Goal: Task Accomplishment & Management: Manage account settings

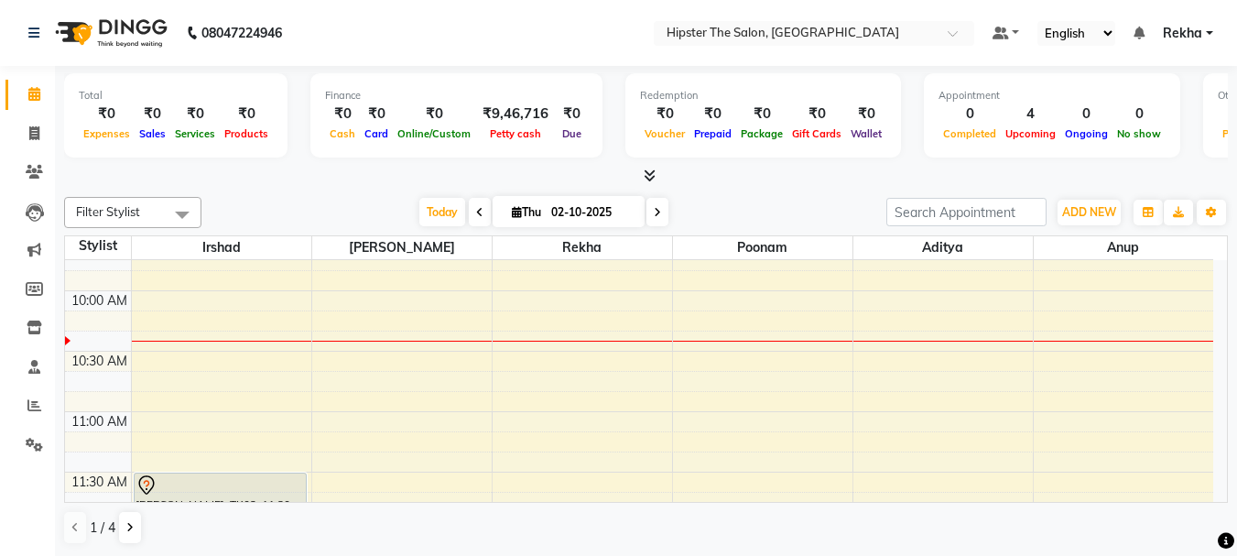
scroll to position [171, 0]
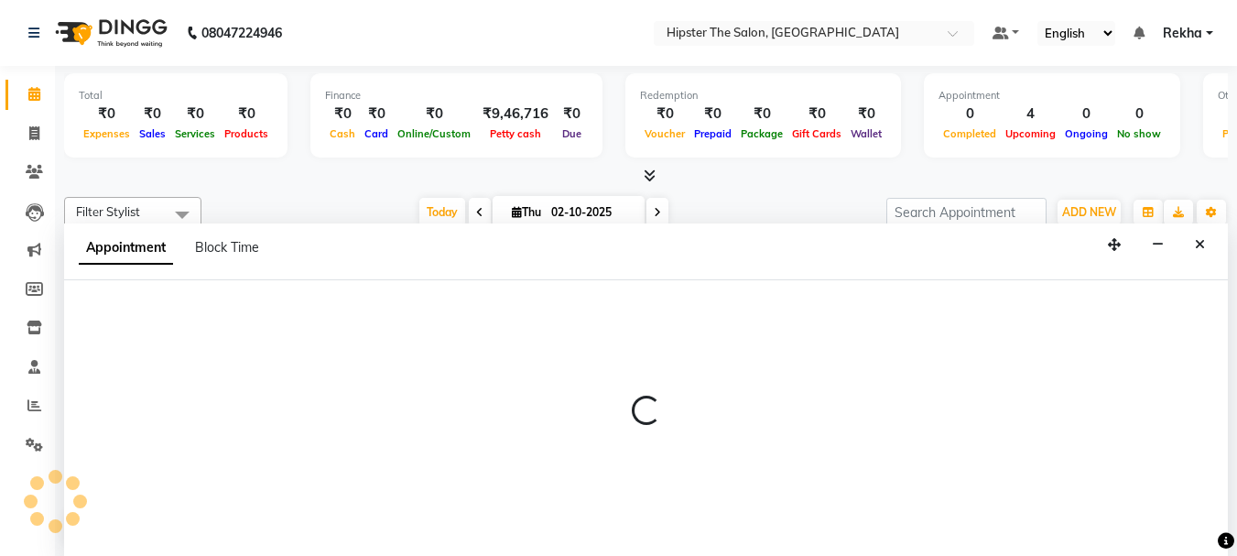
scroll to position [1, 0]
select select "32387"
select select "600"
select select "tentative"
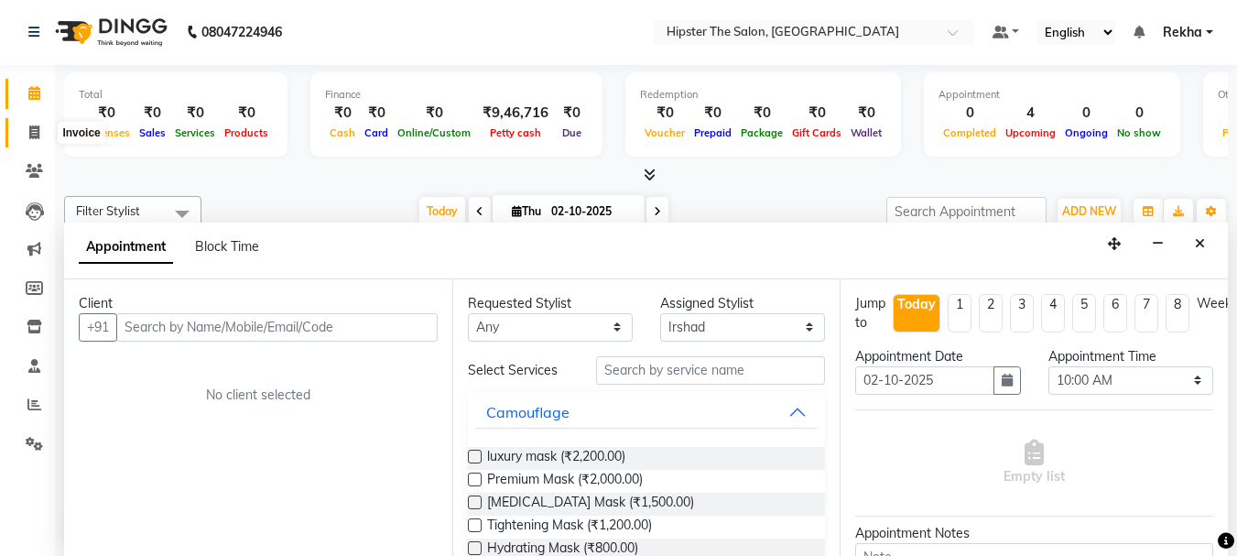
click at [32, 130] on icon at bounding box center [34, 132] width 10 height 14
select select "5125"
select select "service"
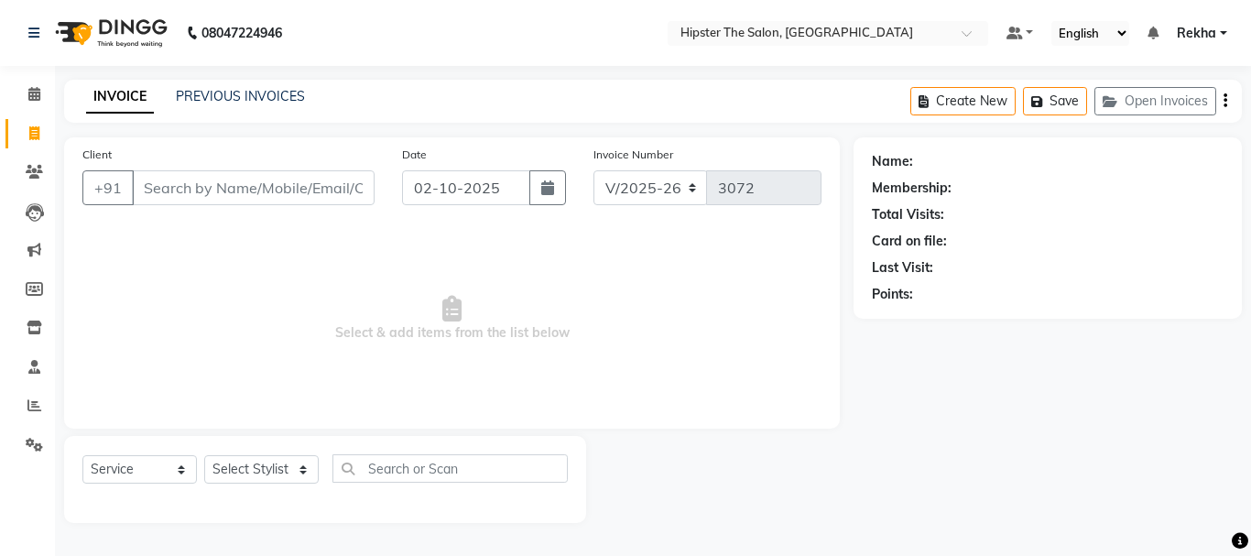
click at [255, 193] on input "Client" at bounding box center [253, 187] width 243 height 35
type input "9167433515"
click at [309, 191] on span "Add Client" at bounding box center [327, 188] width 72 height 18
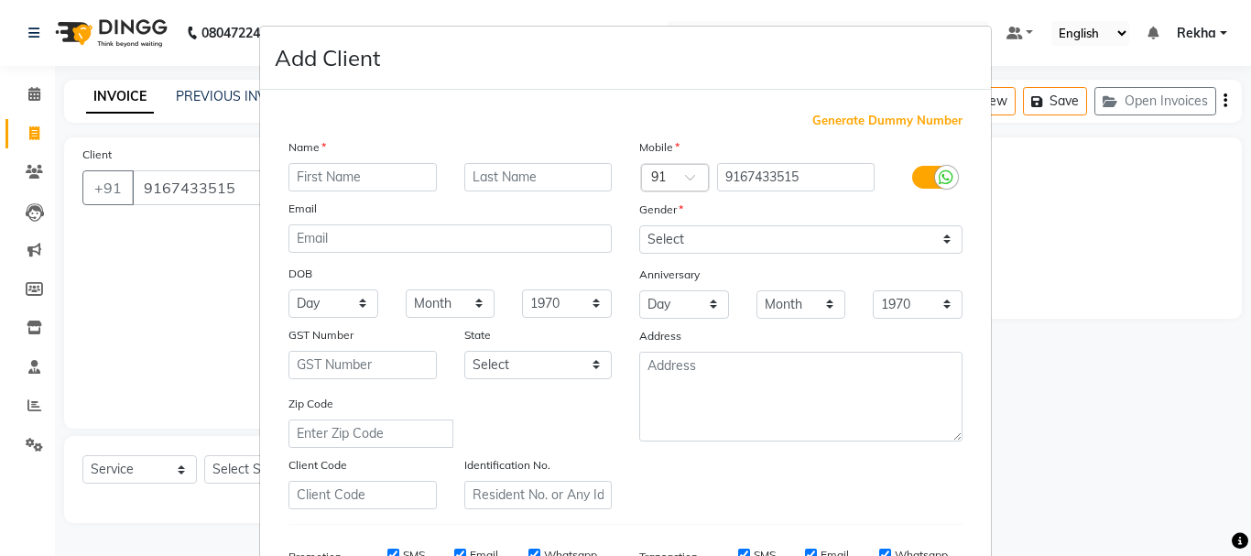
click at [350, 178] on input "text" at bounding box center [363, 177] width 148 height 28
click at [308, 175] on input "aaiash" at bounding box center [363, 177] width 148 height 28
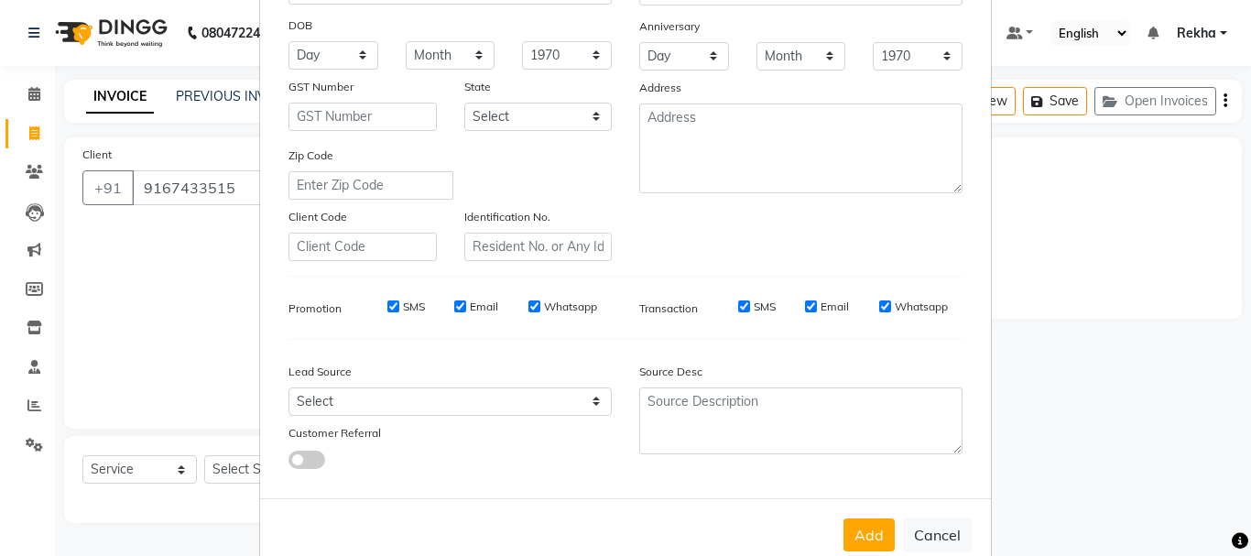
scroll to position [289, 0]
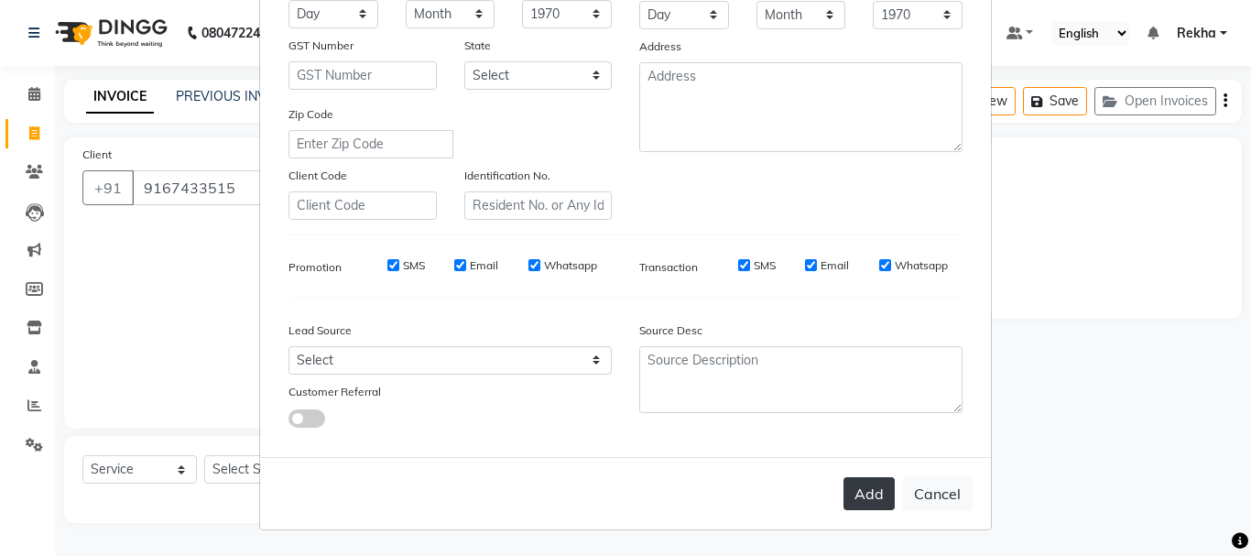
type input "aalash"
click at [866, 495] on button "Add" at bounding box center [869, 493] width 51 height 33
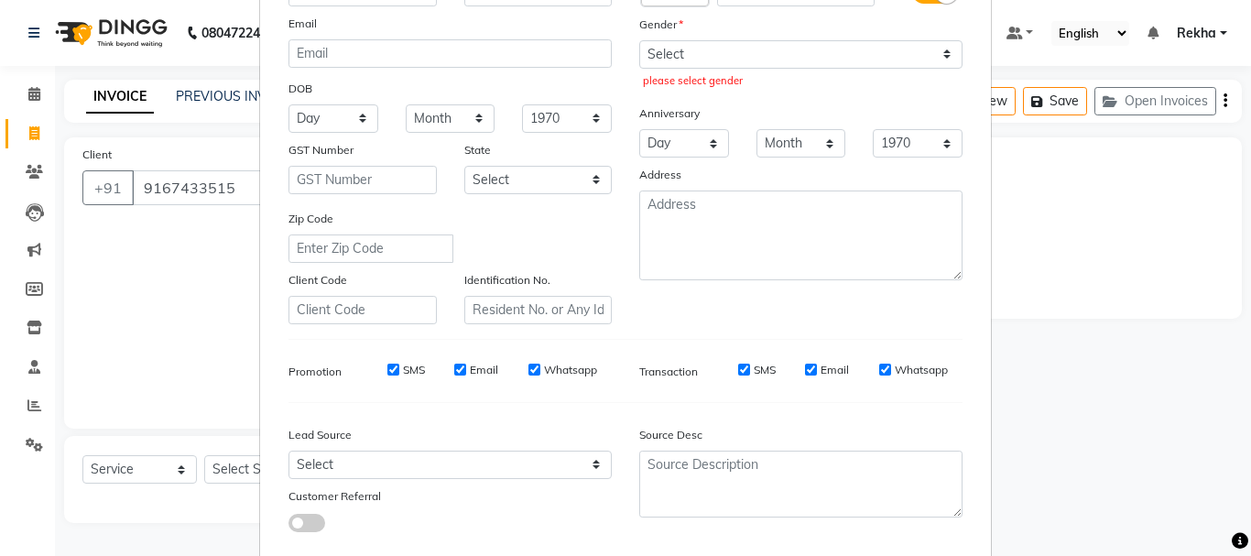
scroll to position [106, 0]
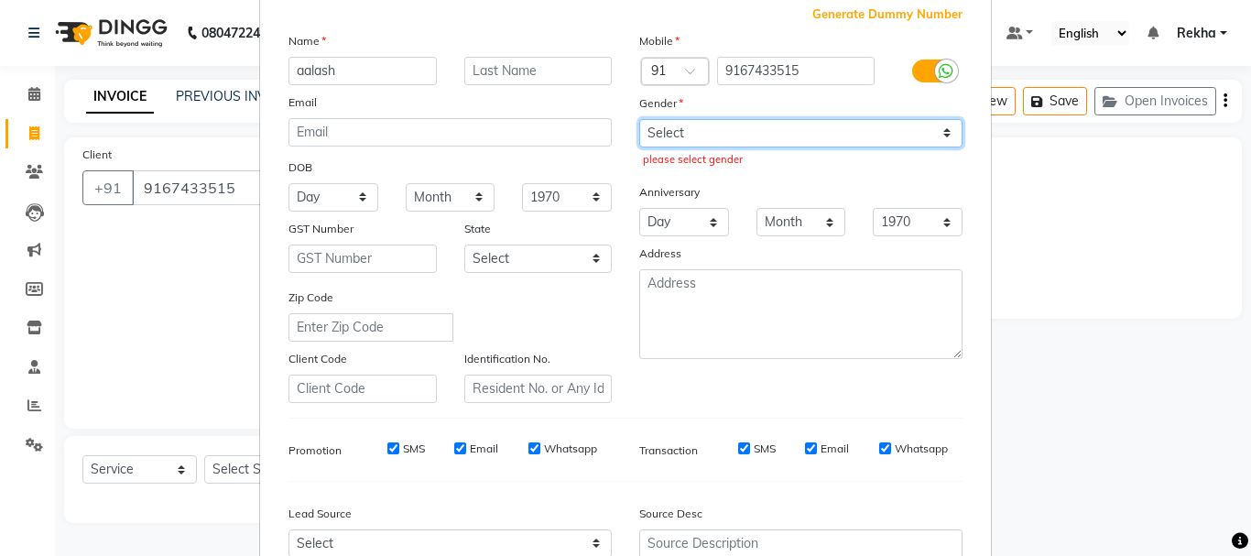
click at [711, 134] on select "Select Male Female Other Prefer Not To Say" at bounding box center [800, 133] width 323 height 28
select select "female"
click at [639, 119] on select "Select Male Female Other Prefer Not To Say" at bounding box center [800, 133] width 323 height 28
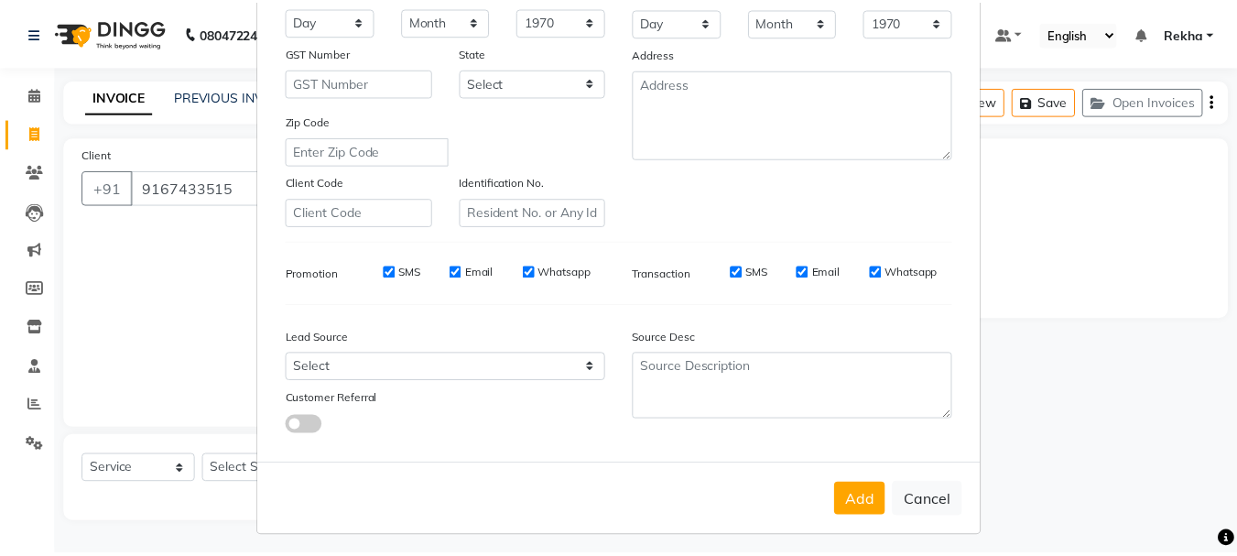
scroll to position [289, 0]
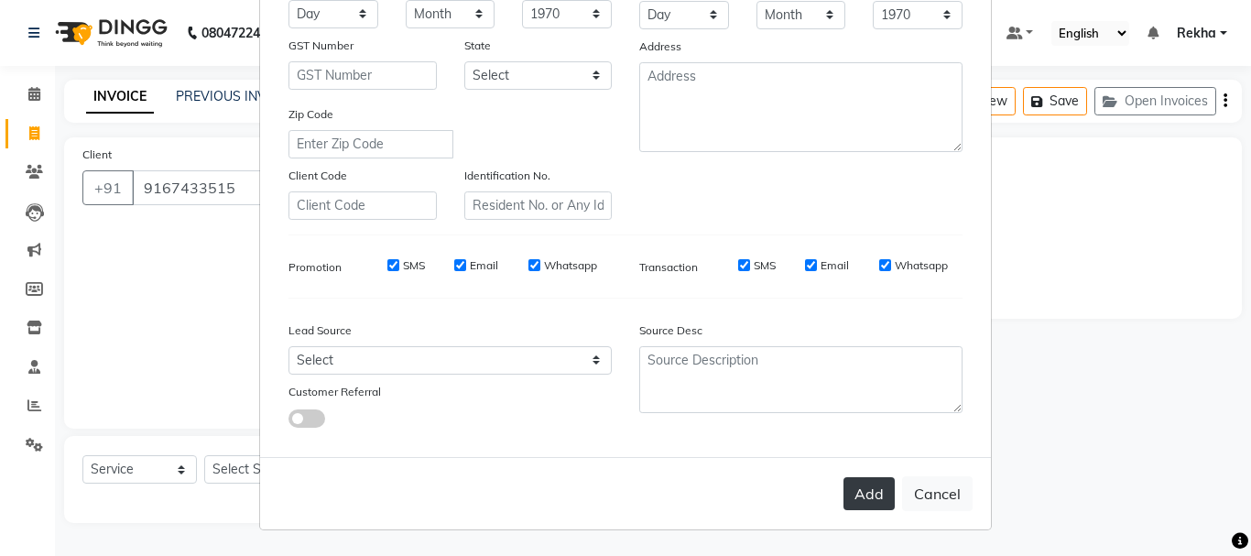
click at [857, 493] on button "Add" at bounding box center [869, 493] width 51 height 33
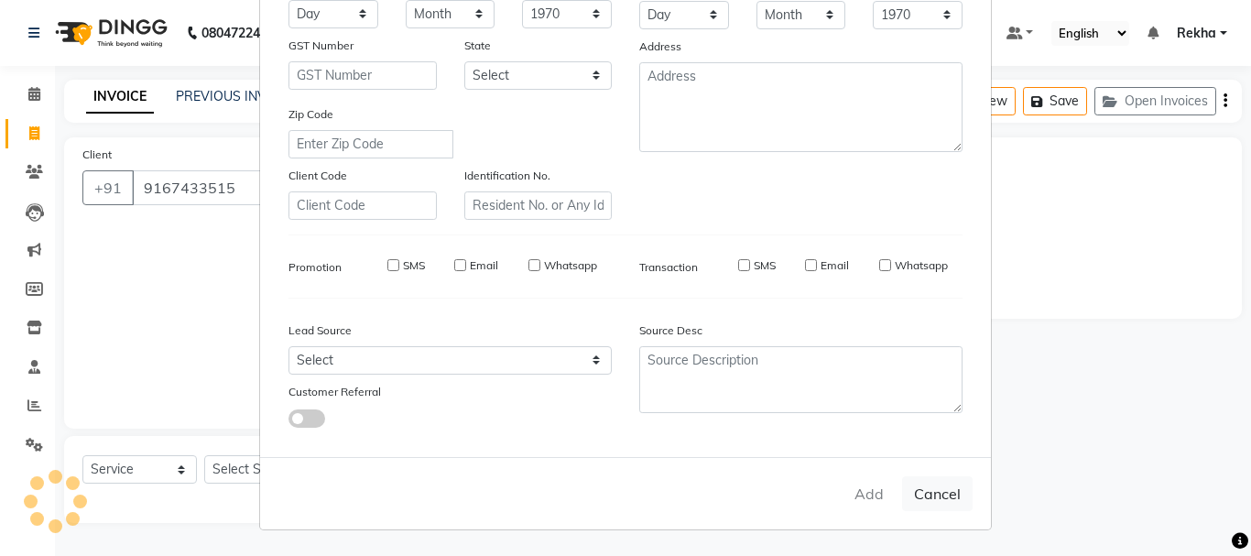
select select
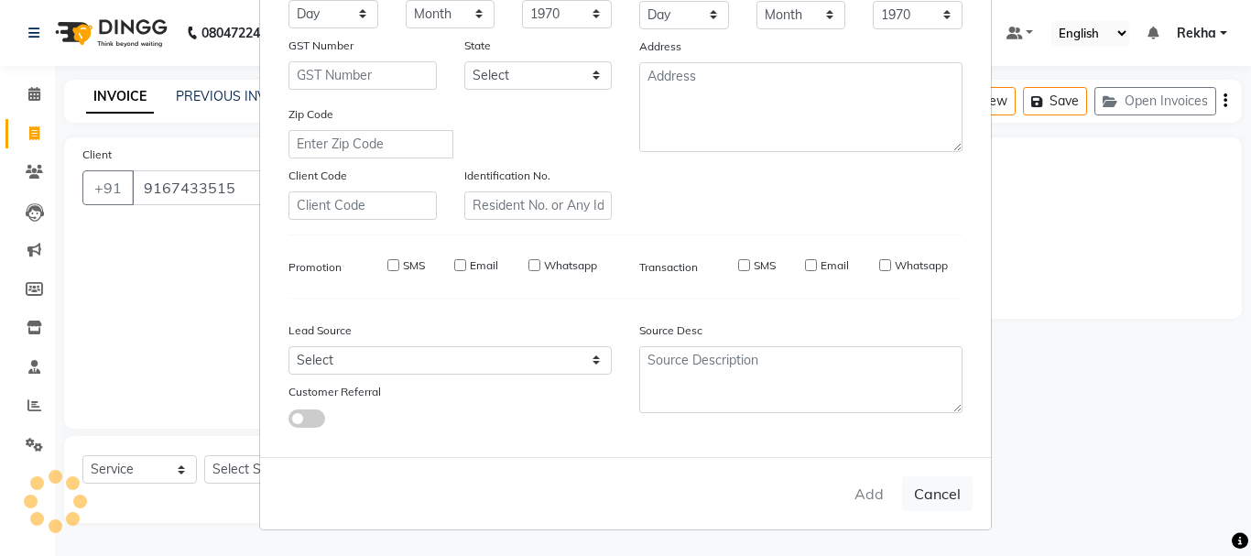
select select
checkbox input "false"
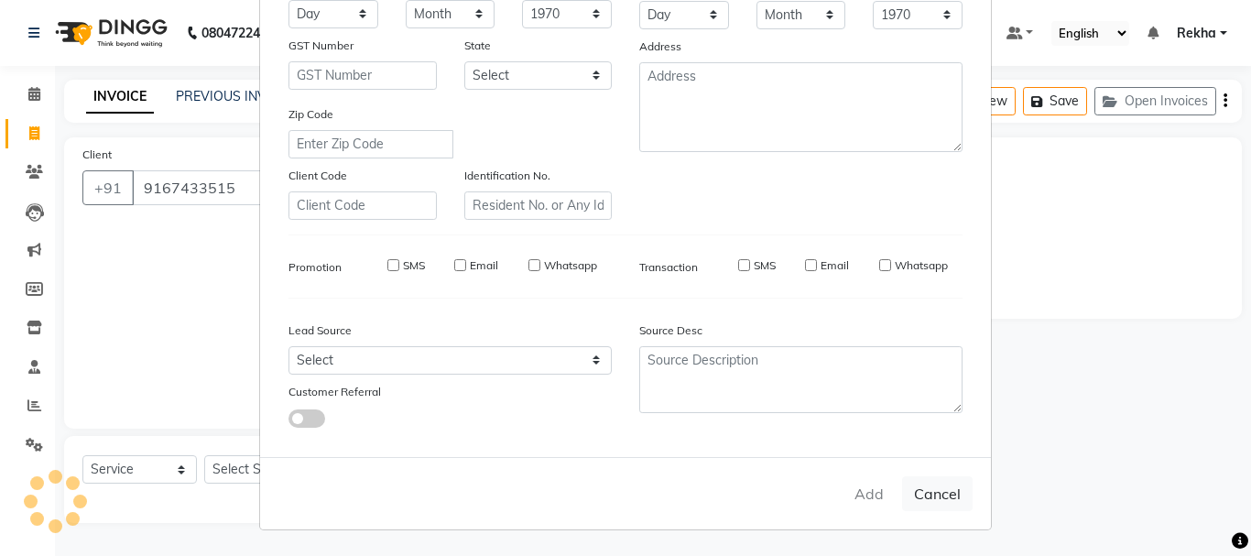
checkbox input "false"
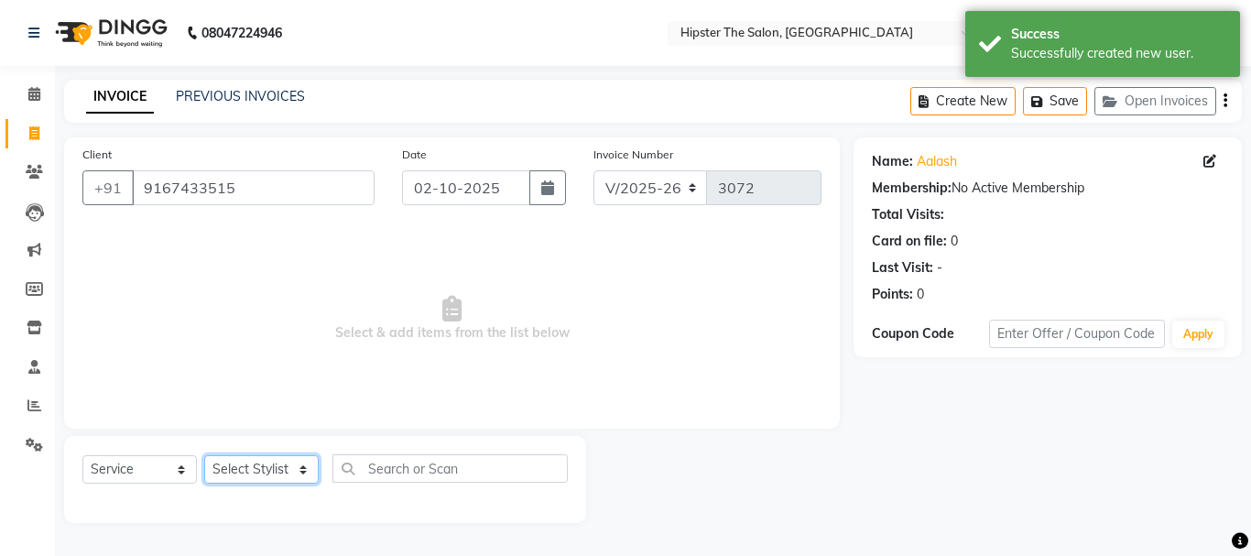
click at [290, 465] on select "Select Stylist Aditya Akansha Altaf Anil Anup Ashik Bhavin Diksha Irshad Lucky …" at bounding box center [261, 469] width 114 height 28
select select "32387"
click at [204, 455] on select "Select Stylist Aditya Akansha Altaf Anil Anup Ashik Bhavin Diksha Irshad Lucky …" at bounding box center [261, 469] width 114 height 28
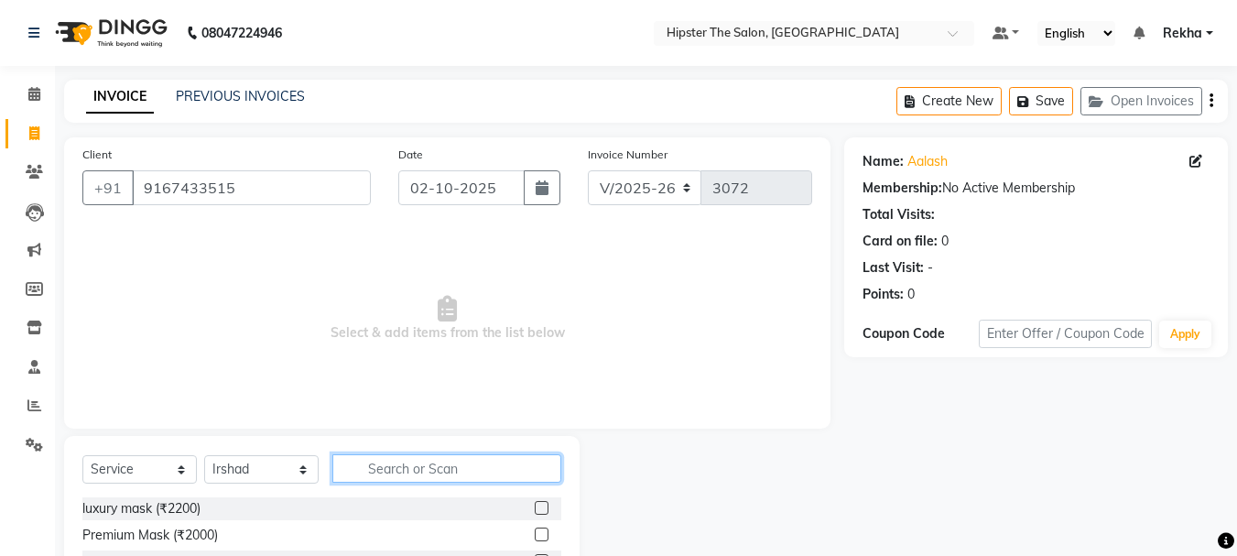
click at [422, 467] on input "text" at bounding box center [446, 468] width 229 height 28
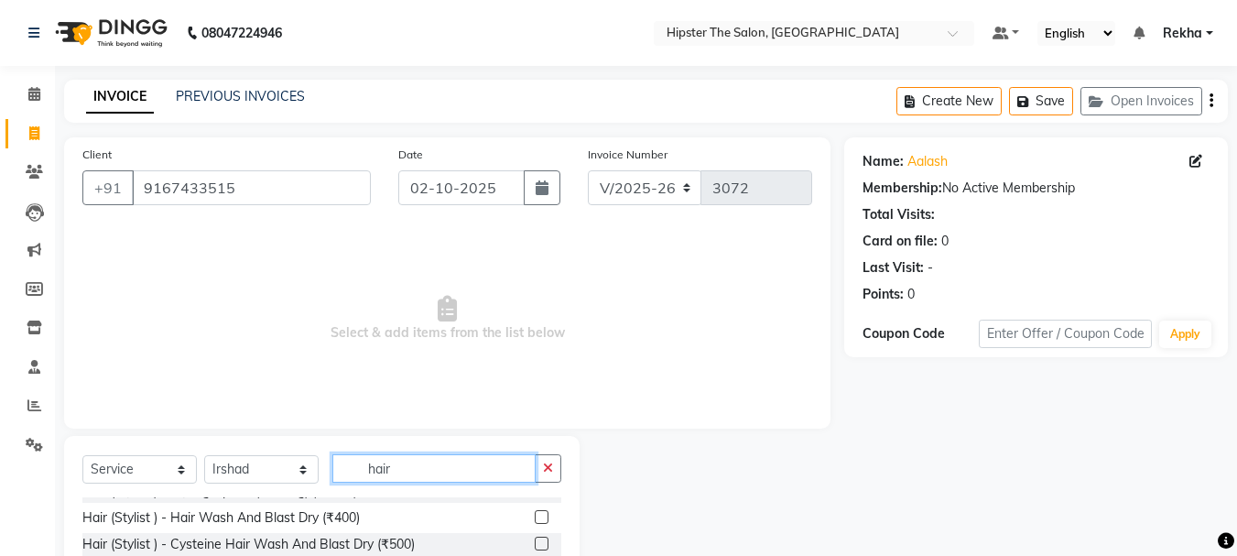
scroll to position [183, 0]
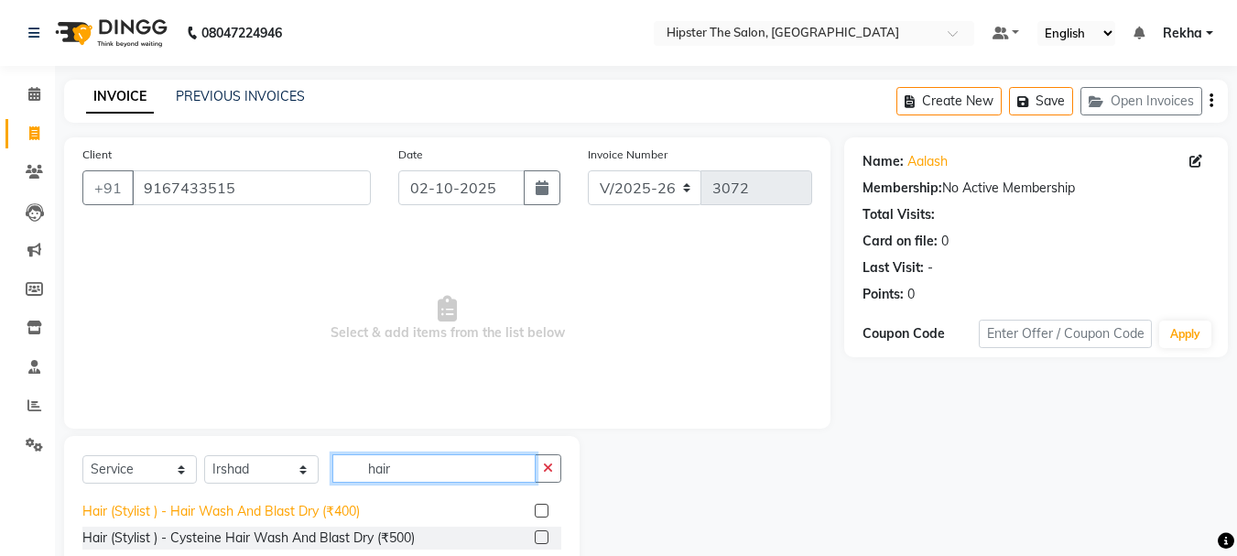
type input "hair"
click at [337, 507] on div "Hair (Stylist ) - Hair Wash And Blast Dry (₹400)" at bounding box center [221, 511] width 278 height 19
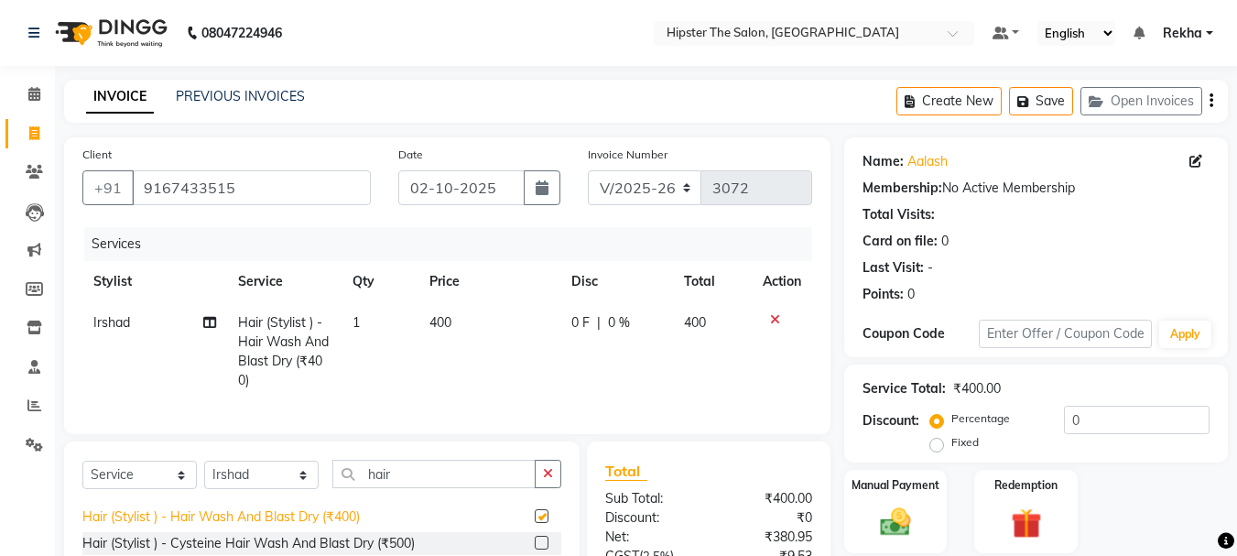
checkbox input "false"
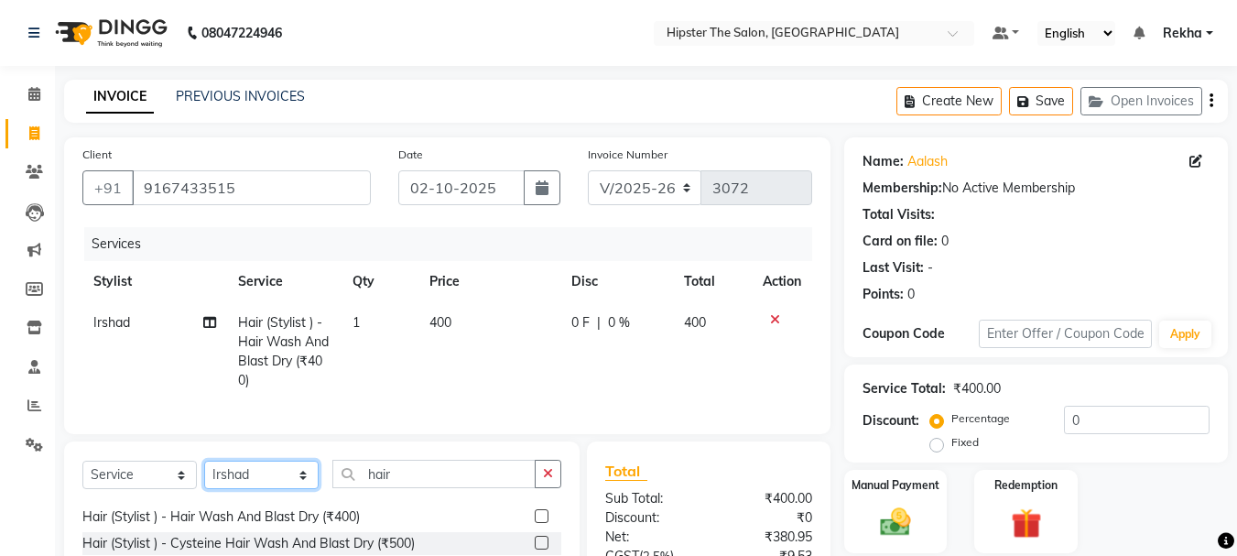
click at [266, 485] on select "Select Stylist Aditya Akansha Altaf Anil Anup Ashik Bhavin Diksha Irshad Lucky …" at bounding box center [261, 475] width 114 height 28
select select "64371"
click at [204, 474] on select "Select Stylist Aditya Akansha Altaf Anil Anup Ashik Bhavin Diksha Irshad Lucky …" at bounding box center [261, 475] width 114 height 28
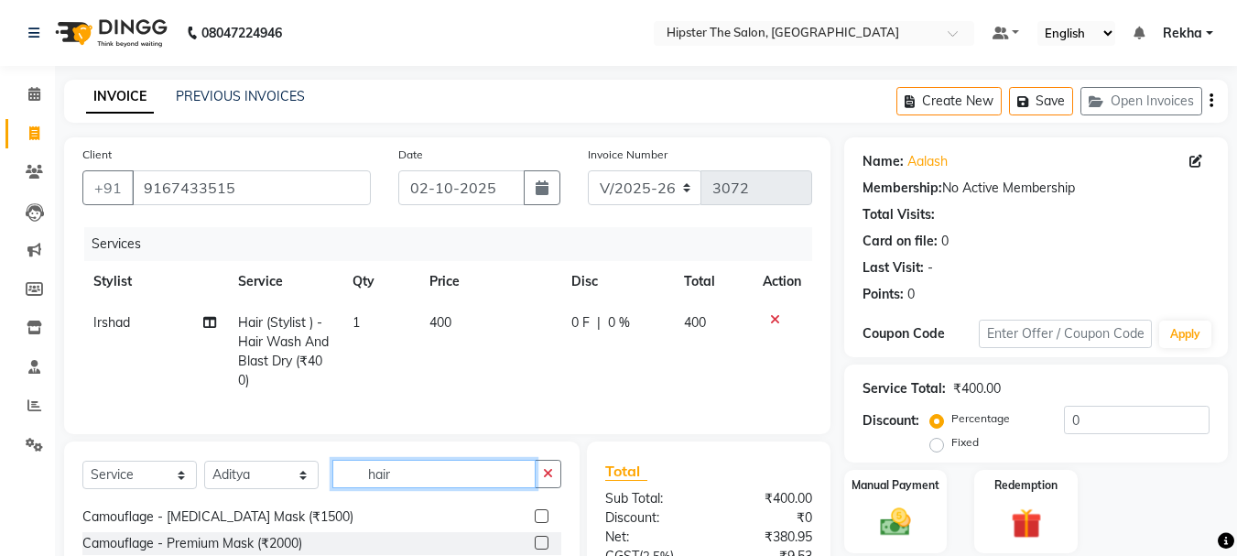
click at [404, 483] on input "hair" at bounding box center [433, 474] width 203 height 28
type input "hair"
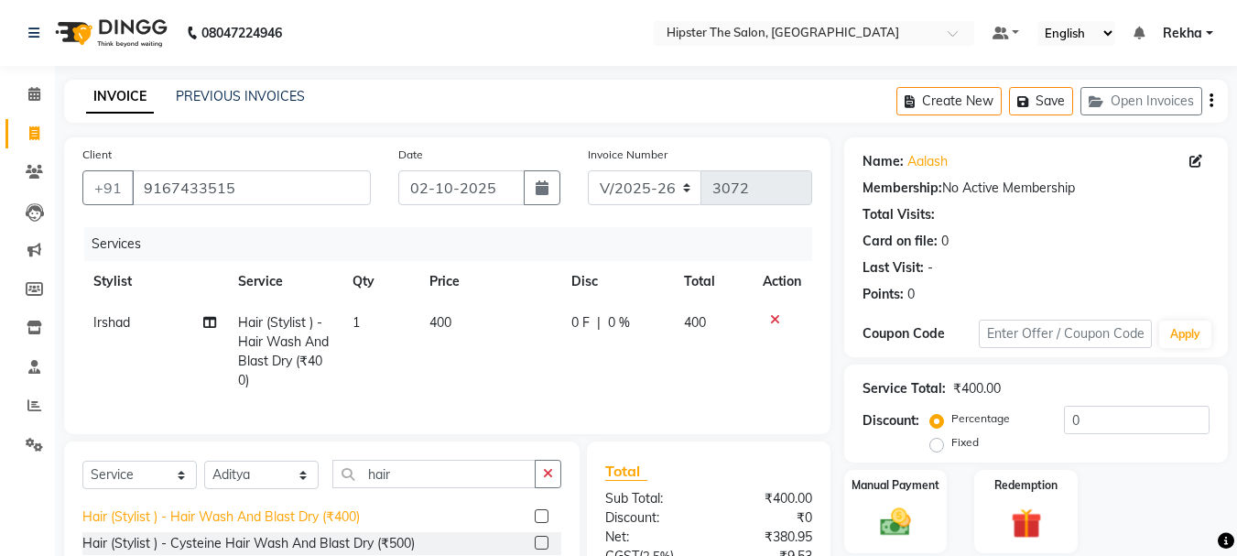
click at [341, 524] on div "Hair (Stylist ) - Hair Wash And Blast Dry (₹400)" at bounding box center [221, 516] width 278 height 19
checkbox input "false"
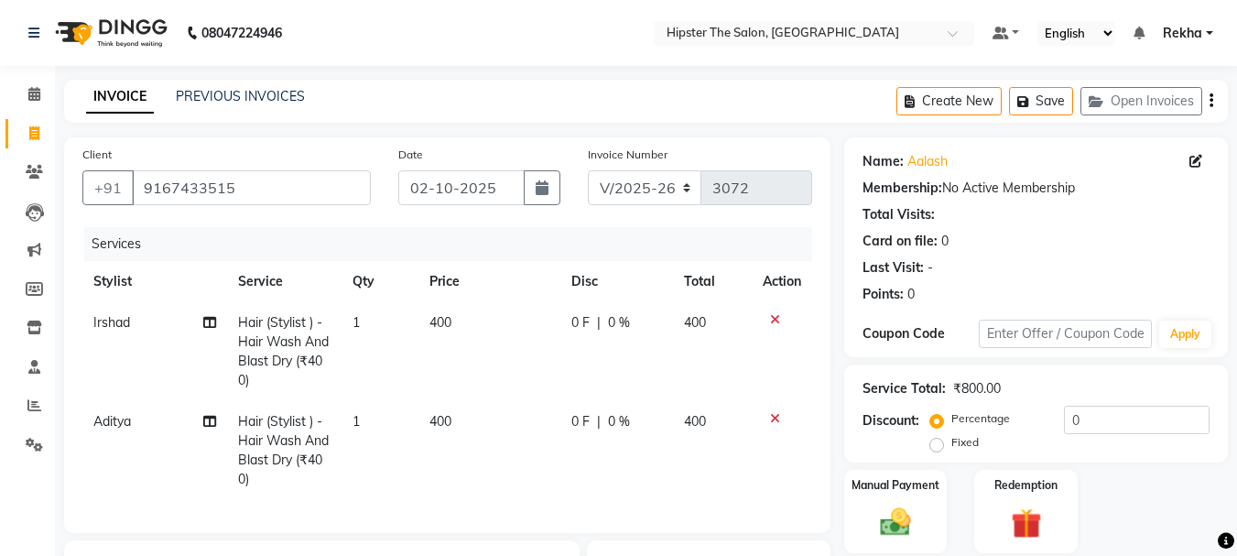
scroll to position [213, 0]
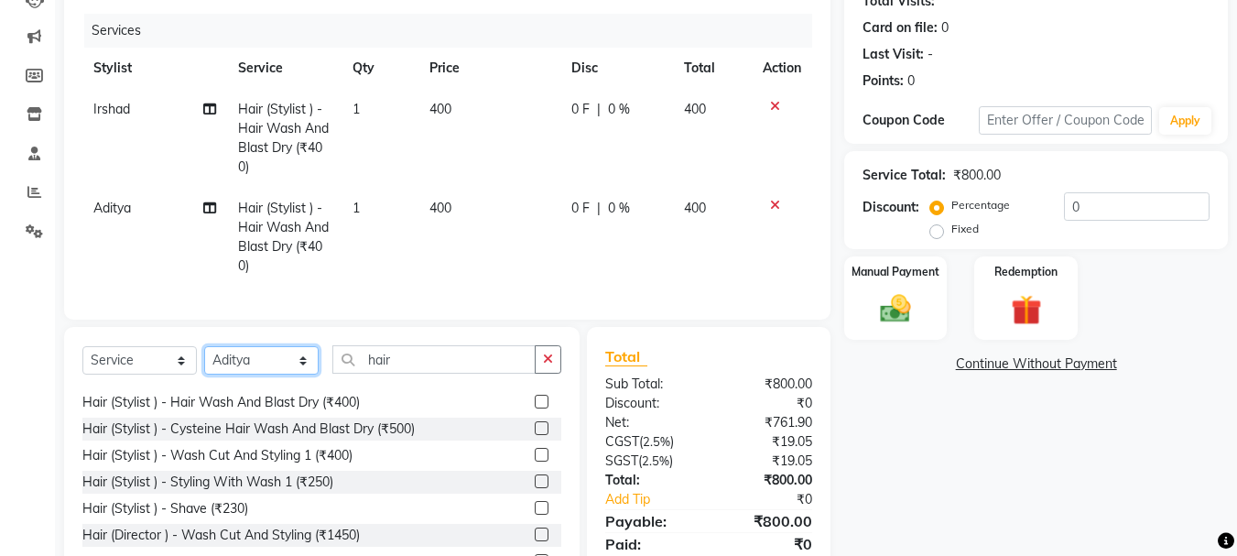
click at [271, 375] on select "Select Stylist Aditya Akansha Altaf Anil Anup Ashik Bhavin Diksha Irshad Lucky …" at bounding box center [261, 360] width 114 height 28
select select "50153"
click at [204, 360] on select "Select Stylist Aditya Akansha Altaf Anil Anup Ashik Bhavin Diksha Irshad Lucky …" at bounding box center [261, 360] width 114 height 28
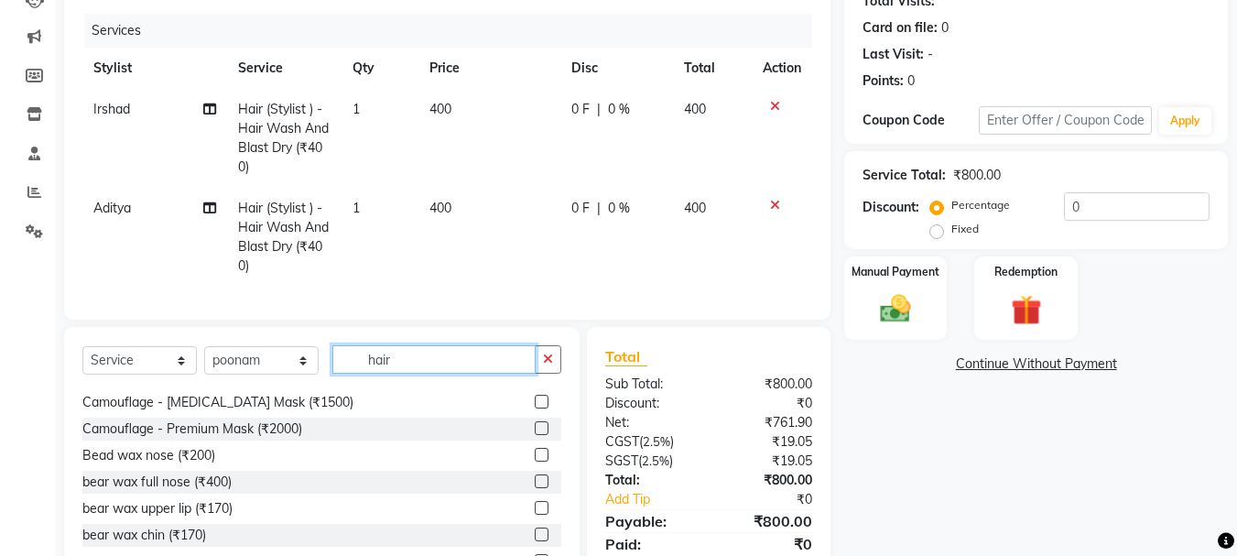
click at [427, 374] on input "hair" at bounding box center [433, 359] width 203 height 28
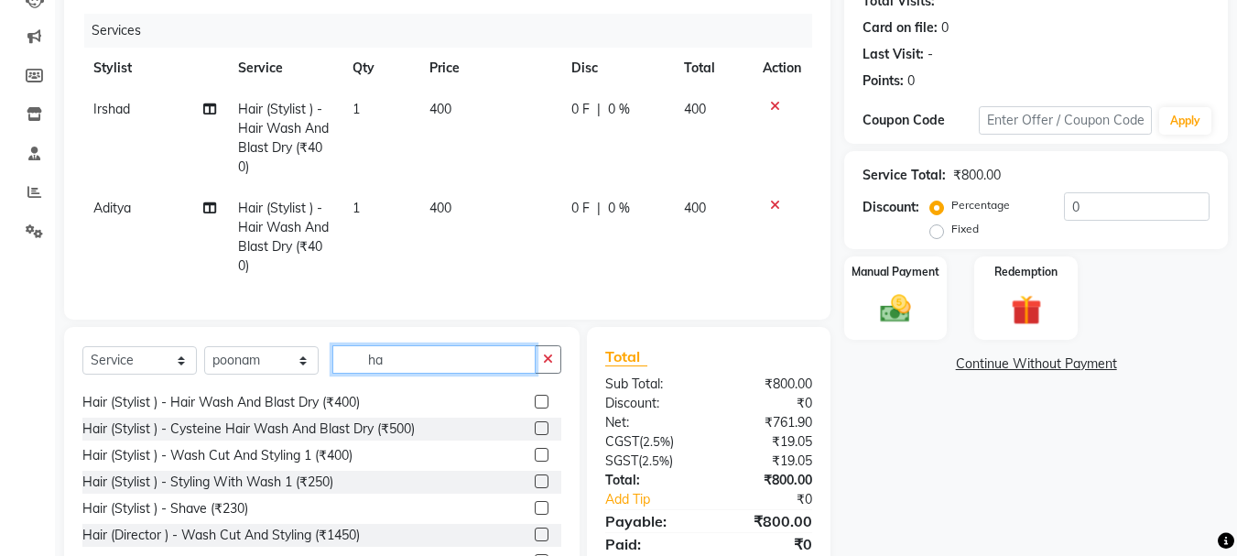
type input "h"
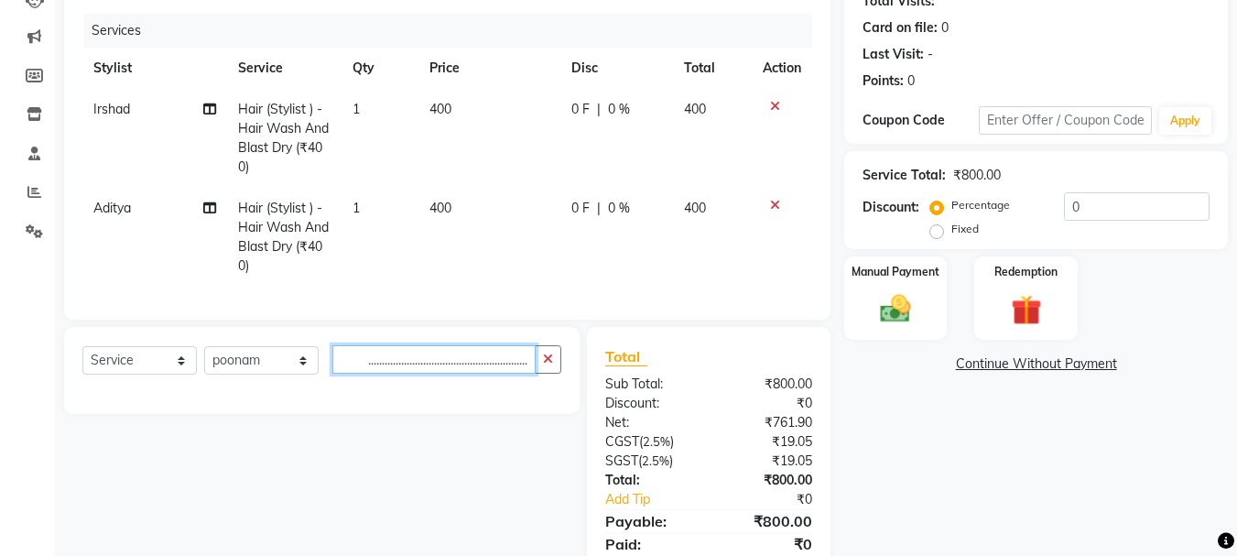
scroll to position [0, 51]
type input "thr.................................................................."
click at [546, 364] on button "button" at bounding box center [548, 359] width 27 height 28
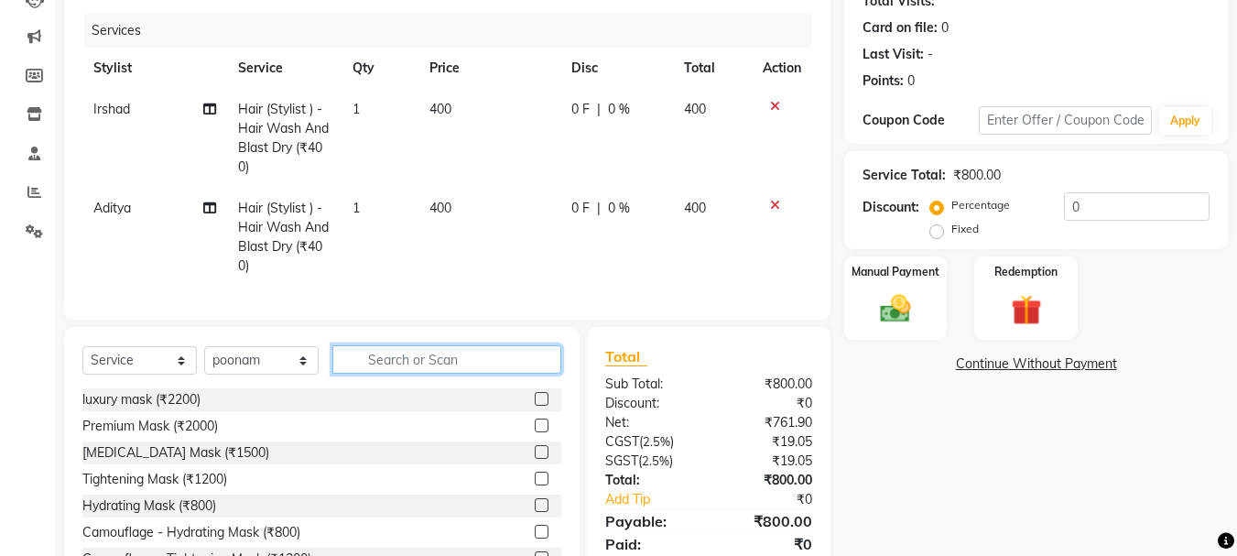
click at [452, 370] on input "text" at bounding box center [446, 359] width 229 height 28
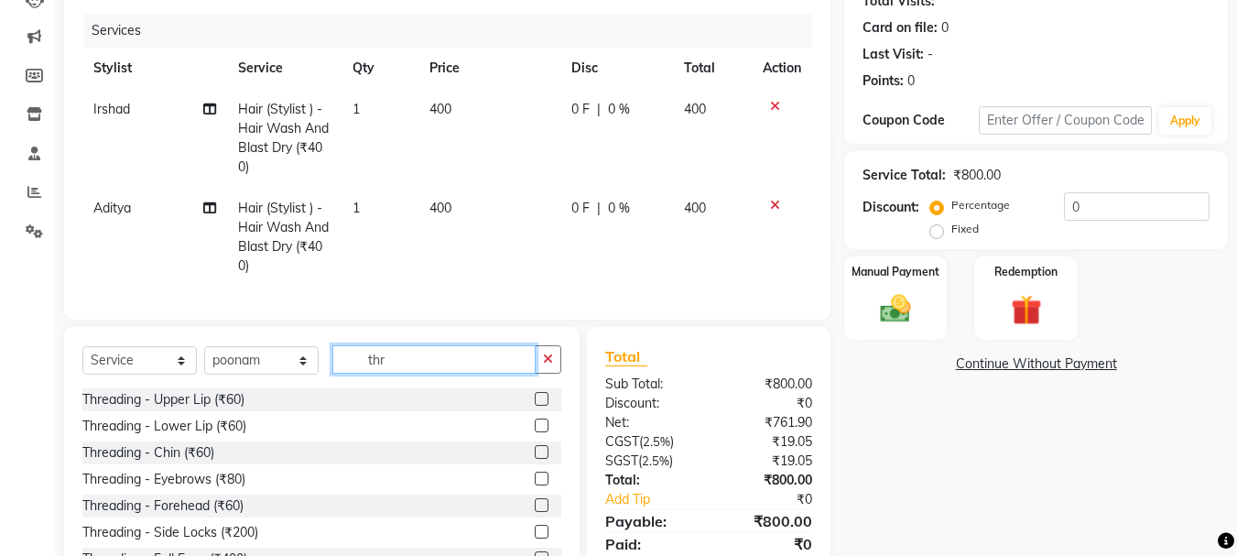
type input "thr"
click at [535, 406] on label at bounding box center [542, 399] width 14 height 14
click at [535, 406] on input "checkbox" at bounding box center [541, 400] width 12 height 12
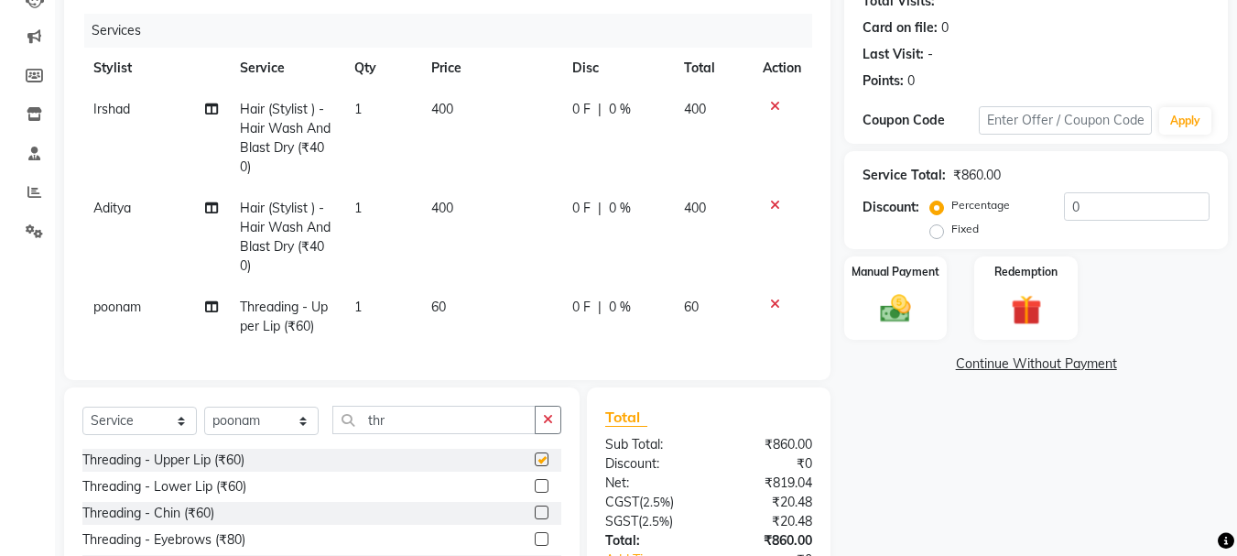
checkbox input "false"
click at [535, 543] on label at bounding box center [542, 536] width 14 height 14
click at [535, 543] on input "checkbox" at bounding box center [541, 537] width 12 height 12
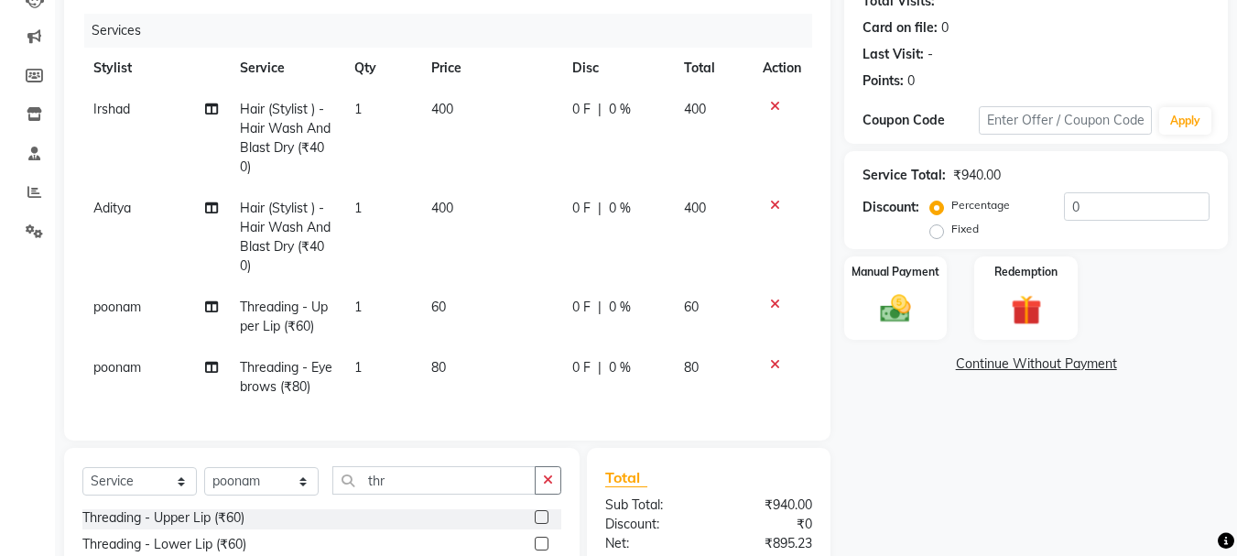
checkbox input "false"
click at [894, 322] on img at bounding box center [895, 308] width 51 height 37
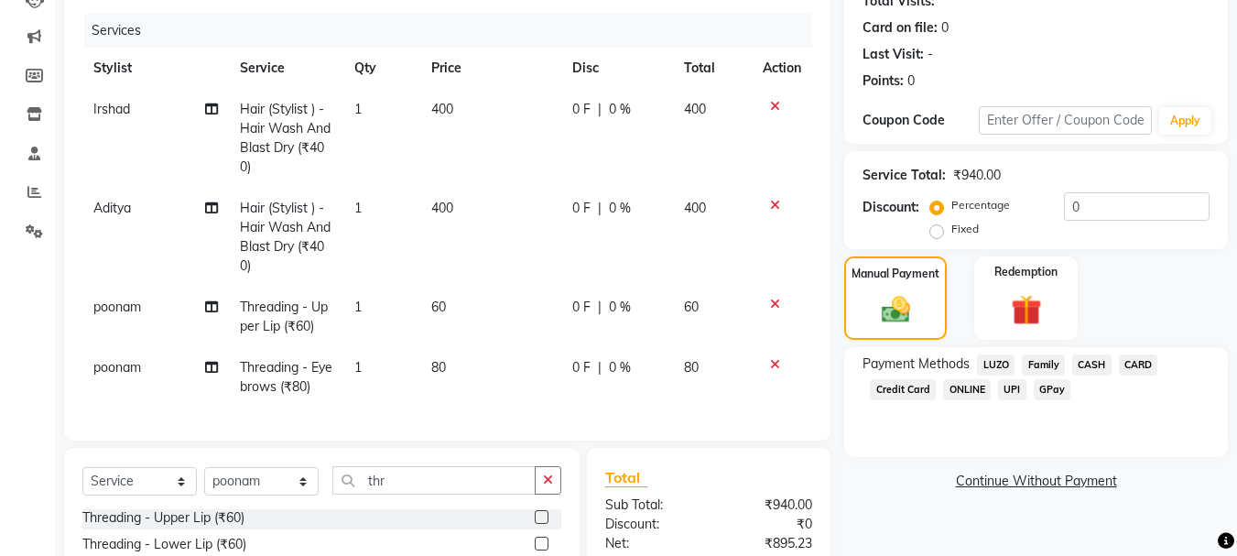
click at [1049, 387] on span "GPay" at bounding box center [1053, 389] width 38 height 21
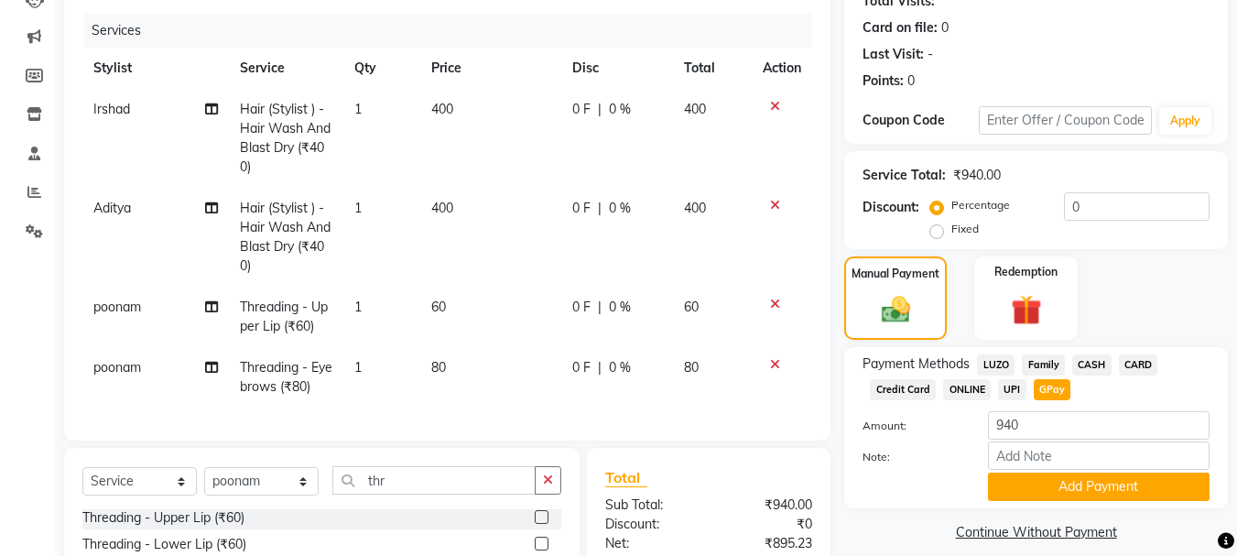
scroll to position [417, 0]
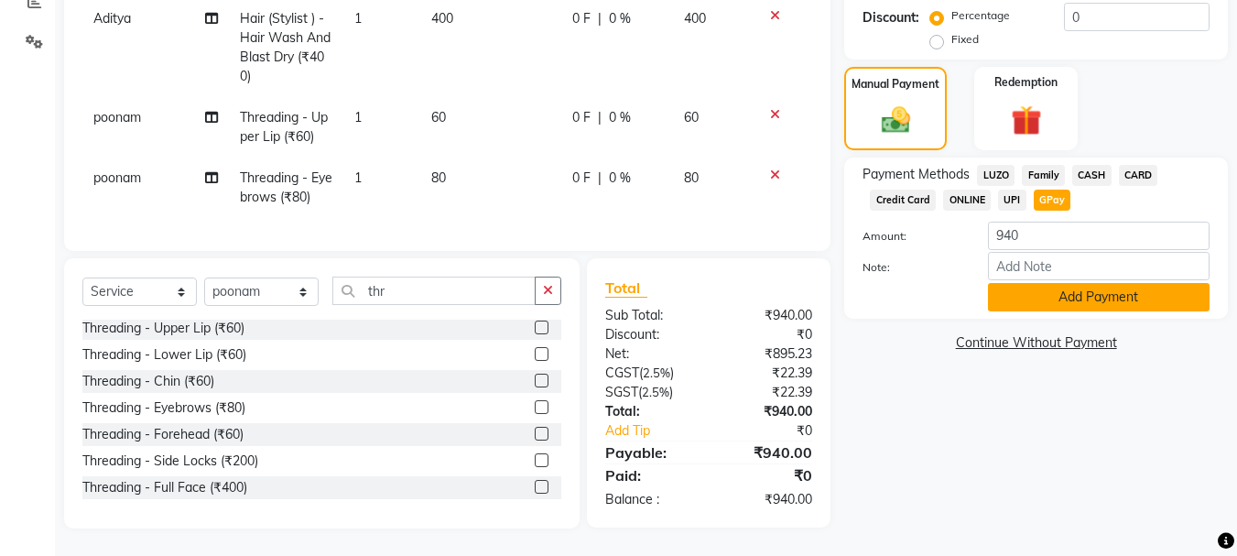
click at [1046, 294] on button "Add Payment" at bounding box center [1099, 297] width 222 height 28
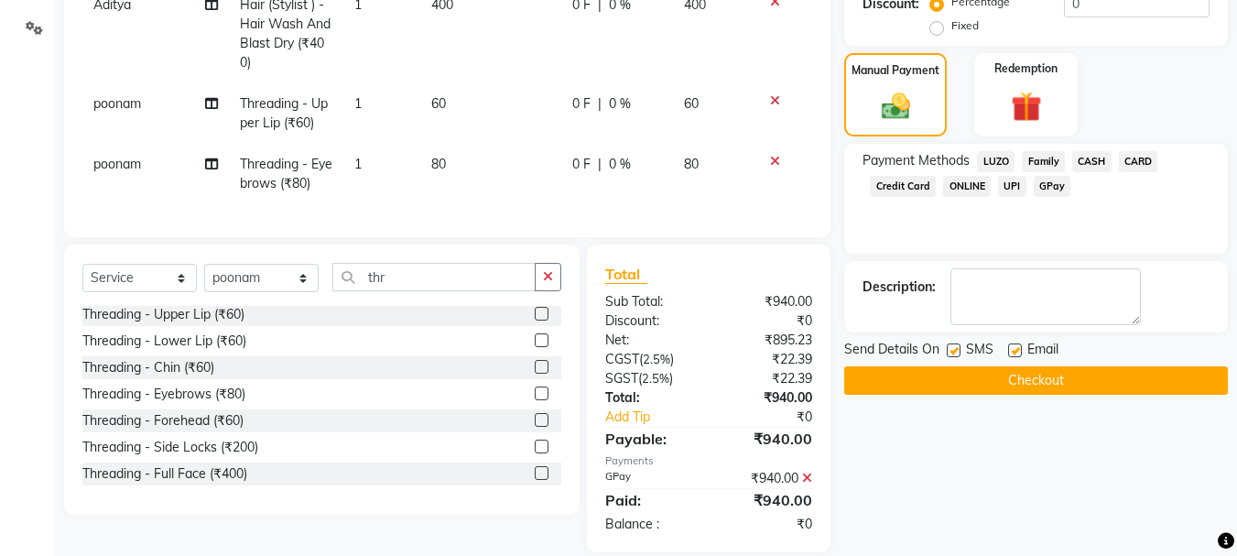
scroll to position [454, 0]
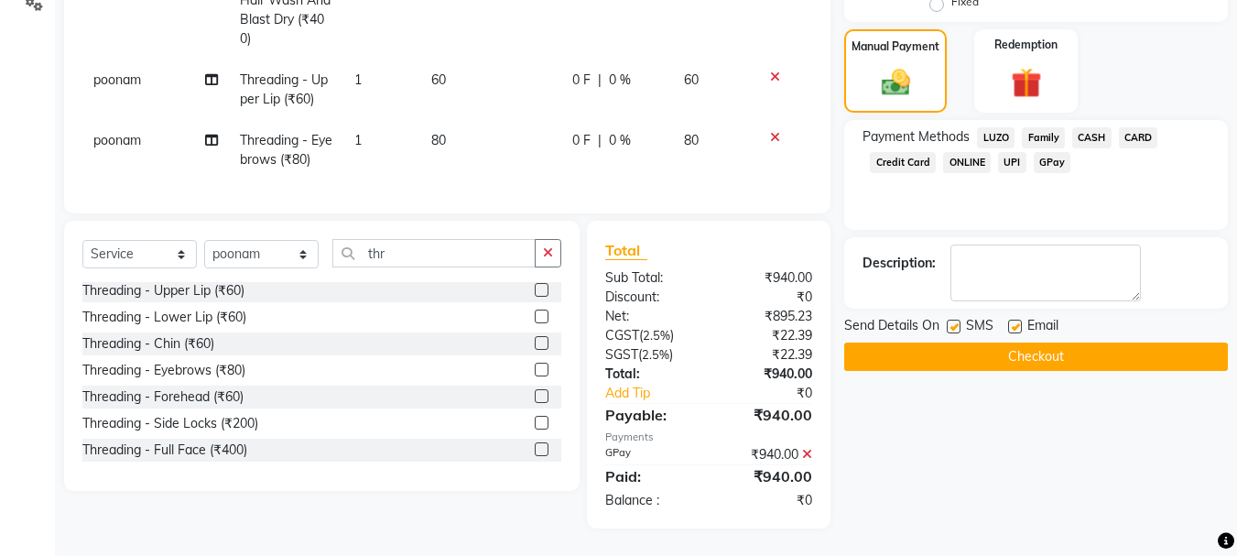
click at [1011, 343] on button "Checkout" at bounding box center [1036, 357] width 384 height 28
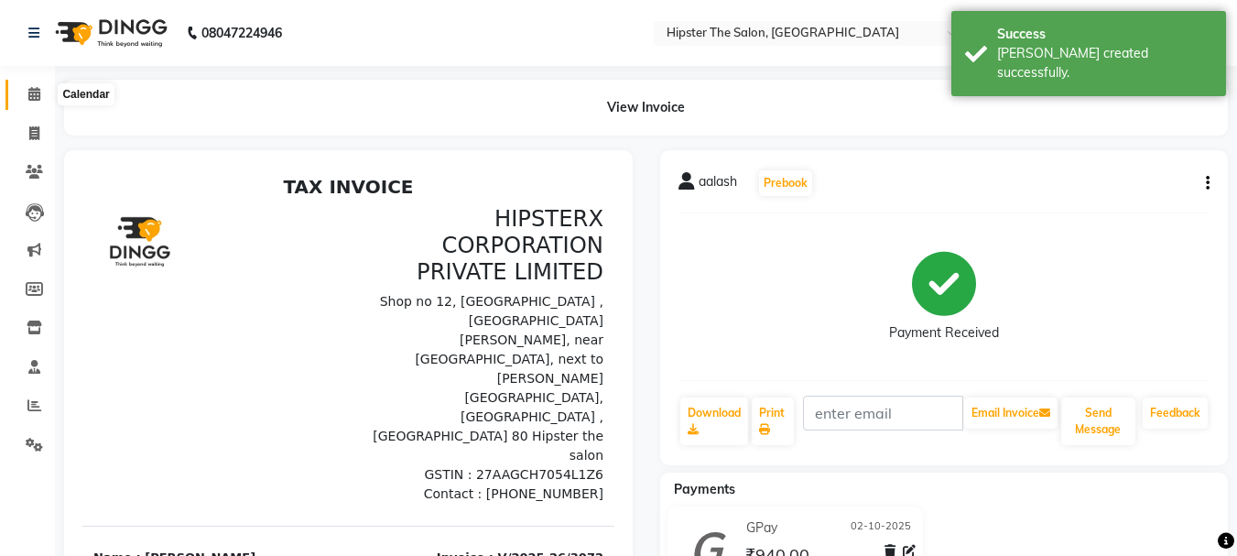
click at [32, 95] on icon at bounding box center [34, 94] width 12 height 14
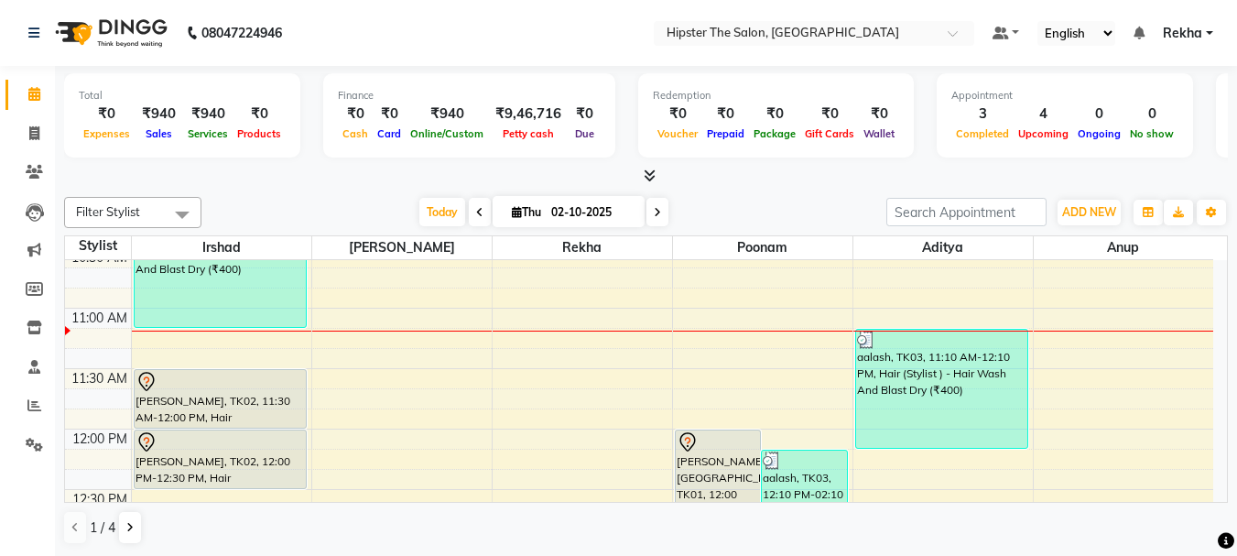
scroll to position [300, 0]
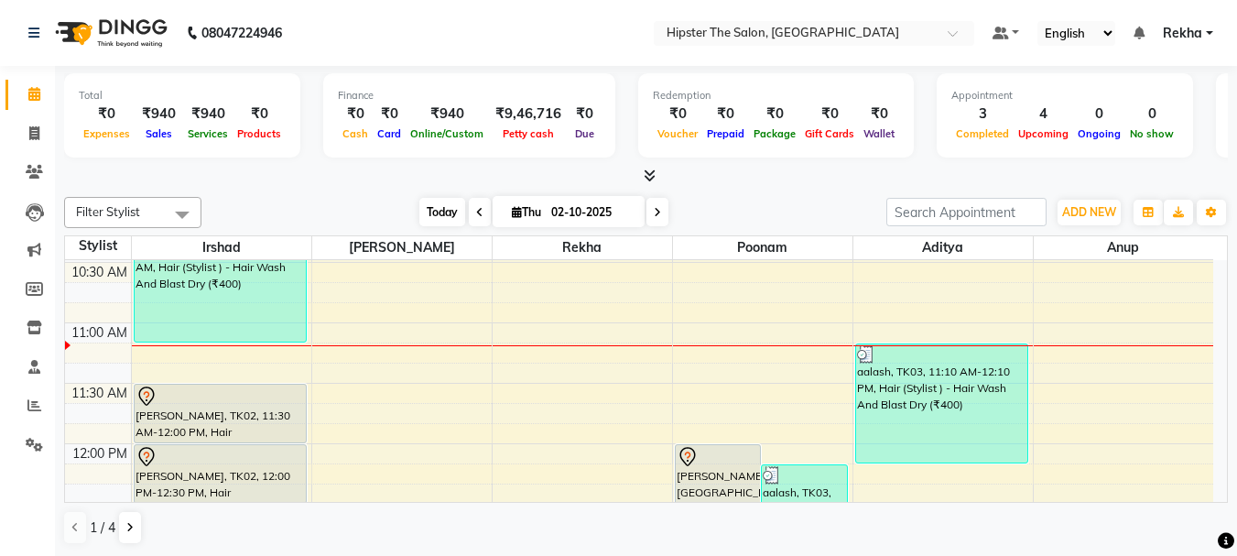
click at [439, 210] on span "Today" at bounding box center [443, 212] width 46 height 28
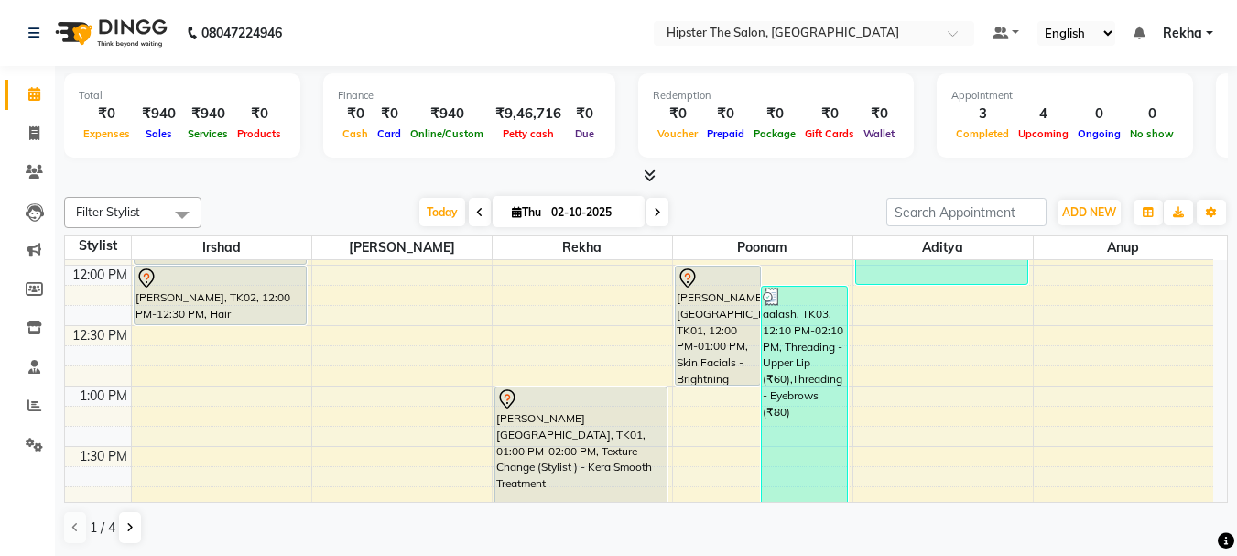
scroll to position [507, 0]
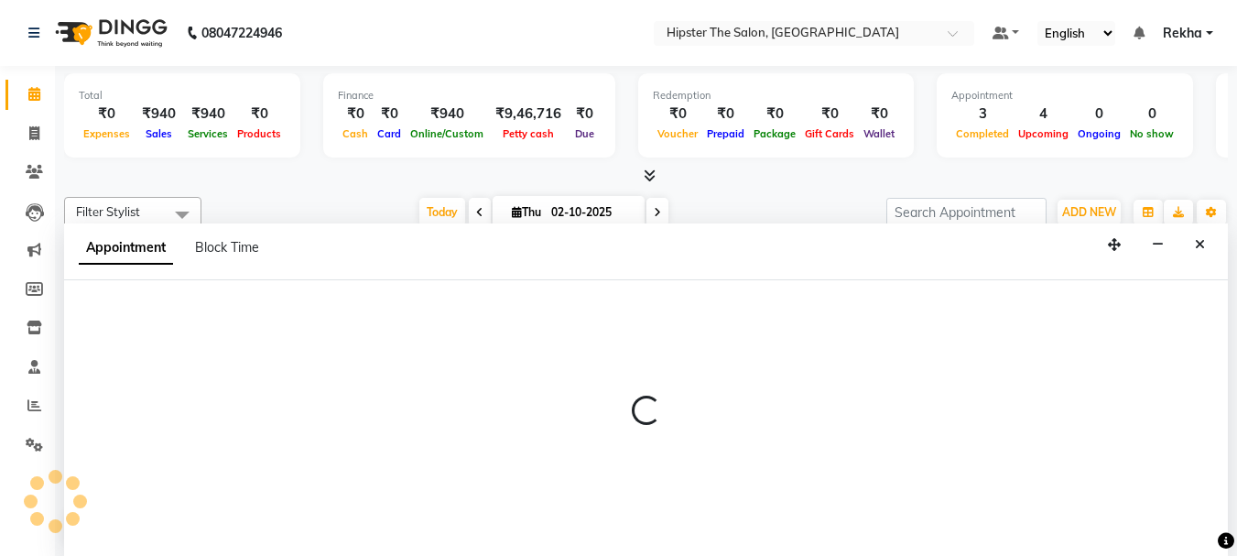
scroll to position [1, 0]
select select "64371"
select select "tentative"
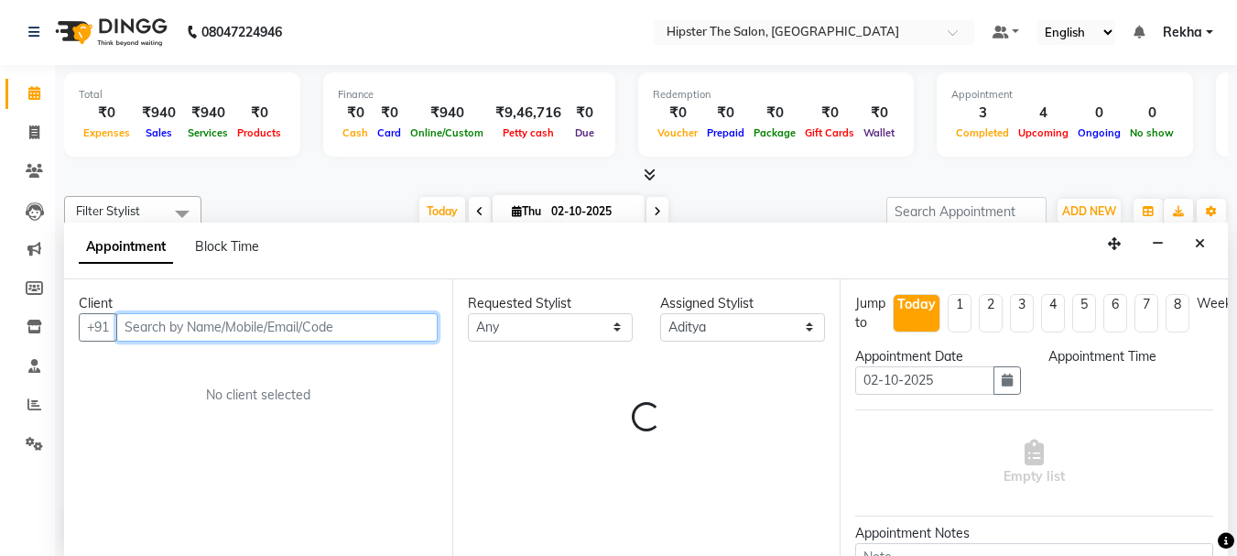
select select "765"
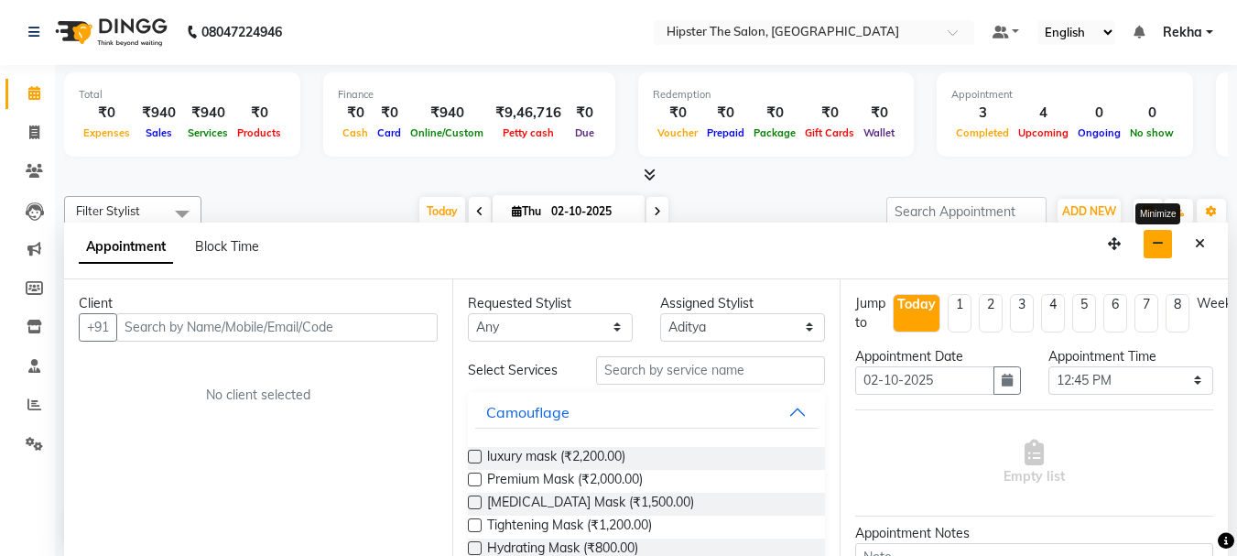
click at [1157, 245] on icon "button" at bounding box center [1158, 243] width 12 height 13
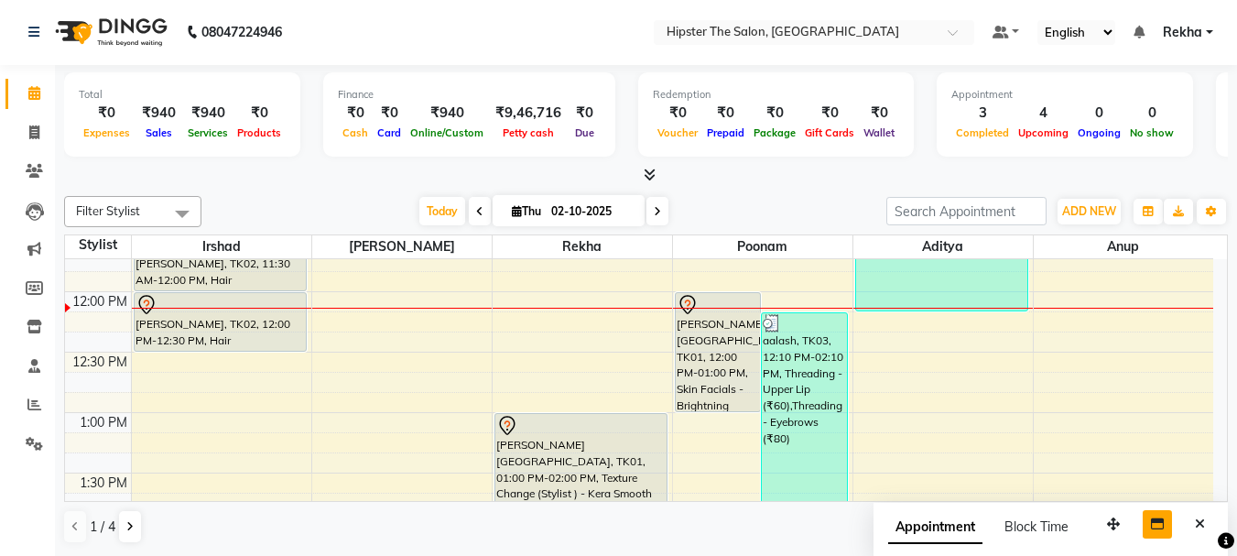
scroll to position [452, 0]
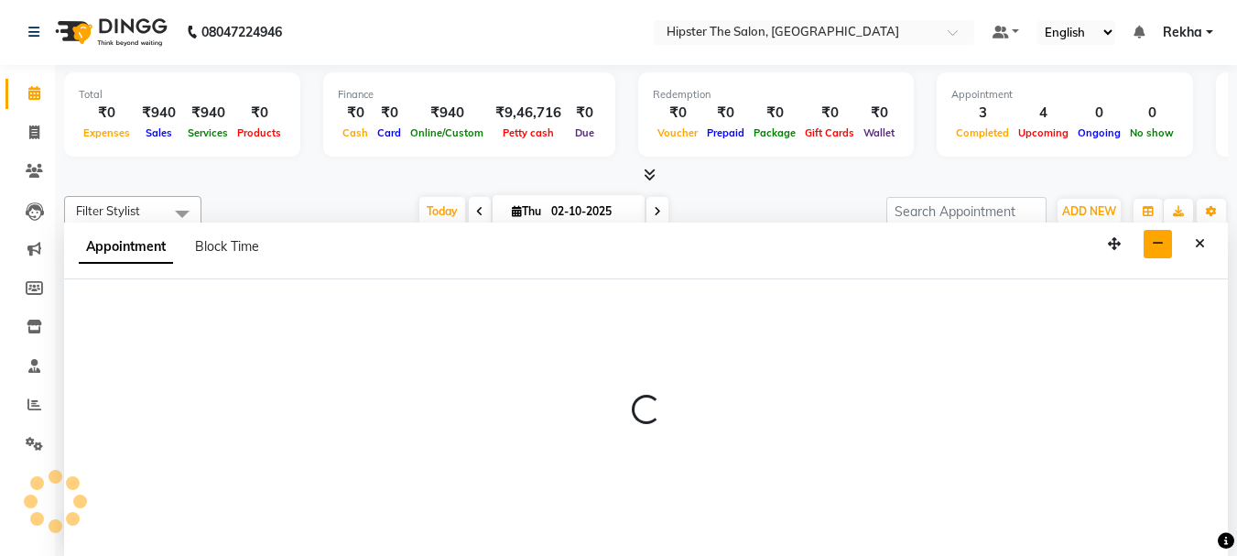
select select "32384"
select select "tentative"
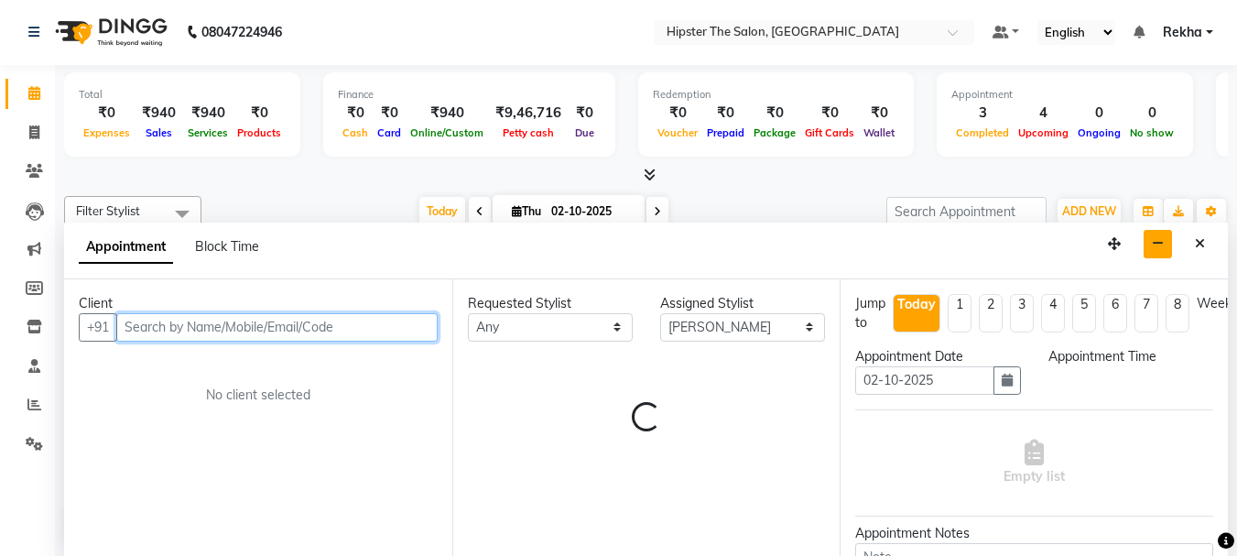
select select "735"
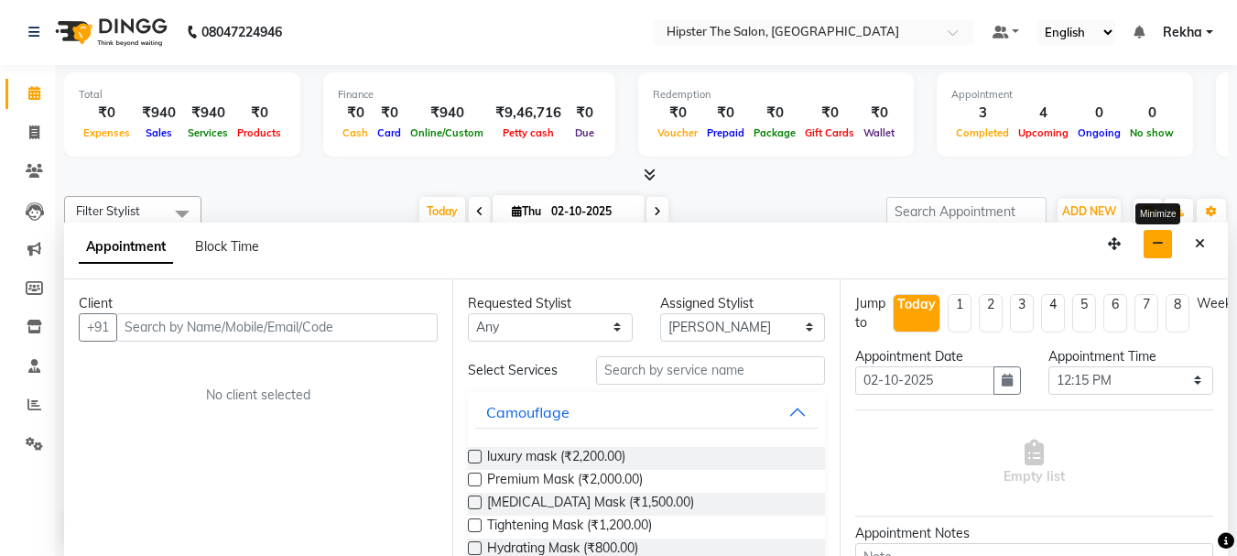
click at [1166, 256] on button "button" at bounding box center [1158, 244] width 28 height 28
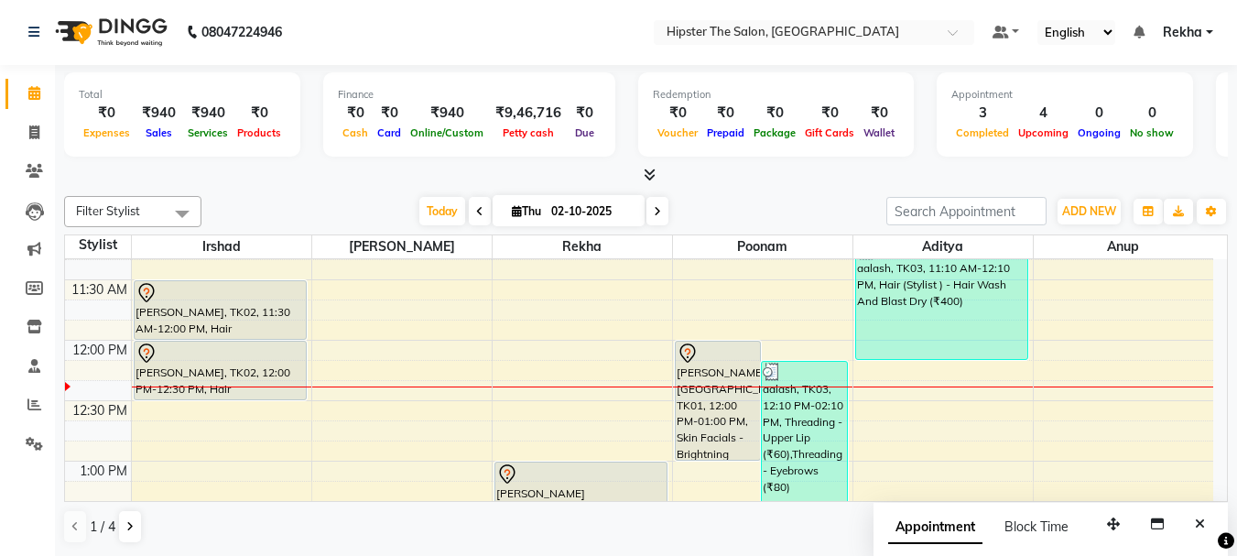
scroll to position [403, 0]
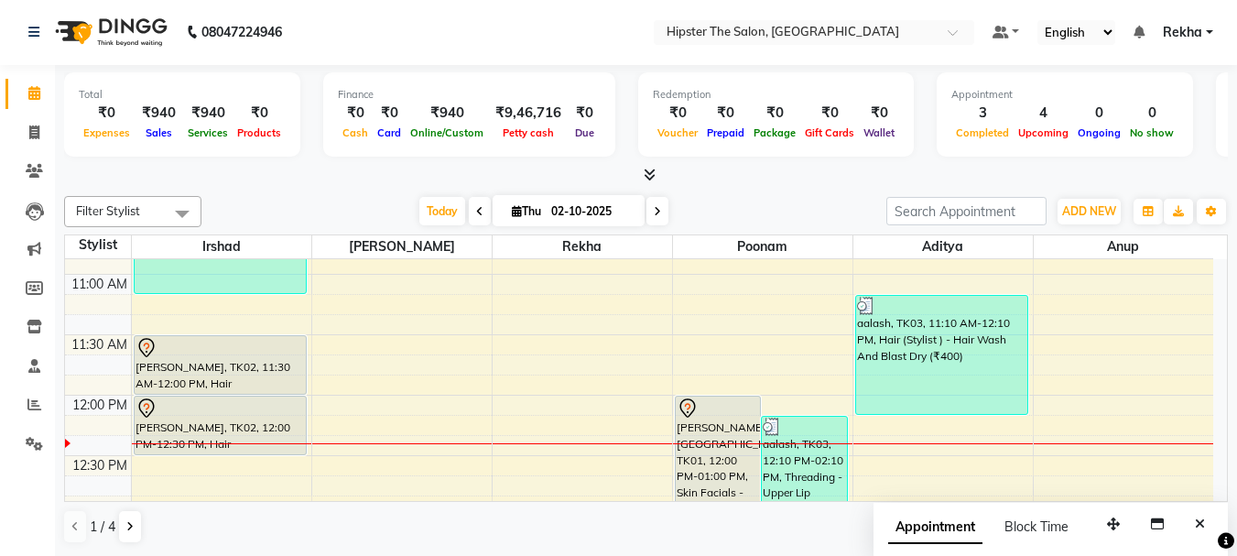
scroll to position [348, 0]
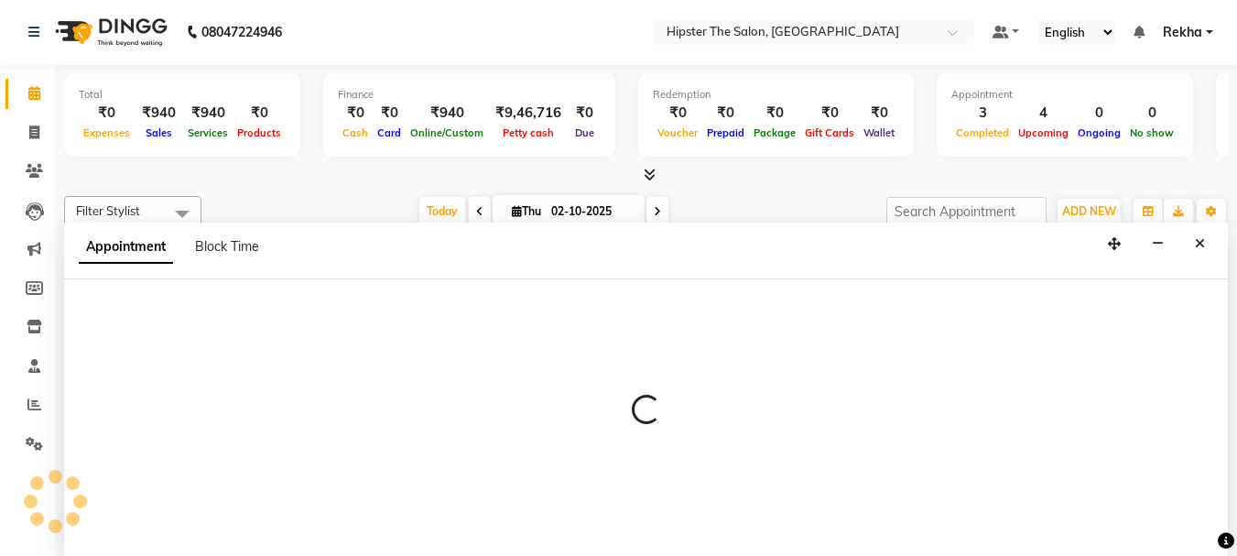
select select "32384"
select select "735"
select select "tentative"
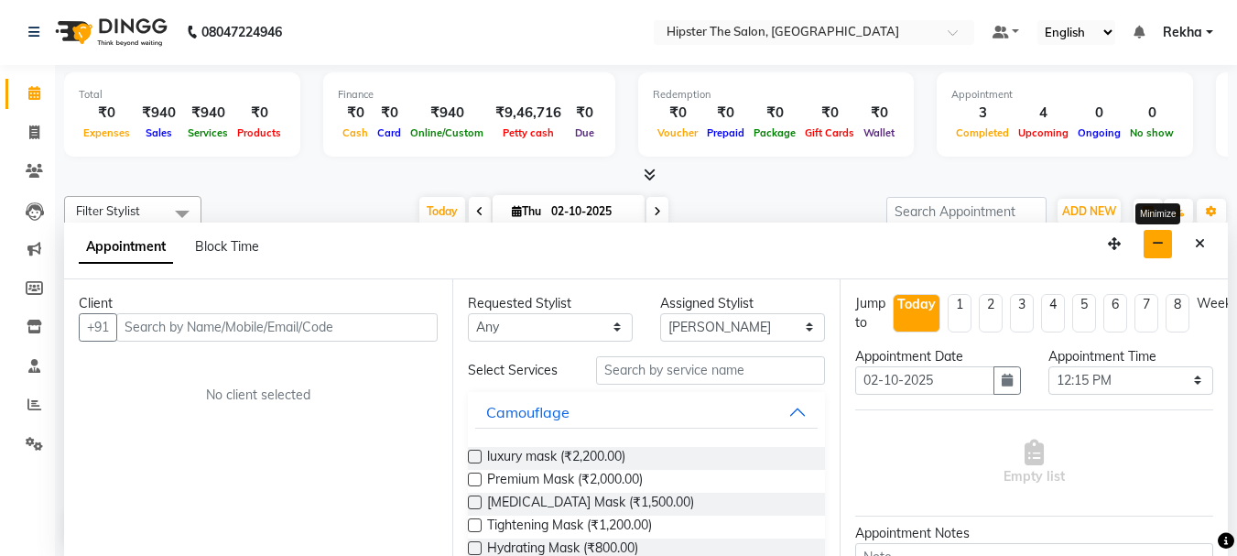
click at [1159, 244] on icon "button" at bounding box center [1158, 243] width 12 height 13
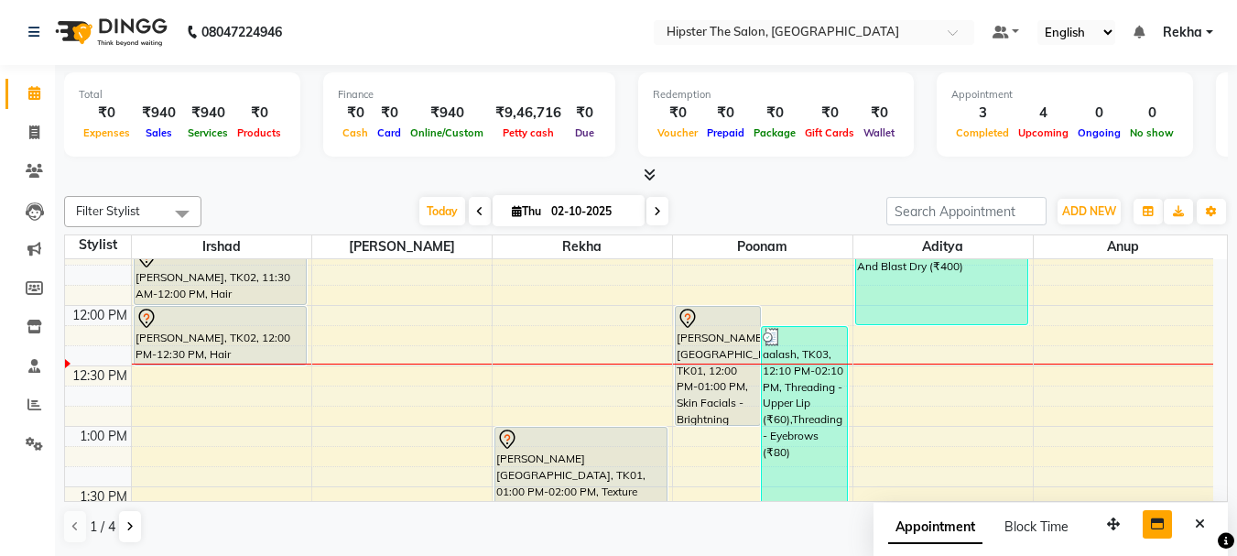
scroll to position [355, 0]
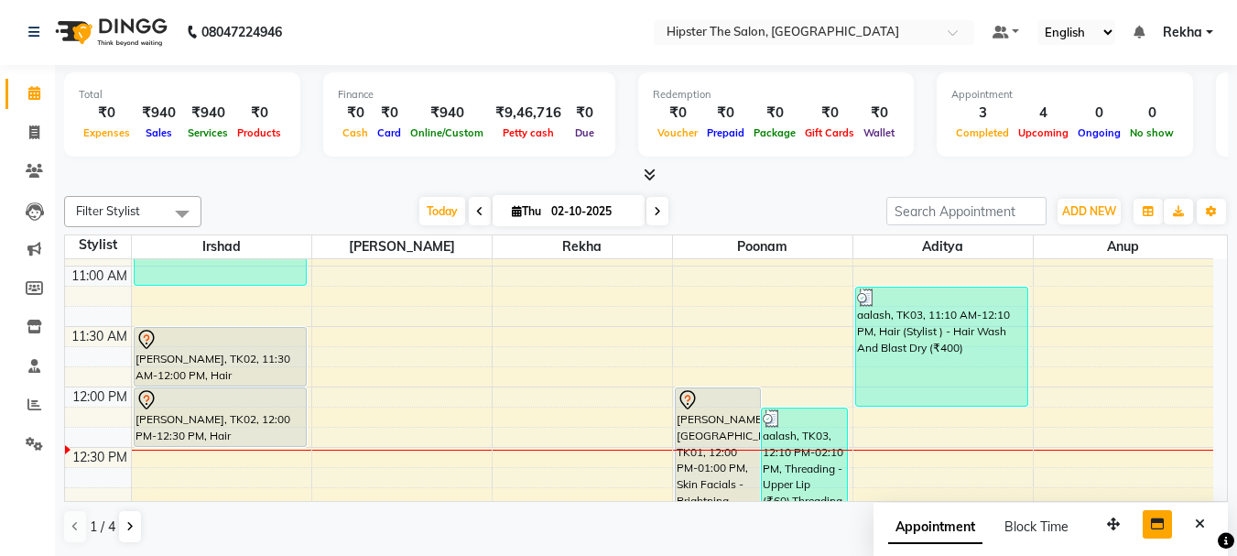
click at [654, 211] on icon at bounding box center [657, 211] width 7 height 11
type input "03-10-2025"
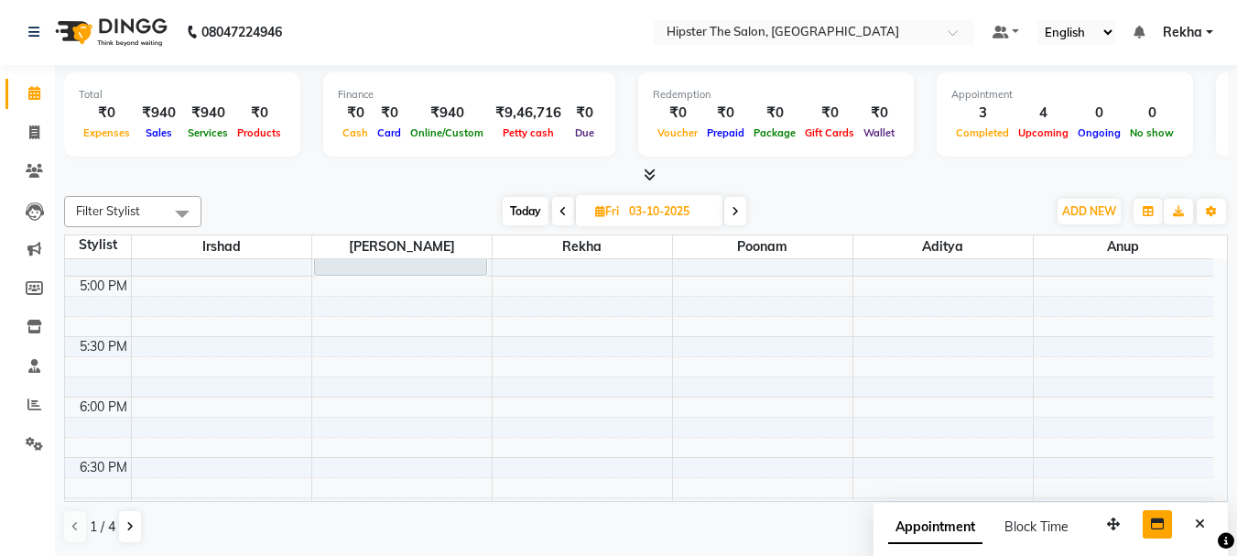
scroll to position [1052, 0]
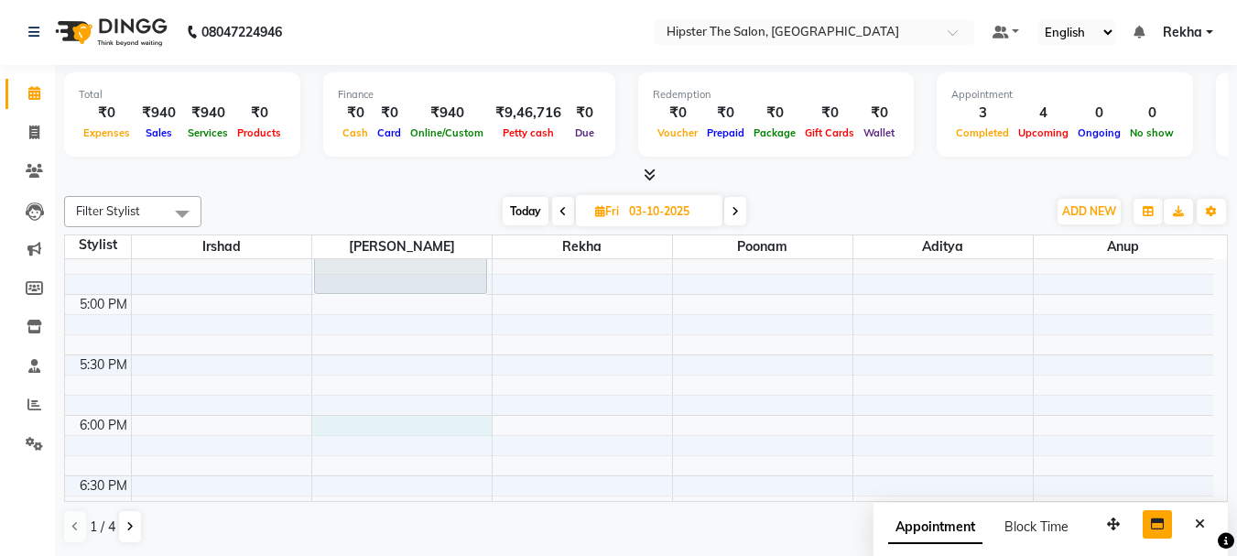
click at [343, 420] on div "8:00 AM 8:30 AM 9:00 AM 9:30 AM 10:00 AM 10:30 AM 11:00 AM 11:30 AM 12:00 PM 12…" at bounding box center [639, 113] width 1149 height 1813
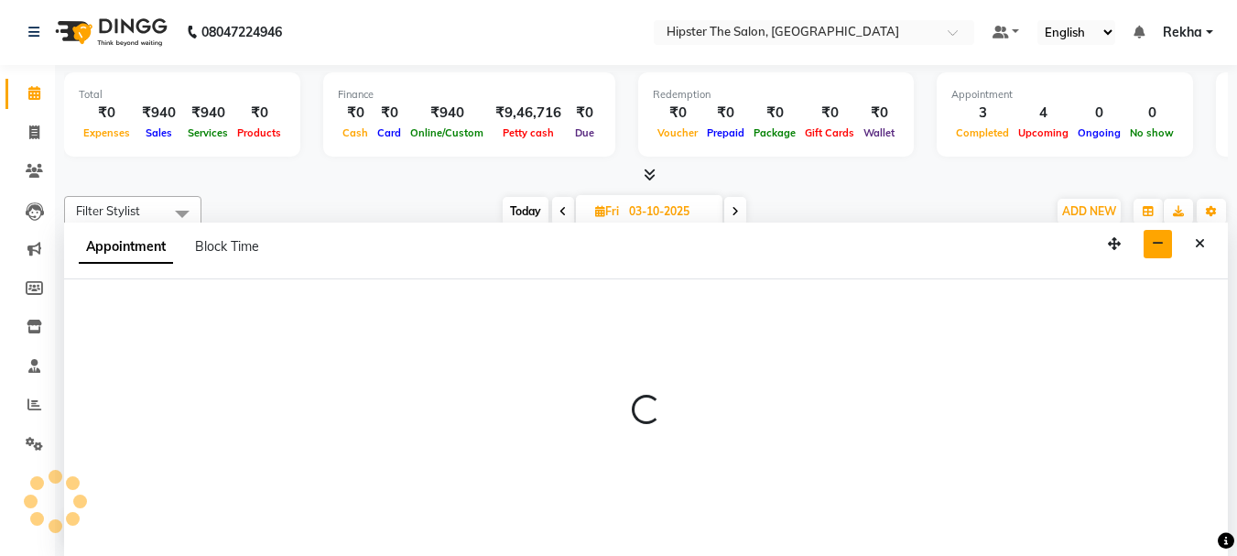
select select "32384"
select select "1080"
select select "tentative"
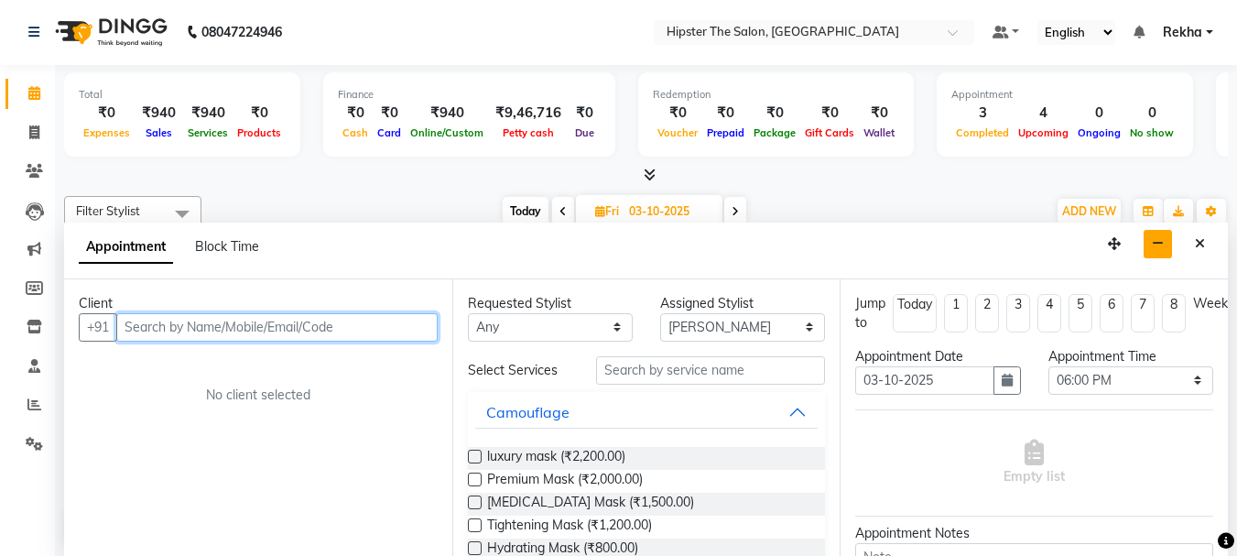
click at [215, 326] on input "text" at bounding box center [276, 327] width 321 height 28
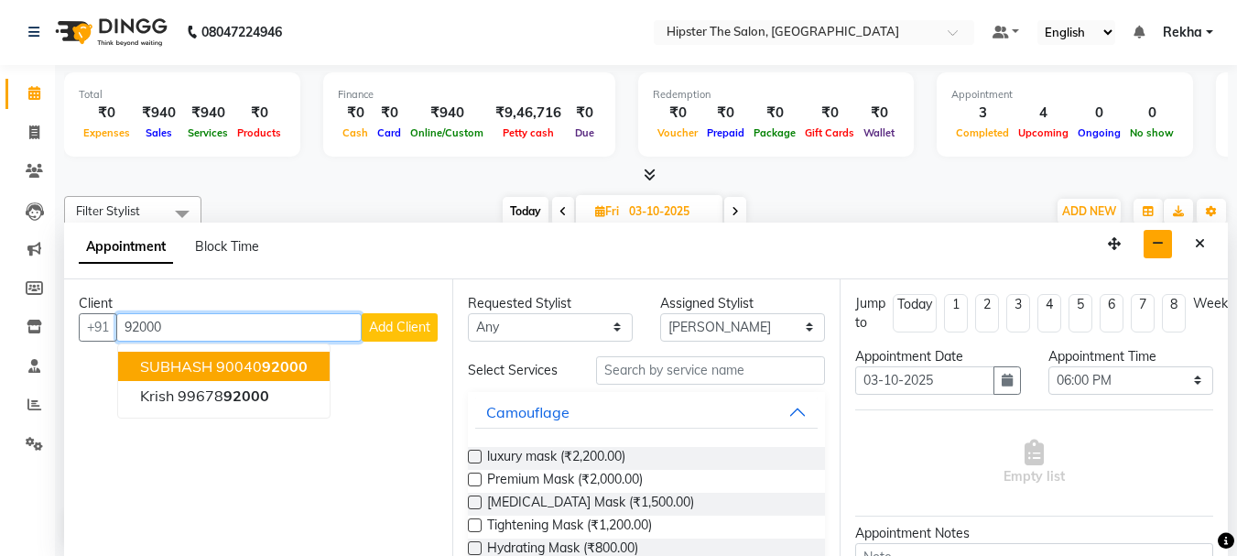
click at [207, 367] on span "SUBHASH" at bounding box center [176, 366] width 72 height 18
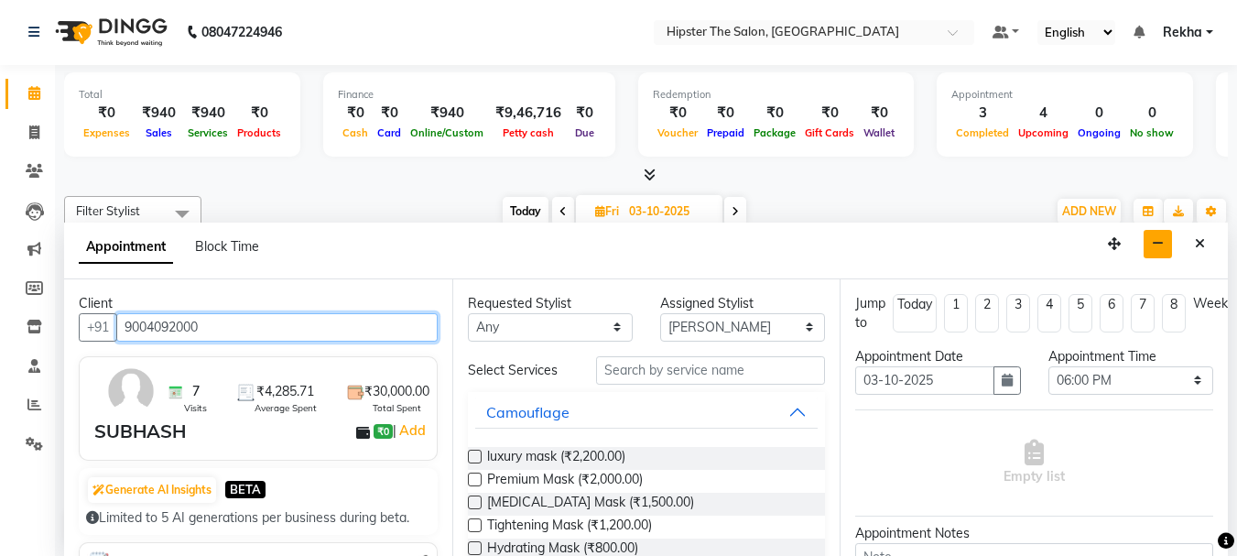
type input "9004092000"
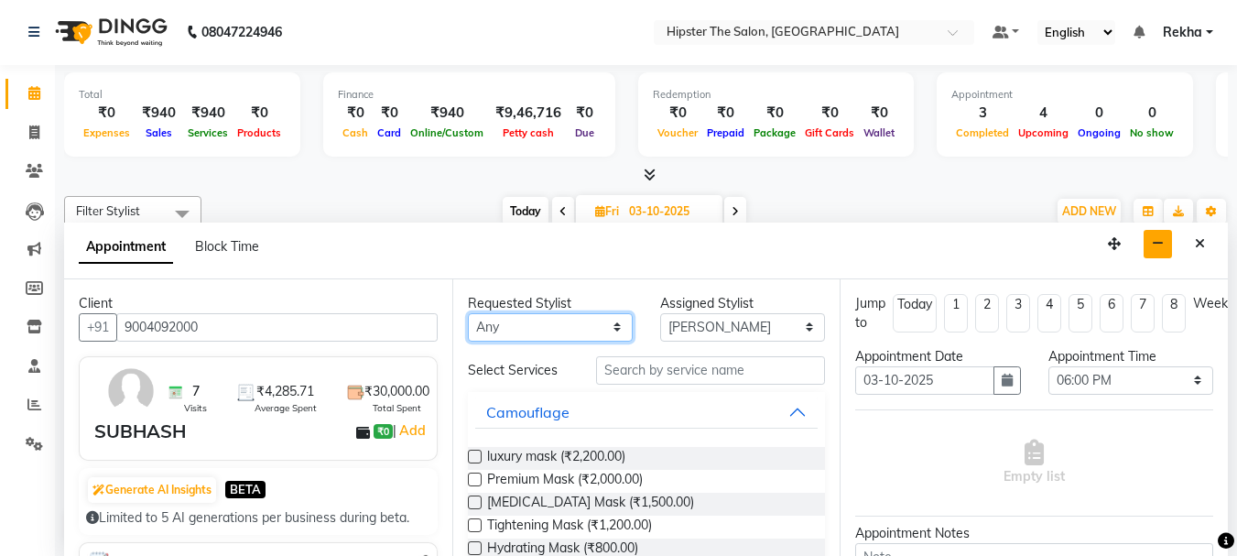
click at [512, 327] on select "Any Aditya Akansha Altaf Anil Anup Ashik Bhavin Diksha Irshad Lucky Namrata Nee…" at bounding box center [550, 327] width 165 height 28
select select "32384"
click at [468, 313] on select "Any Aditya Akansha Altaf Anil Anup Ashik Bhavin Diksha Irshad Lucky Namrata Nee…" at bounding box center [550, 327] width 165 height 28
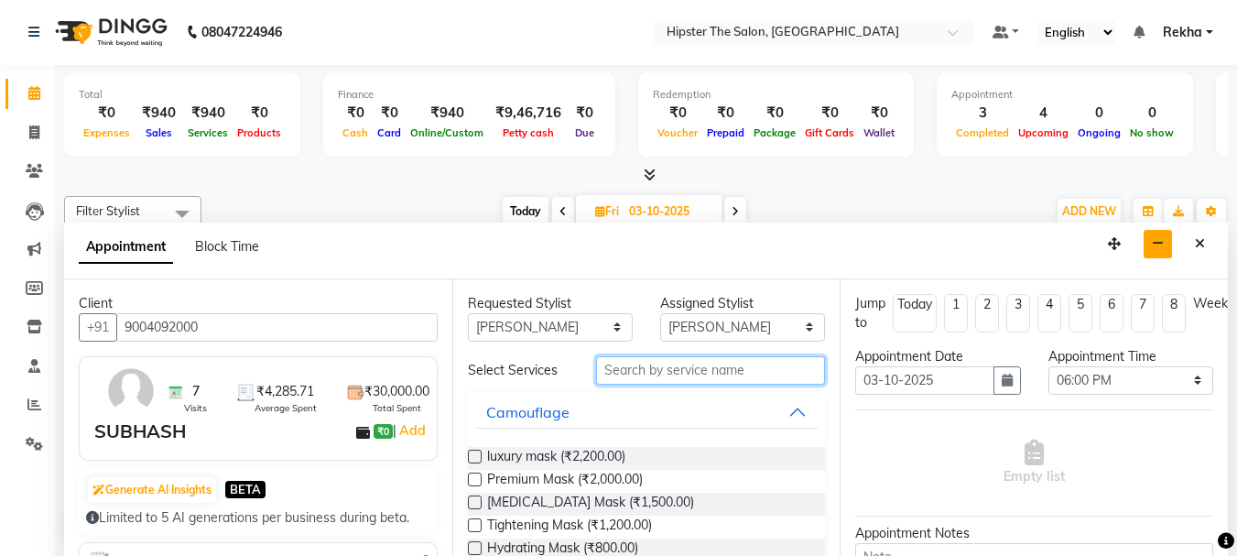
click at [632, 366] on input "text" at bounding box center [710, 370] width 229 height 28
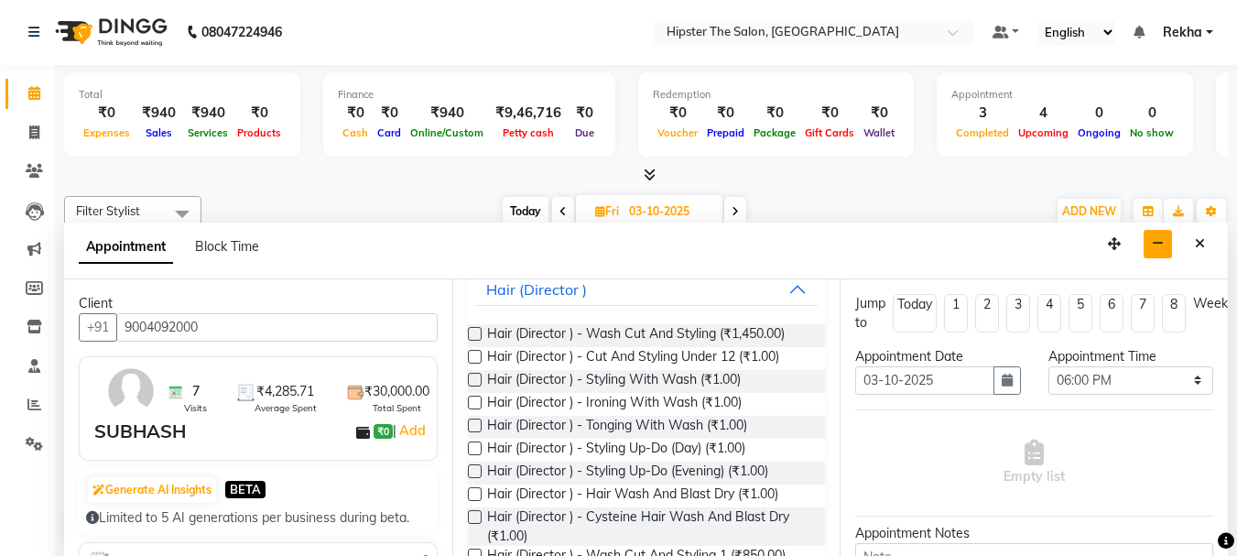
scroll to position [211, 0]
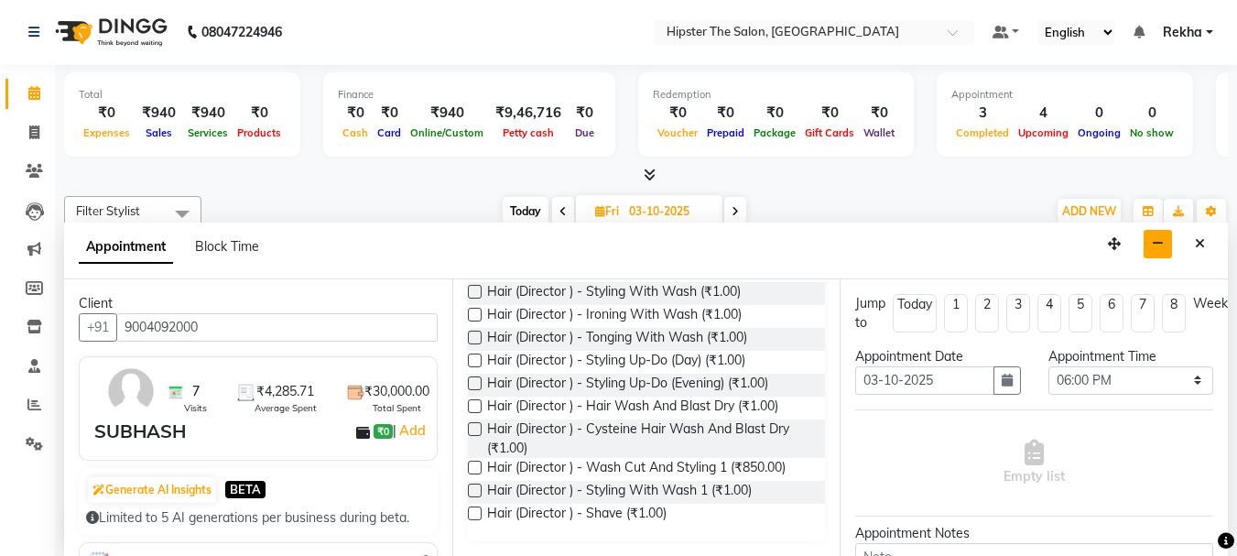
type input "dir"
click at [470, 463] on label at bounding box center [475, 468] width 14 height 14
click at [470, 463] on input "checkbox" at bounding box center [474, 469] width 12 height 12
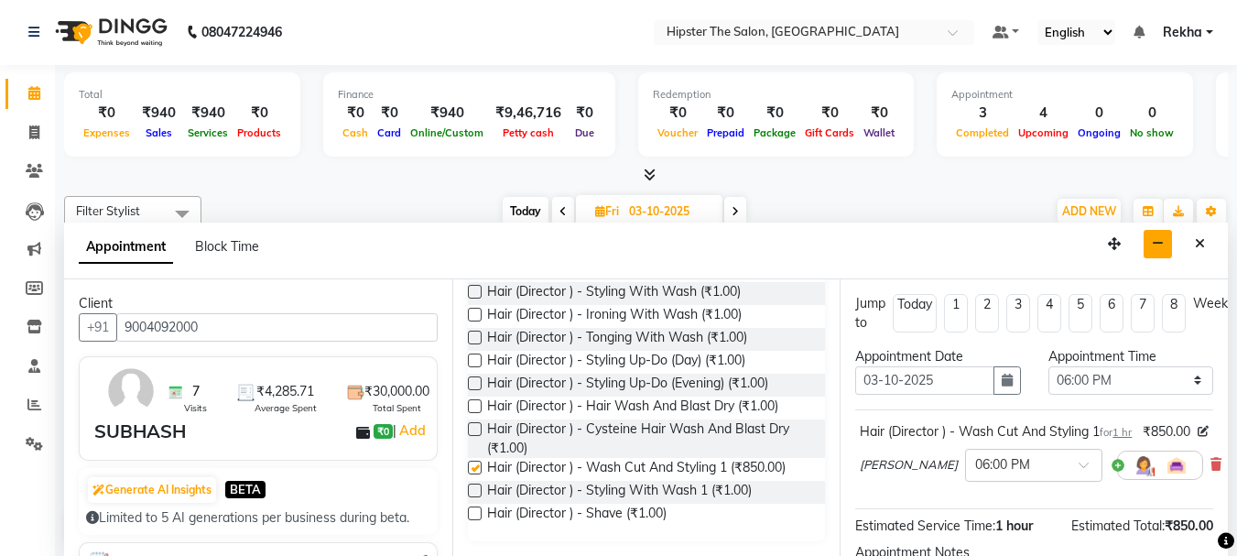
checkbox input "false"
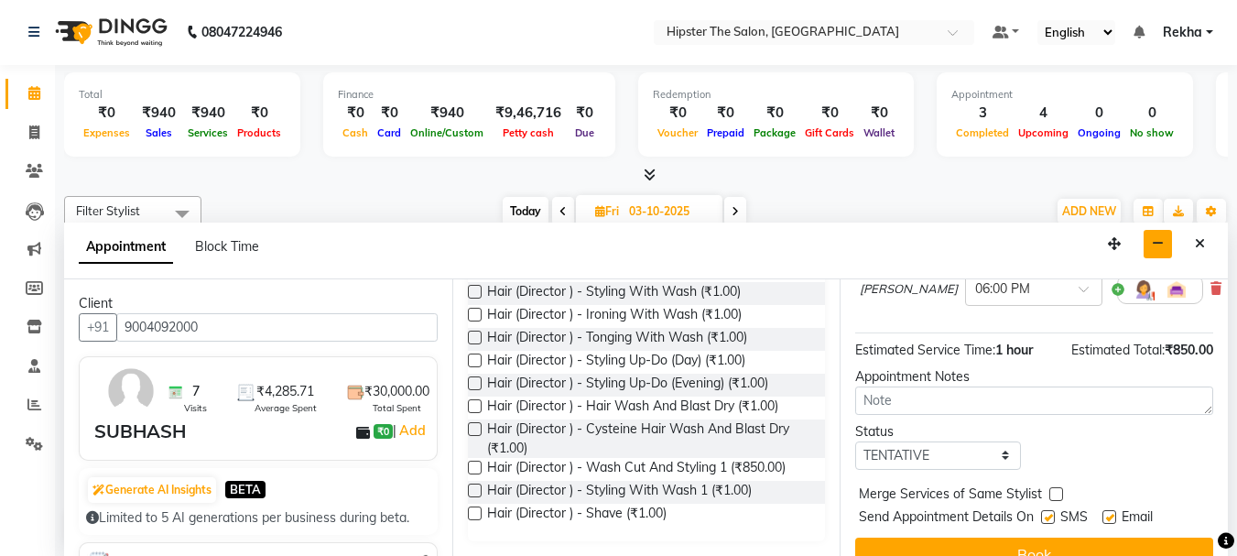
scroll to position [238, 0]
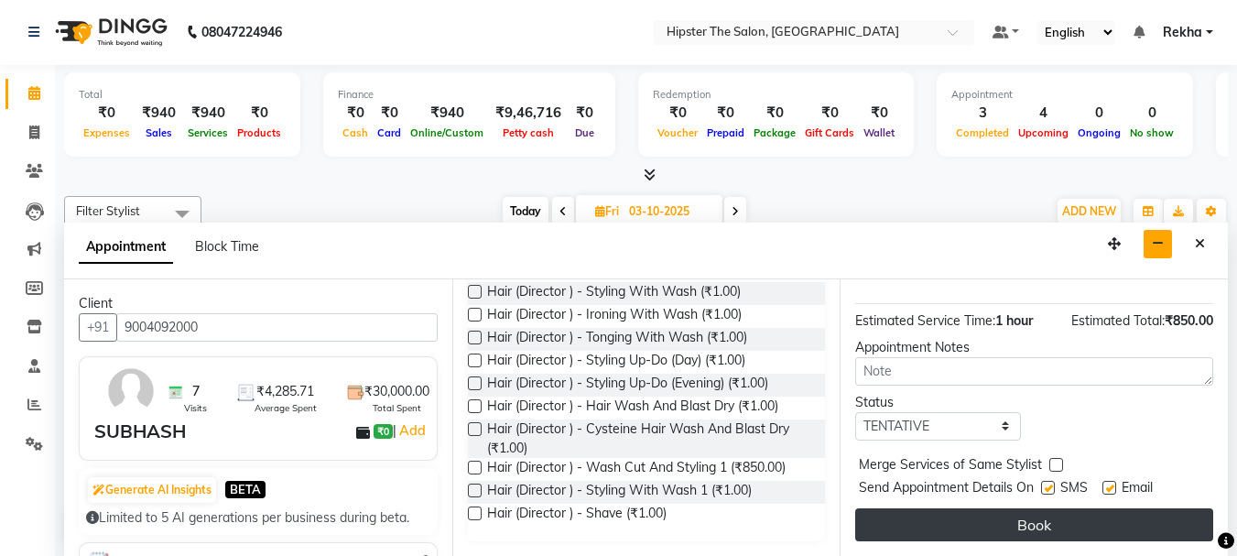
click at [1103, 518] on button "Book" at bounding box center [1034, 524] width 358 height 33
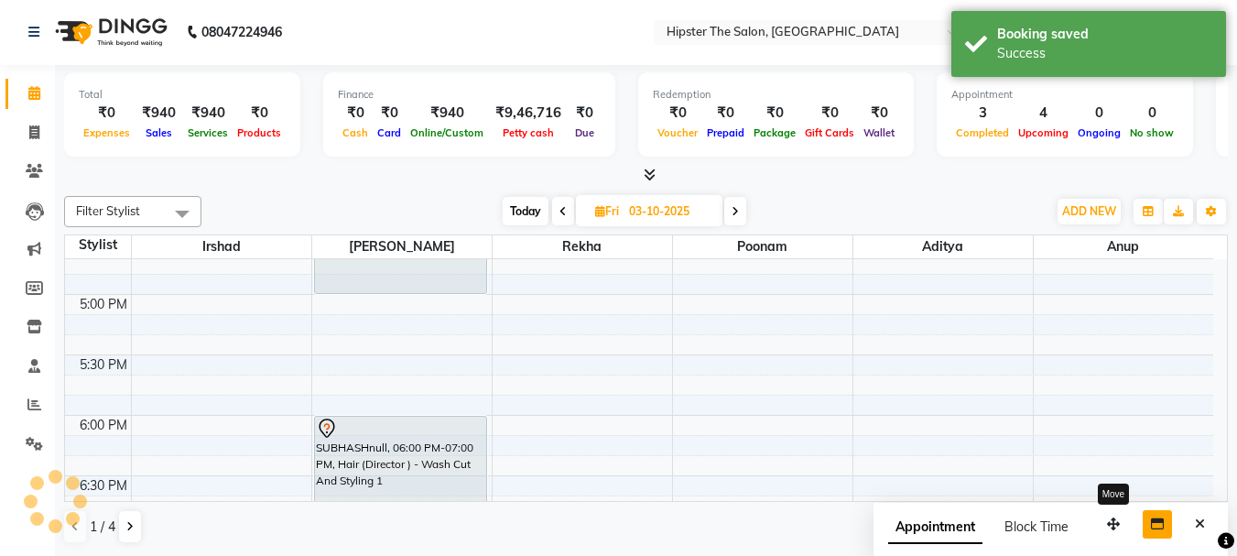
scroll to position [0, 0]
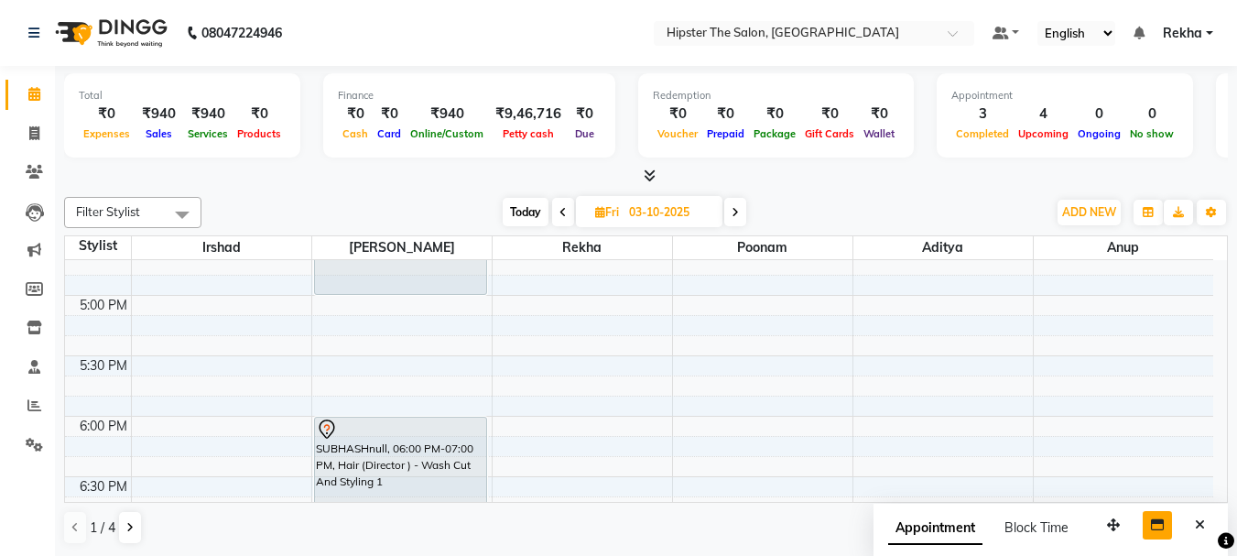
click at [528, 199] on span "Today" at bounding box center [526, 212] width 46 height 28
type input "02-10-2025"
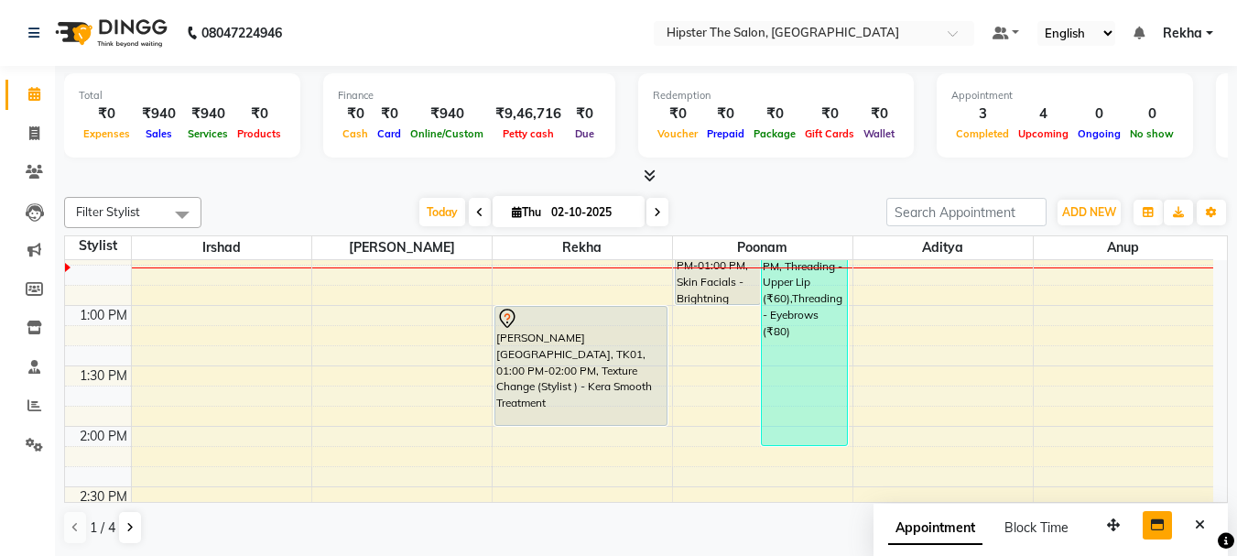
scroll to position [605, 0]
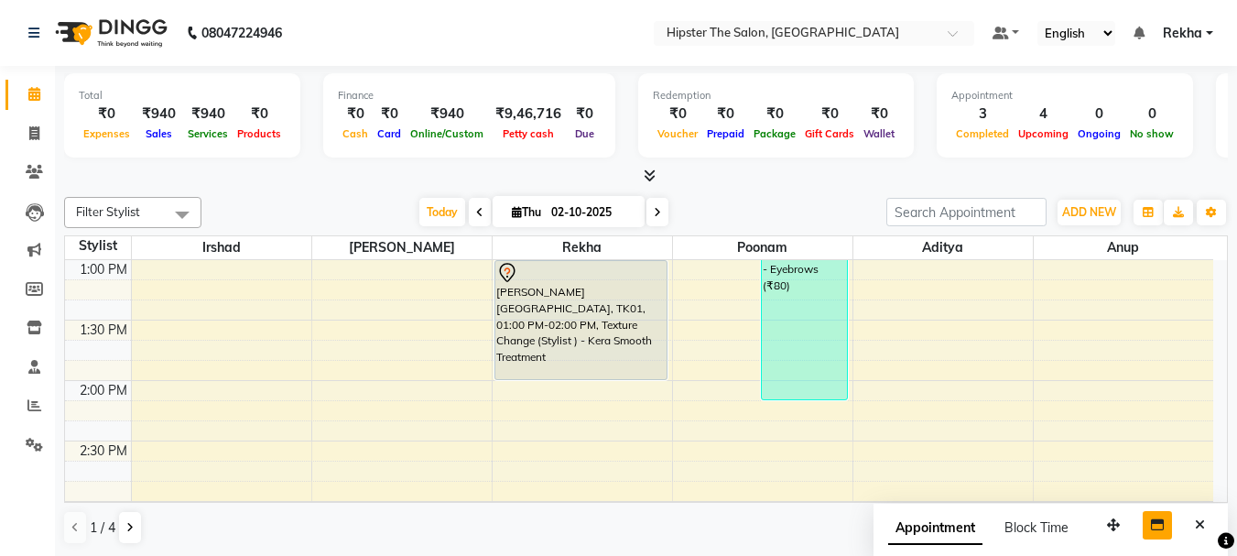
click at [149, 347] on div "8:00 AM 8:30 AM 9:00 AM 9:30 AM 10:00 AM 10:30 AM 11:00 AM 11:30 AM 12:00 PM 12…" at bounding box center [639, 562] width 1149 height 1813
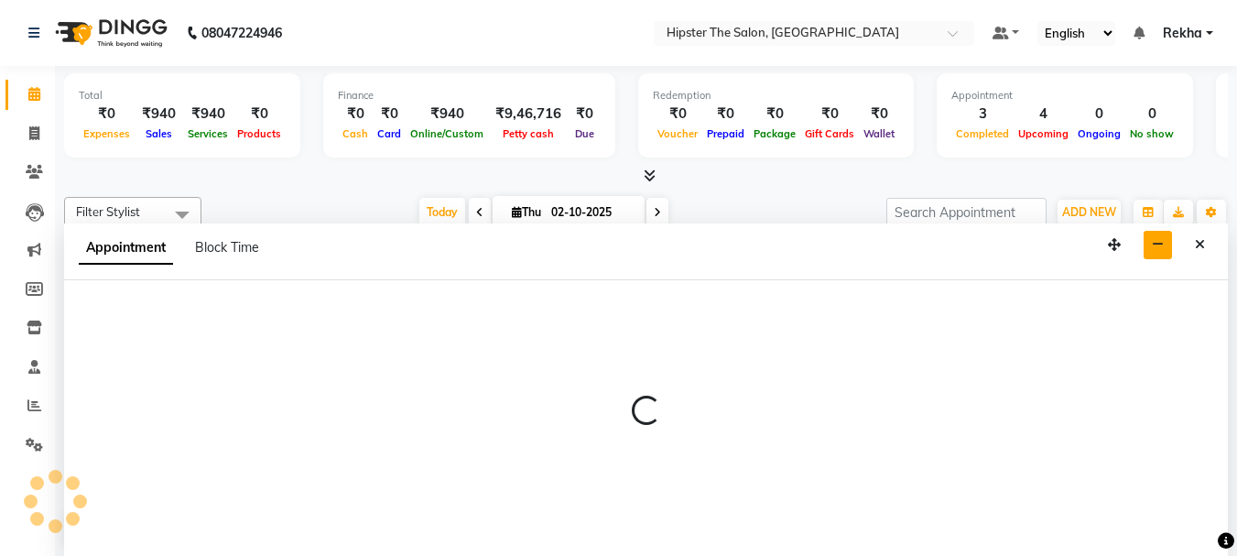
scroll to position [1, 0]
select select "32387"
select select "825"
select select "tentative"
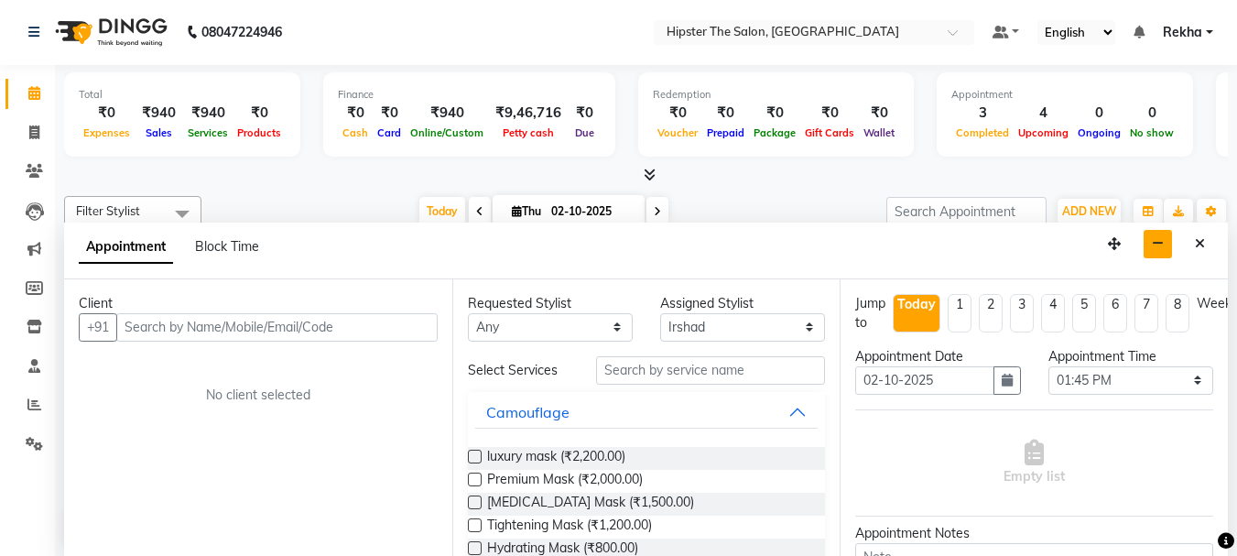
click at [166, 324] on input "text" at bounding box center [276, 327] width 321 height 28
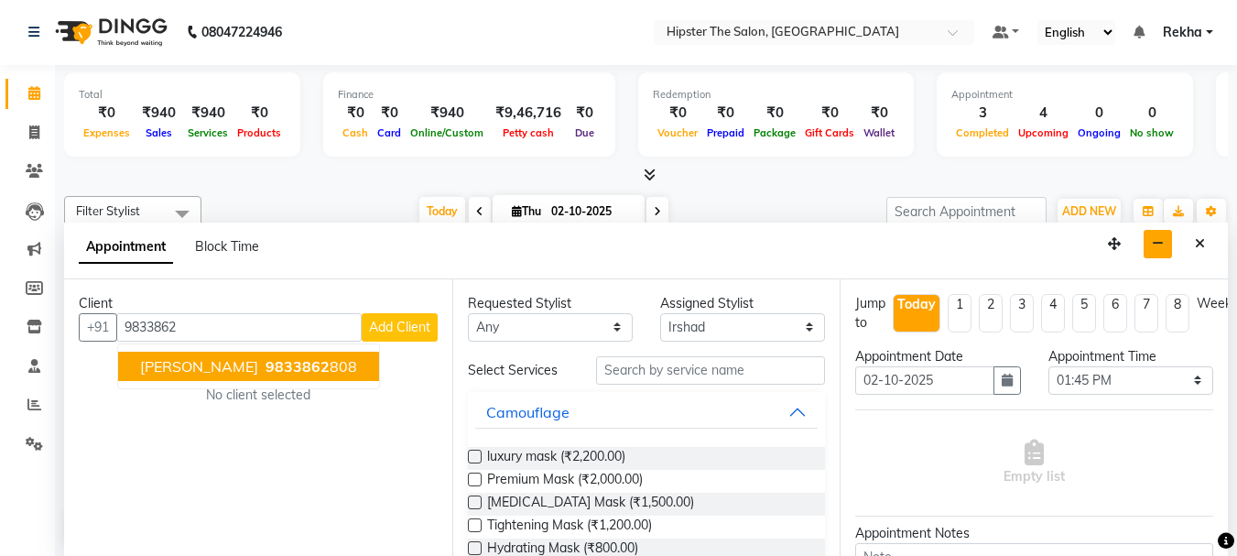
click at [193, 371] on button "dheeraj 9833862 808" at bounding box center [248, 366] width 261 height 29
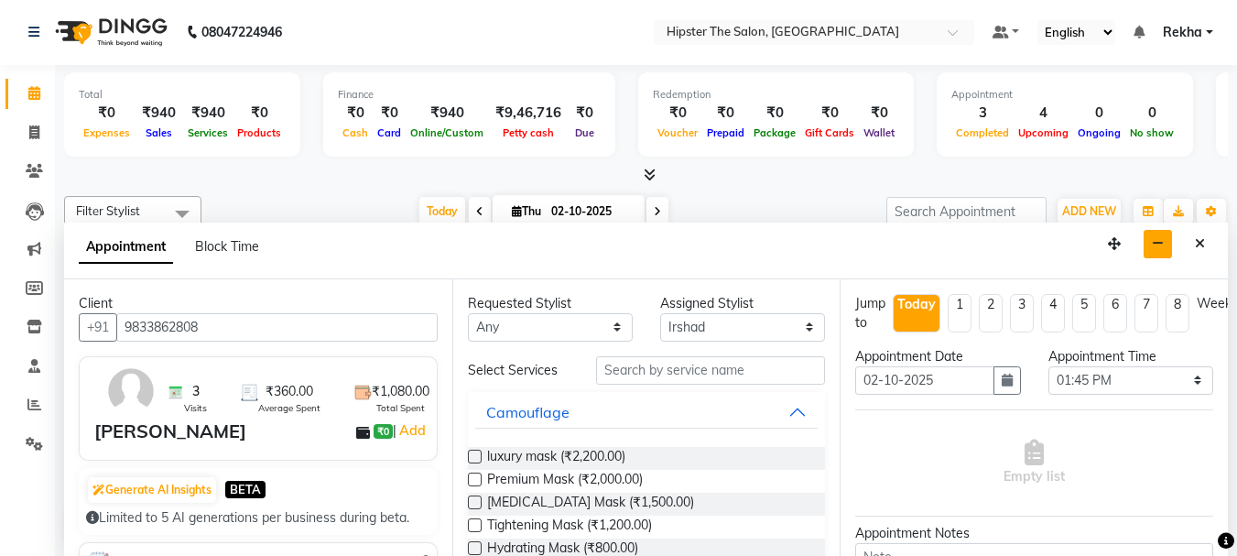
type input "9833862808"
click at [542, 327] on select "Any Aditya Akansha Altaf Anil Anup Ashik Bhavin Diksha Irshad Lucky Namrata Nee…" at bounding box center [550, 327] width 165 height 28
select select "32387"
click at [468, 313] on select "Any Aditya Akansha Altaf Anil Anup Ashik Bhavin Diksha Irshad Lucky Namrata Nee…" at bounding box center [550, 327] width 165 height 28
click at [621, 371] on input "text" at bounding box center [710, 370] width 229 height 28
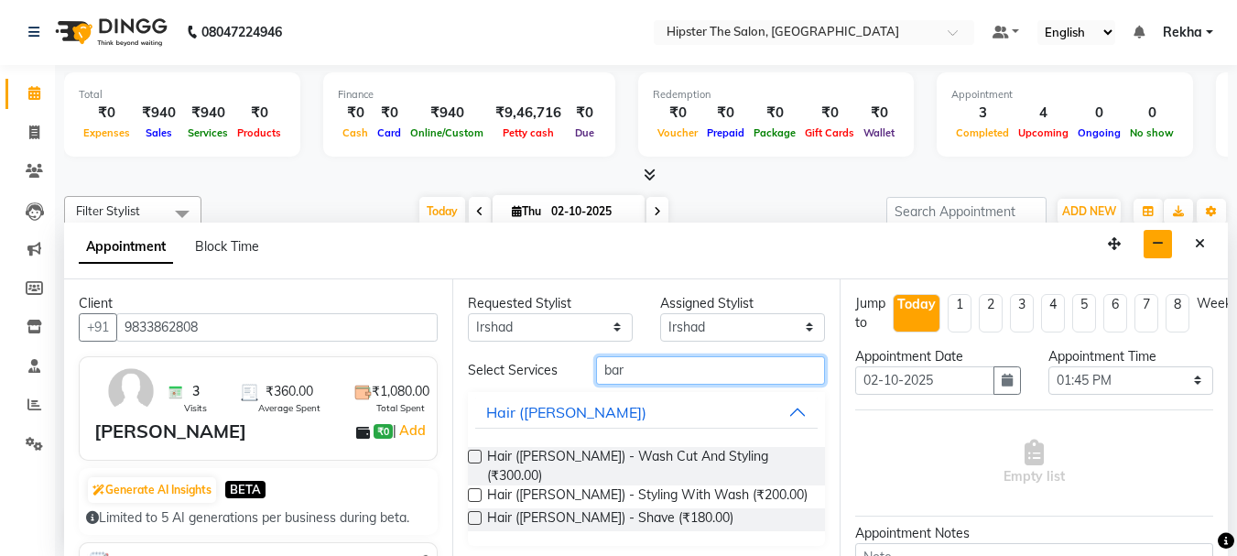
type input "bar"
click at [472, 457] on label at bounding box center [475, 457] width 14 height 14
click at [472, 457] on input "checkbox" at bounding box center [474, 458] width 12 height 12
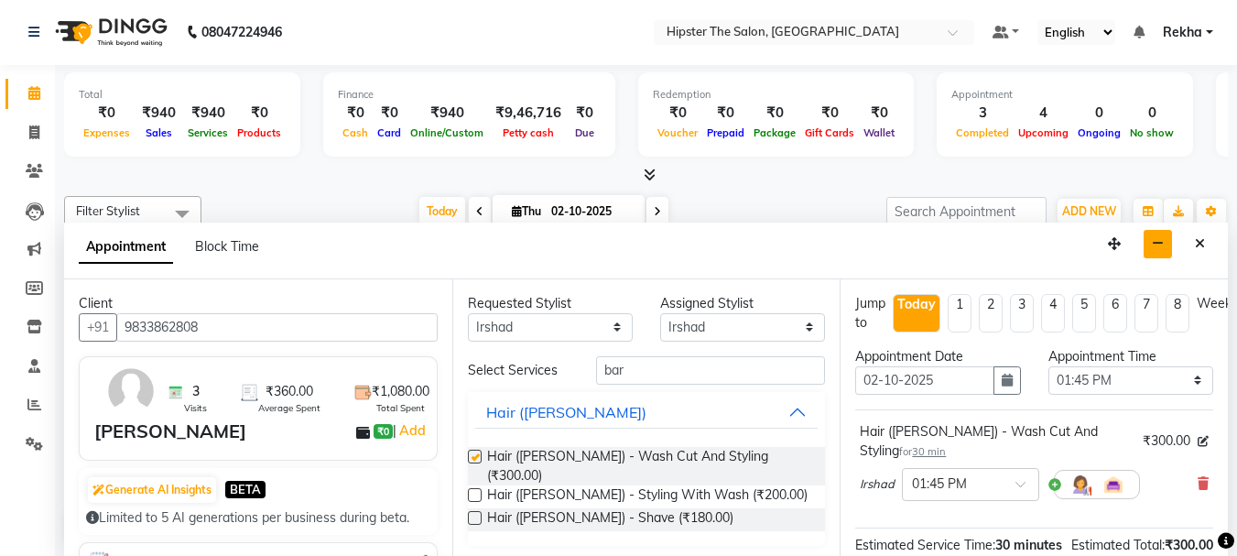
checkbox input "false"
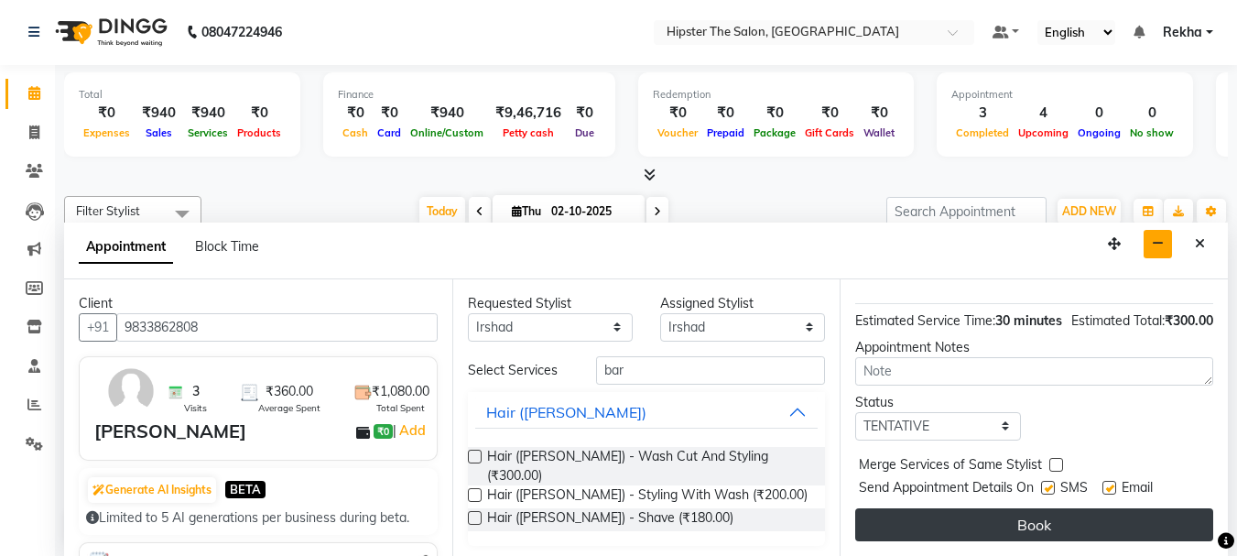
click at [970, 508] on button "Book" at bounding box center [1034, 524] width 358 height 33
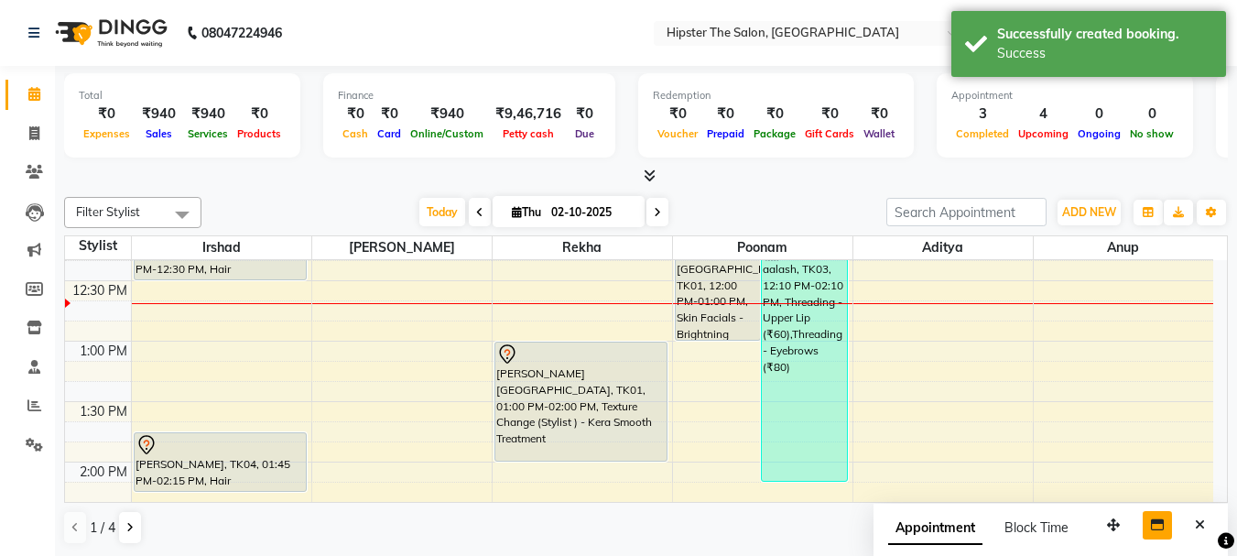
scroll to position [483, 0]
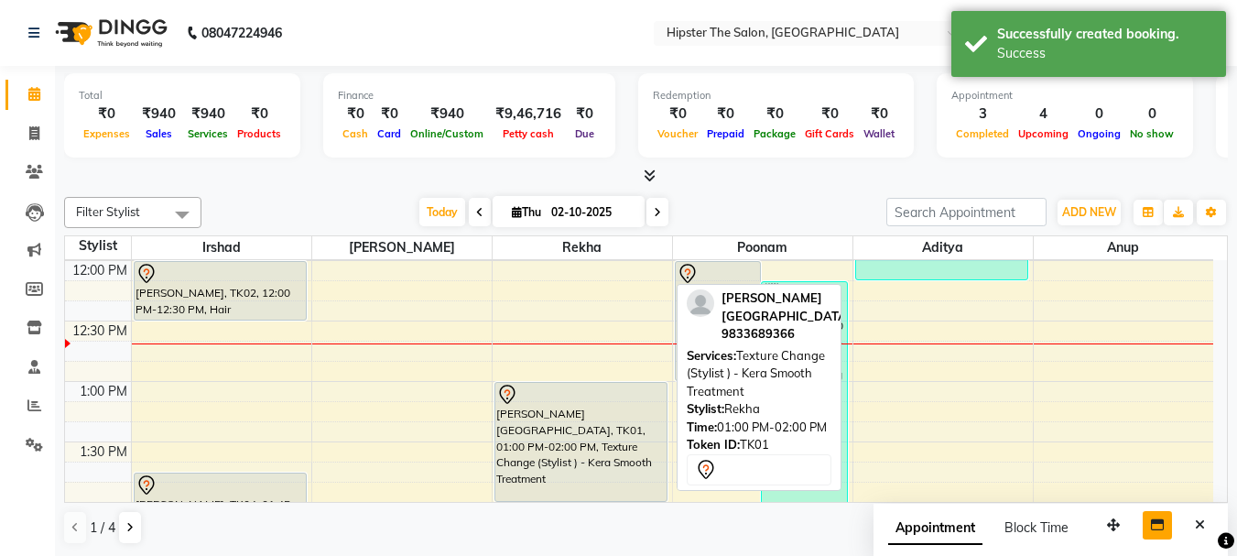
click at [547, 451] on div "dipti kenia, TK01, 01:00 PM-02:00 PM, Texture Change (Stylist ) - Kera Smooth T…" at bounding box center [581, 442] width 171 height 118
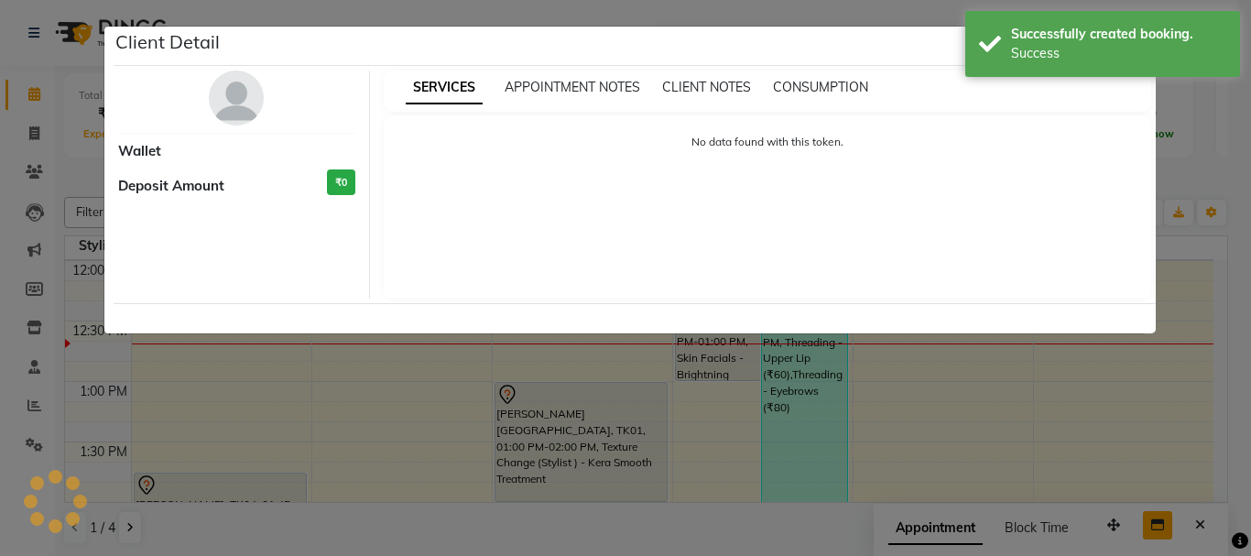
select select "7"
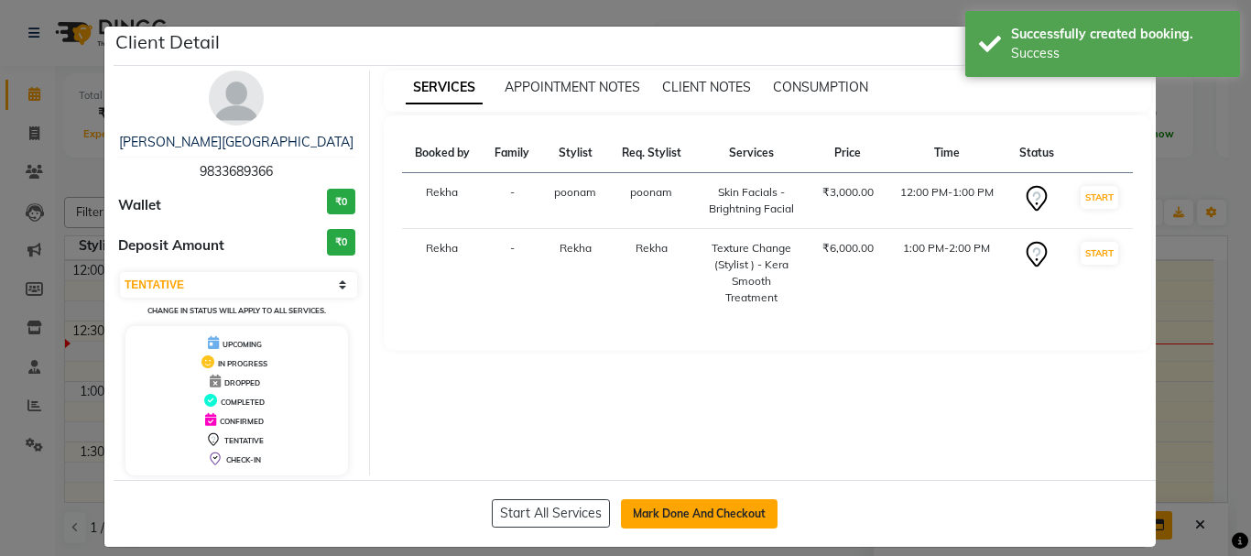
click at [672, 512] on button "Mark Done And Checkout" at bounding box center [699, 513] width 157 height 29
select select "service"
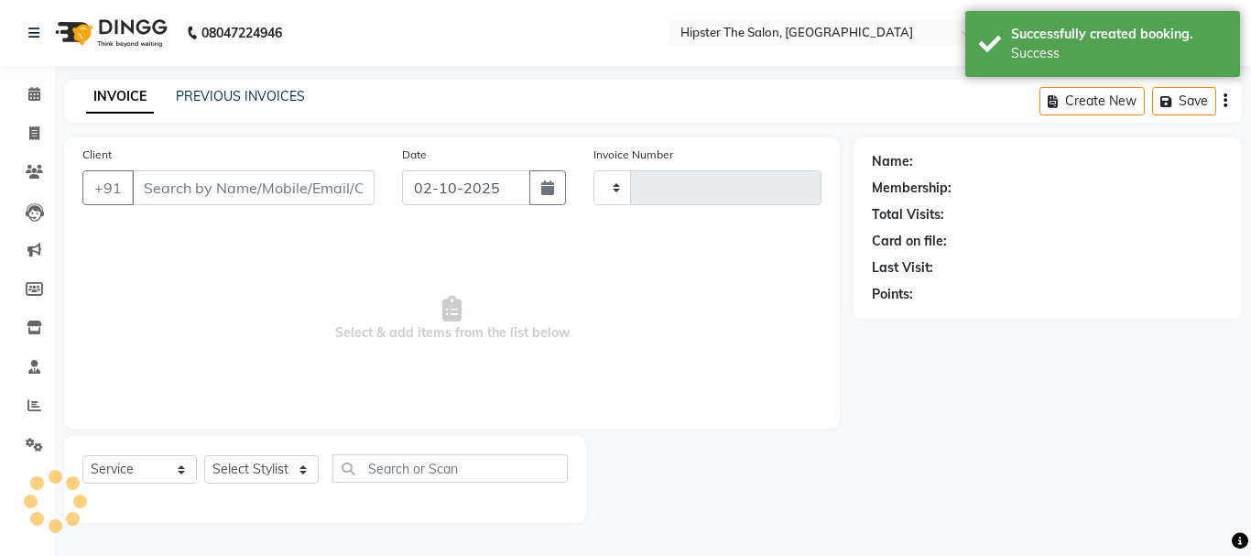
type input "3073"
select select "5125"
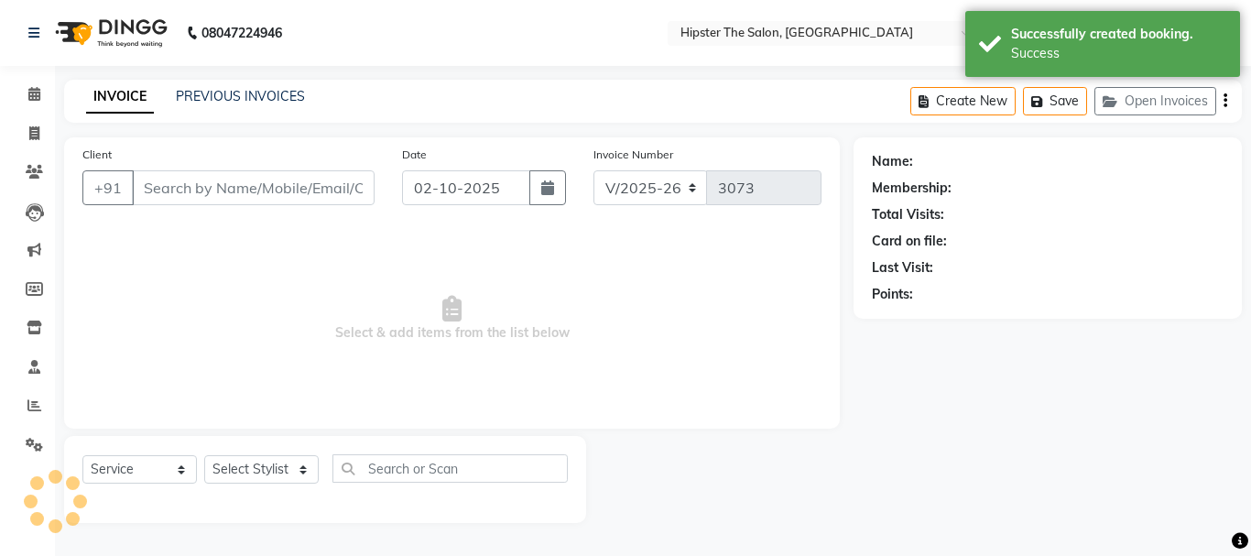
type input "9833689366"
select select "50153"
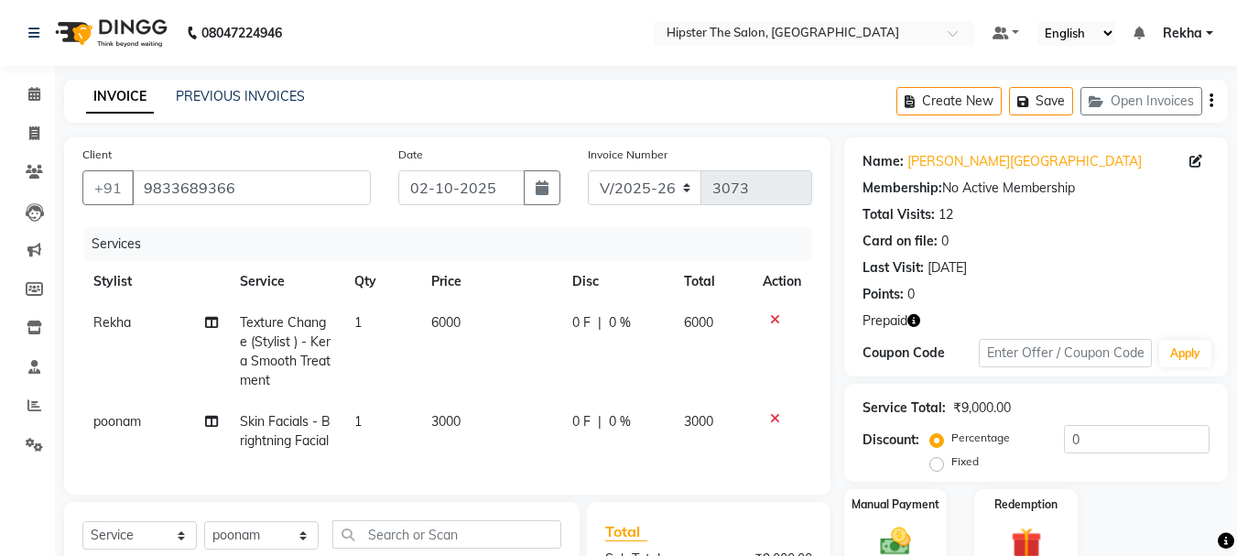
click at [916, 320] on icon "button" at bounding box center [914, 320] width 13 height 13
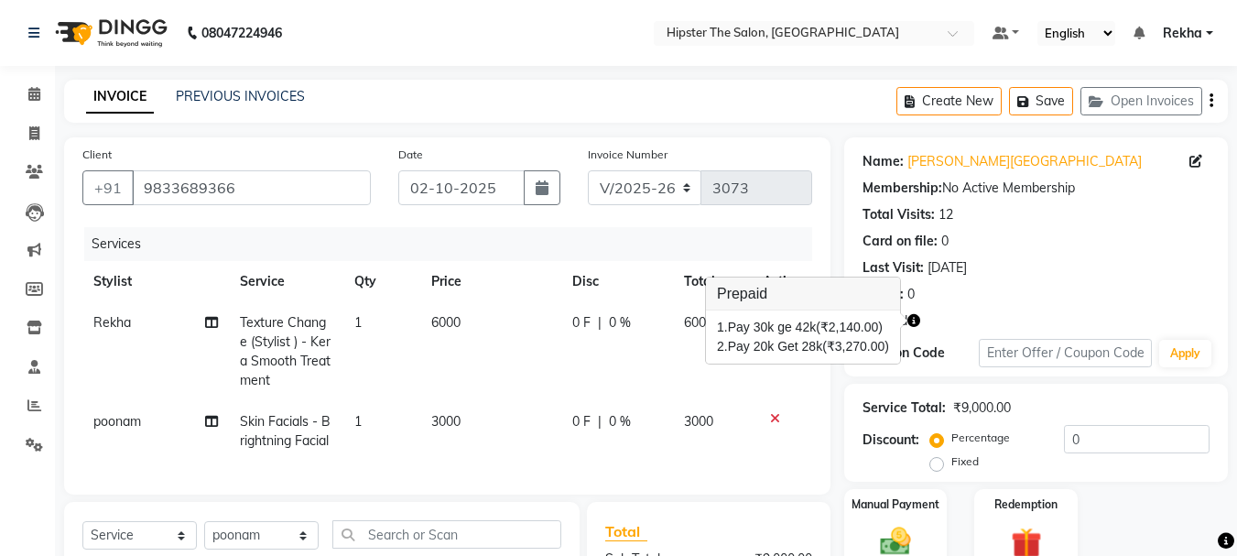
click at [916, 320] on icon "button" at bounding box center [914, 320] width 13 height 13
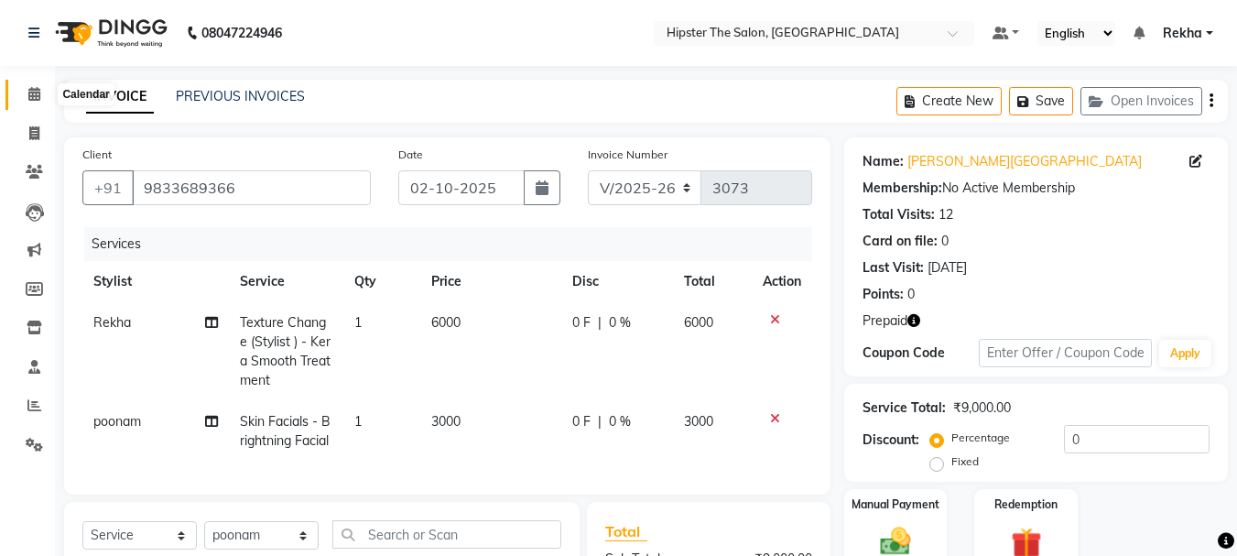
click at [32, 92] on icon at bounding box center [34, 94] width 12 height 14
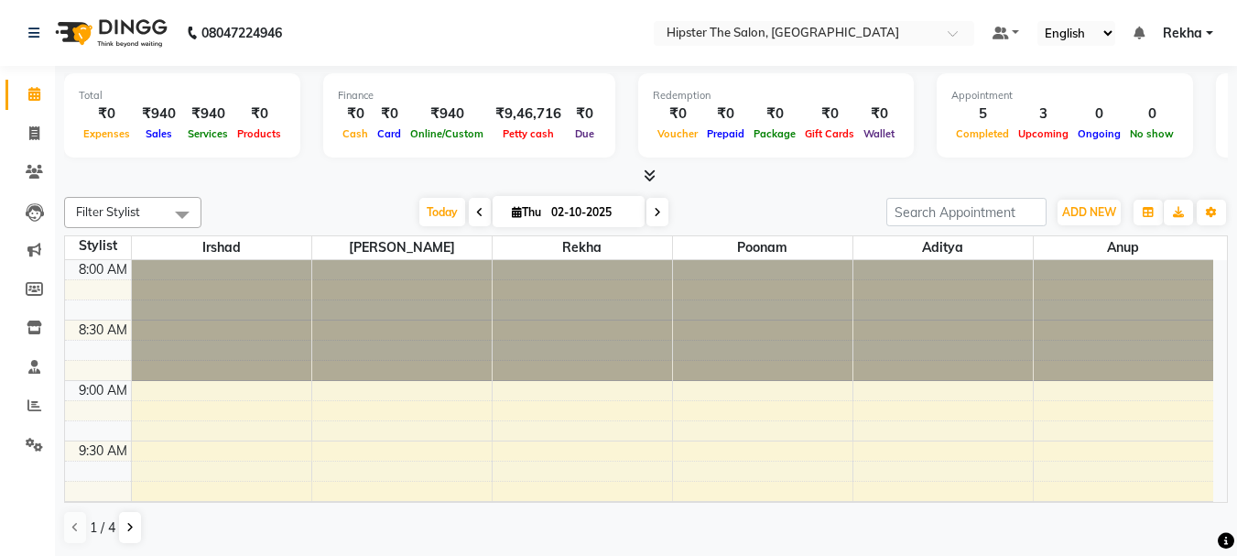
click at [654, 212] on icon at bounding box center [657, 212] width 7 height 11
type input "03-10-2025"
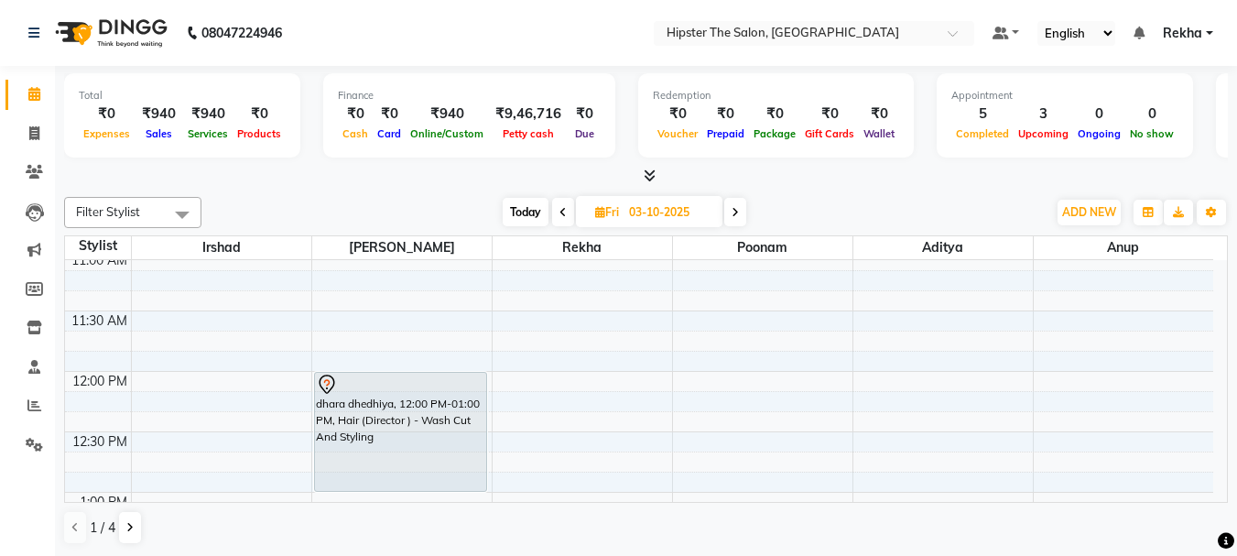
scroll to position [319, 0]
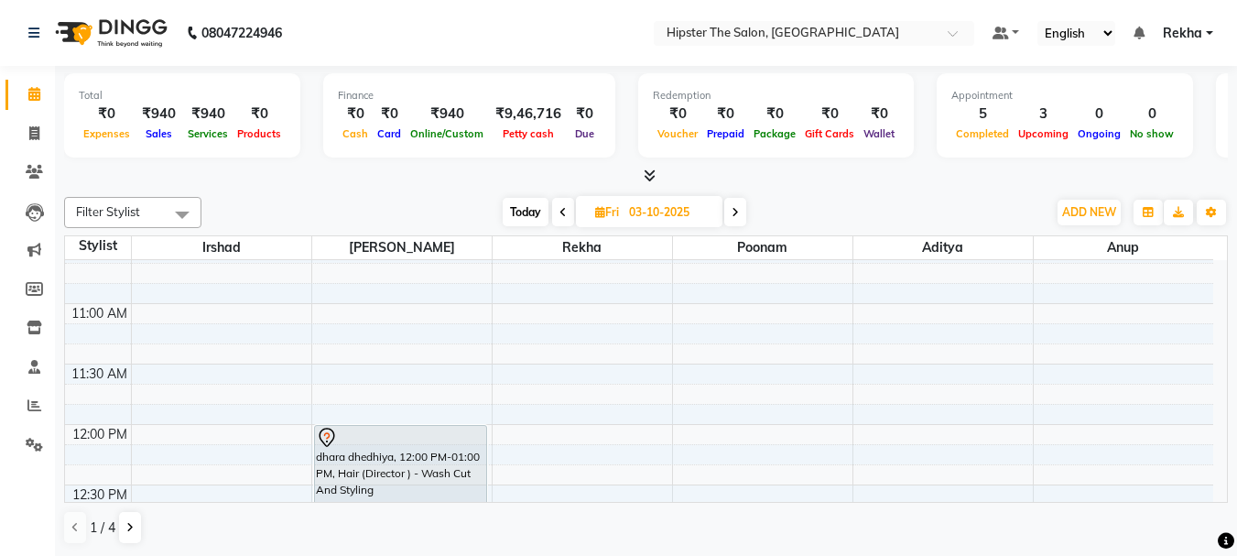
click at [682, 201] on input "03-10-2025" at bounding box center [670, 212] width 92 height 27
select select "10"
select select "2025"
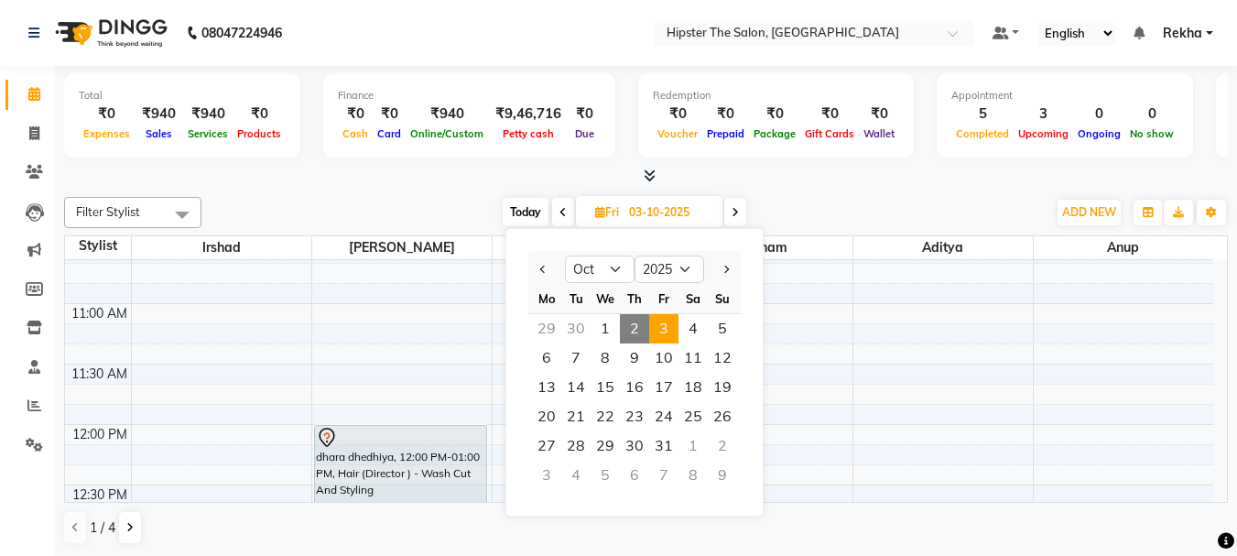
click at [659, 207] on input "03-10-2025" at bounding box center [670, 212] width 92 height 27
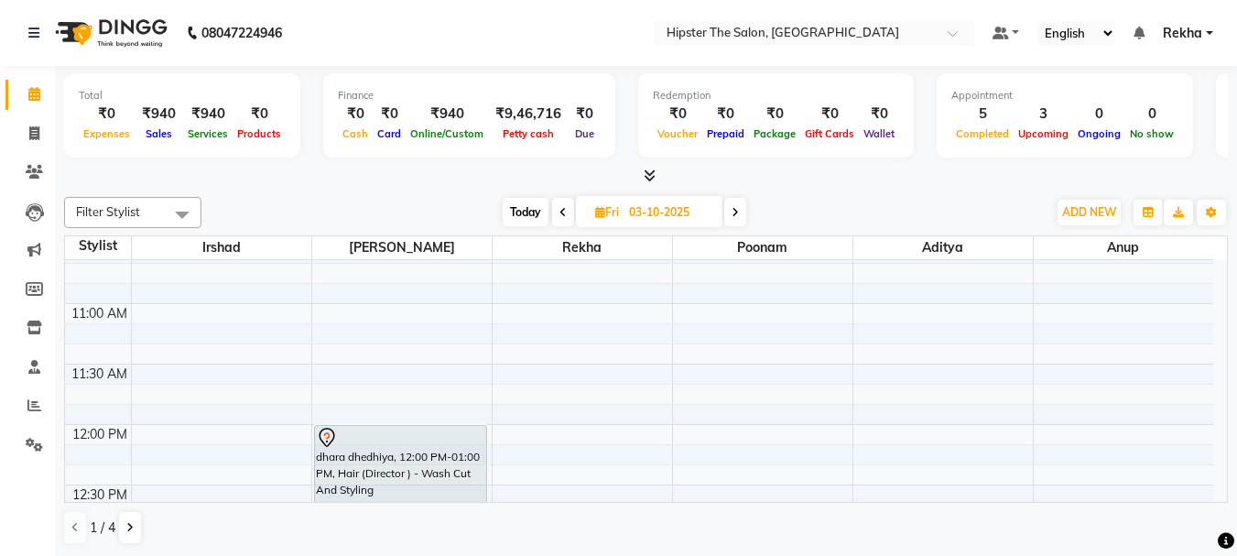
click at [736, 208] on icon at bounding box center [735, 212] width 7 height 11
type input "04-10-2025"
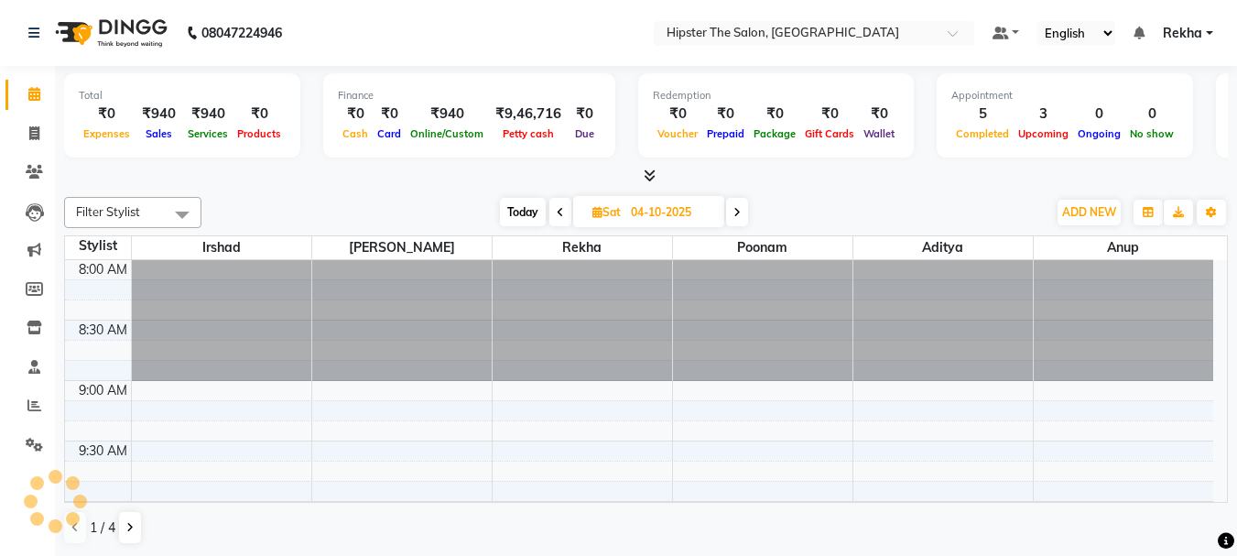
scroll to position [605, 0]
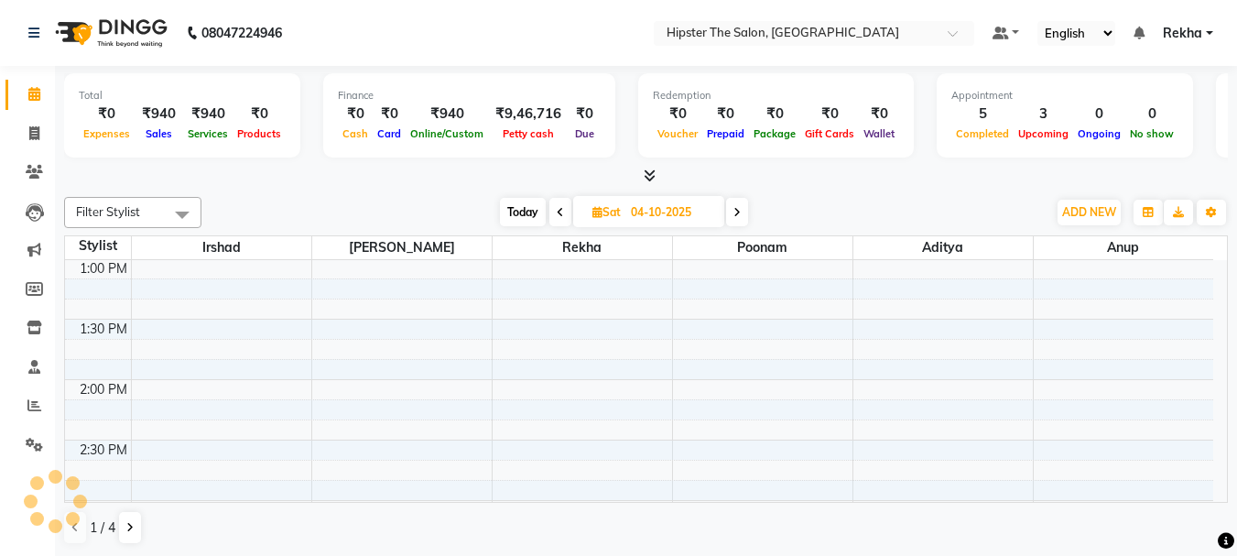
click at [647, 212] on input "04-10-2025" at bounding box center [672, 212] width 92 height 27
select select "10"
select select "2025"
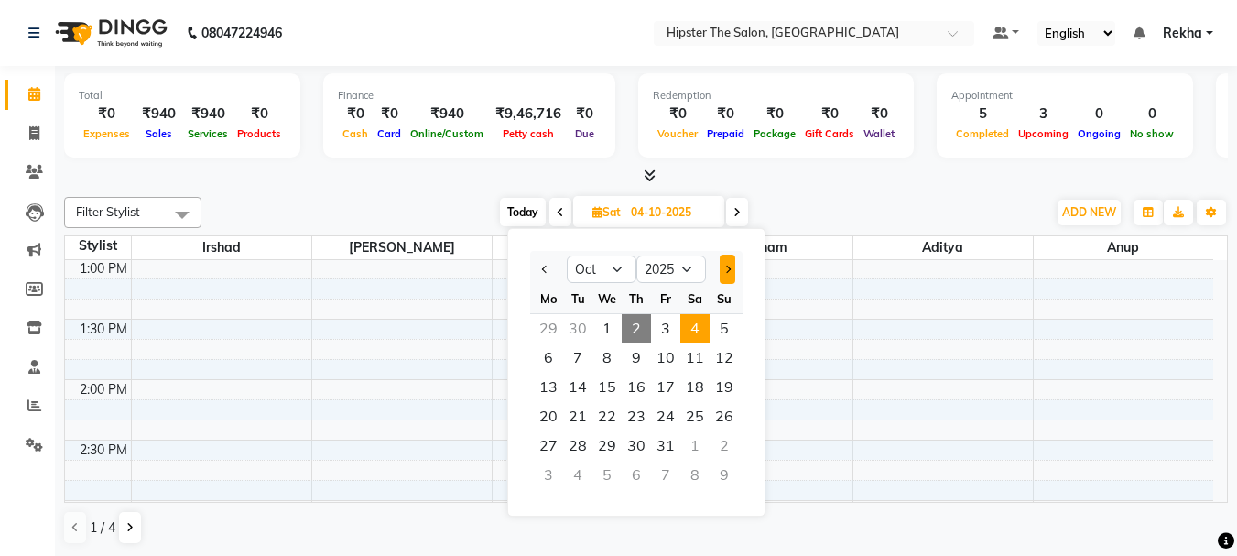
click at [729, 262] on button "Next month" at bounding box center [728, 269] width 16 height 29
select select "11"
click at [602, 413] on span "19" at bounding box center [607, 416] width 29 height 29
type input "19-11-2025"
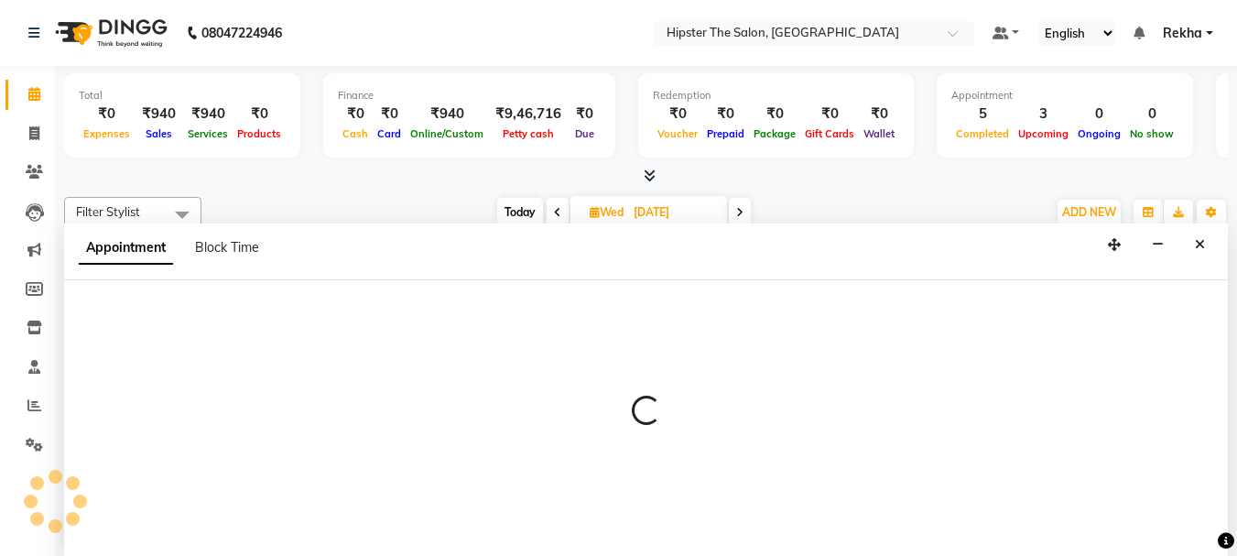
scroll to position [1, 0]
select select "32386"
select select "555"
select select "tentative"
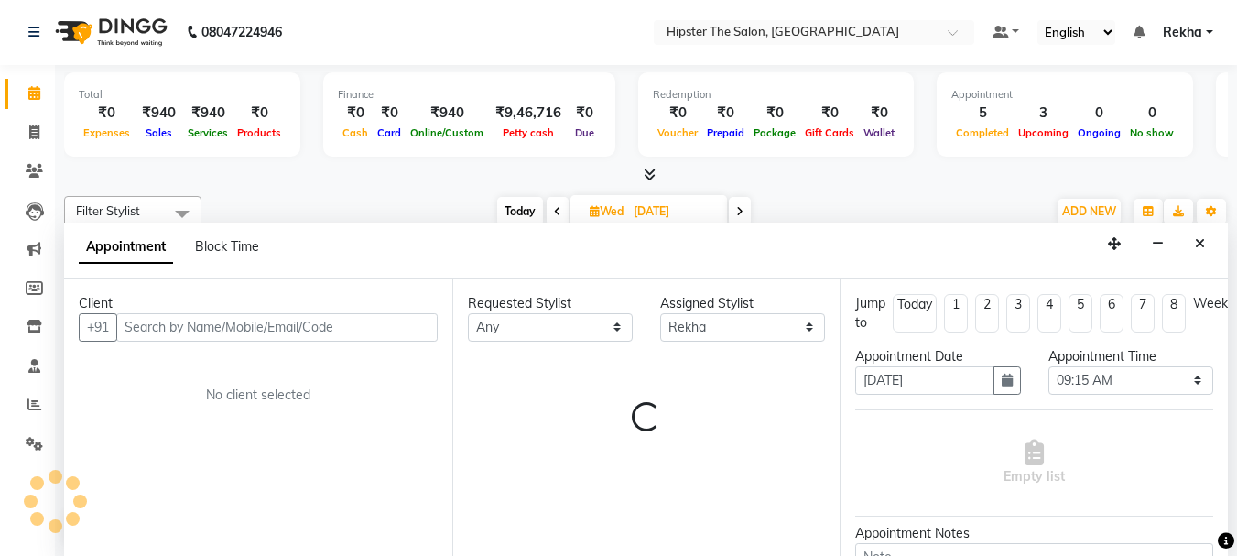
scroll to position [605, 0]
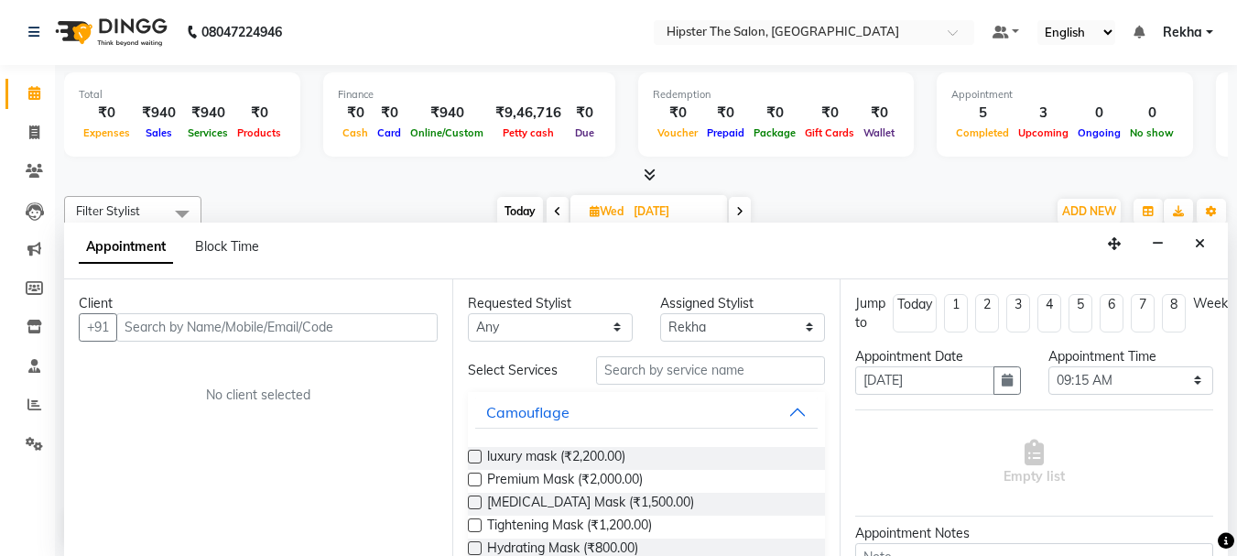
click at [277, 324] on input "text" at bounding box center [276, 327] width 321 height 28
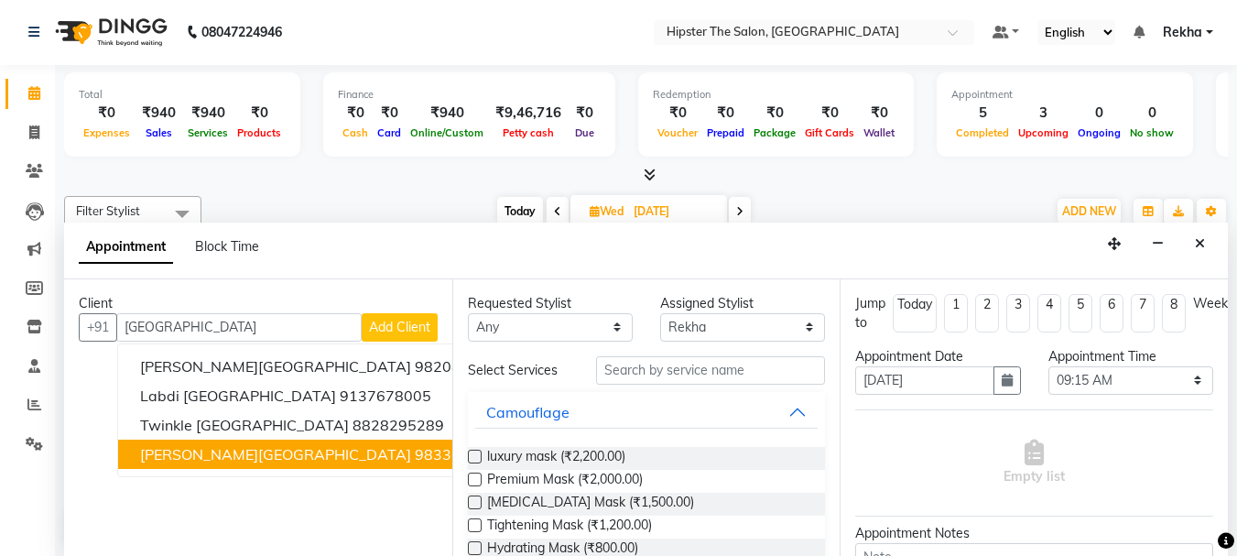
click at [303, 441] on button "dipti kenia 9833689366" at bounding box center [323, 454] width 410 height 29
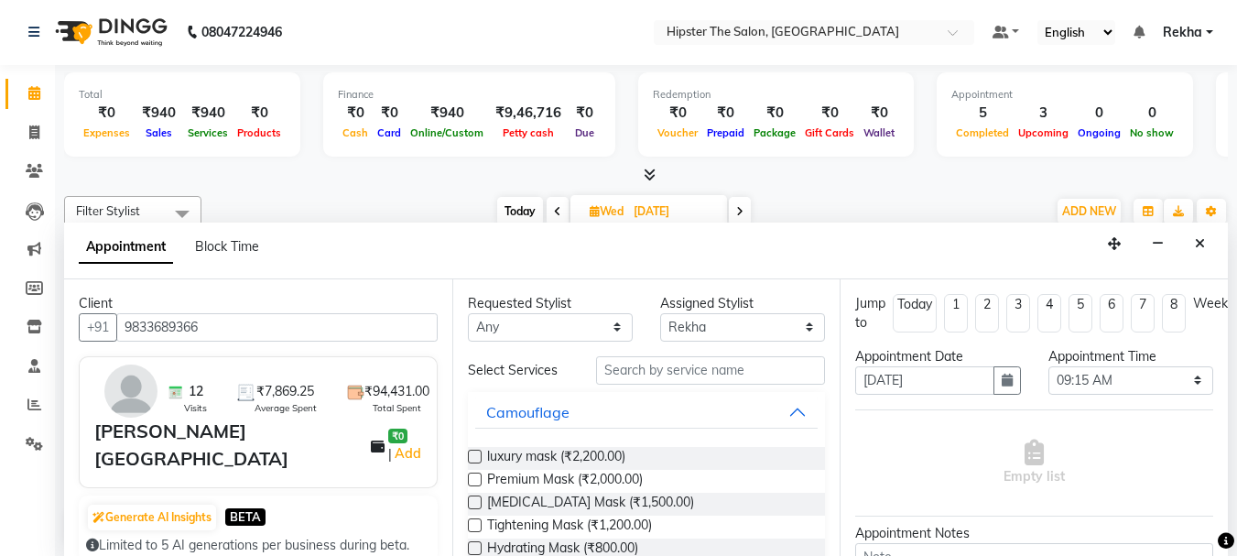
type input "9833689366"
click at [496, 336] on select "Any Aditya Akansha Altaf Anil Anup Ashik Bhavin Diksha Irshad Lucky Namrata Nee…" at bounding box center [550, 327] width 165 height 28
select select "75911"
click at [468, 313] on select "Any Aditya Akansha Altaf Anil Anup Ashik Bhavin Diksha Irshad Lucky Namrata Nee…" at bounding box center [550, 327] width 165 height 28
select select "75911"
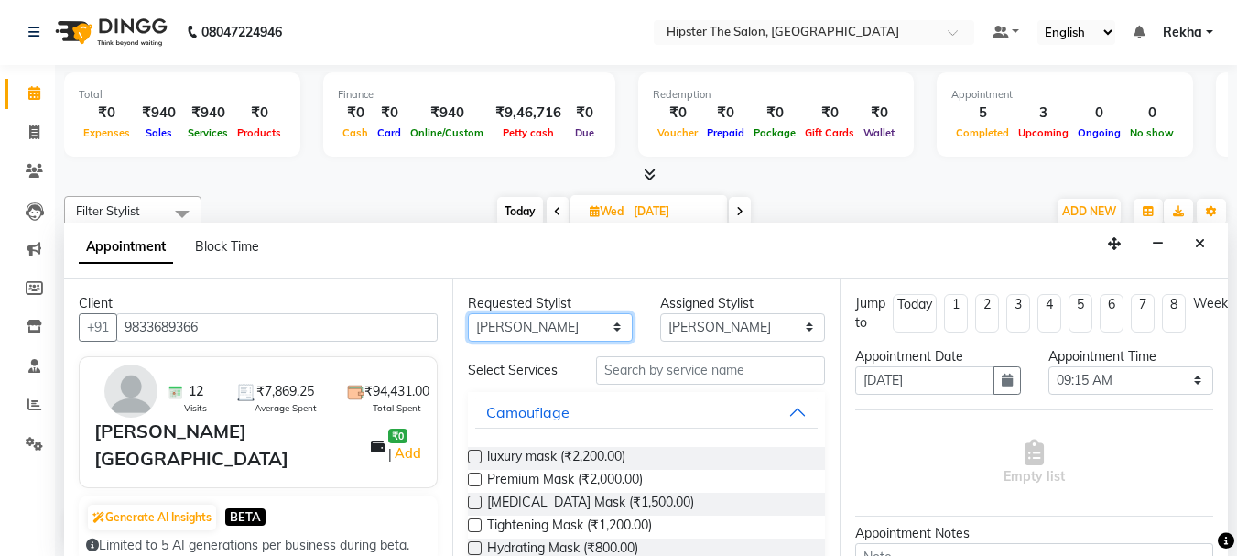
click at [510, 327] on select "Any Aditya Akansha Altaf Anil Anup Ashik Bhavin Diksha Irshad Lucky Namrata Nee…" at bounding box center [550, 327] width 165 height 28
select select "50153"
click at [468, 313] on select "Any Aditya Akansha Altaf Anil Anup Ashik Bhavin Diksha Irshad Lucky Namrata Nee…" at bounding box center [550, 327] width 165 height 28
select select "50153"
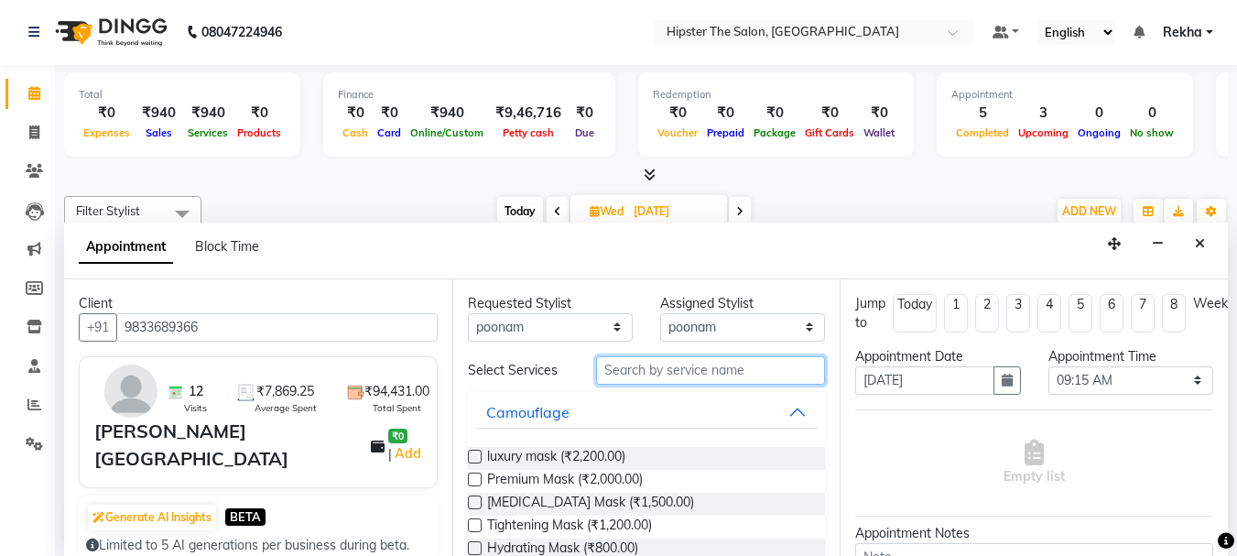
click at [621, 371] on input "text" at bounding box center [710, 370] width 229 height 28
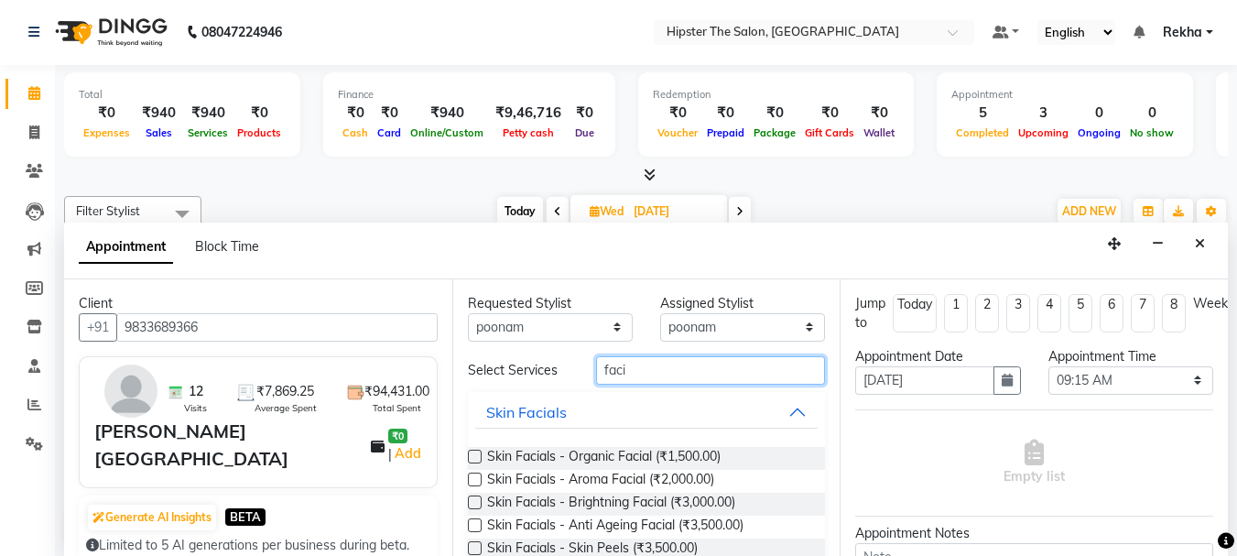
type input "faci"
click at [471, 528] on label at bounding box center [475, 525] width 14 height 14
click at [471, 528] on input "checkbox" at bounding box center [474, 527] width 12 height 12
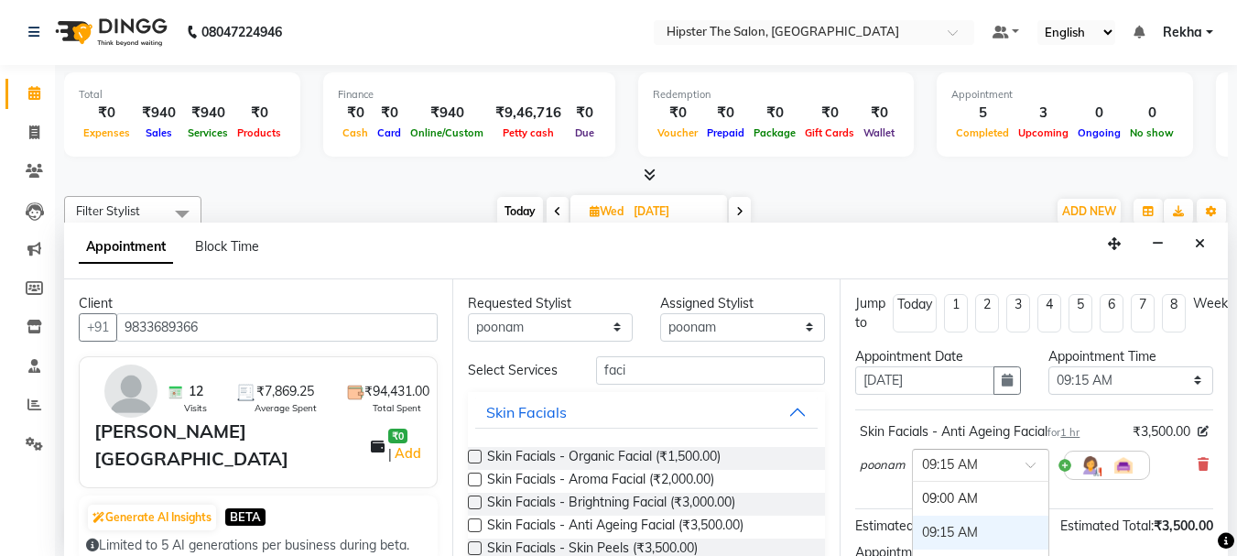
click at [1030, 462] on span at bounding box center [1037, 470] width 23 height 19
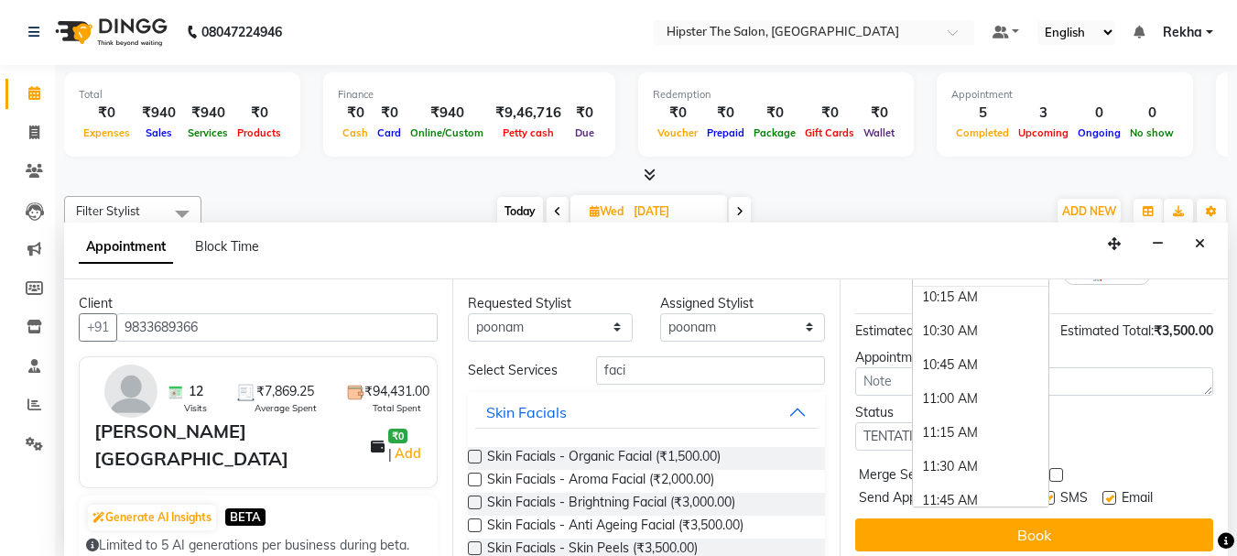
scroll to position [183, 0]
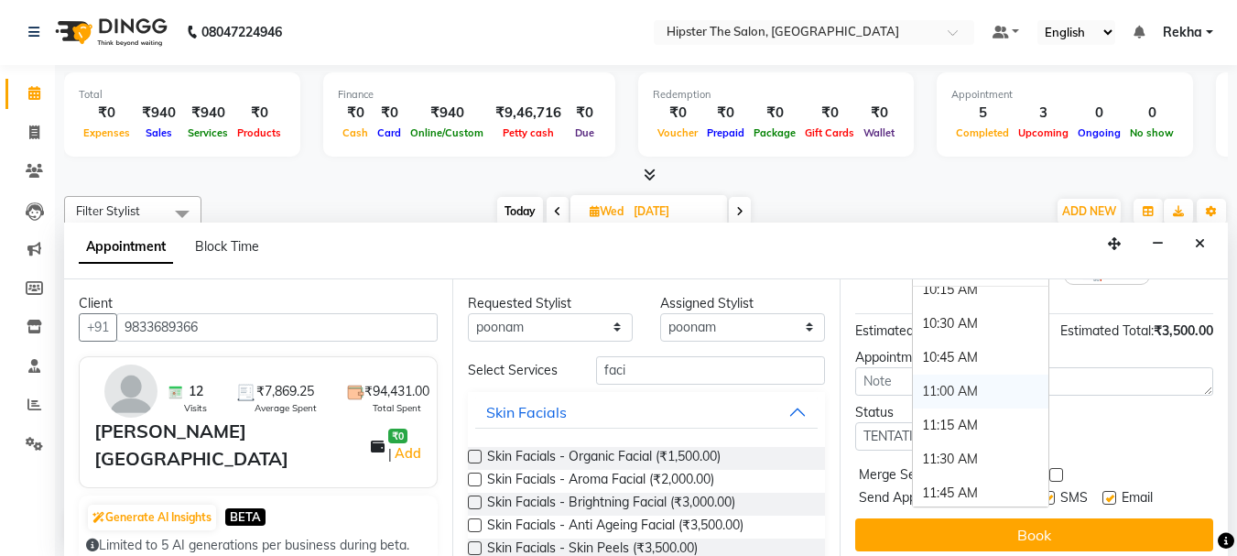
click at [944, 386] on div "11:00 AM" at bounding box center [981, 392] width 136 height 34
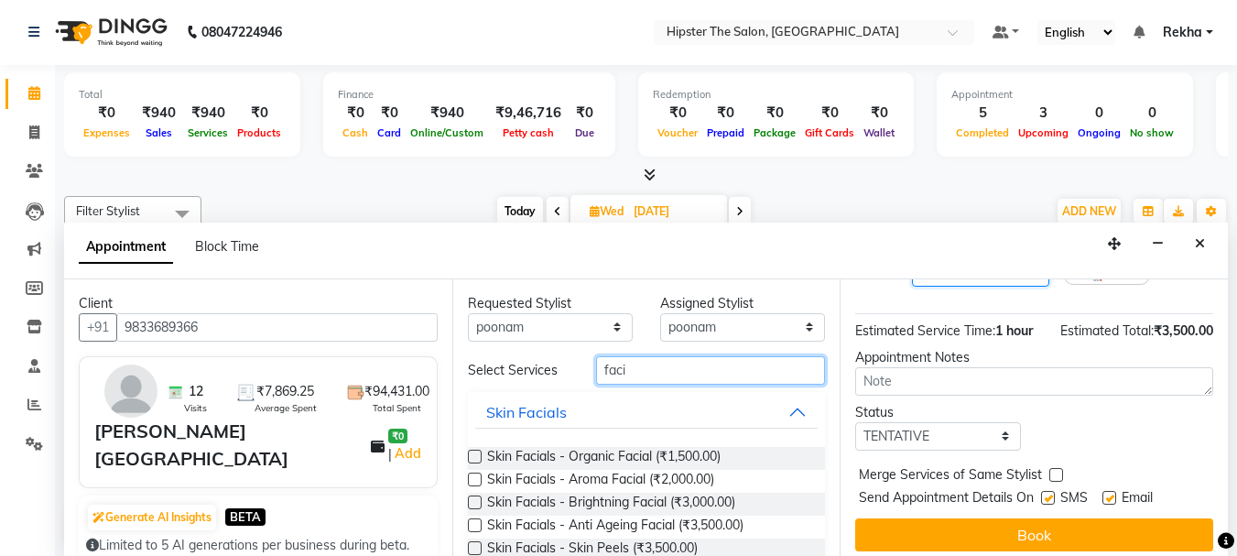
click at [657, 376] on input "faci" at bounding box center [710, 370] width 229 height 28
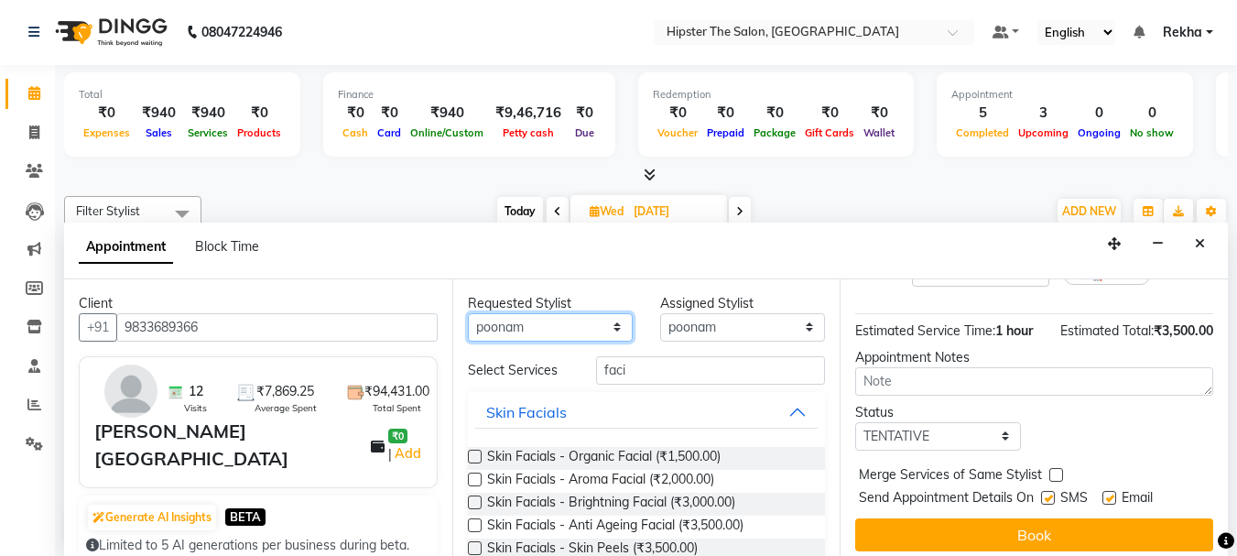
click at [536, 330] on select "Any Aditya Akansha Altaf Anil Anup Ashik Bhavin Diksha Irshad Lucky Namrata Nee…" at bounding box center [550, 327] width 165 height 28
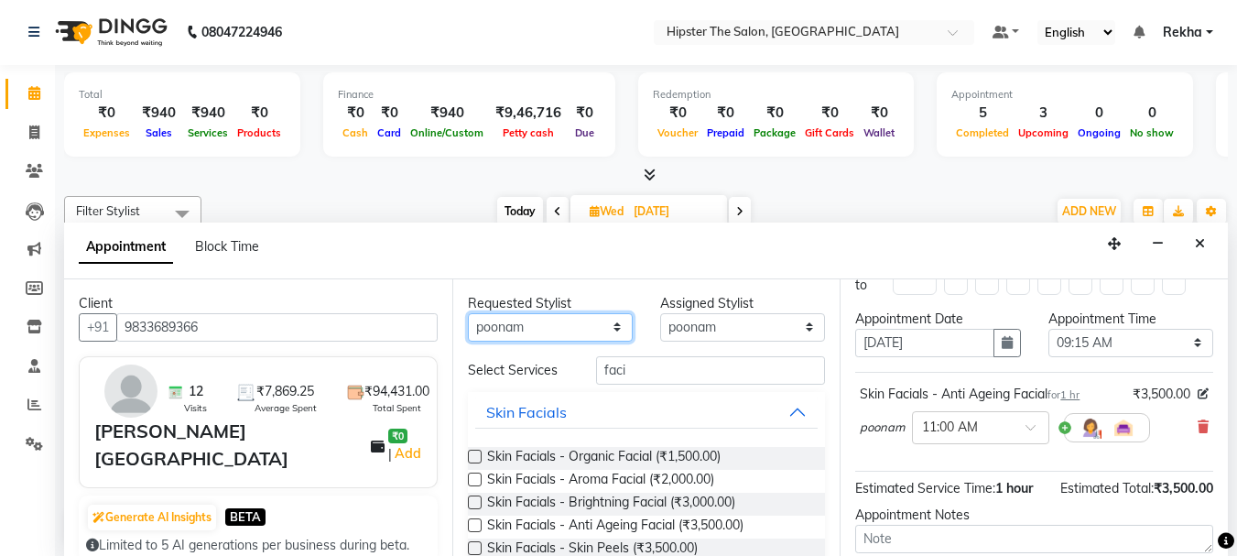
scroll to position [37, 0]
click at [1198, 422] on icon at bounding box center [1203, 427] width 11 height 13
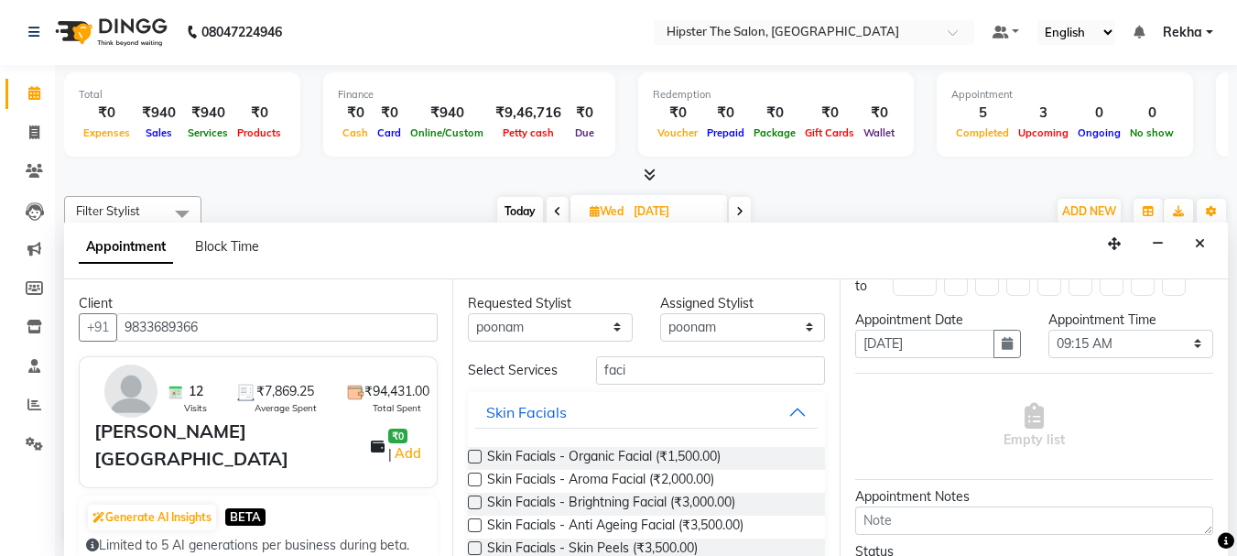
click at [471, 523] on label at bounding box center [475, 525] width 14 height 14
click at [471, 523] on input "checkbox" at bounding box center [474, 527] width 12 height 12
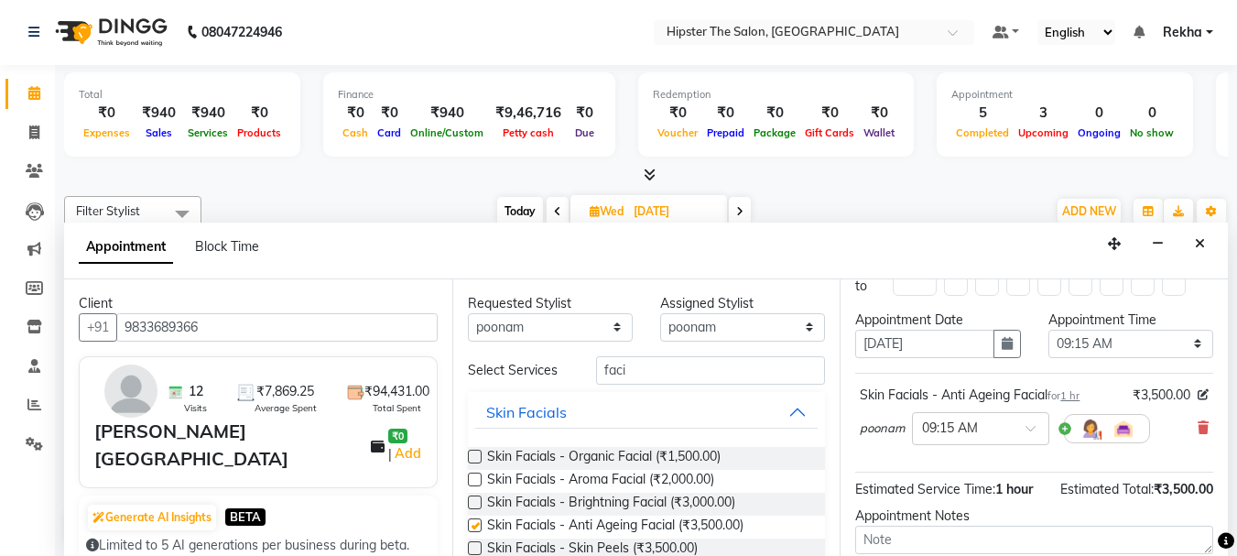
checkbox input "false"
click at [1030, 426] on span at bounding box center [1037, 433] width 23 height 19
click at [947, 498] on div "12:00 PM" at bounding box center [981, 502] width 136 height 34
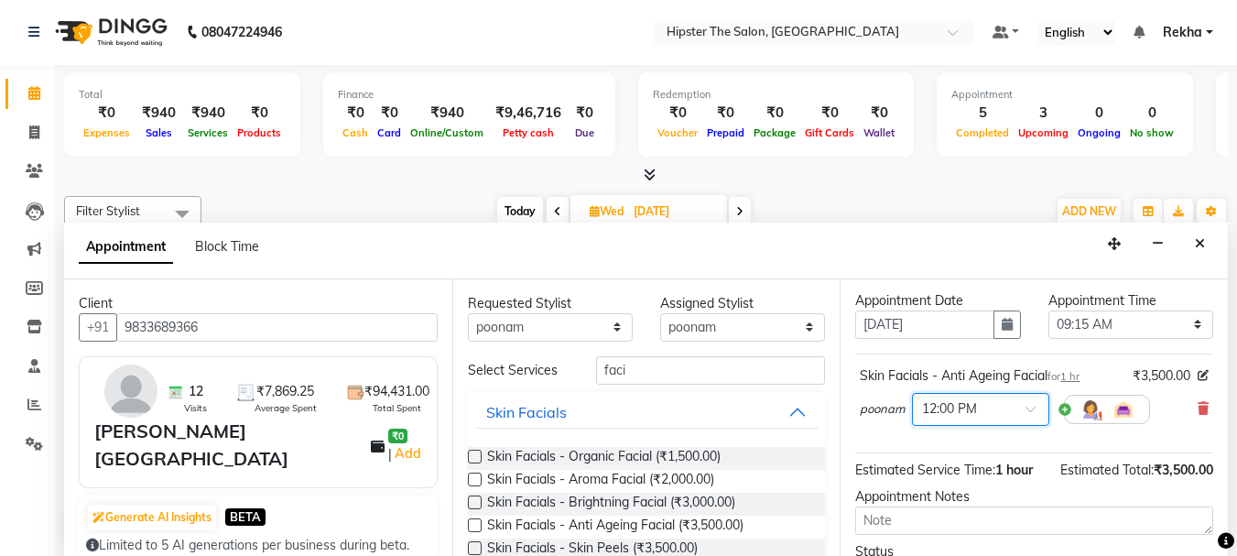
scroll to position [54, 0]
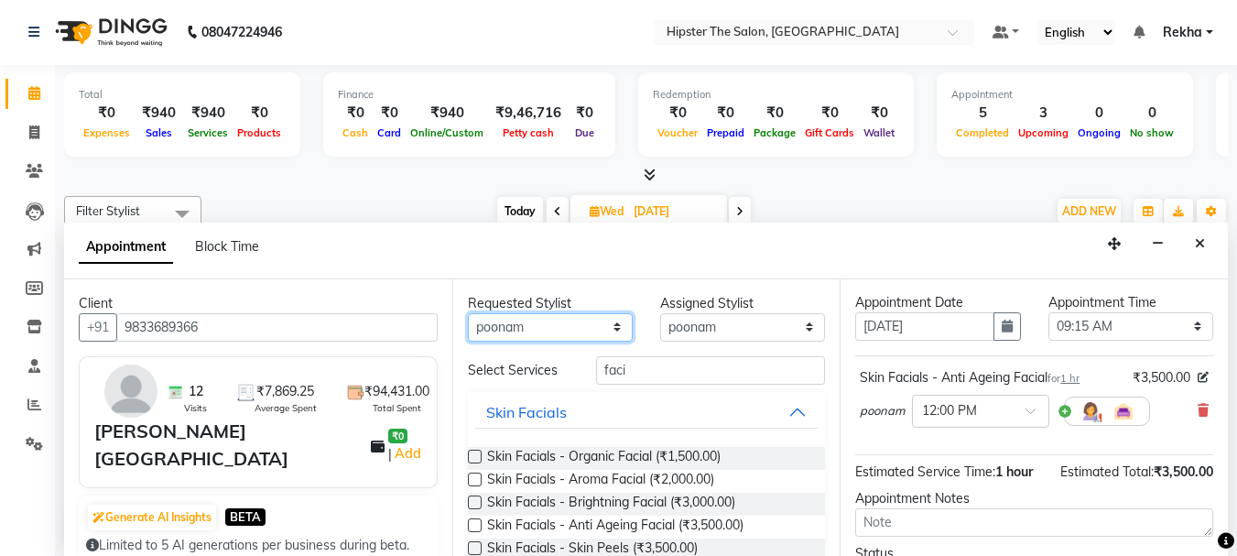
click at [519, 332] on select "Any Aditya Akansha Altaf Anil Anup Ashik Bhavin Diksha Irshad Lucky Namrata Nee…" at bounding box center [550, 327] width 165 height 28
select select "32386"
click at [468, 313] on select "Any Aditya Akansha Altaf Anil Anup Ashik Bhavin Diksha Irshad Lucky Namrata Nee…" at bounding box center [550, 327] width 165 height 28
select select "32386"
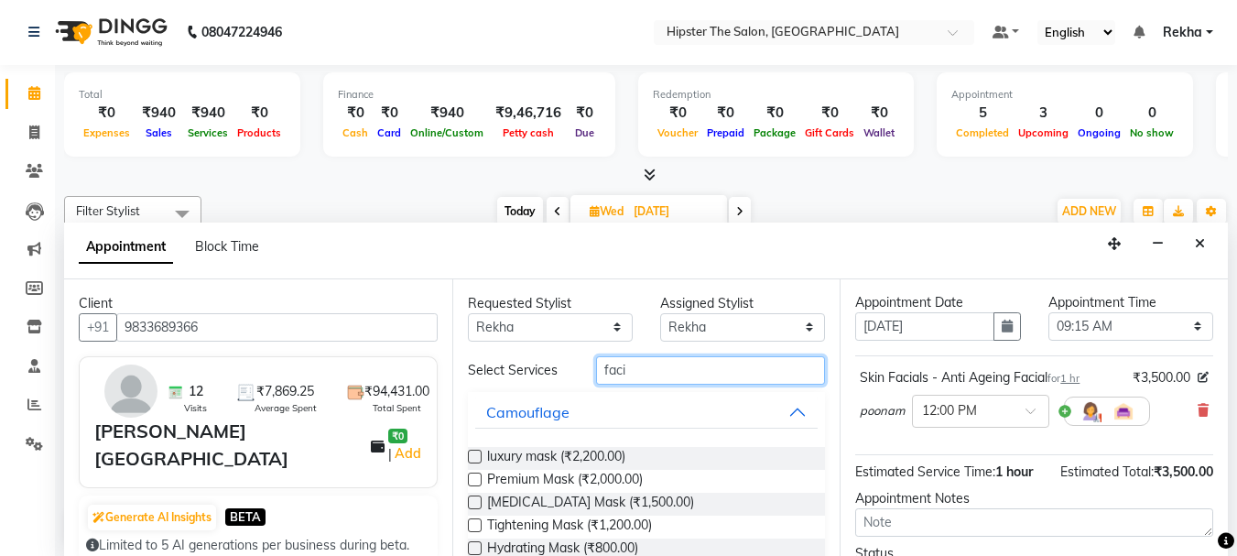
click at [648, 369] on input "faci" at bounding box center [710, 370] width 229 height 28
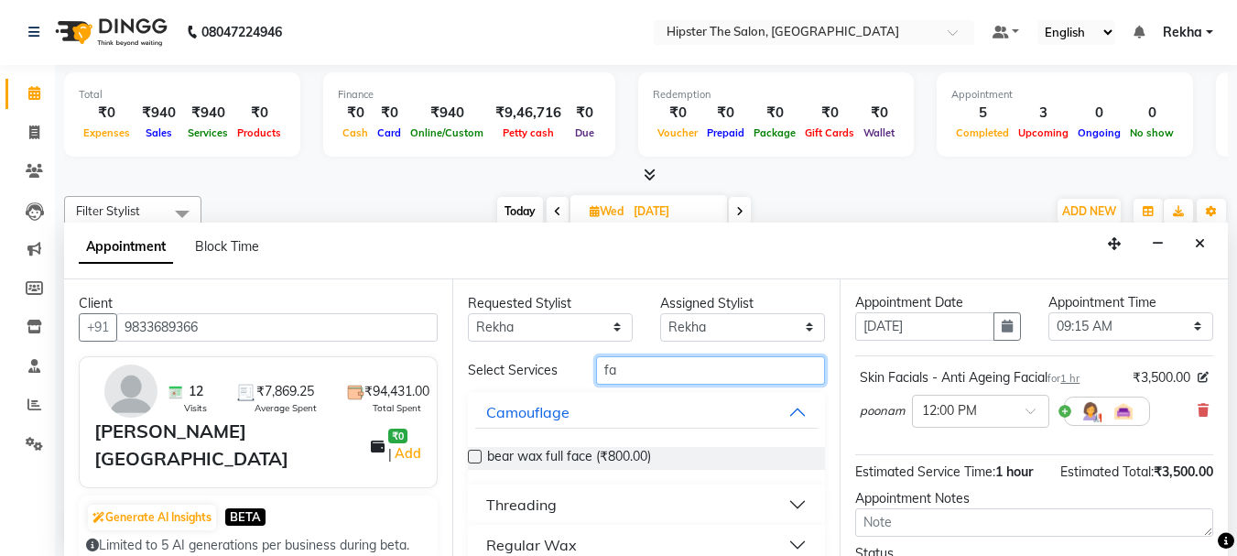
type input "f"
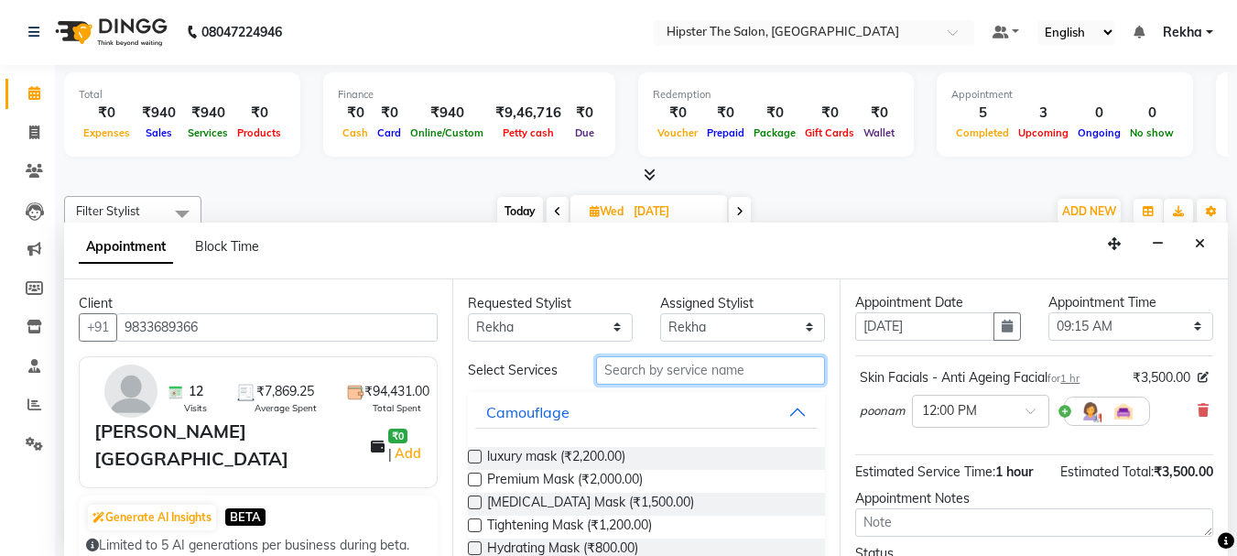
click at [608, 357] on input "text" at bounding box center [710, 370] width 229 height 28
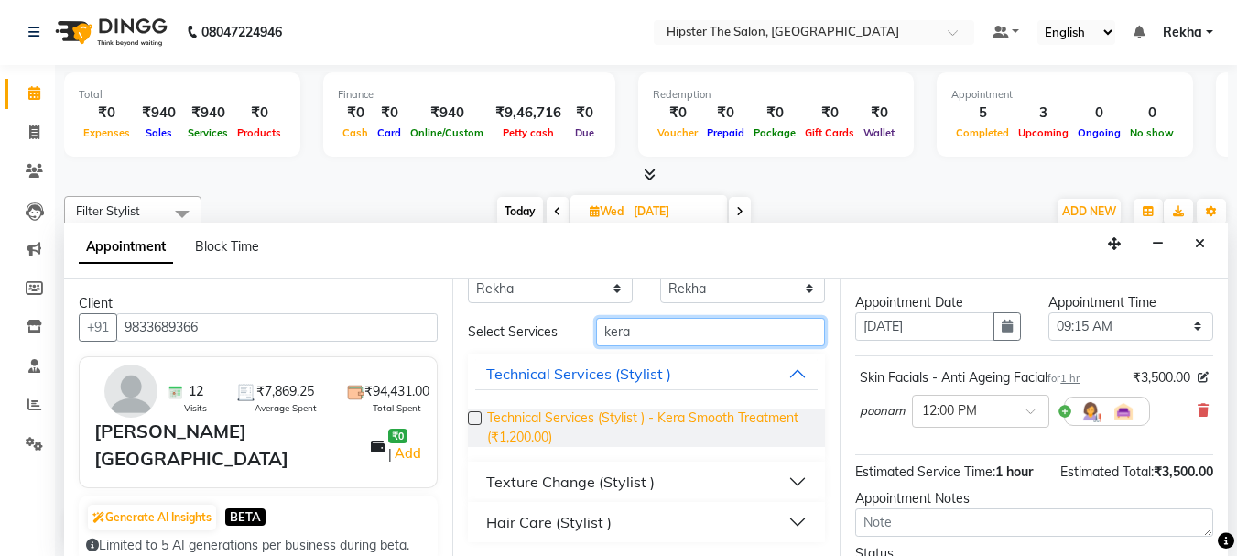
scroll to position [39, 0]
type input "kera"
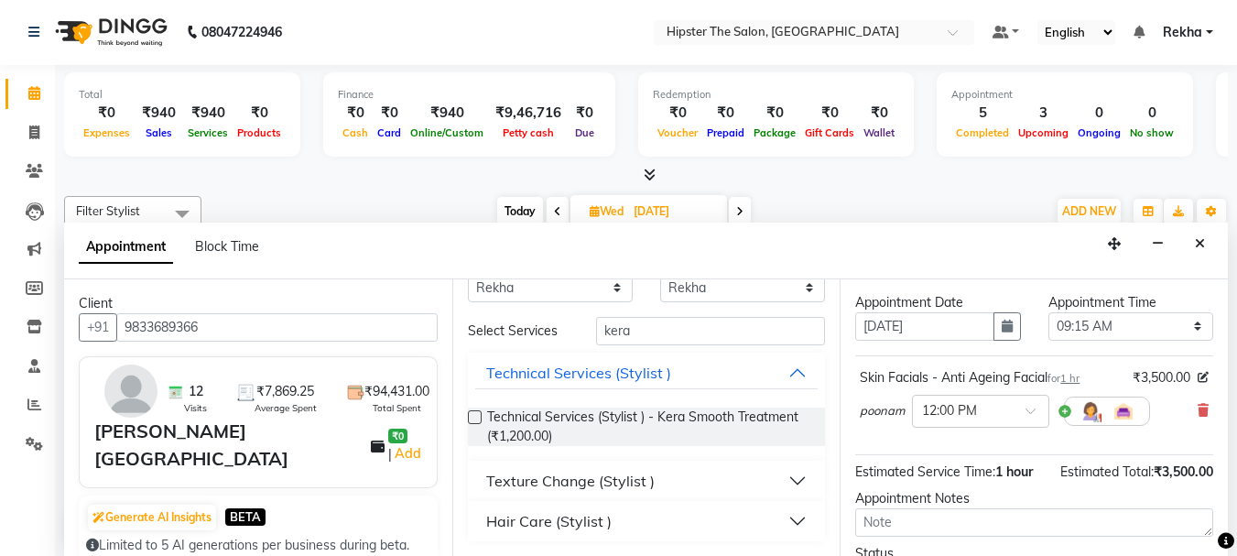
click at [545, 483] on div "Texture Change (Stylist )" at bounding box center [570, 481] width 169 height 22
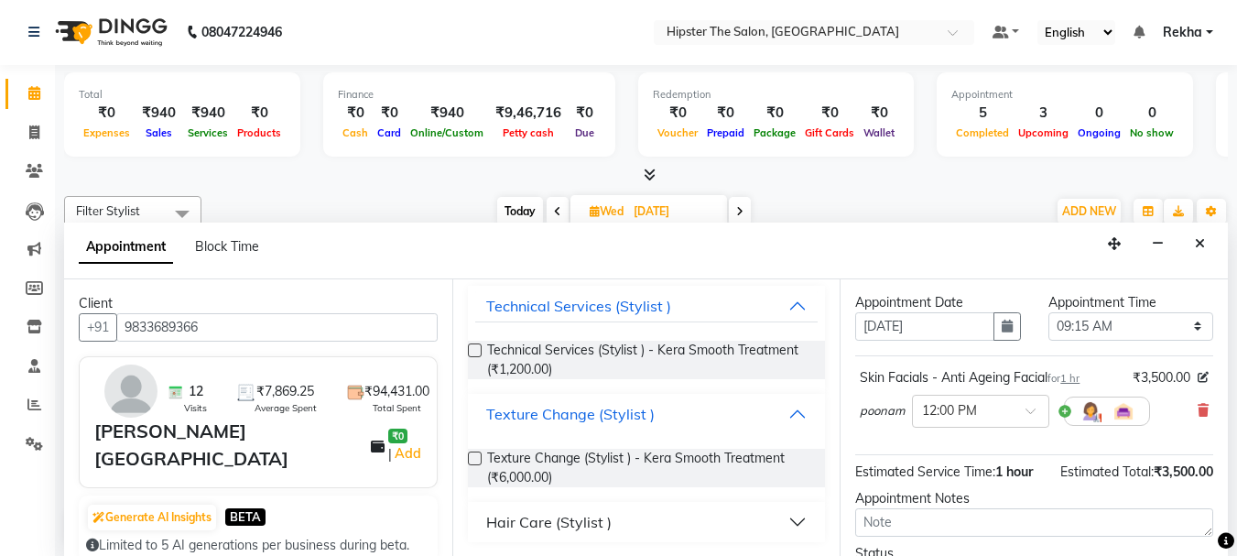
scroll to position [107, 0]
click at [474, 461] on label at bounding box center [475, 458] width 14 height 14
click at [474, 461] on input "checkbox" at bounding box center [474, 459] width 12 height 12
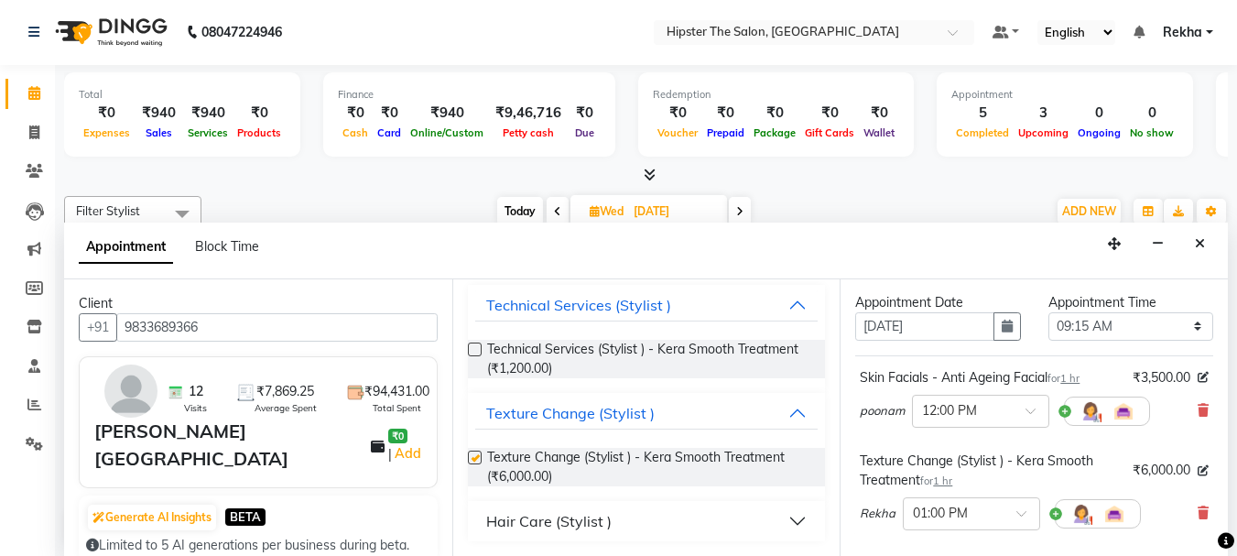
checkbox input "false"
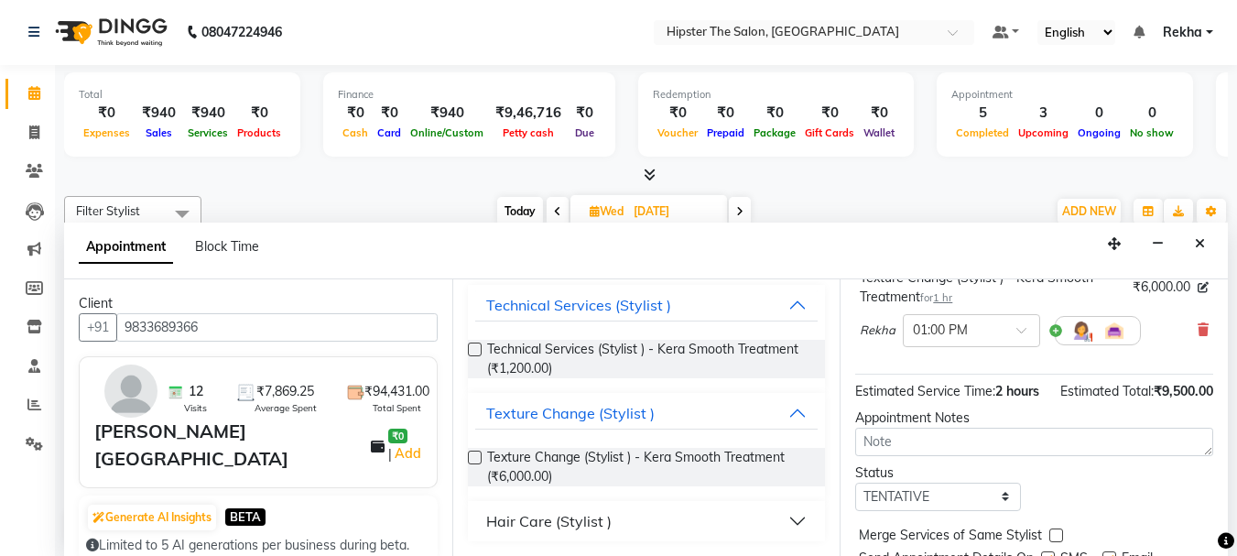
scroll to position [341, 0]
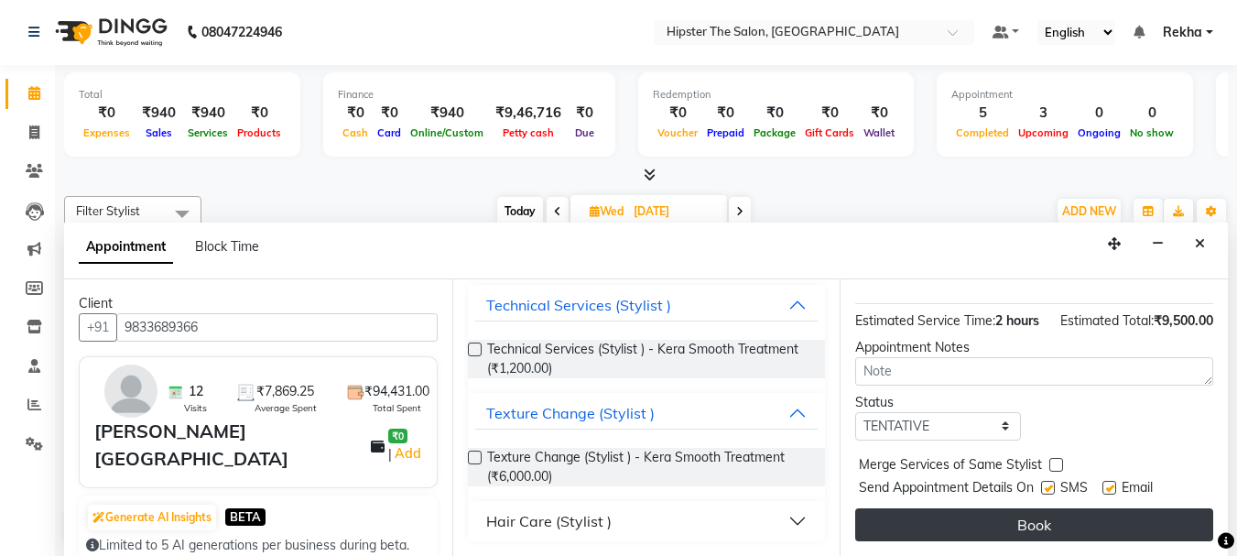
click at [1013, 519] on button "Book" at bounding box center [1034, 524] width 358 height 33
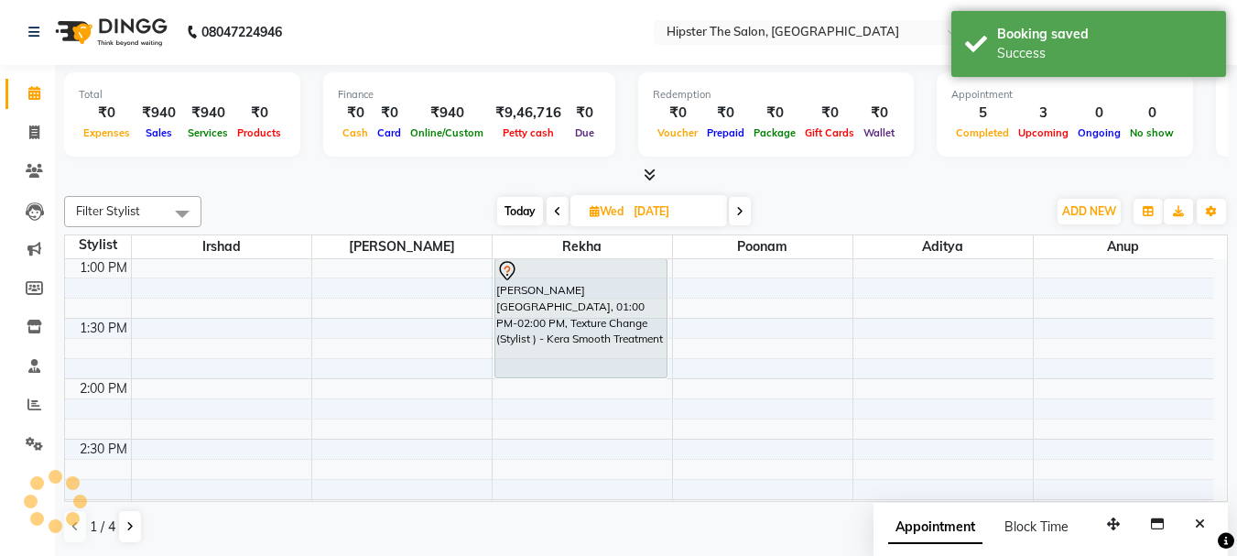
scroll to position [0, 0]
click at [517, 211] on span "Today" at bounding box center [520, 212] width 46 height 28
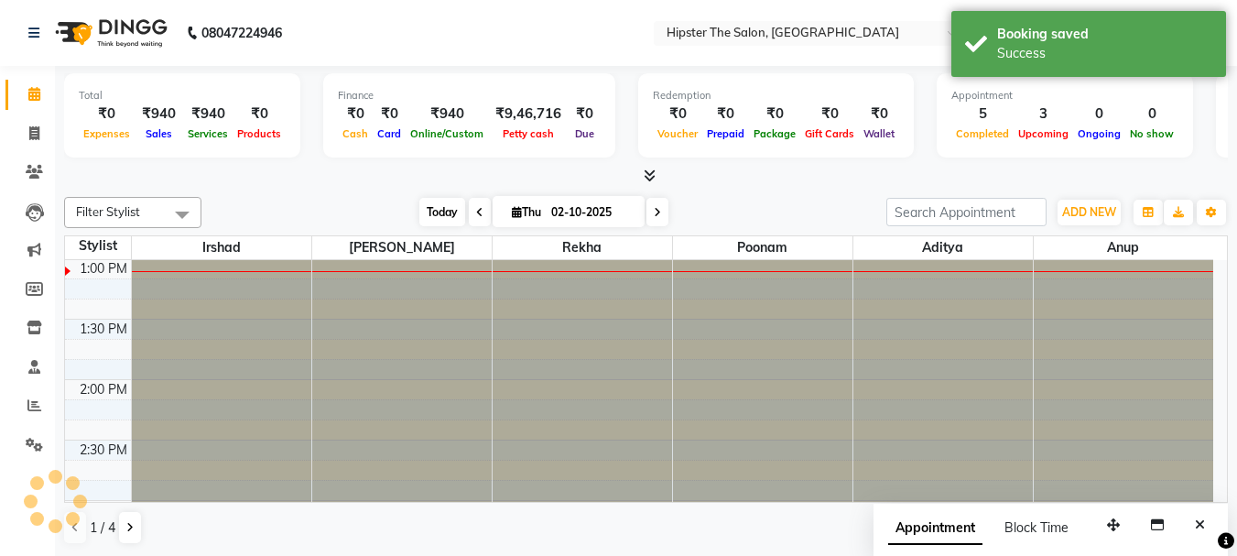
scroll to position [605, 0]
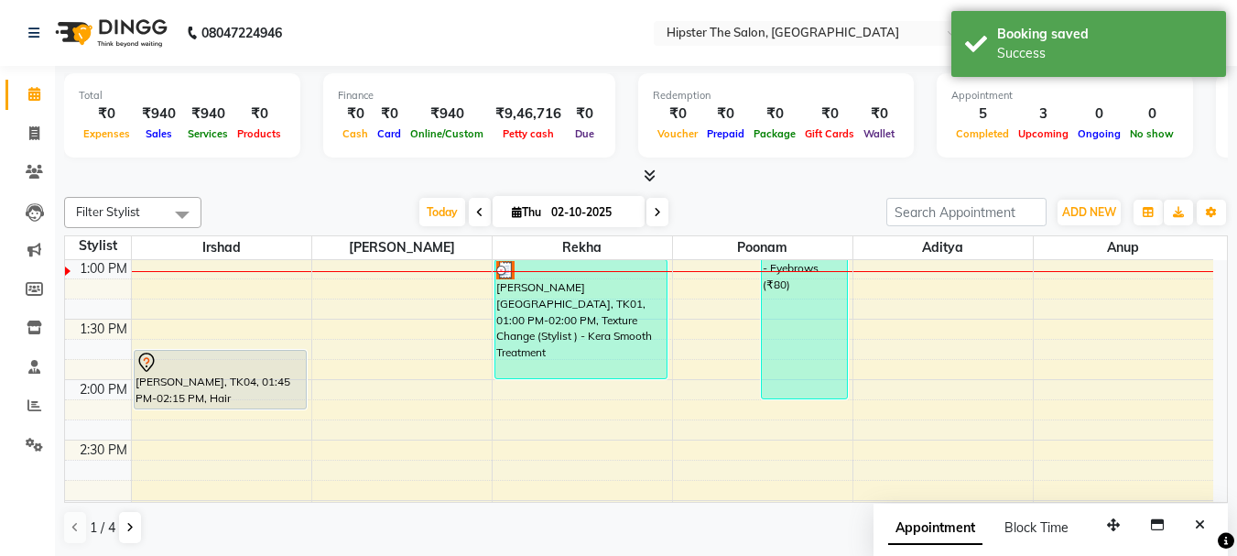
click at [658, 208] on icon at bounding box center [657, 212] width 7 height 11
type input "03-10-2025"
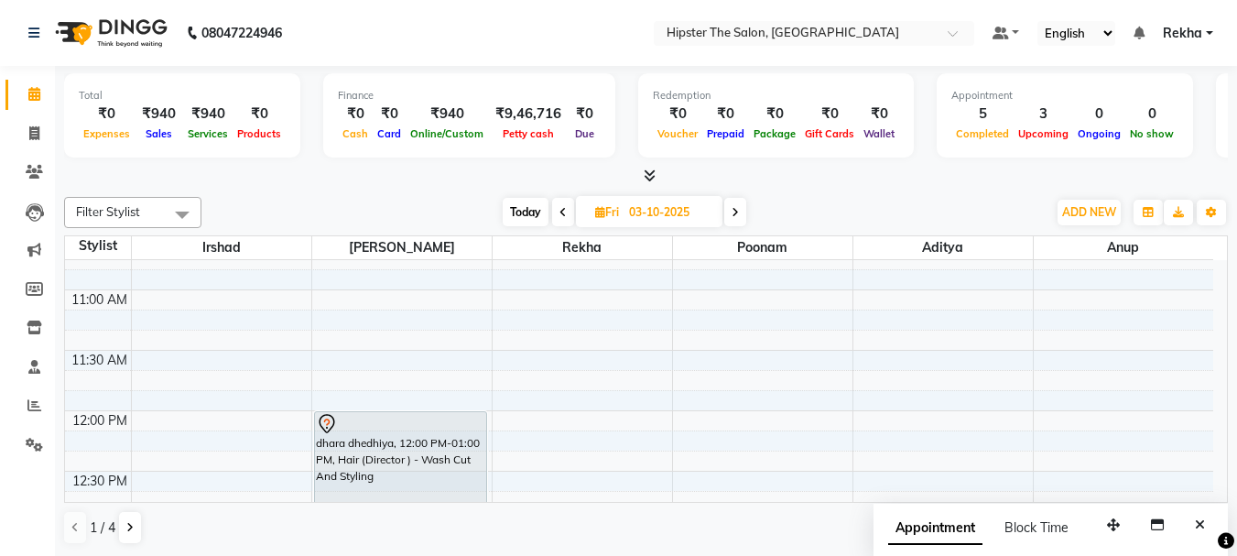
scroll to position [318, 0]
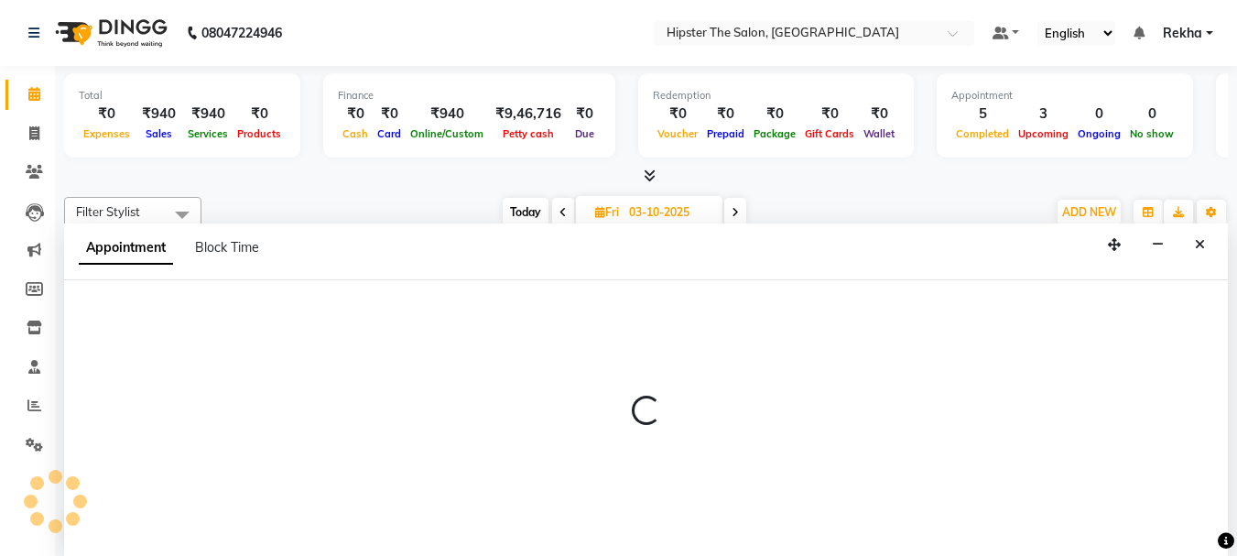
scroll to position [1, 0]
select select "32386"
select select "690"
select select "tentative"
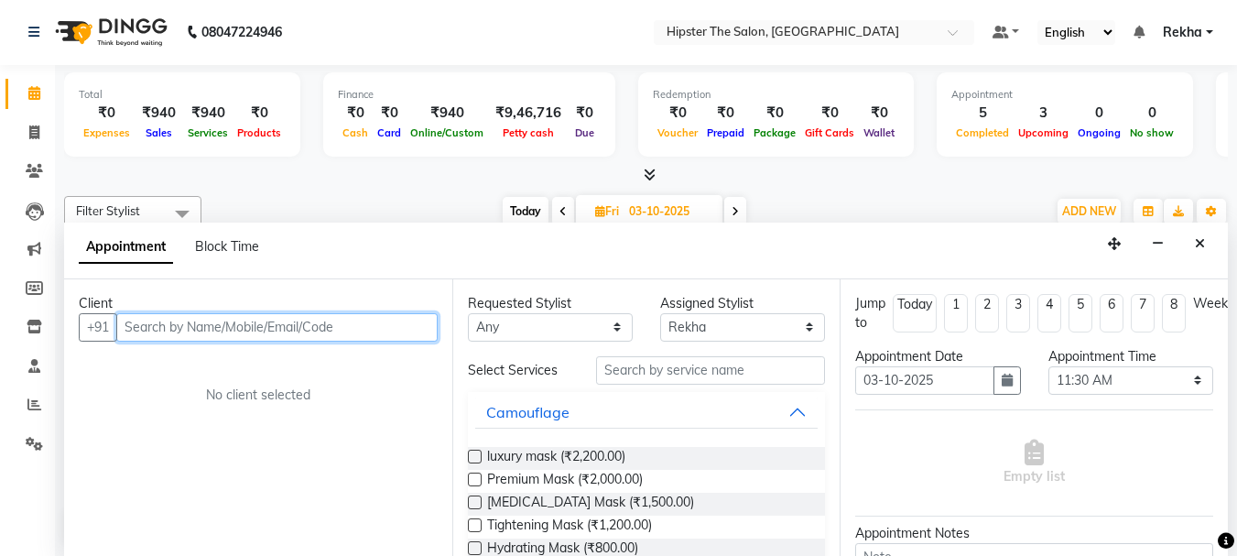
click at [142, 328] on input "text" at bounding box center [276, 327] width 321 height 28
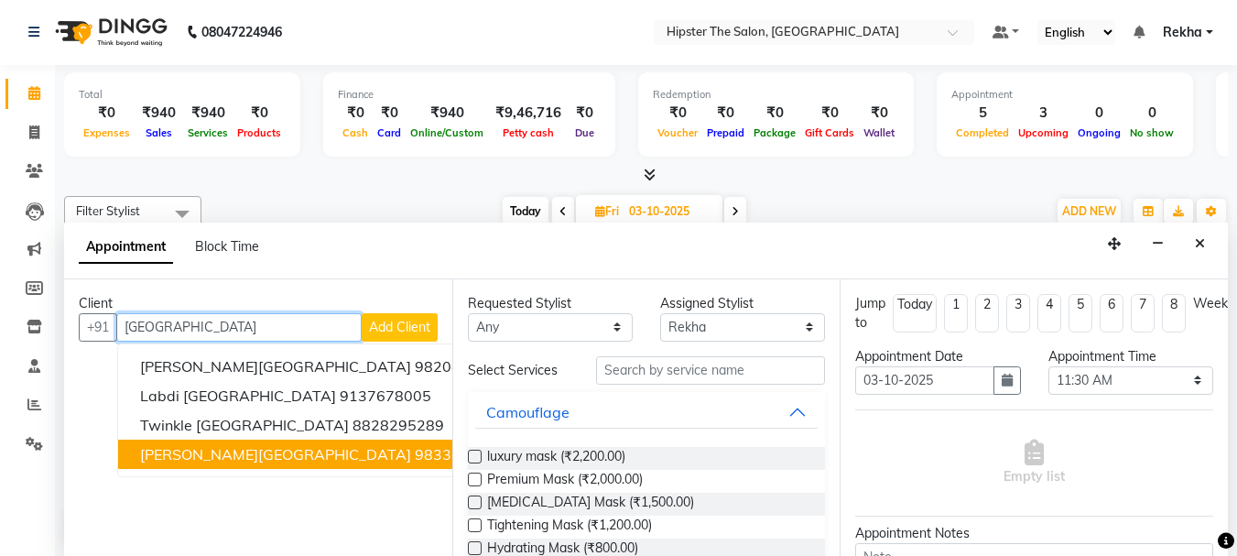
click at [415, 453] on ngb-highlight "9833689366" at bounding box center [461, 454] width 92 height 18
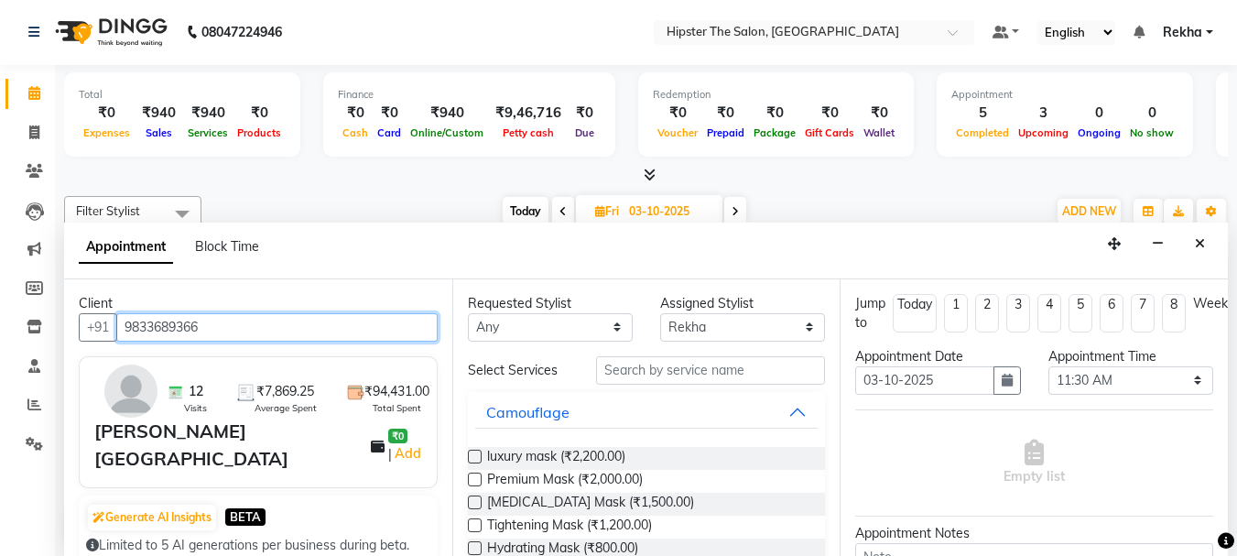
type input "9833689366"
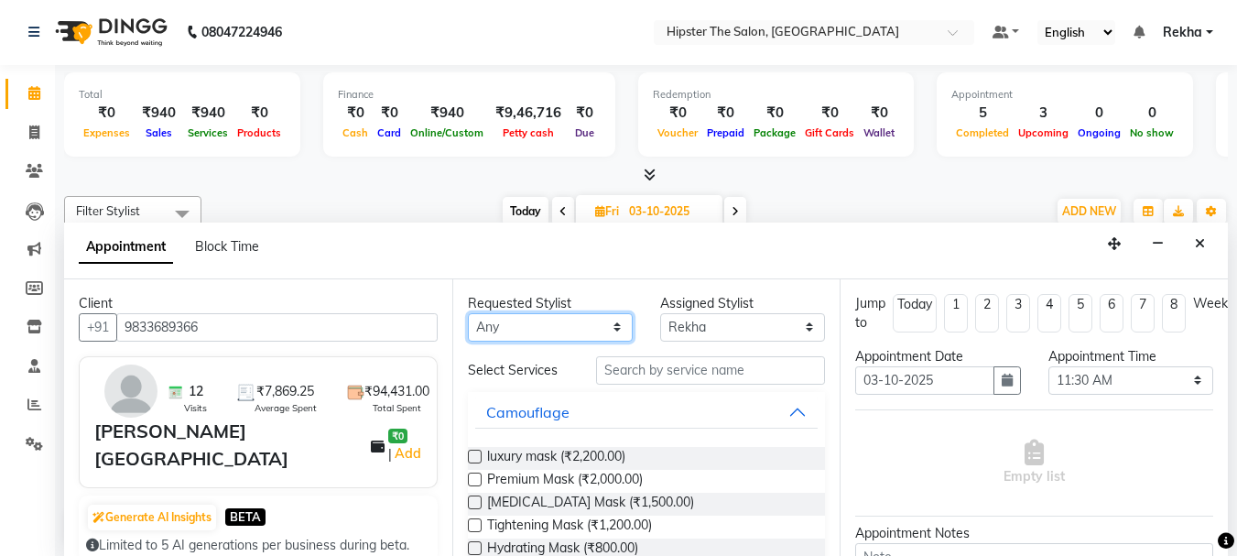
click at [545, 322] on select "Any Aditya Akansha Altaf Anil Anup Ashik Bhavin Diksha Irshad Lucky Namrata Nee…" at bounding box center [550, 327] width 165 height 28
select select "32386"
click at [468, 313] on select "Any Aditya Akansha Altaf Anil Anup Ashik Bhavin Diksha Irshad Lucky Namrata Nee…" at bounding box center [550, 327] width 165 height 28
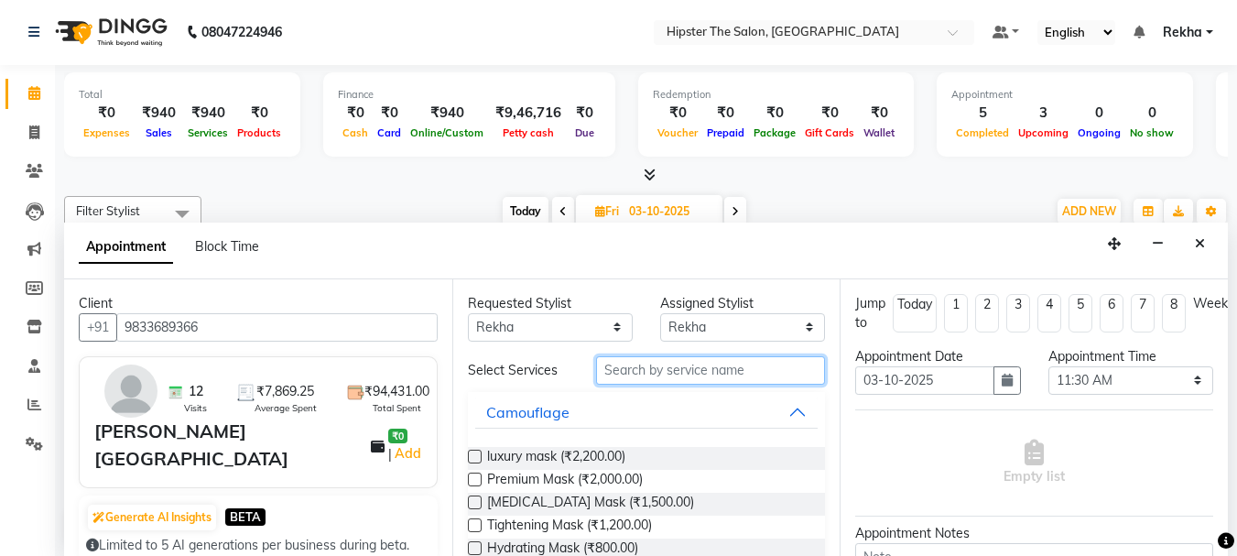
click at [620, 372] on input "text" at bounding box center [710, 370] width 229 height 28
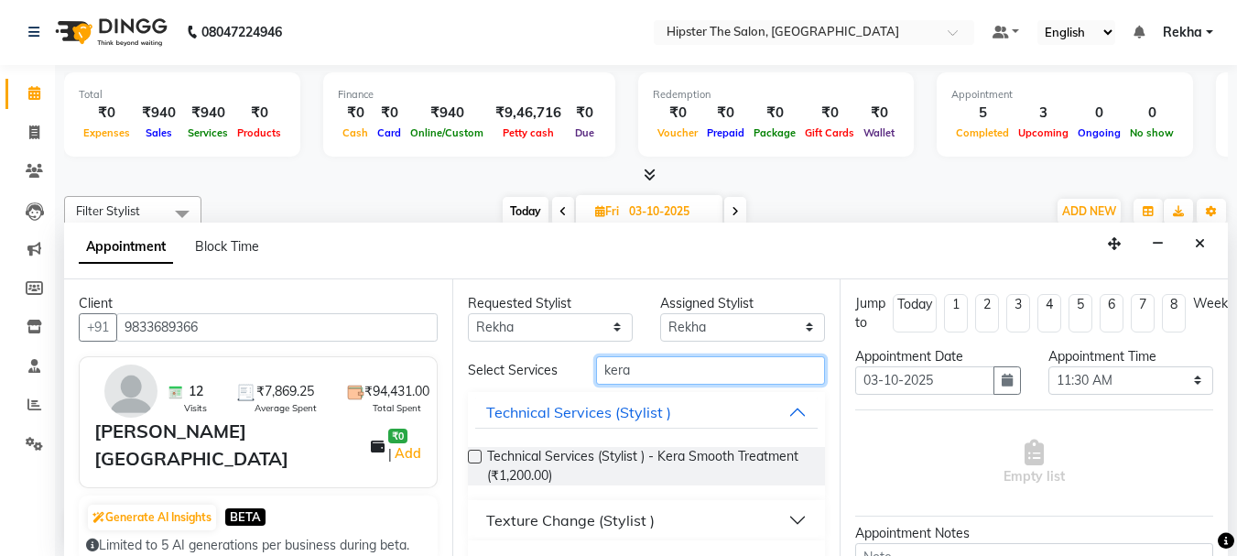
type input "kera"
click at [559, 527] on div "Texture Change (Stylist )" at bounding box center [570, 520] width 169 height 22
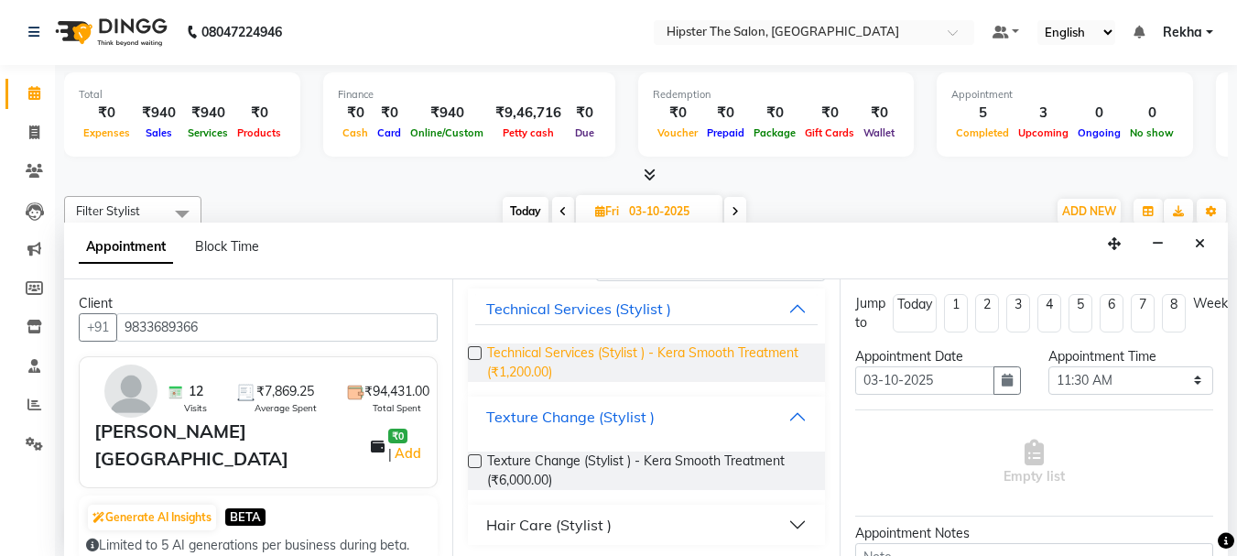
scroll to position [107, 0]
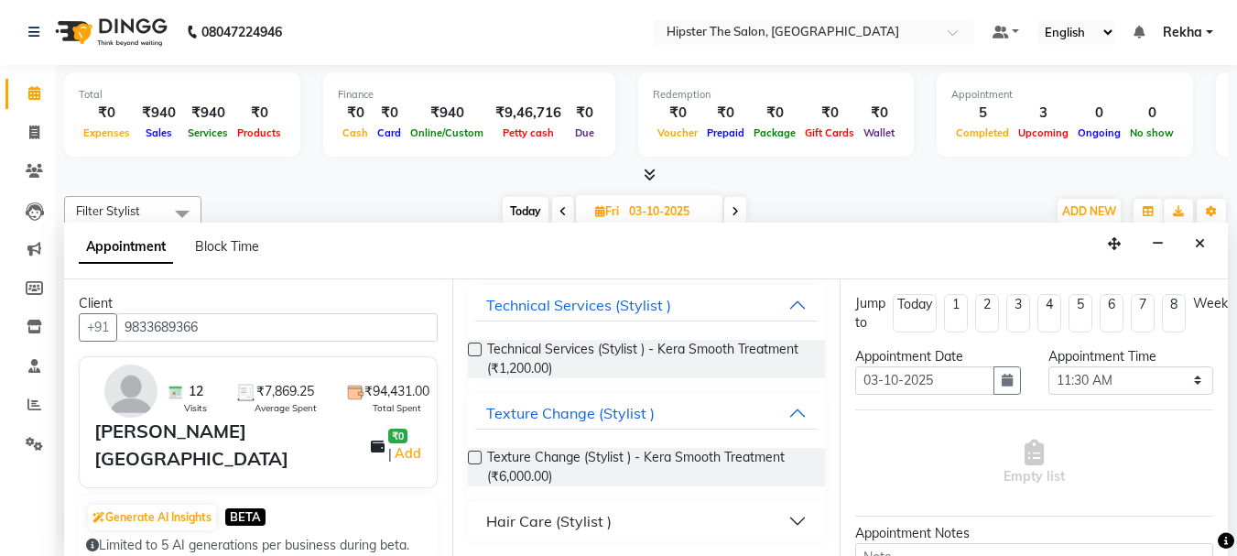
click at [475, 460] on label at bounding box center [475, 458] width 14 height 14
click at [475, 460] on input "checkbox" at bounding box center [474, 459] width 12 height 12
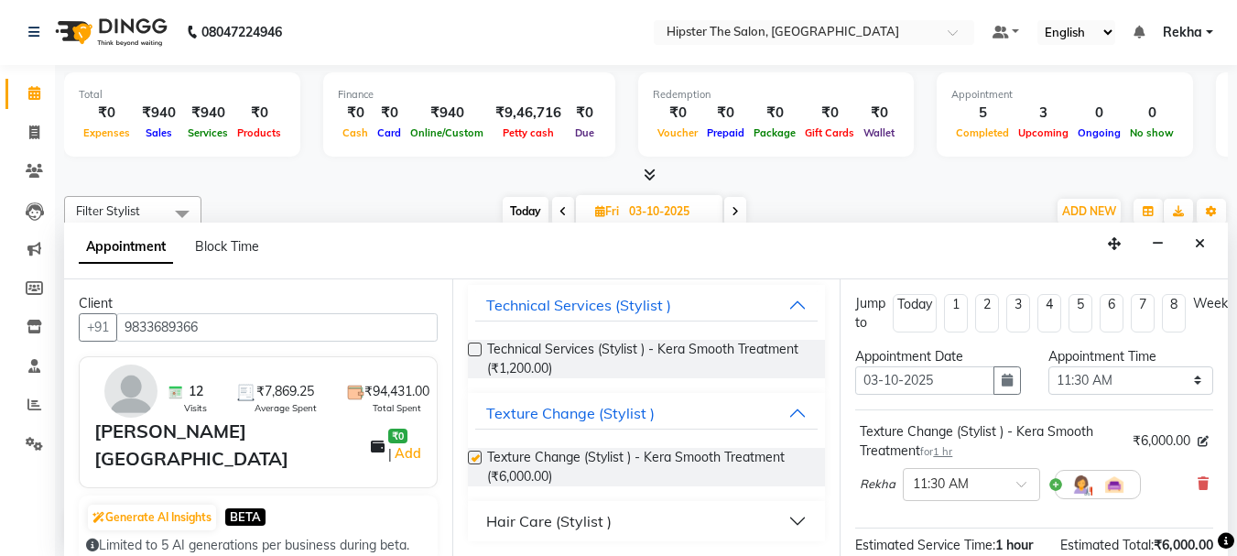
checkbox input "false"
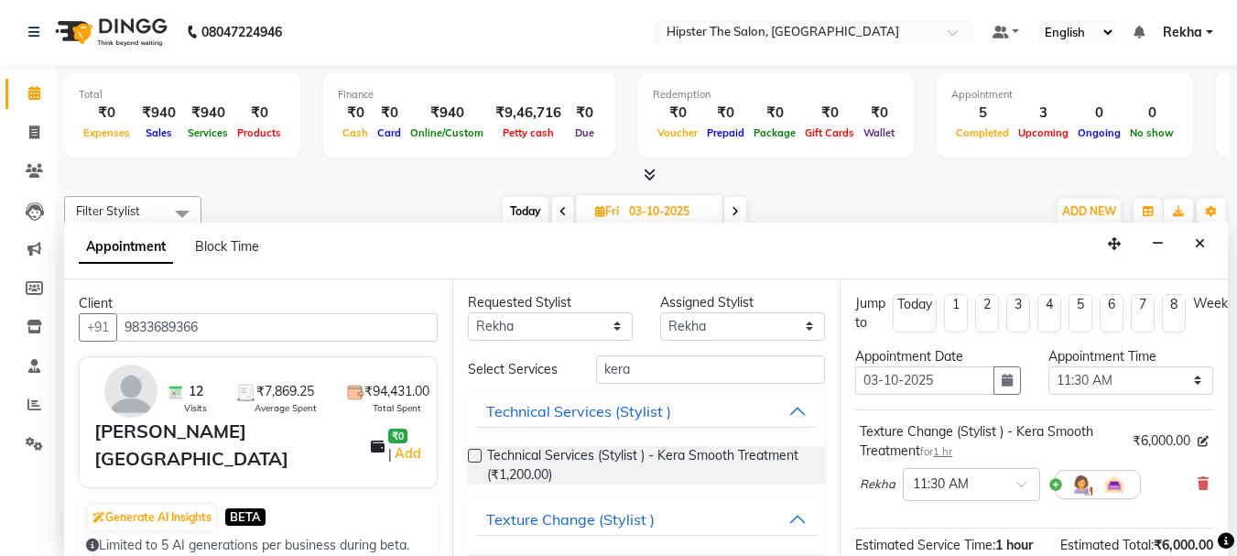
scroll to position [0, 0]
click at [513, 325] on select "Any Aditya Akansha Altaf Anil Anup Ashik Bhavin Diksha Irshad Lucky Namrata Nee…" at bounding box center [550, 327] width 165 height 28
select select "50153"
click at [468, 313] on select "Any Aditya Akansha Altaf Anil Anup Ashik Bhavin Diksha Irshad Lucky Namrata Nee…" at bounding box center [550, 327] width 165 height 28
select select "50153"
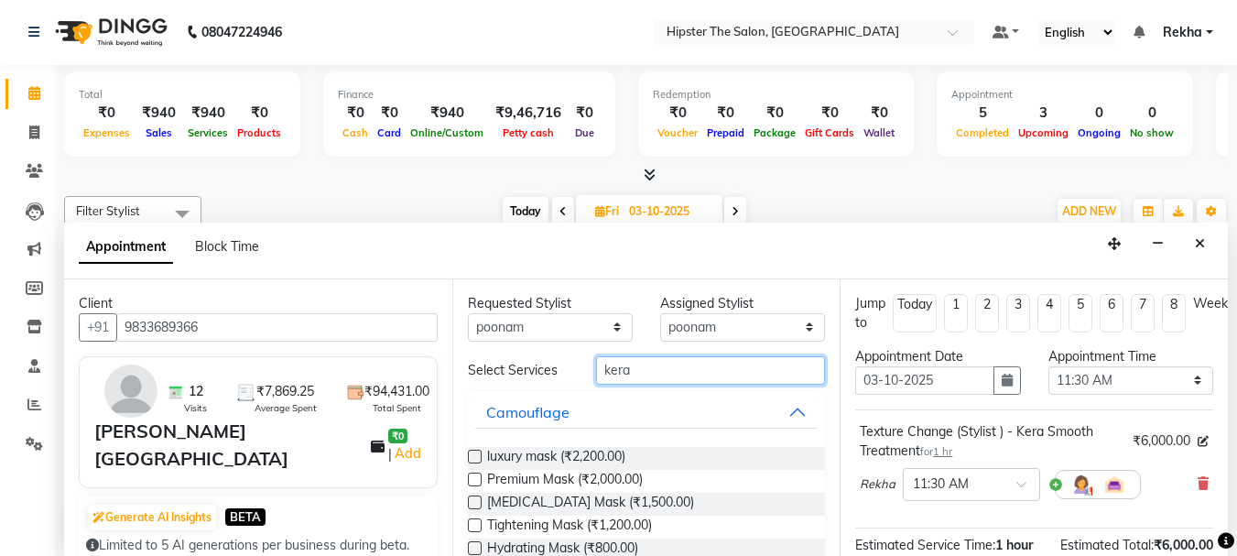
click at [651, 376] on input "kera" at bounding box center [710, 370] width 229 height 28
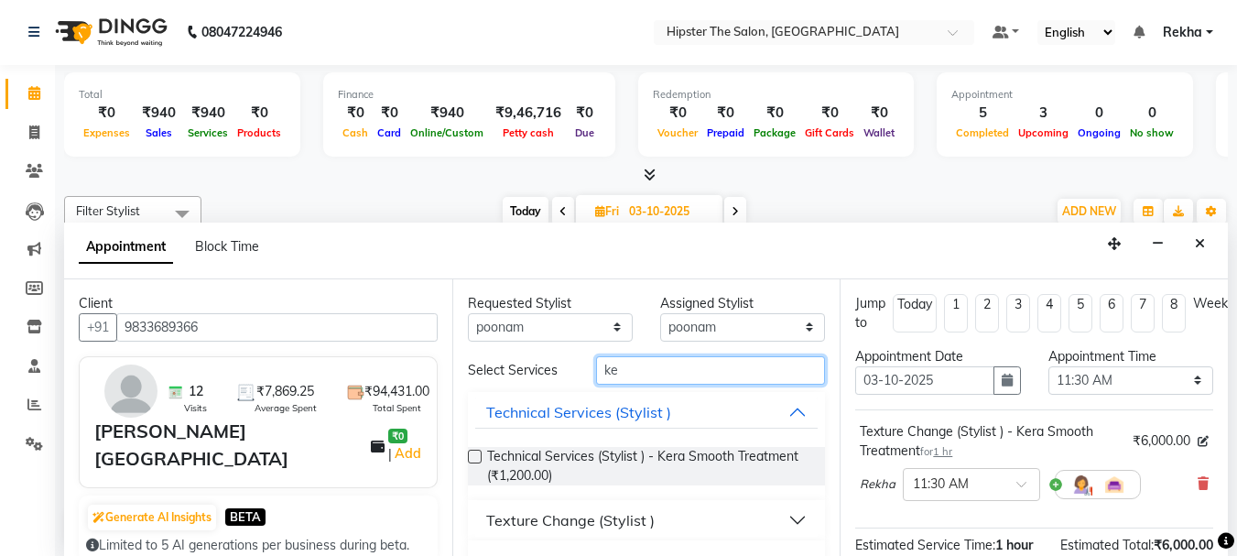
type input "k"
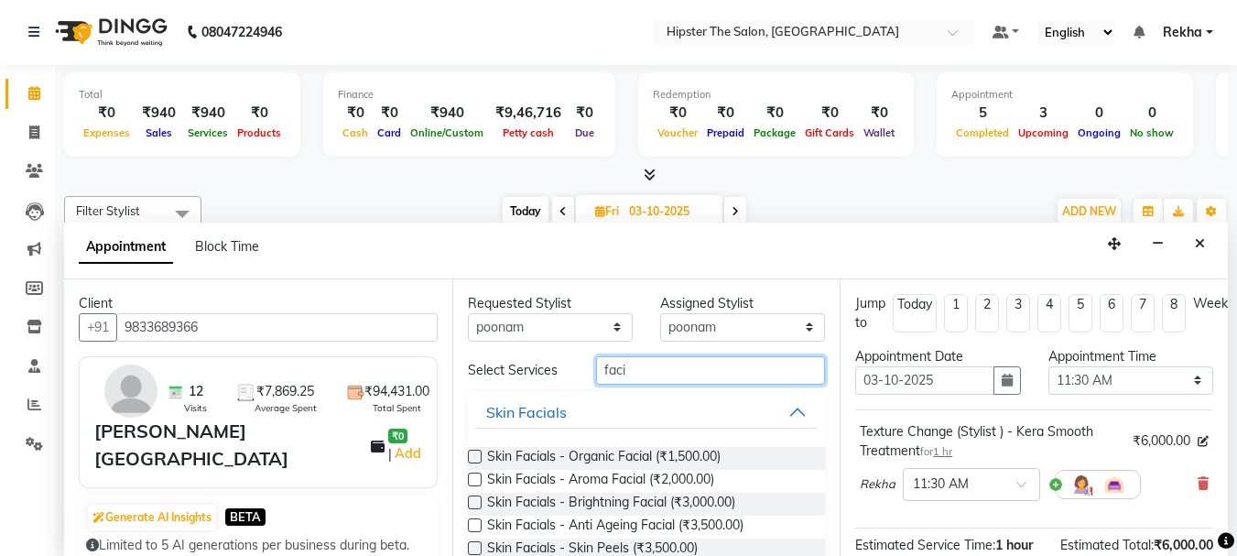
type input "faci"
click at [480, 524] on label at bounding box center [475, 525] width 14 height 14
click at [480, 524] on input "checkbox" at bounding box center [474, 527] width 12 height 12
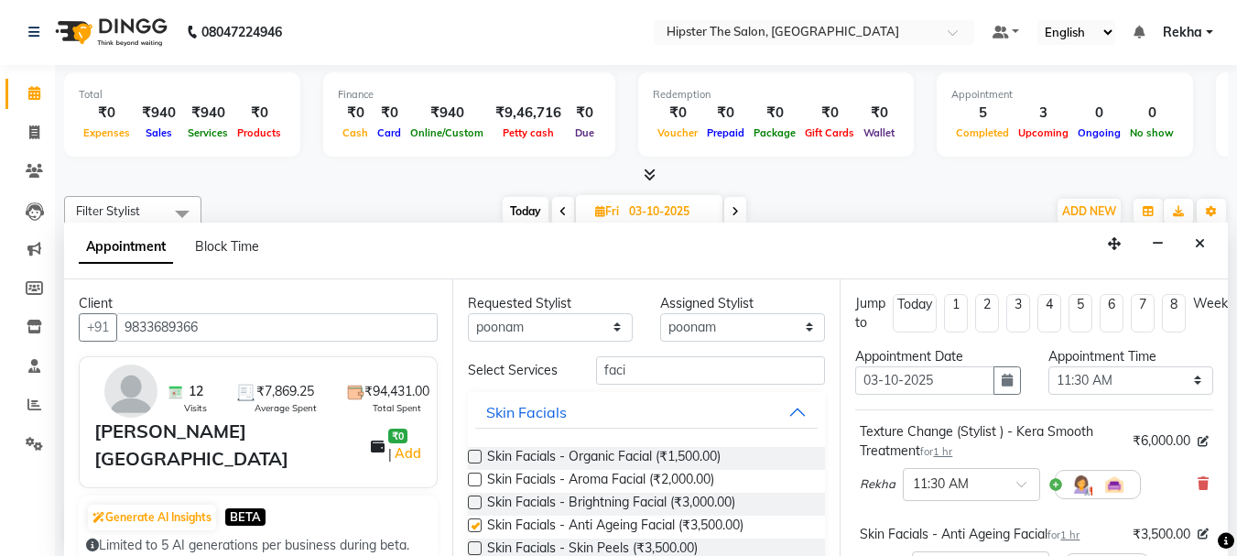
checkbox input "false"
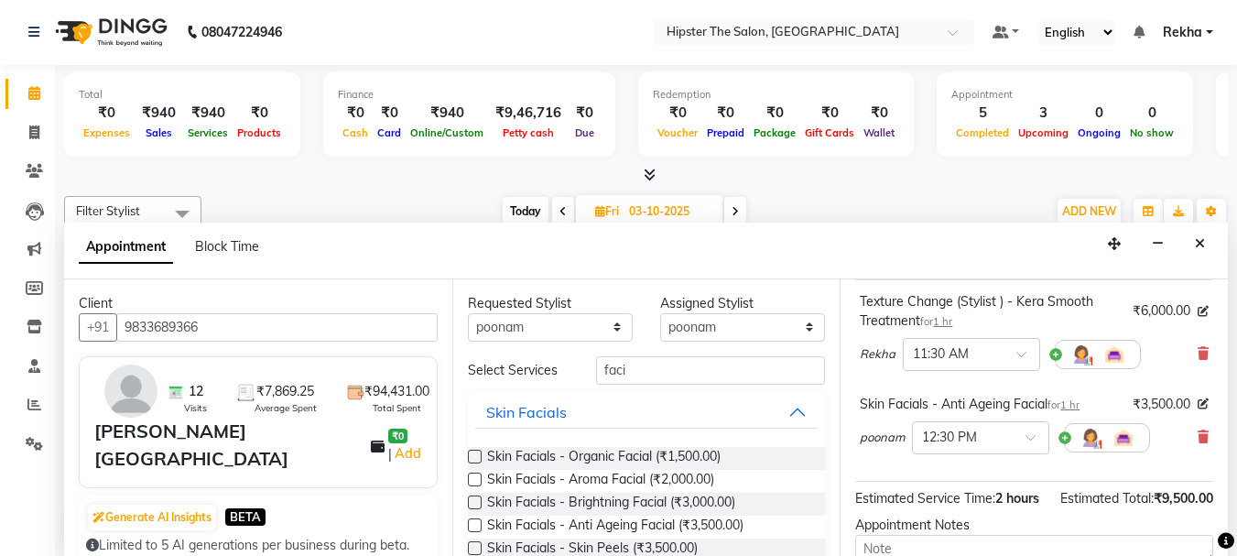
scroll to position [158, 0]
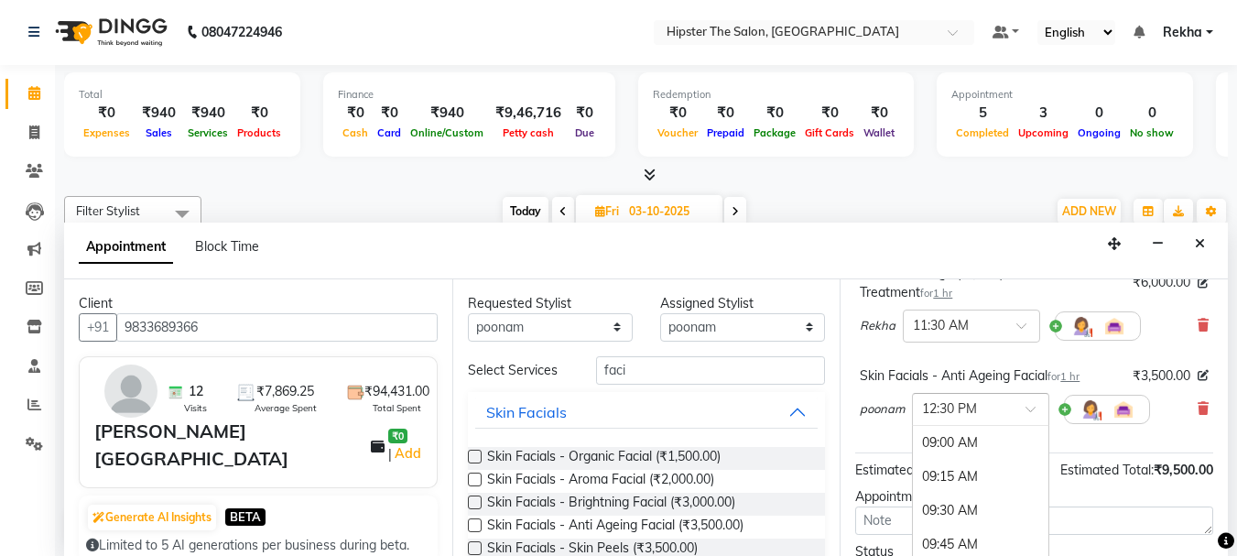
click at [1028, 409] on span at bounding box center [1037, 414] width 23 height 19
click at [960, 483] on div "12:00 PM" at bounding box center [981, 485] width 136 height 34
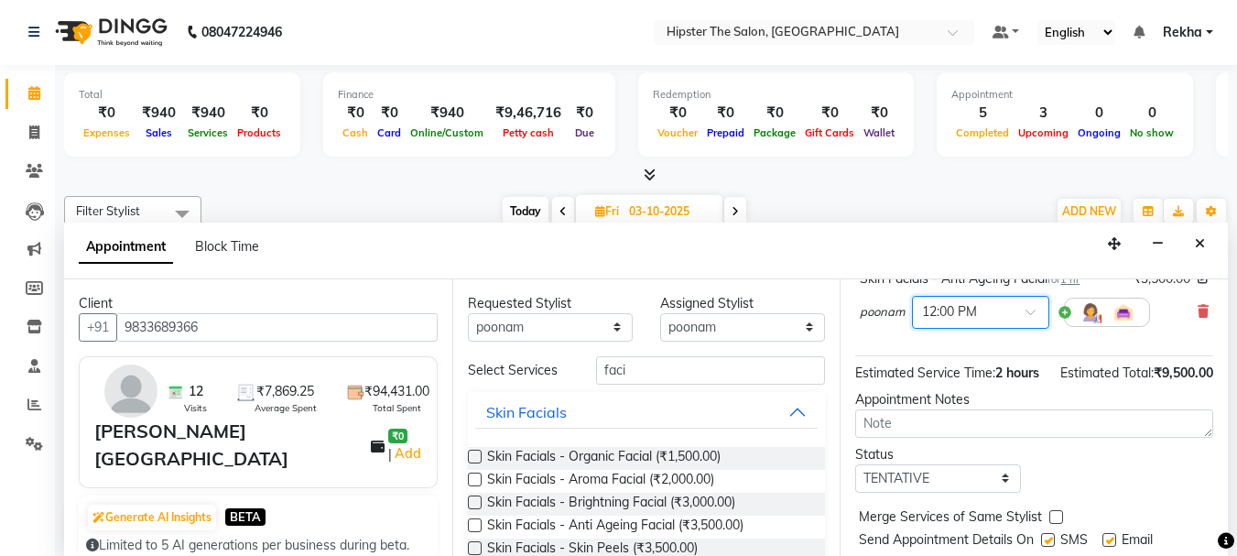
scroll to position [341, 0]
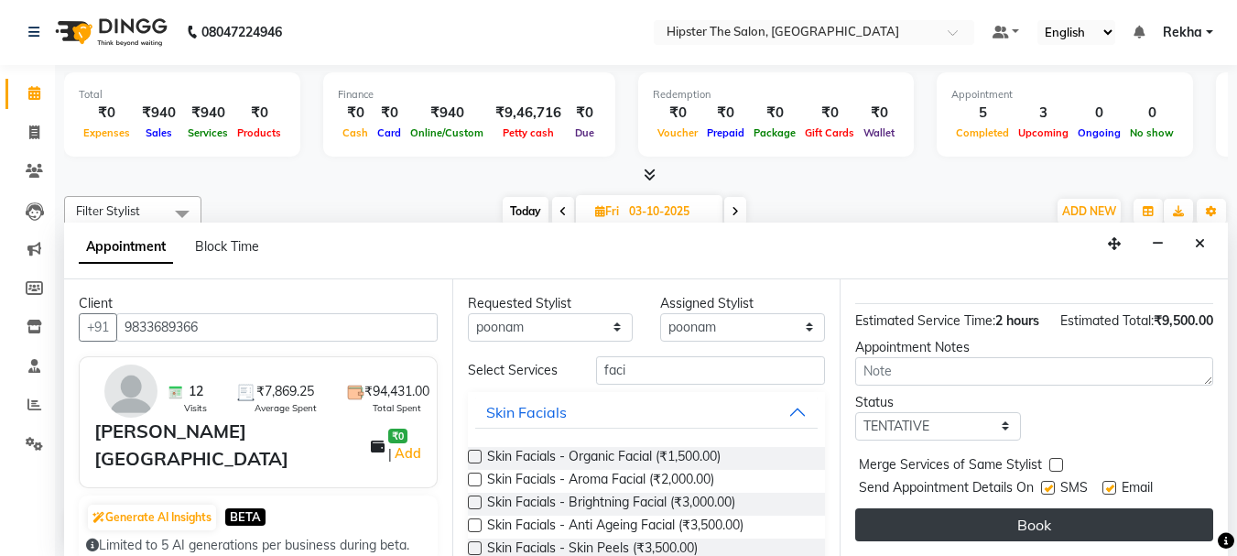
click at [1028, 509] on button "Book" at bounding box center [1034, 524] width 358 height 33
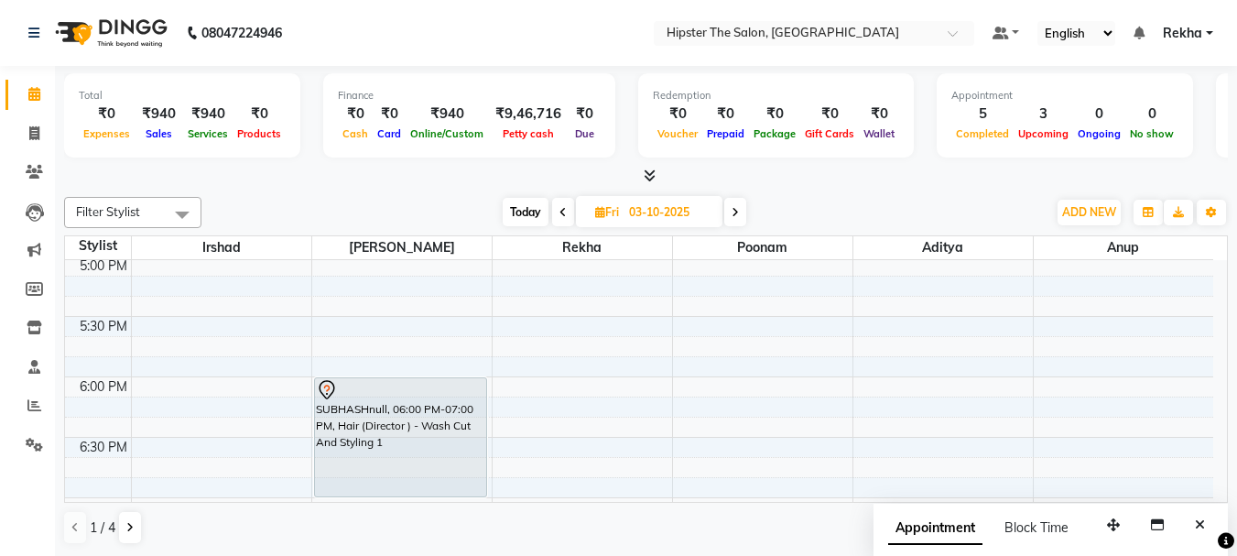
scroll to position [1087, 0]
click at [41, 91] on span at bounding box center [34, 94] width 32 height 21
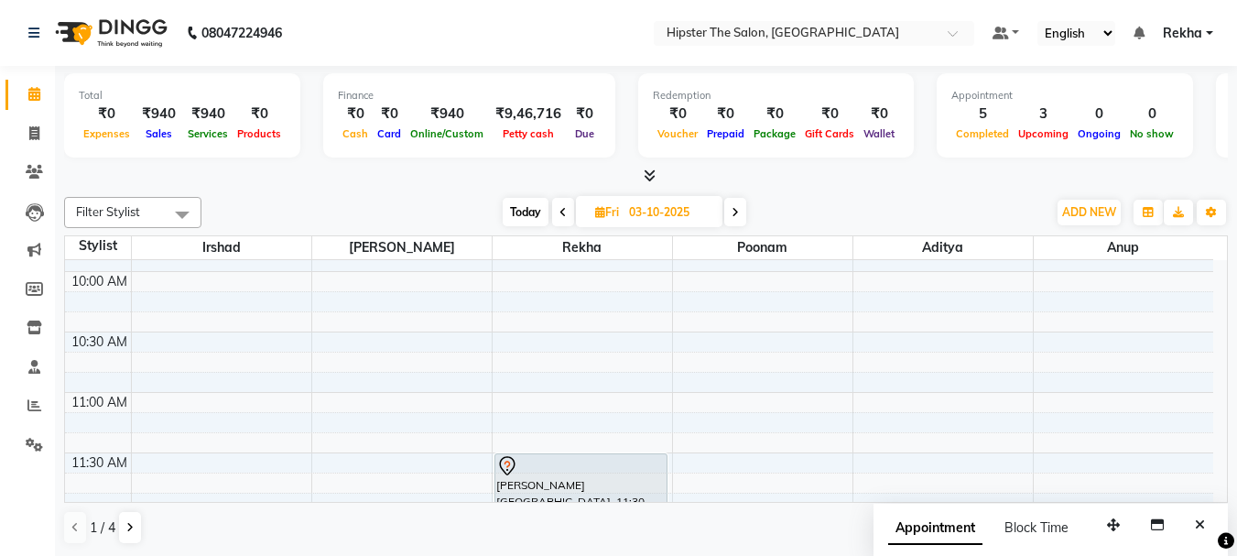
scroll to position [195, 0]
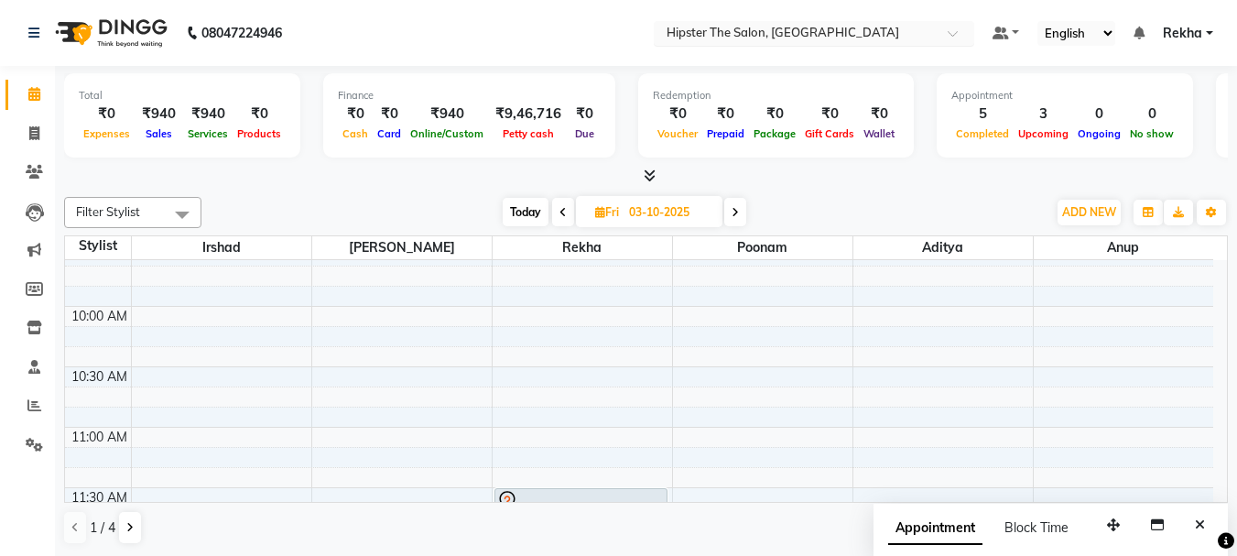
click at [770, 29] on input "text" at bounding box center [796, 35] width 266 height 18
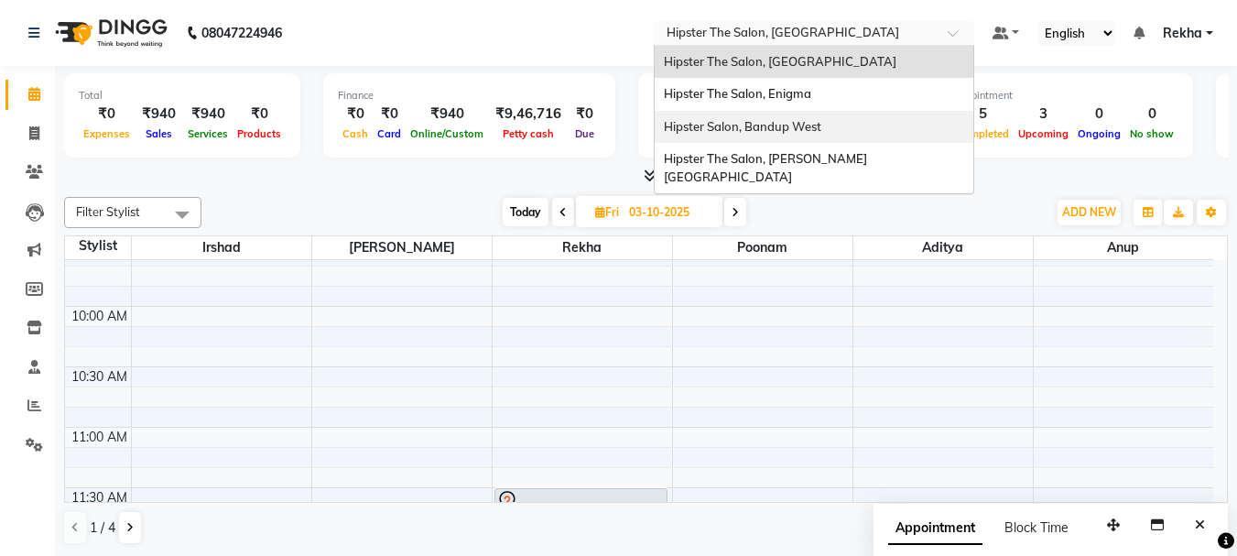
click at [772, 124] on span "Hipster Salon, Bandup West" at bounding box center [743, 126] width 158 height 15
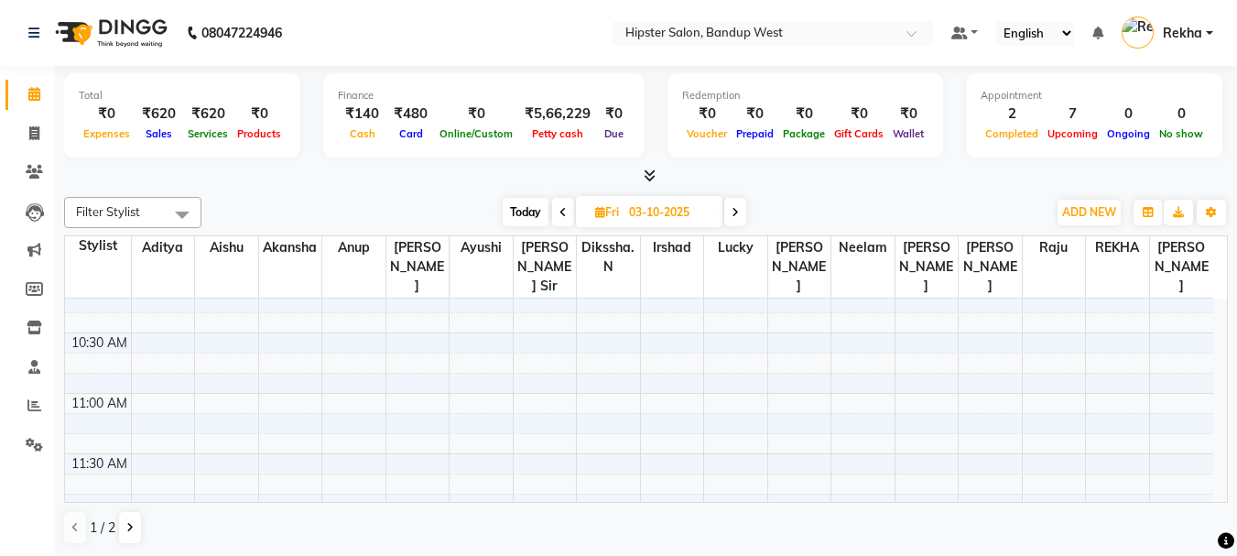
scroll to position [153, 0]
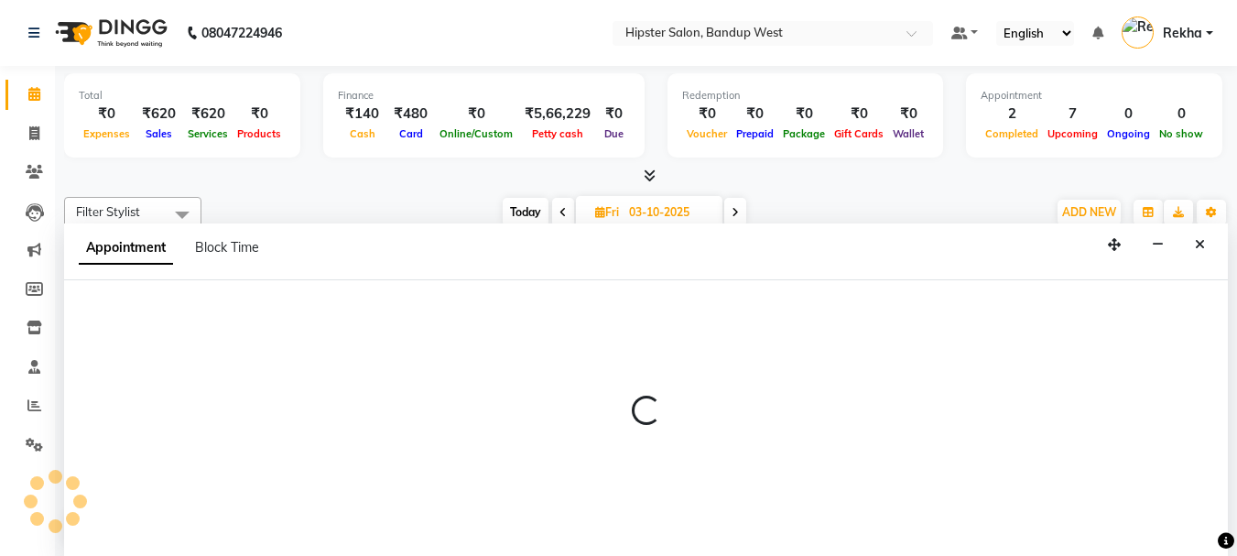
scroll to position [1, 0]
select select "52857"
select select "tentative"
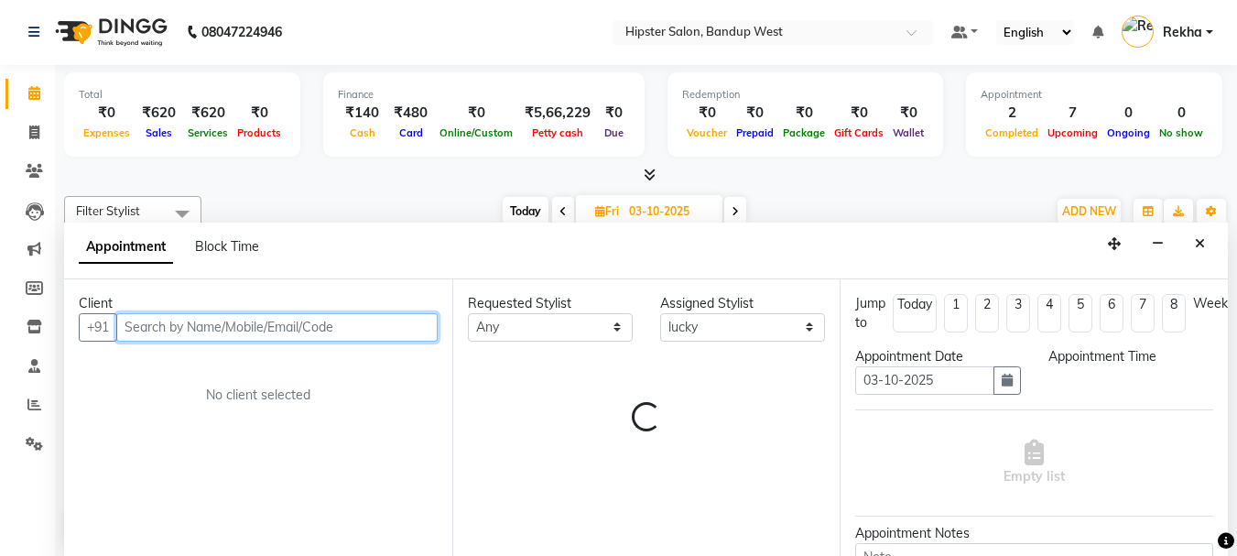
select select "660"
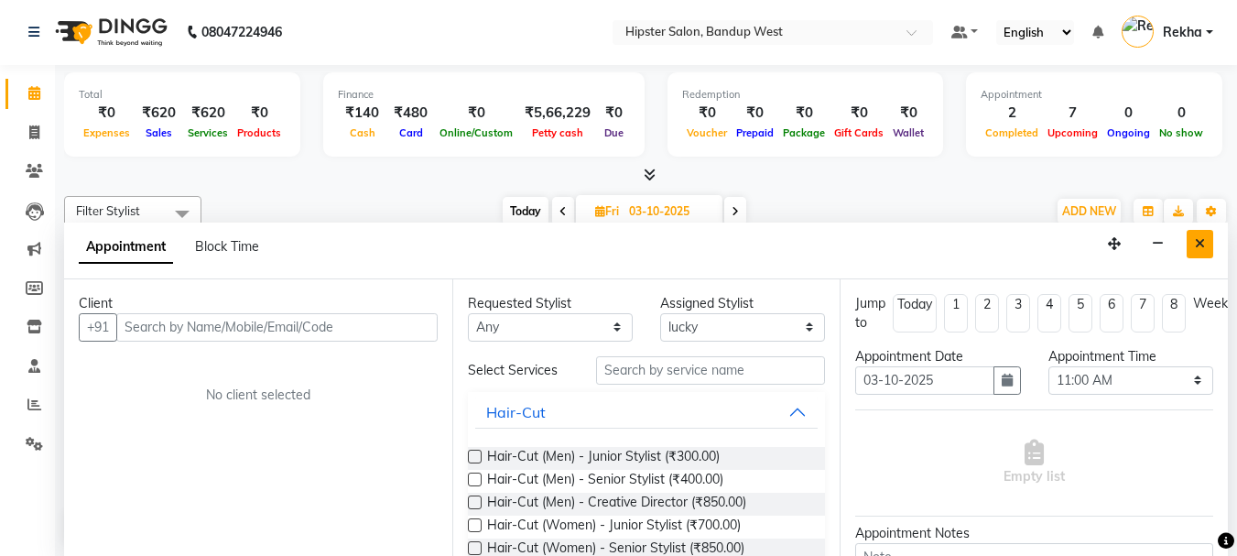
click at [1201, 242] on icon "Close" at bounding box center [1200, 243] width 10 height 13
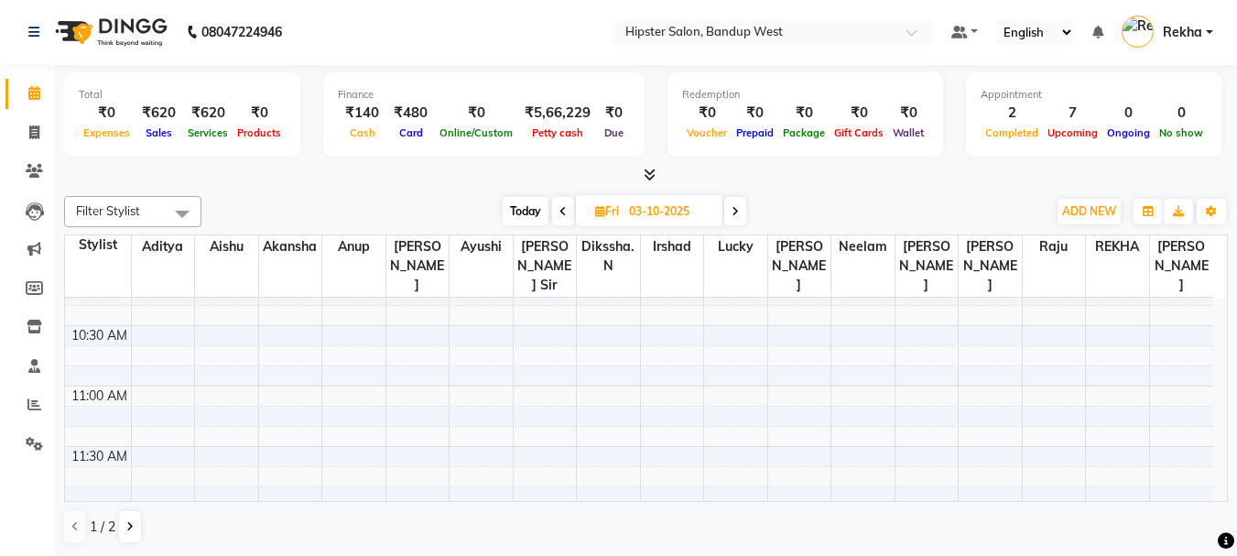
click at [110, 210] on span "Filter Stylist" at bounding box center [108, 210] width 64 height 15
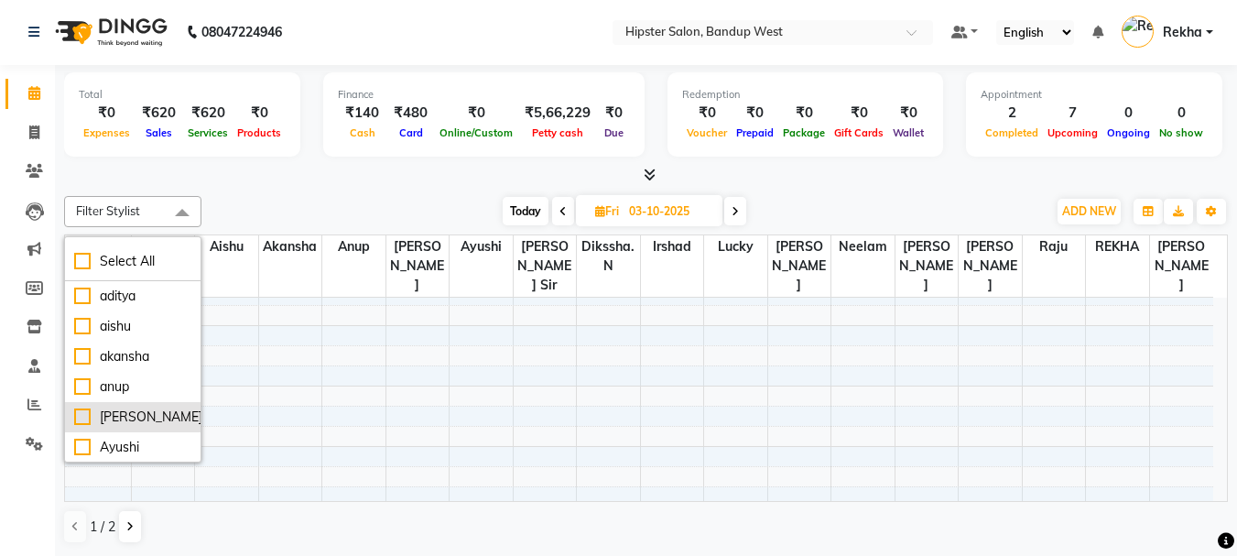
scroll to position [424, 0]
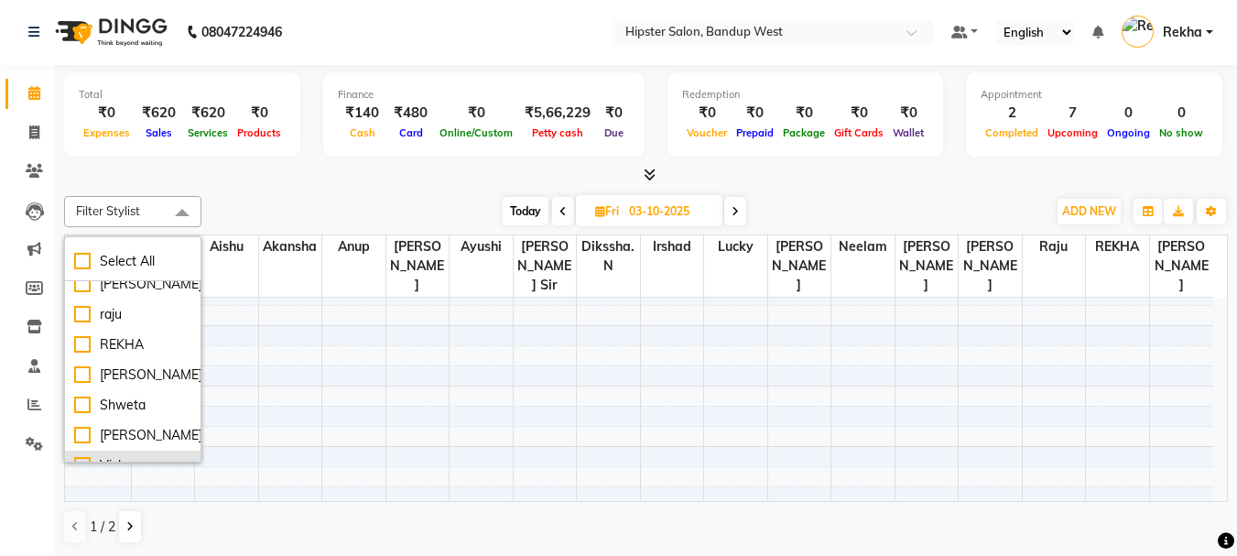
click at [89, 456] on div "Vicky" at bounding box center [132, 465] width 117 height 19
checkbox input "true"
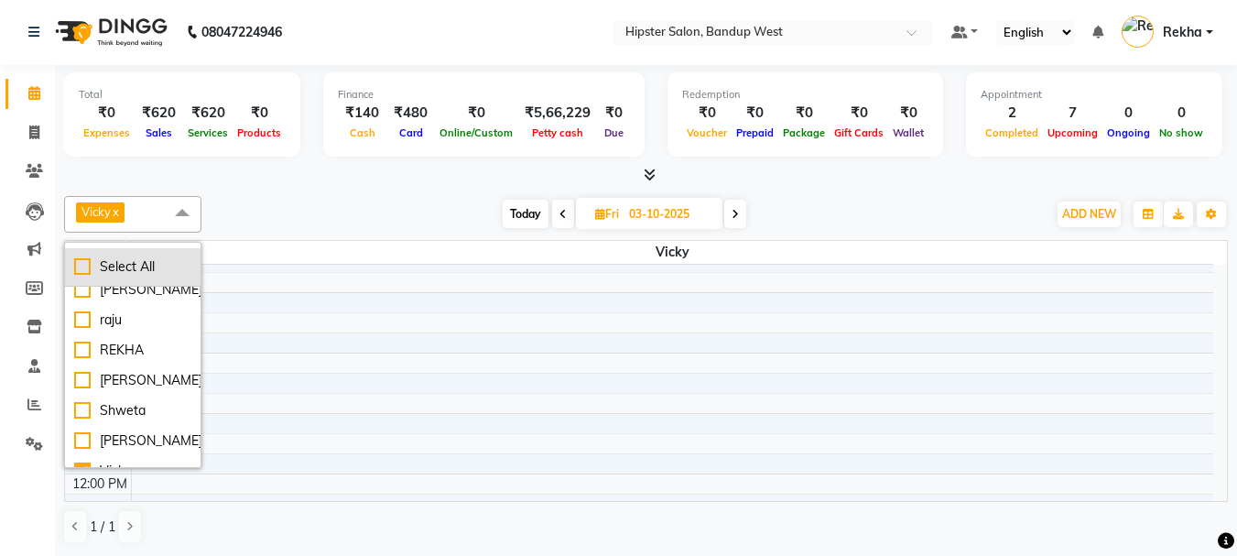
click at [81, 267] on div "Select All" at bounding box center [132, 266] width 117 height 19
checkbox input "true"
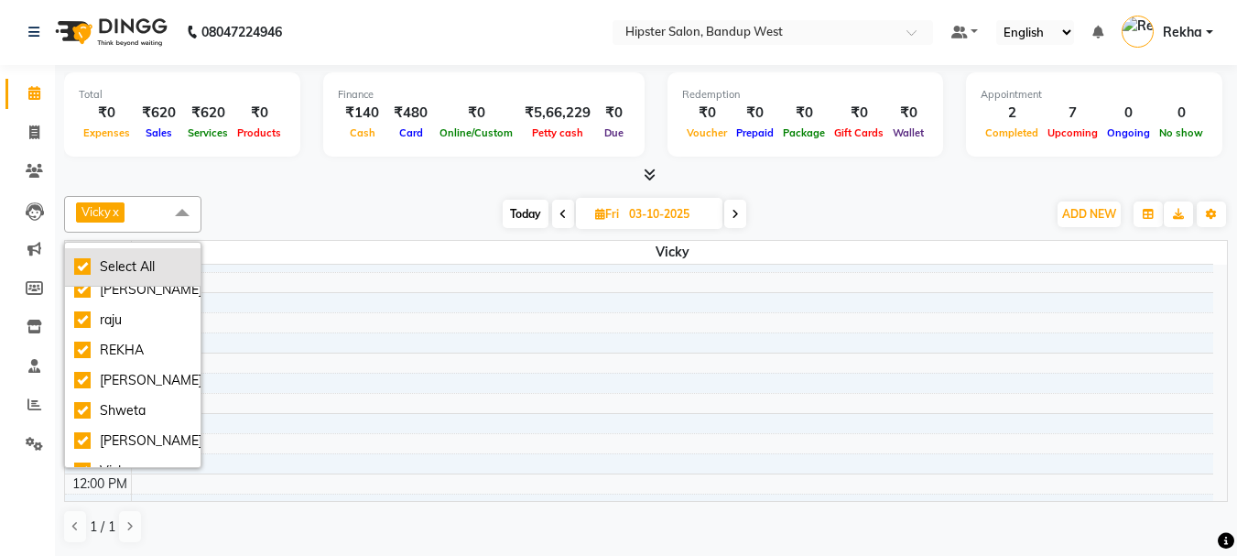
checkbox input "true"
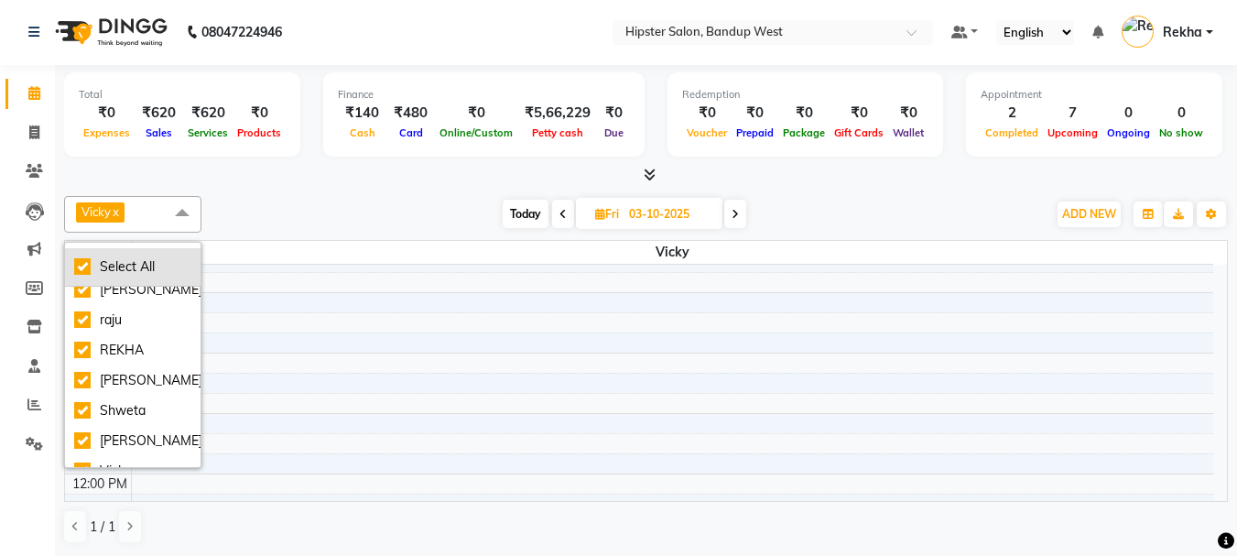
checkbox input "true"
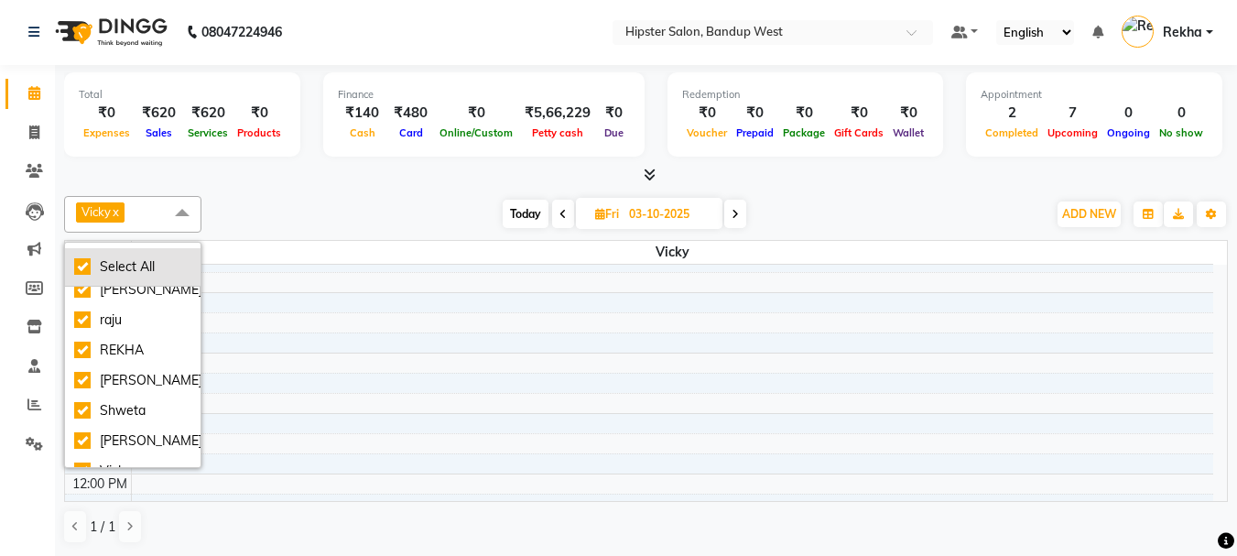
checkbox input "true"
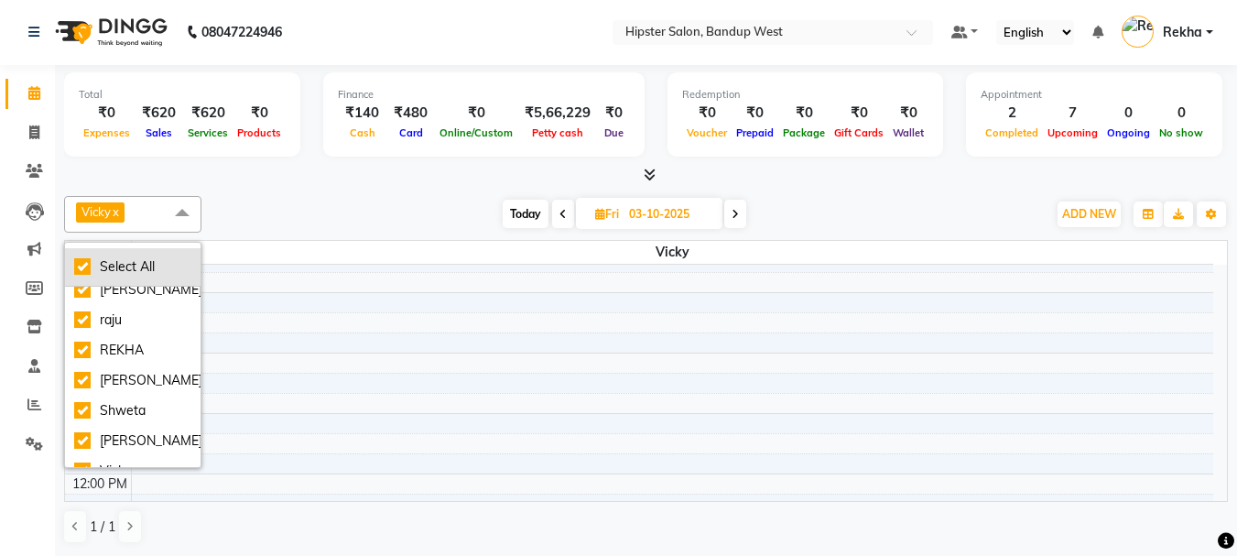
checkbox input "true"
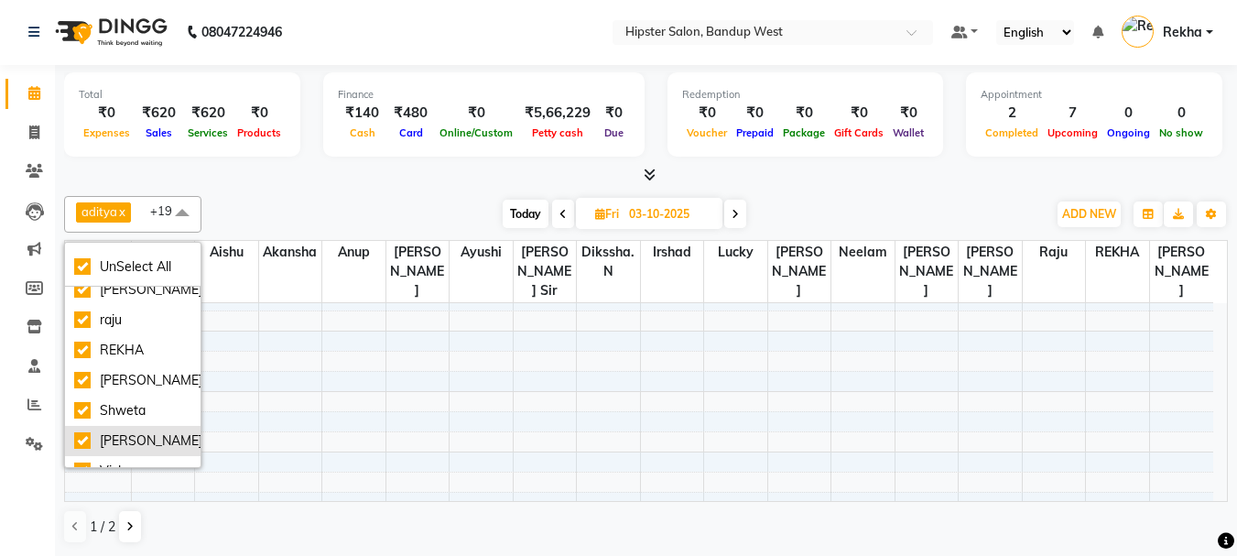
click at [80, 431] on div "[PERSON_NAME]" at bounding box center [132, 440] width 117 height 19
checkbox input "false"
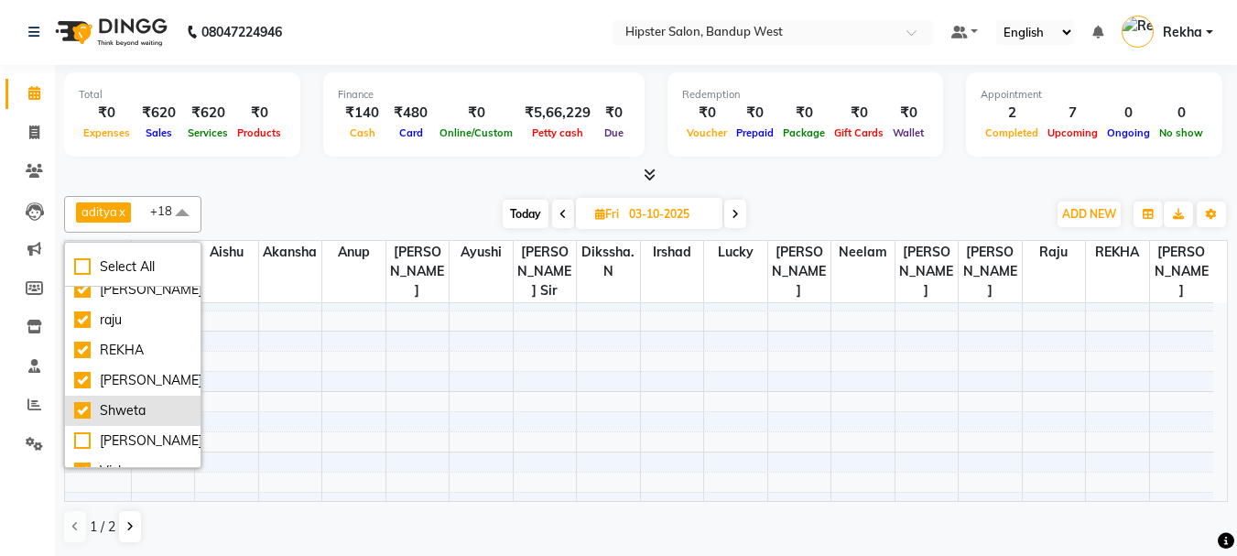
click at [82, 401] on div "Shweta" at bounding box center [132, 410] width 117 height 19
checkbox input "false"
click at [82, 371] on div "[PERSON_NAME]" at bounding box center [132, 380] width 117 height 19
checkbox input "false"
click at [1214, 209] on icon "button" at bounding box center [1211, 214] width 11 height 11
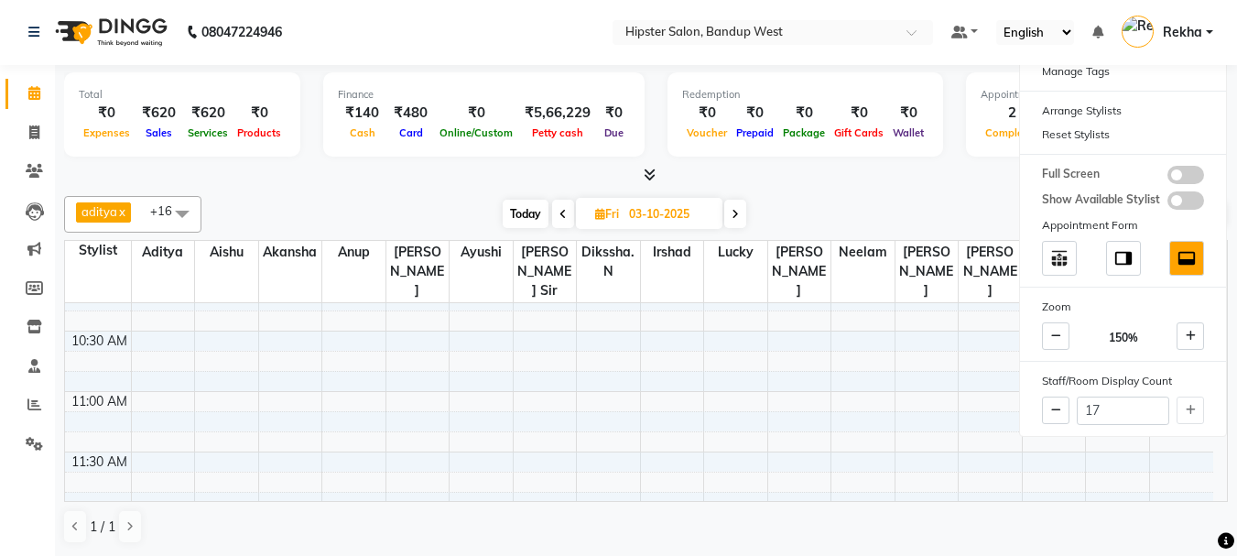
click at [903, 188] on div "Total ₹0 Expenses ₹620 Sales ₹620 Services ₹0 Products Finance ₹140 Cash ₹480 C…" at bounding box center [646, 310] width 1182 height 491
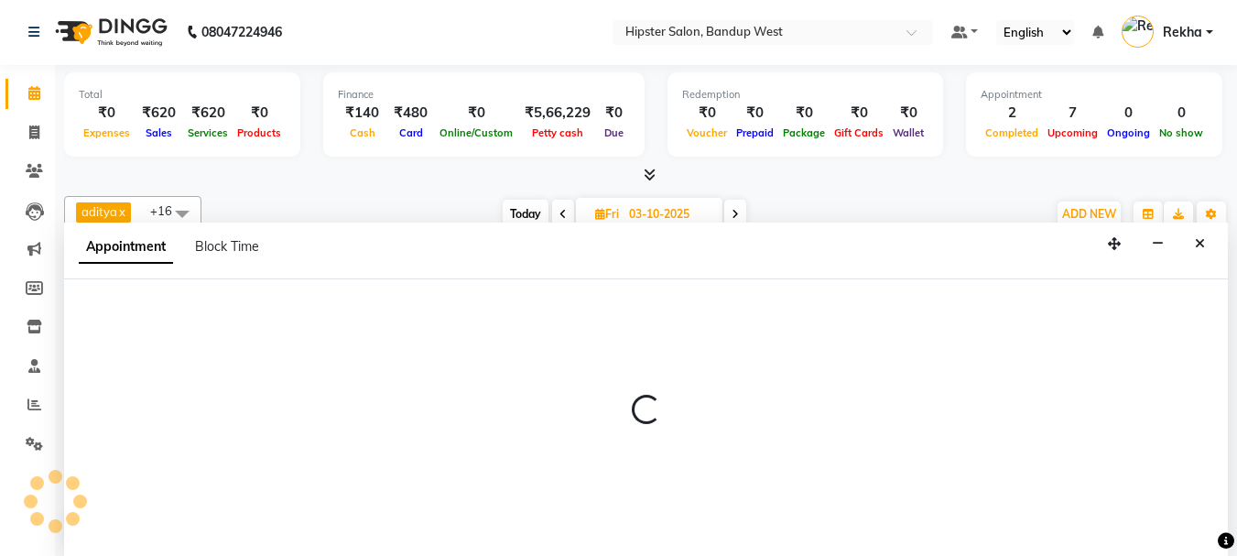
click at [1171, 384] on div at bounding box center [646, 417] width 1164 height 277
select select "52835"
select select "tentative"
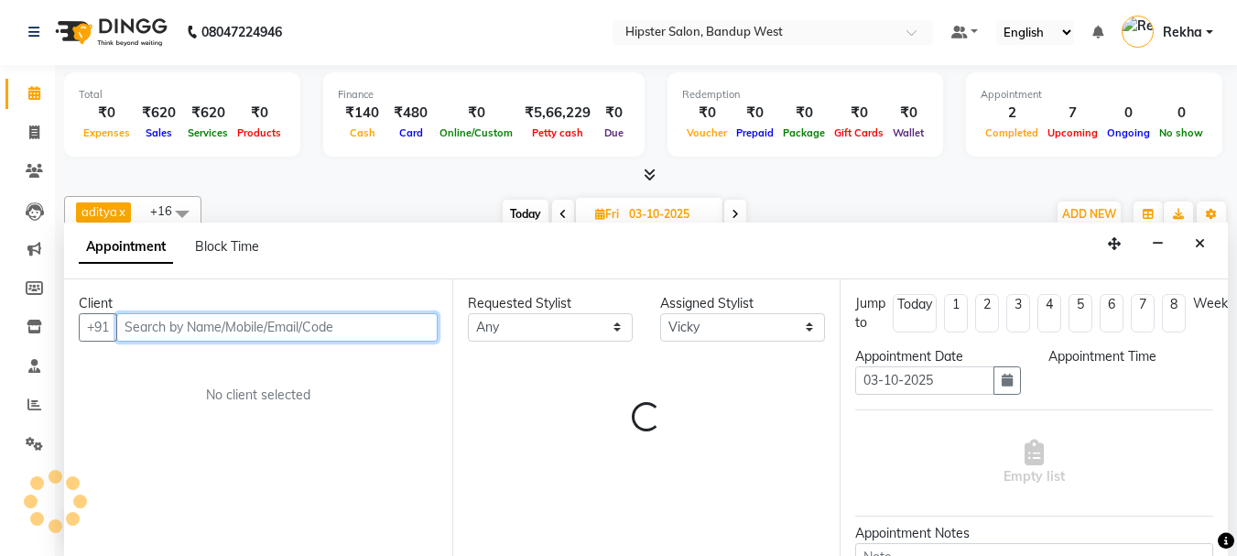
select select "660"
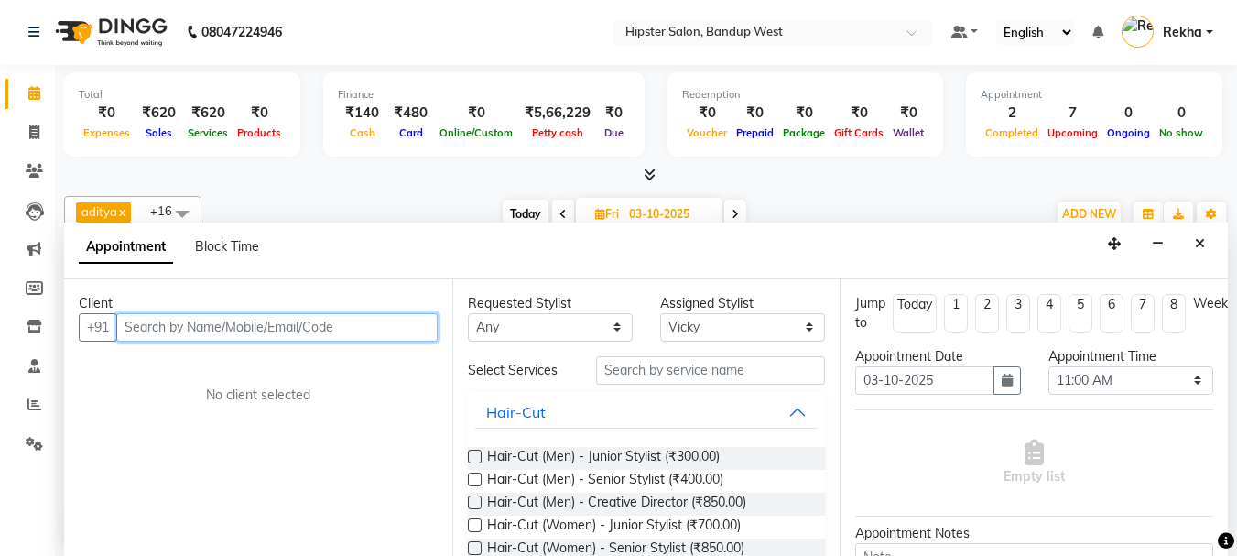
click at [264, 332] on input "text" at bounding box center [276, 327] width 321 height 28
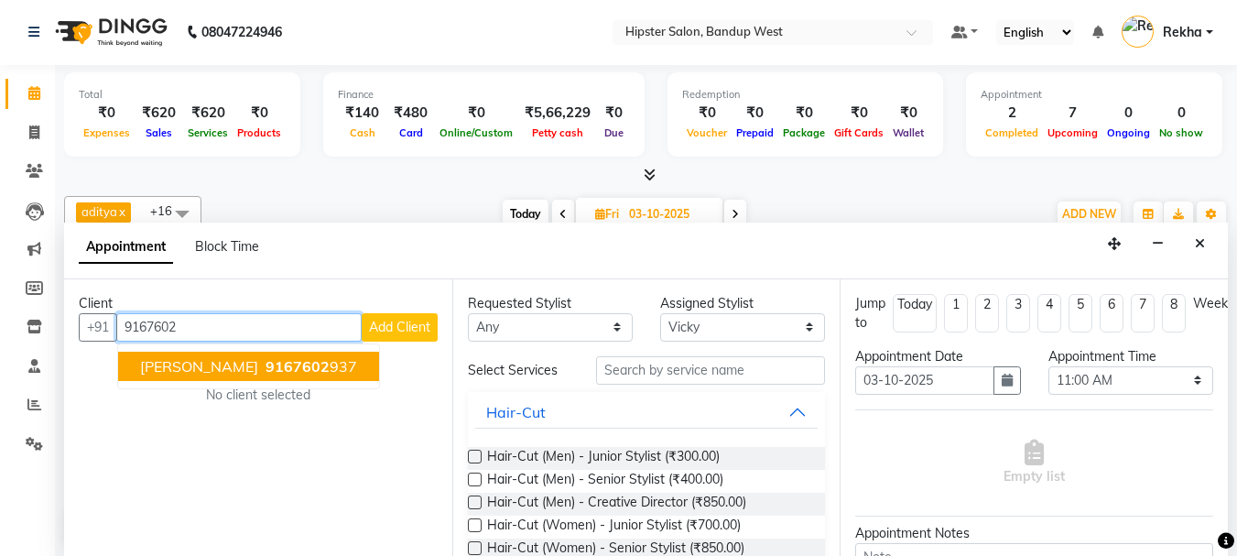
click at [266, 371] on span "9167602" at bounding box center [298, 366] width 64 height 18
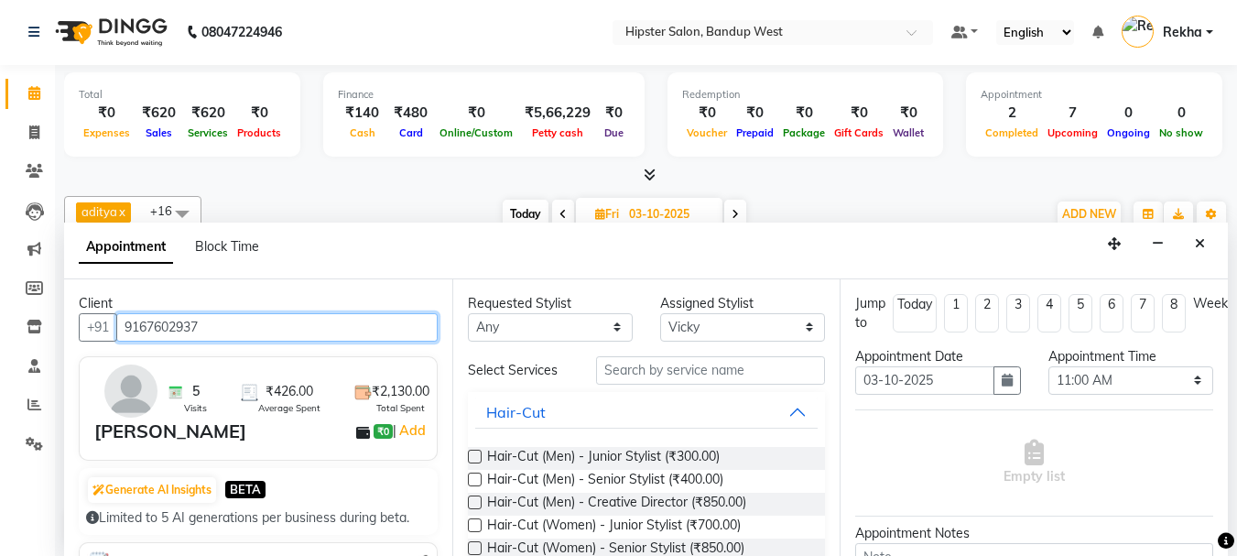
type input "9167602937"
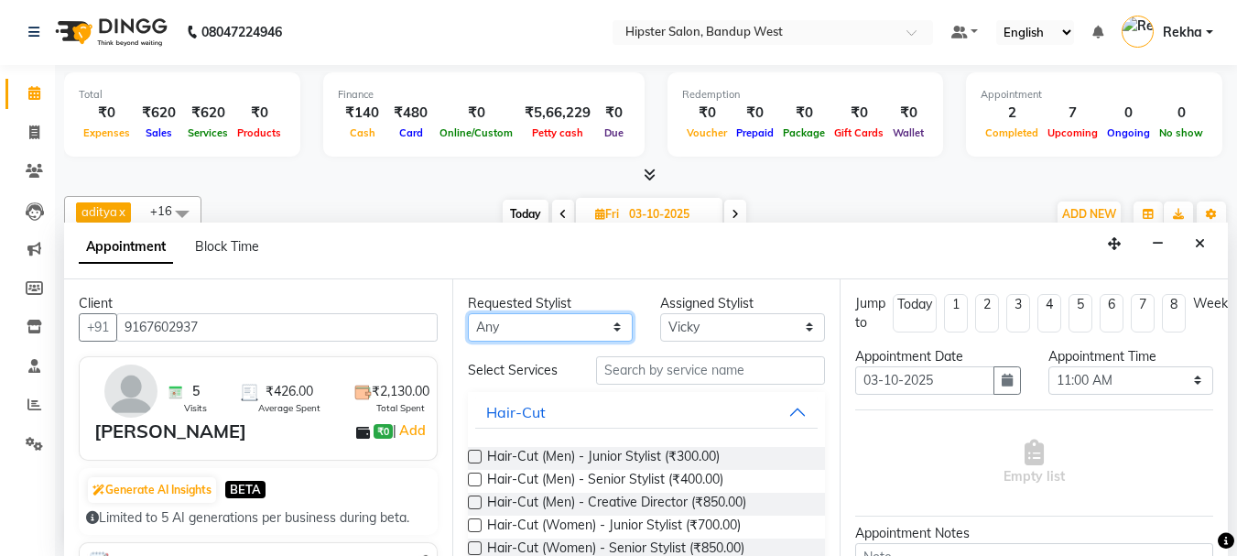
click at [528, 325] on select "Any aditya [PERSON_NAME] anup [PERSON_NAME] [PERSON_NAME] [PERSON_NAME].N [PERS…" at bounding box center [550, 327] width 165 height 28
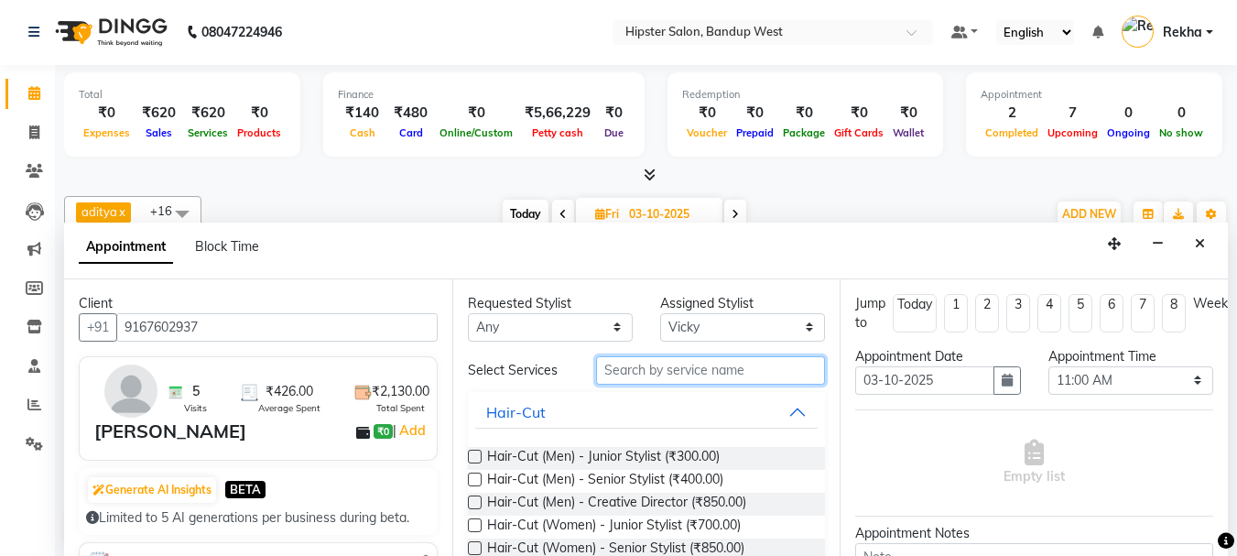
click at [621, 373] on input "text" at bounding box center [710, 370] width 229 height 28
type input "cut"
click at [475, 481] on label at bounding box center [475, 480] width 14 height 14
click at [475, 481] on input "checkbox" at bounding box center [474, 481] width 12 height 12
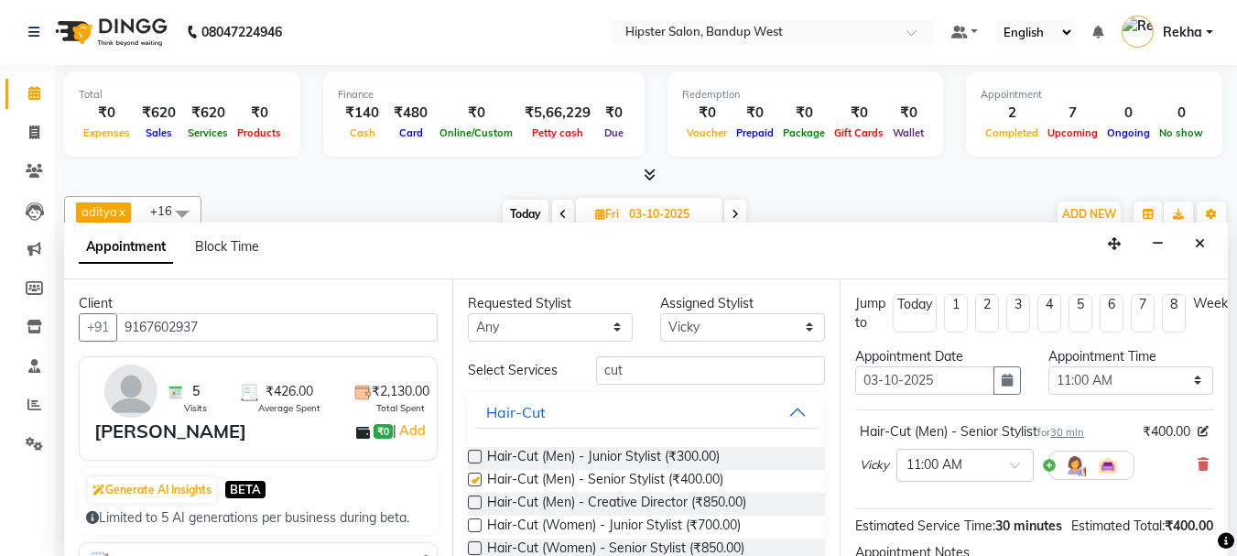
checkbox input "false"
click at [685, 324] on select "Select aditya [PERSON_NAME] [PERSON_NAME] [PERSON_NAME] [PERSON_NAME].N [PERSON…" at bounding box center [742, 327] width 165 height 28
select select "58202"
click at [660, 313] on select "Select aditya [PERSON_NAME] [PERSON_NAME] [PERSON_NAME] [PERSON_NAME].N [PERSON…" at bounding box center [742, 327] width 165 height 28
click at [626, 380] on input "cut" at bounding box center [710, 370] width 229 height 28
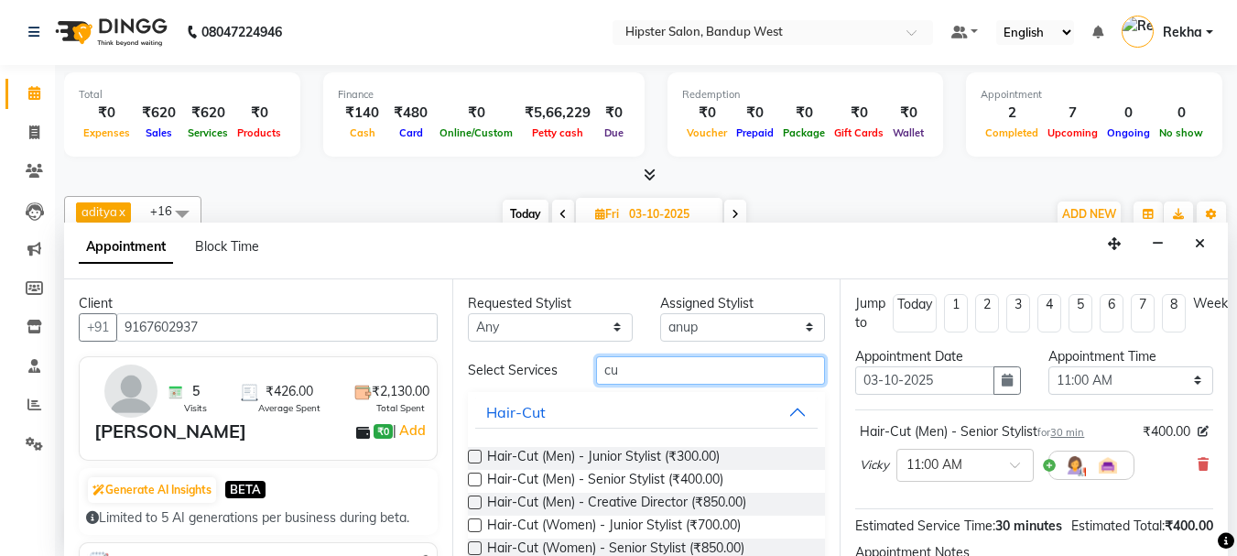
type input "c"
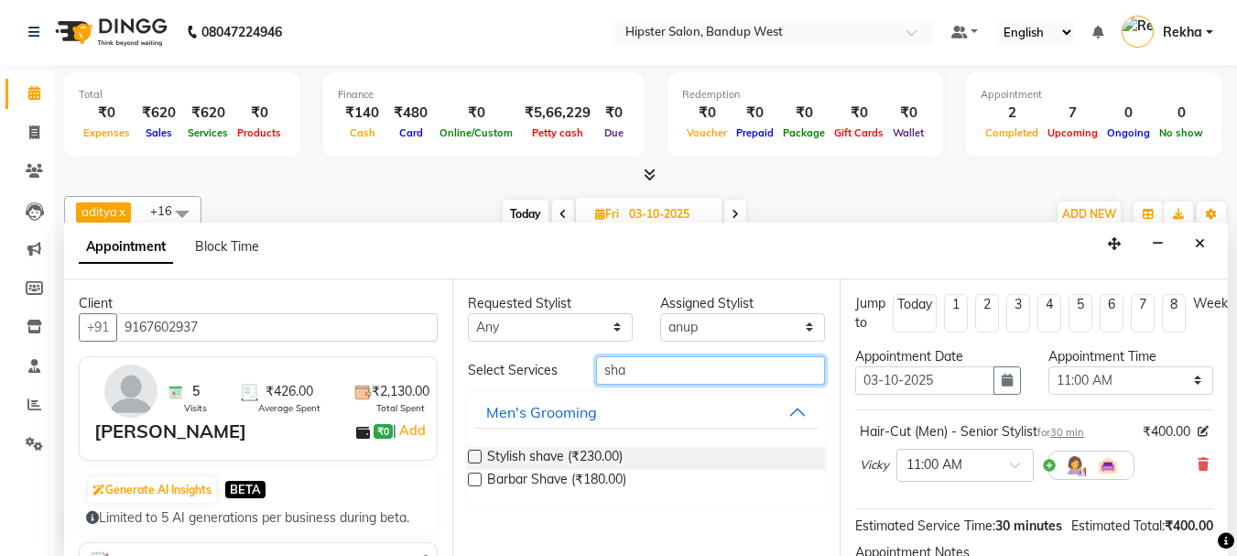
type input "sha"
click at [474, 489] on div at bounding box center [474, 483] width 12 height 19
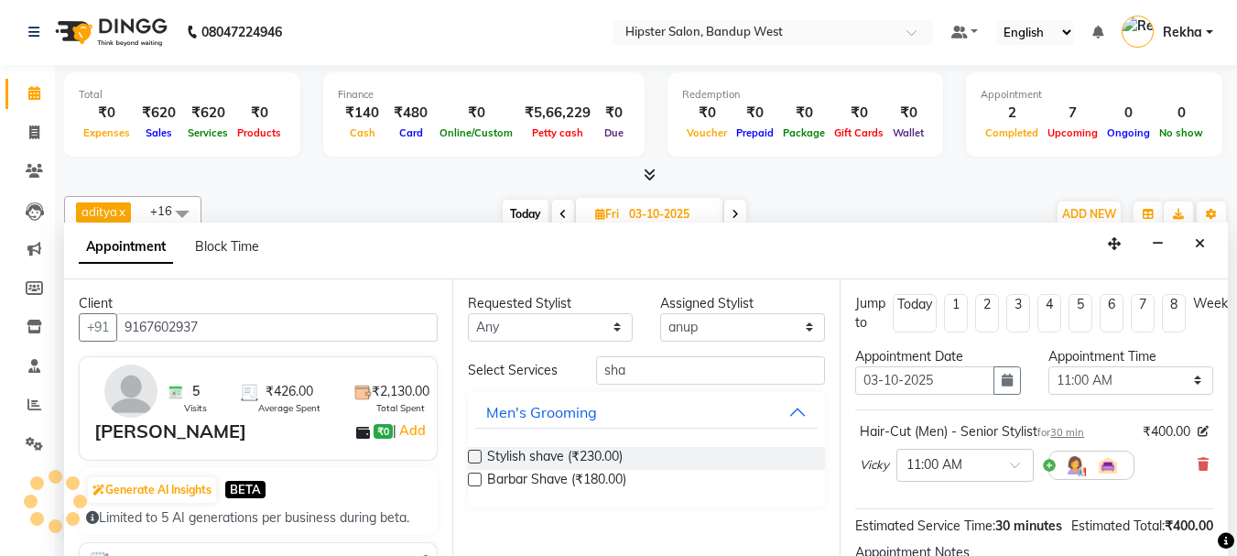
click at [471, 477] on label at bounding box center [475, 480] width 14 height 14
click at [471, 477] on input "checkbox" at bounding box center [474, 481] width 12 height 12
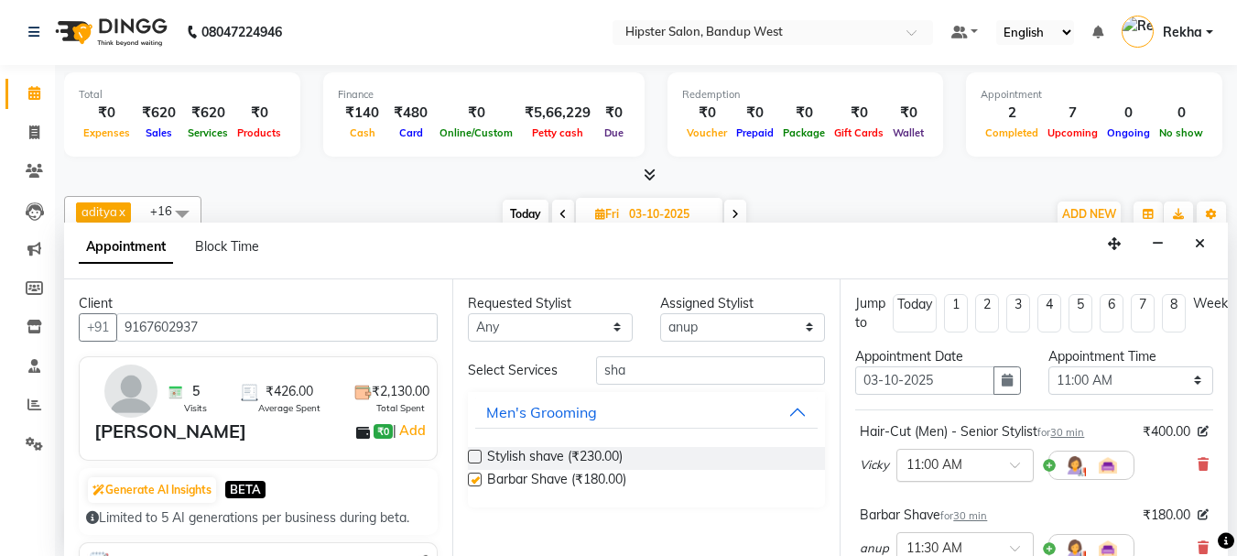
checkbox input "false"
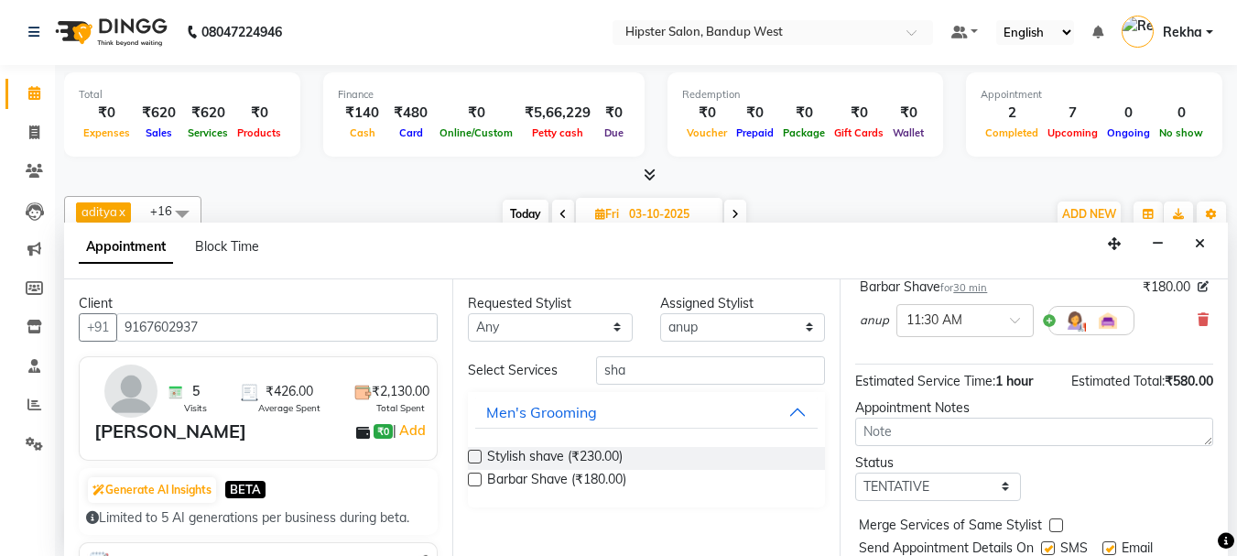
scroll to position [302, 0]
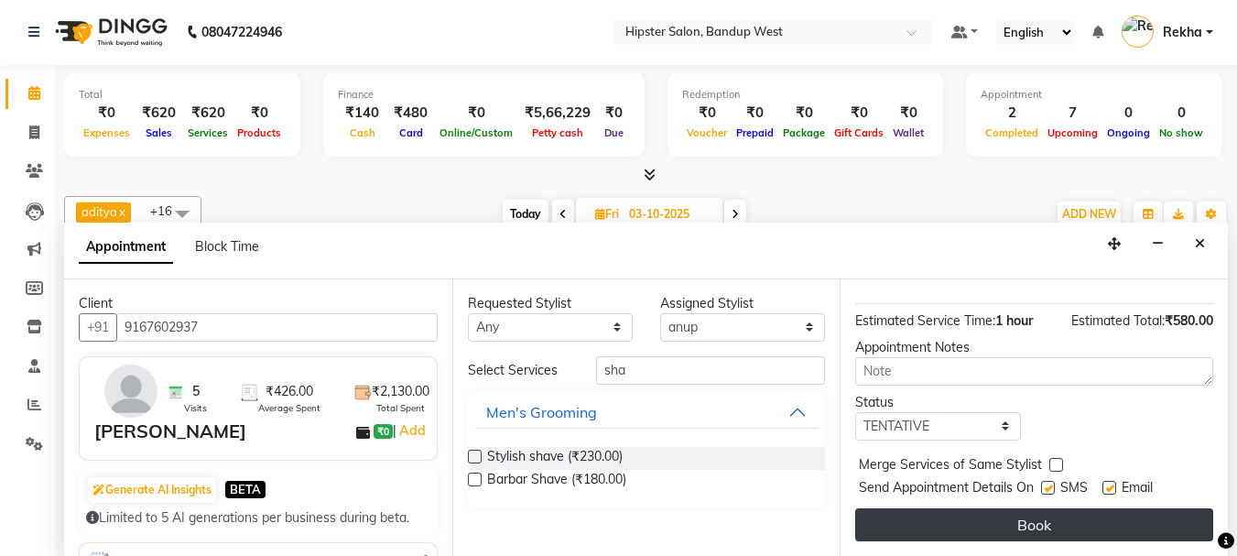
click at [1048, 508] on button "Book" at bounding box center [1034, 524] width 358 height 33
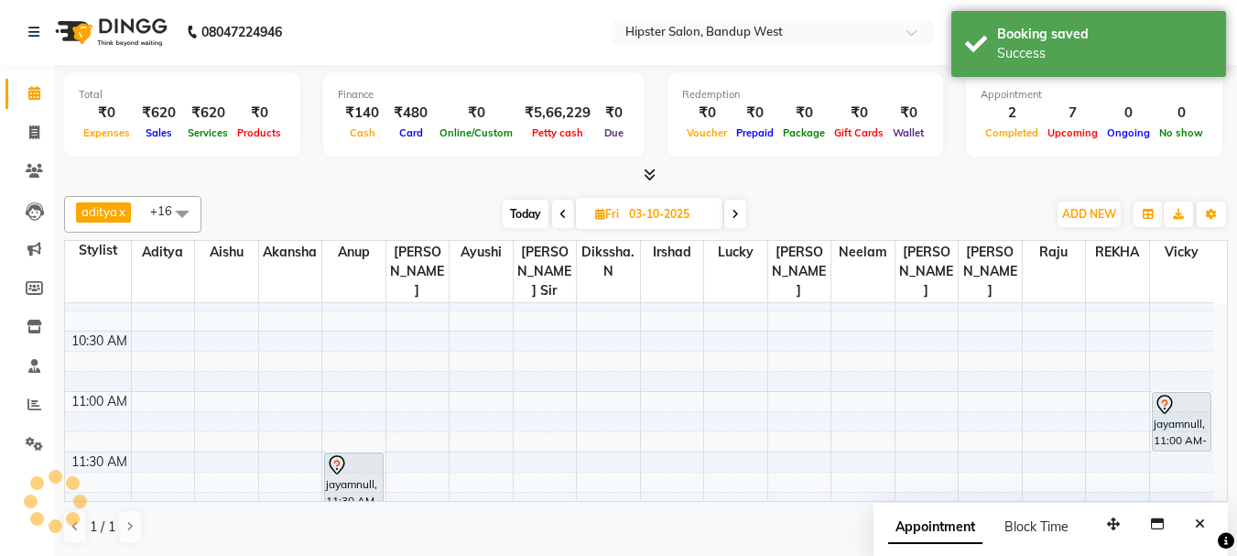
scroll to position [0, 0]
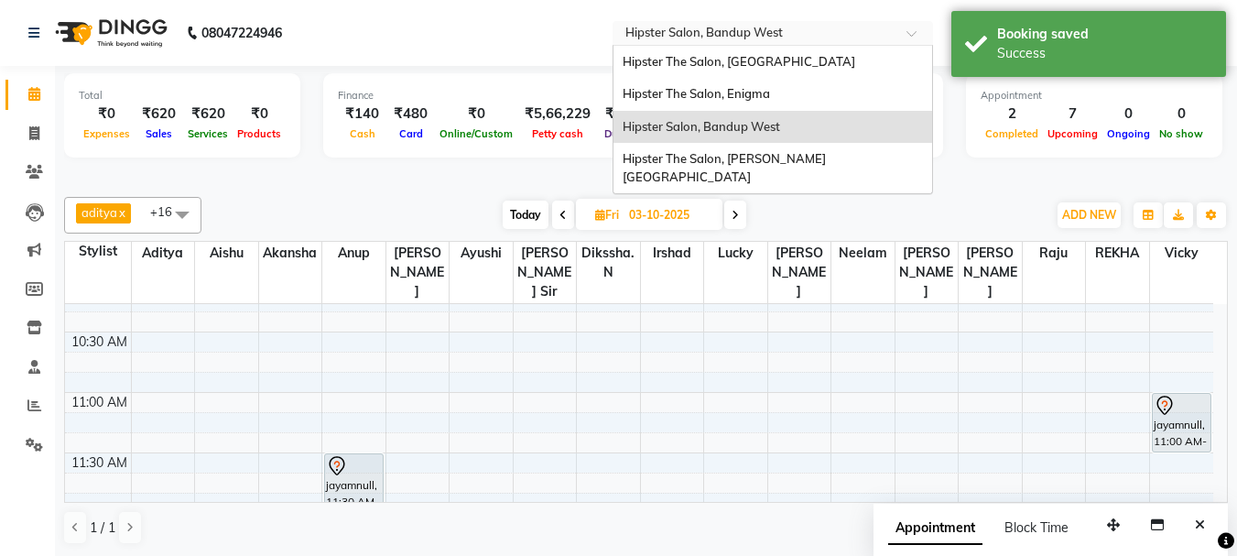
click at [735, 30] on input "text" at bounding box center [755, 35] width 266 height 18
click at [709, 54] on span "Hipster The Salon, [GEOGRAPHIC_DATA]" at bounding box center [739, 61] width 233 height 15
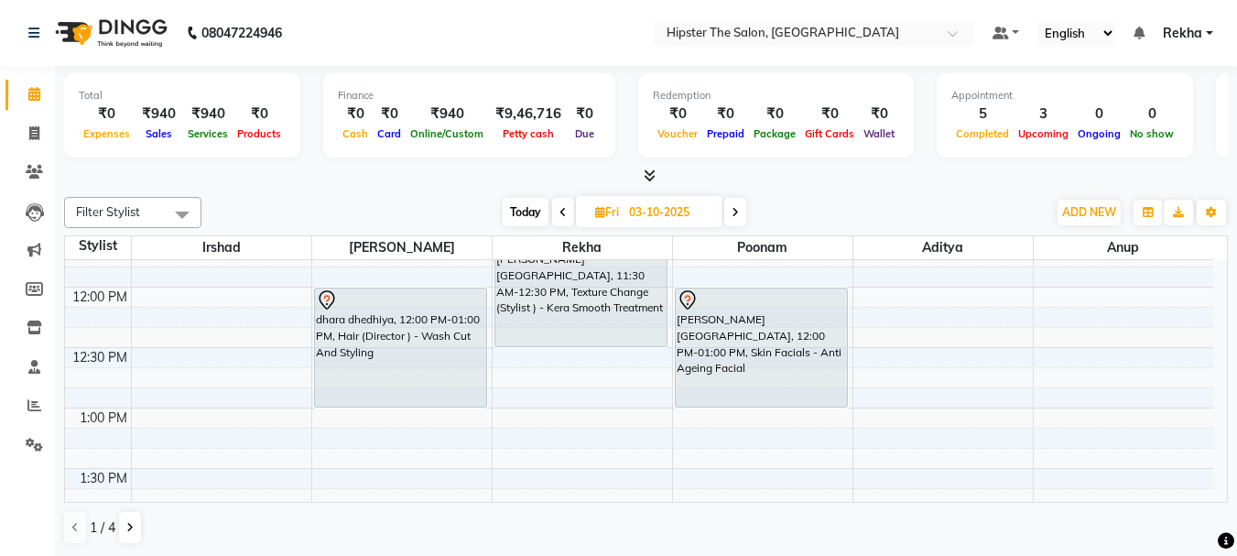
scroll to position [507, 0]
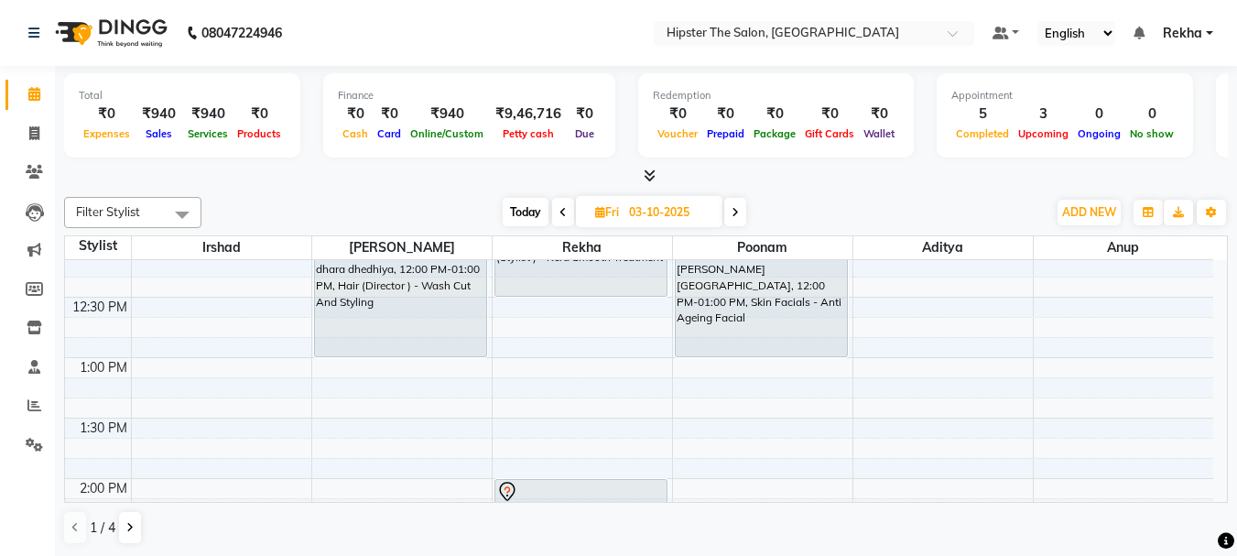
drag, startPoint x: 523, startPoint y: 197, endPoint x: 518, endPoint y: 211, distance: 14.8
click at [518, 211] on div "Filter Stylist Select All [PERSON_NAME] Rekha poonam Aditya Anup [PERSON_NAME] …" at bounding box center [646, 212] width 1164 height 31
click at [518, 211] on span "Today" at bounding box center [526, 212] width 46 height 28
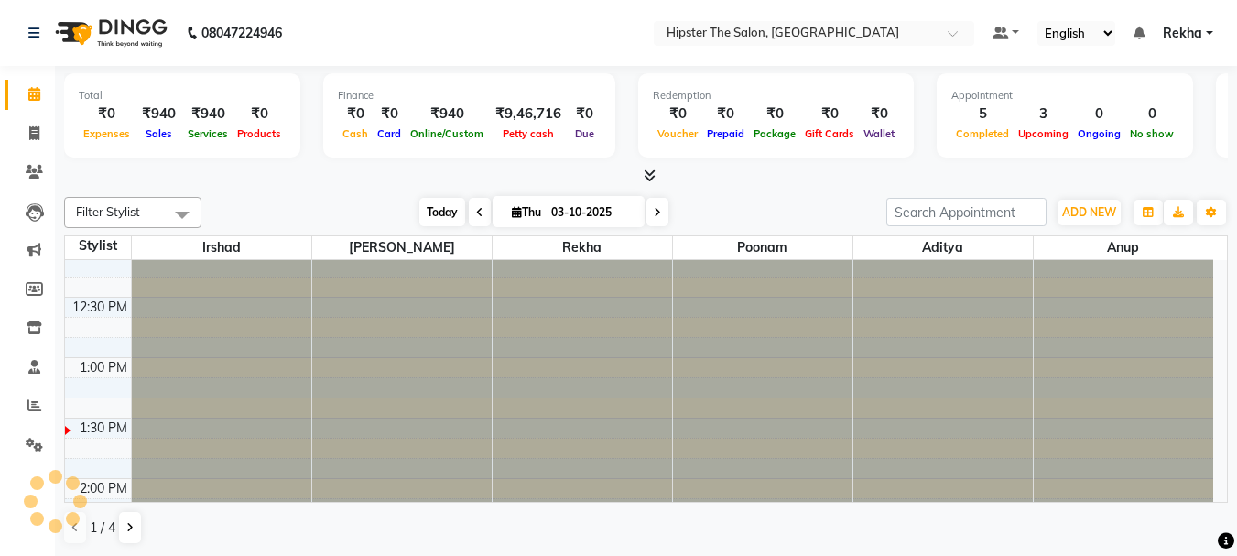
type input "02-10-2025"
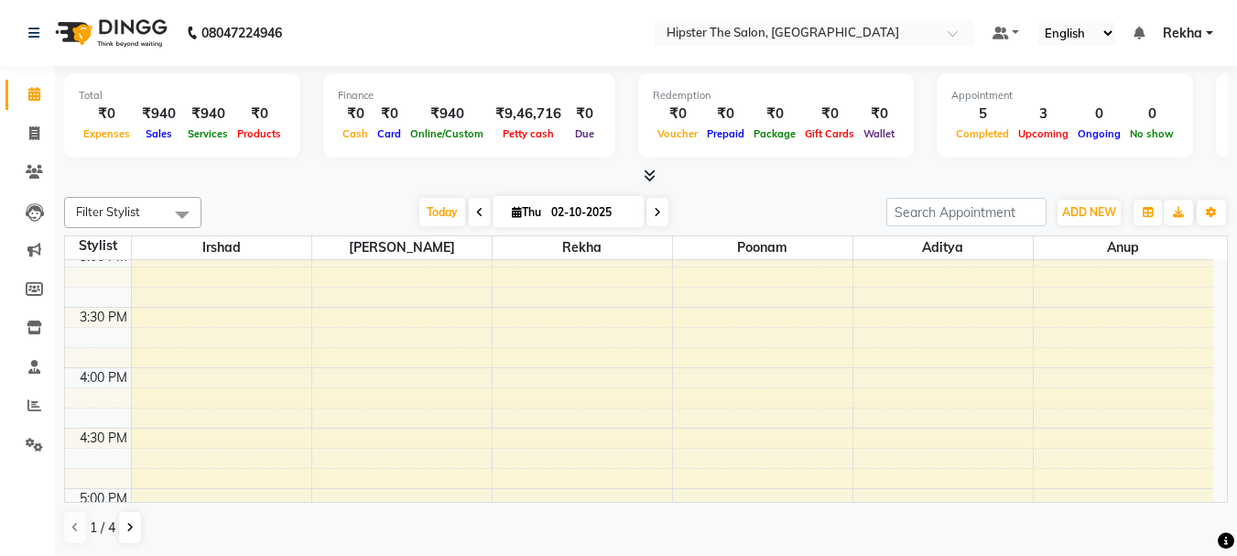
scroll to position [899, 0]
click at [544, 350] on div "8:00 AM 8:30 AM 9:00 AM 9:30 AM 10:00 AM 10:30 AM 11:00 AM 11:30 AM 12:00 PM 12…" at bounding box center [639, 267] width 1149 height 1813
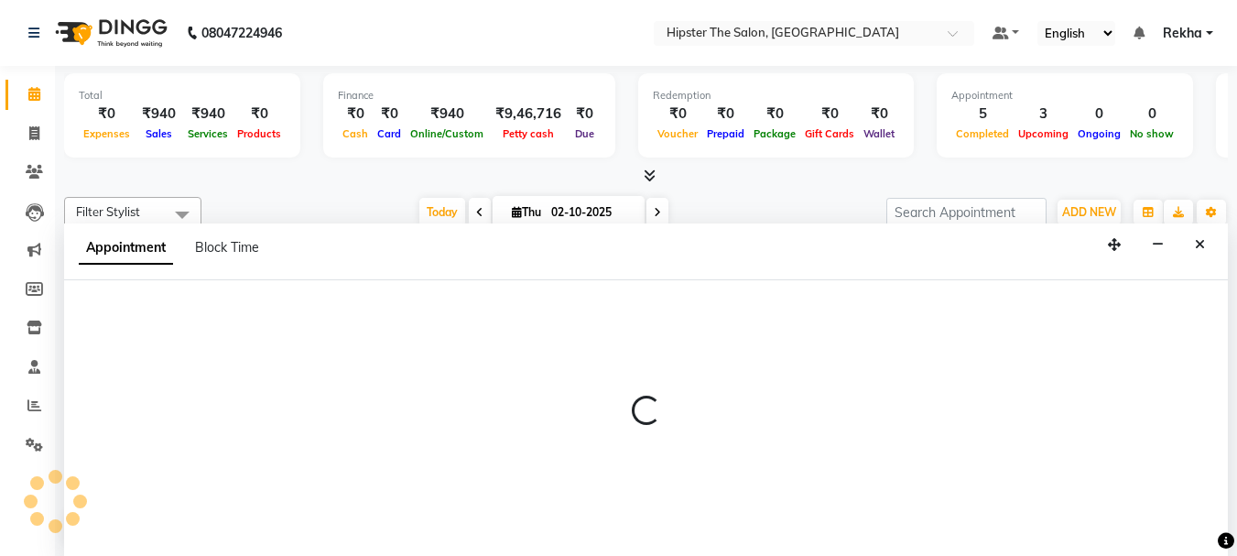
scroll to position [1, 0]
select select "32386"
select select "975"
select select "tentative"
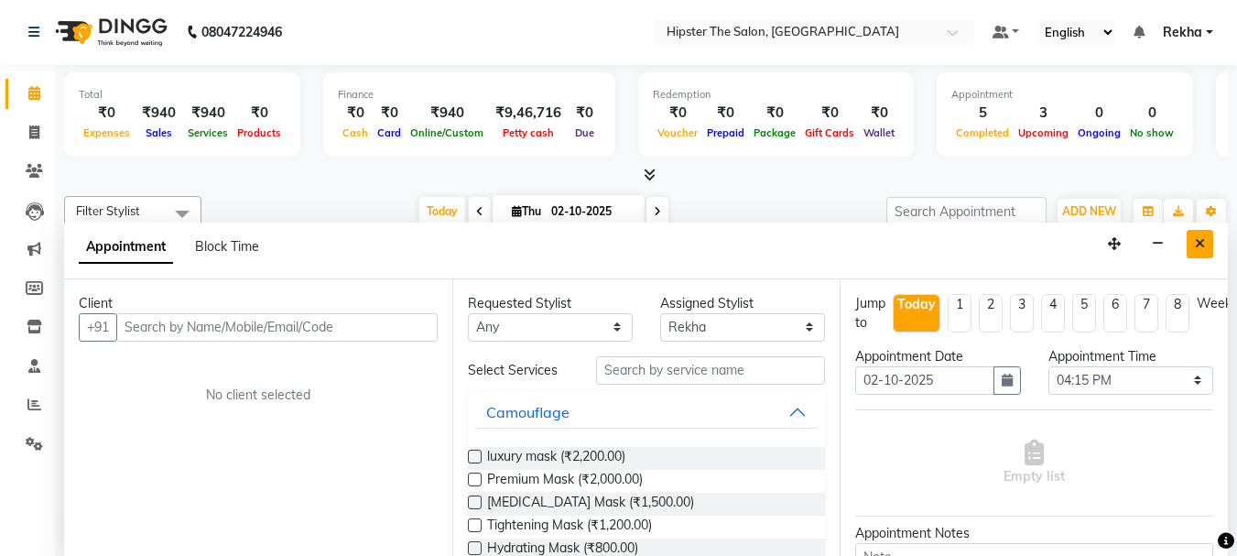
click at [1198, 244] on icon "Close" at bounding box center [1200, 243] width 10 height 13
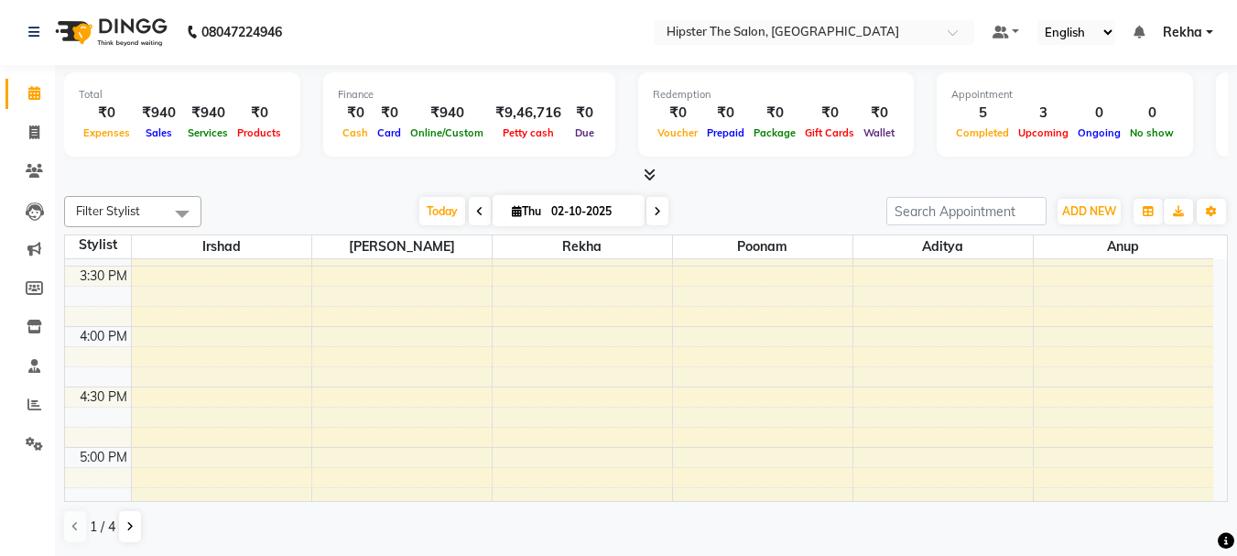
click at [554, 337] on div "8:00 AM 8:30 AM 9:00 AM 9:30 AM 10:00 AM 10:30 AM 11:00 AM 11:30 AM 12:00 PM 12…" at bounding box center [639, 266] width 1149 height 1813
select select "32386"
select select "tentative"
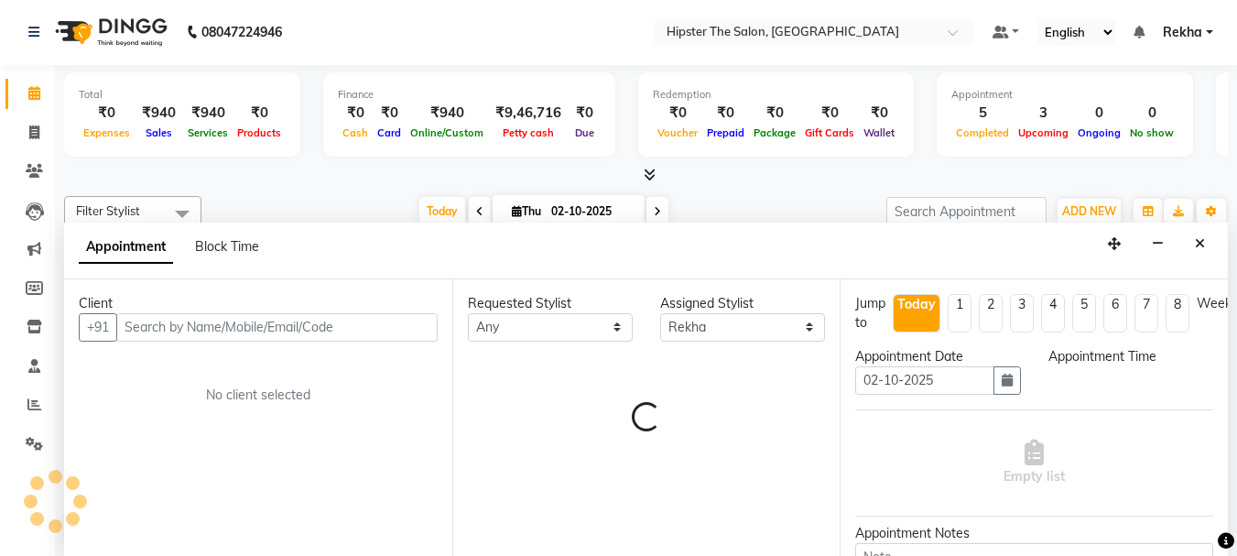
click at [554, 337] on div "Client +91 No client selected Requested Stylist Any Aditya Akansha Altaf Anil A…" at bounding box center [646, 417] width 1164 height 277
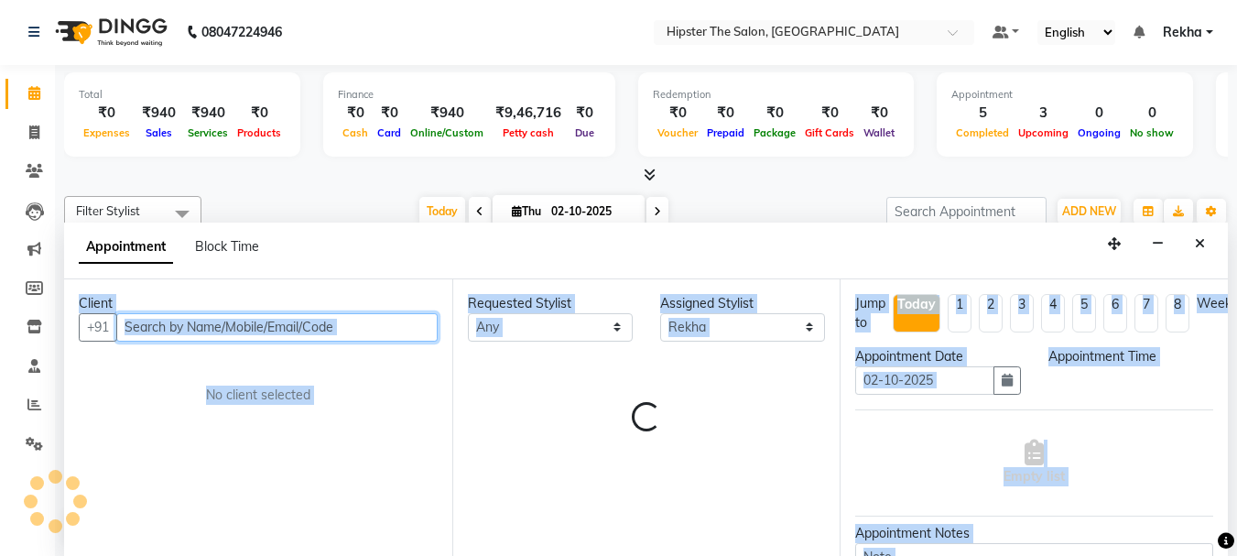
select select "960"
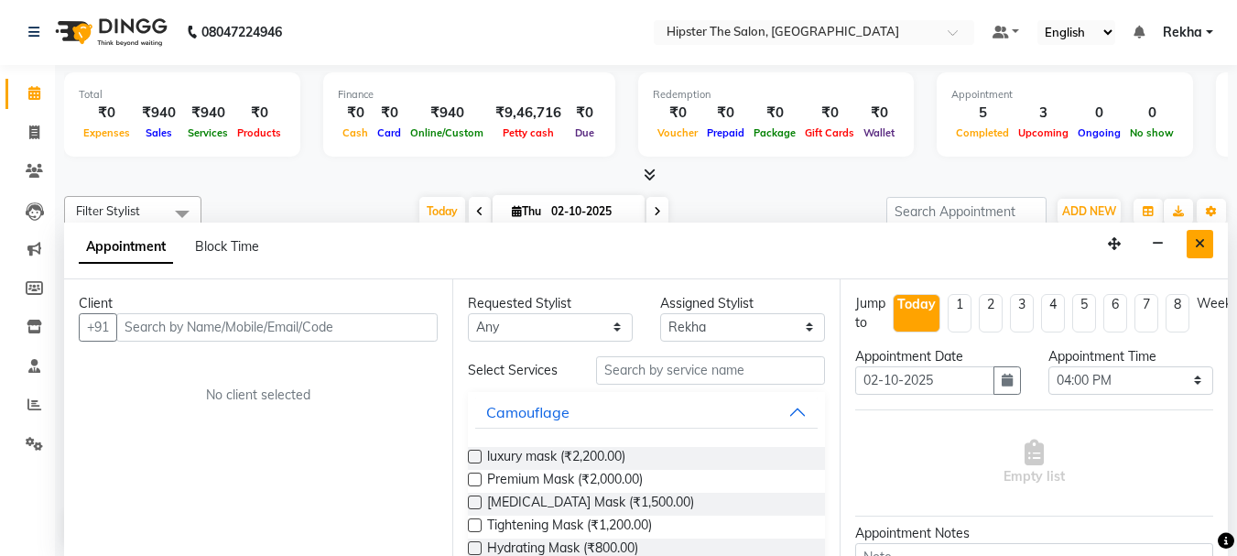
click at [1201, 237] on icon "Close" at bounding box center [1200, 243] width 10 height 13
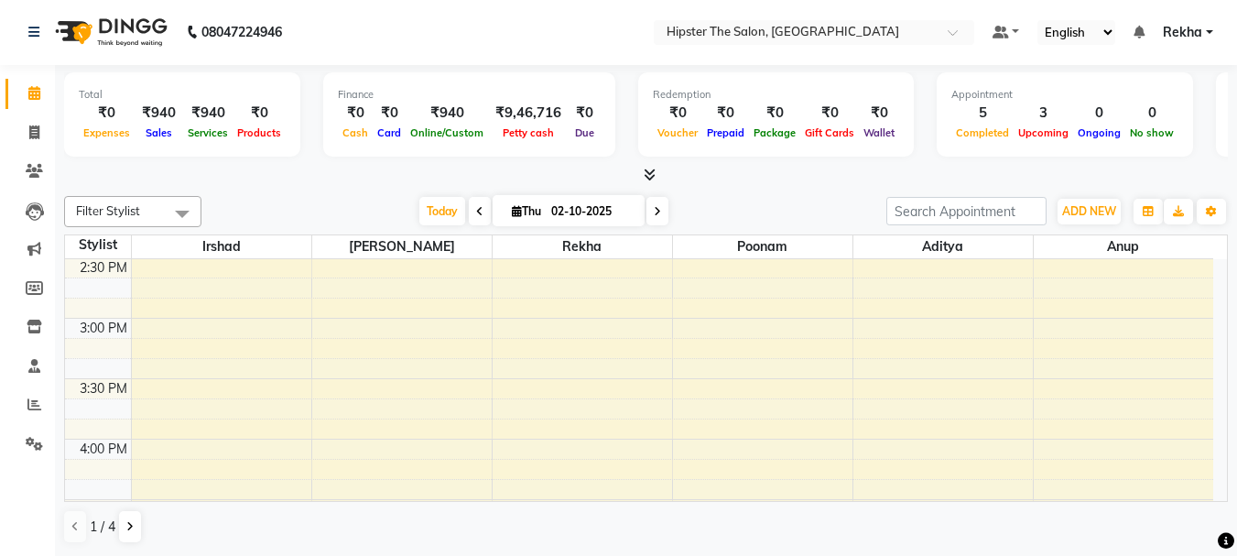
scroll to position [790, 0]
click at [582, 205] on input "02-10-2025" at bounding box center [592, 211] width 92 height 27
select select "10"
select select "2025"
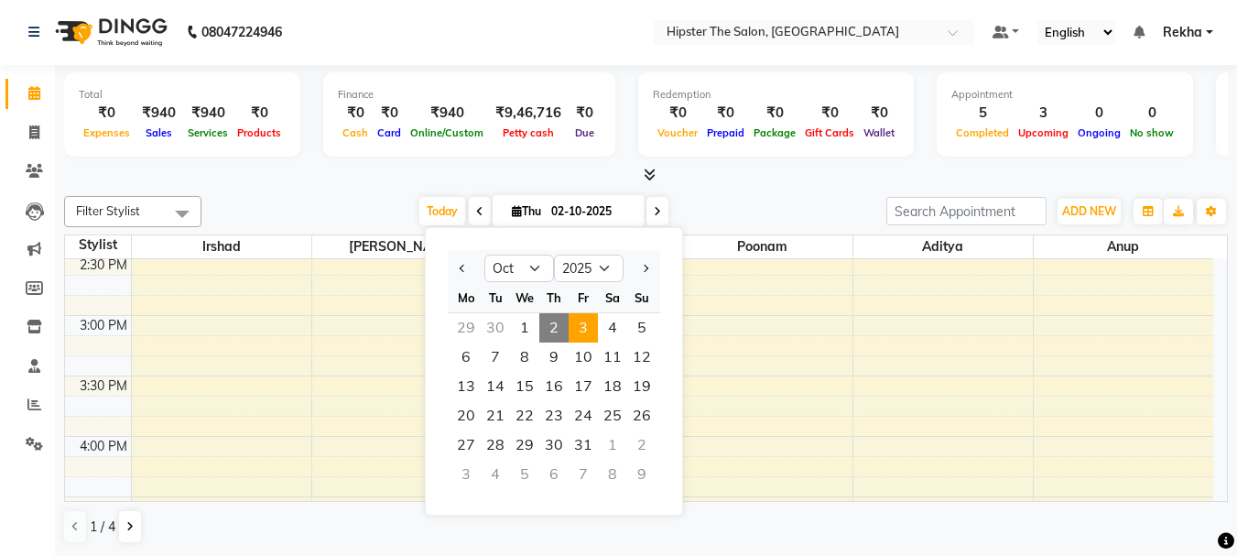
click at [584, 322] on span "3" at bounding box center [583, 327] width 29 height 29
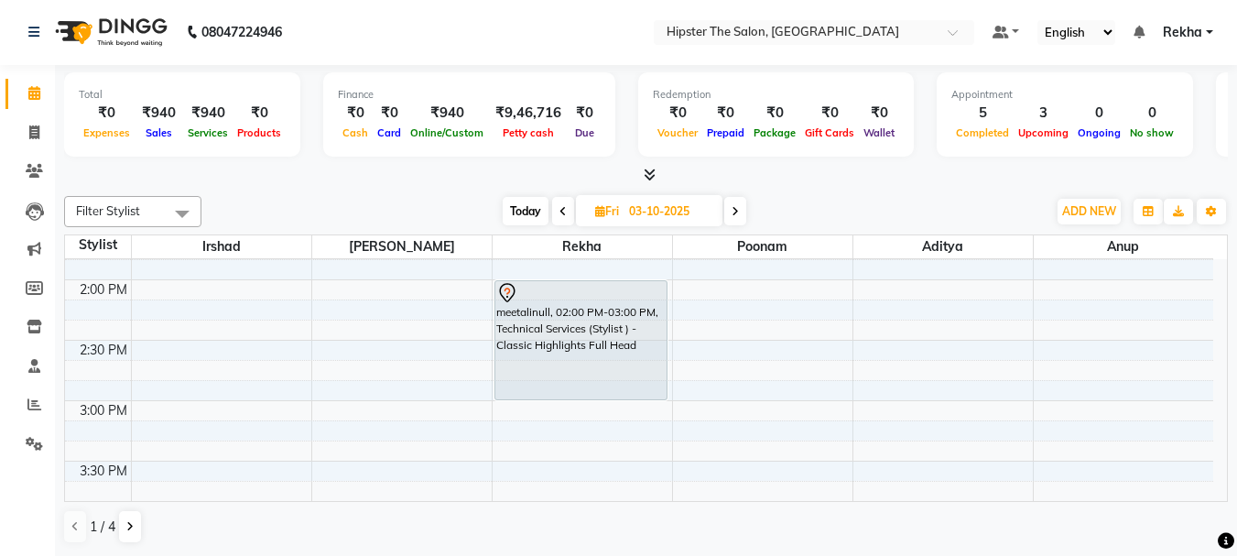
scroll to position [684, 0]
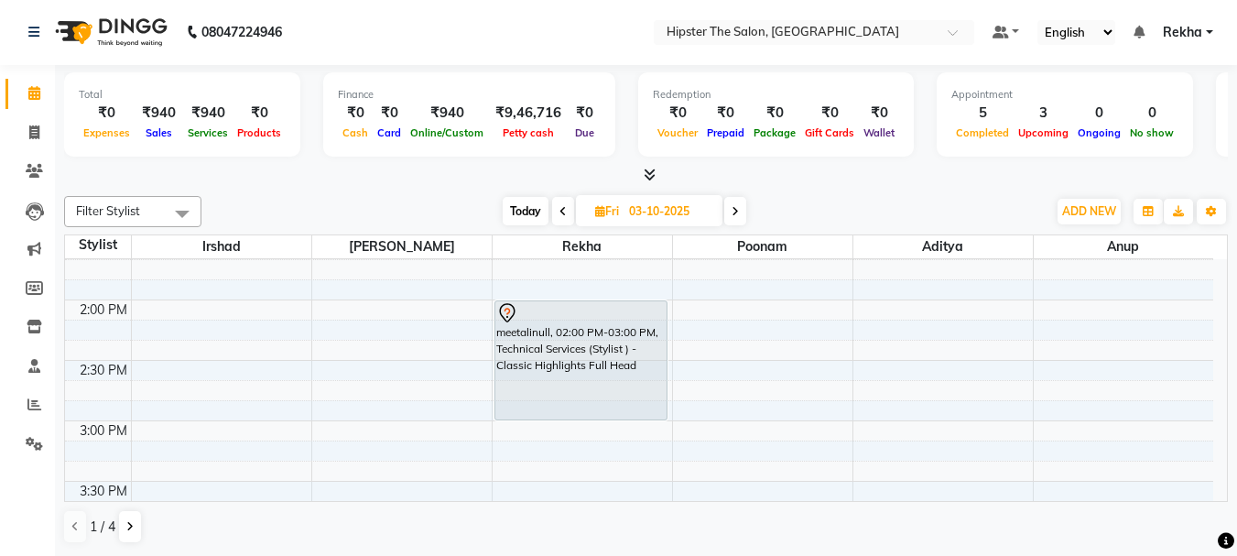
click at [561, 214] on icon at bounding box center [563, 211] width 7 height 11
type input "02-10-2025"
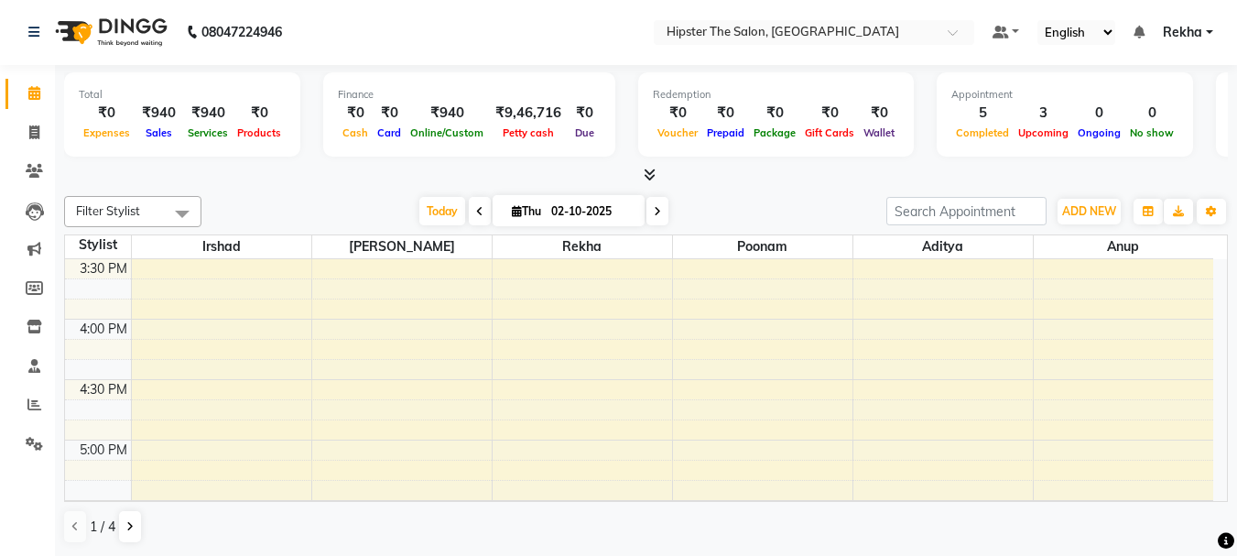
scroll to position [905, 0]
click at [547, 330] on div "8:00 AM 8:30 AM 9:00 AM 9:30 AM 10:00 AM 10:30 AM 11:00 AM 11:30 AM 12:00 PM 12…" at bounding box center [639, 260] width 1149 height 1813
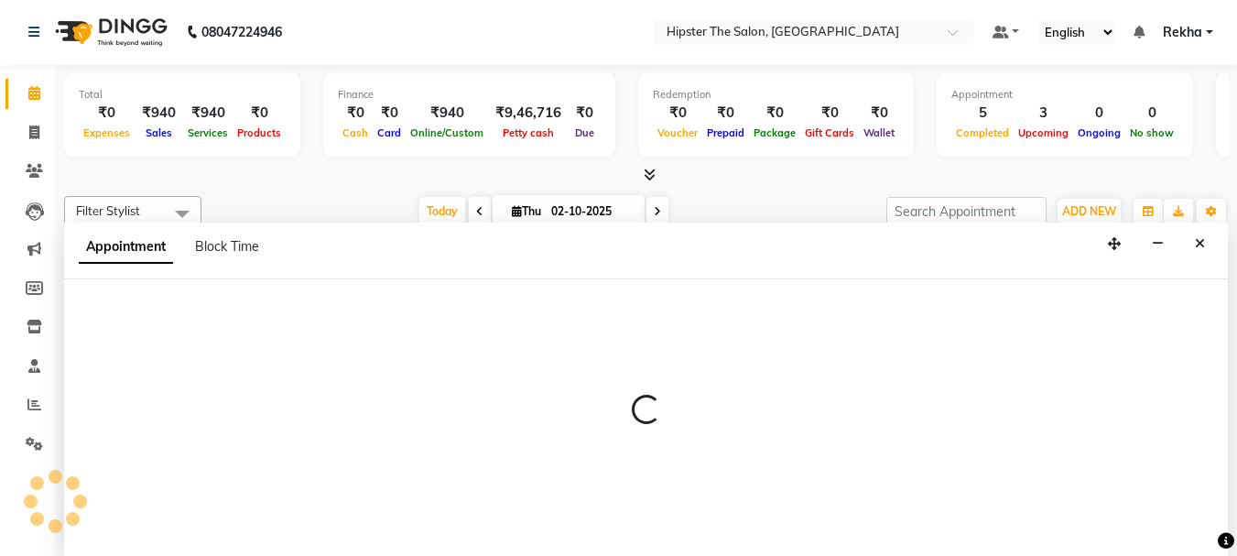
select select "32386"
select select "960"
select select "tentative"
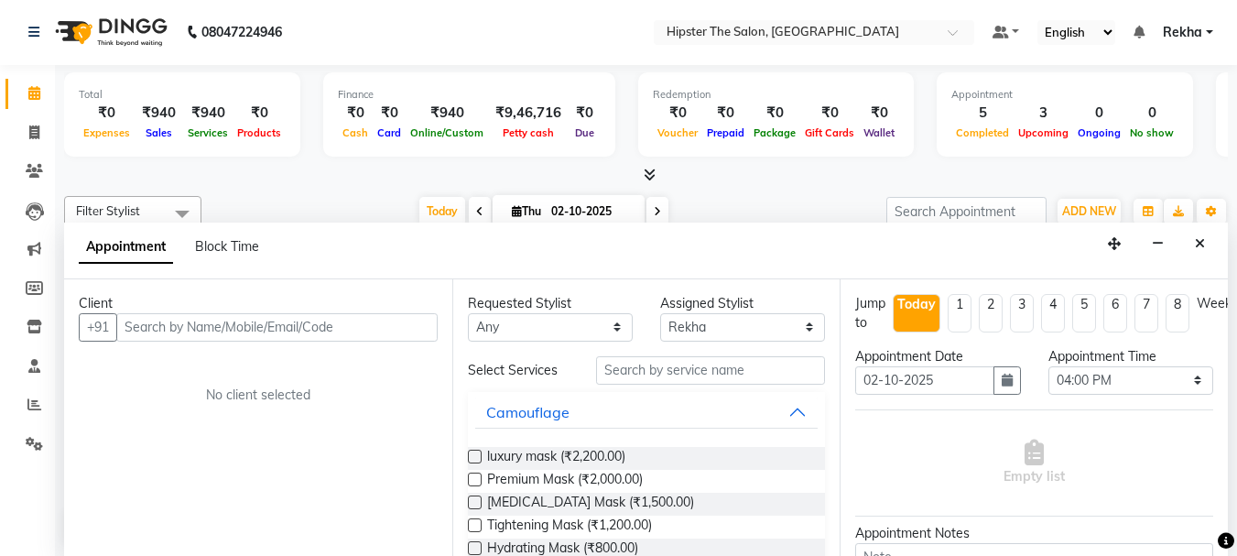
click at [183, 320] on input "text" at bounding box center [276, 327] width 321 height 28
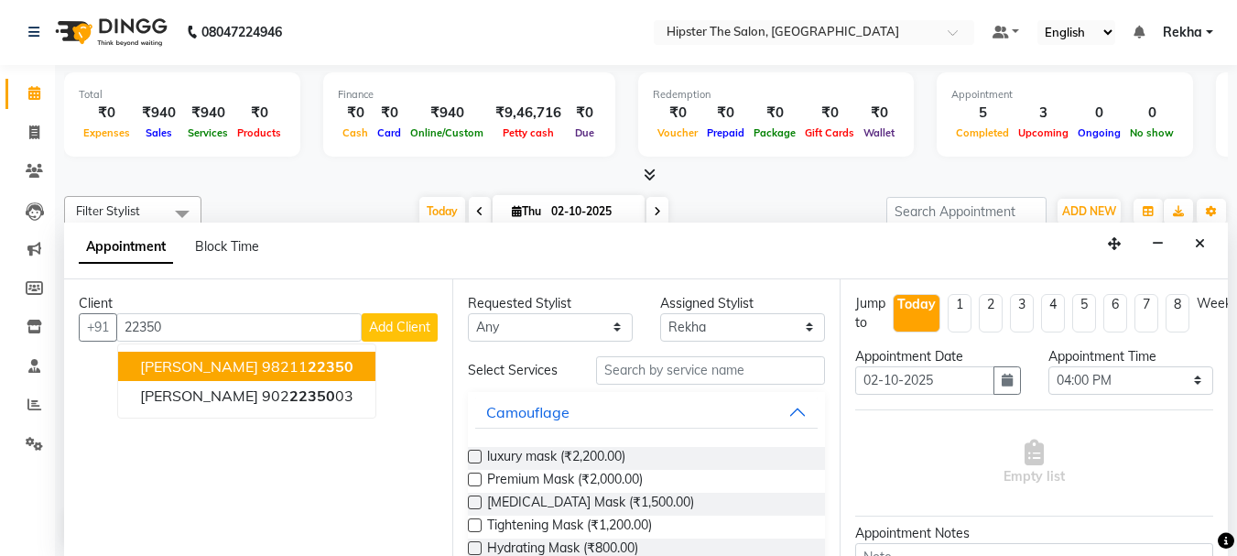
click at [262, 366] on ngb-highlight "98211 22350" at bounding box center [308, 366] width 92 height 18
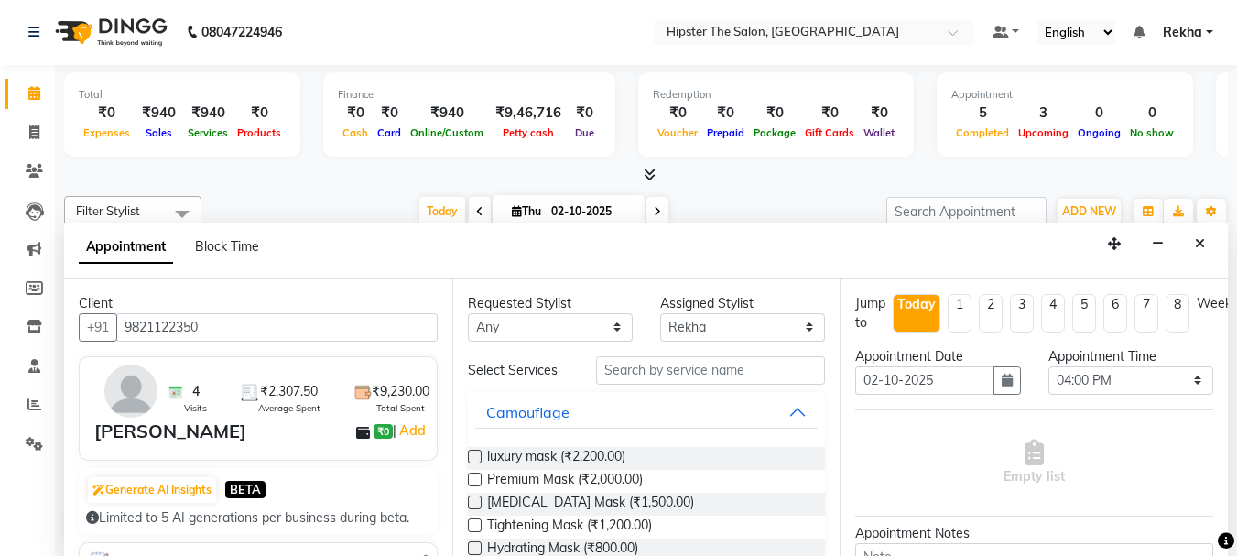
type input "9821122350"
click at [514, 325] on select "Any Aditya Akansha Altaf Anil Anup Ashik Bhavin Diksha Irshad Lucky Namrata Nee…" at bounding box center [550, 327] width 165 height 28
select select "32386"
click at [468, 313] on select "Any Aditya Akansha Altaf Anil Anup Ashik Bhavin Diksha Irshad Lucky Namrata Nee…" at bounding box center [550, 327] width 165 height 28
click at [625, 364] on input "text" at bounding box center [710, 370] width 229 height 28
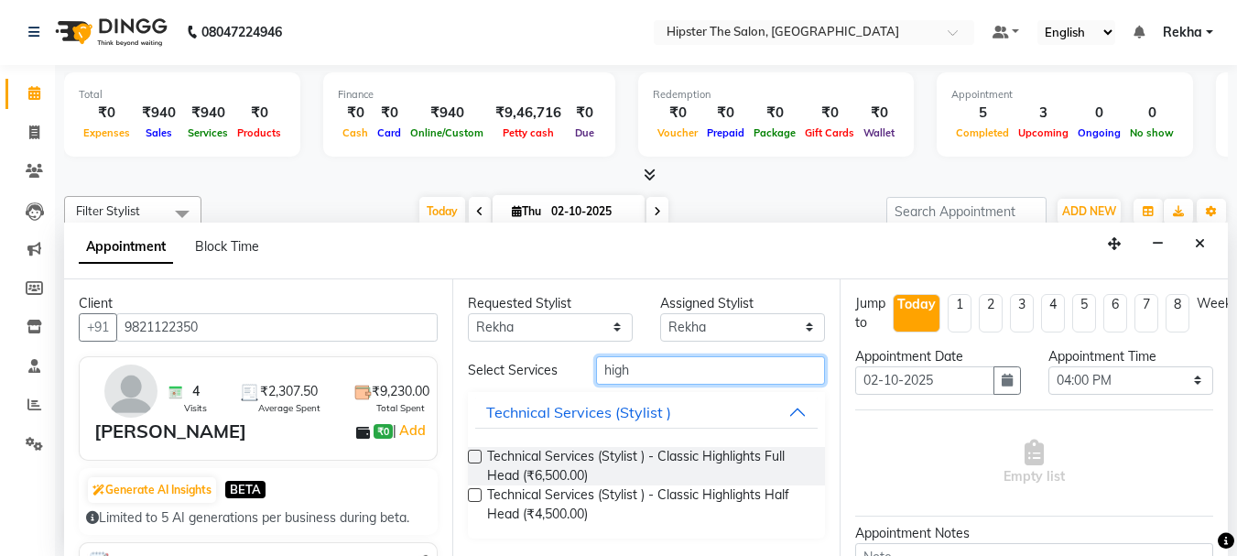
type input "high"
click at [474, 455] on label at bounding box center [475, 457] width 14 height 14
click at [474, 455] on input "checkbox" at bounding box center [474, 458] width 12 height 12
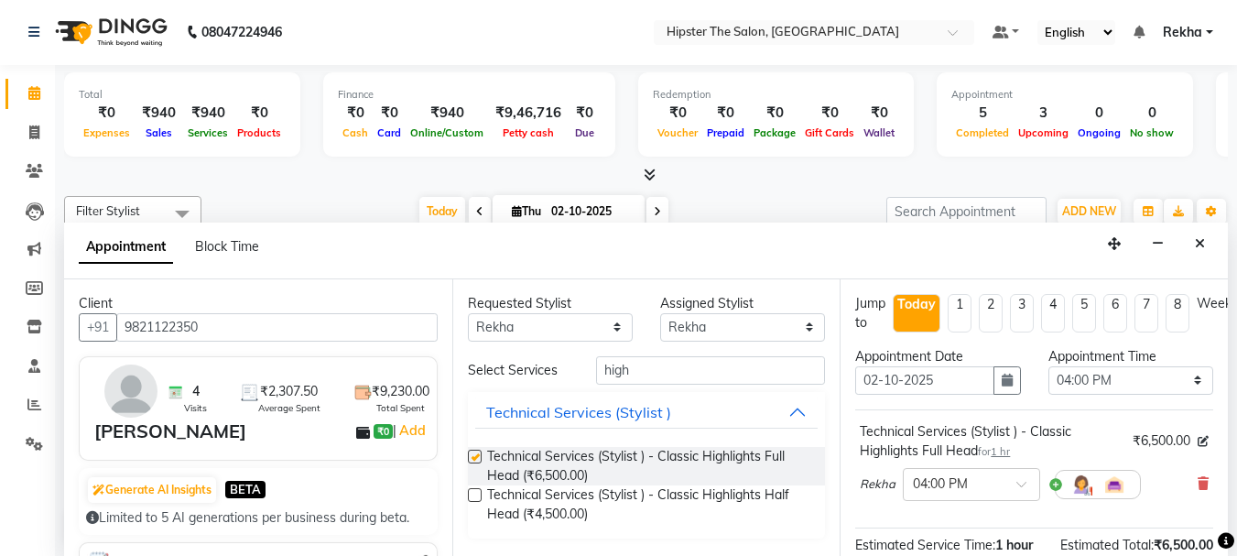
checkbox input "false"
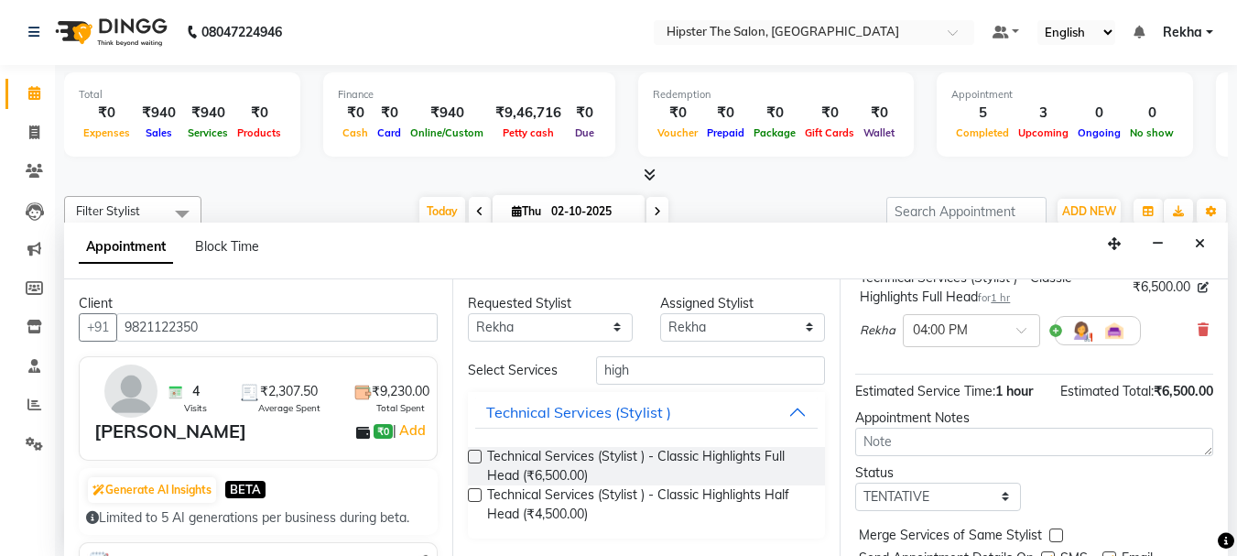
scroll to position [238, 0]
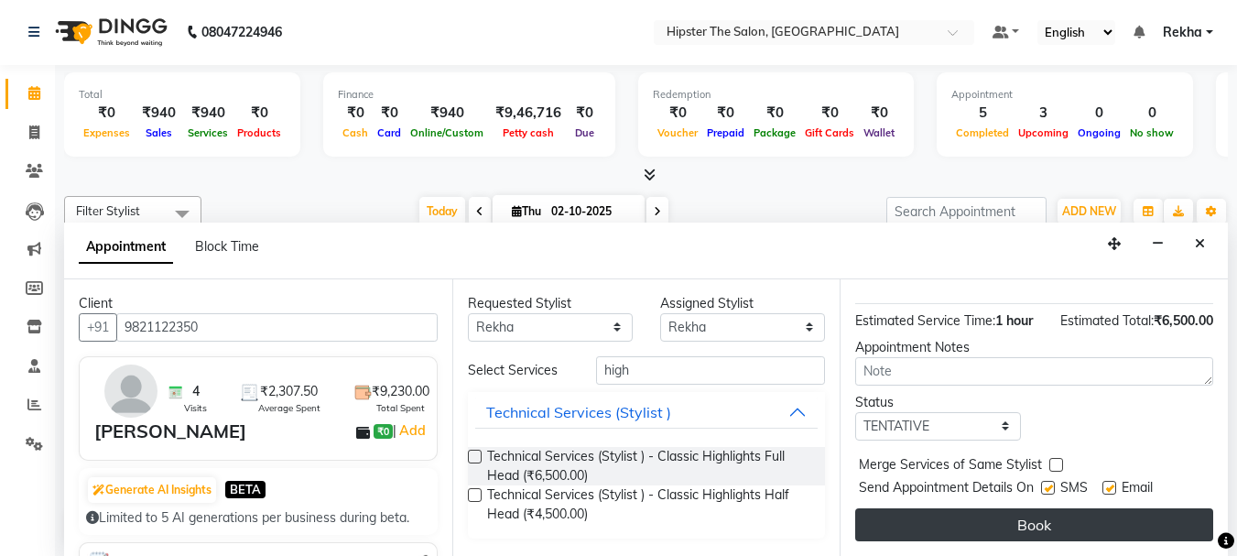
click at [1049, 508] on button "Book" at bounding box center [1034, 524] width 358 height 33
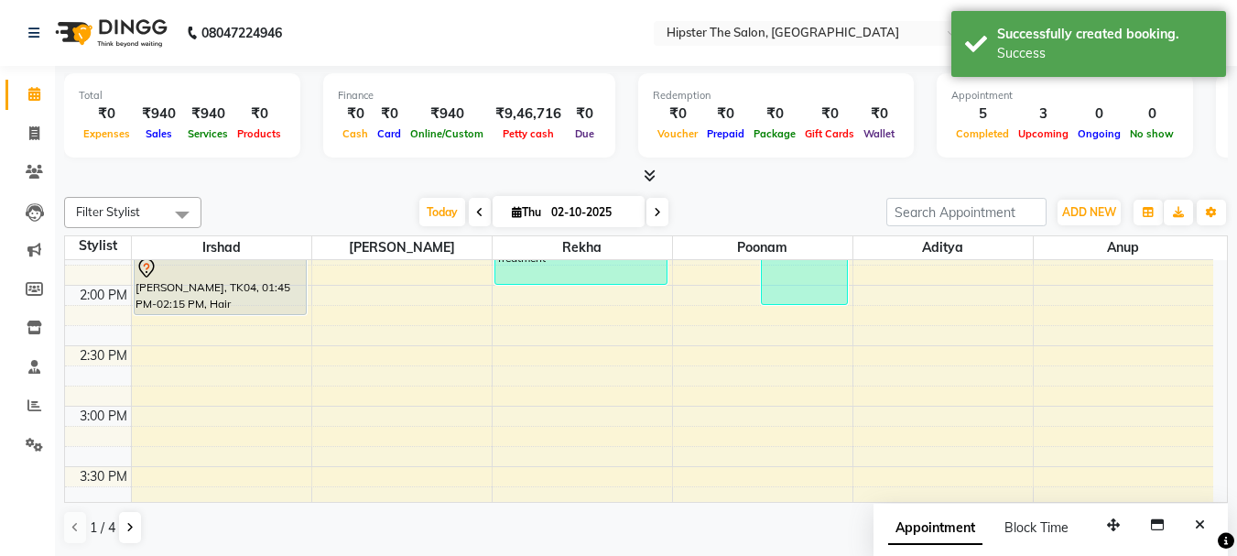
scroll to position [575, 0]
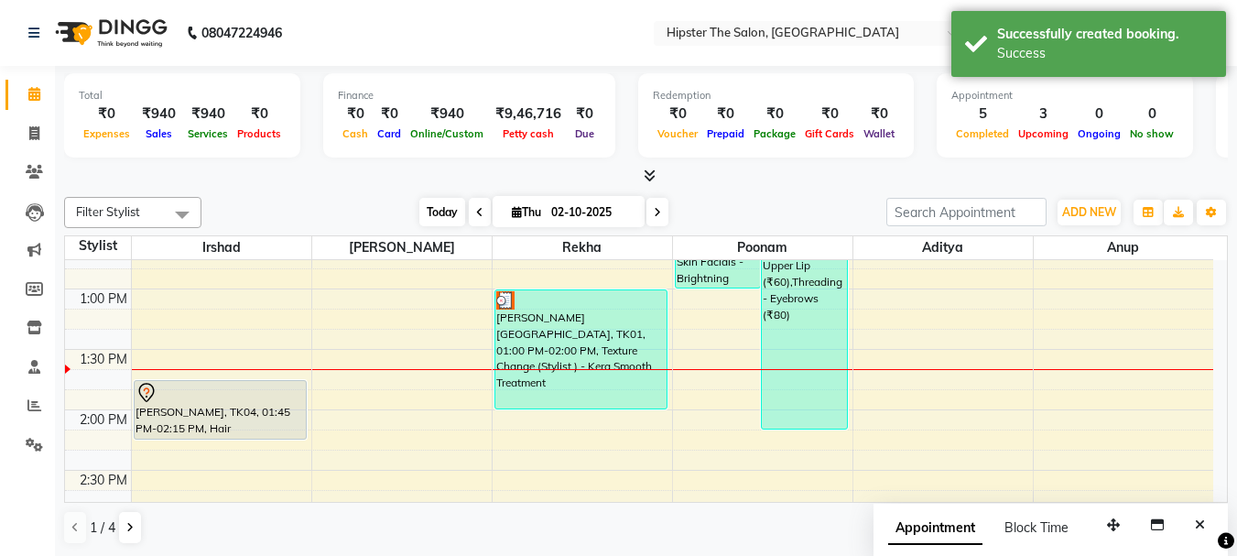
click at [436, 210] on span "Today" at bounding box center [443, 212] width 46 height 28
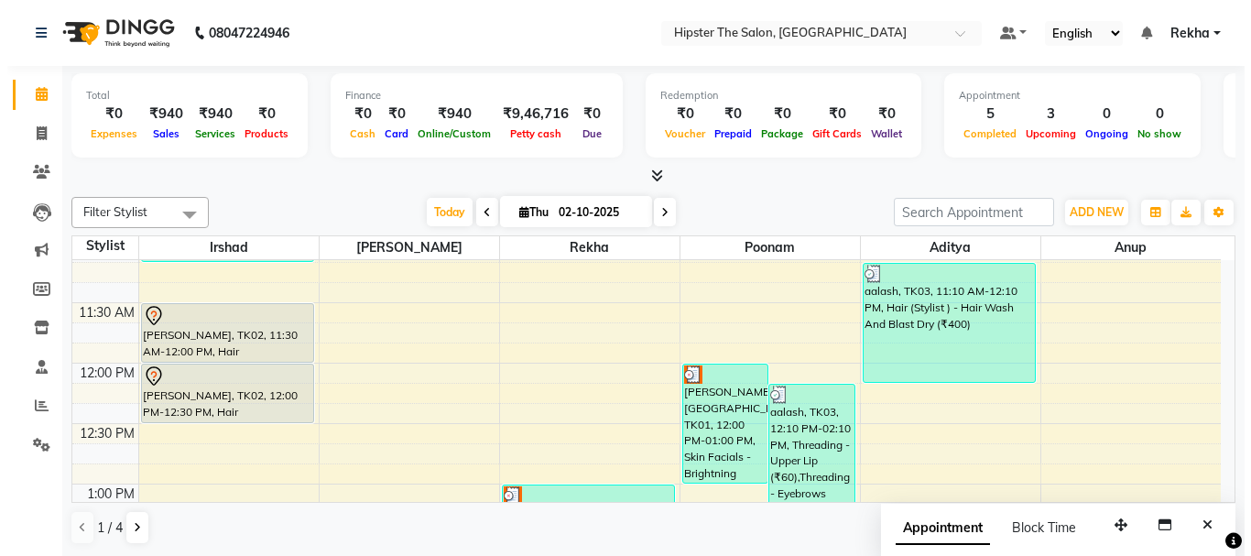
scroll to position [379, 0]
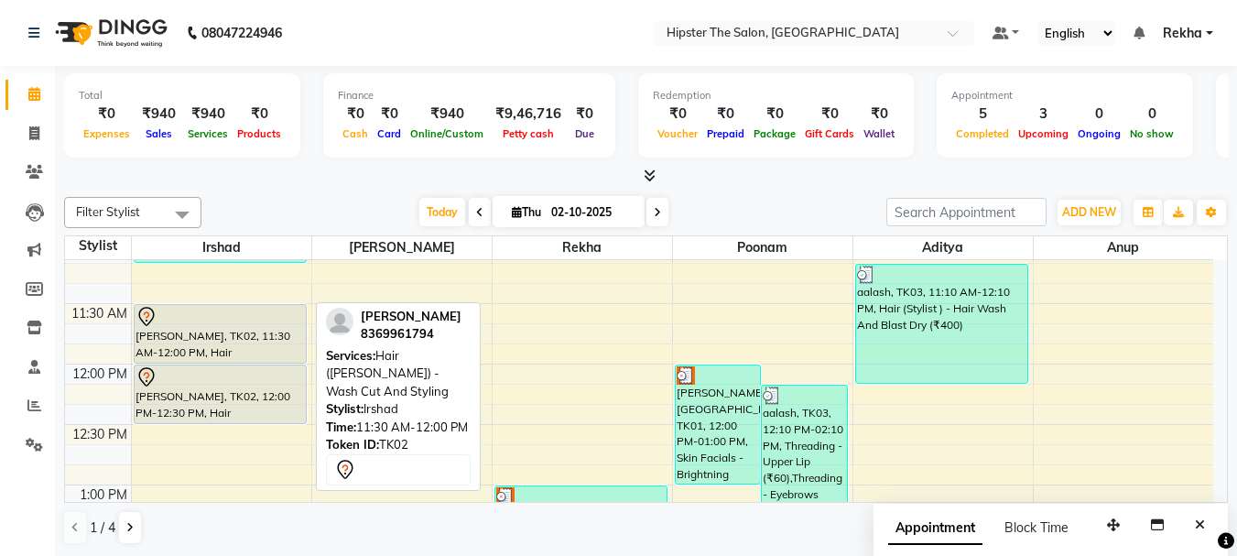
click at [221, 337] on div "PRANY VEERA, TK02, 11:30 AM-12:00 PM, Hair (Barber) - Wash Cut And Styling" at bounding box center [220, 334] width 171 height 58
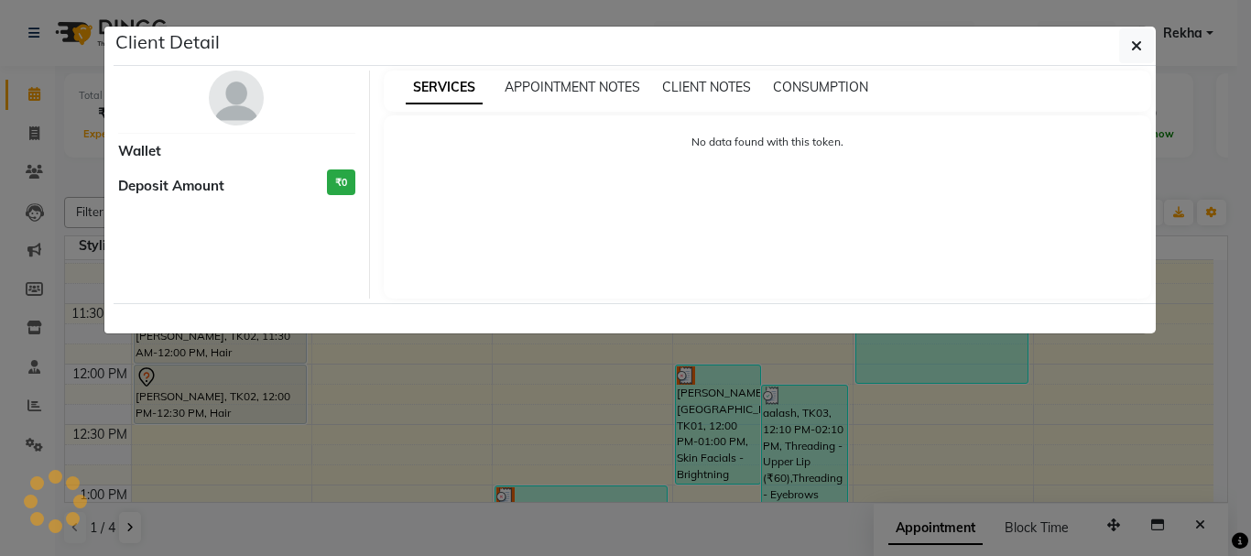
select select "7"
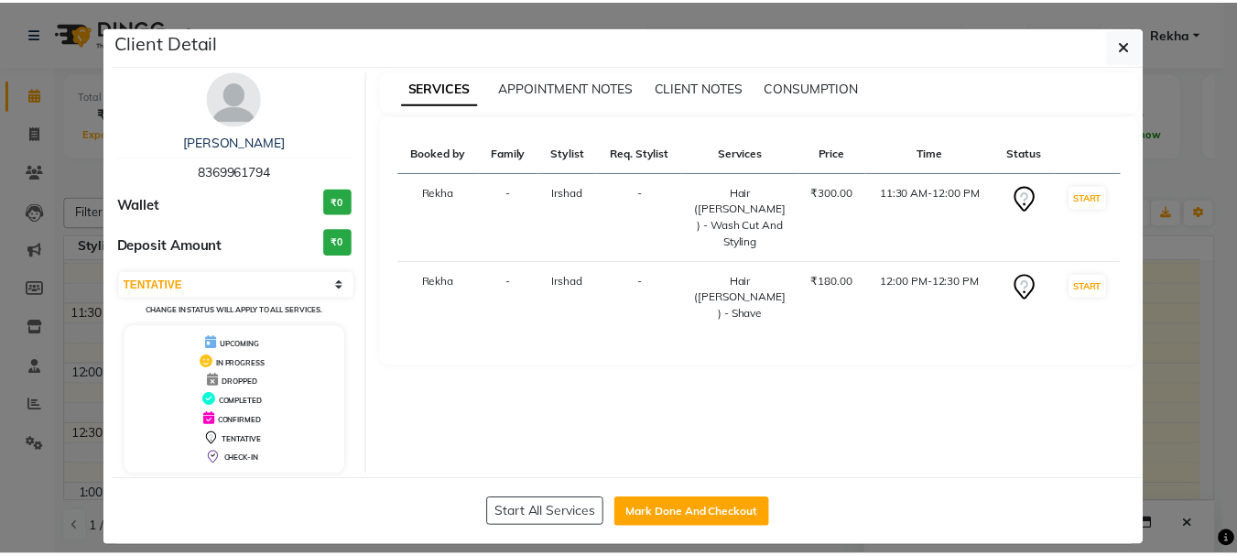
scroll to position [17, 0]
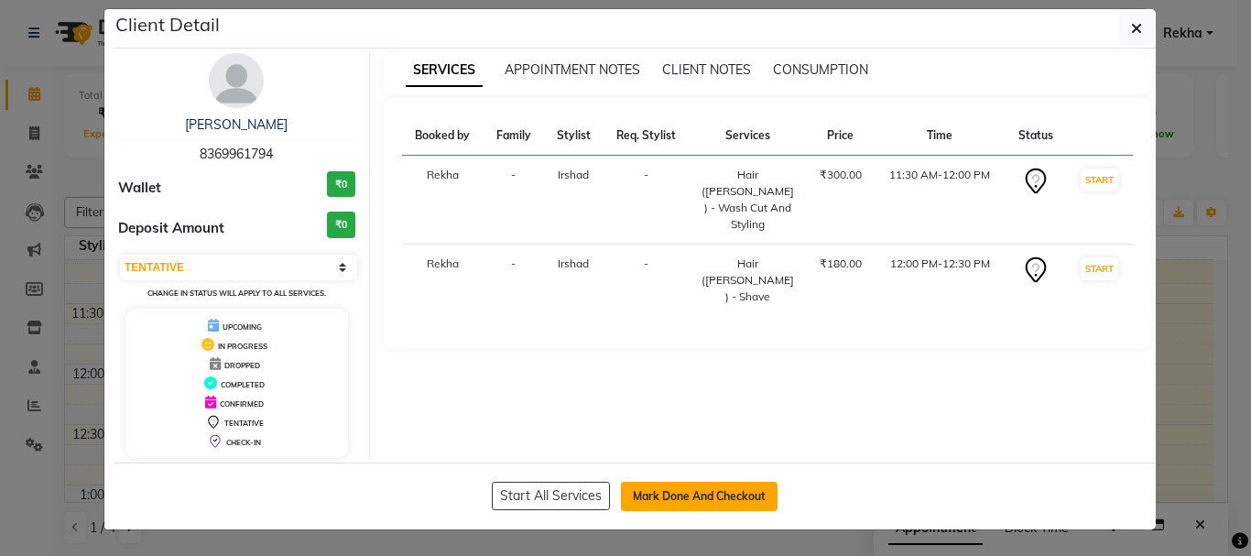
click at [666, 494] on button "Mark Done And Checkout" at bounding box center [699, 496] width 157 height 29
select select "service"
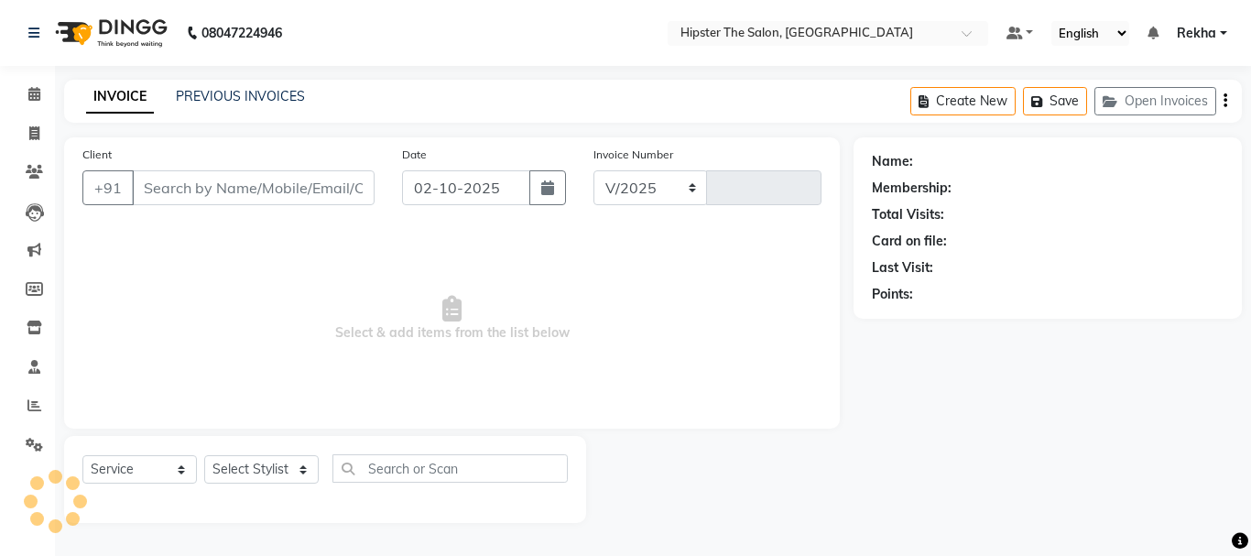
select select "5125"
type input "3073"
type input "8369961794"
select select "32387"
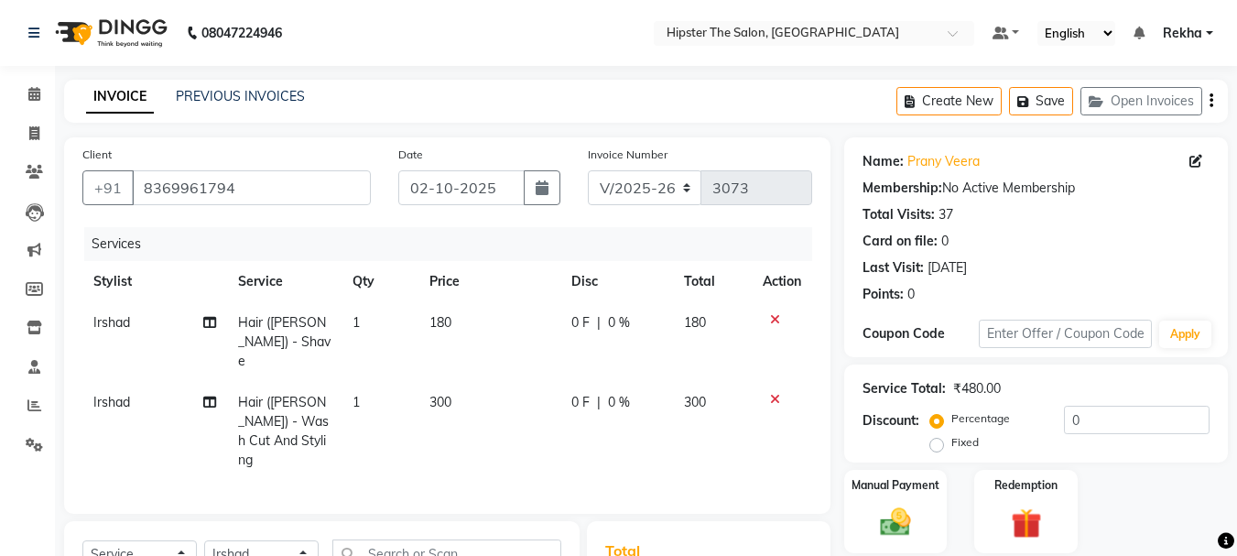
scroll to position [238, 0]
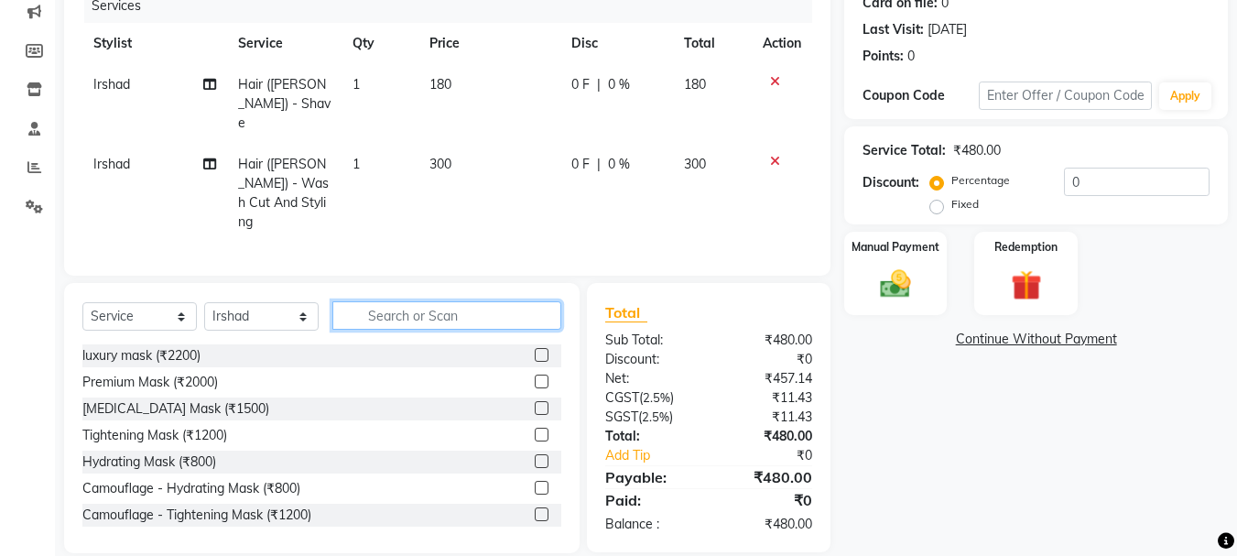
click at [385, 301] on input "text" at bounding box center [446, 315] width 229 height 28
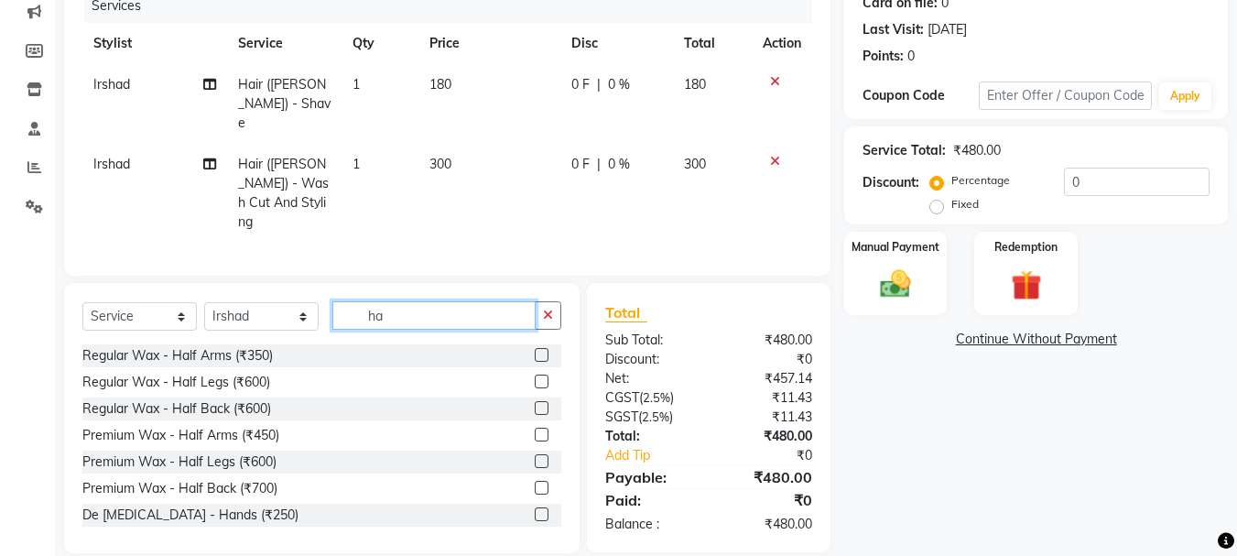
type input "h"
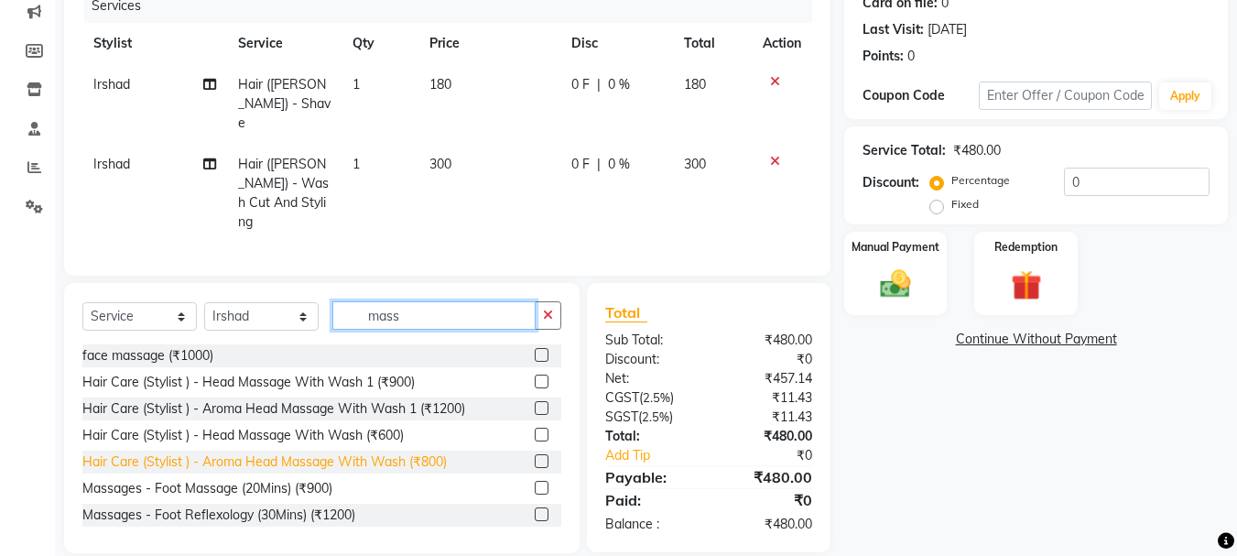
type input "mass"
click at [432, 452] on div "Hair Care (Stylist ) - Aroma Head Massage With Wash (₹800)" at bounding box center [264, 461] width 365 height 19
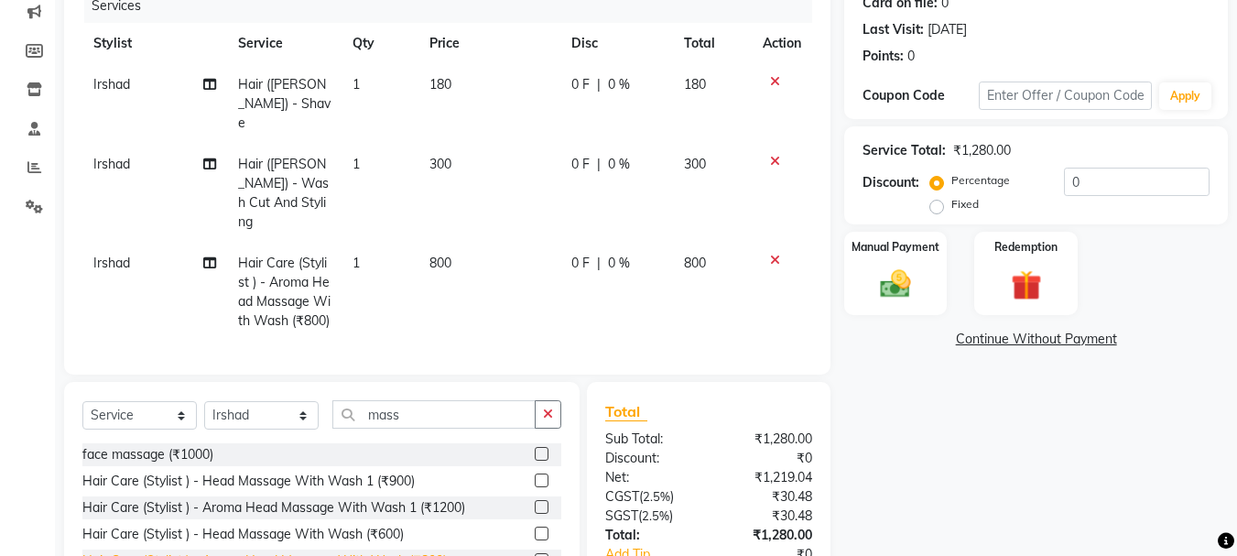
checkbox input "false"
click at [898, 278] on img at bounding box center [895, 284] width 51 height 37
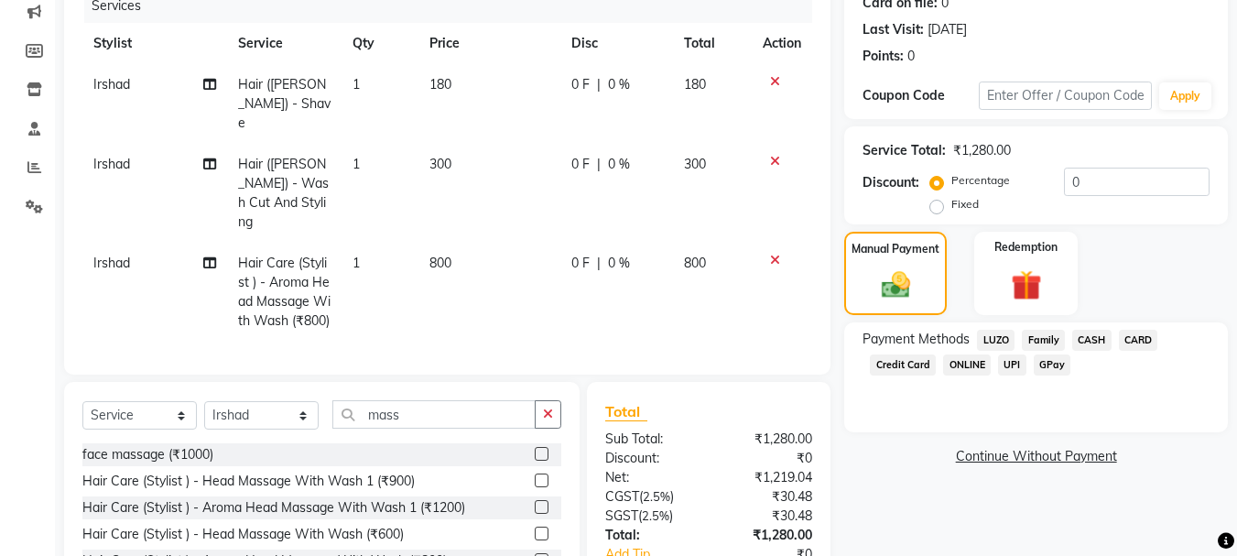
click at [1141, 340] on span "CARD" at bounding box center [1138, 340] width 39 height 21
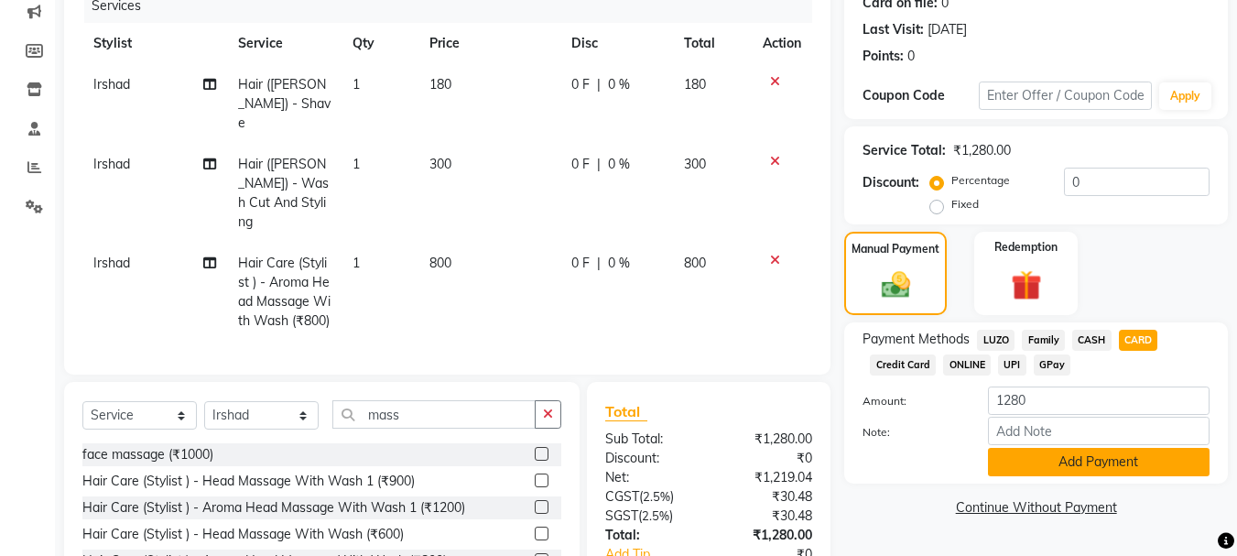
click at [1107, 456] on button "Add Payment" at bounding box center [1099, 462] width 222 height 28
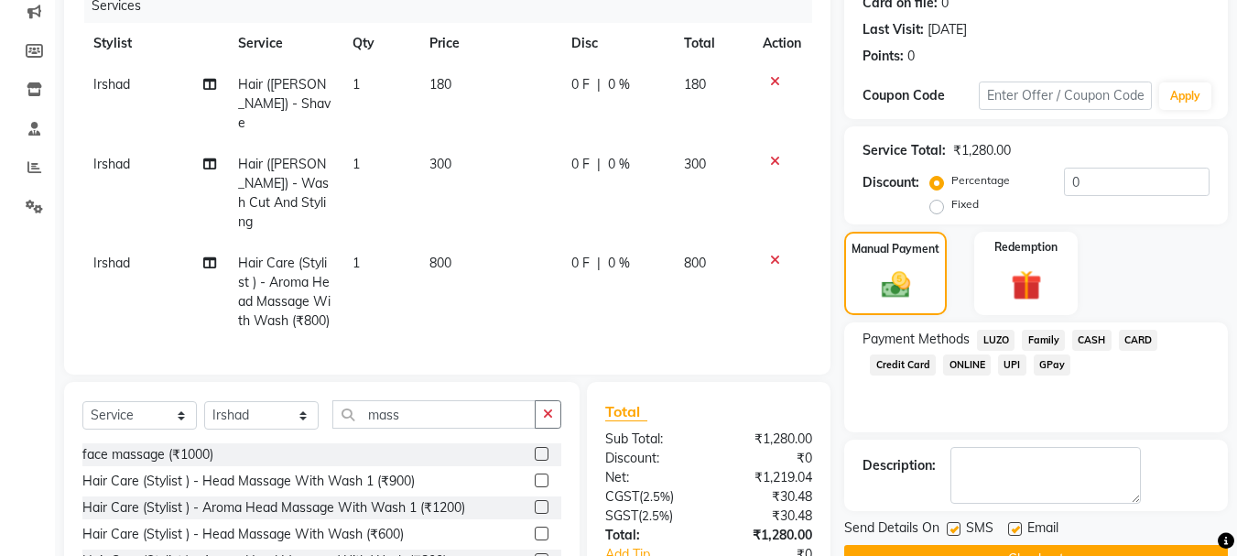
scroll to position [394, 0]
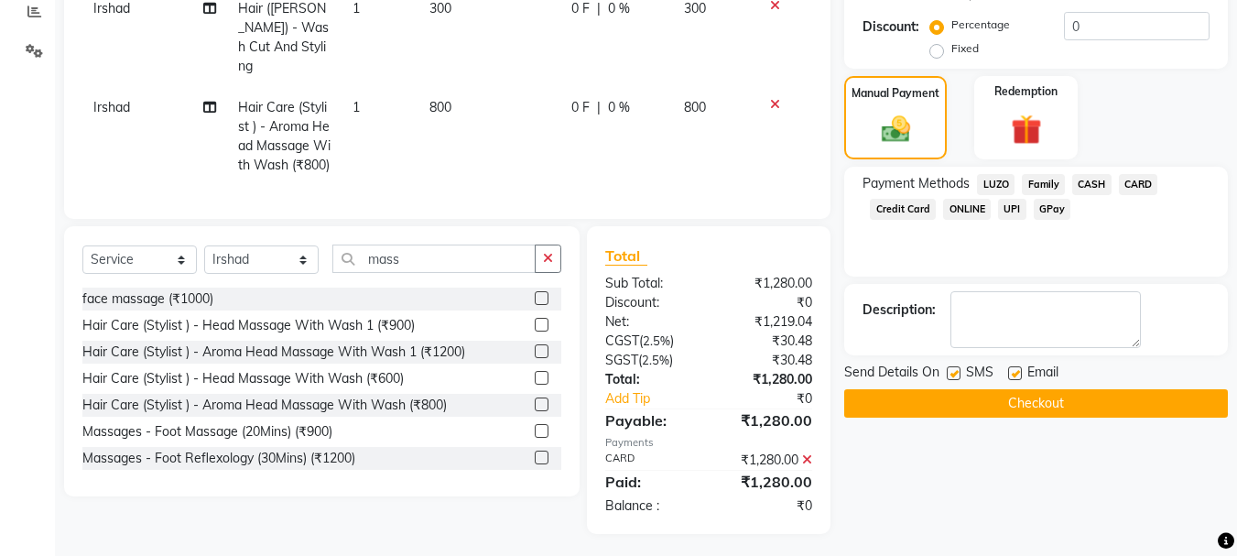
click at [1019, 398] on button "Checkout" at bounding box center [1036, 403] width 384 height 28
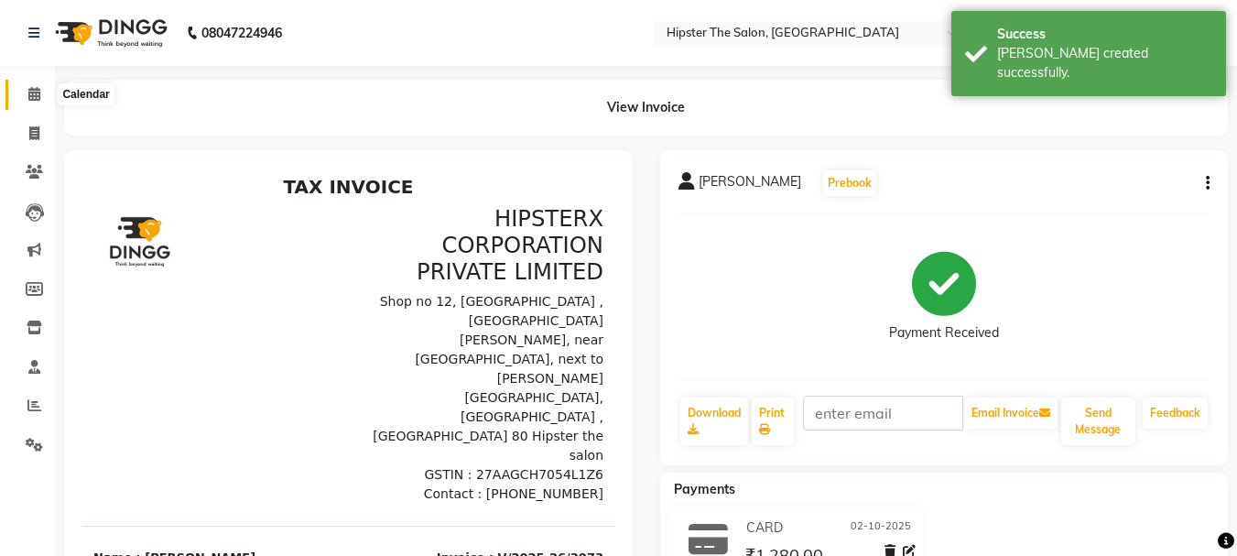
click at [35, 92] on icon at bounding box center [34, 94] width 12 height 14
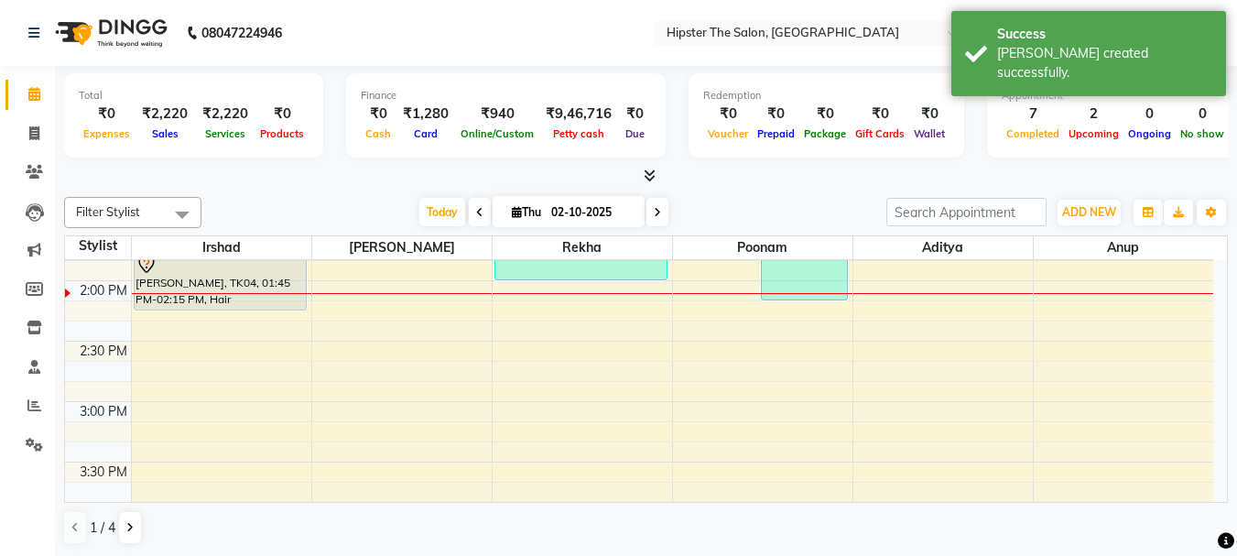
scroll to position [684, 0]
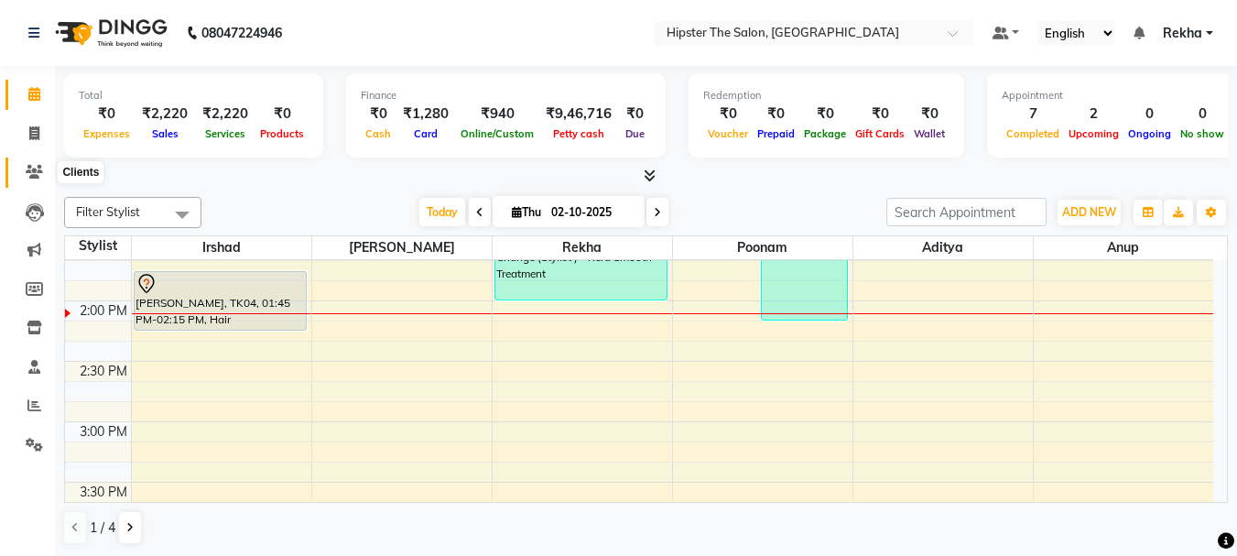
click at [26, 170] on icon at bounding box center [34, 172] width 17 height 14
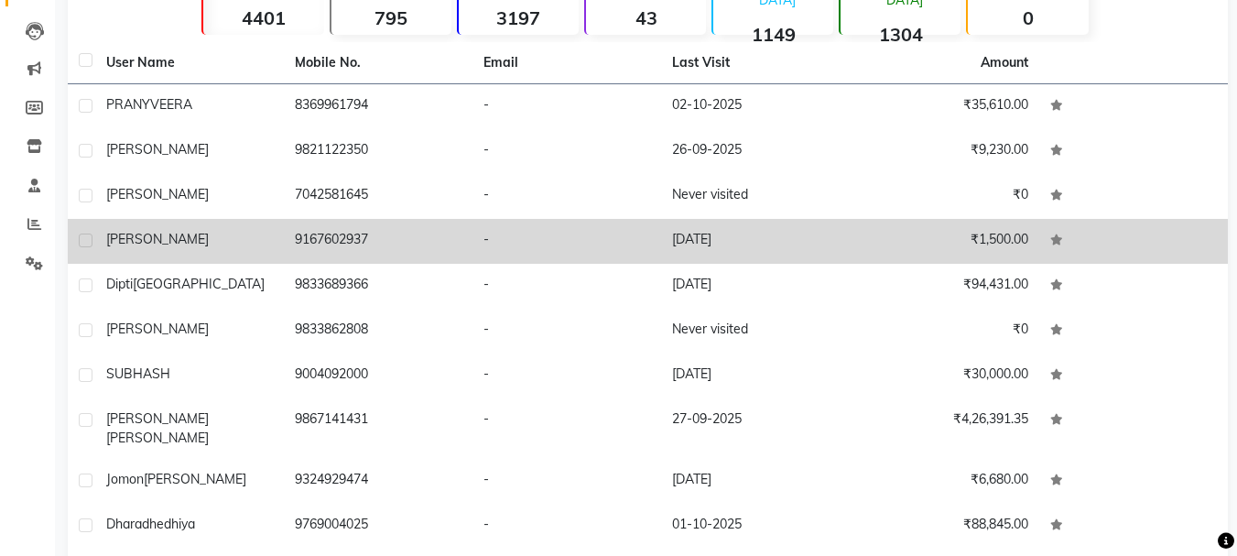
scroll to position [237, 0]
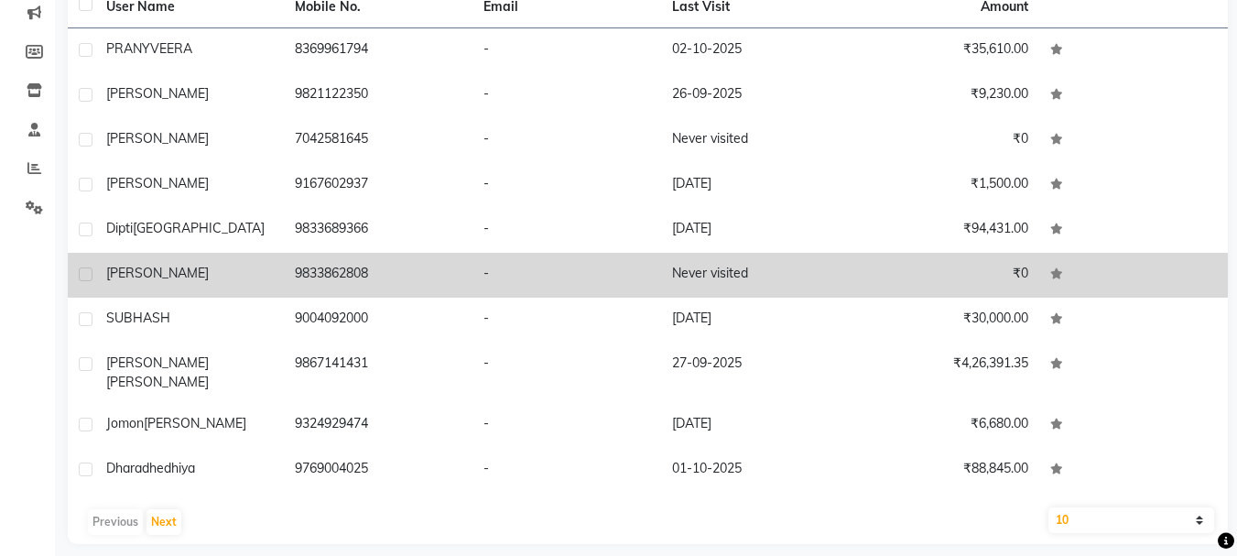
click at [340, 264] on td "9833862808" at bounding box center [378, 275] width 189 height 45
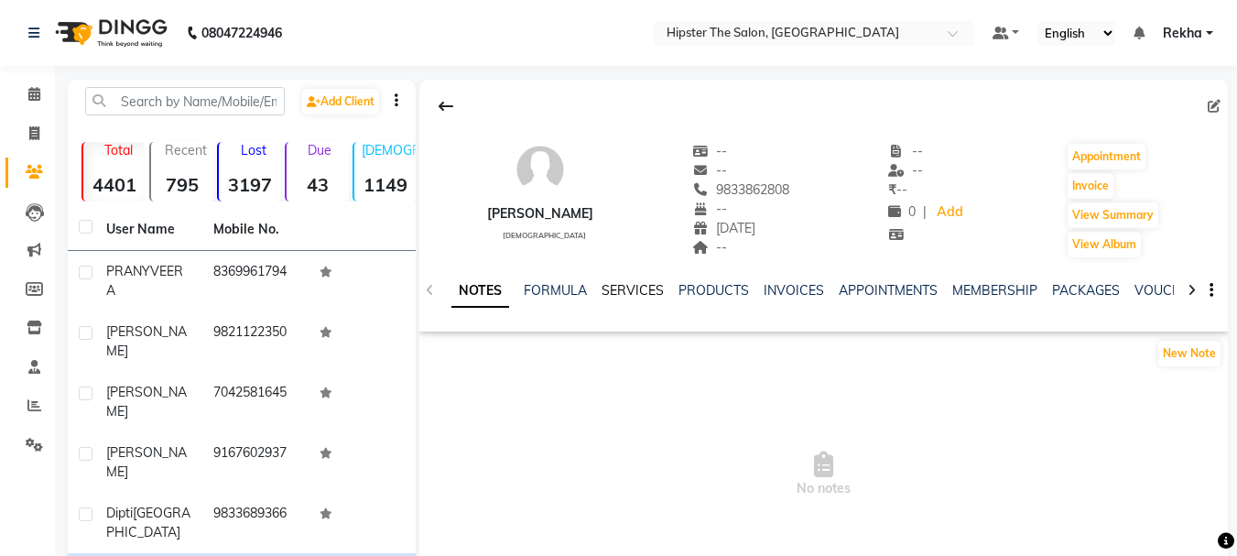
click at [640, 285] on link "SERVICES" at bounding box center [633, 290] width 62 height 16
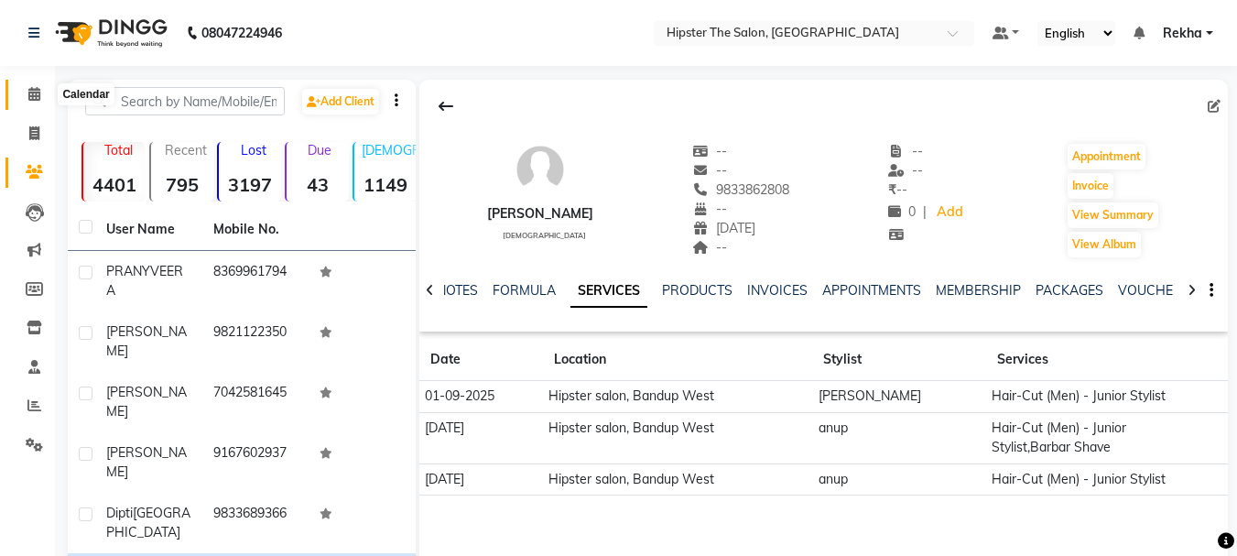
click at [36, 88] on icon at bounding box center [34, 94] width 12 height 14
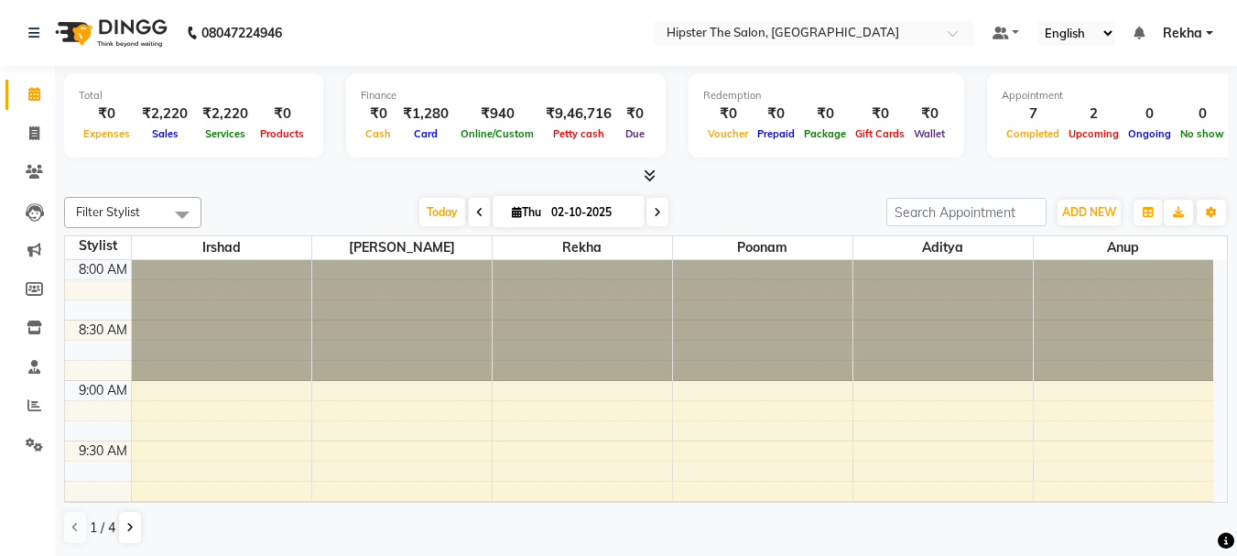
click at [654, 212] on icon at bounding box center [657, 212] width 7 height 11
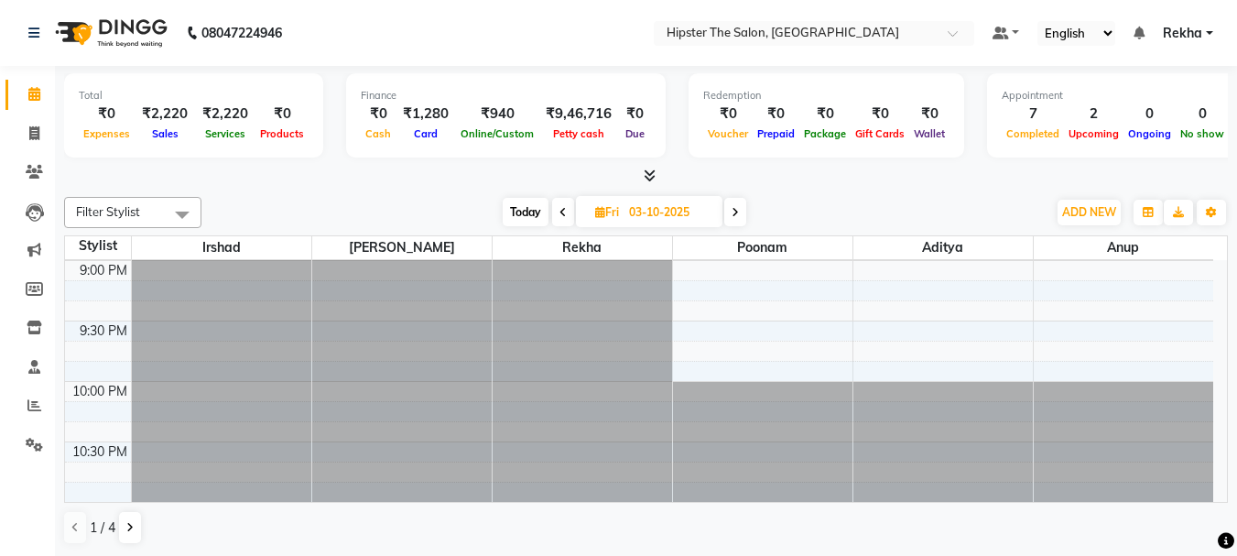
click at [561, 208] on icon at bounding box center [563, 212] width 7 height 11
type input "02-10-2025"
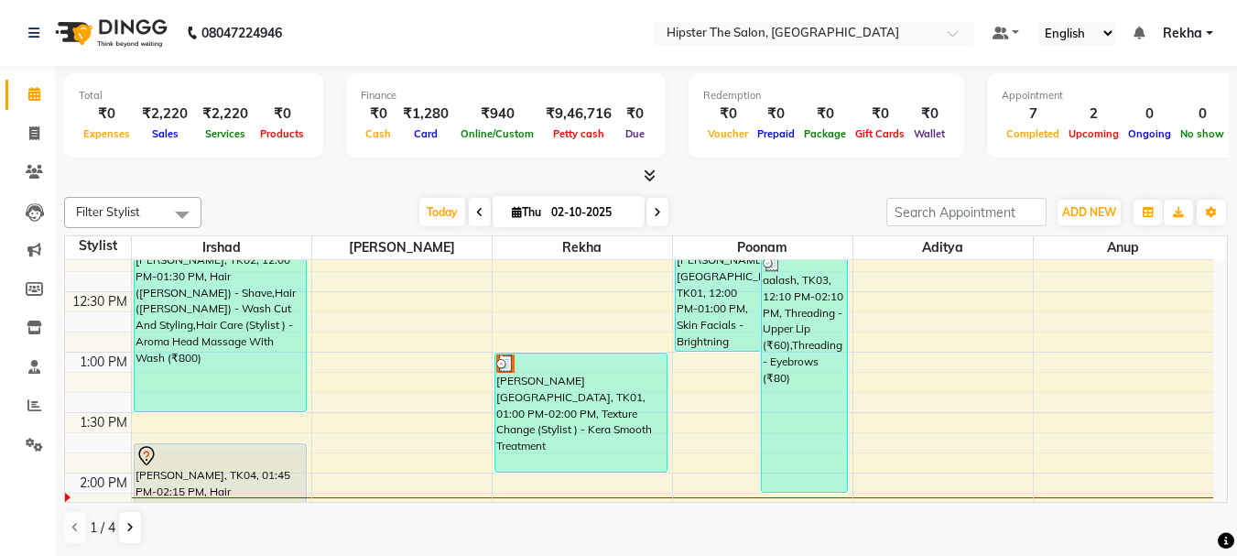
scroll to position [525, 0]
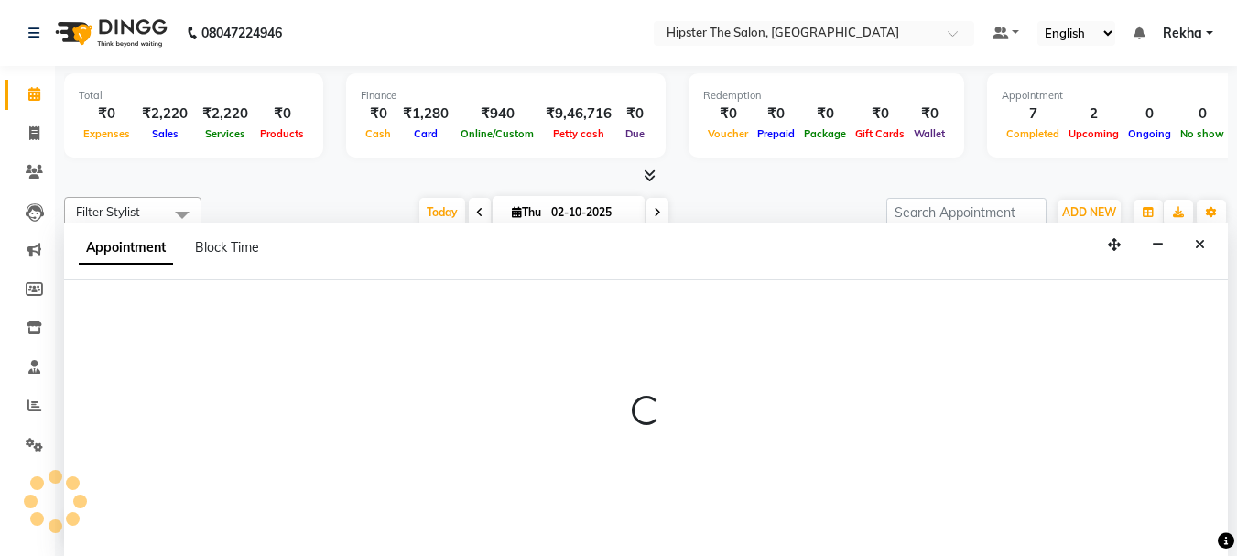
scroll to position [1, 0]
select select "50153"
select select "tentative"
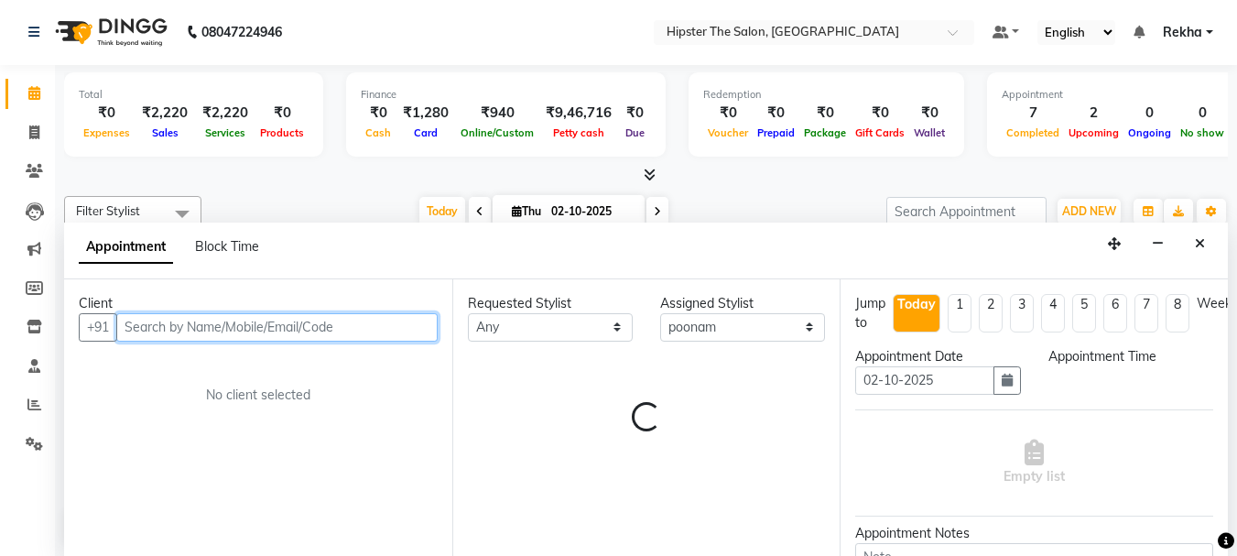
select select "810"
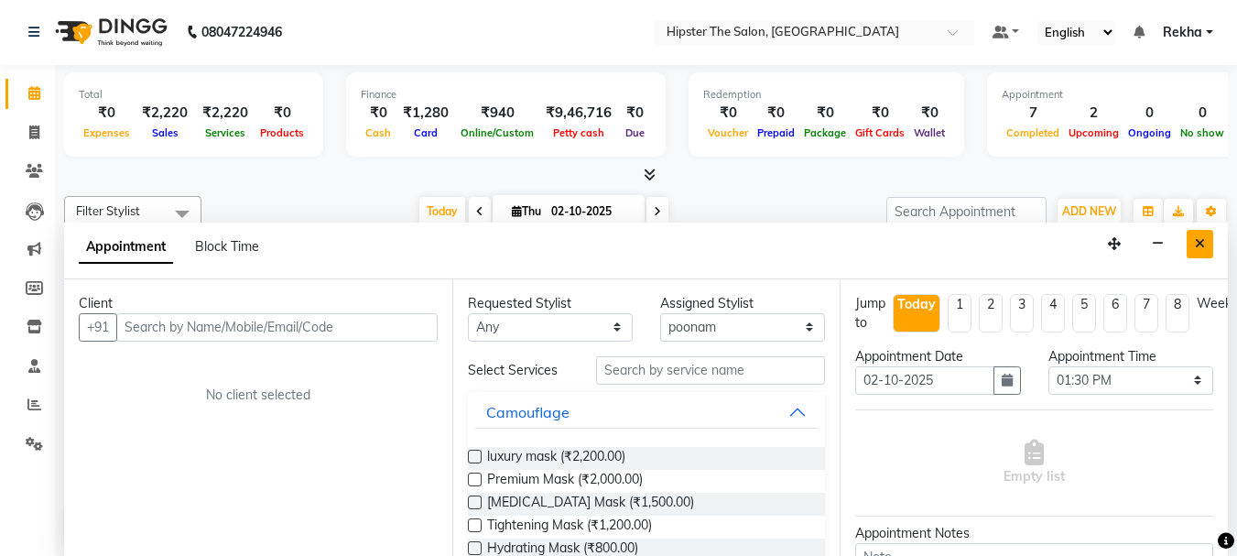
click at [1197, 237] on icon "Close" at bounding box center [1200, 243] width 10 height 13
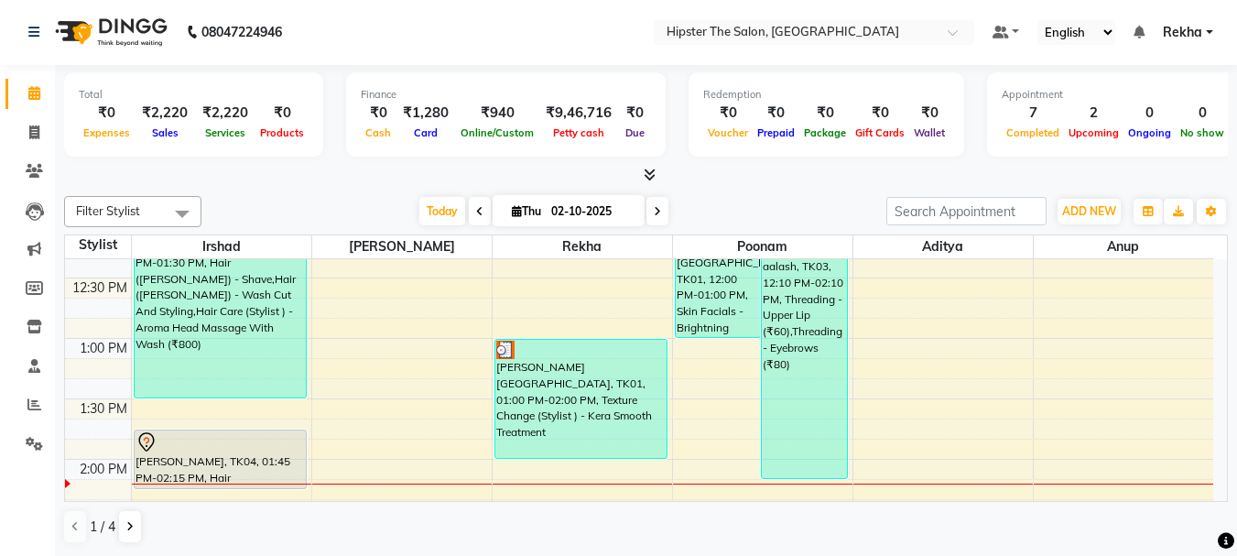
scroll to position [0, 0]
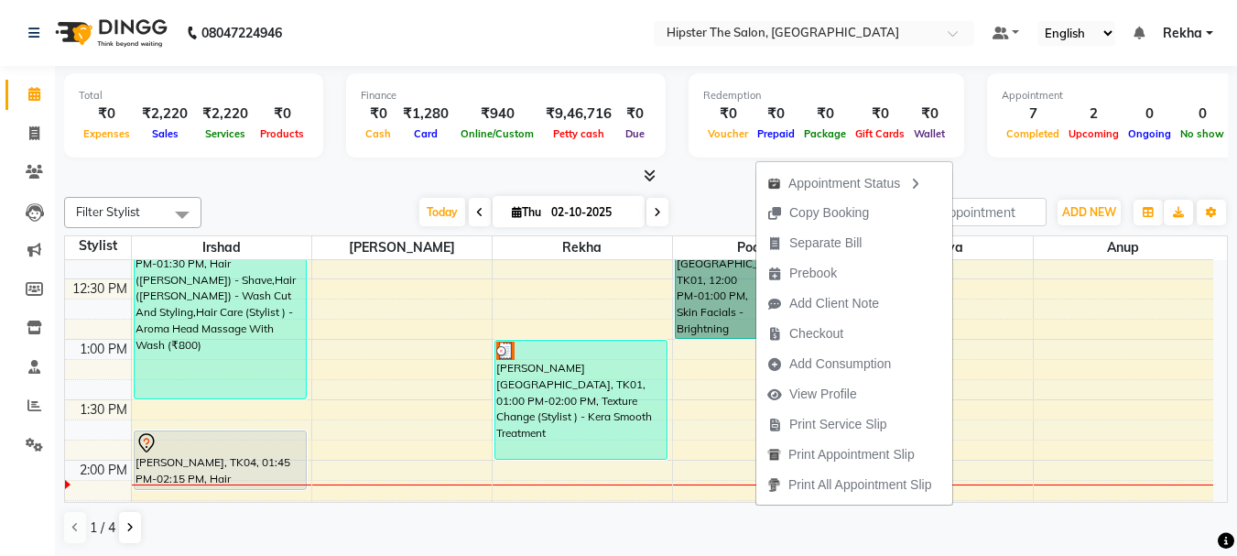
select select "32386"
select select "tentative"
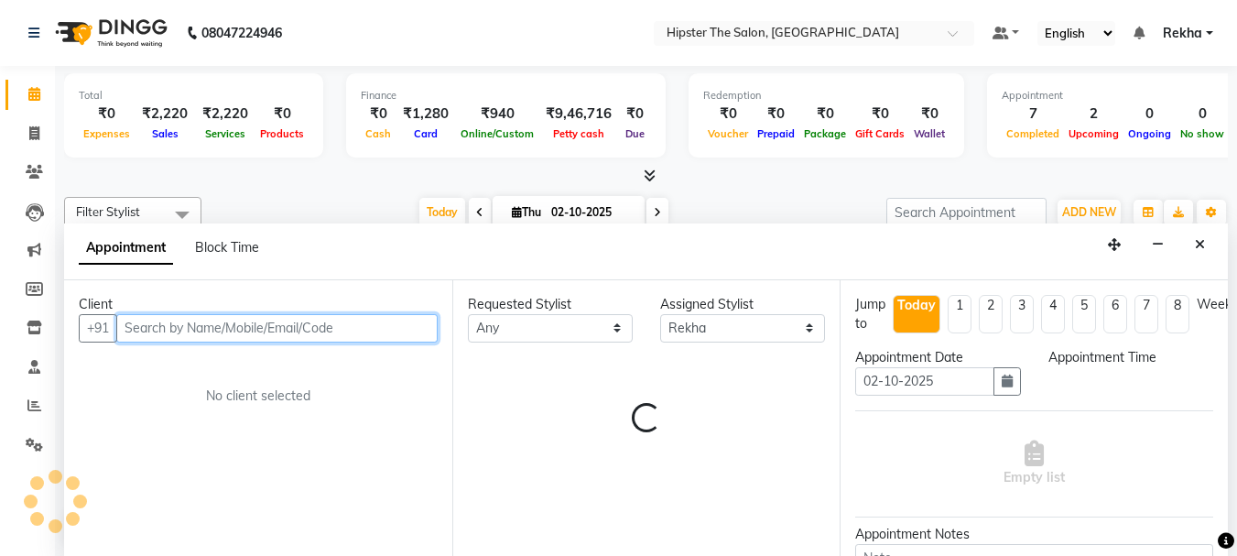
select select "750"
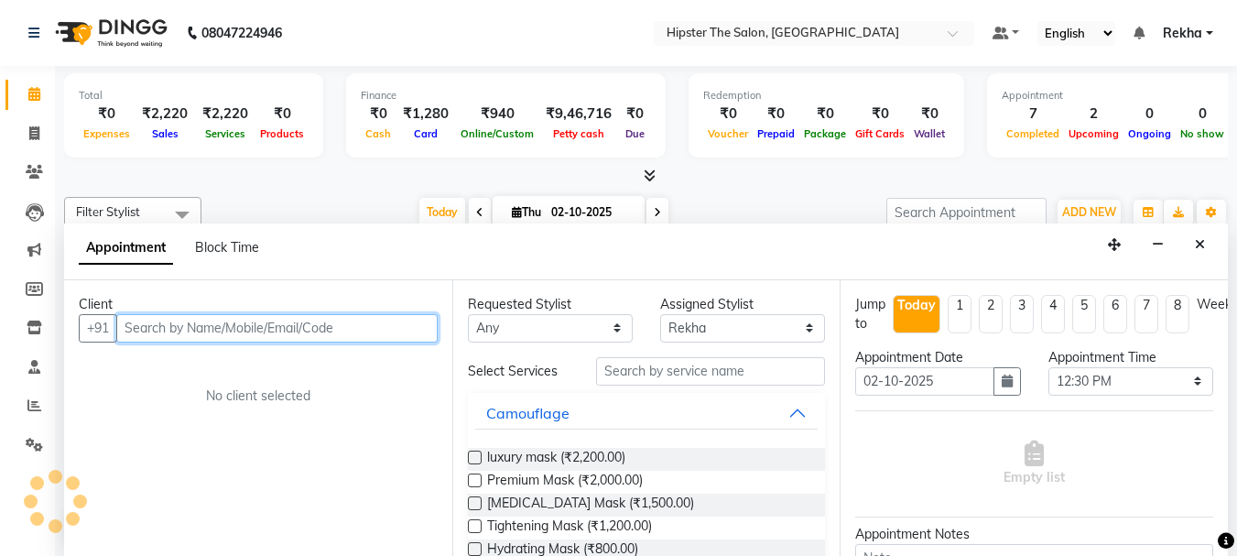
scroll to position [1, 0]
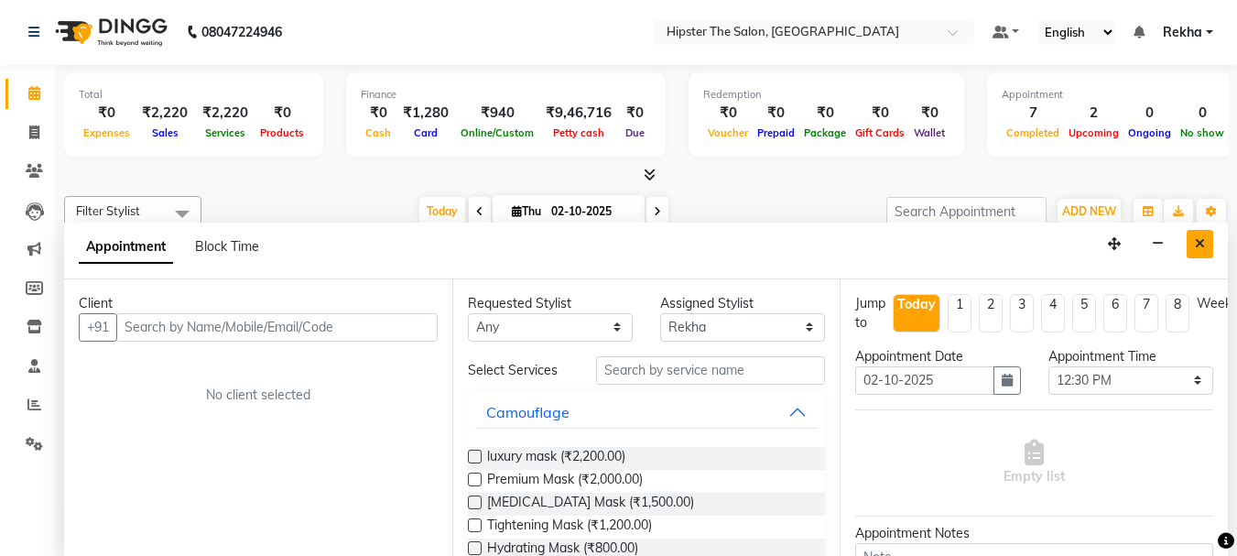
click at [1198, 238] on icon "Close" at bounding box center [1200, 243] width 10 height 13
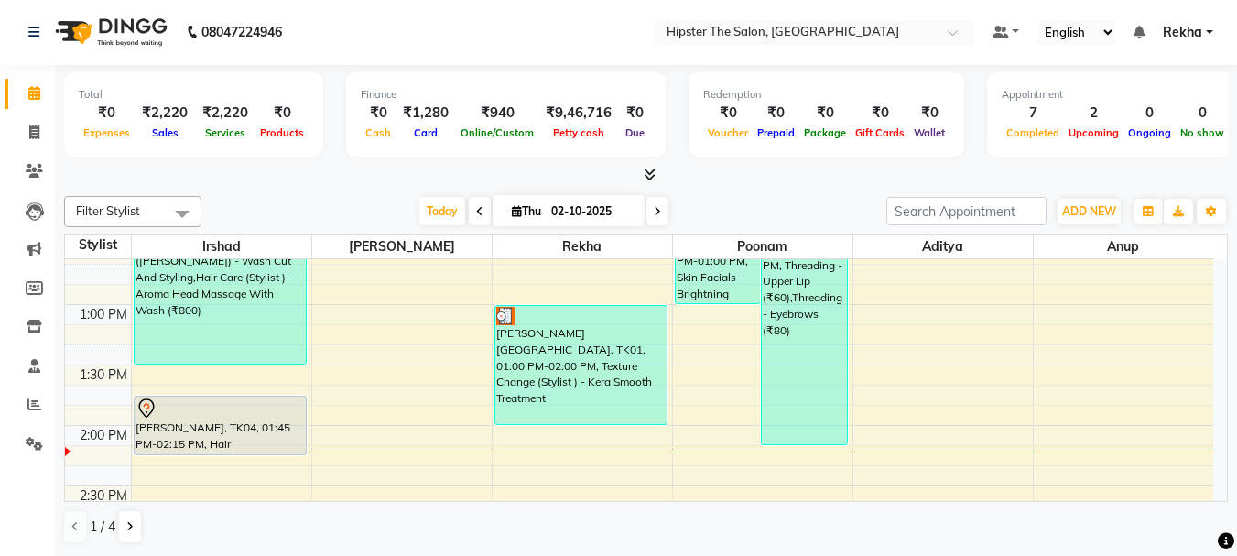
scroll to position [561, 0]
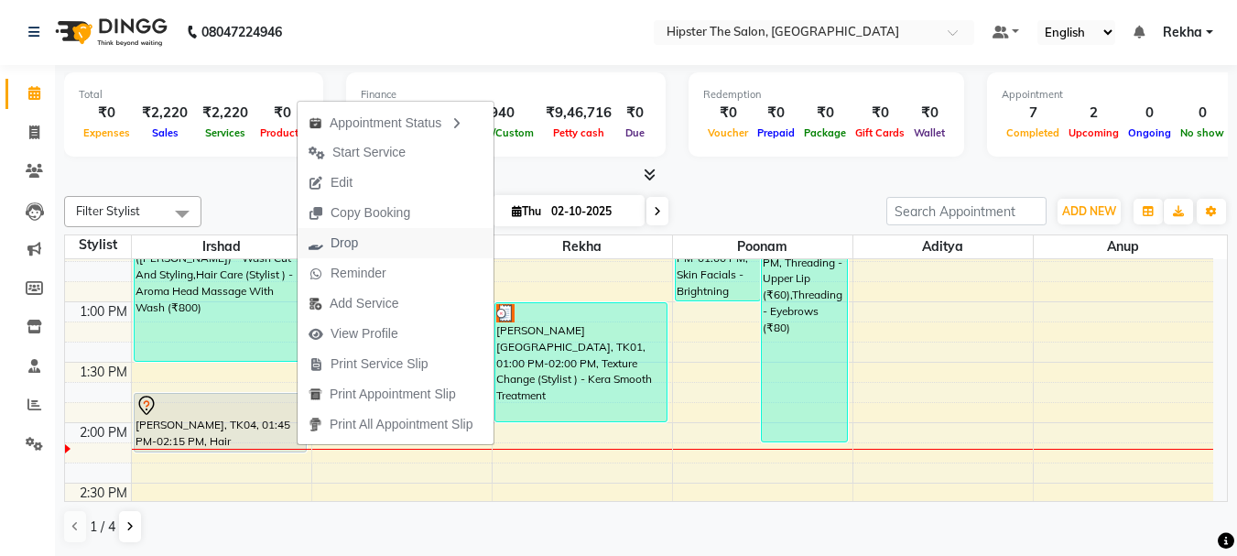
click at [342, 240] on span "Drop" at bounding box center [344, 243] width 27 height 19
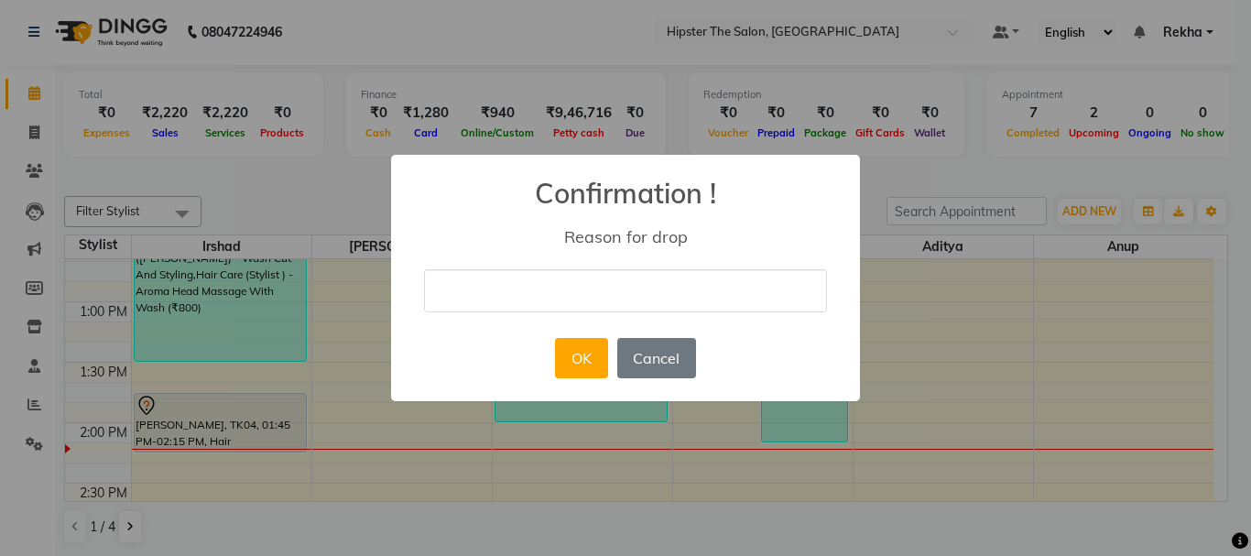
click at [506, 311] on input "text" at bounding box center [625, 290] width 403 height 43
type input "cancel appoinment"
click at [574, 352] on button "OK" at bounding box center [581, 358] width 52 height 40
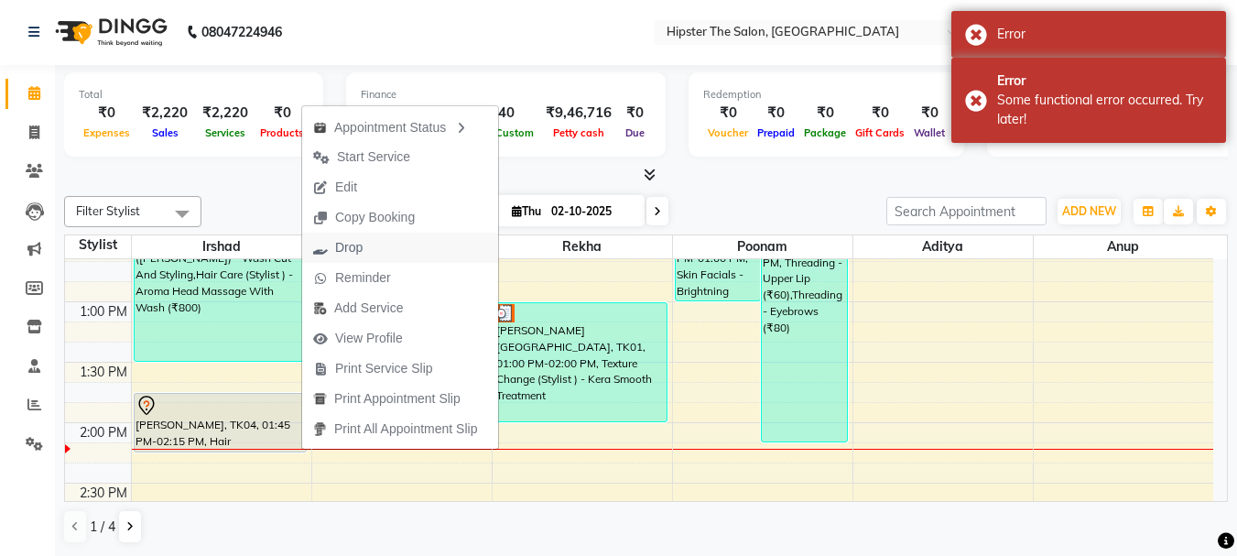
click at [338, 249] on span "Drop" at bounding box center [348, 247] width 27 height 19
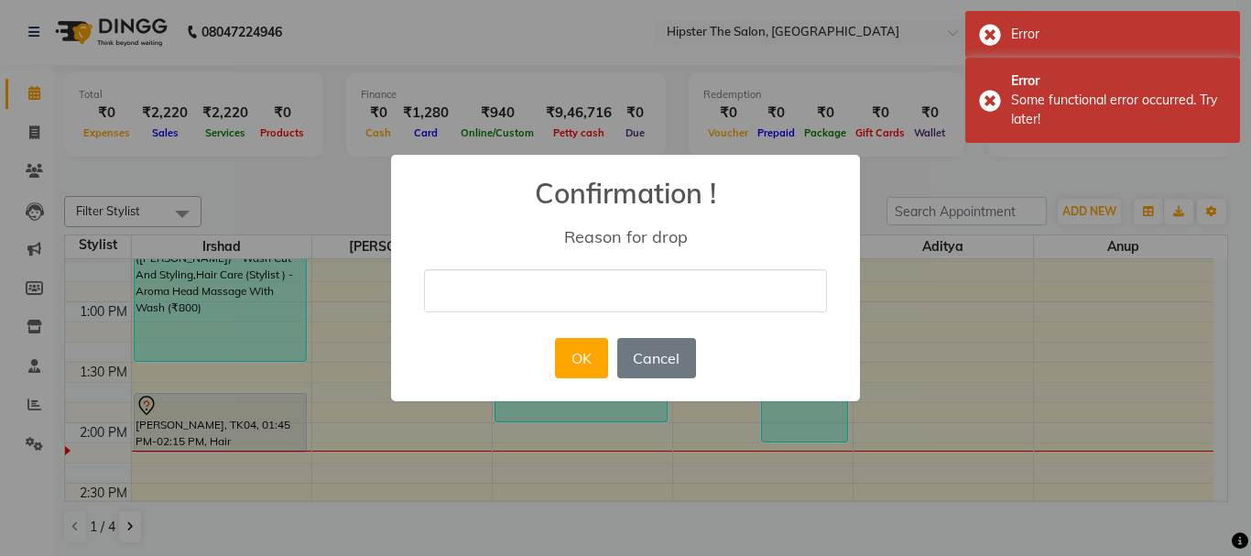
click at [463, 279] on input "text" at bounding box center [625, 290] width 403 height 43
type input "cancel"
click at [583, 356] on button "OK" at bounding box center [581, 358] width 52 height 40
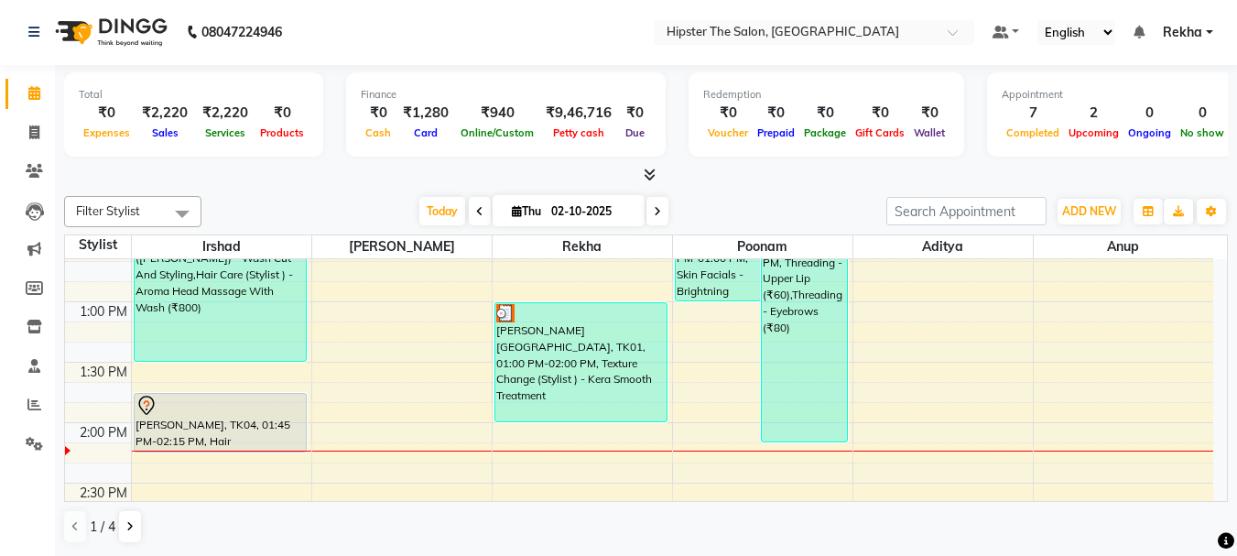
click at [659, 211] on span at bounding box center [658, 211] width 22 height 28
type input "03-10-2025"
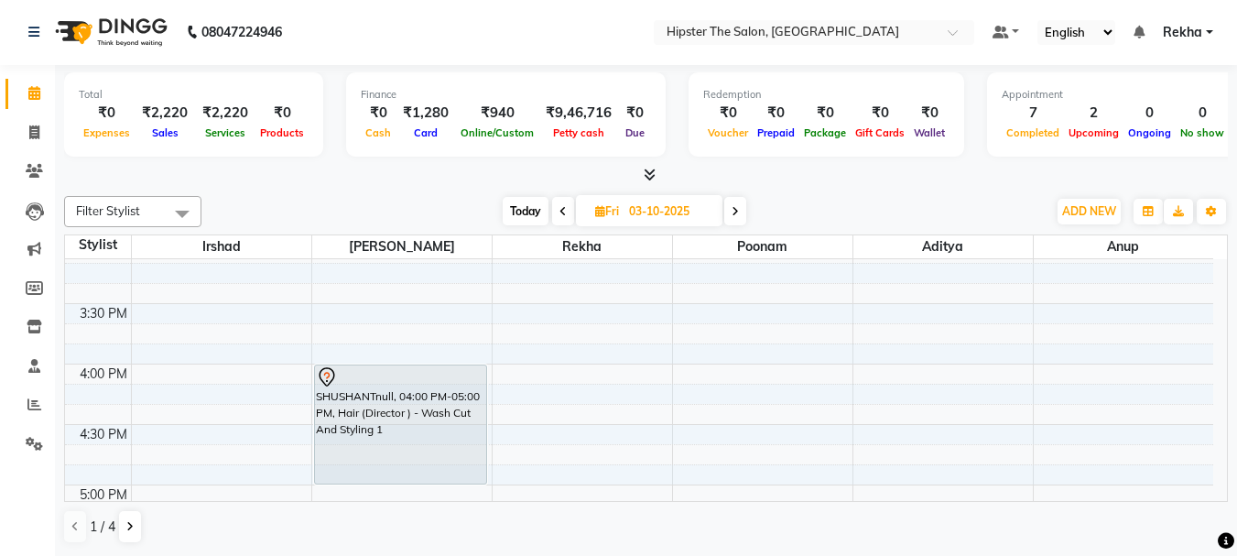
scroll to position [928, 0]
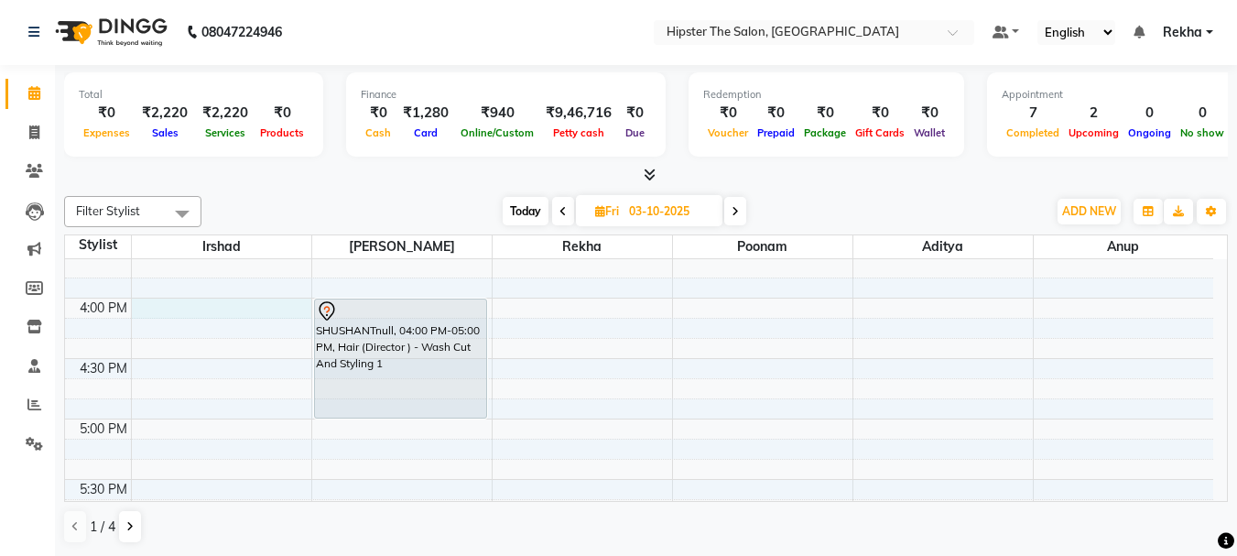
click at [174, 306] on div "8:00 AM 8:30 AM 9:00 AM 9:30 AM 10:00 AM 10:30 AM 11:00 AM 11:30 AM 12:00 PM 12…" at bounding box center [639, 237] width 1149 height 1813
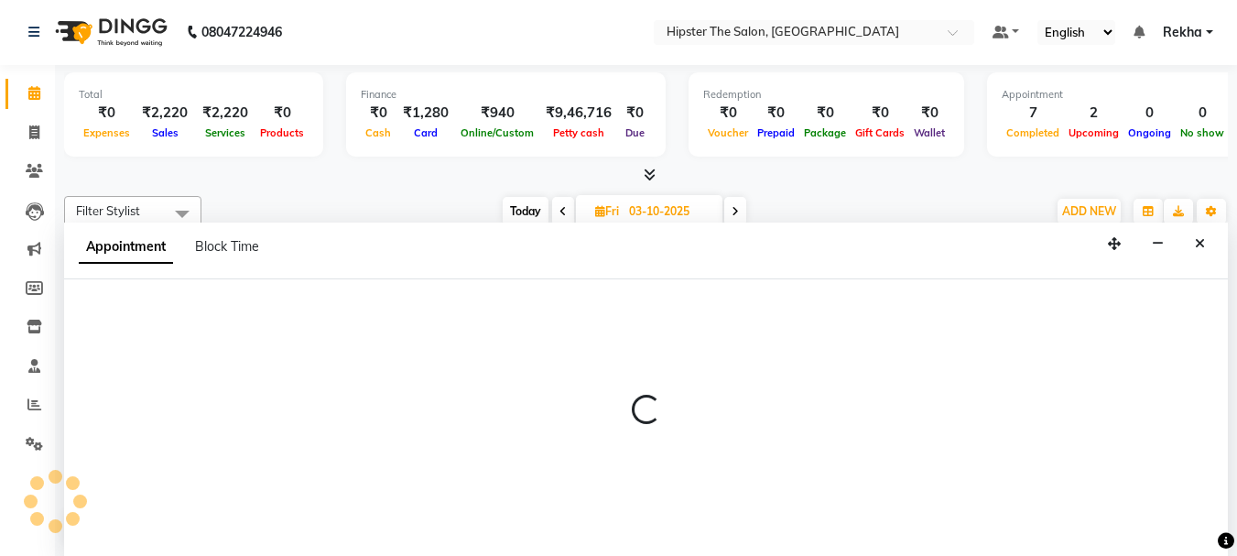
select select "32387"
select select "960"
select select "tentative"
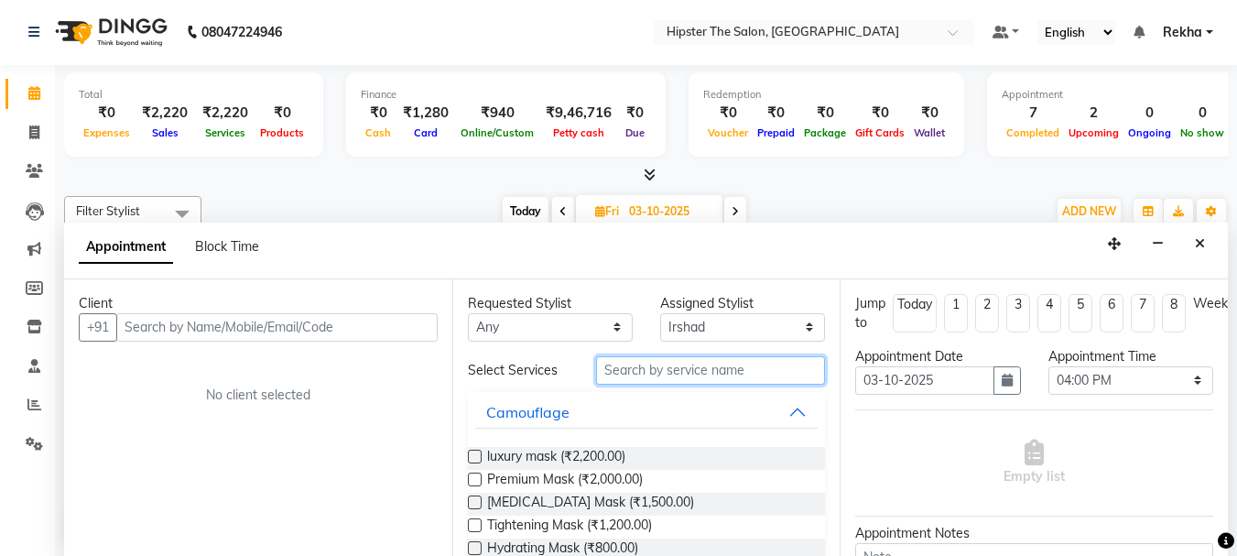
click at [634, 378] on input "text" at bounding box center [710, 370] width 229 height 28
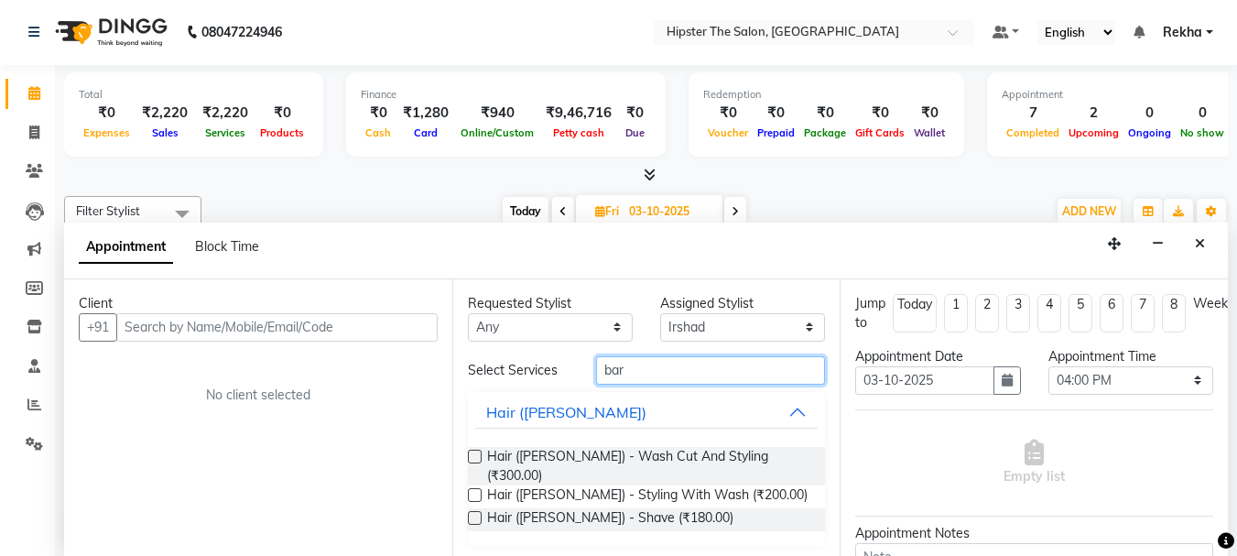
type input "bar"
click at [470, 457] on label at bounding box center [475, 457] width 14 height 14
click at [470, 457] on input "checkbox" at bounding box center [474, 458] width 12 height 12
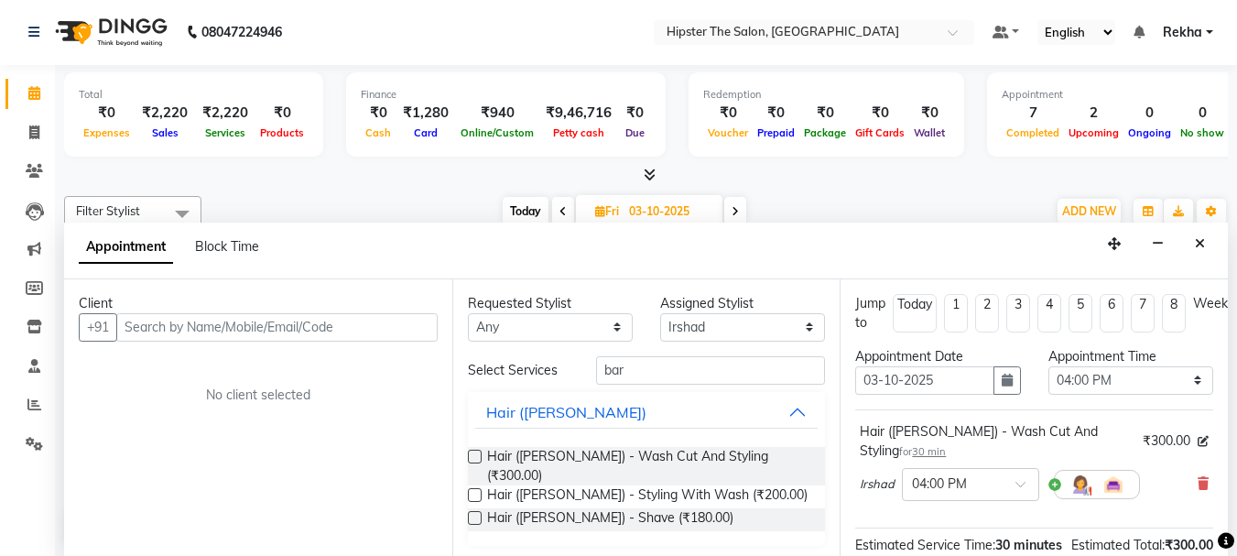
click at [470, 457] on label at bounding box center [475, 457] width 14 height 14
click at [470, 457] on input "checkbox" at bounding box center [474, 458] width 12 height 12
checkbox input "false"
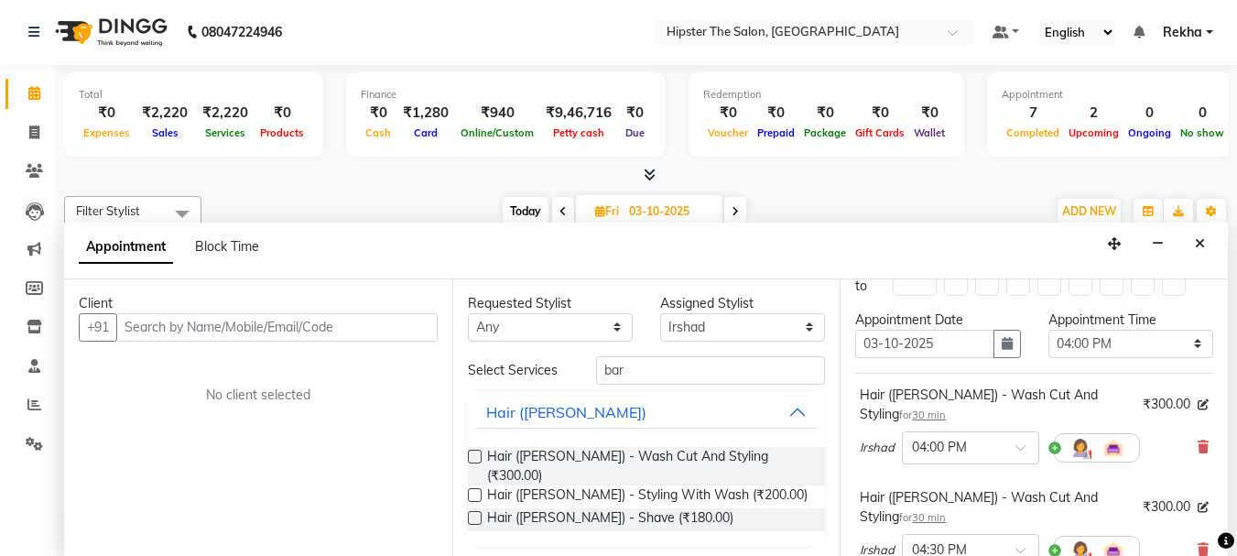
scroll to position [0, 0]
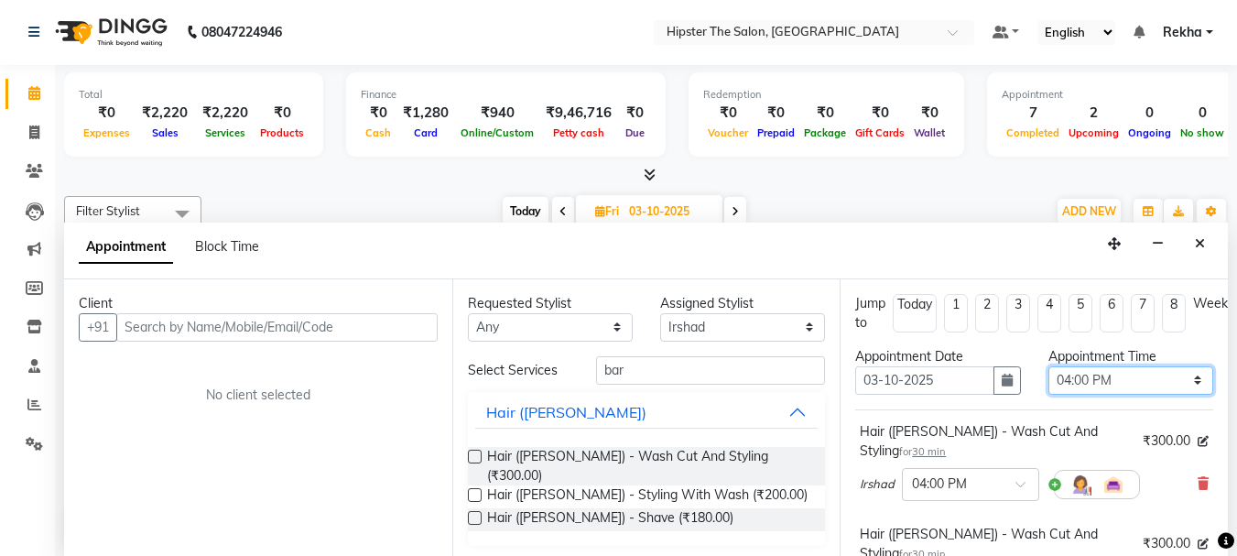
click at [1182, 378] on select "Select 09:00 AM 09:15 AM 09:30 AM 09:45 AM 10:00 AM 10:15 AM 10:30 AM 10:45 AM …" at bounding box center [1131, 380] width 165 height 28
select select "990"
click at [1049, 366] on select "Select 09:00 AM 09:15 AM 09:30 AM 09:45 AM 10:00 AM 10:15 AM 10:30 AM 10:45 AM …" at bounding box center [1131, 380] width 165 height 28
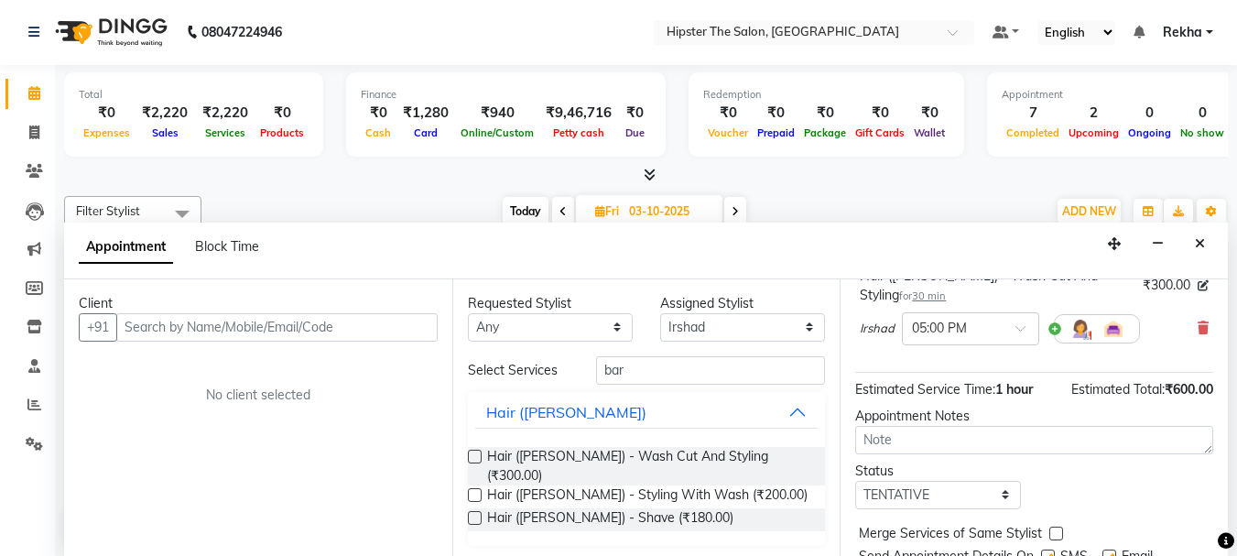
scroll to position [275, 0]
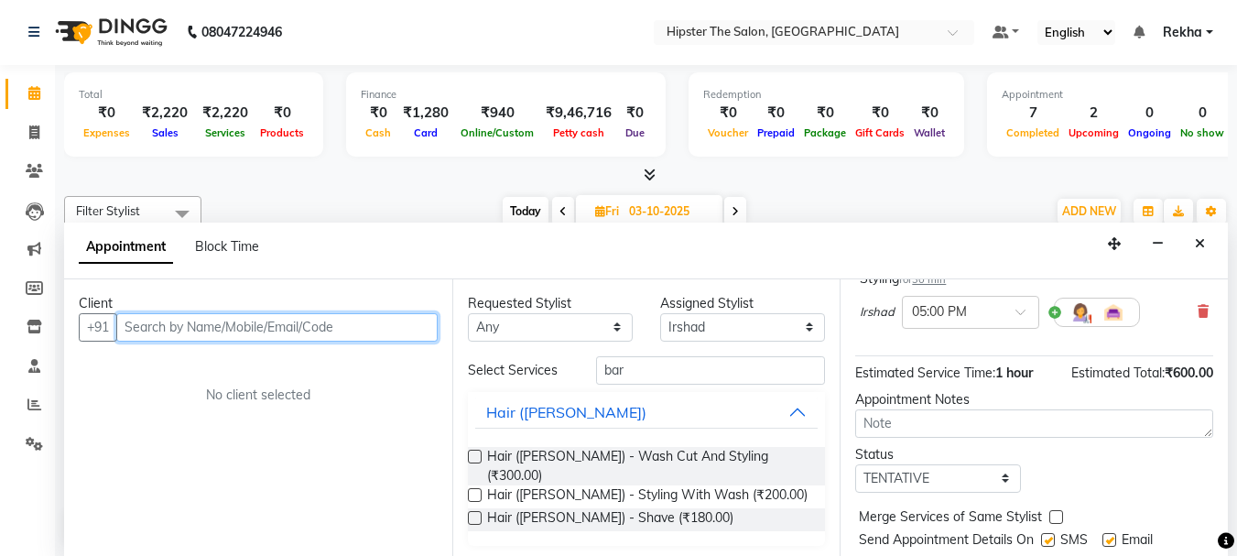
click at [337, 327] on input "text" at bounding box center [276, 327] width 321 height 28
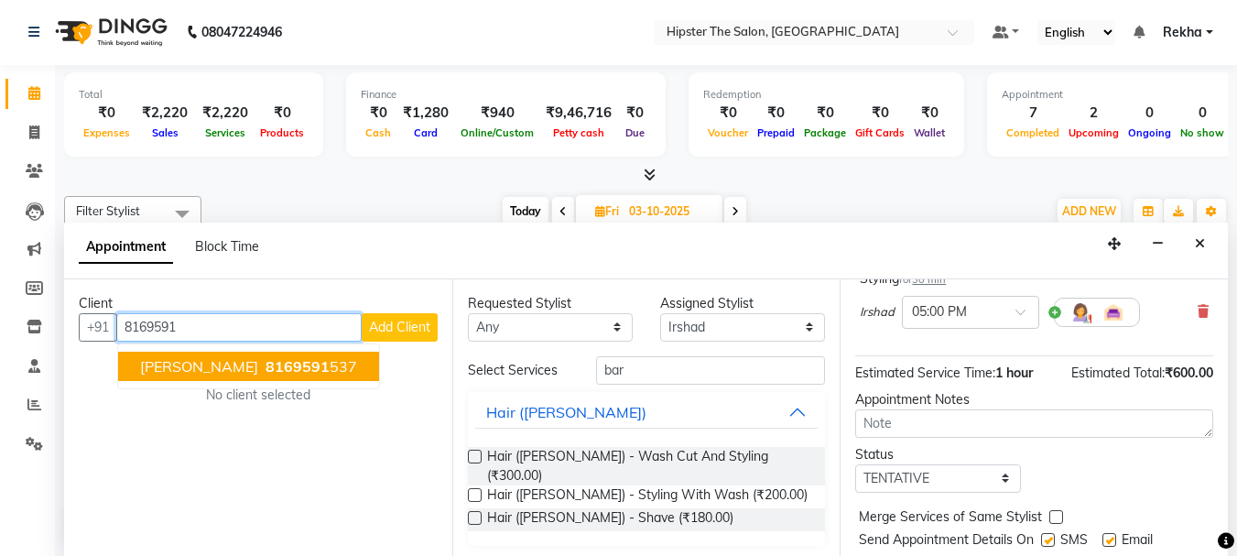
click at [266, 368] on span "8169591" at bounding box center [298, 366] width 64 height 18
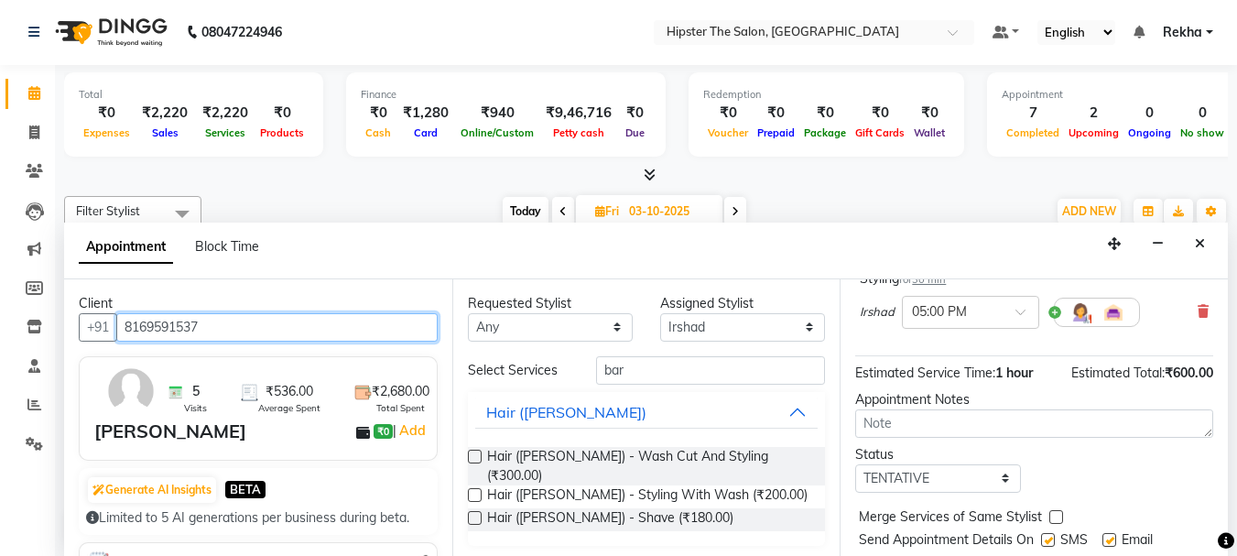
scroll to position [341, 0]
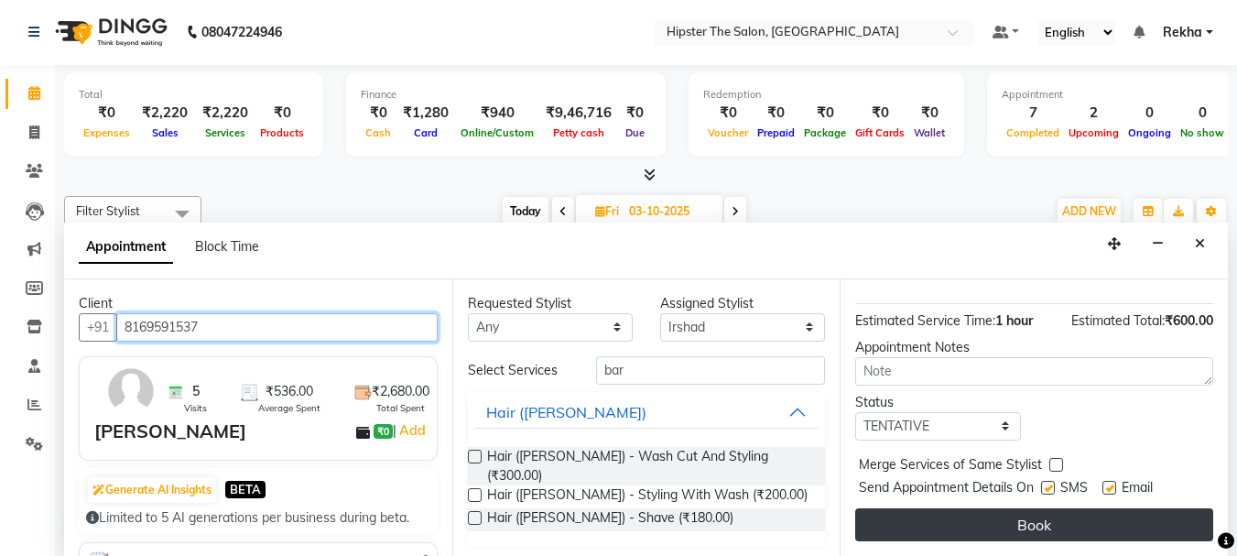
type input "8169591537"
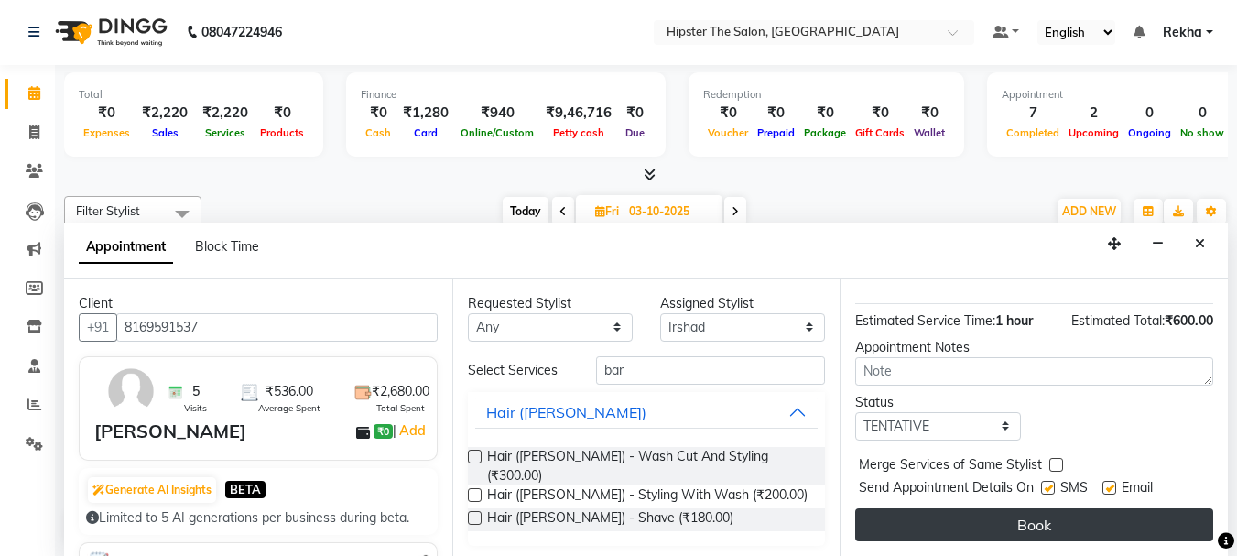
click at [1048, 510] on button "Book" at bounding box center [1034, 524] width 358 height 33
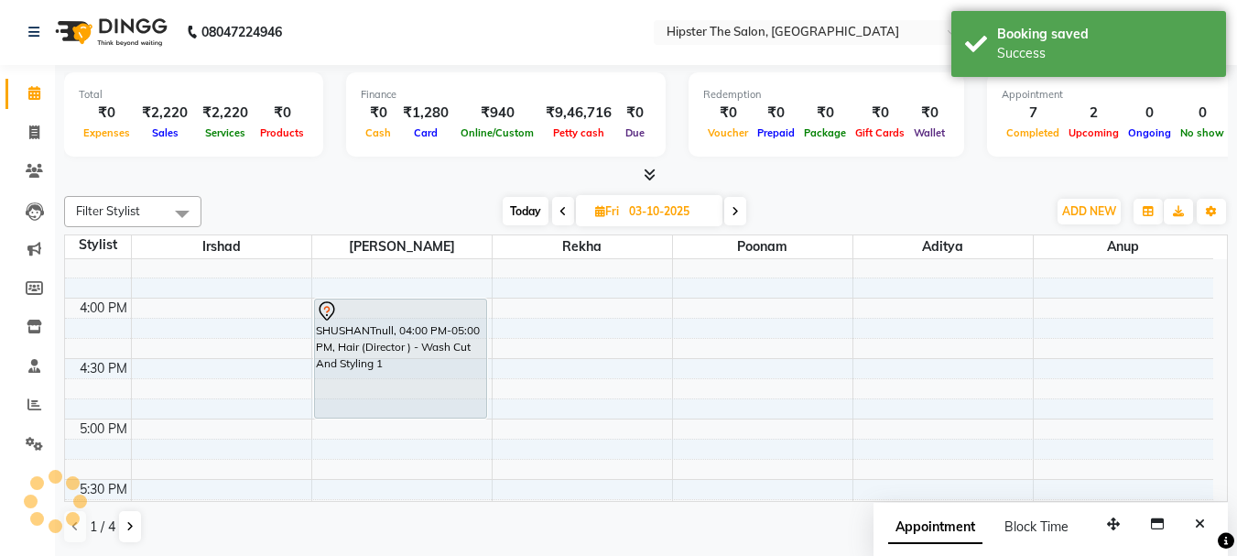
scroll to position [0, 0]
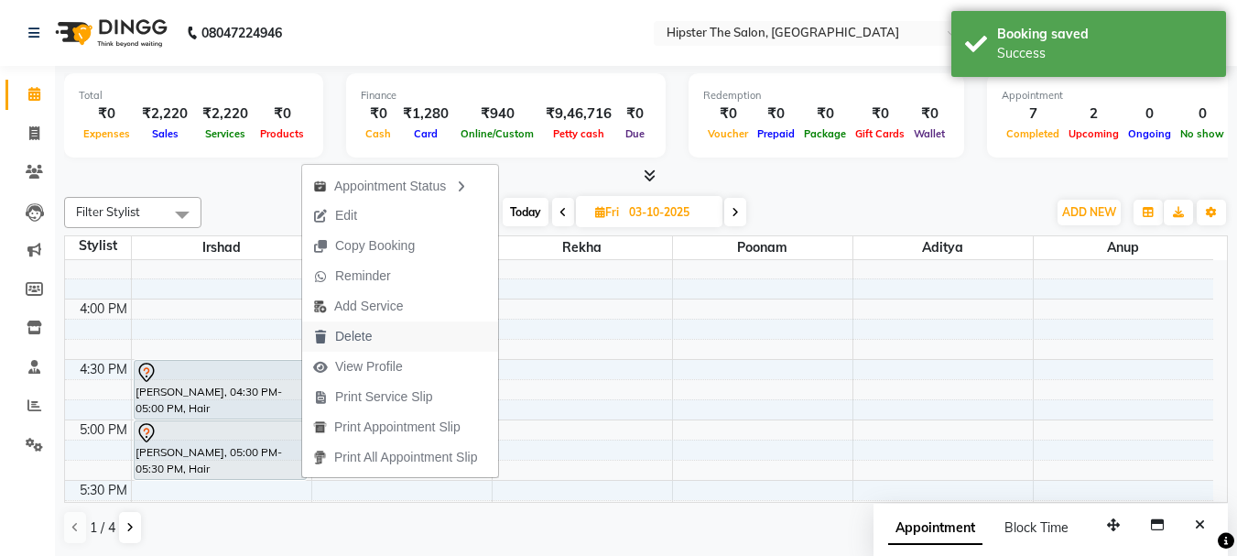
click at [341, 342] on span "Delete" at bounding box center [353, 336] width 37 height 19
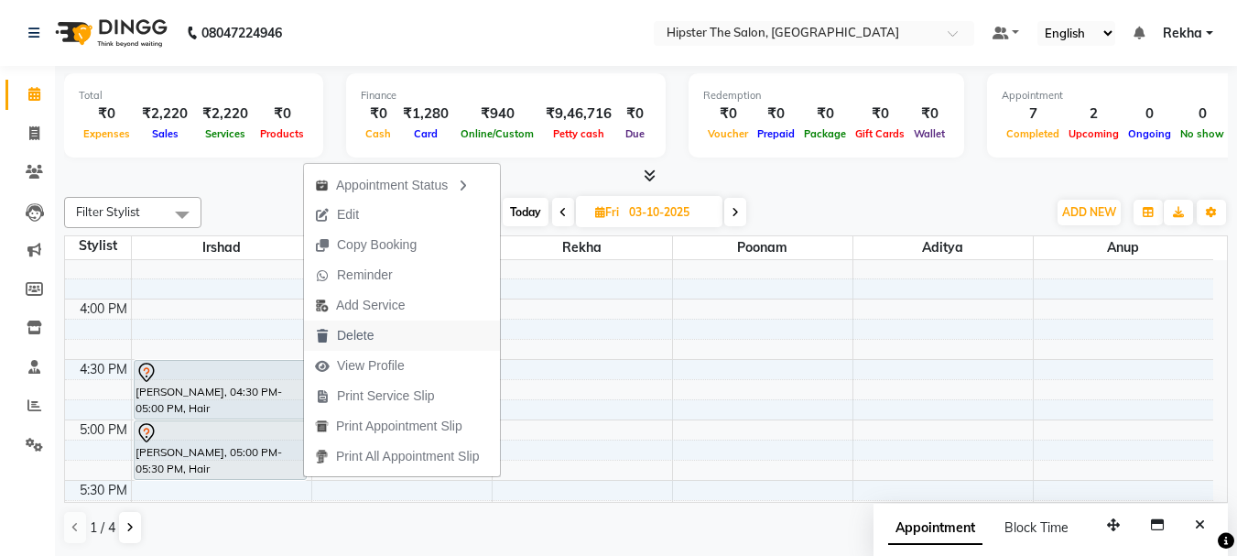
click at [347, 333] on span "Delete" at bounding box center [355, 335] width 37 height 19
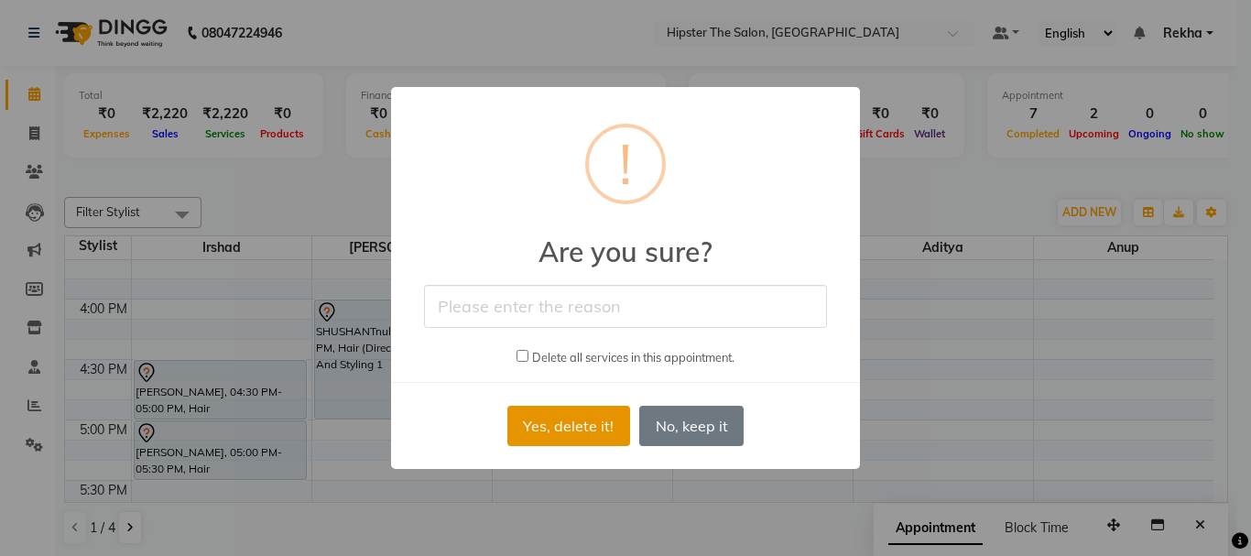
click at [537, 422] on button "Yes, delete it!" at bounding box center [568, 426] width 123 height 40
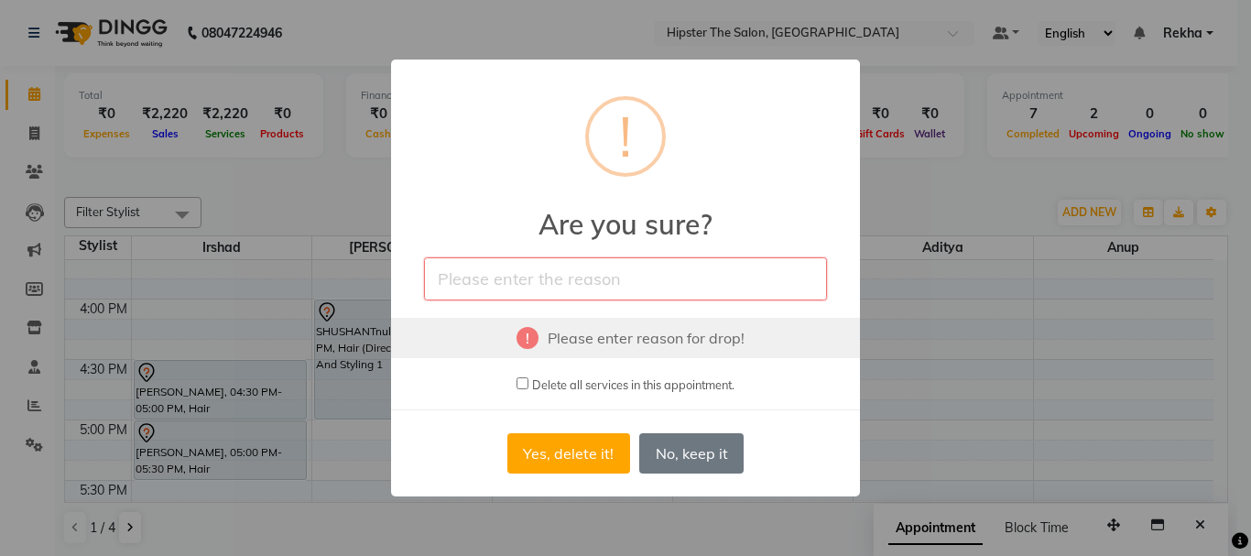
click at [515, 272] on input "text" at bounding box center [625, 278] width 403 height 43
type input "cancel appoinment"
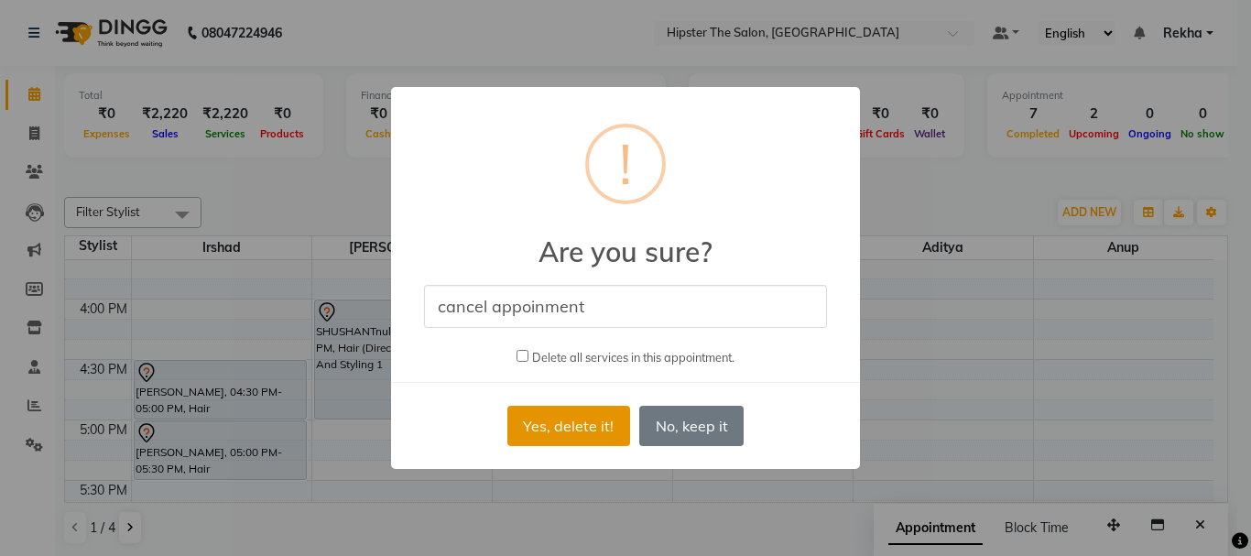
click at [555, 423] on button "Yes, delete it!" at bounding box center [568, 426] width 123 height 40
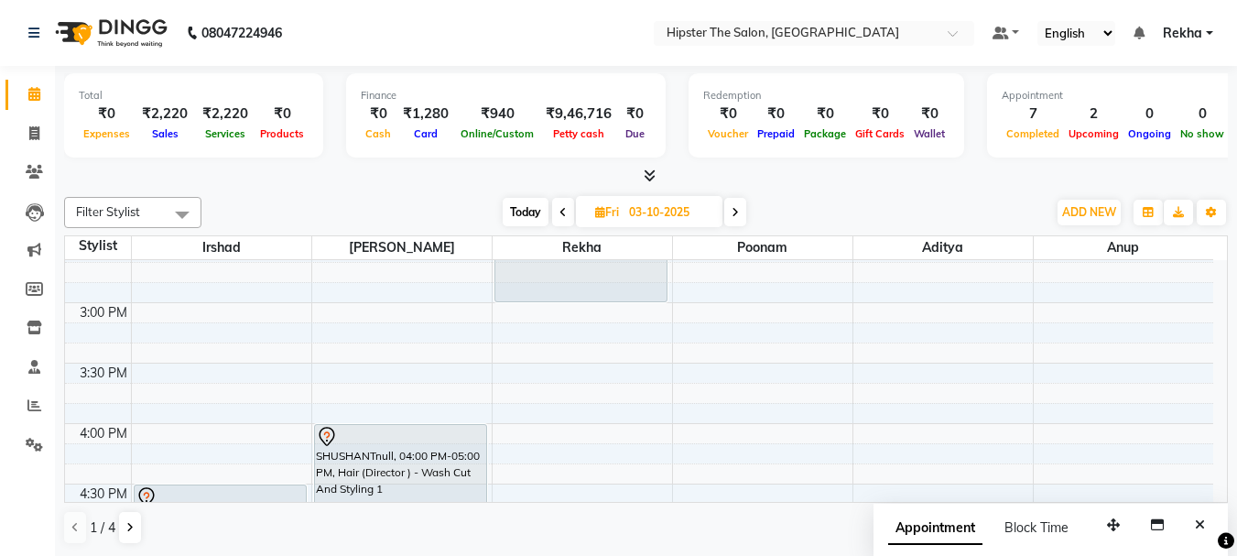
scroll to position [946, 0]
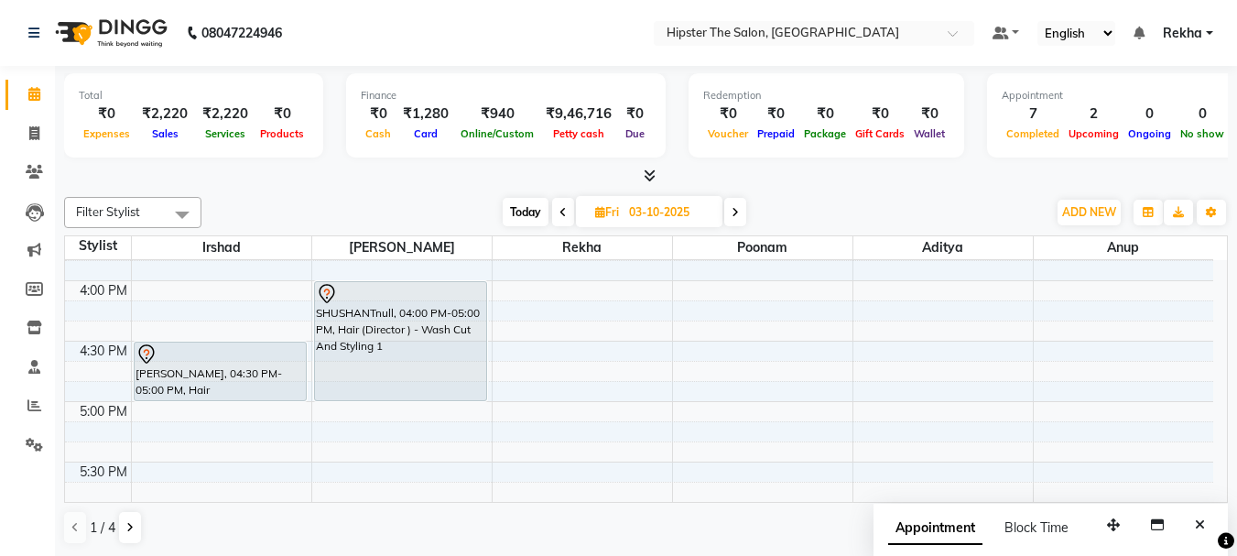
click at [561, 213] on icon at bounding box center [563, 212] width 7 height 11
type input "02-10-2025"
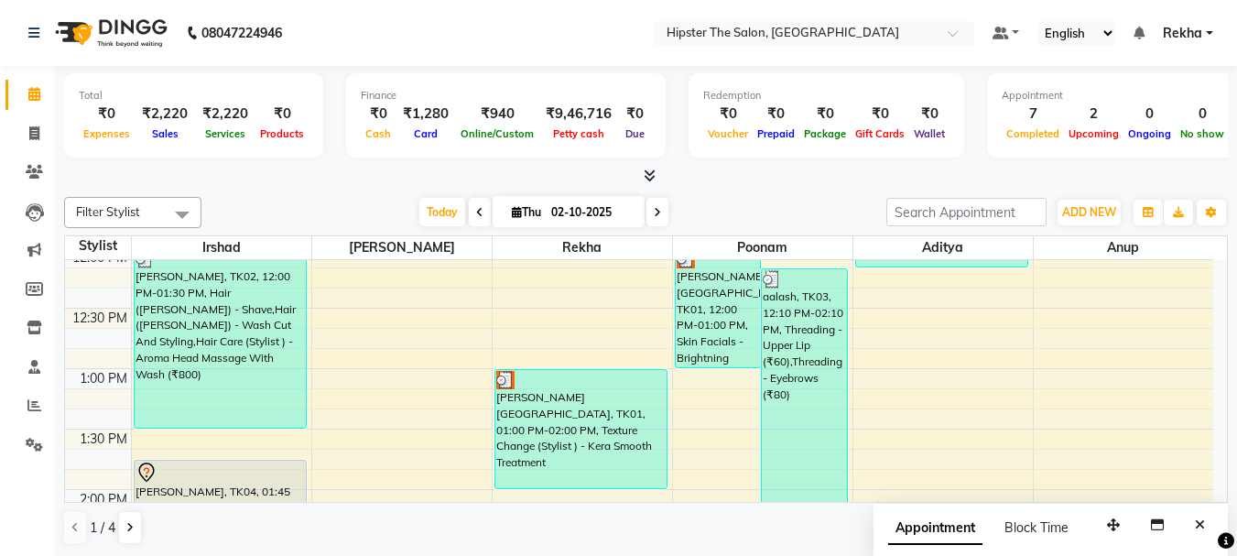
scroll to position [525, 0]
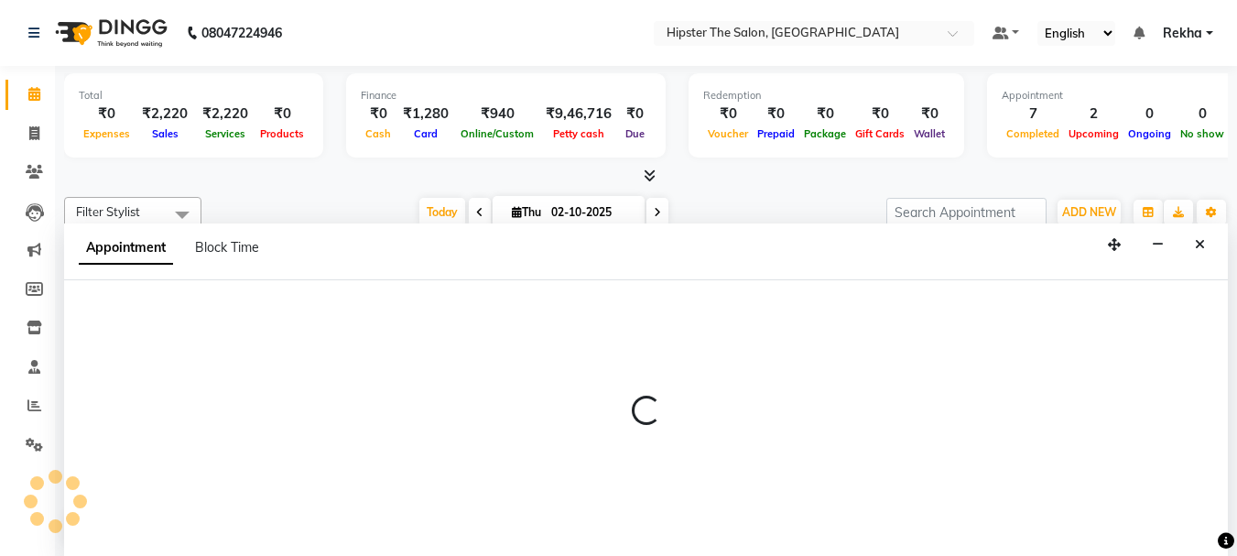
scroll to position [1, 0]
select select "32384"
select select "765"
select select "tentative"
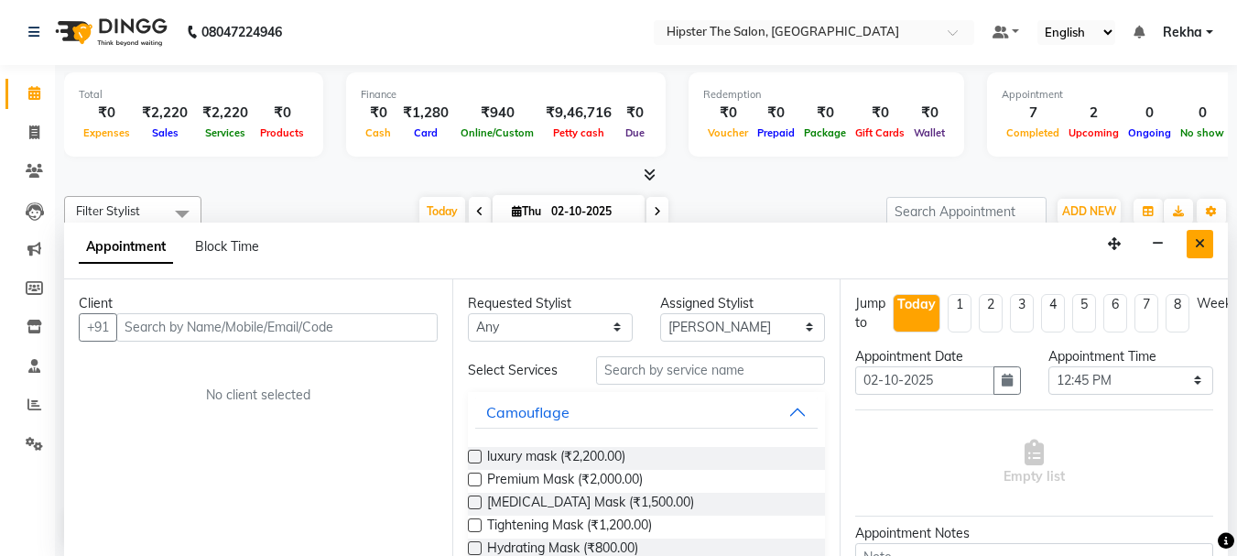
click at [1202, 245] on icon "Close" at bounding box center [1200, 243] width 10 height 13
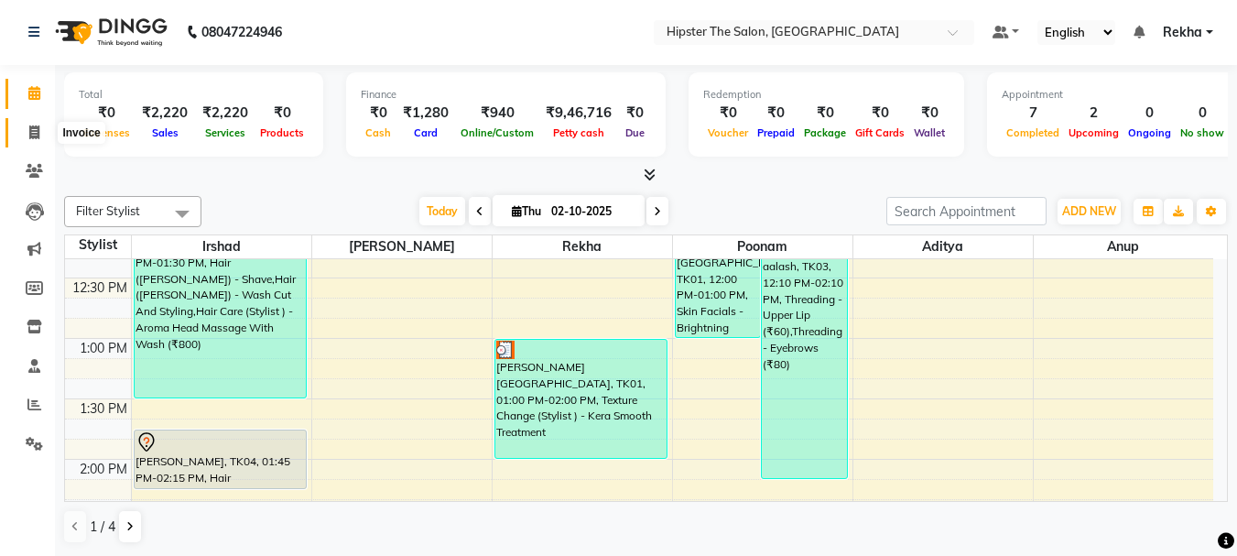
click at [30, 132] on icon at bounding box center [34, 132] width 10 height 14
select select "5125"
select select "service"
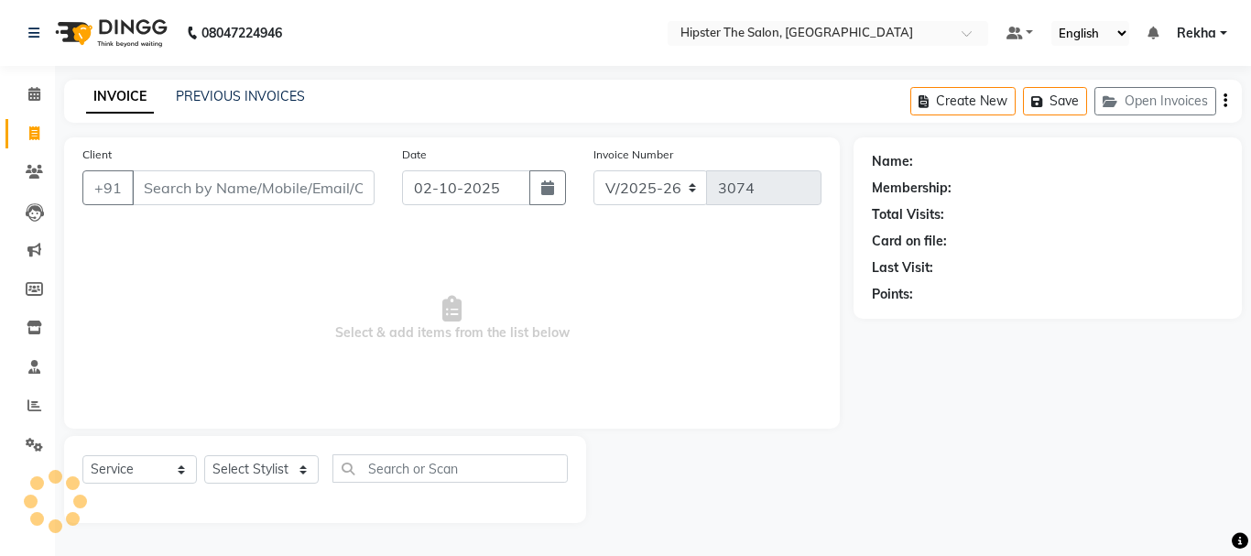
click at [158, 181] on input "Client" at bounding box center [253, 187] width 243 height 35
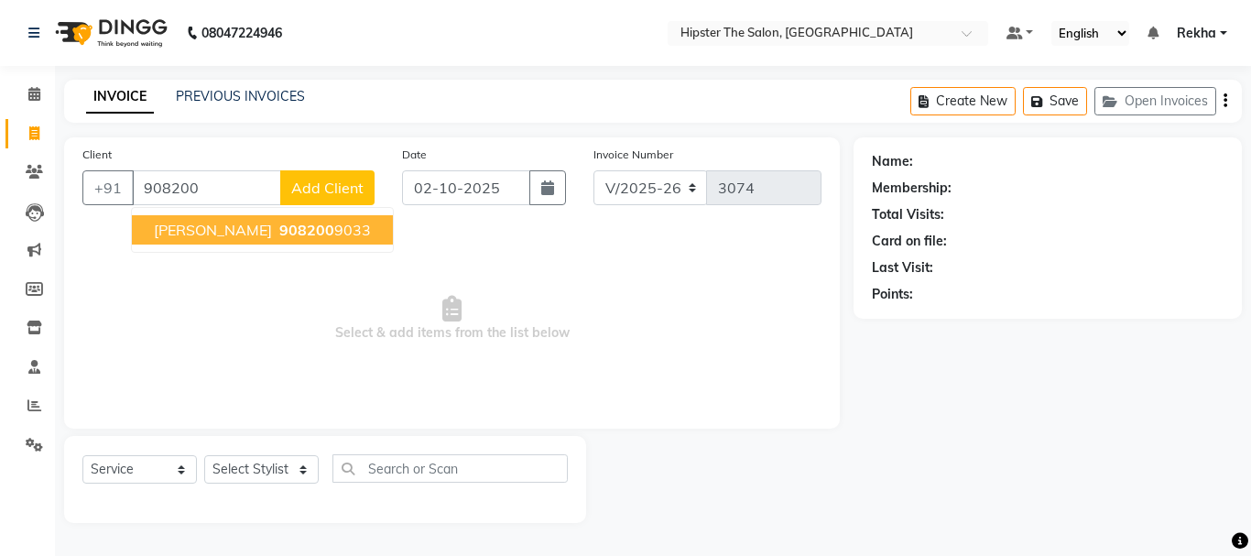
click at [198, 234] on span "bhavini" at bounding box center [213, 230] width 118 height 18
type input "9082009033"
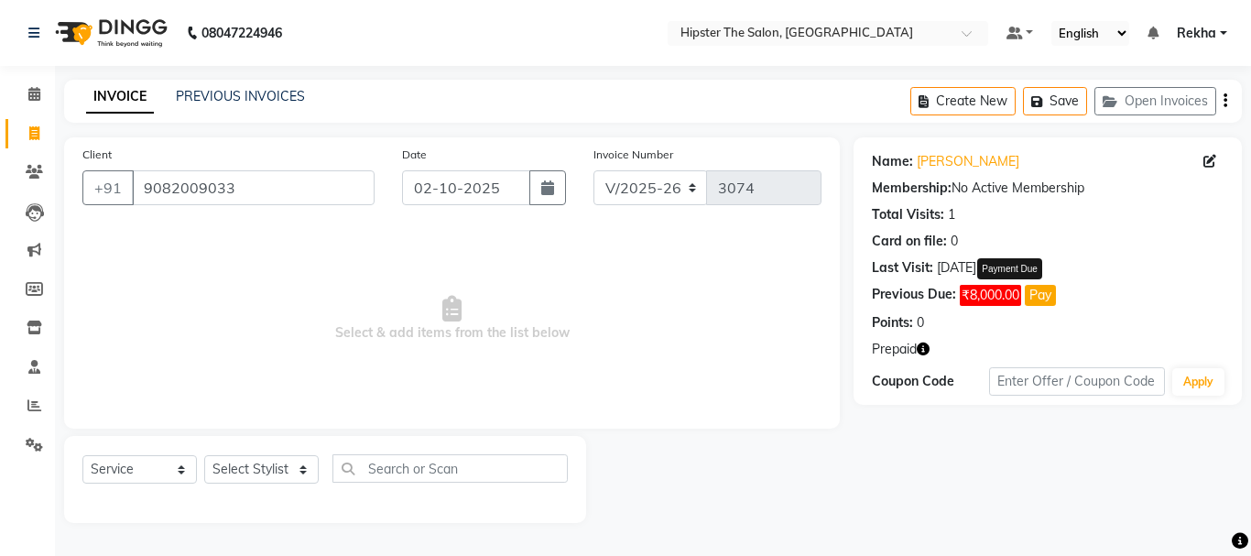
click at [1041, 294] on button "Pay" at bounding box center [1040, 295] width 31 height 21
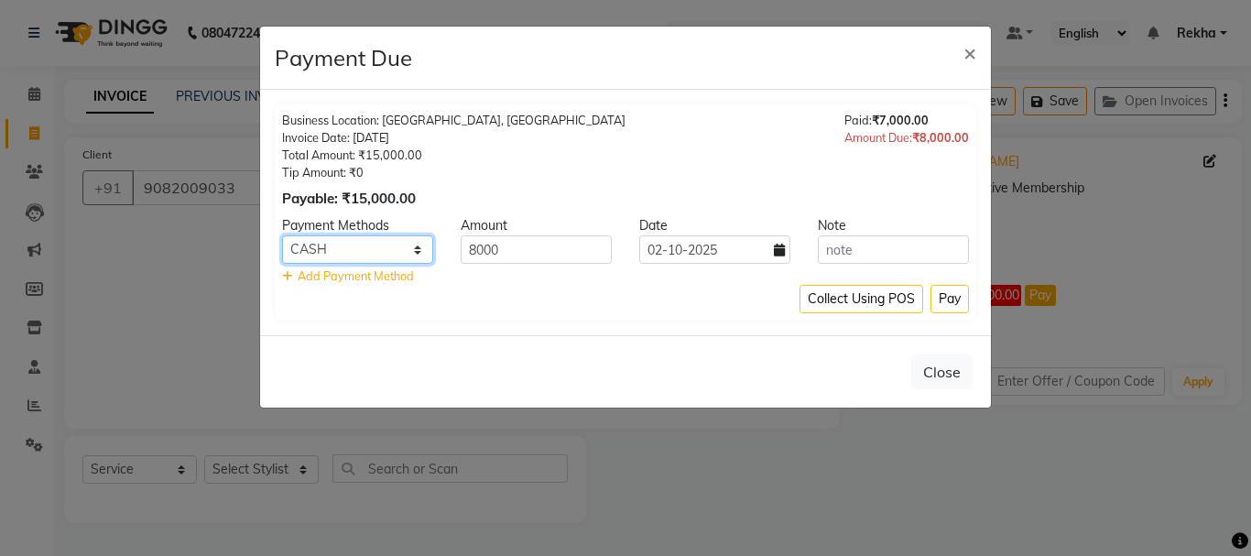
click at [322, 254] on select "LUZO Family CASH CARD Credit Card ONLINE UPI GPay" at bounding box center [357, 249] width 151 height 28
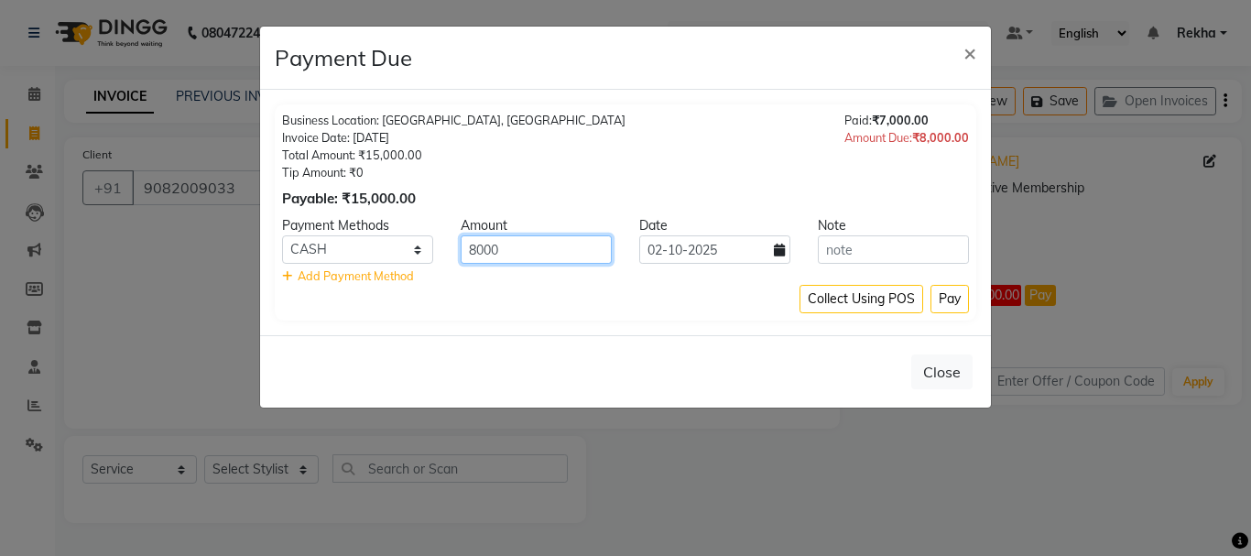
click at [519, 253] on input "8000" at bounding box center [536, 249] width 151 height 28
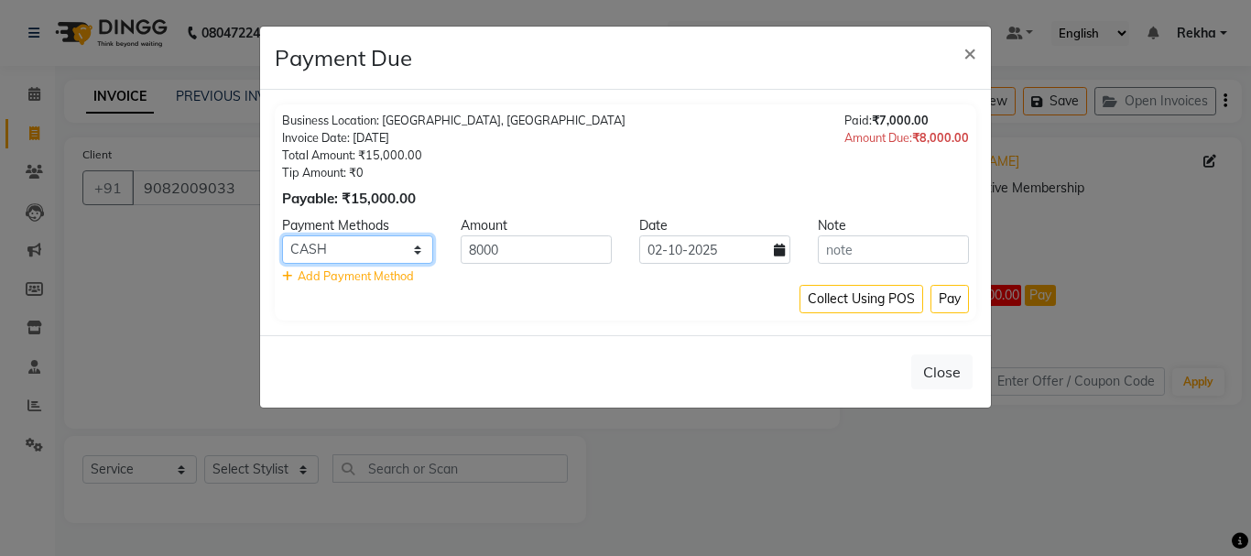
click at [311, 248] on select "LUZO Family CASH CARD Credit Card ONLINE UPI GPay" at bounding box center [357, 249] width 151 height 28
select select "5"
click at [282, 235] on select "LUZO Family CASH CARD Credit Card ONLINE UPI GPay" at bounding box center [357, 249] width 151 height 28
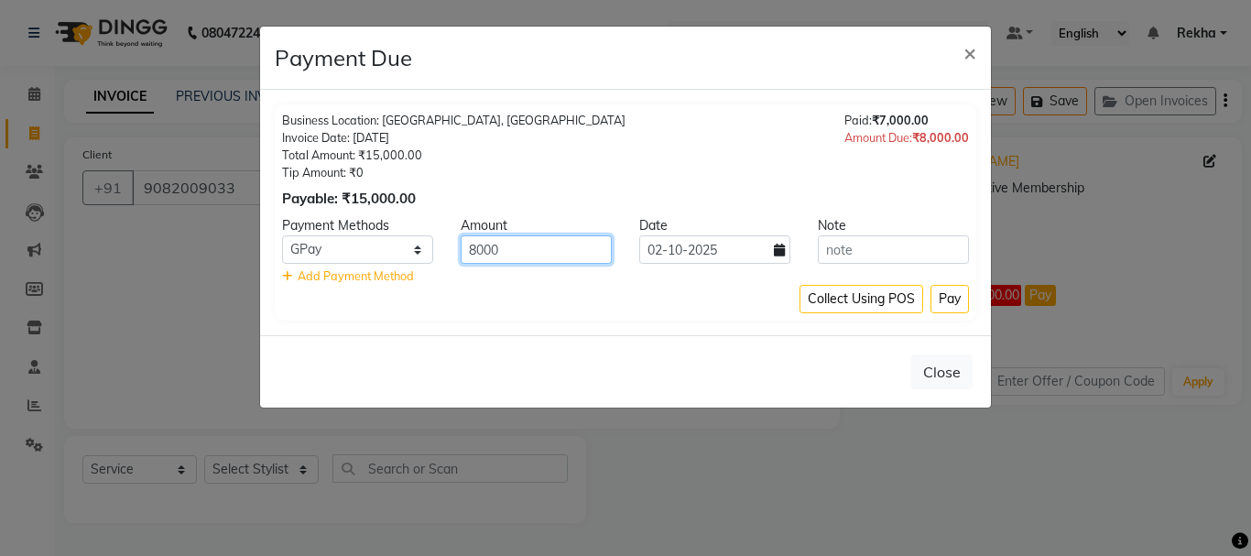
click at [523, 252] on input "8000" at bounding box center [536, 249] width 151 height 28
type input "8"
type input "200"
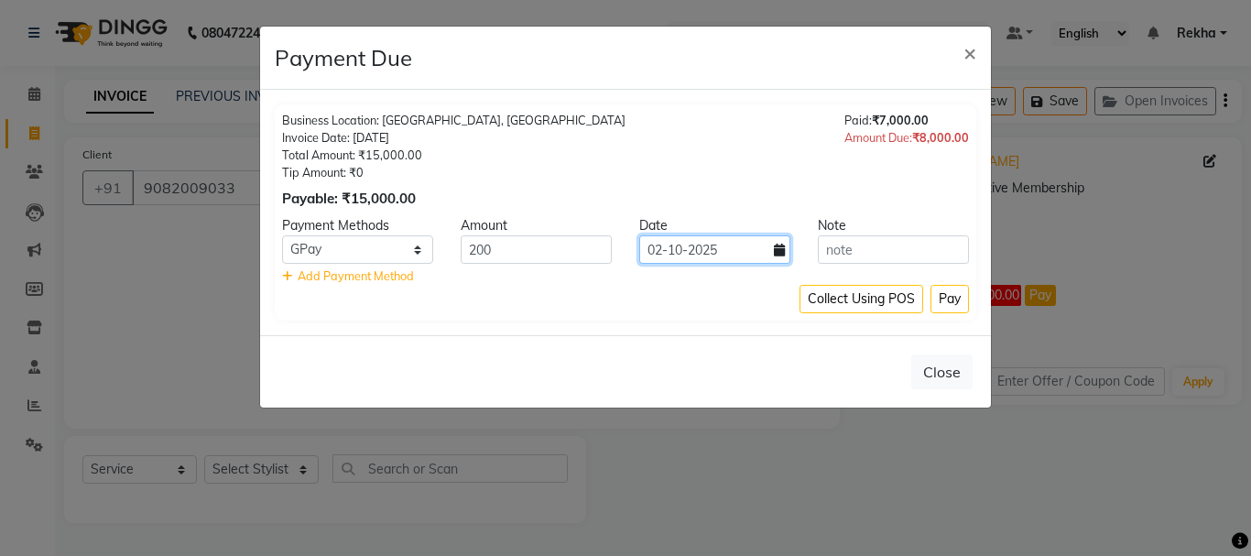
click at [661, 252] on input "02-10-2025" at bounding box center [714, 249] width 151 height 28
select select "10"
select select "2025"
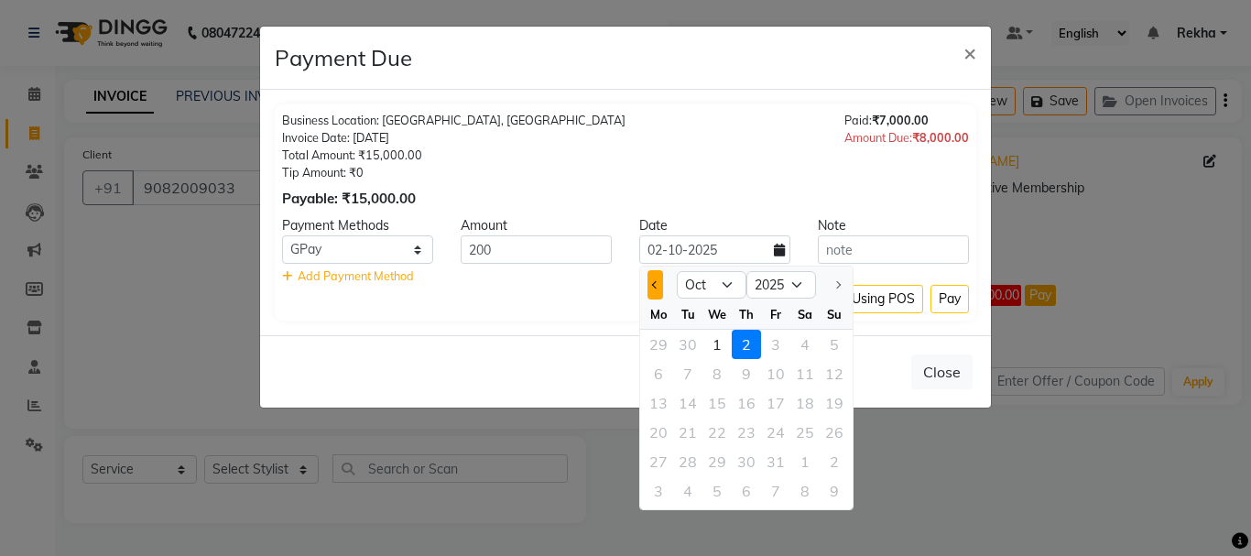
click at [651, 280] on button "Previous month" at bounding box center [656, 284] width 16 height 29
select select "9"
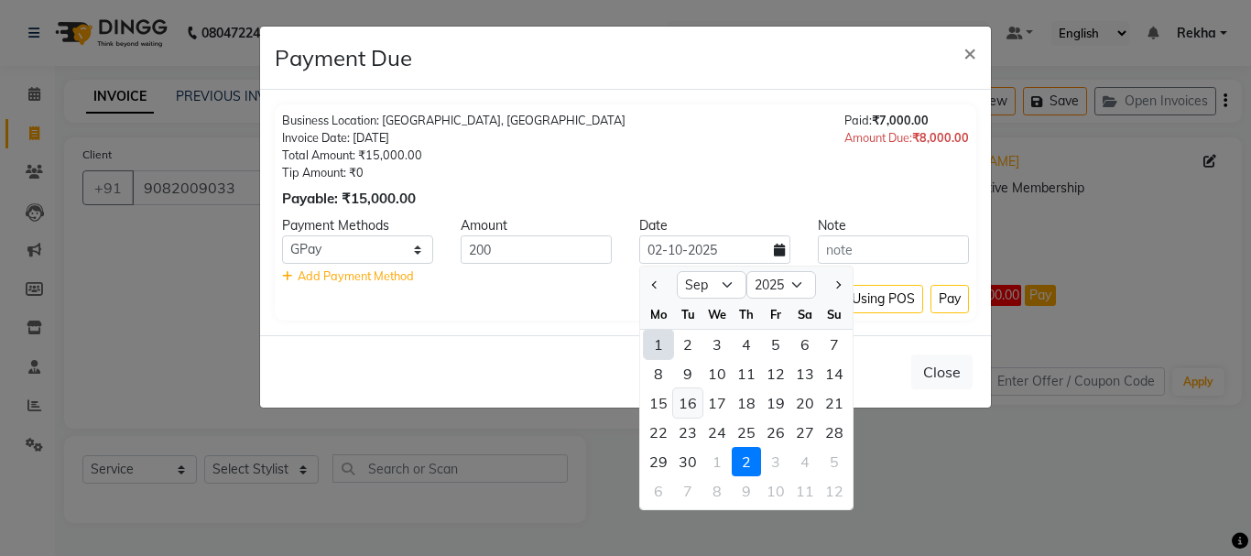
click at [690, 399] on div "16" at bounding box center [687, 402] width 29 height 29
type input "16-09-2025"
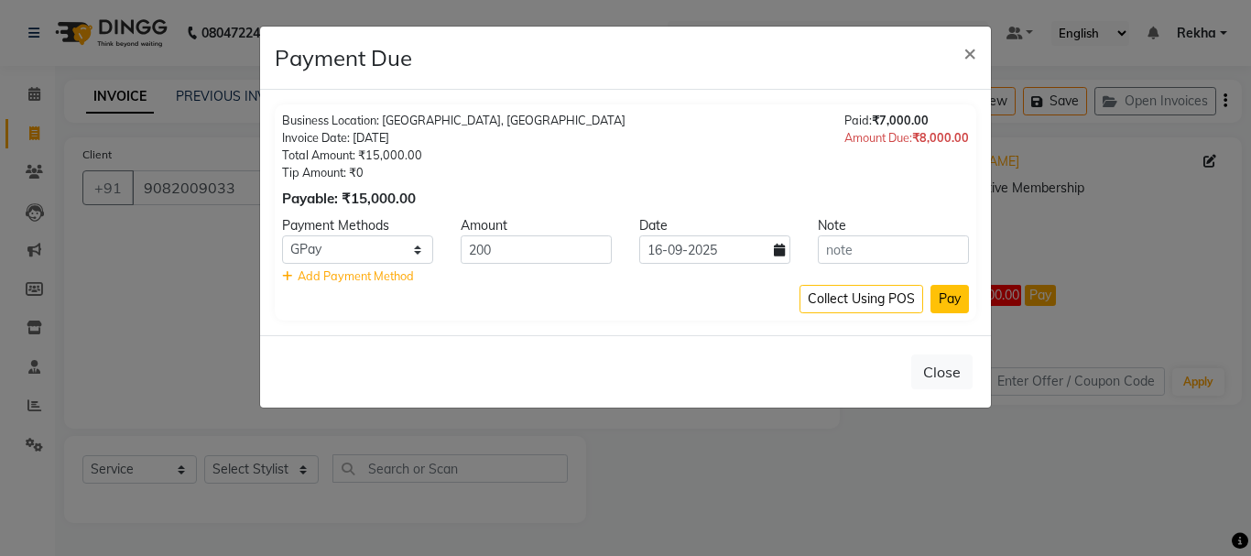
click at [951, 306] on button "Pay" at bounding box center [950, 299] width 38 height 28
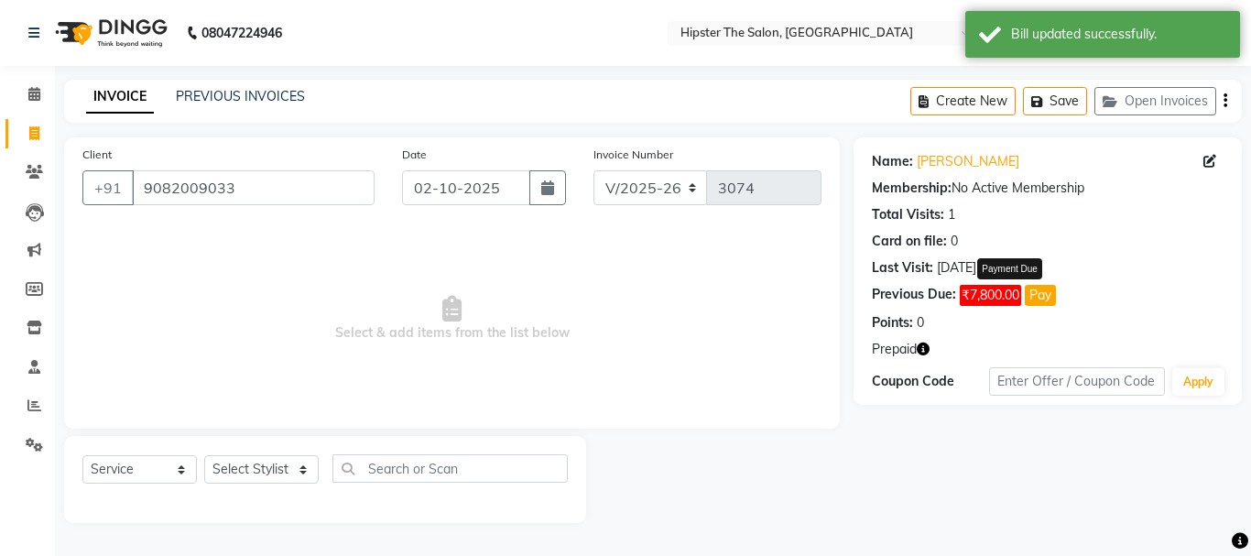
click at [1041, 297] on button "Pay" at bounding box center [1040, 295] width 31 height 21
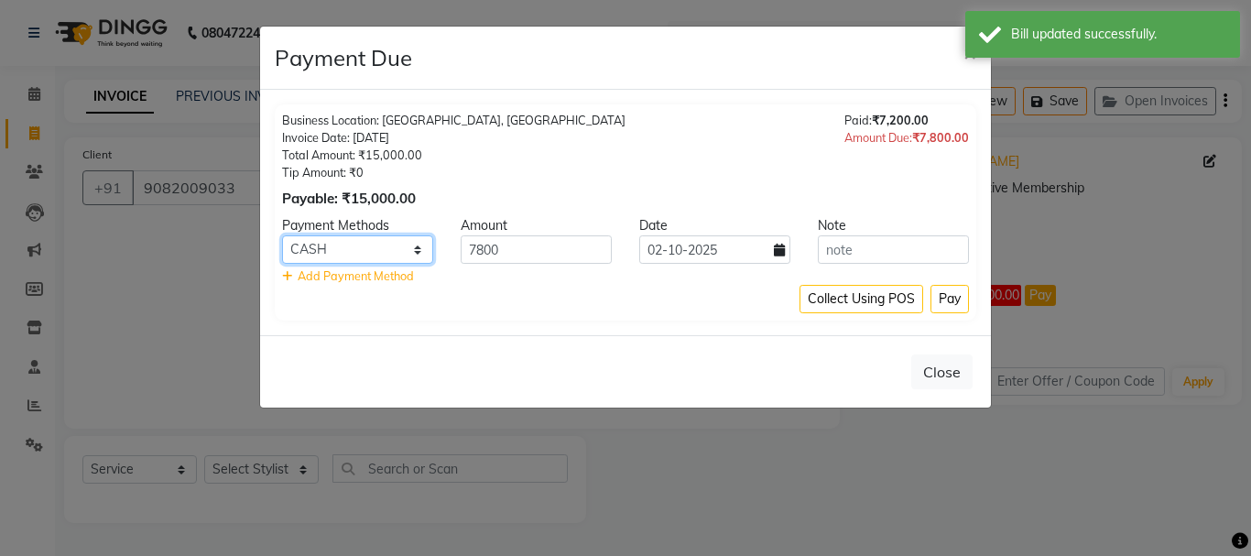
click at [324, 249] on select "LUZO Family CASH CARD Credit Card ONLINE UPI GPay" at bounding box center [357, 249] width 151 height 28
select select "2"
click at [282, 235] on select "LUZO Family CASH CARD Credit Card ONLINE UPI GPay" at bounding box center [357, 249] width 151 height 28
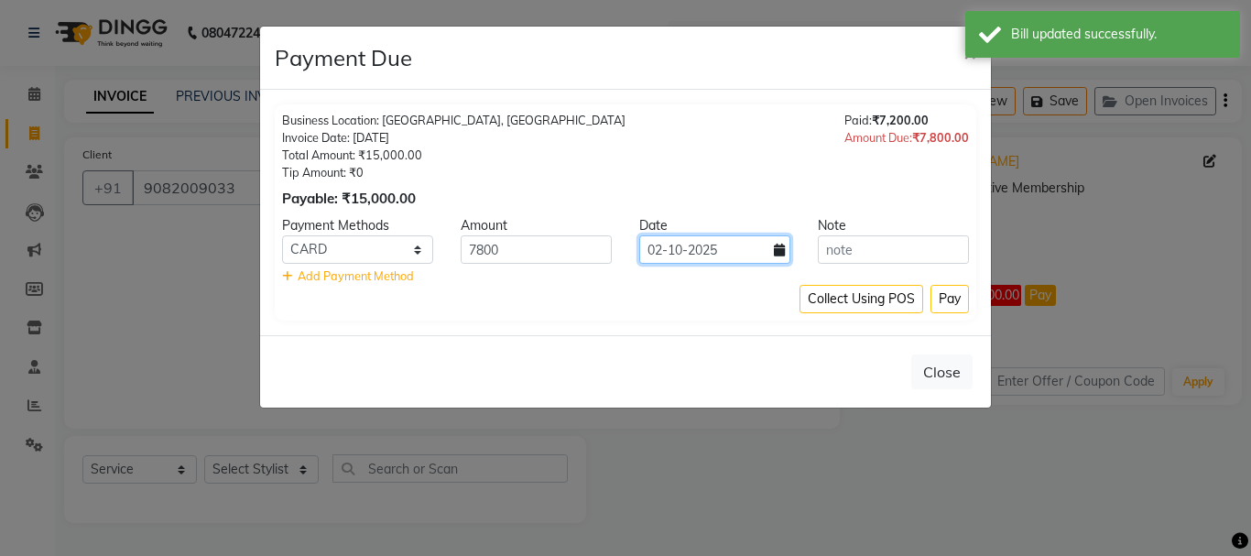
click at [779, 260] on input "02-10-2025" at bounding box center [714, 249] width 151 height 28
select select "10"
select select "2025"
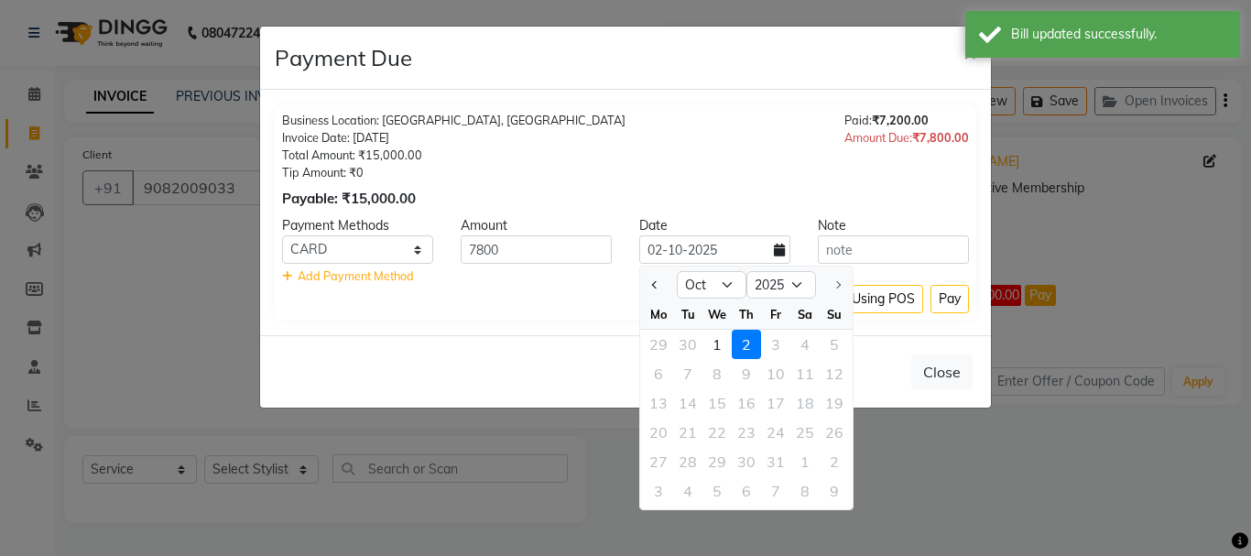
click at [757, 344] on div "2" at bounding box center [746, 344] width 29 height 29
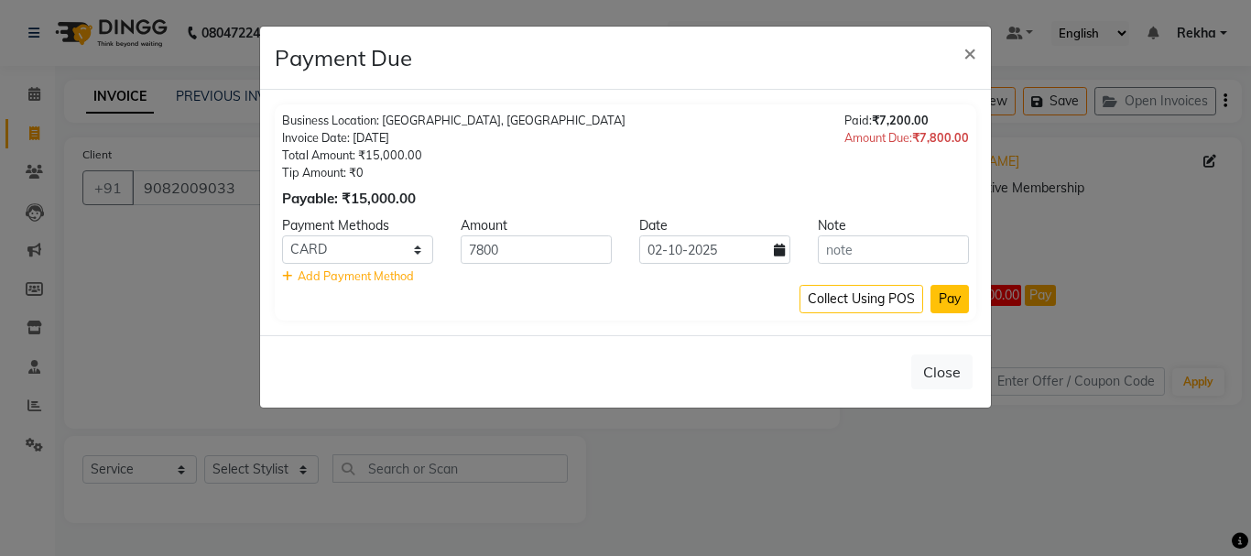
click at [943, 294] on button "Pay" at bounding box center [950, 299] width 38 height 28
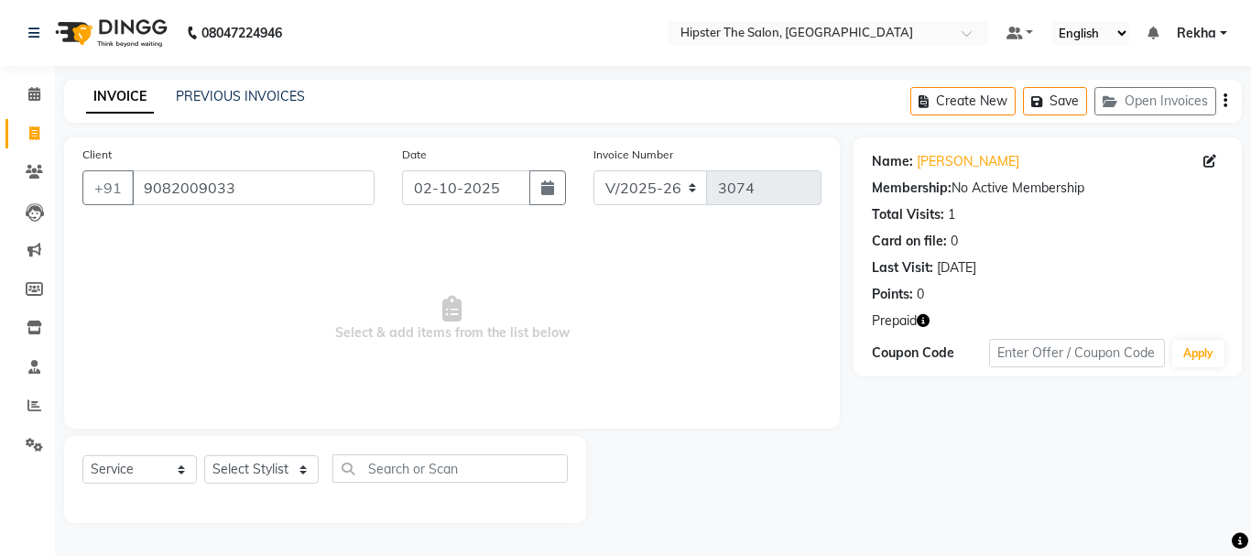
click at [921, 317] on icon "button" at bounding box center [923, 320] width 13 height 13
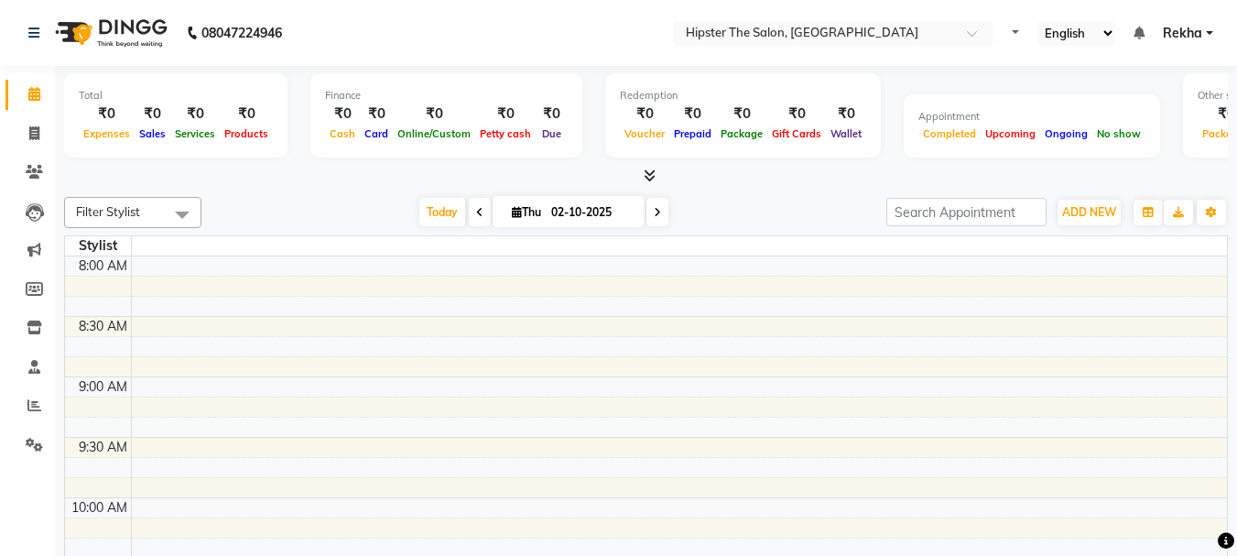
select select "en"
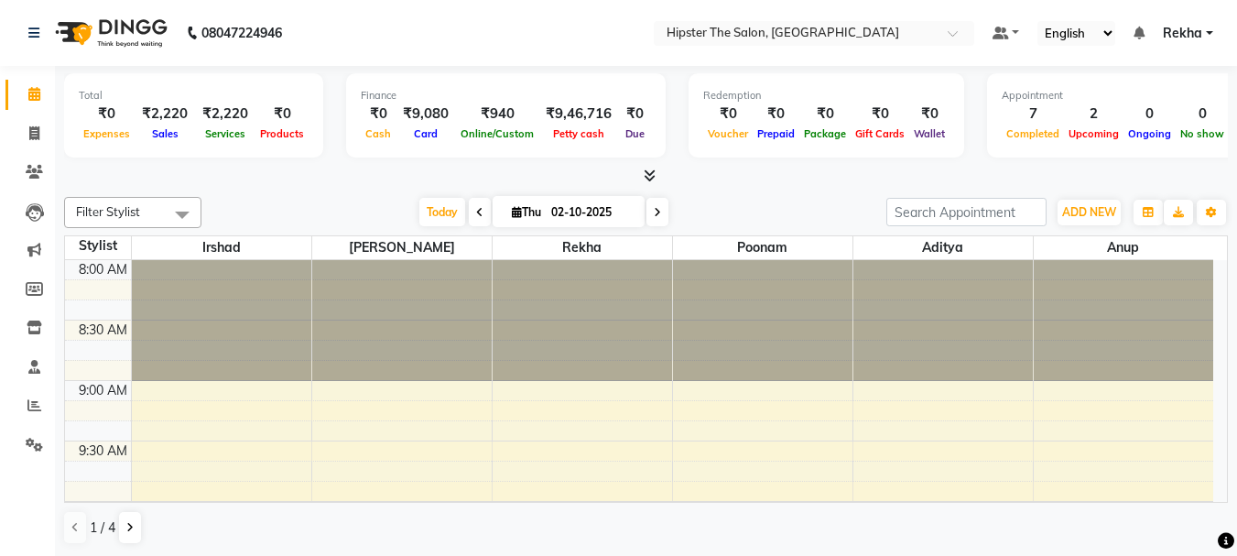
click at [395, 348] on div at bounding box center [402, 320] width 180 height 121
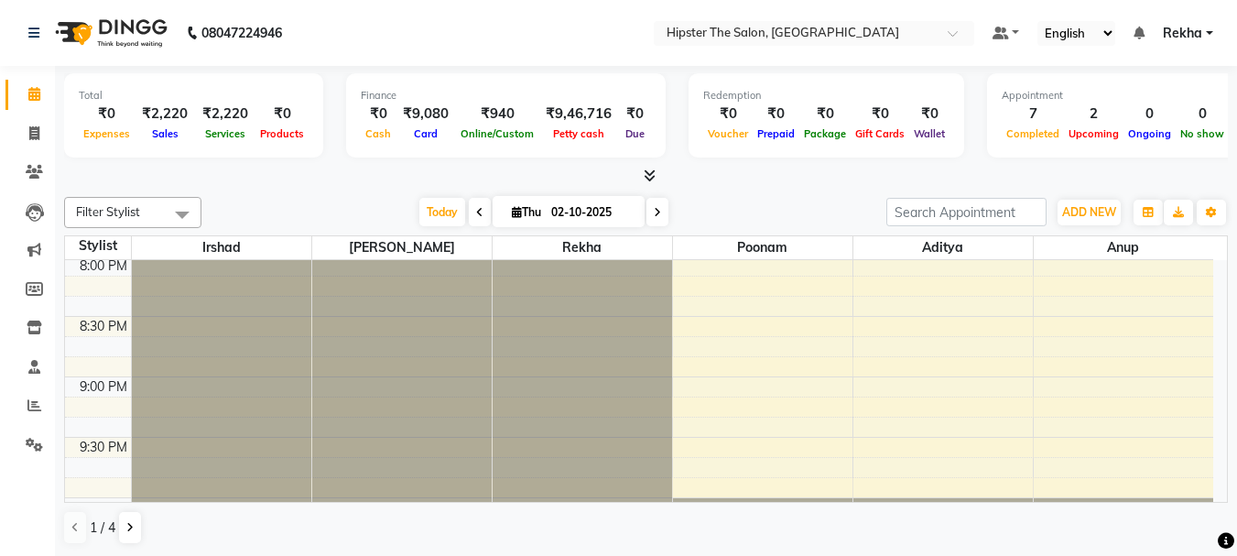
scroll to position [1412, 0]
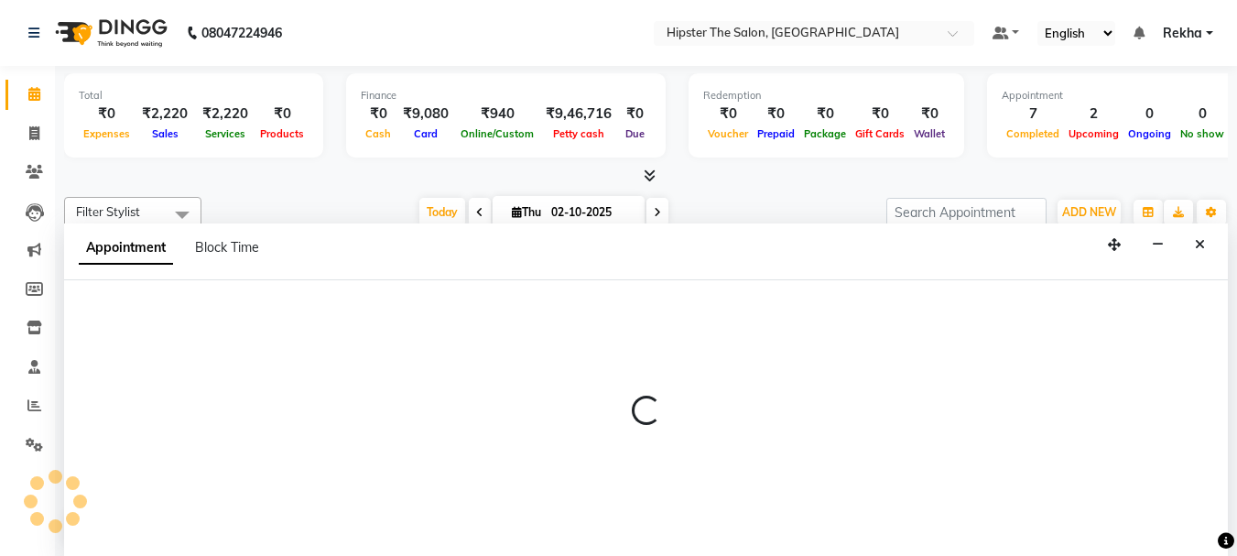
scroll to position [1, 0]
select select "32386"
select select "1215"
select select "tentative"
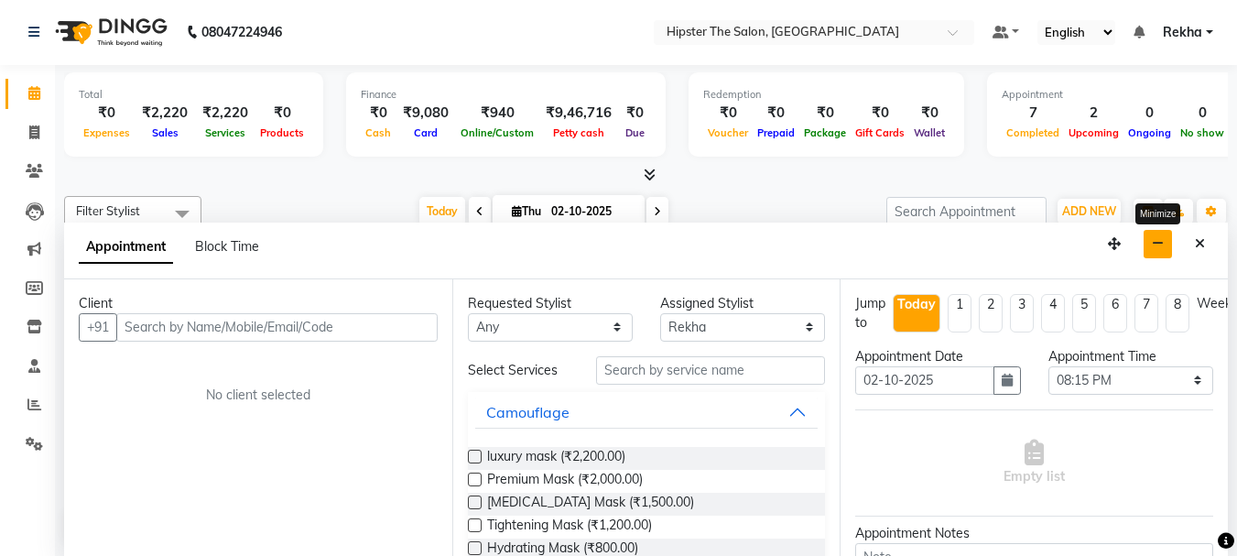
click at [1151, 251] on button "button" at bounding box center [1158, 244] width 28 height 28
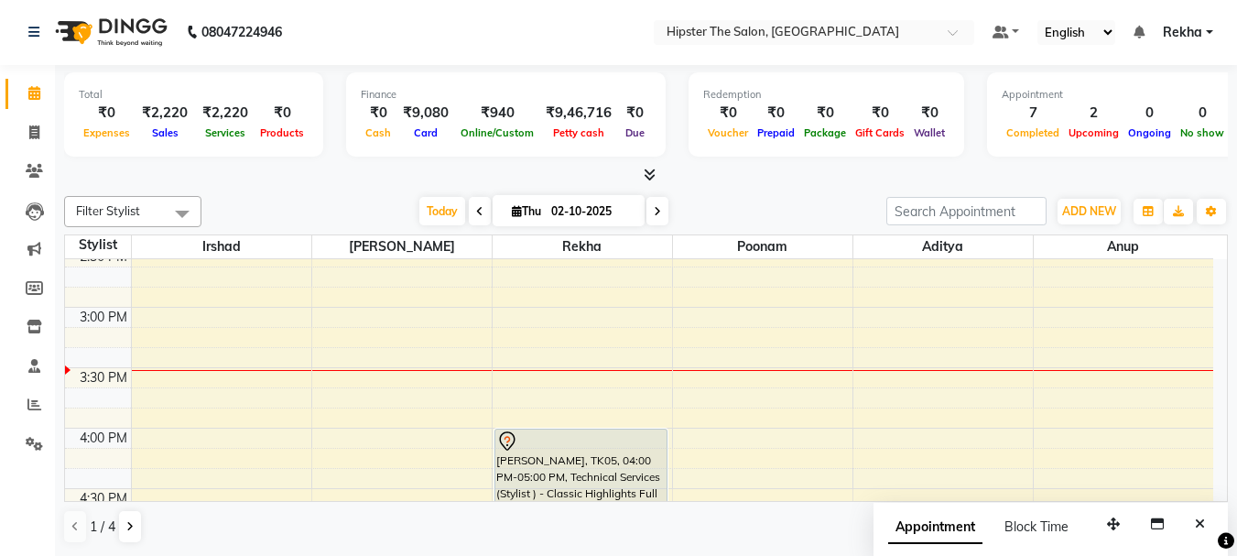
scroll to position [838, 0]
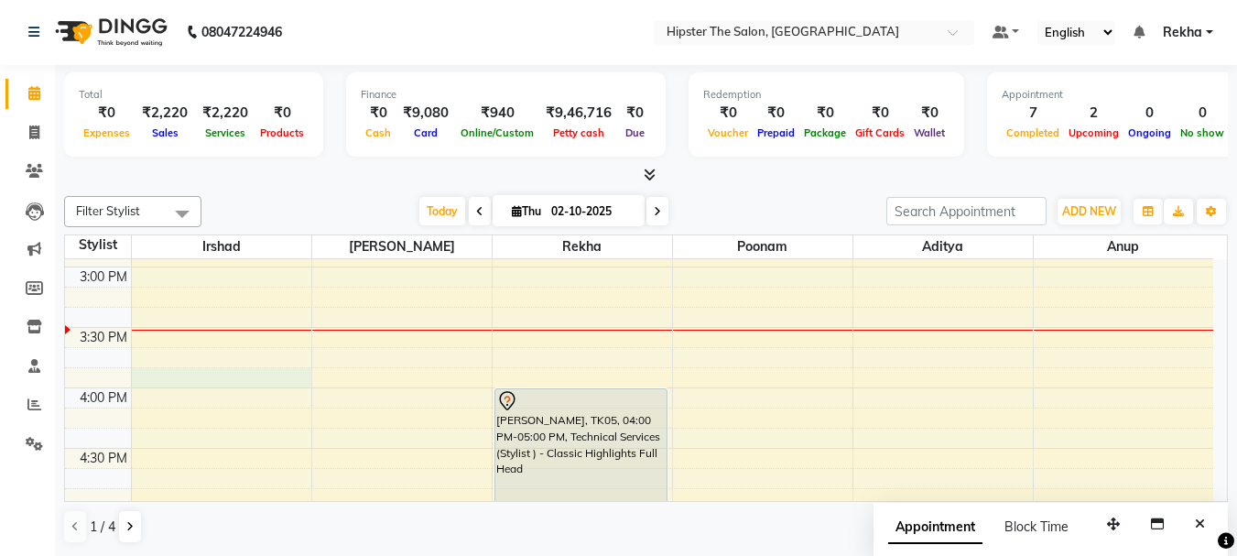
click at [193, 387] on div "8:00 AM 8:30 AM 9:00 AM 9:30 AM 10:00 AM 10:30 AM 11:00 AM 11:30 AM 12:00 PM 12…" at bounding box center [639, 327] width 1149 height 1813
select select "32387"
select select "945"
select select "tentative"
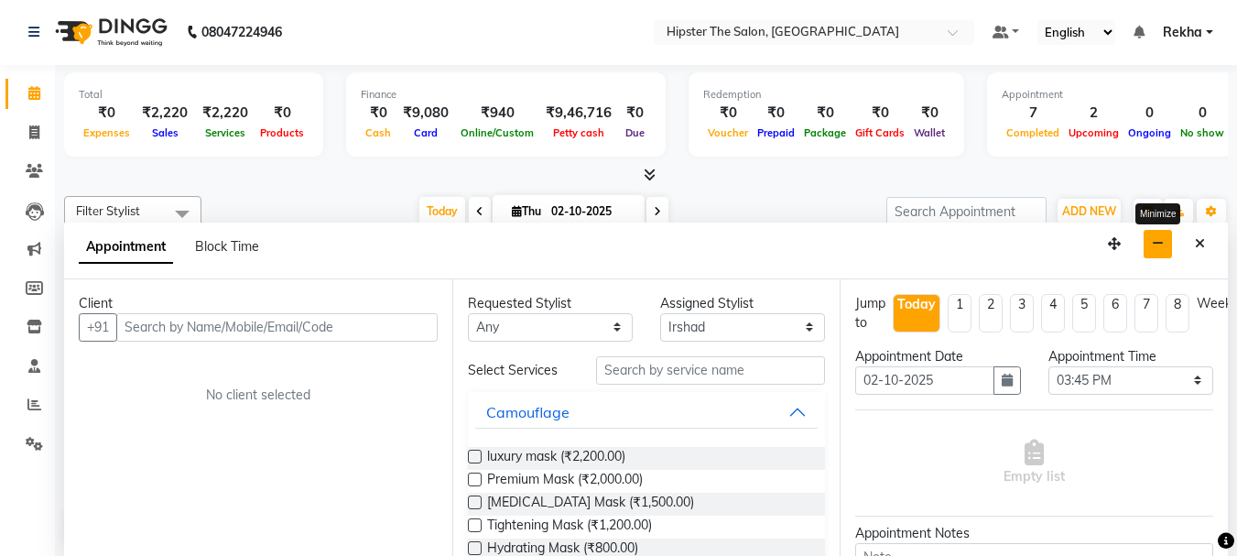
click at [1166, 245] on button "button" at bounding box center [1158, 244] width 28 height 28
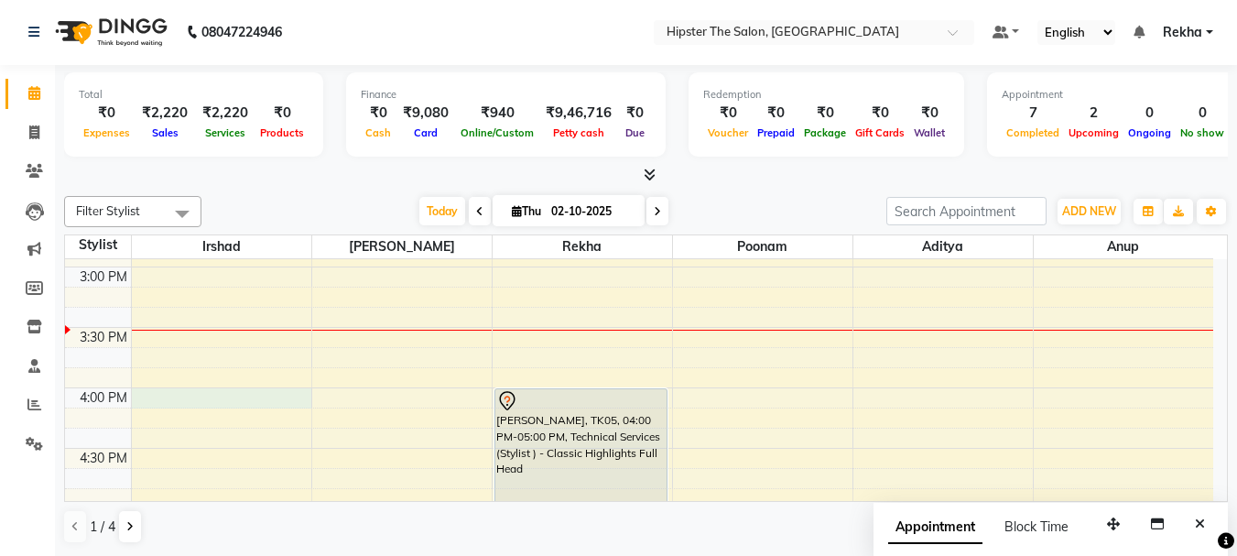
click at [208, 394] on div "8:00 AM 8:30 AM 9:00 AM 9:30 AM 10:00 AM 10:30 AM 11:00 AM 11:30 AM 12:00 PM 12…" at bounding box center [639, 327] width 1149 height 1813
select select "32387"
select select "960"
select select "tentative"
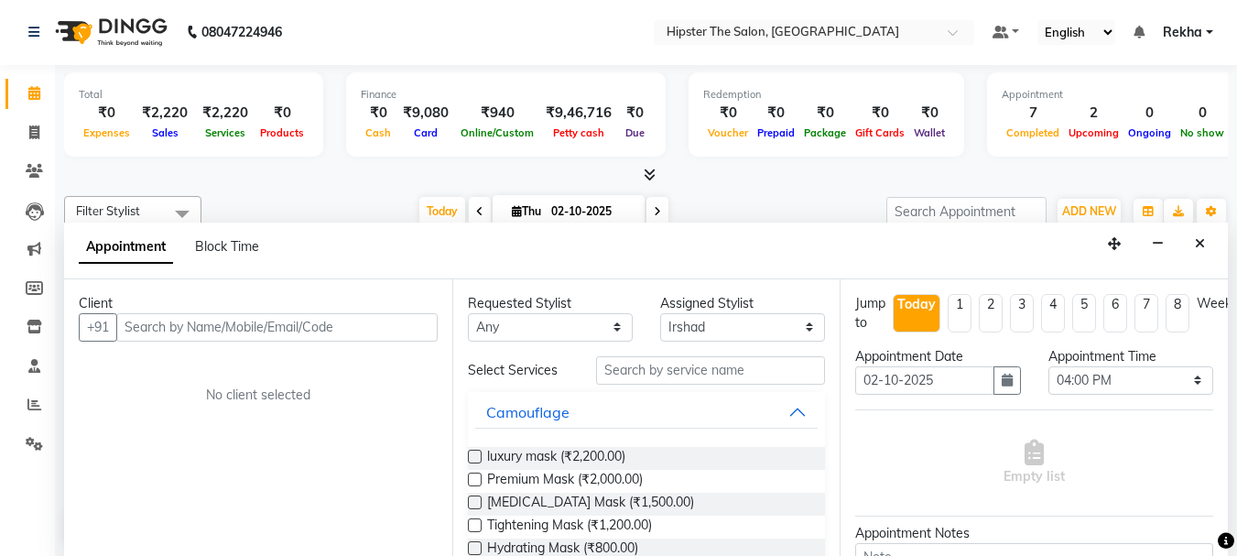
click at [220, 325] on input "text" at bounding box center [276, 327] width 321 height 28
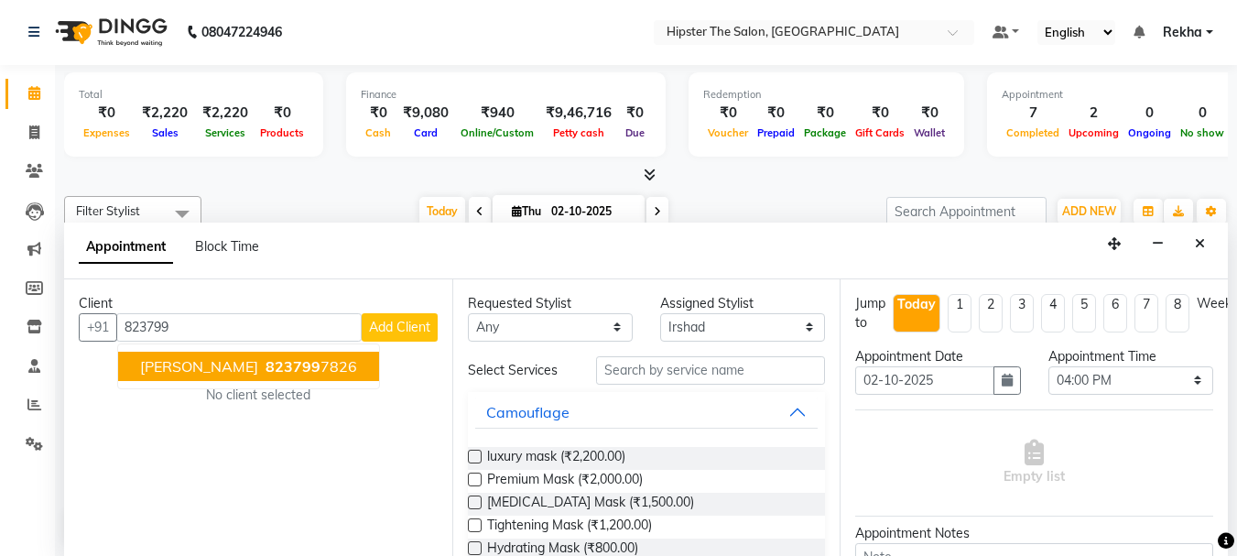
click at [266, 365] on span "823799" at bounding box center [293, 366] width 55 height 18
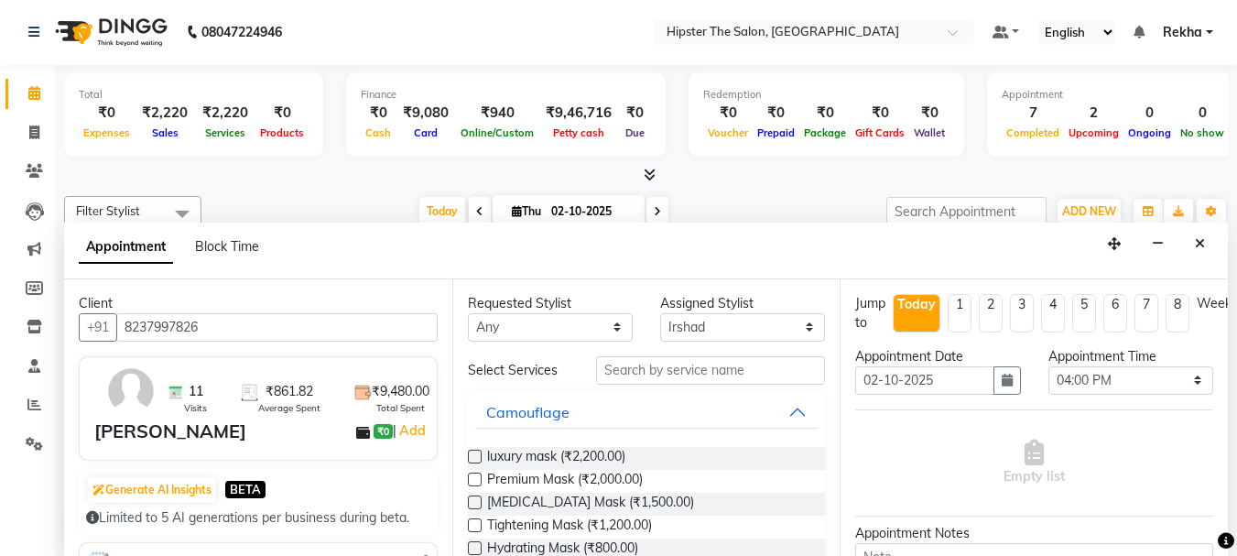
type input "8237997826"
click at [709, 373] on input "text" at bounding box center [710, 370] width 229 height 28
type input "n"
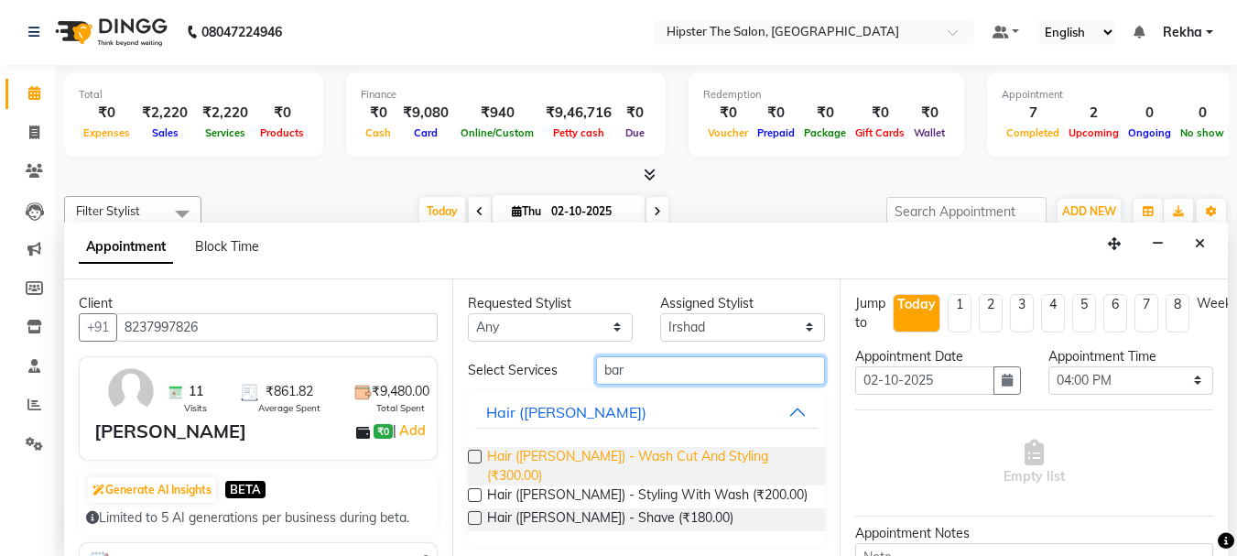
type input "bar"
click at [747, 449] on span "Hair (Barber) - Wash Cut And Styling (₹300.00)" at bounding box center [649, 466] width 324 height 38
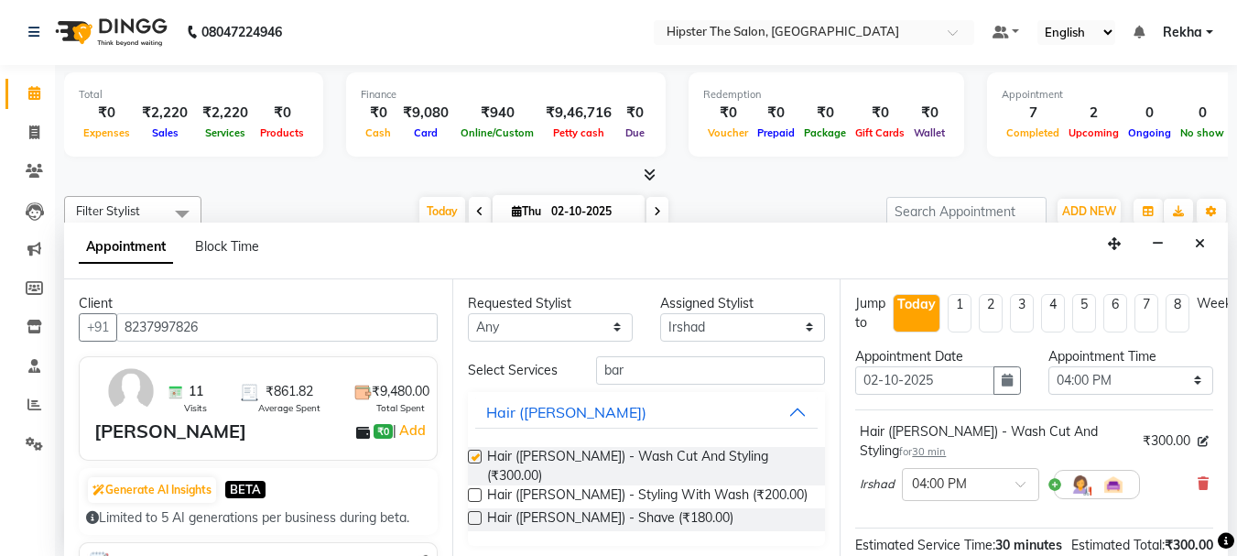
checkbox input "false"
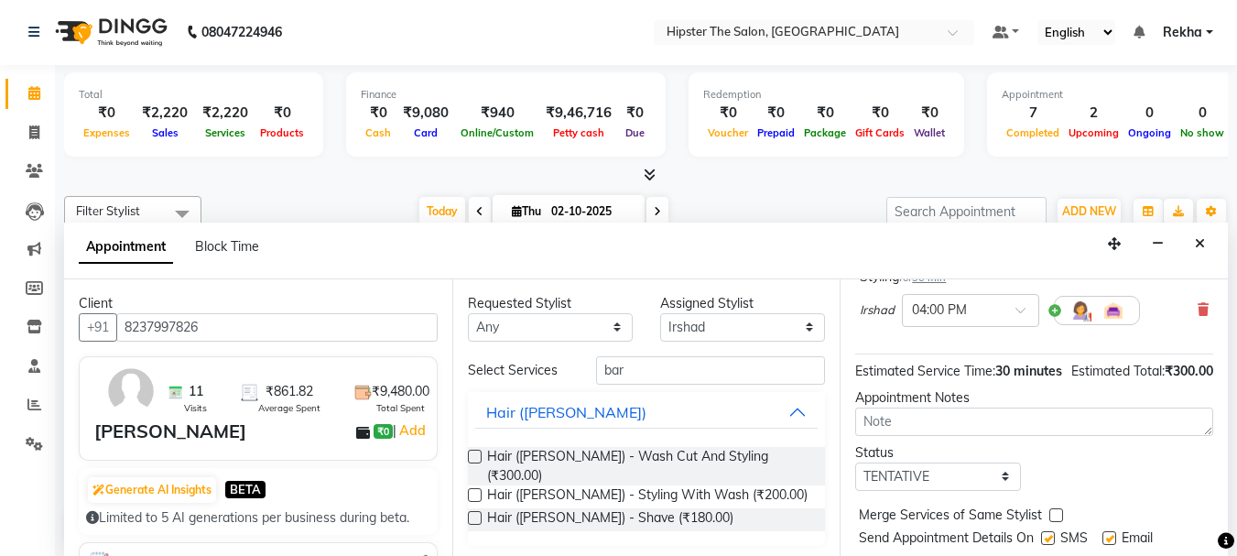
scroll to position [257, 0]
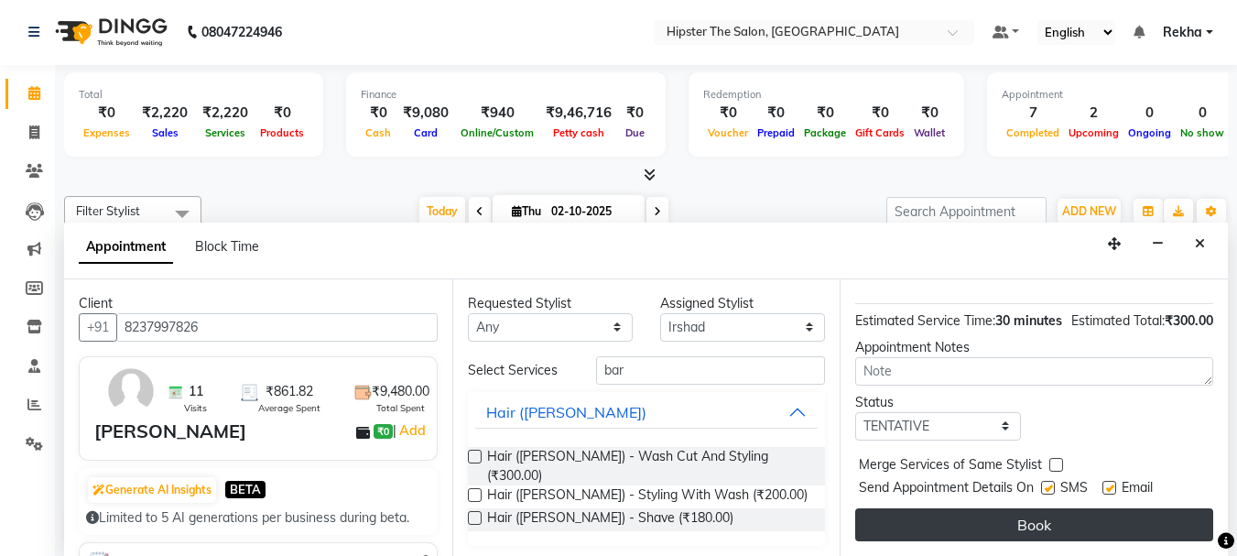
click at [1011, 508] on button "Book" at bounding box center [1034, 524] width 358 height 33
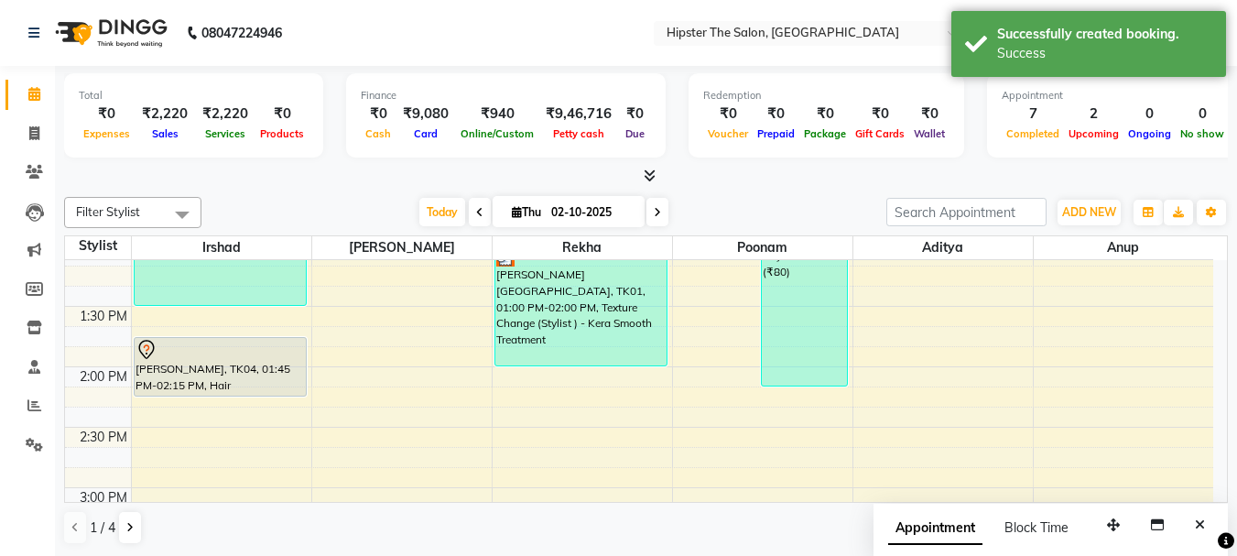
scroll to position [520, 0]
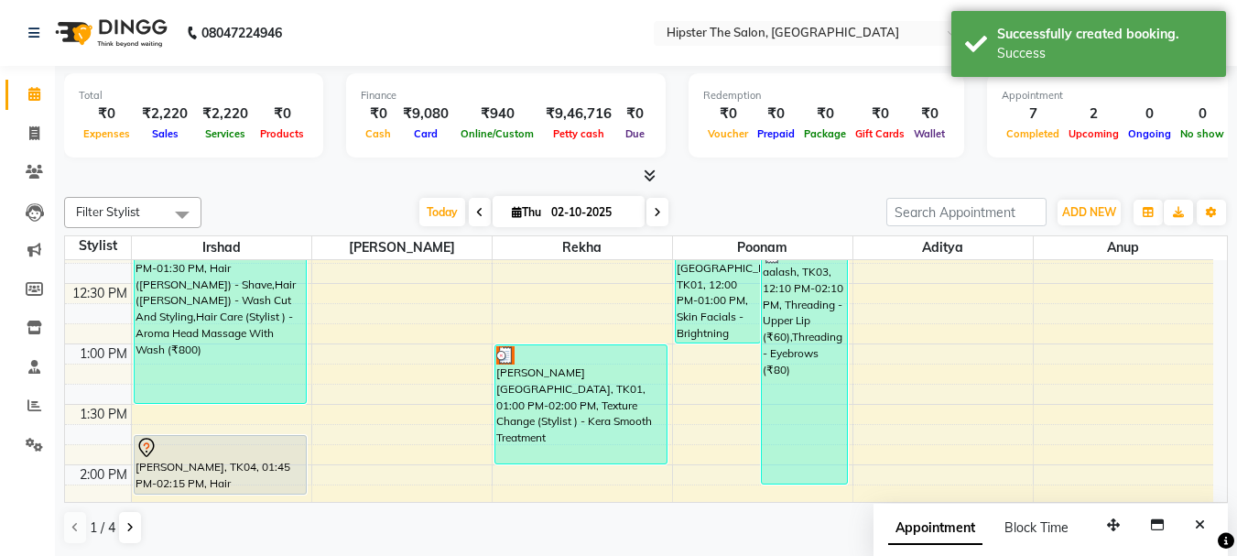
click at [654, 210] on icon at bounding box center [657, 212] width 7 height 11
type input "03-10-2025"
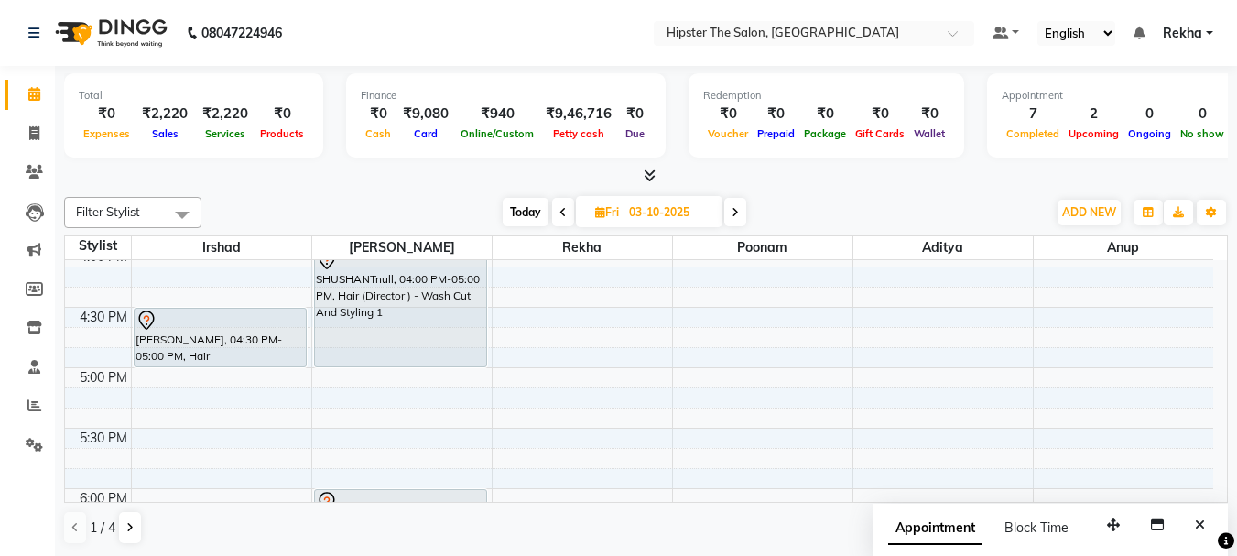
scroll to position [959, 0]
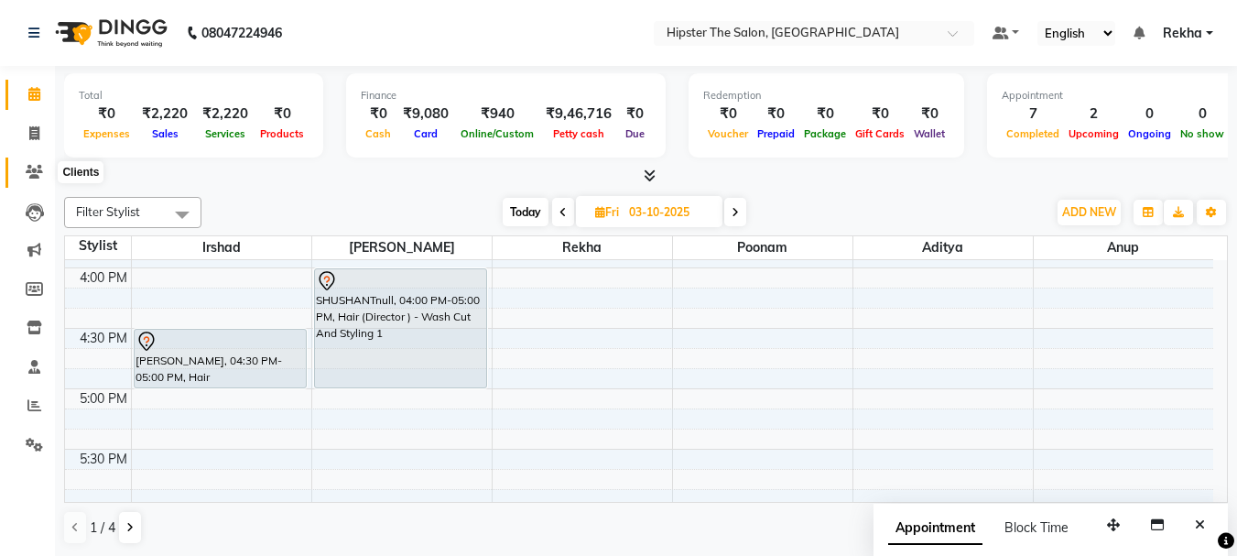
click at [35, 166] on icon at bounding box center [34, 172] width 17 height 14
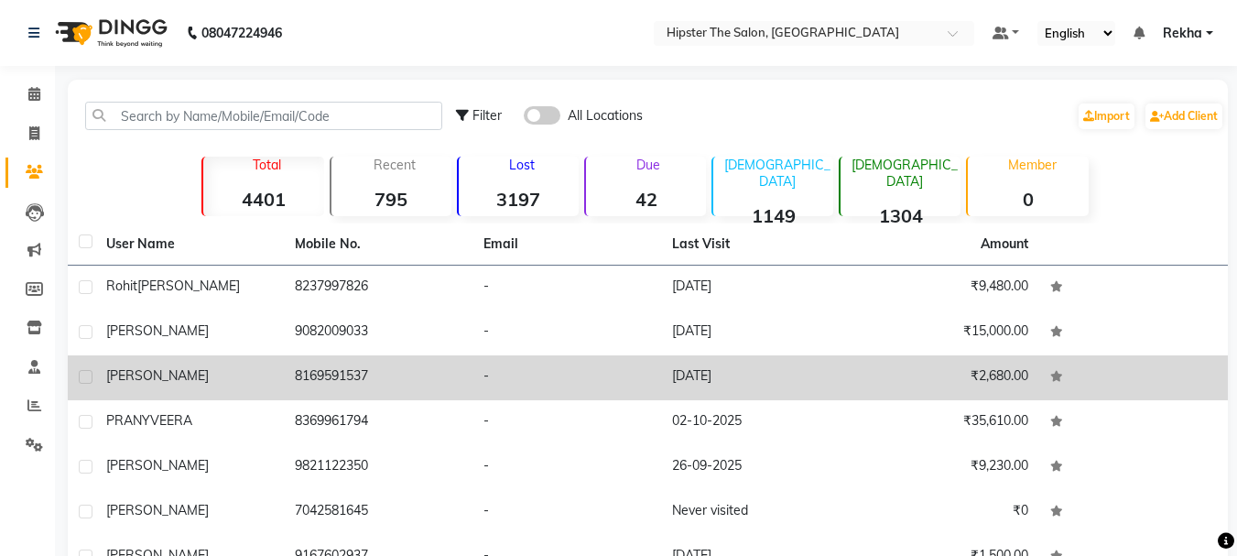
click at [341, 374] on td "8169591537" at bounding box center [378, 377] width 189 height 45
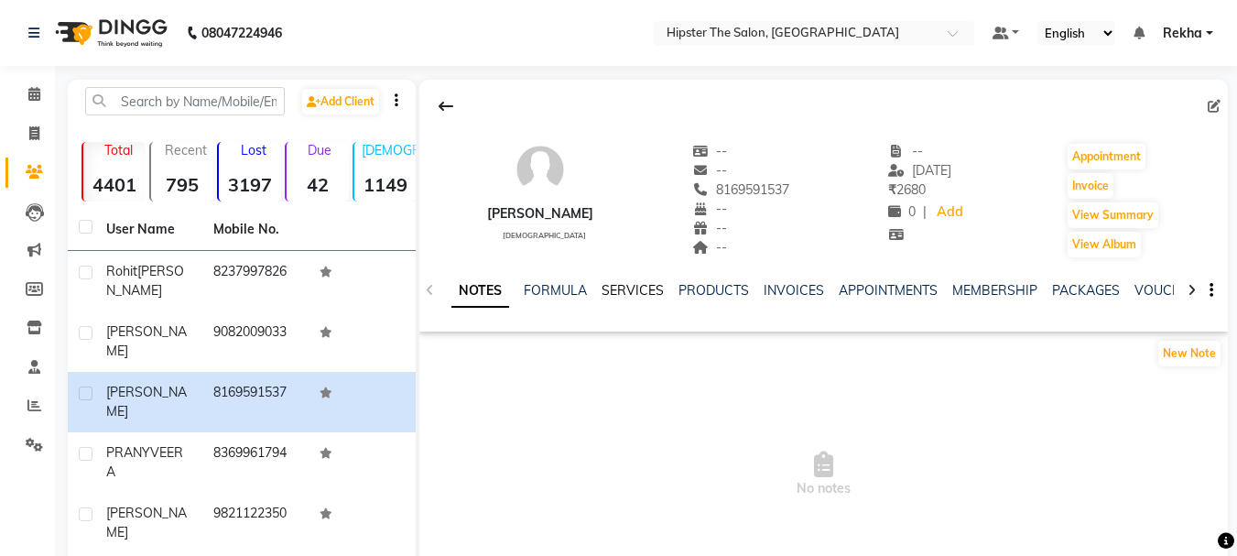
click at [628, 288] on link "SERVICES" at bounding box center [633, 290] width 62 height 16
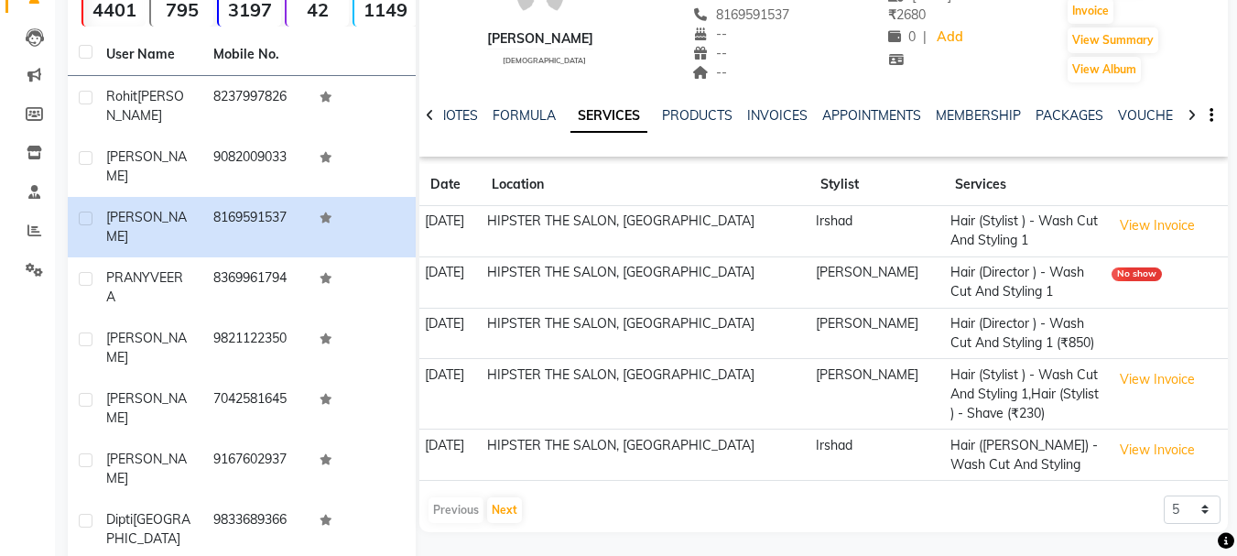
scroll to position [202, 0]
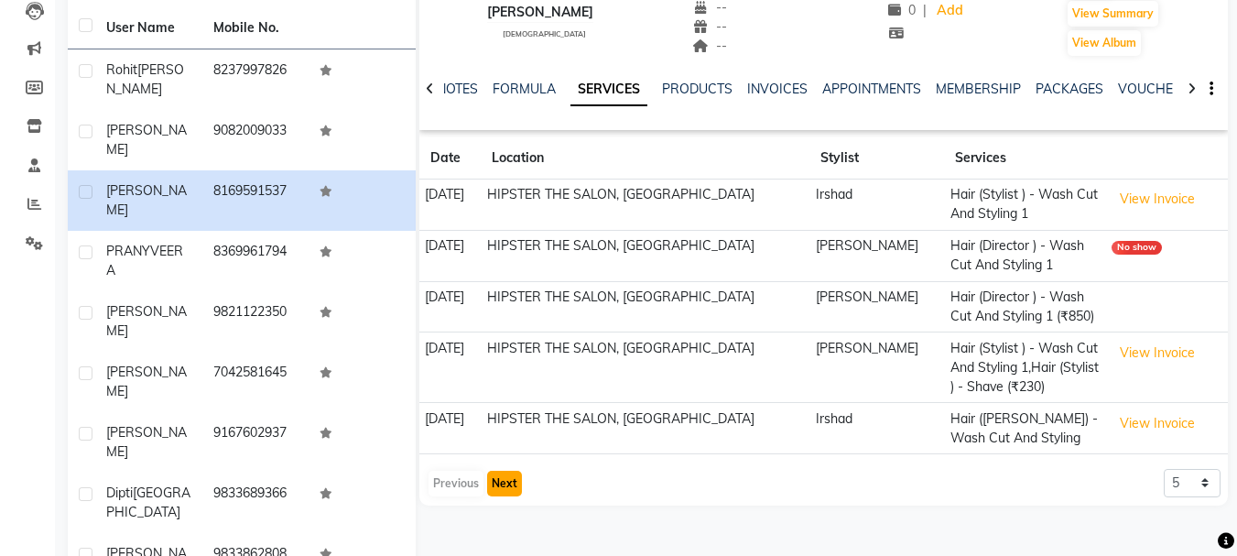
click at [507, 485] on button "Next" at bounding box center [504, 484] width 35 height 26
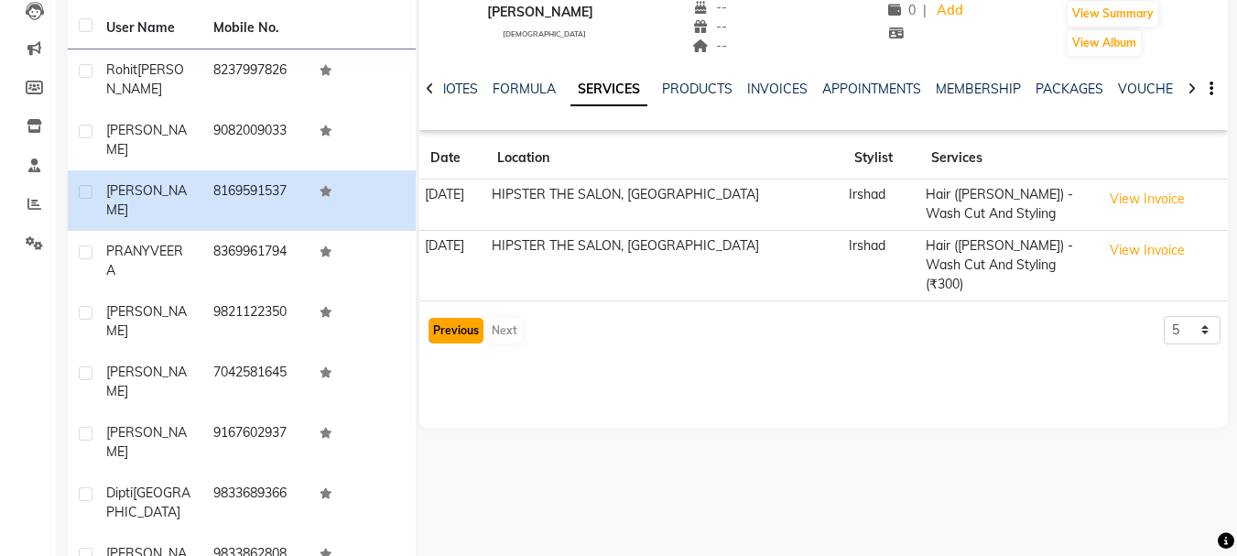
click at [463, 318] on button "Previous" at bounding box center [456, 331] width 55 height 26
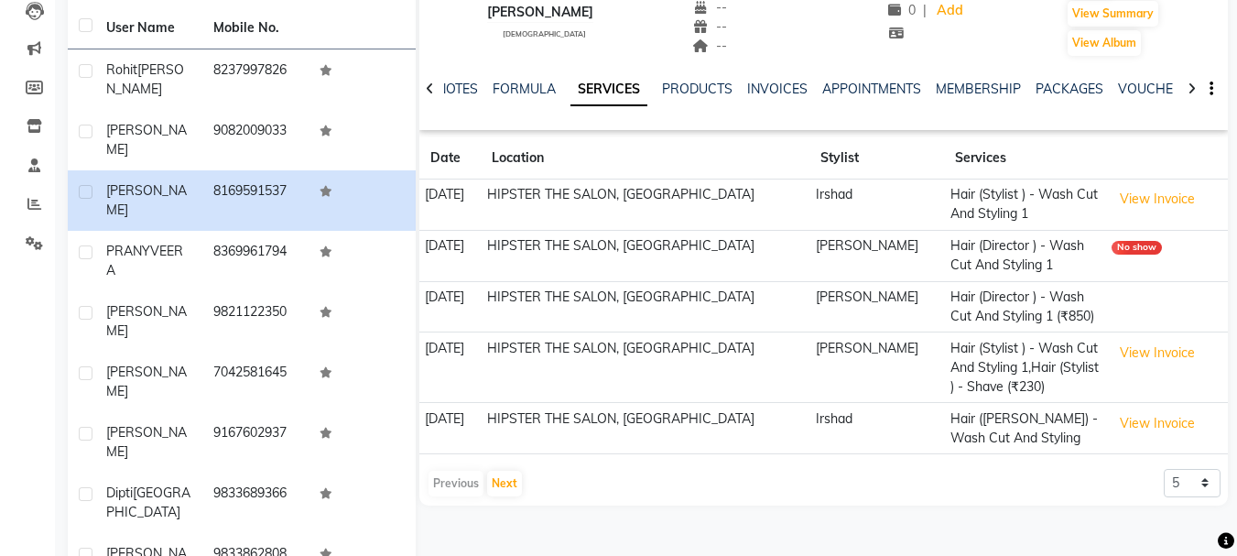
scroll to position [0, 0]
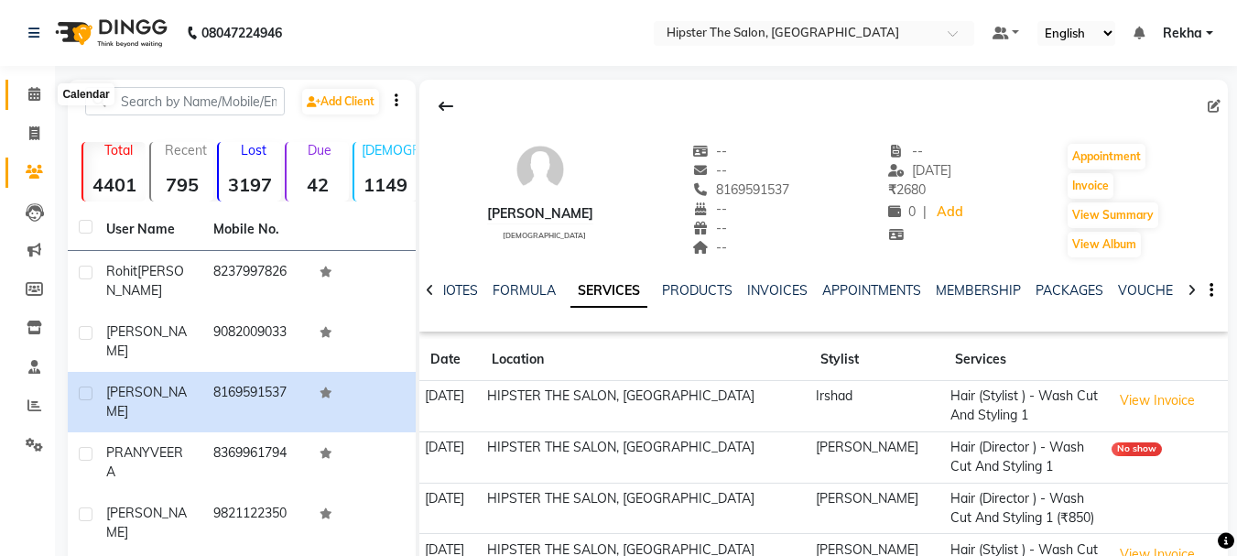
click at [32, 91] on icon at bounding box center [34, 94] width 12 height 14
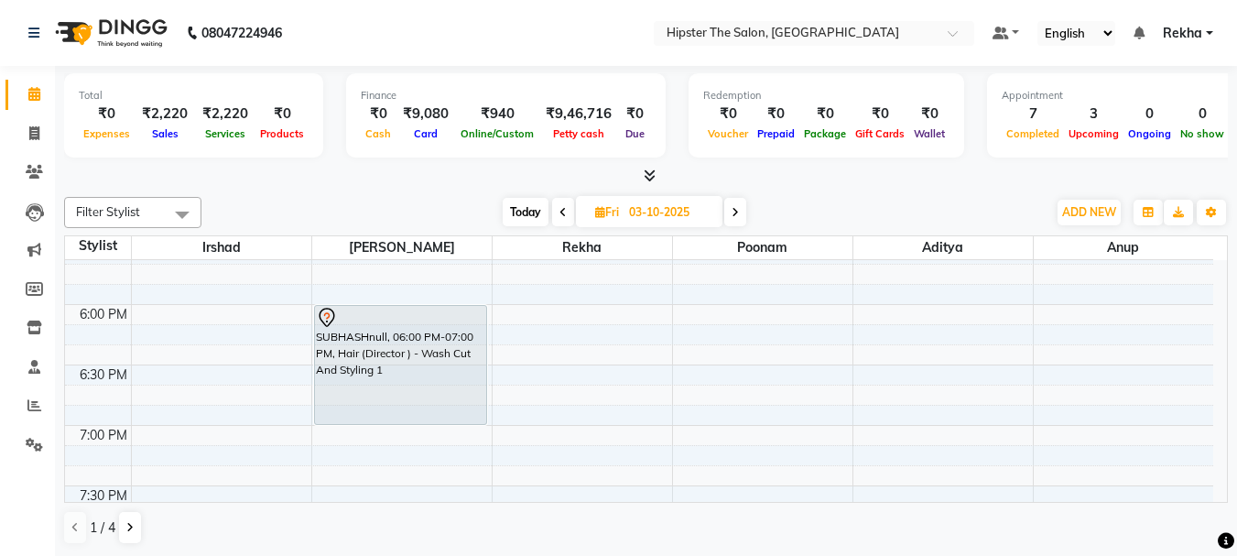
scroll to position [1159, 0]
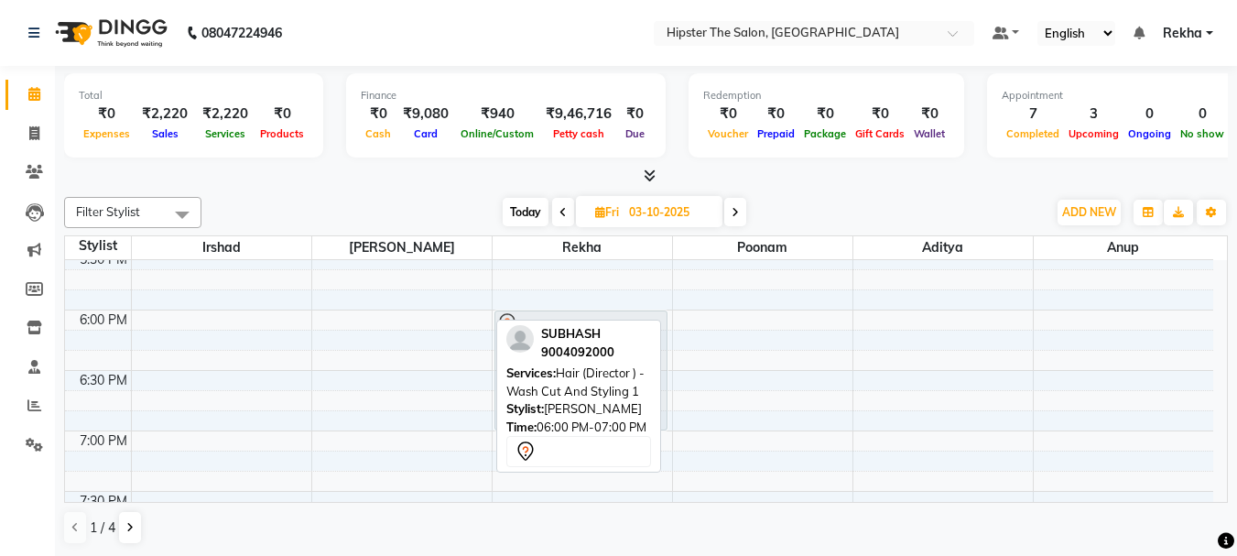
drag, startPoint x: 372, startPoint y: 353, endPoint x: 529, endPoint y: 344, distance: 157.8
click at [529, 344] on div "Filter Stylist Select All Irshad Bhavin Rekha poonam Aditya Anup Diksha Altaf S…" at bounding box center [646, 371] width 1164 height 363
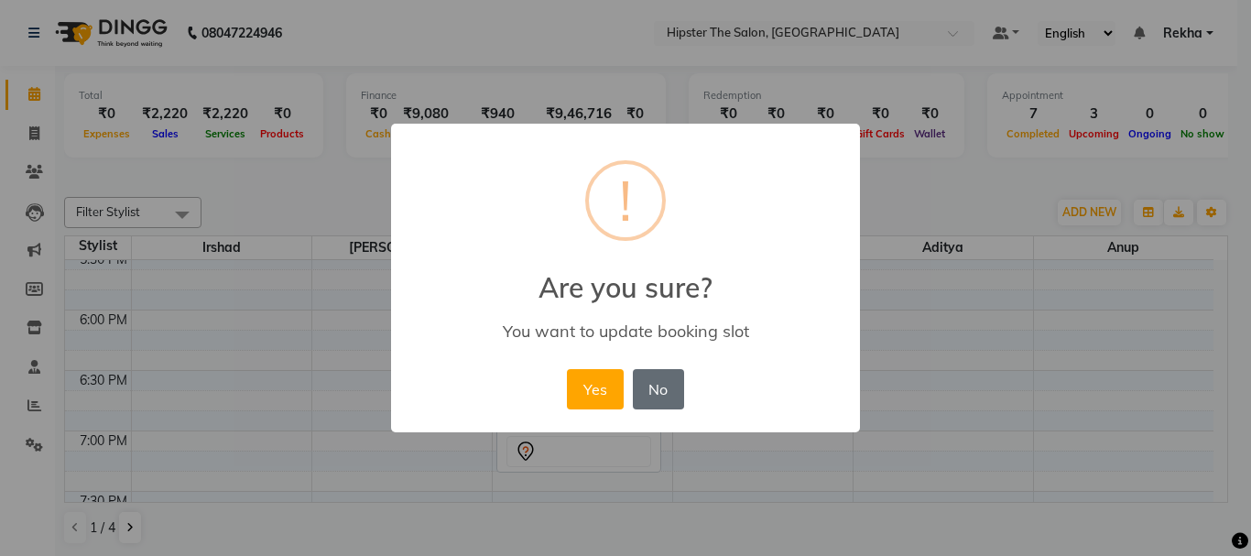
click at [654, 387] on button "No" at bounding box center [658, 389] width 51 height 40
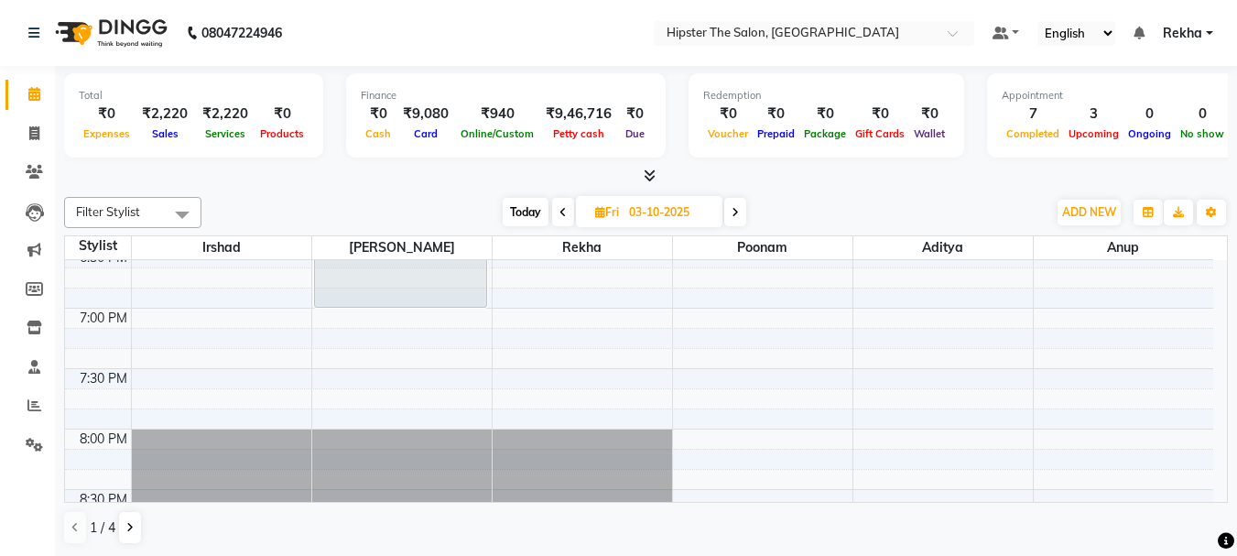
scroll to position [1238, 0]
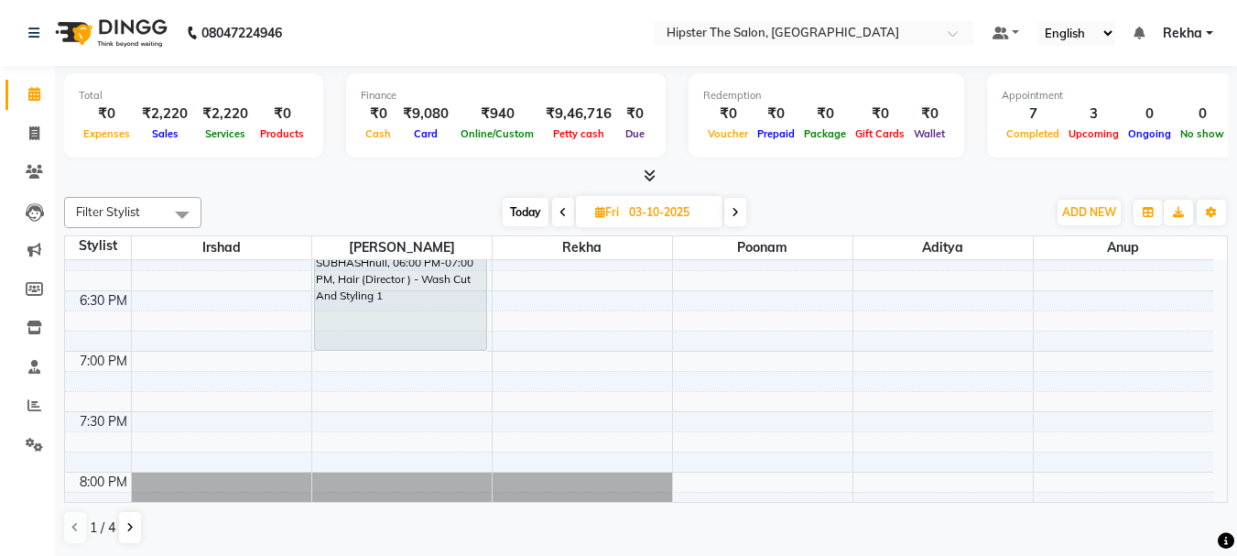
click at [738, 211] on icon at bounding box center [735, 212] width 7 height 11
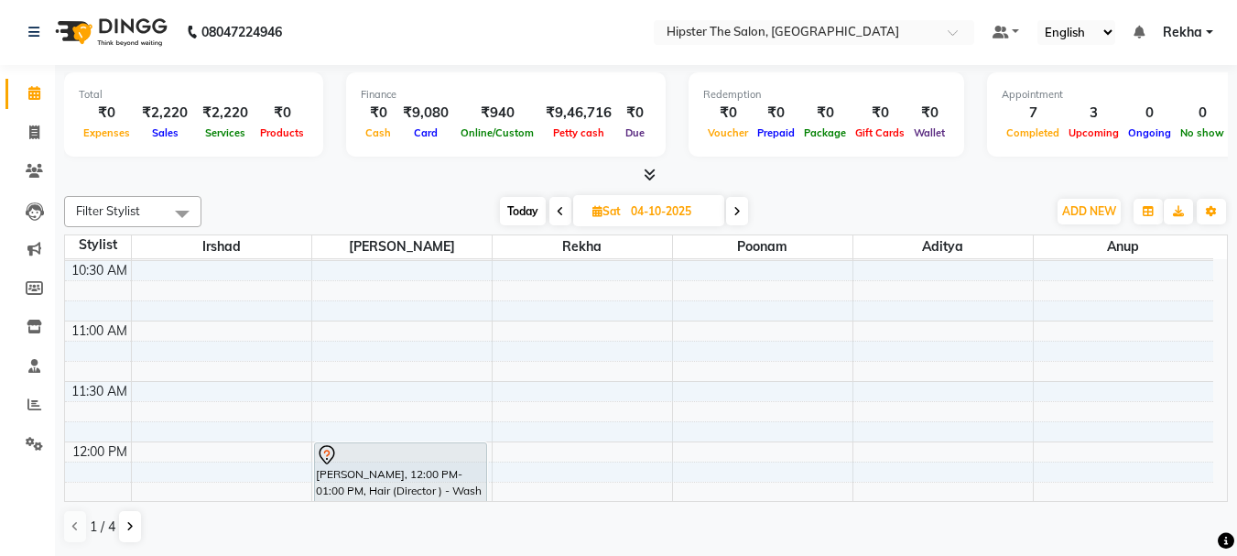
scroll to position [440, 0]
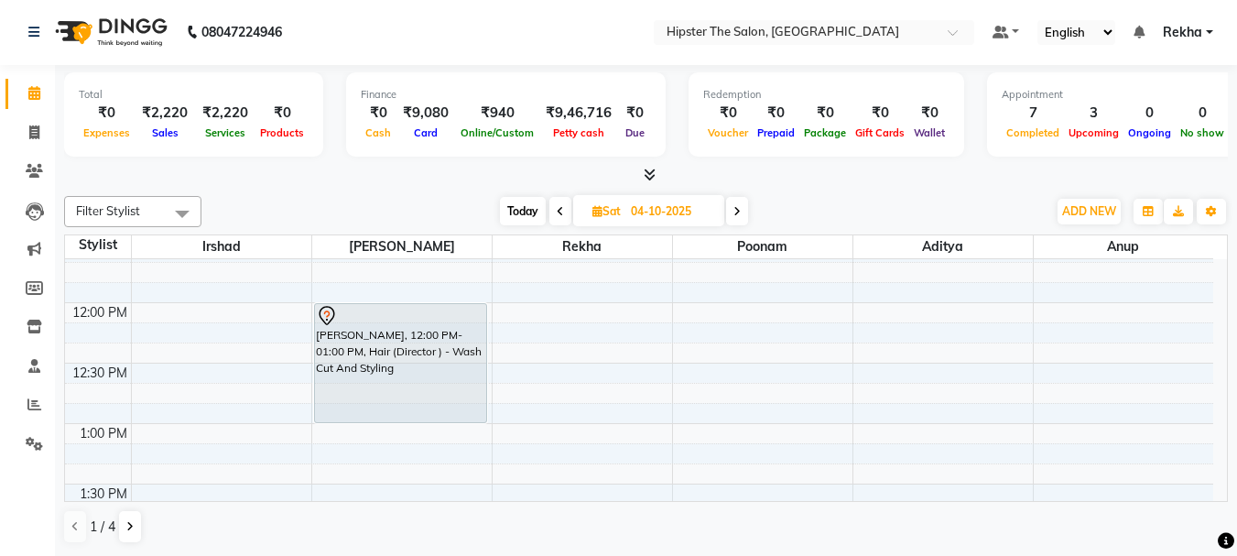
click at [739, 211] on icon at bounding box center [737, 211] width 7 height 11
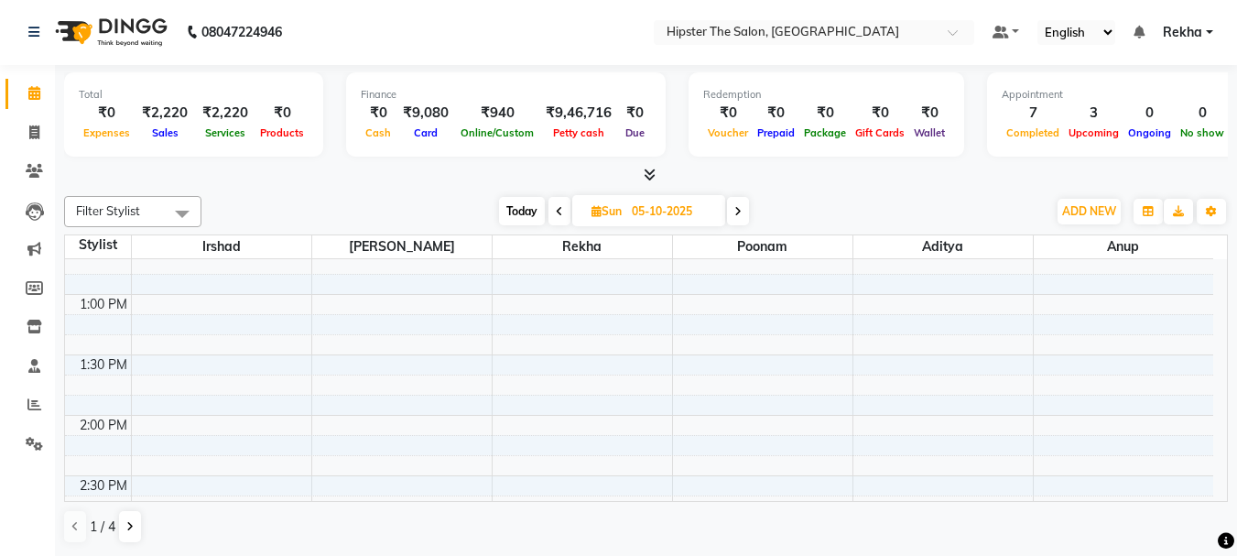
scroll to position [641, 0]
click at [510, 204] on span "Today" at bounding box center [522, 211] width 46 height 28
type input "02-10-2025"
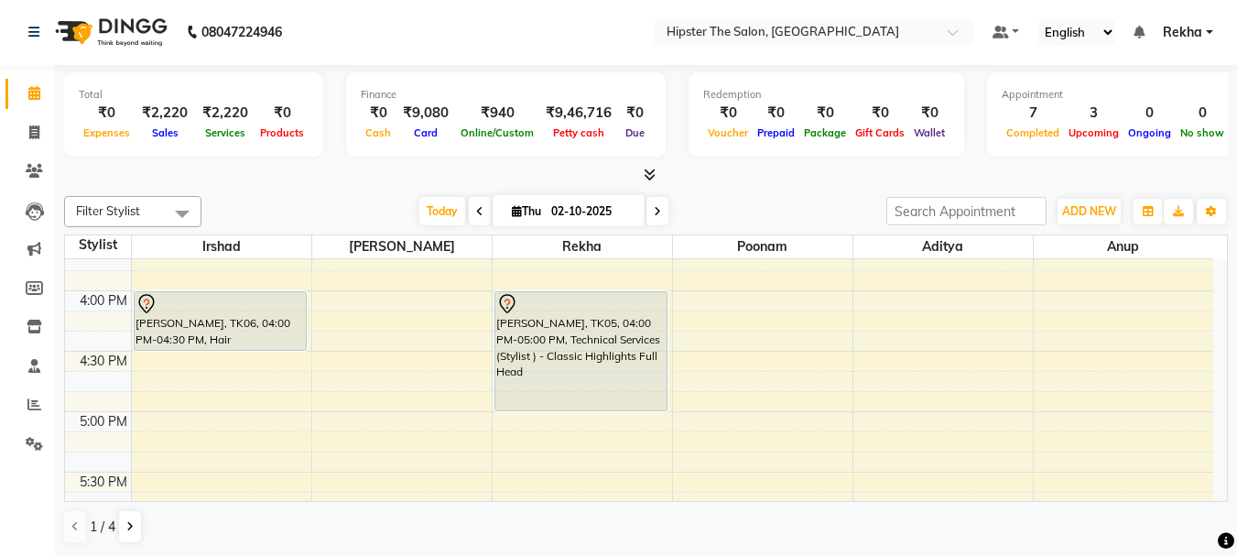
scroll to position [932, 0]
click at [212, 421] on div "8:00 AM 8:30 AM 9:00 AM 9:30 AM 10:00 AM 10:30 AM 11:00 AM 11:30 AM 12:00 PM 12…" at bounding box center [639, 233] width 1149 height 1813
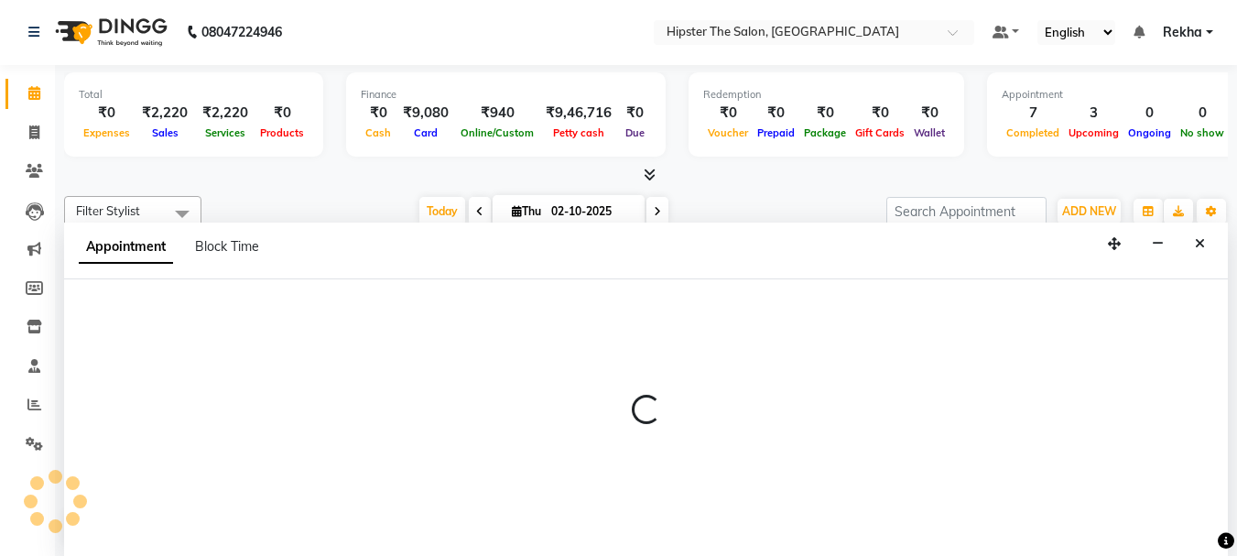
select select "32387"
select select "tentative"
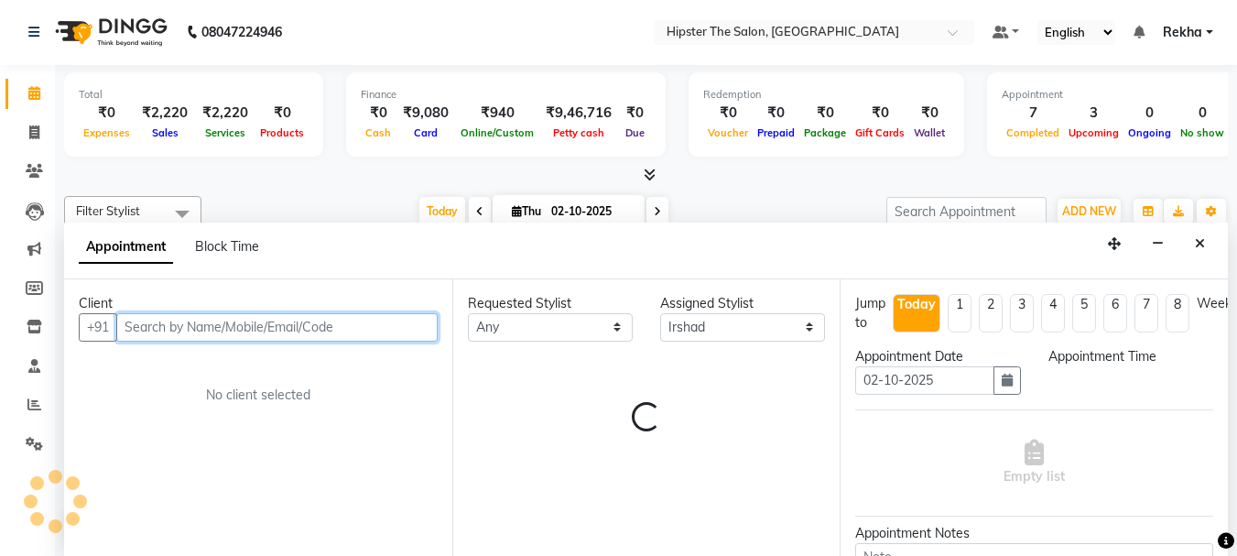
select select "1020"
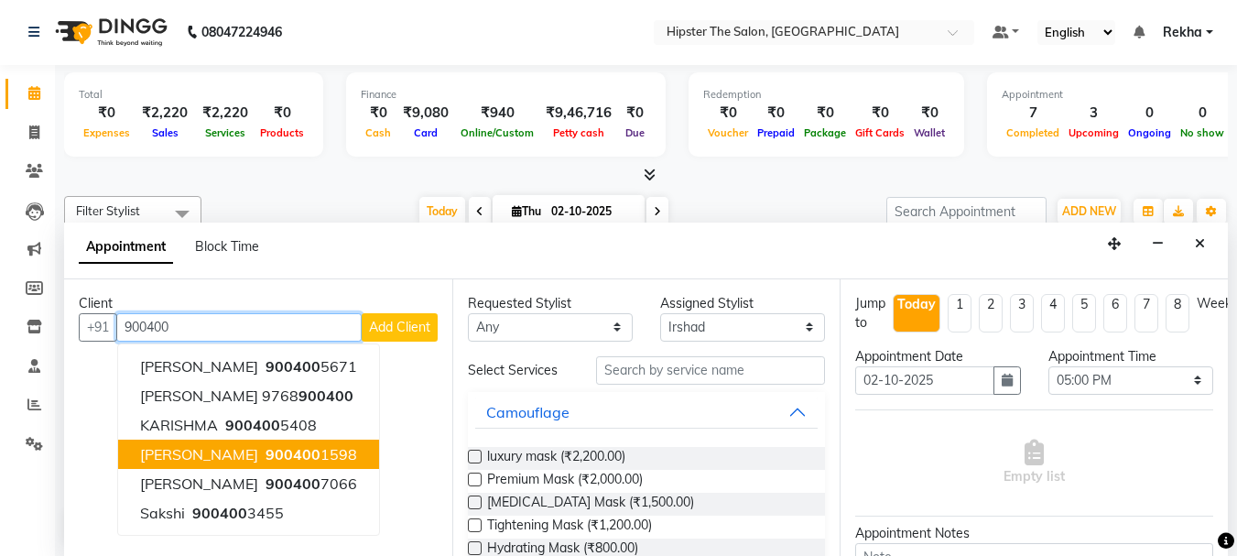
click at [276, 452] on ngb-highlight "900400 1598" at bounding box center [309, 454] width 95 height 18
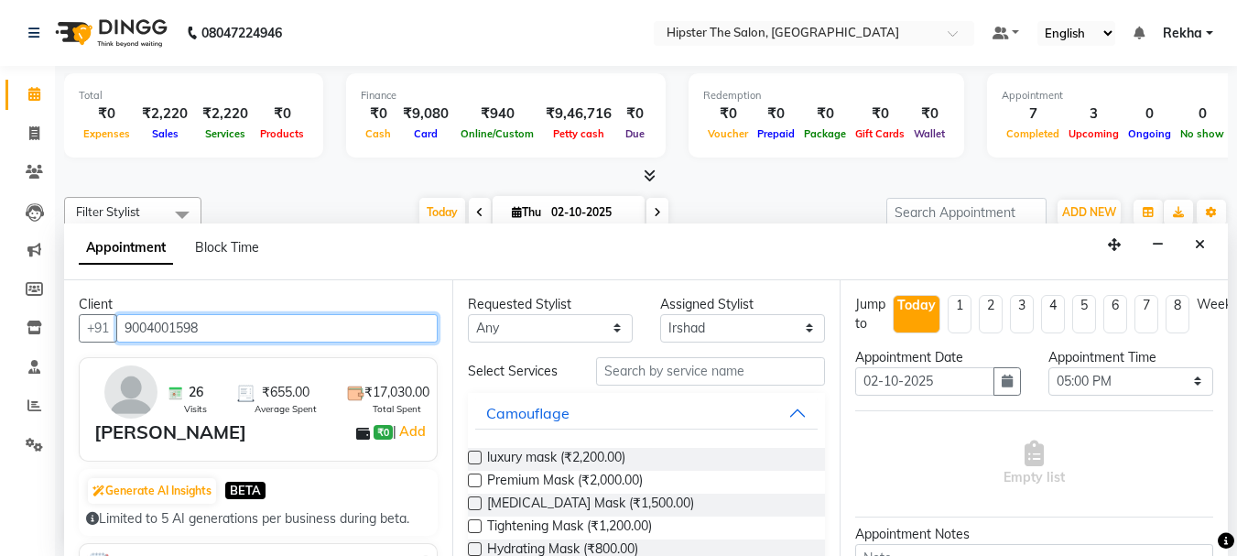
scroll to position [1, 0]
type input "9004001598"
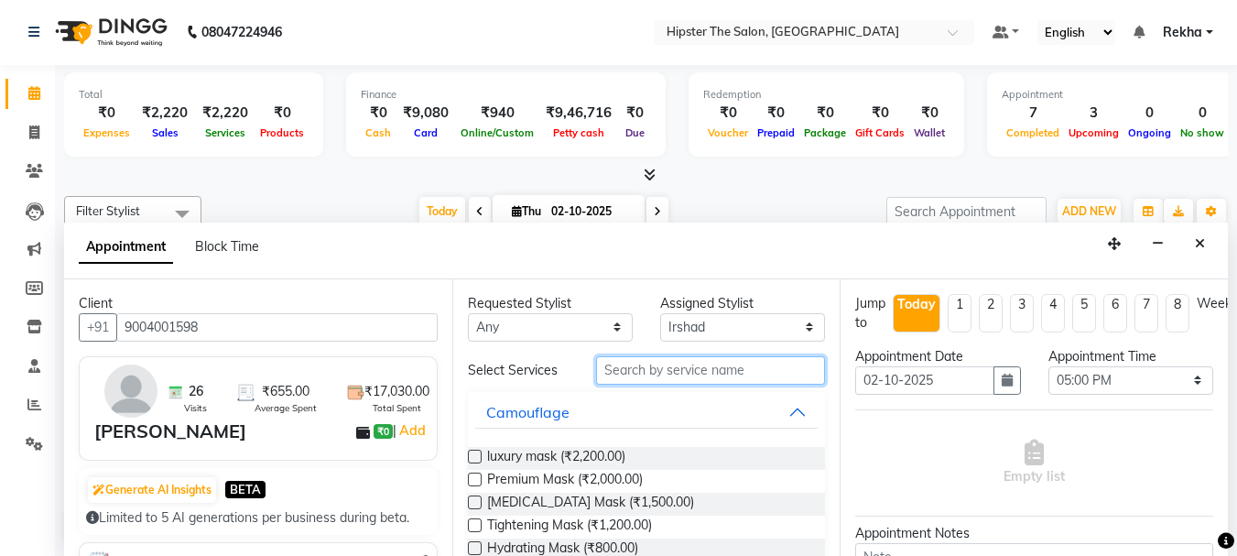
click at [665, 366] on input "text" at bounding box center [710, 370] width 229 height 28
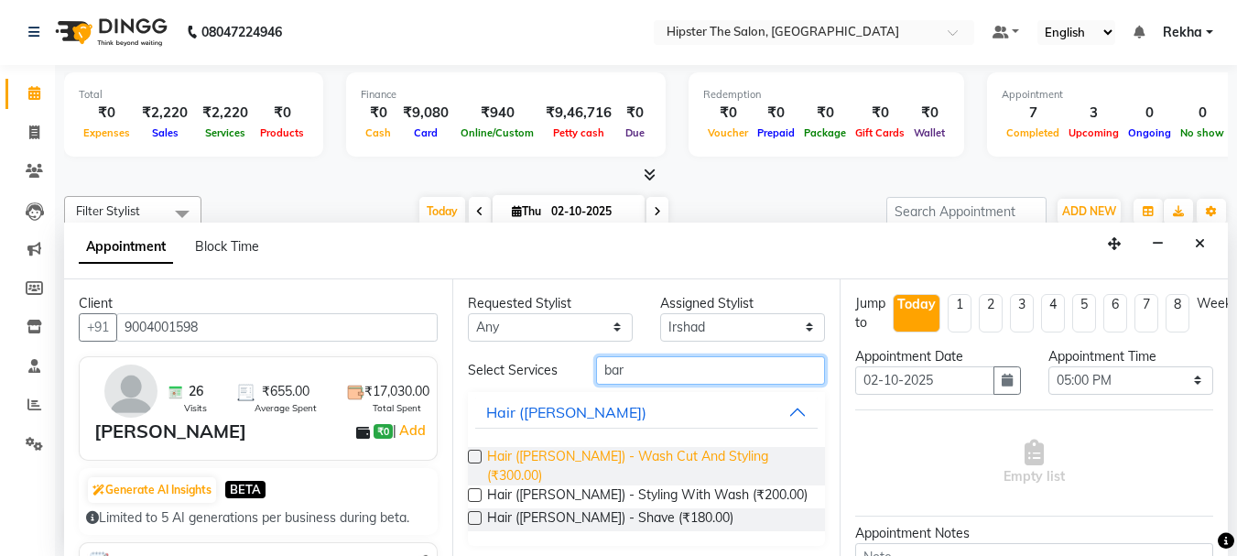
type input "bar"
click at [739, 454] on span "Hair (Barber) - Wash Cut And Styling (₹300.00)" at bounding box center [649, 466] width 324 height 38
checkbox input "false"
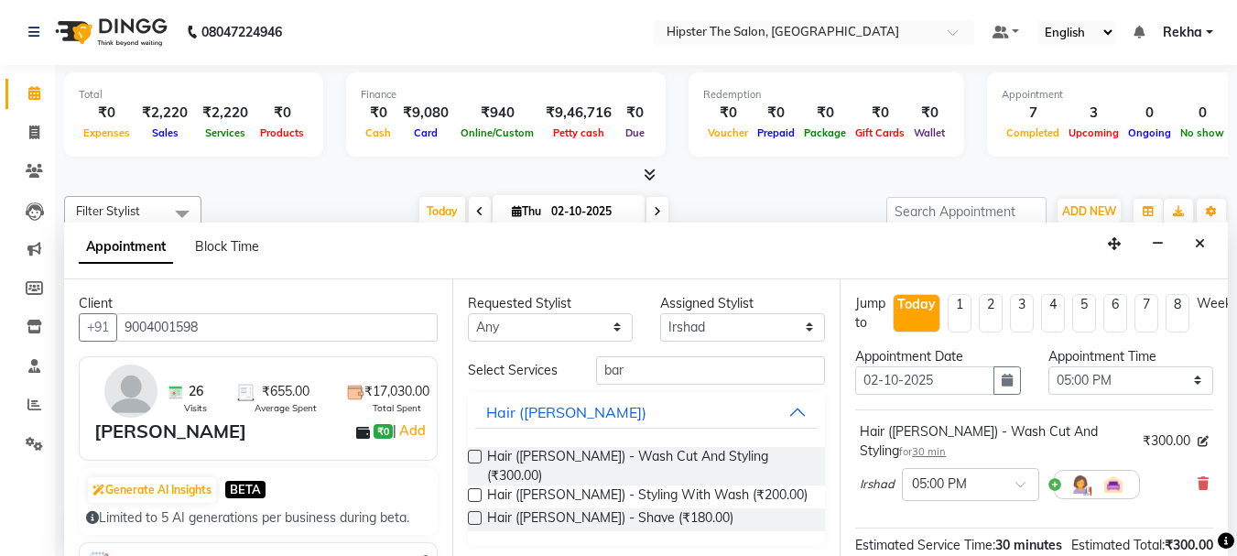
click at [690, 508] on div "Hair (Barber) - Shave (₹180.00)" at bounding box center [647, 519] width 358 height 23
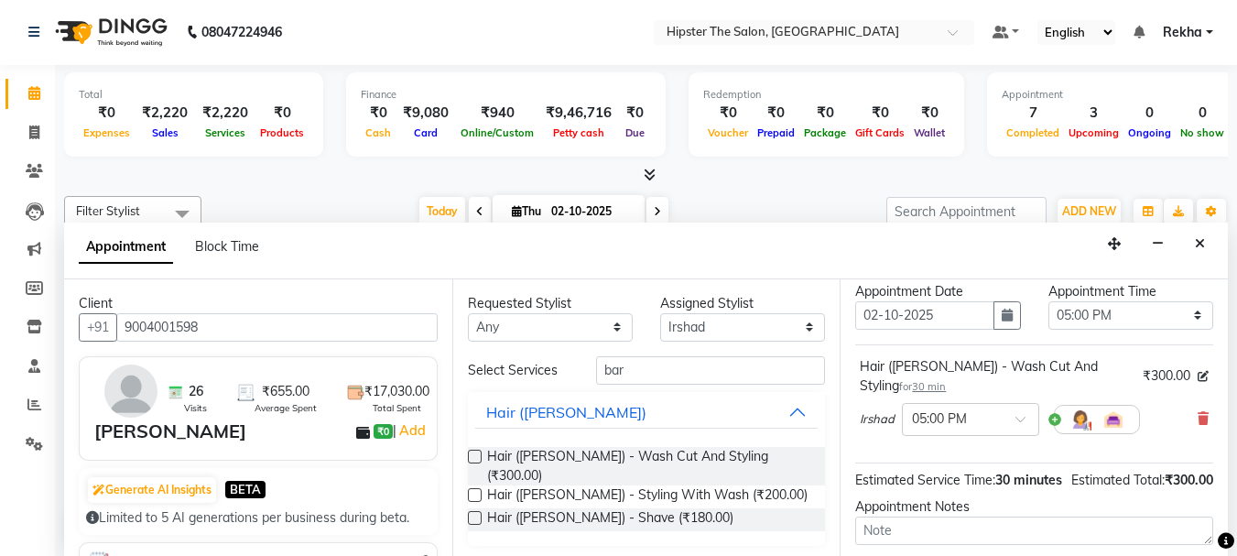
scroll to position [0, 0]
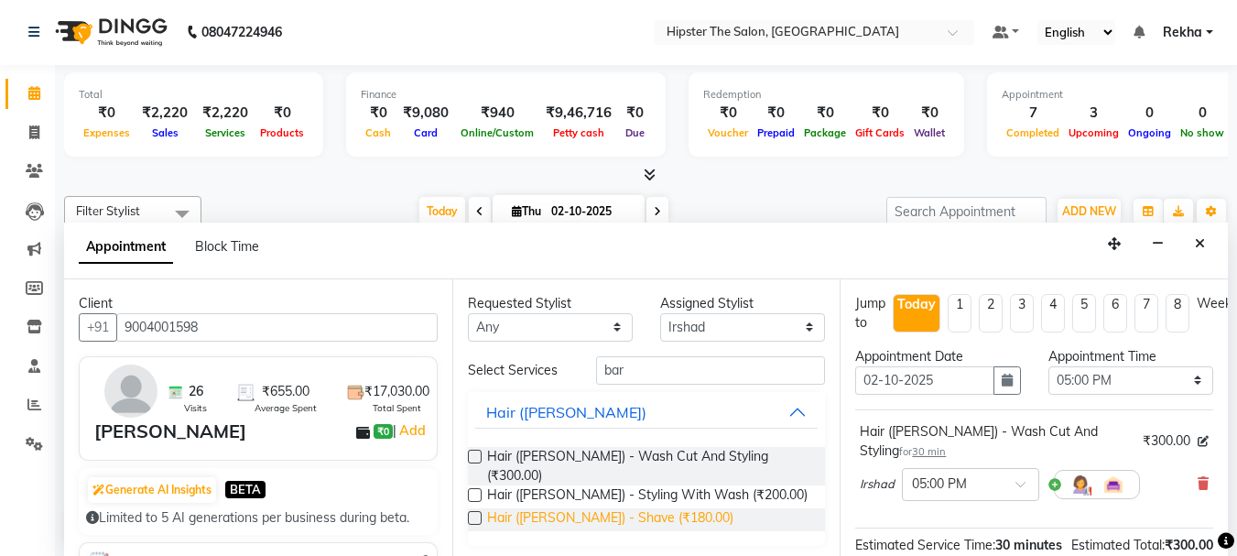
click at [649, 508] on span "Hair (Barber) - Shave (₹180.00)" at bounding box center [610, 519] width 246 height 23
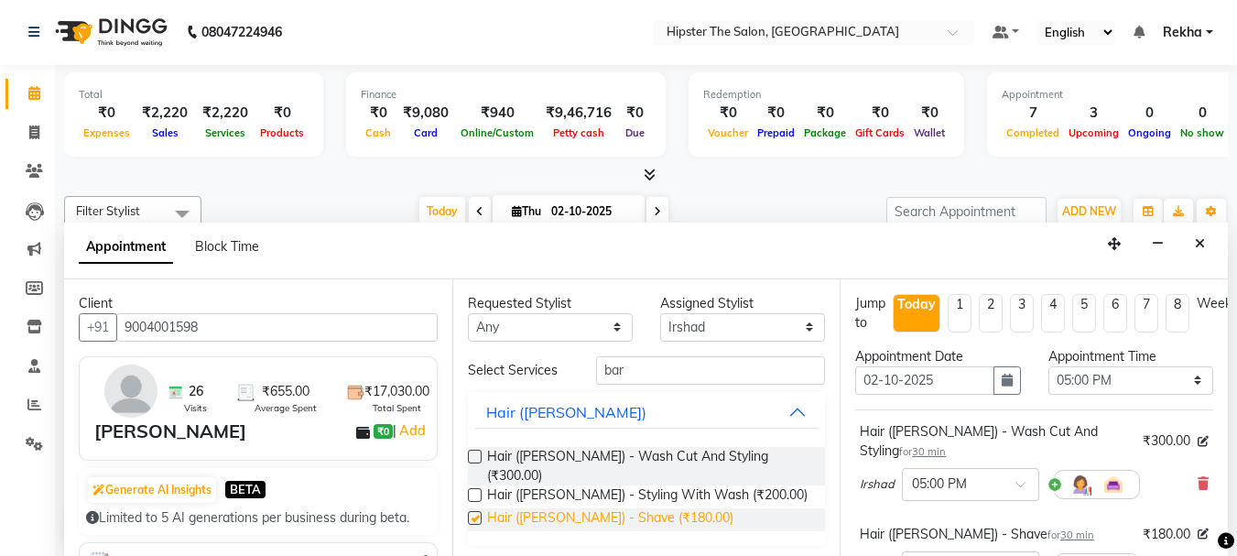
checkbox input "false"
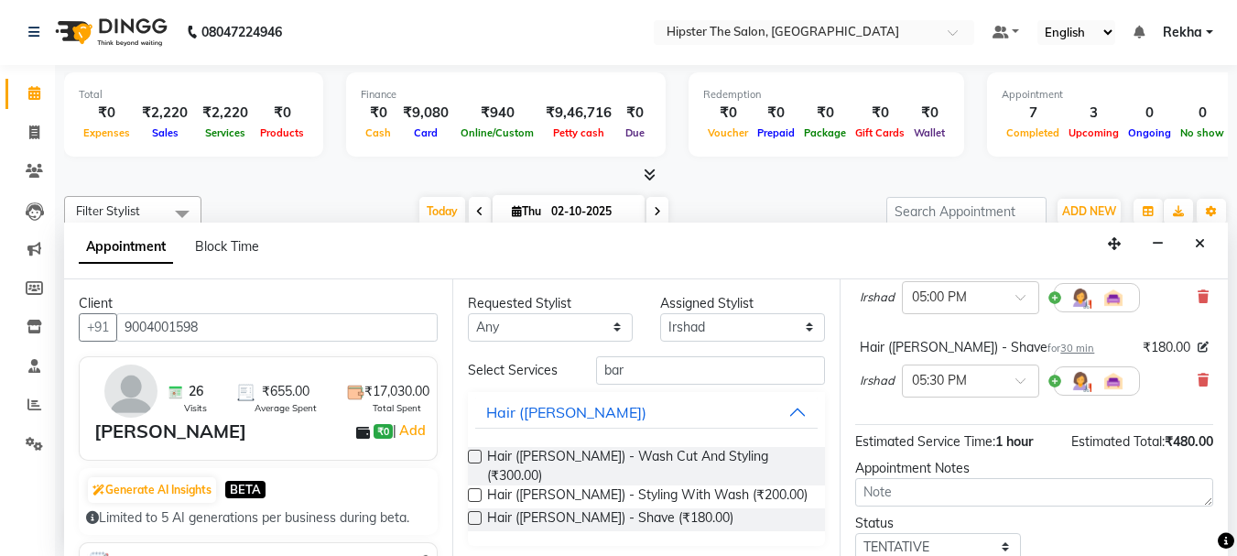
scroll to position [321, 0]
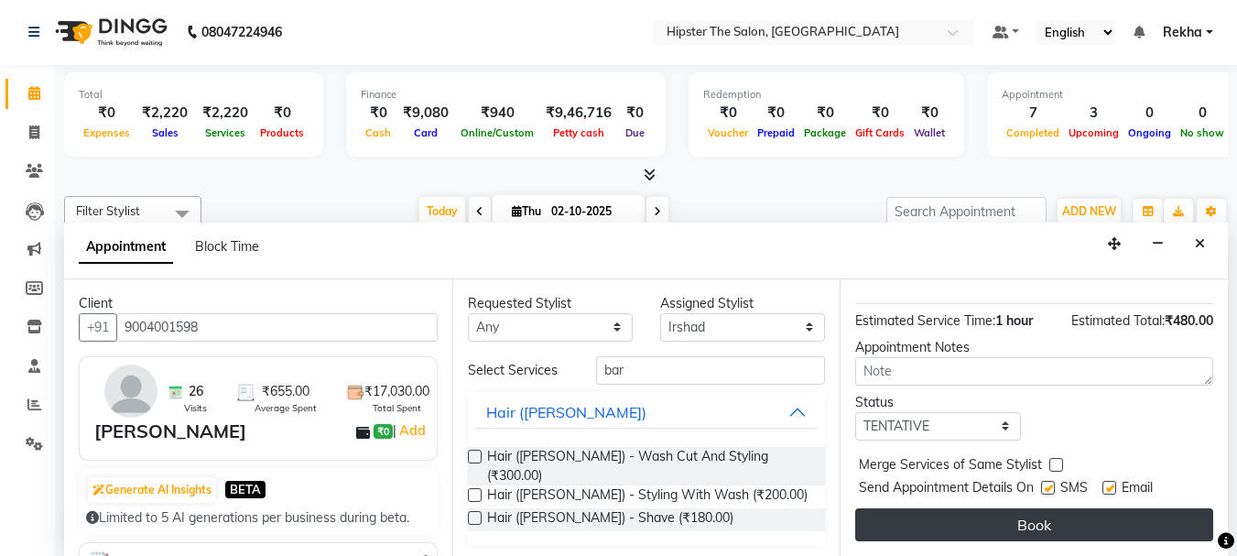
click at [1039, 509] on button "Book" at bounding box center [1034, 524] width 358 height 33
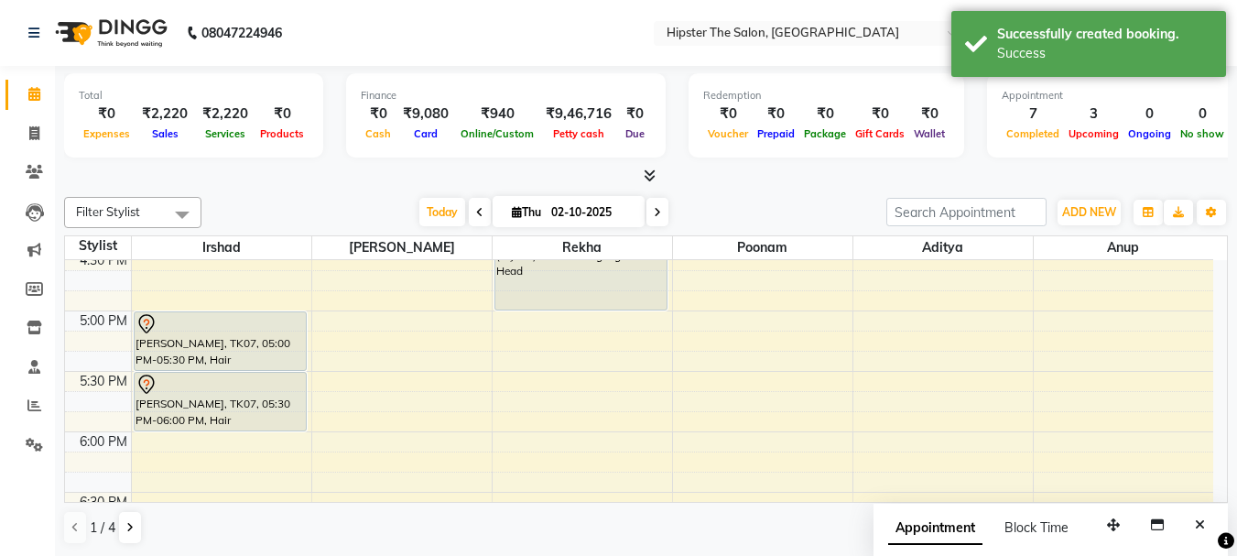
scroll to position [1006, 0]
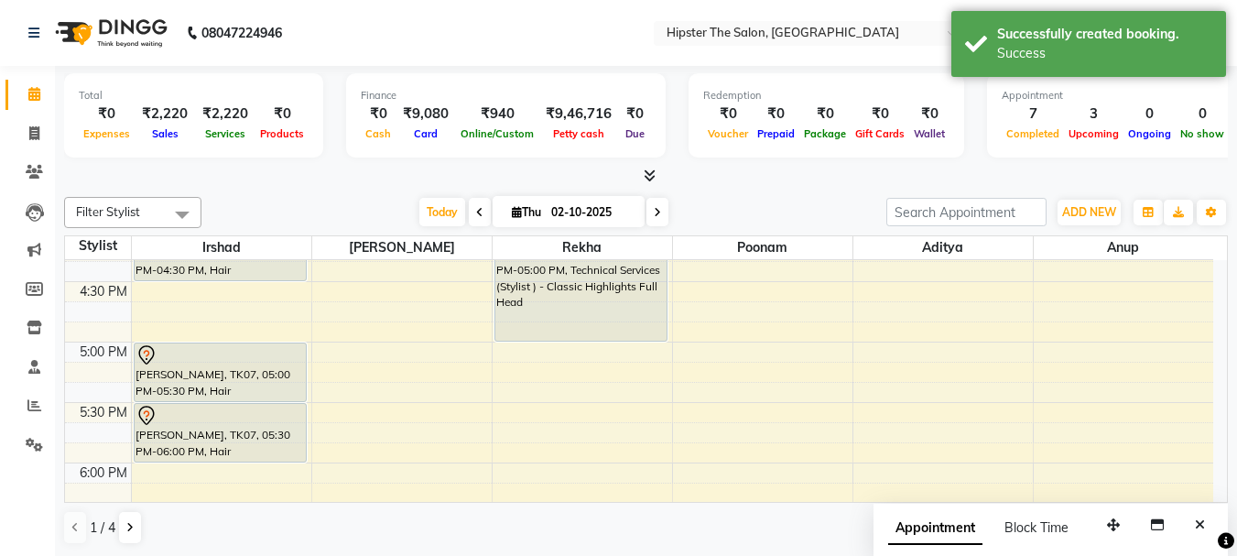
click at [342, 411] on div "8:00 AM 8:30 AM 9:00 AM 9:30 AM 10:00 AM 10:30 AM 11:00 AM 11:30 AM 12:00 PM 12…" at bounding box center [639, 160] width 1149 height 1813
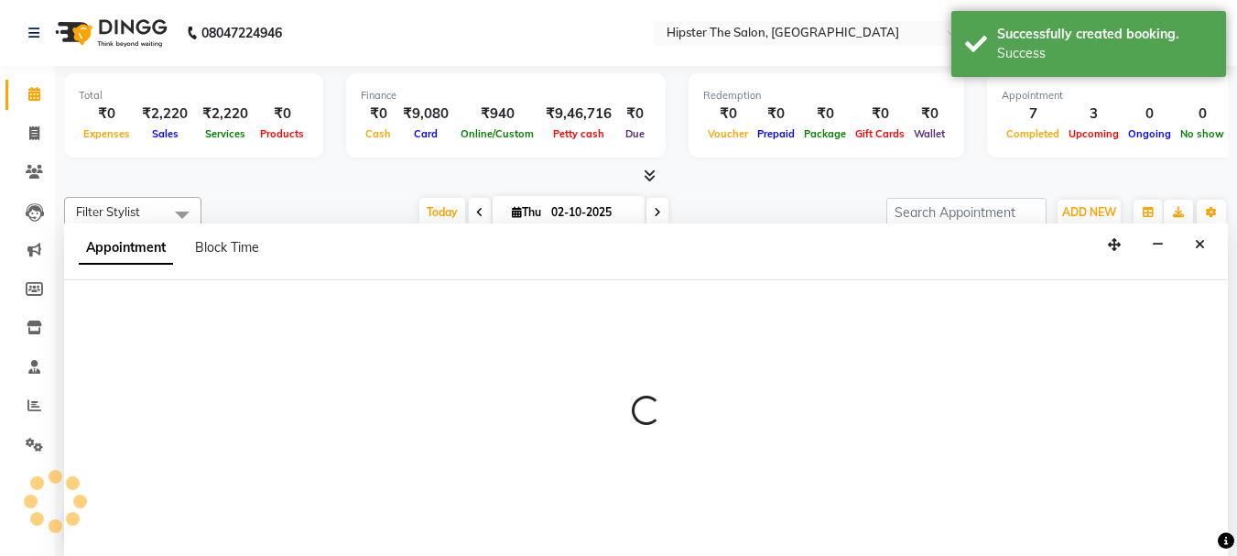
scroll to position [1, 0]
select select "32384"
select select "1050"
select select "tentative"
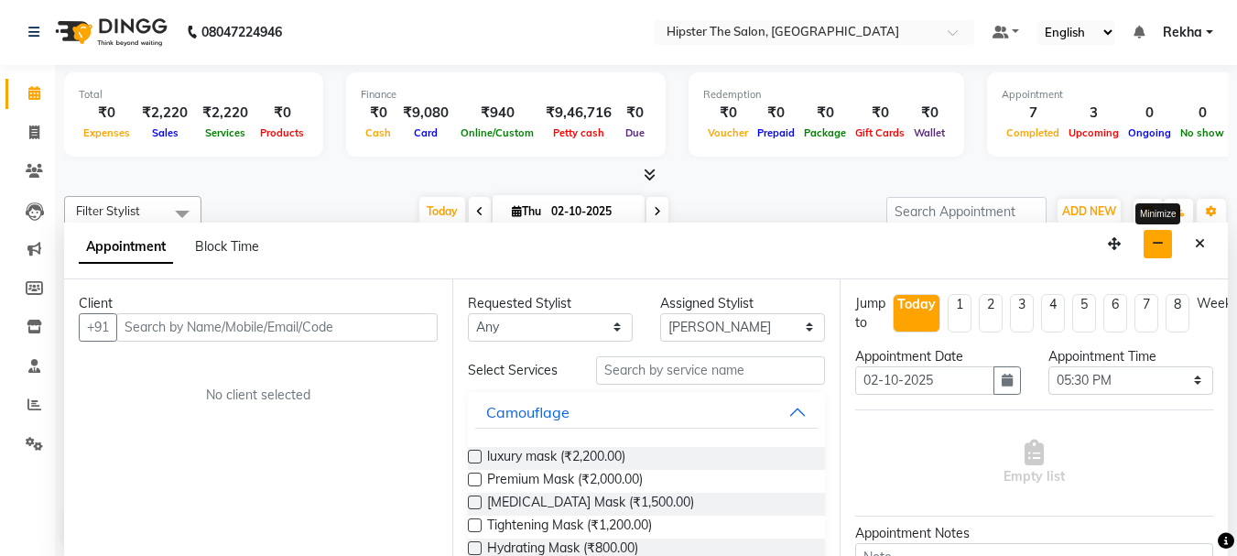
click at [1153, 245] on icon "button" at bounding box center [1158, 243] width 12 height 13
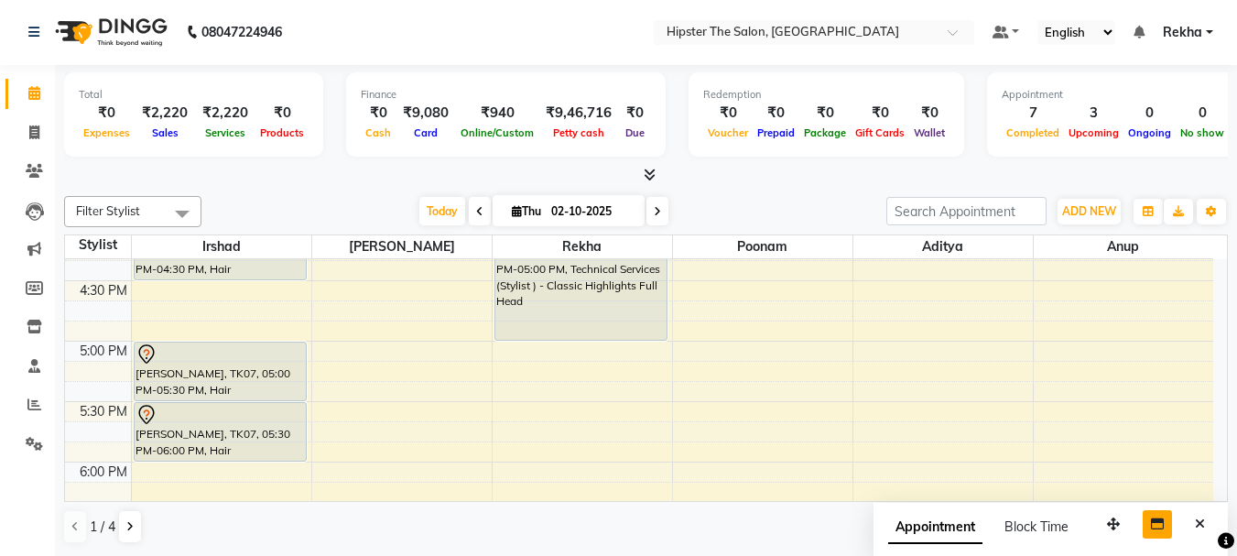
click at [651, 210] on span at bounding box center [658, 211] width 22 height 28
type input "03-10-2025"
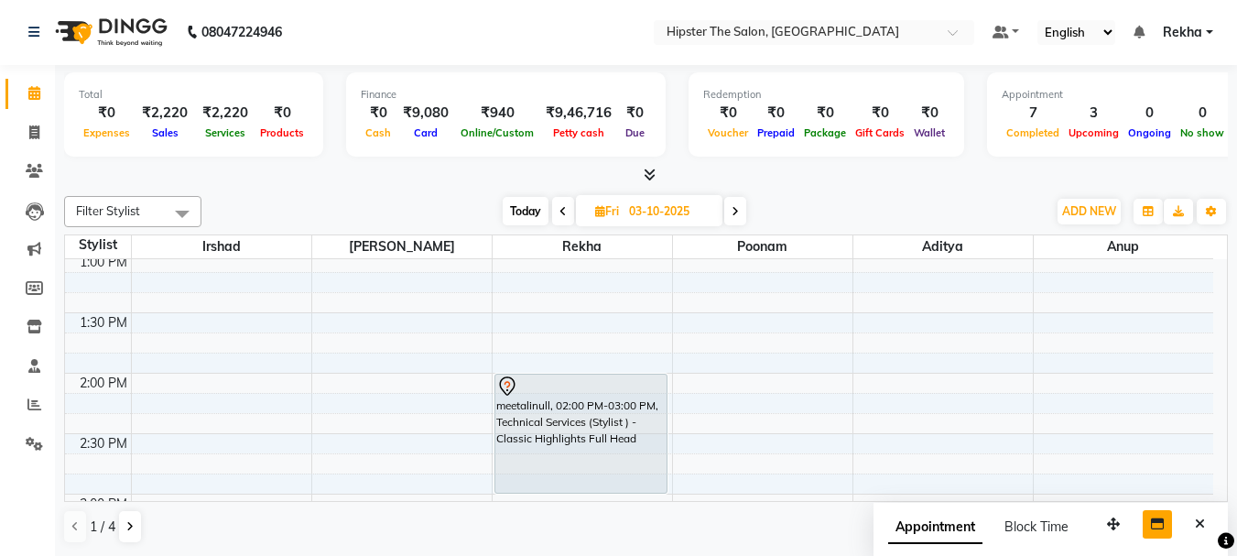
scroll to position [659, 0]
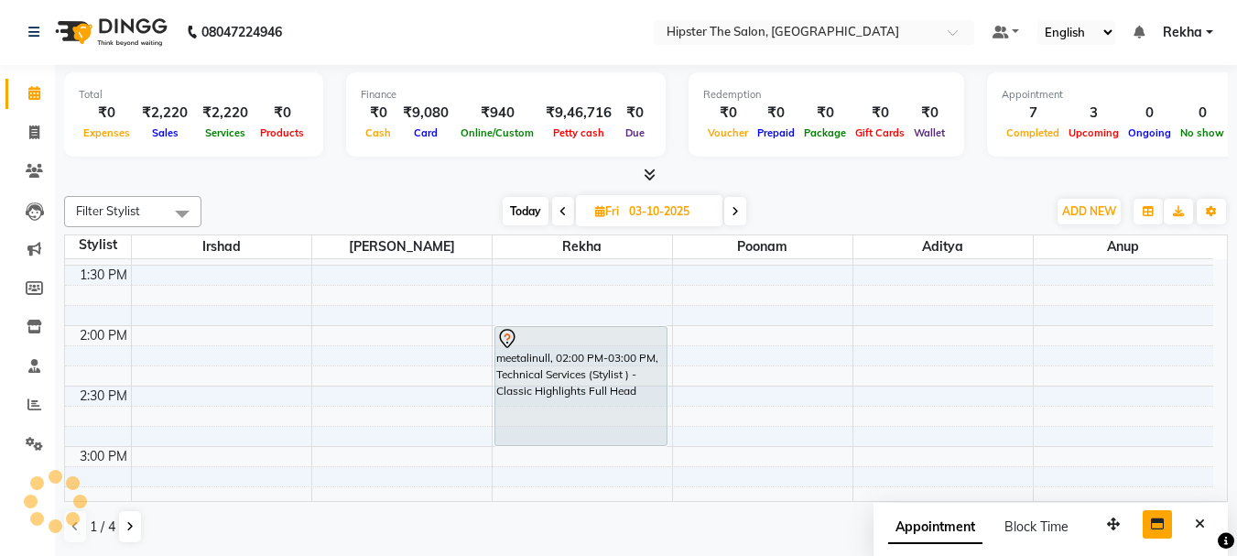
click at [669, 333] on div "8:00 AM 8:30 AM 9:00 AM 9:30 AM 10:00 AM 10:30 AM 11:00 AM 11:30 AM 12:00 PM 12…" at bounding box center [639, 507] width 1149 height 1813
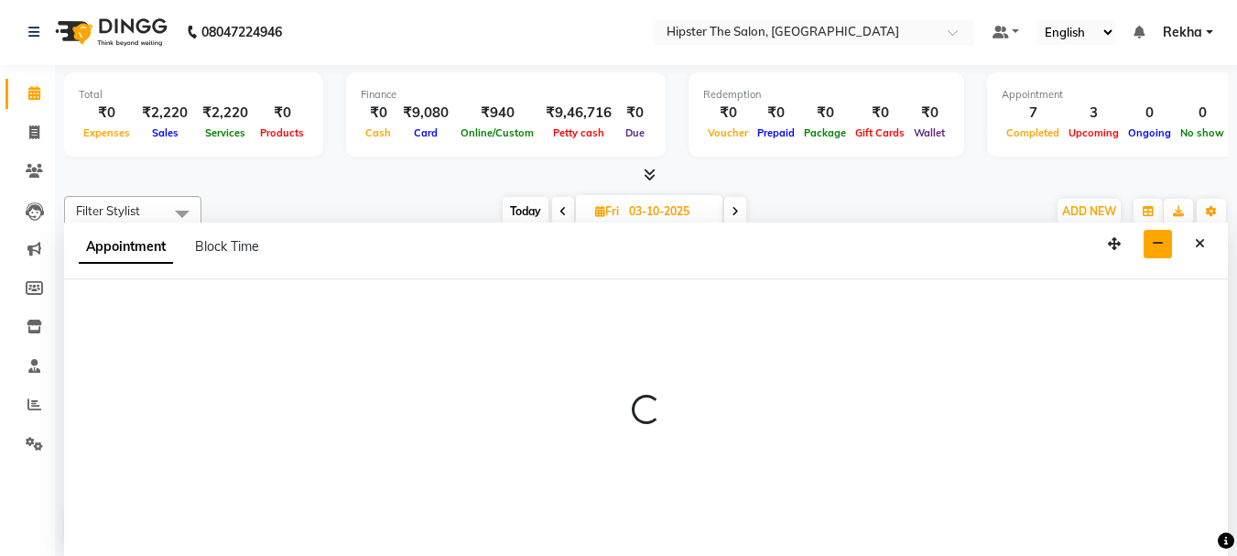
select select "32386"
select select "tentative"
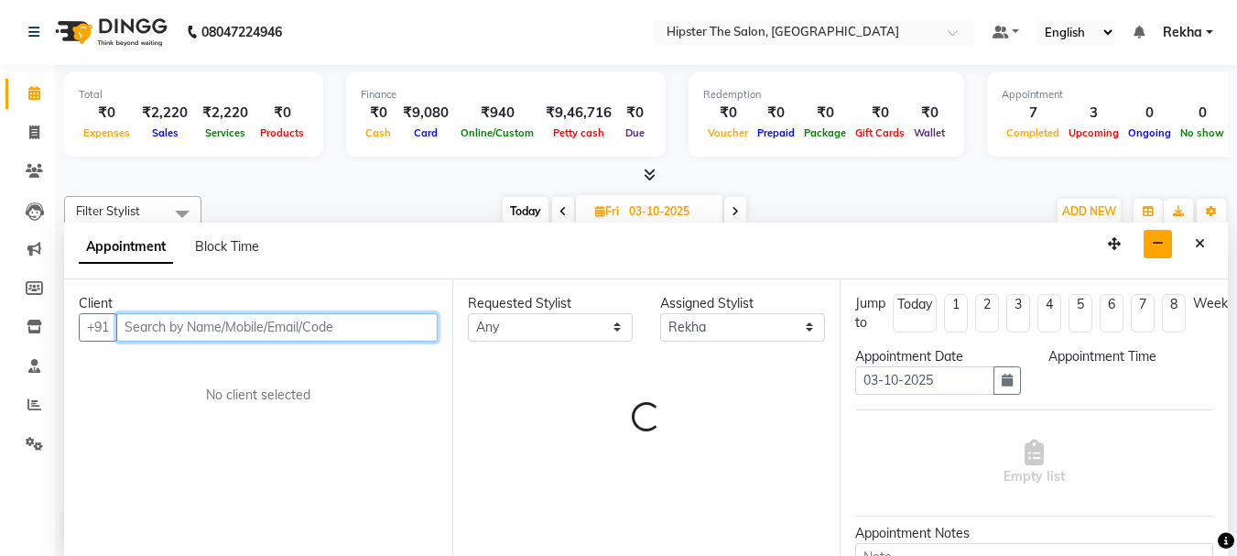
select select "840"
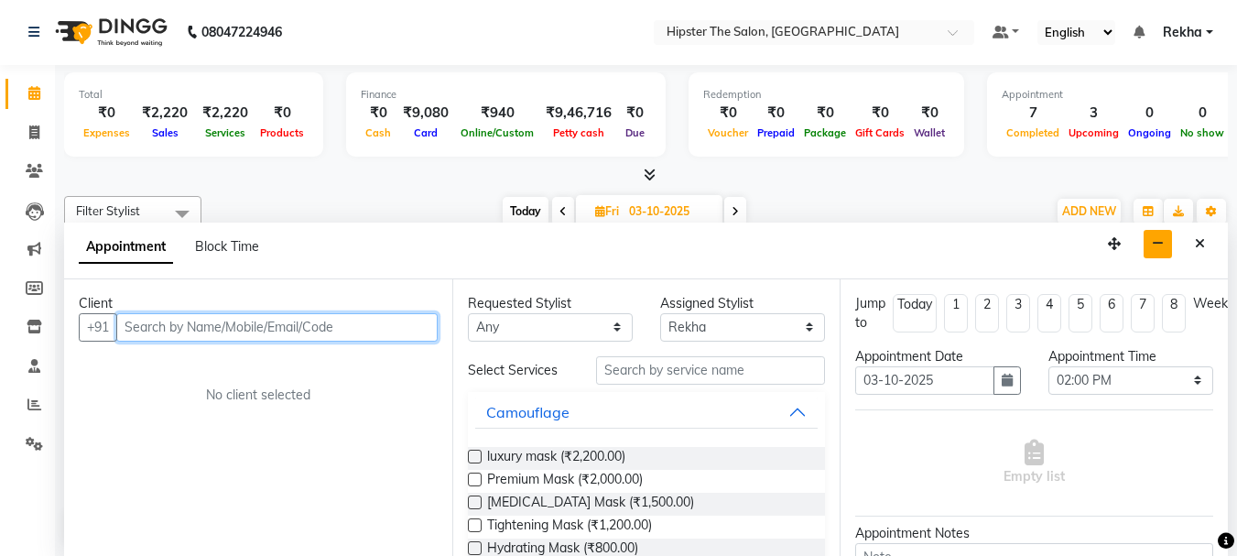
click at [195, 319] on input "text" at bounding box center [276, 327] width 321 height 28
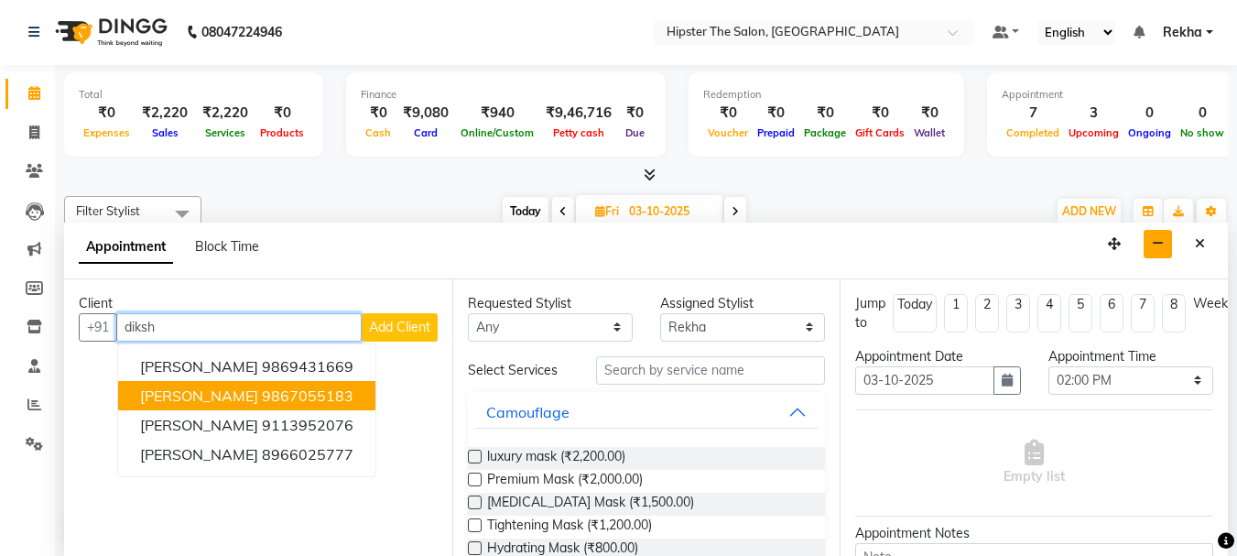
click at [192, 387] on span "DIKSHITA VYAS" at bounding box center [199, 396] width 118 height 18
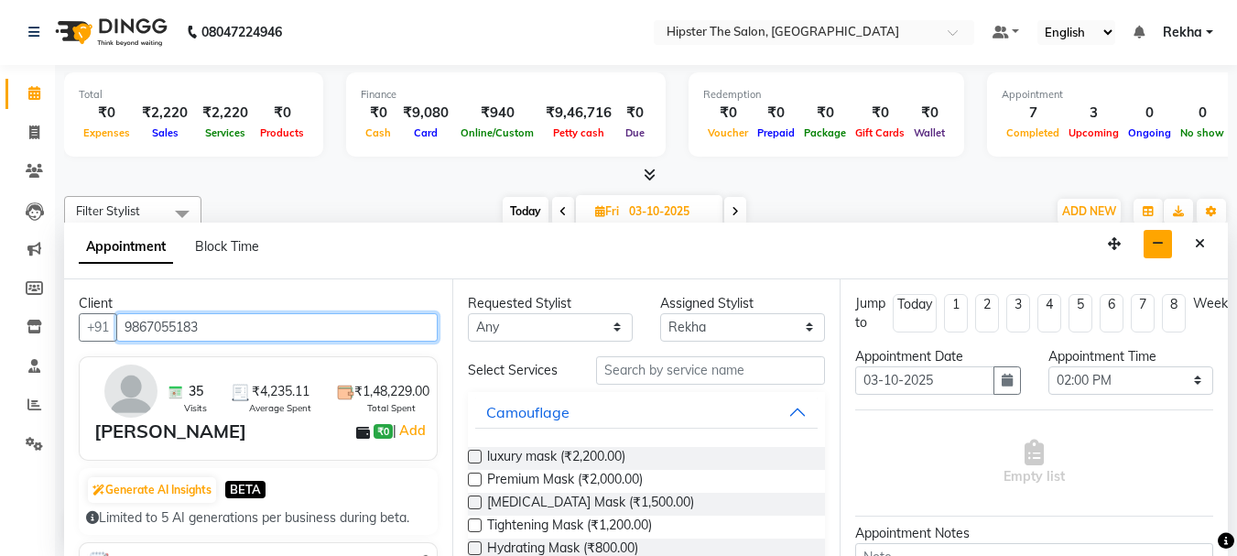
type input "9867055183"
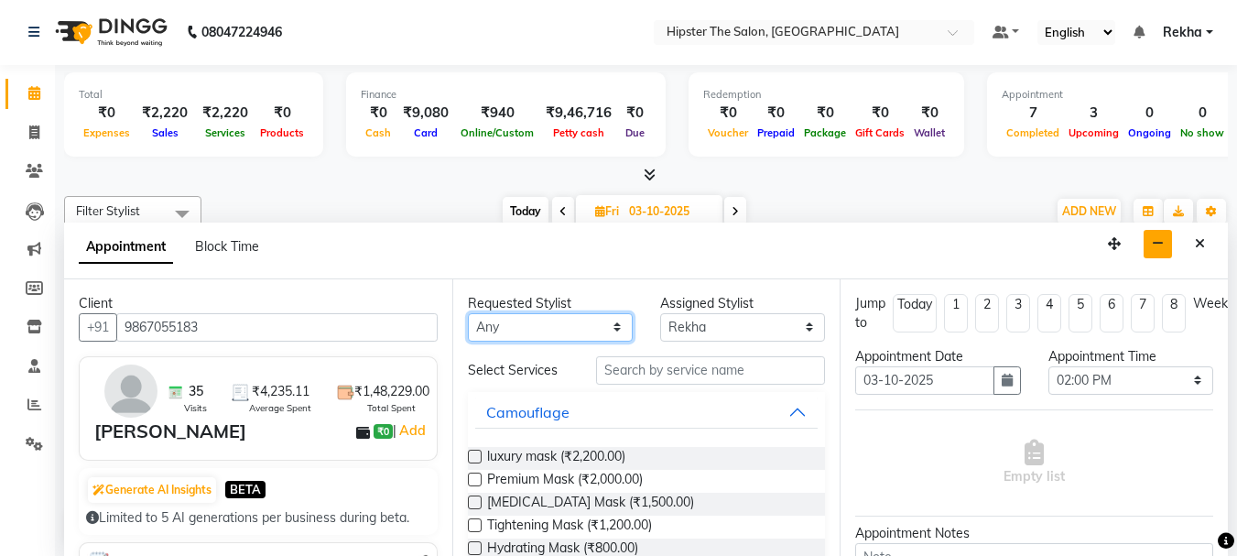
click at [516, 328] on select "Any Aditya Akansha Altaf Anil Anup Ashik Bhavin Diksha Irshad Lucky Namrata Nee…" at bounding box center [550, 327] width 165 height 28
select select "32386"
click at [468, 313] on select "Any Aditya Akansha Altaf Anil Anup Ashik Bhavin Diksha Irshad Lucky Namrata Nee…" at bounding box center [550, 327] width 165 height 28
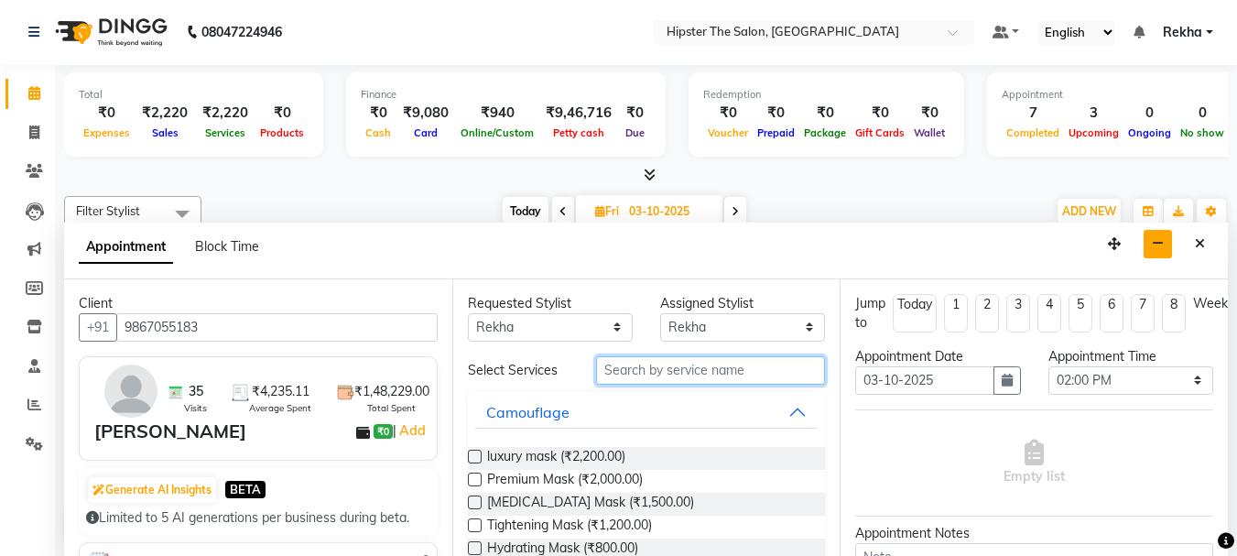
click at [631, 376] on input "text" at bounding box center [710, 370] width 229 height 28
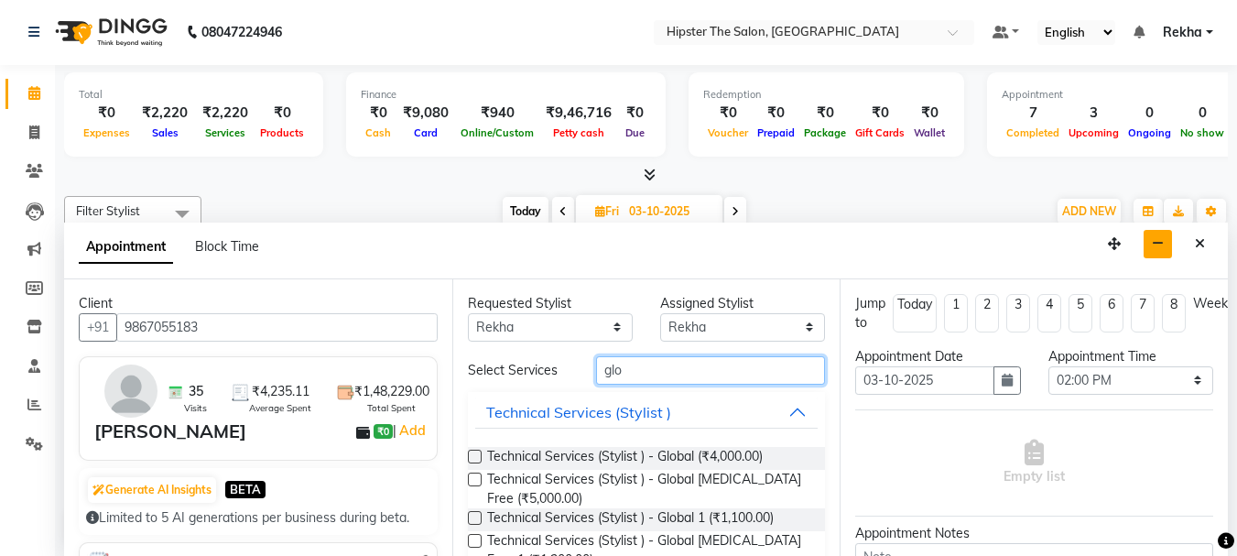
type input "glo"
click at [474, 476] on label at bounding box center [475, 480] width 14 height 14
click at [474, 476] on input "checkbox" at bounding box center [474, 481] width 12 height 12
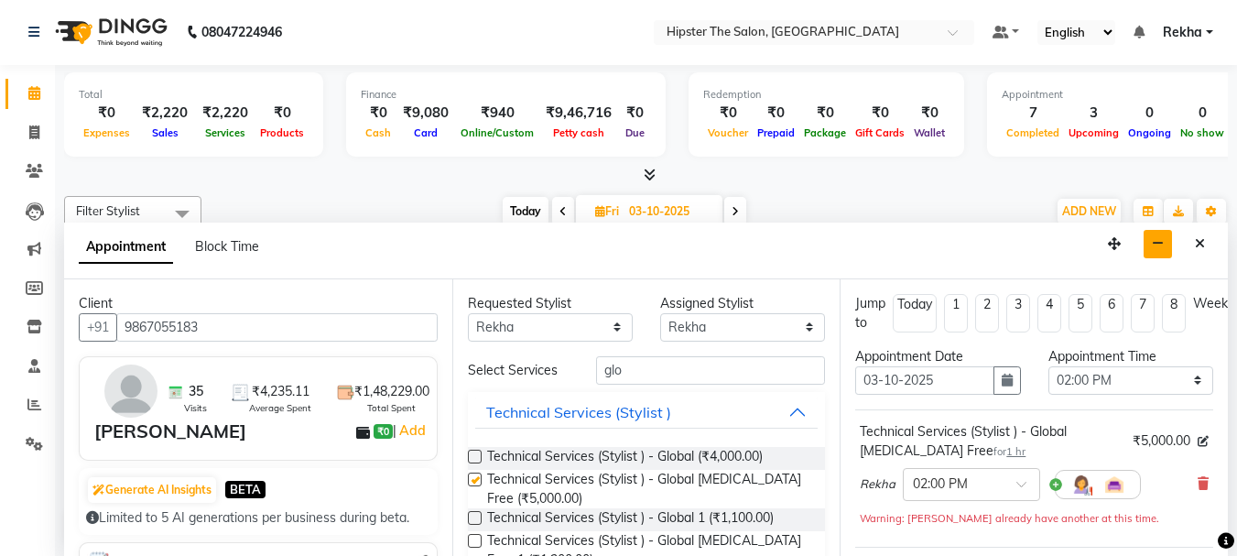
checkbox input "false"
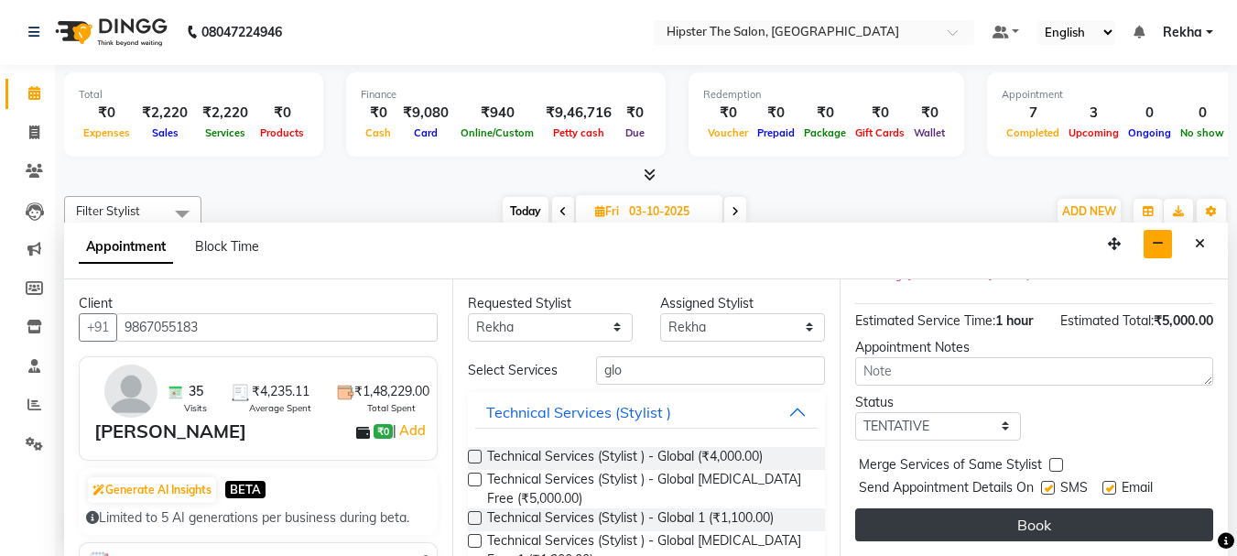
click at [958, 508] on button "Book" at bounding box center [1034, 524] width 358 height 33
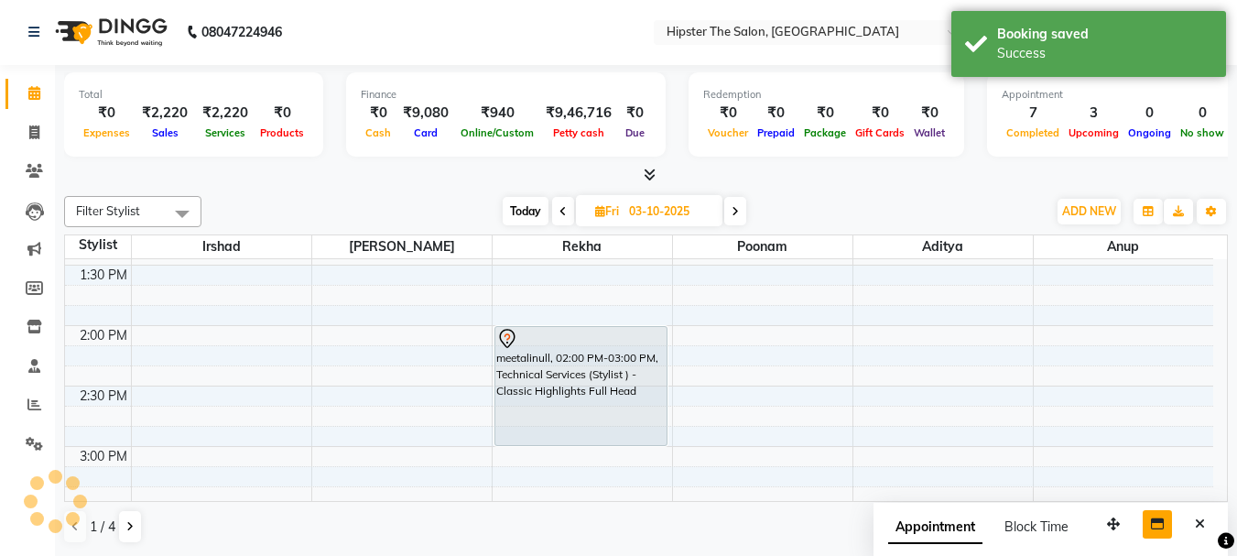
scroll to position [0, 0]
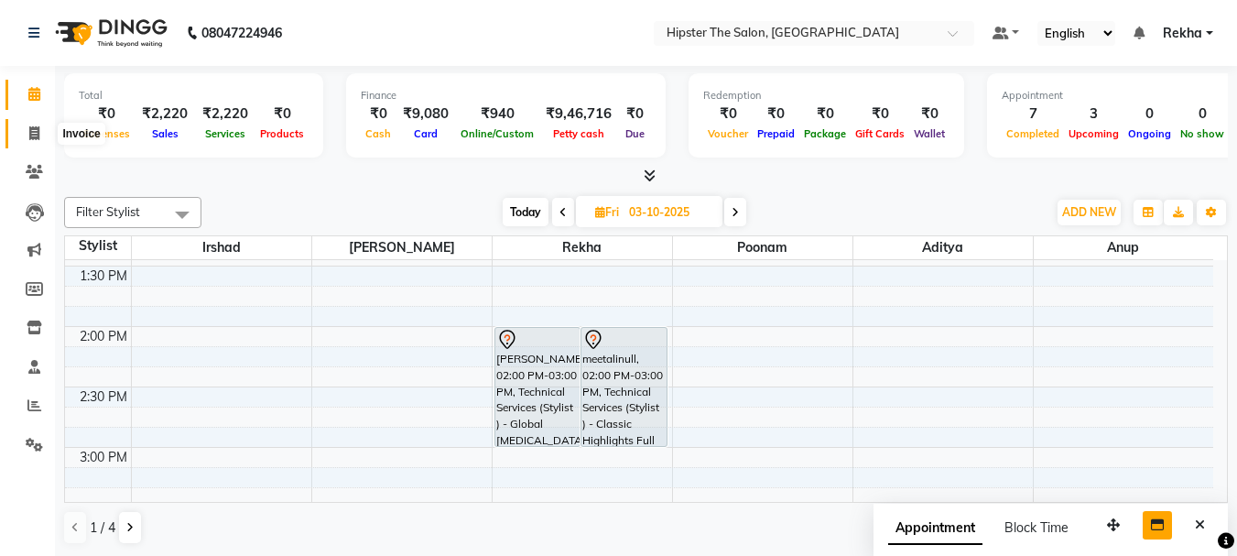
click at [38, 130] on icon at bounding box center [34, 133] width 10 height 14
select select "service"
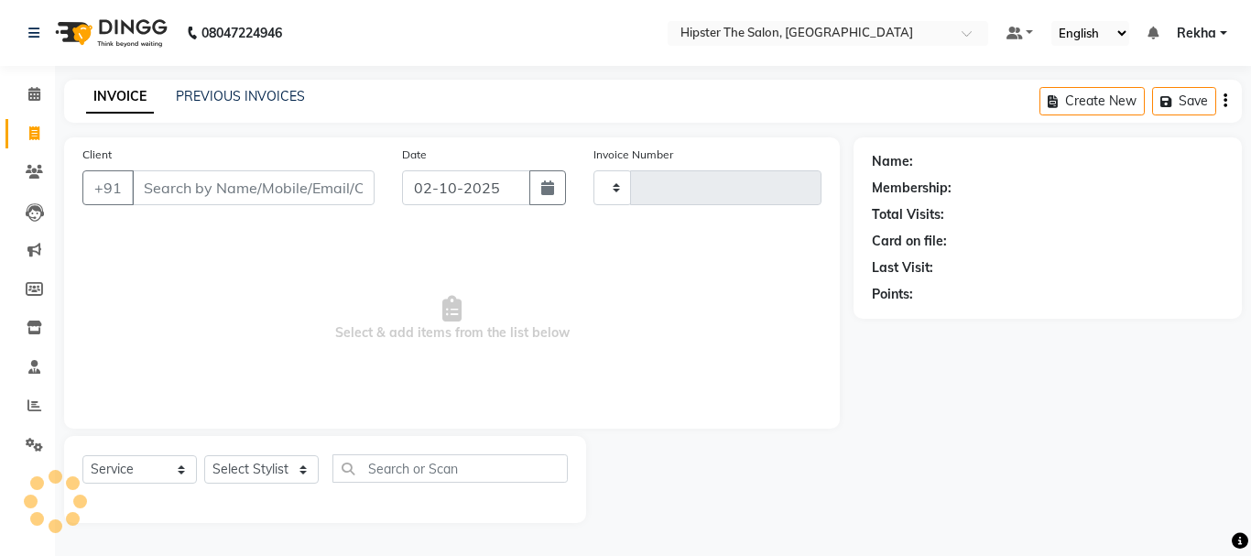
type input "3074"
select select "5125"
click at [253, 462] on select "Select Stylist" at bounding box center [261, 469] width 114 height 28
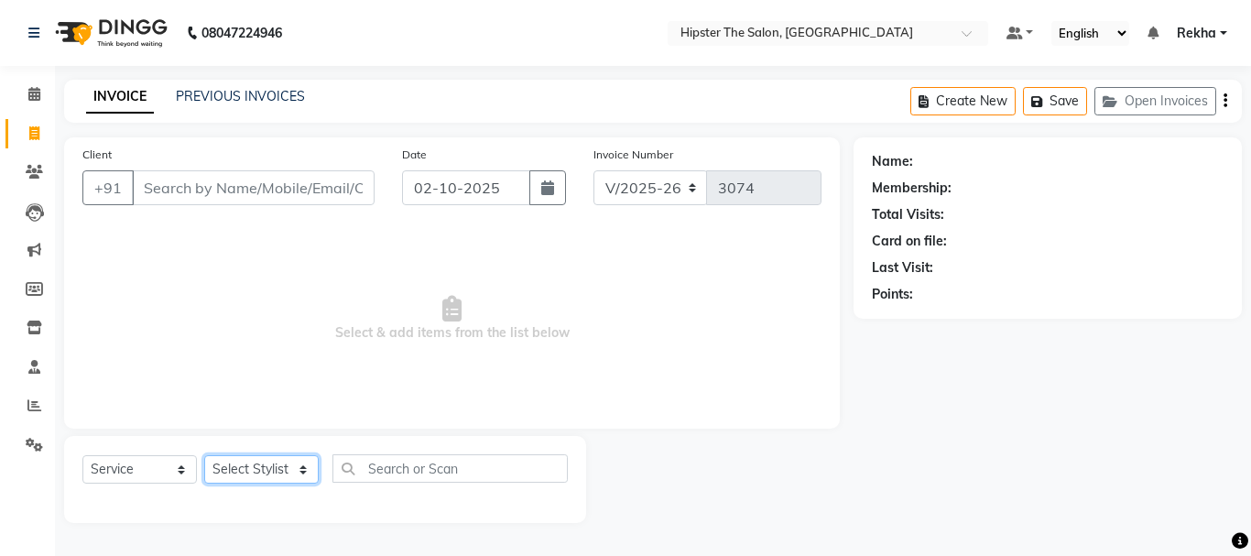
select select "32387"
click at [204, 455] on select "Select Stylist Aditya Akansha Altaf Anil Anup Ashik Bhavin Diksha Irshad Lucky …" at bounding box center [261, 469] width 114 height 28
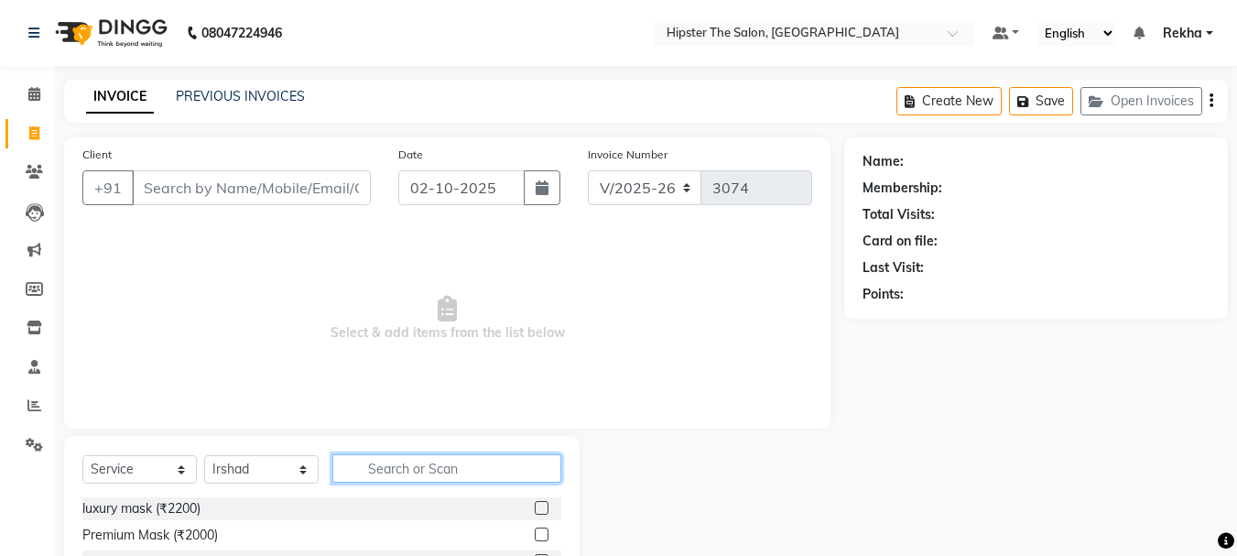
click at [433, 475] on input "text" at bounding box center [446, 468] width 229 height 28
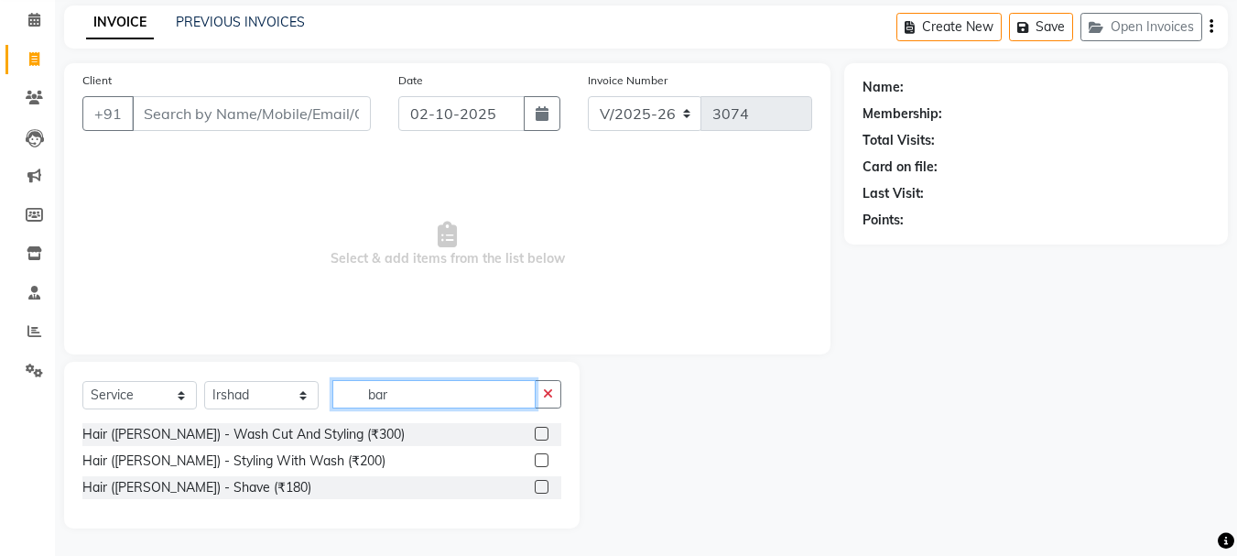
type input "bar"
click at [548, 483] on label at bounding box center [542, 487] width 14 height 14
click at [547, 483] on input "checkbox" at bounding box center [541, 488] width 12 height 12
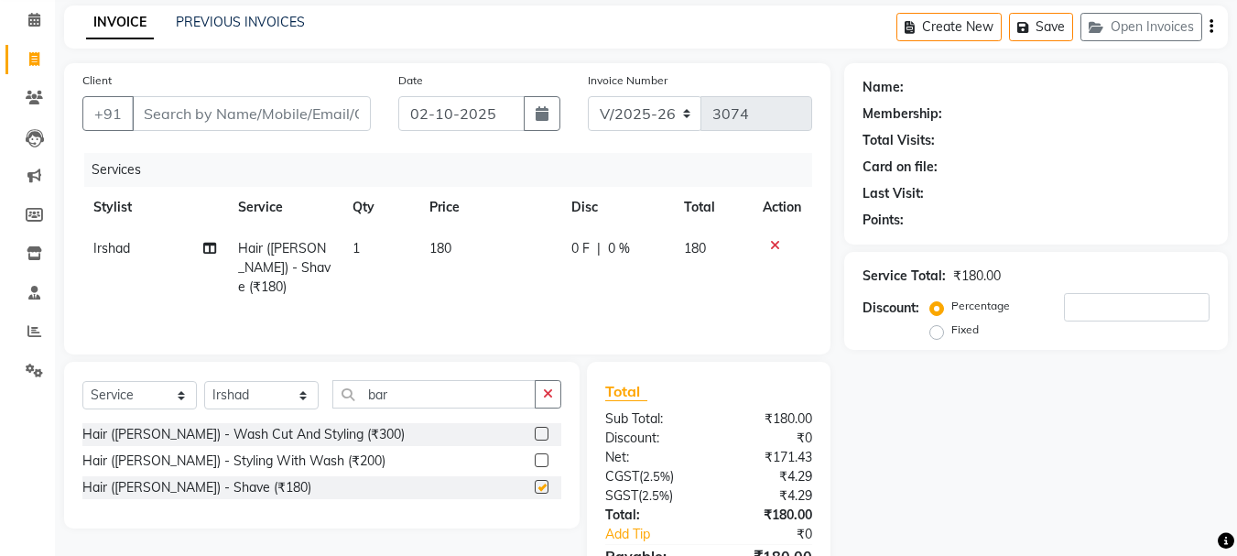
checkbox input "false"
click at [286, 125] on input "Client" at bounding box center [251, 113] width 239 height 35
click at [241, 106] on input "Client" at bounding box center [251, 113] width 239 height 35
type input "9"
type input "0"
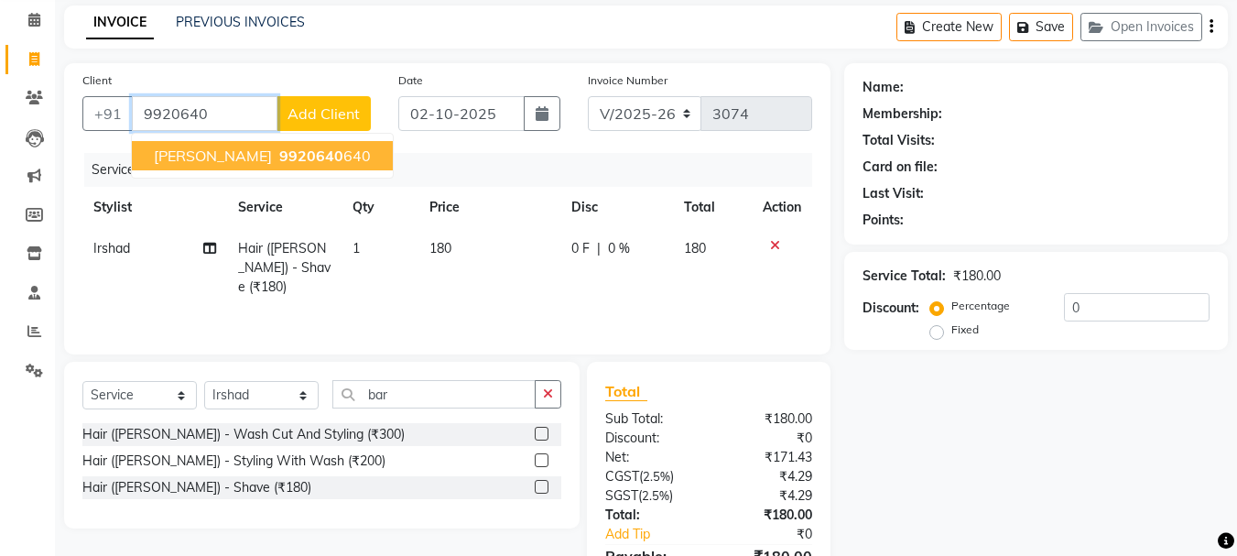
click at [262, 145] on button "CHINTAN MEHTA 9920640 640" at bounding box center [262, 155] width 261 height 29
type input "9920640640"
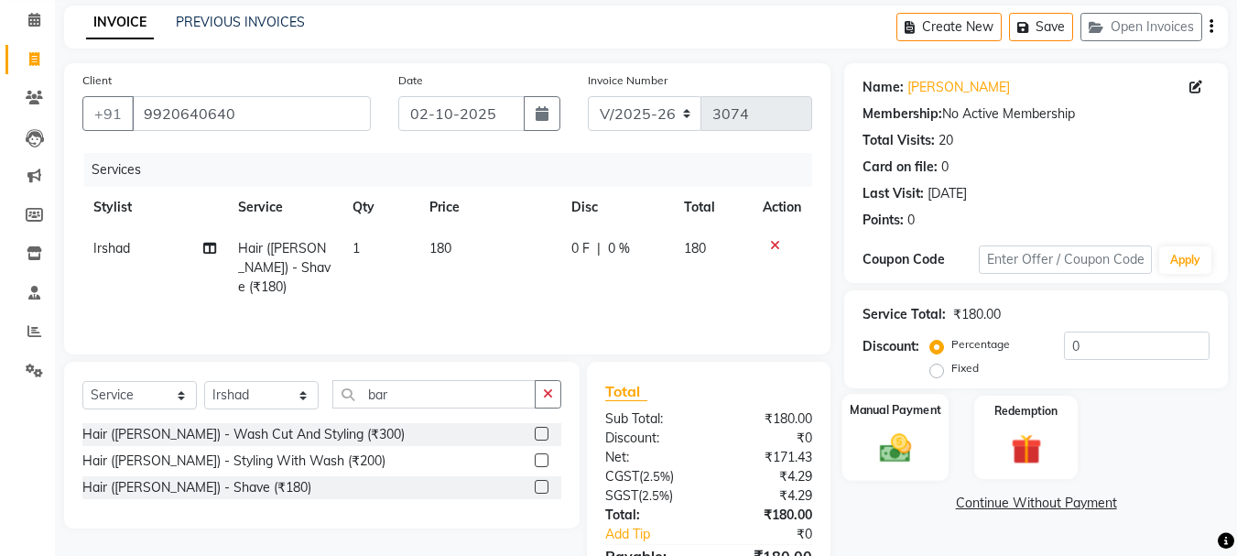
click at [874, 434] on img at bounding box center [895, 448] width 51 height 37
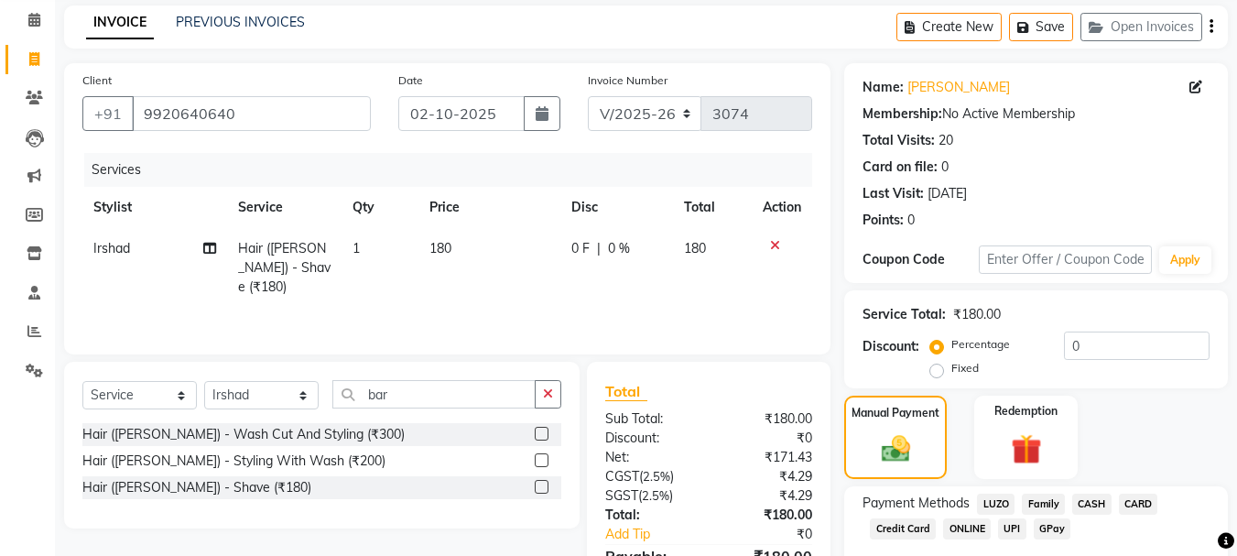
click at [584, 245] on span "0 F" at bounding box center [581, 248] width 18 height 19
select select "32387"
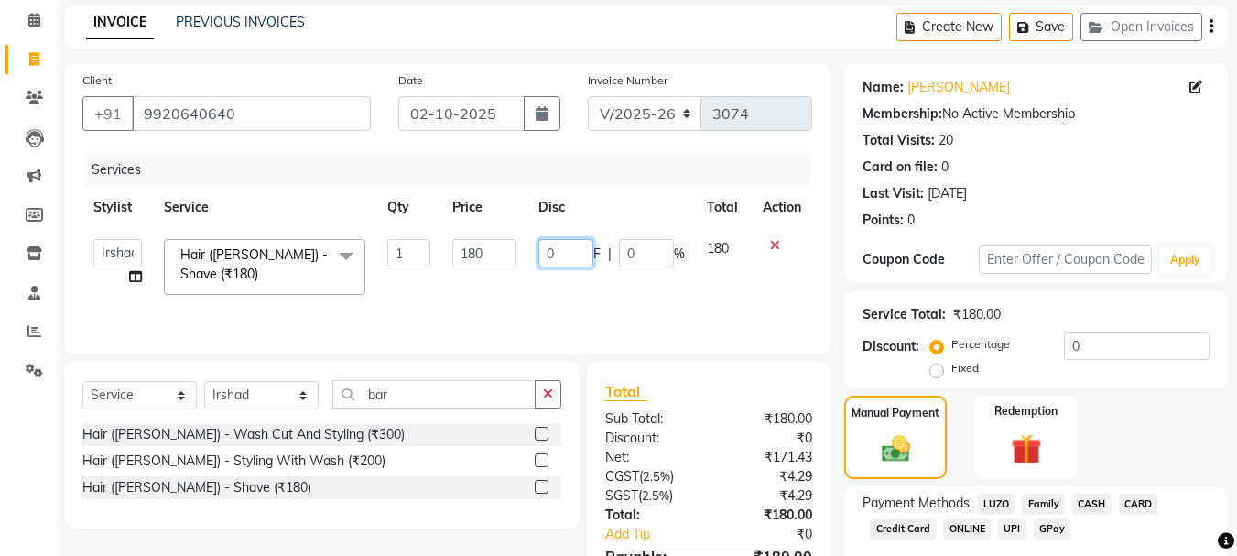
click at [567, 258] on input "0" at bounding box center [566, 253] width 55 height 28
type input "20"
click at [715, 256] on td "180" at bounding box center [724, 267] width 56 height 78
select select "32387"
click at [645, 254] on input "11.11" at bounding box center [646, 253] width 55 height 28
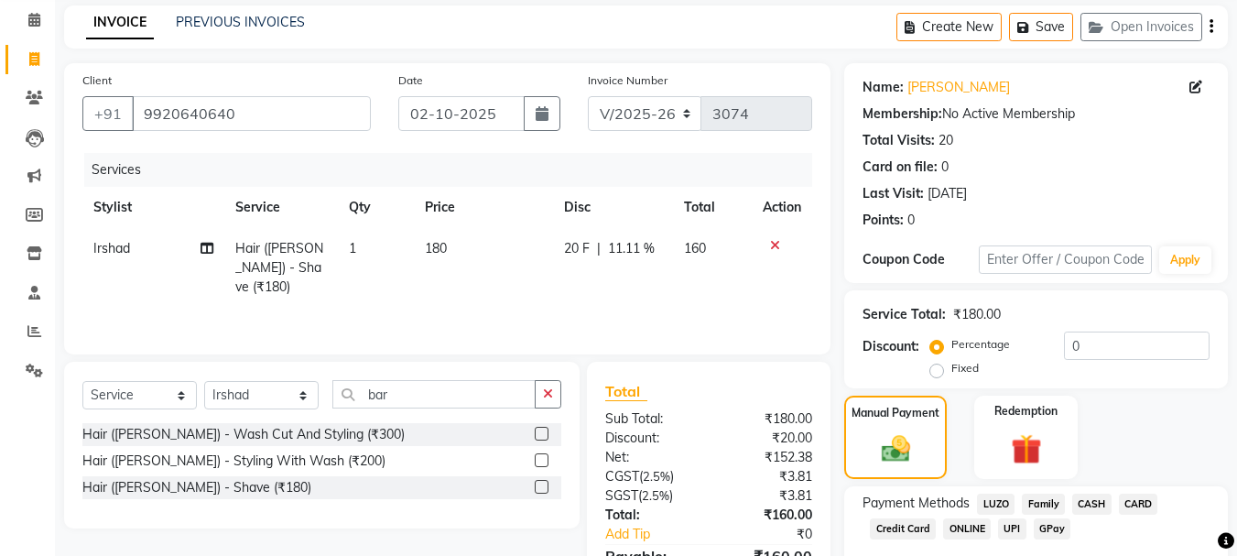
click at [575, 243] on span "20 F" at bounding box center [577, 248] width 26 height 19
select select "32387"
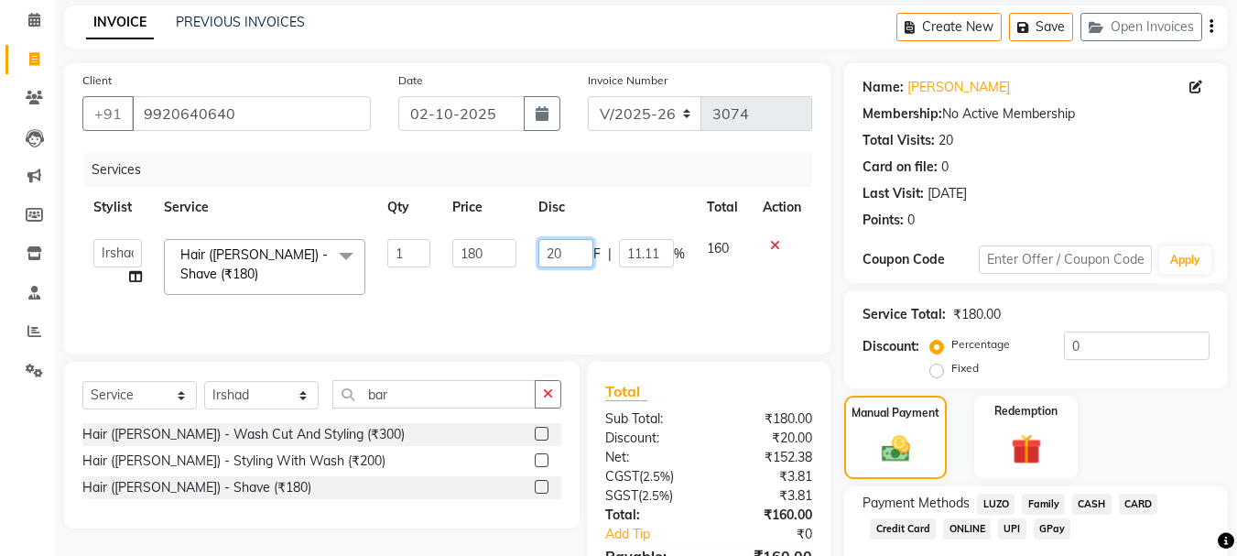
click at [574, 252] on input "20" at bounding box center [566, 253] width 55 height 28
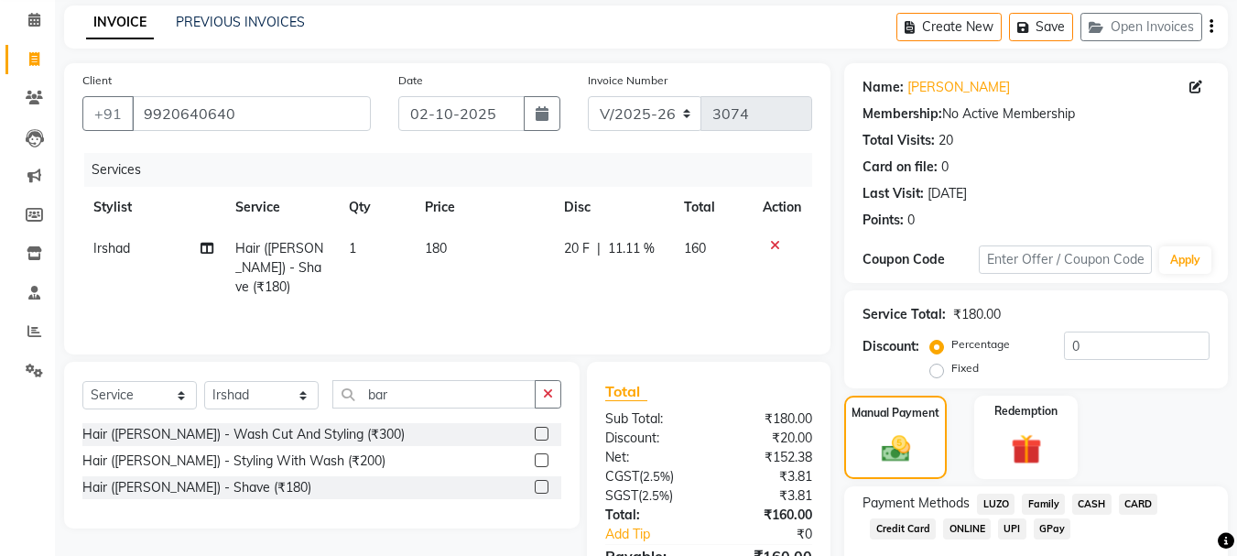
click at [725, 248] on td "160" at bounding box center [712, 268] width 79 height 80
select select "32387"
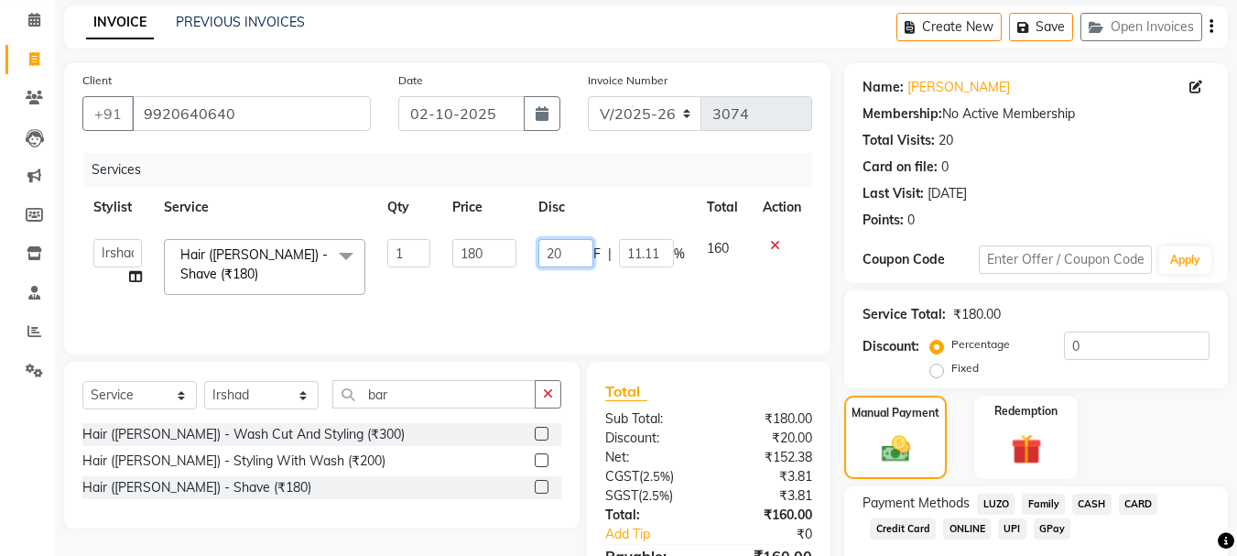
click at [567, 256] on input "20" at bounding box center [566, 253] width 55 height 28
type input "2"
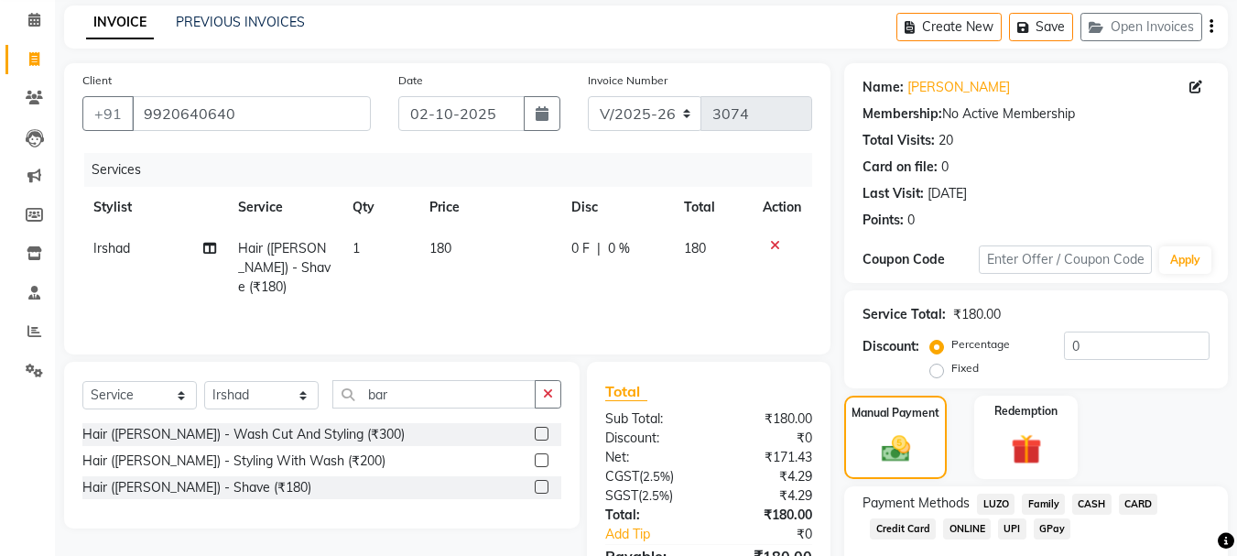
click at [774, 240] on icon at bounding box center [775, 245] width 10 height 13
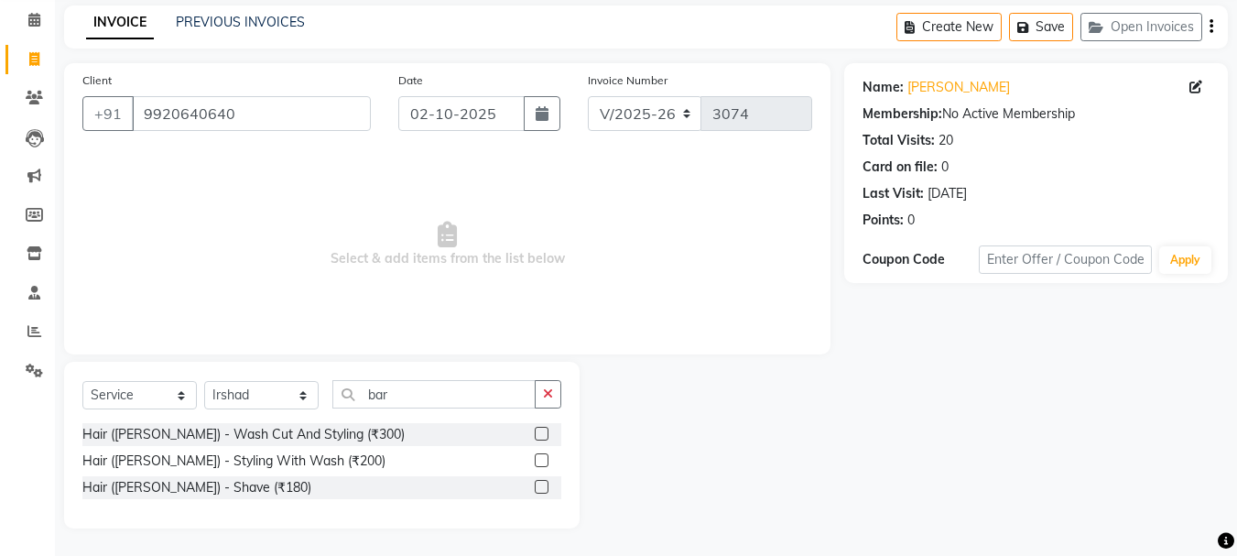
click at [539, 486] on label at bounding box center [542, 487] width 14 height 14
click at [539, 486] on input "checkbox" at bounding box center [541, 488] width 12 height 12
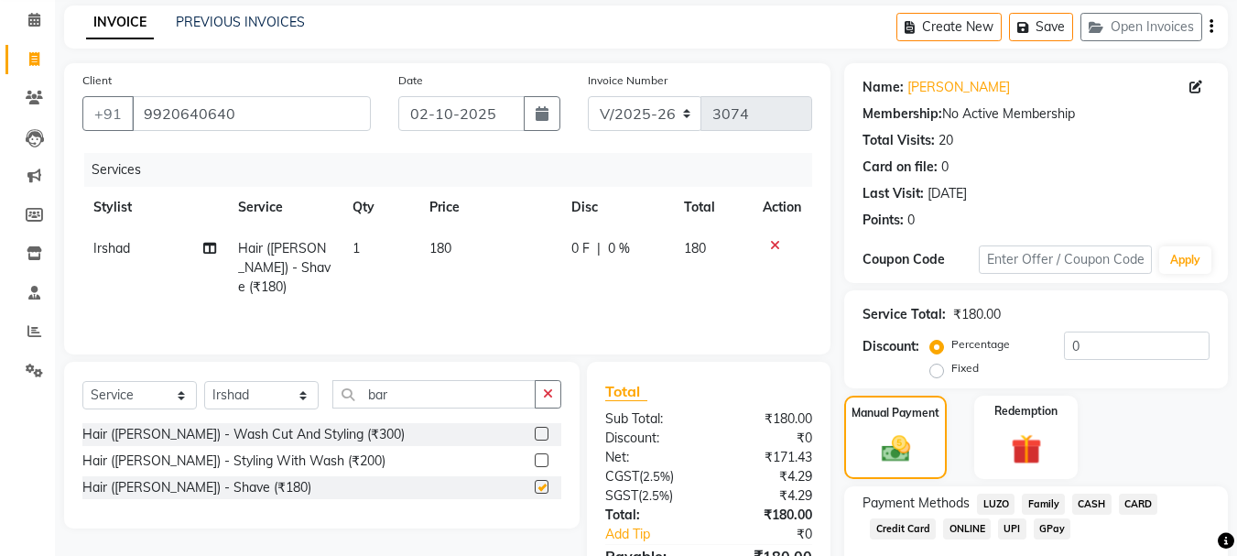
checkbox input "false"
click at [623, 246] on span "0 %" at bounding box center [619, 248] width 22 height 19
select select "32387"
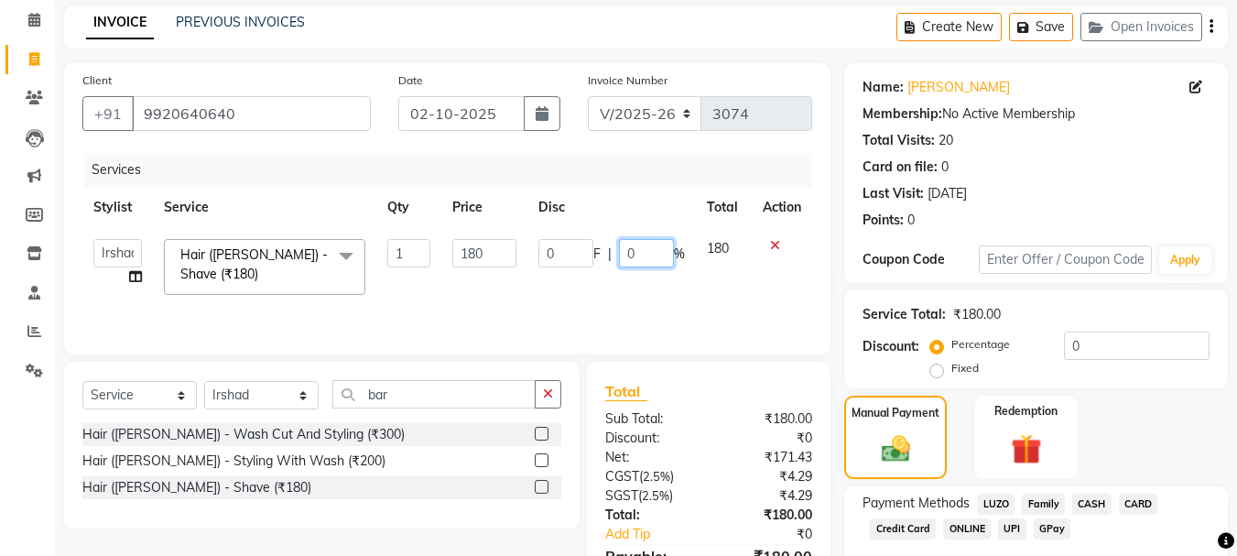
click at [646, 255] on input "0" at bounding box center [646, 253] width 55 height 28
type input "20"
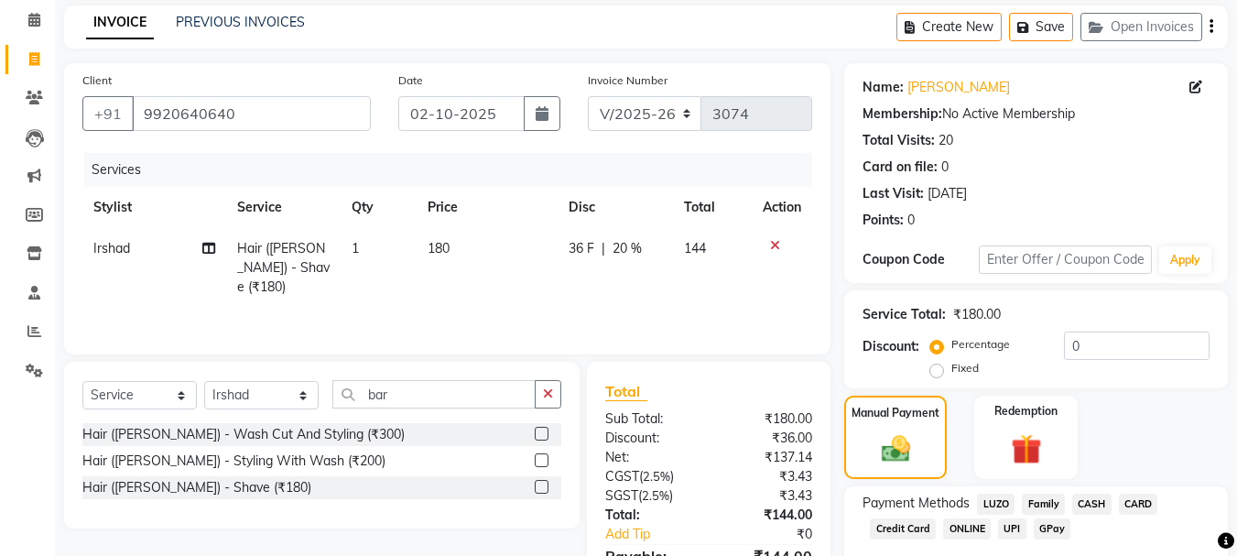
click at [719, 249] on td "144" at bounding box center [712, 268] width 79 height 80
select select "32387"
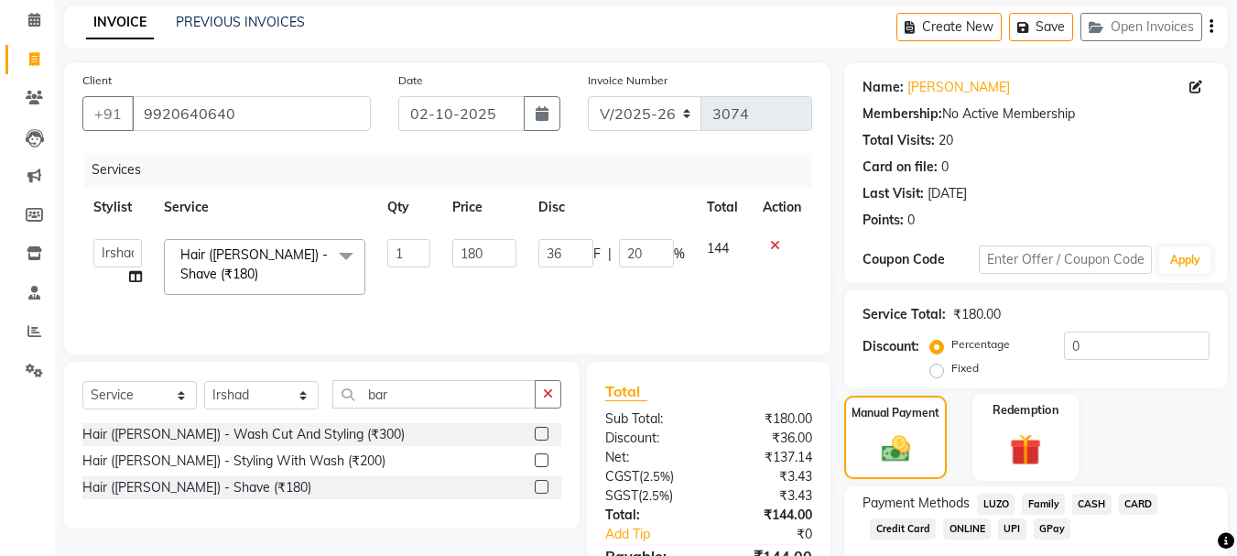
scroll to position [180, 0]
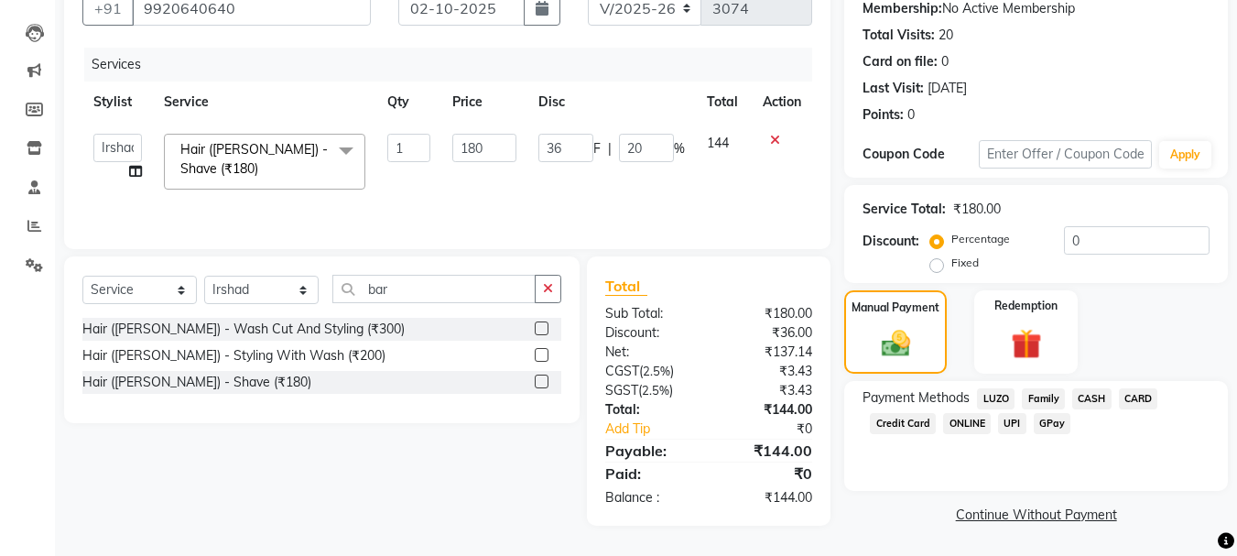
click at [1045, 428] on span "GPay" at bounding box center [1053, 423] width 38 height 21
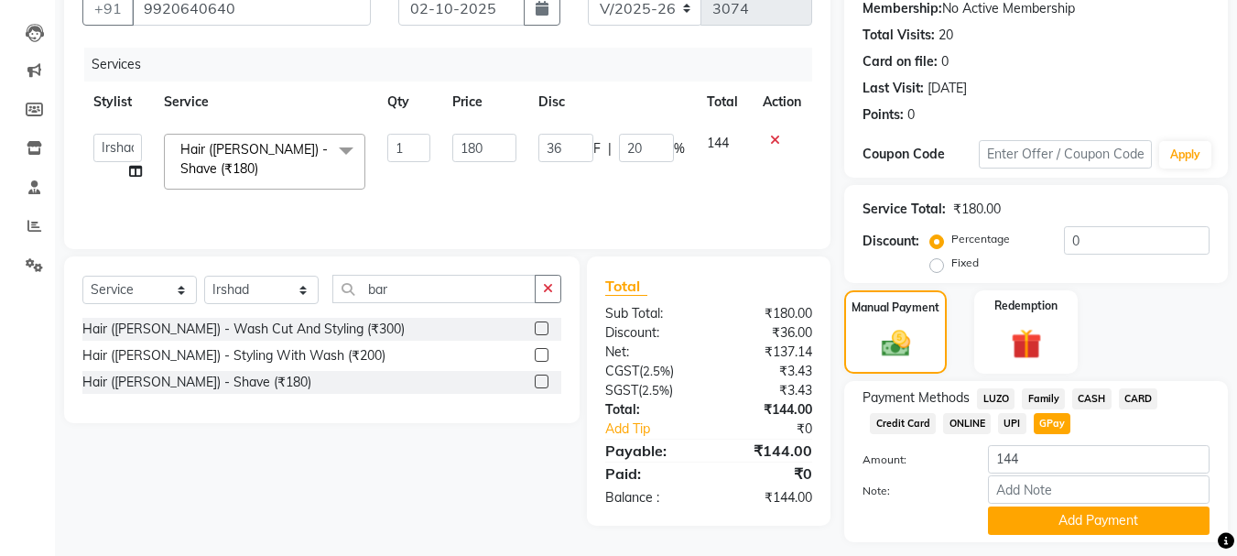
click at [1045, 428] on span "GPay" at bounding box center [1053, 423] width 38 height 21
click at [1024, 525] on button "Add Payment" at bounding box center [1099, 521] width 222 height 28
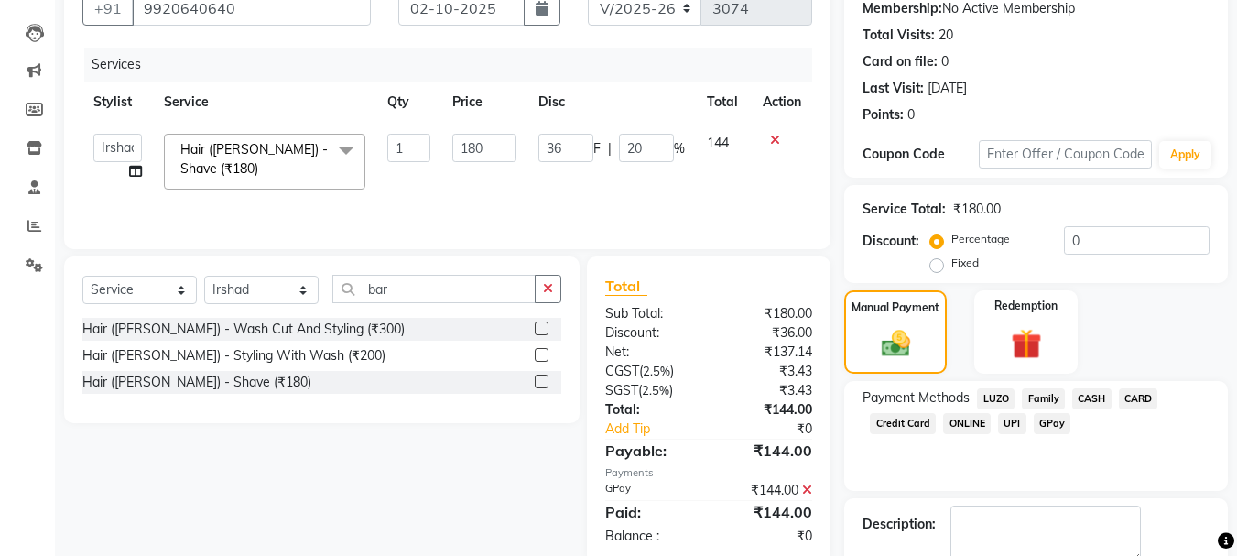
scroll to position [283, 0]
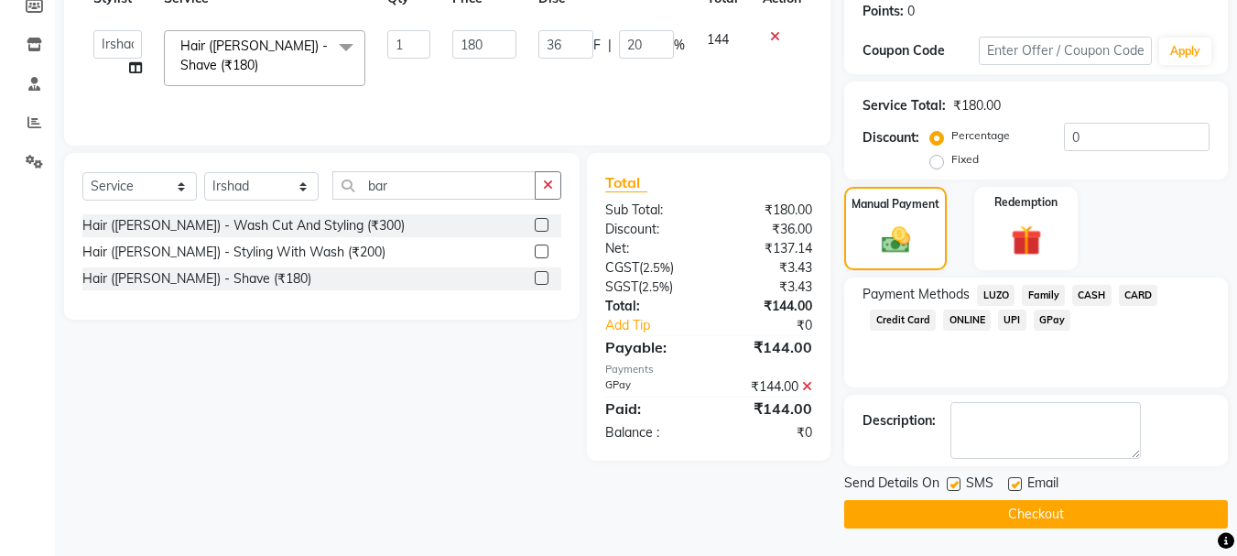
click at [1021, 504] on button "Checkout" at bounding box center [1036, 514] width 384 height 28
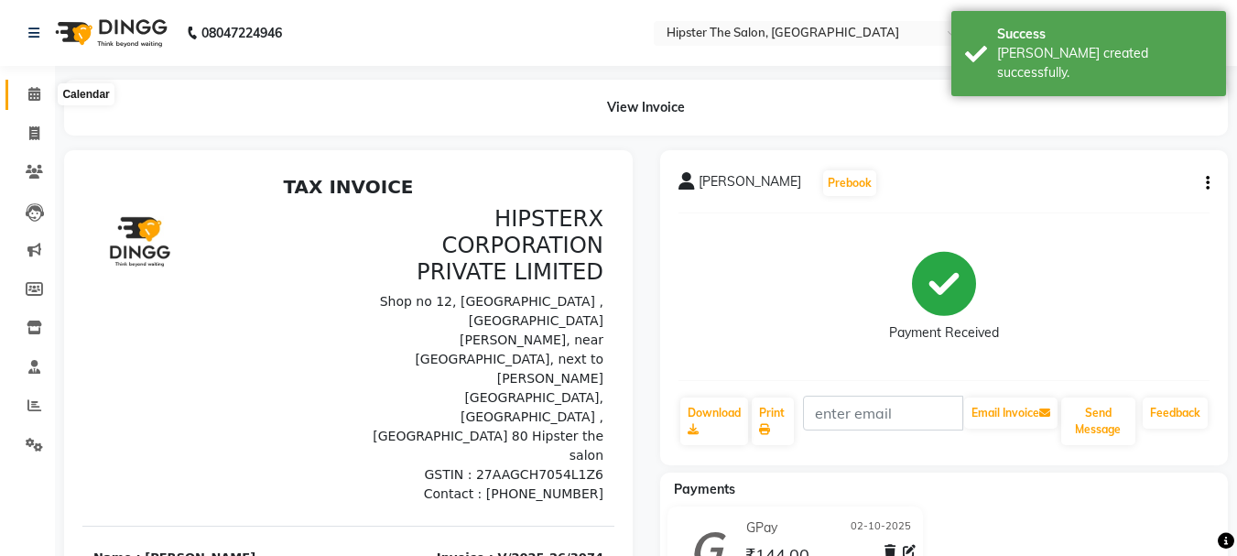
click at [34, 95] on icon at bounding box center [34, 94] width 12 height 14
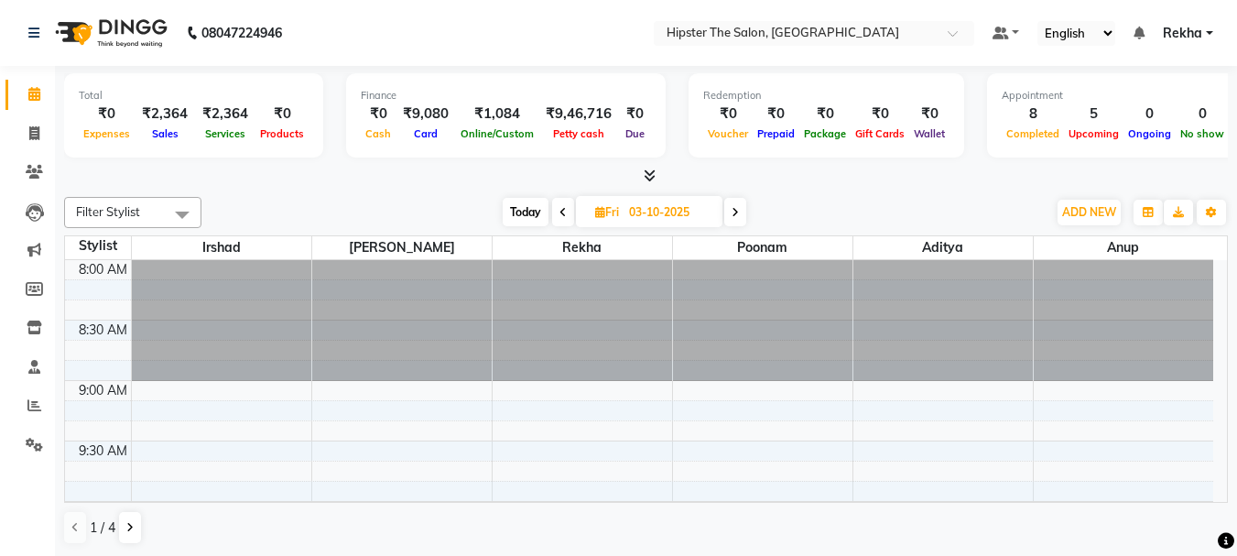
click at [669, 212] on input "03-10-2025" at bounding box center [670, 212] width 92 height 27
select select "10"
select select "2025"
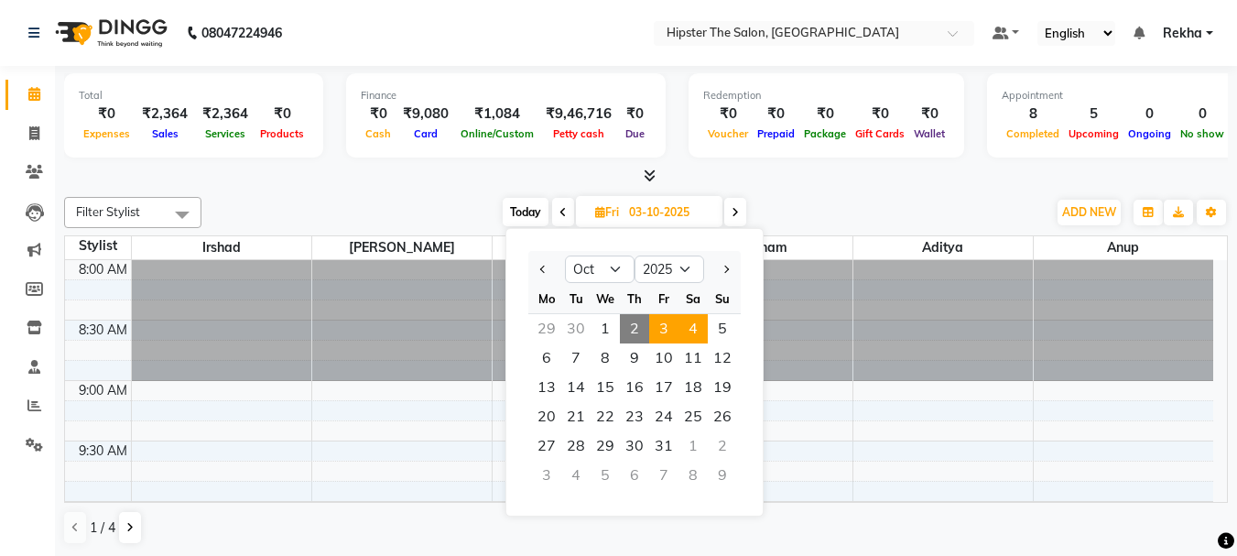
click at [693, 325] on span "4" at bounding box center [693, 328] width 29 height 29
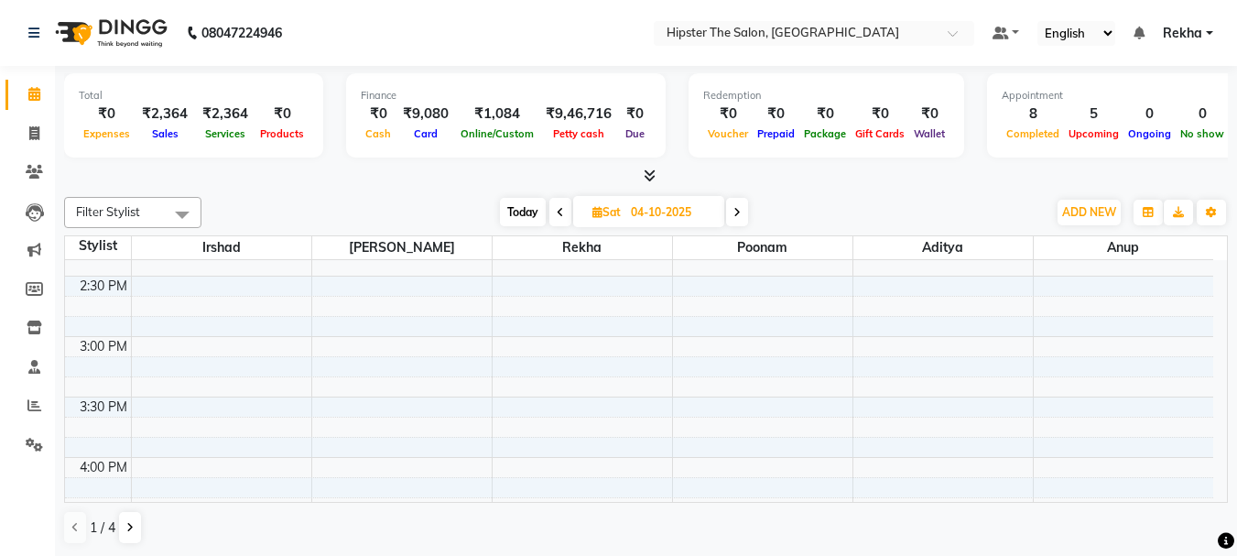
scroll to position [742, 0]
click at [553, 212] on span at bounding box center [561, 212] width 22 height 28
type input "03-10-2025"
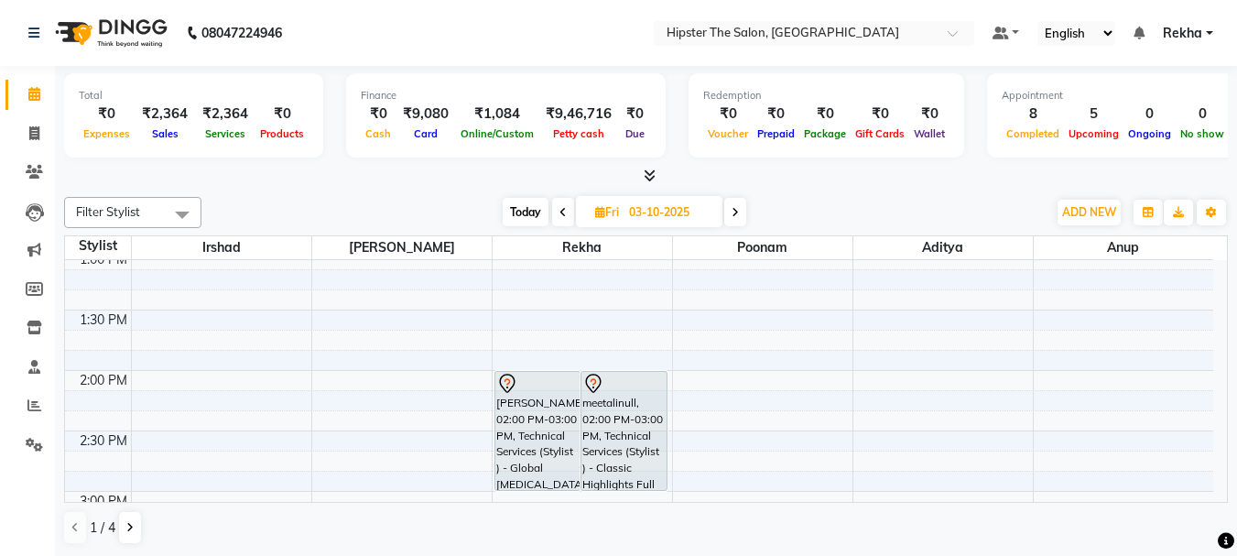
scroll to position [633, 0]
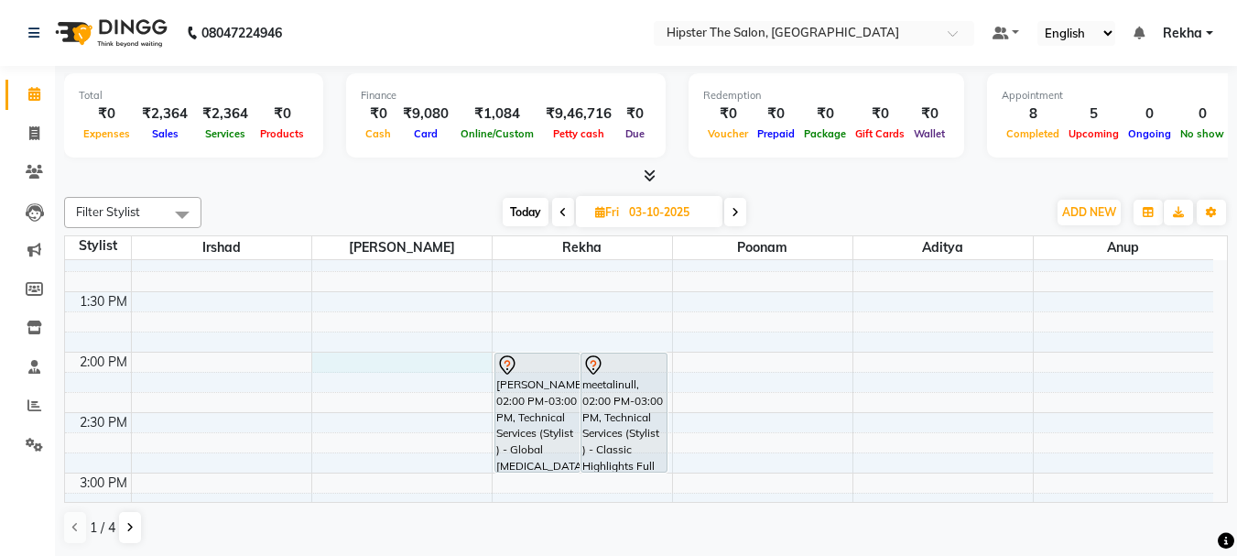
click at [354, 365] on div "8:00 AM 8:30 AM 9:00 AM 9:30 AM 10:00 AM 10:30 AM 11:00 AM 11:30 AM 12:00 PM 12…" at bounding box center [639, 533] width 1149 height 1813
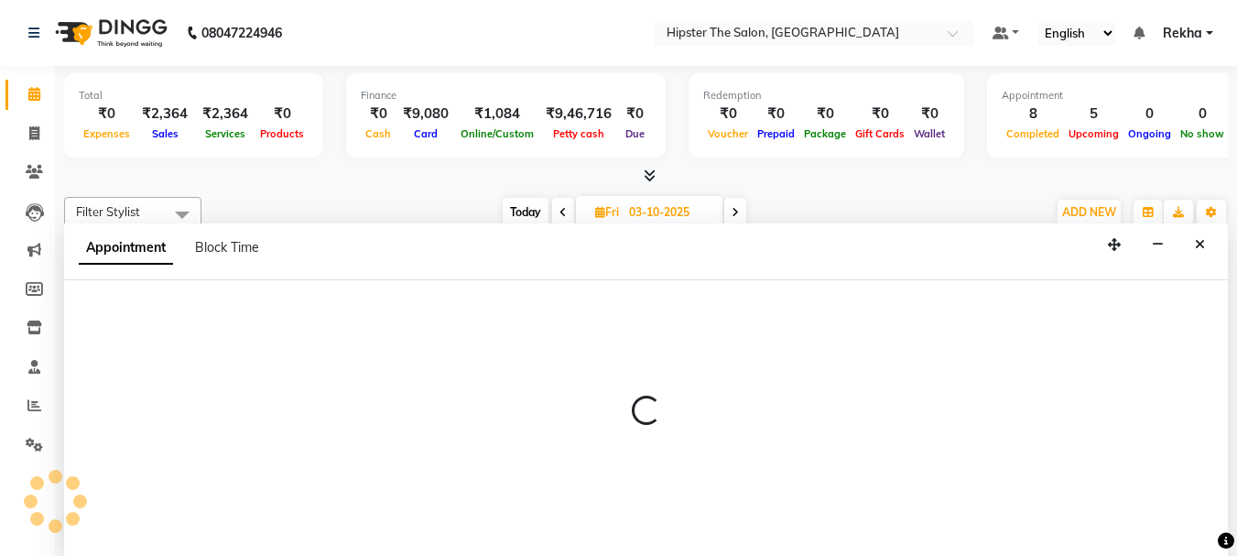
click at [354, 365] on div at bounding box center [646, 418] width 1164 height 277
select select "32384"
select select "tentative"
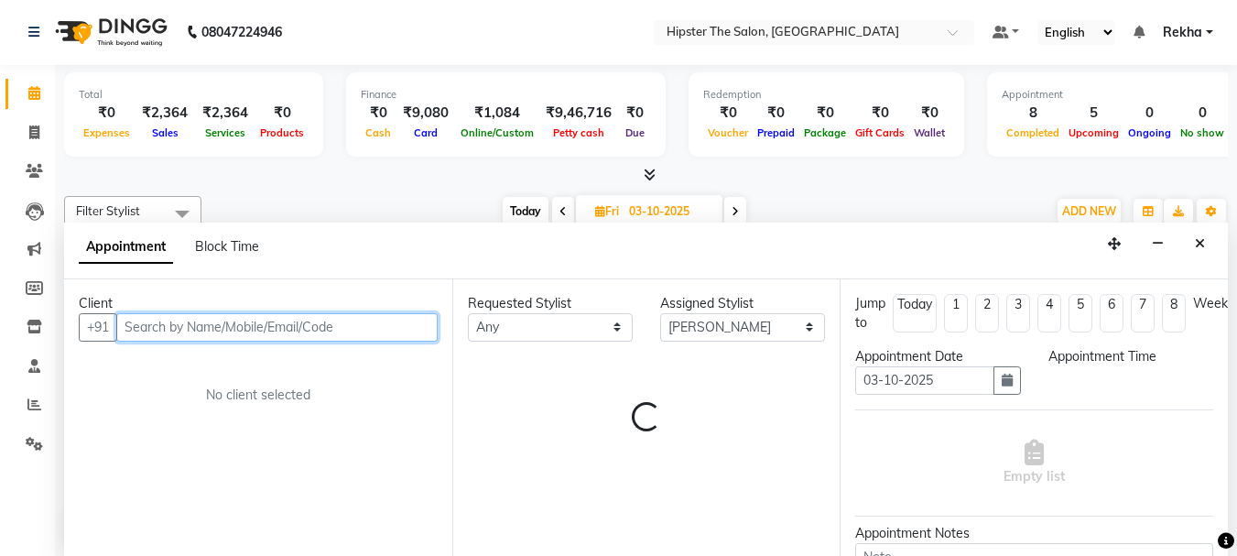
select select "840"
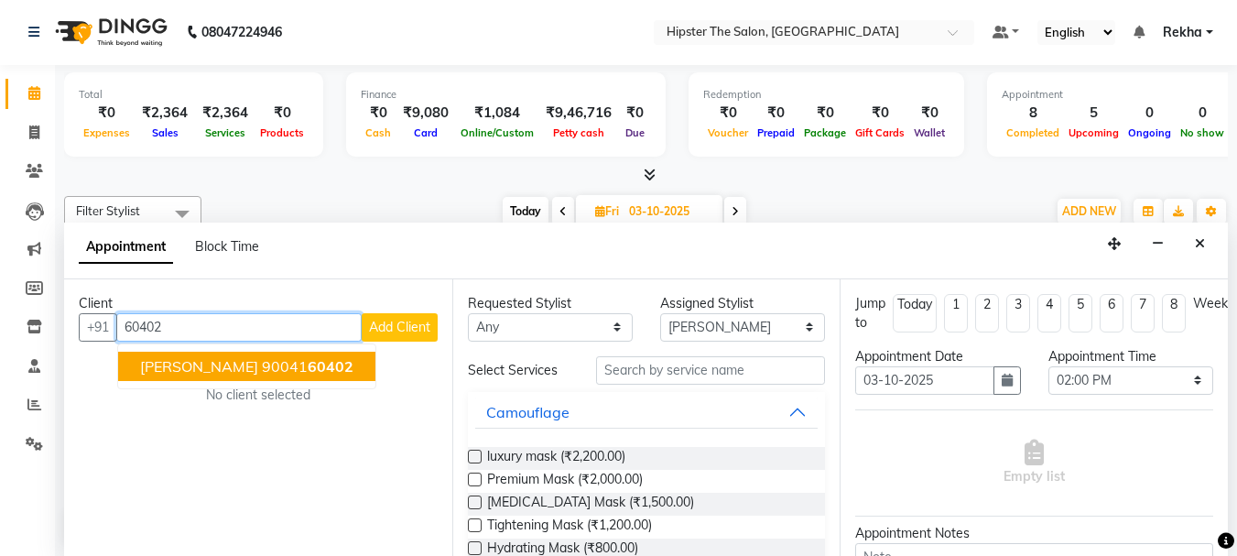
click at [262, 370] on ngb-highlight "90041 60402" at bounding box center [308, 366] width 92 height 18
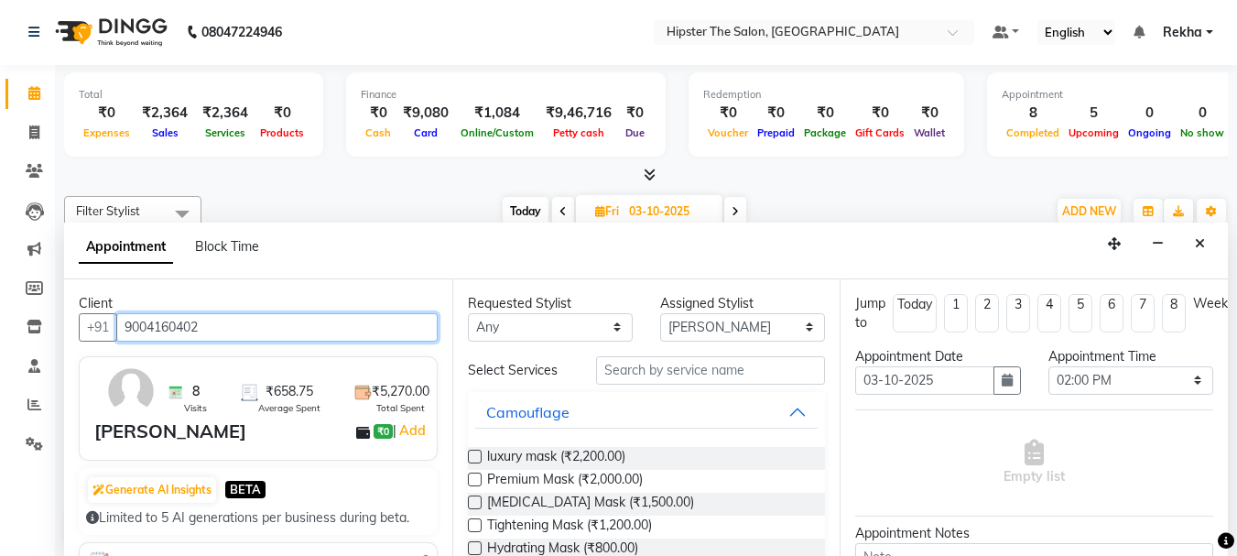
type input "9004160402"
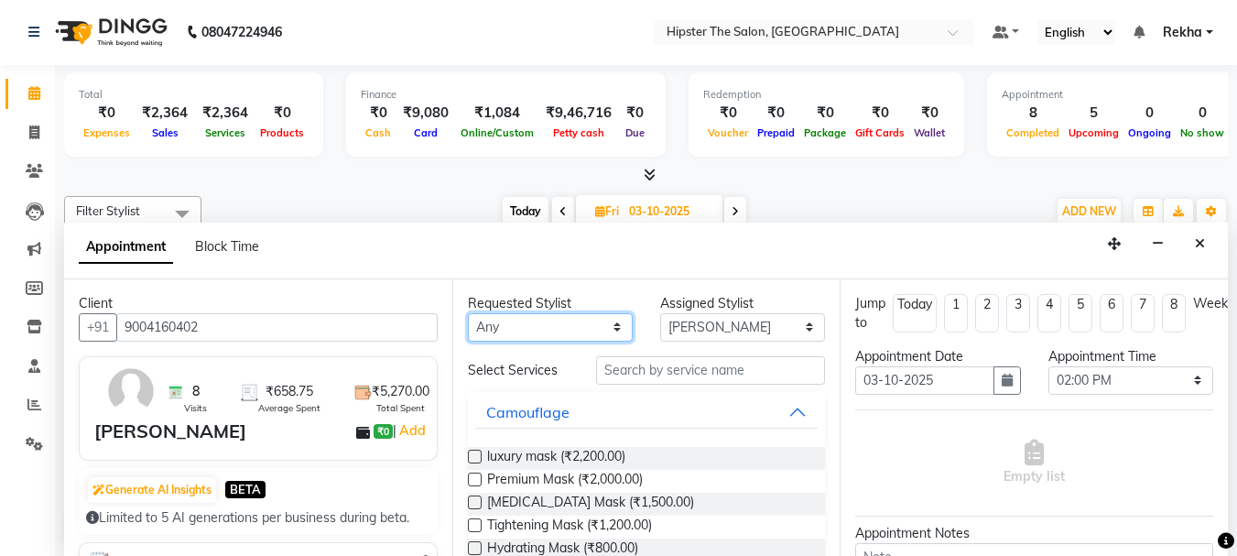
click at [564, 322] on select "Any Aditya Akansha Altaf Anil Anup Ashik Bhavin Diksha Irshad Lucky Namrata Nee…" at bounding box center [550, 327] width 165 height 28
select select "32384"
click at [468, 313] on select "Any Aditya Akansha Altaf Anil Anup Ashik Bhavin Diksha Irshad Lucky Namrata Nee…" at bounding box center [550, 327] width 165 height 28
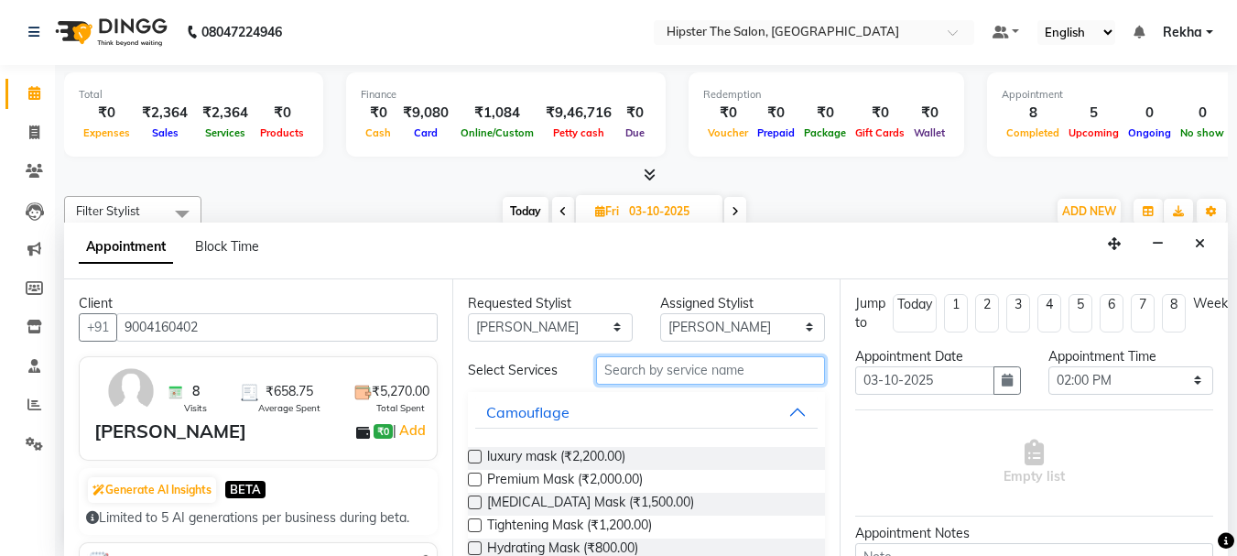
click at [632, 373] on input "text" at bounding box center [710, 370] width 229 height 28
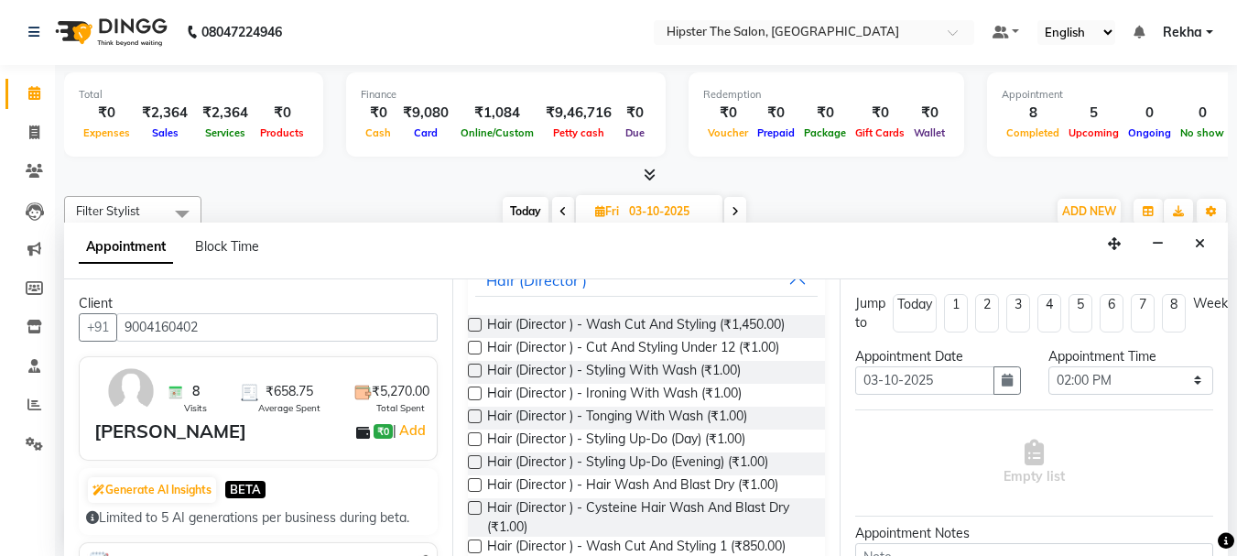
scroll to position [211, 0]
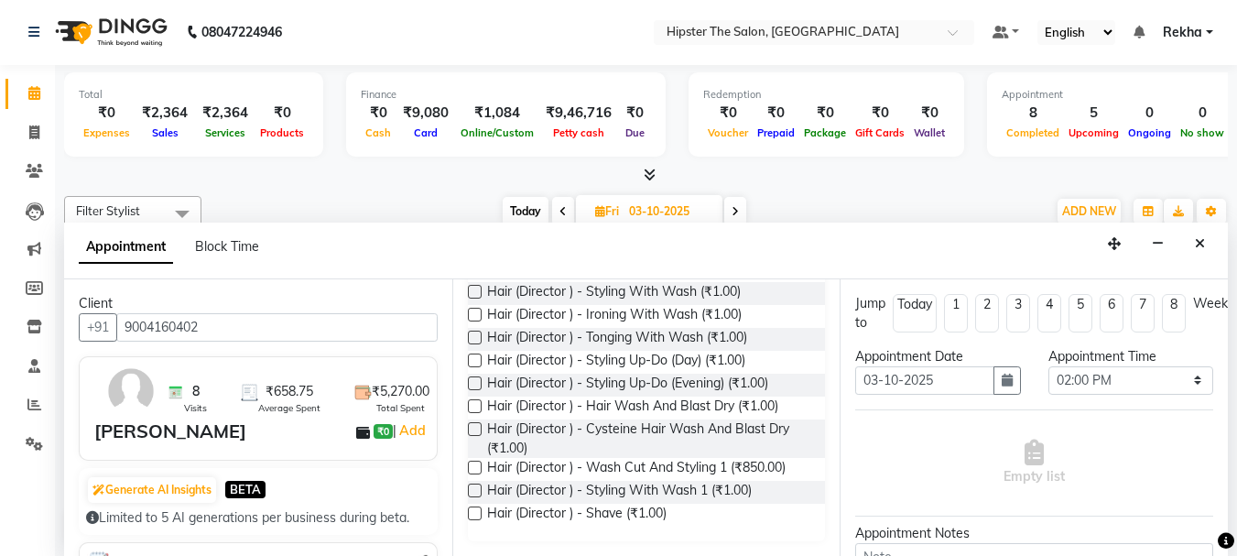
type input "dir"
click at [476, 463] on label at bounding box center [475, 468] width 14 height 14
click at [476, 463] on input "checkbox" at bounding box center [474, 469] width 12 height 12
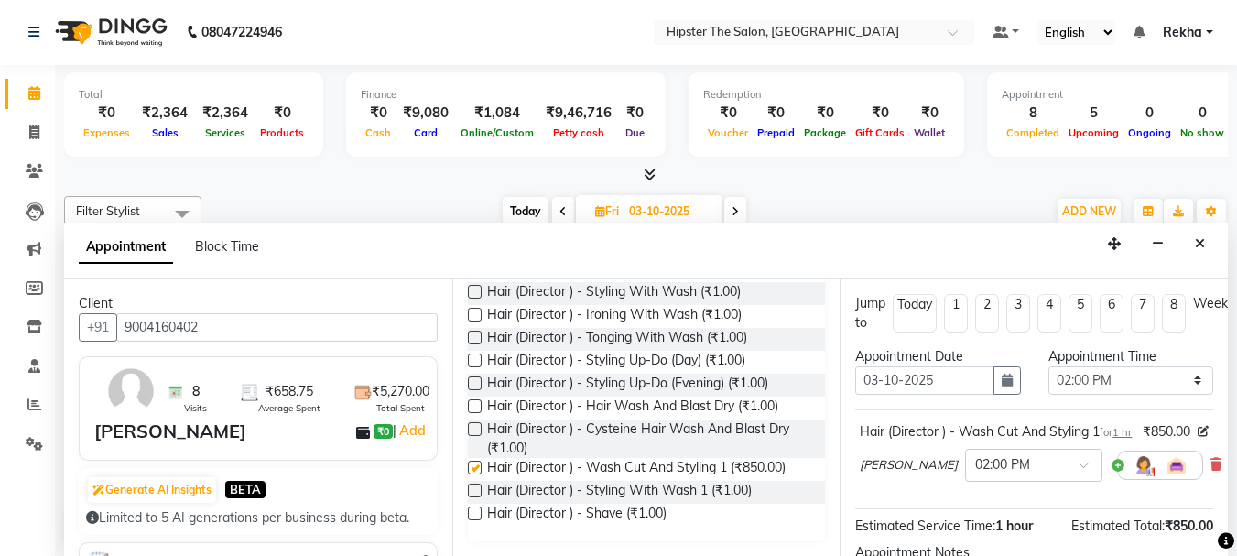
checkbox input "false"
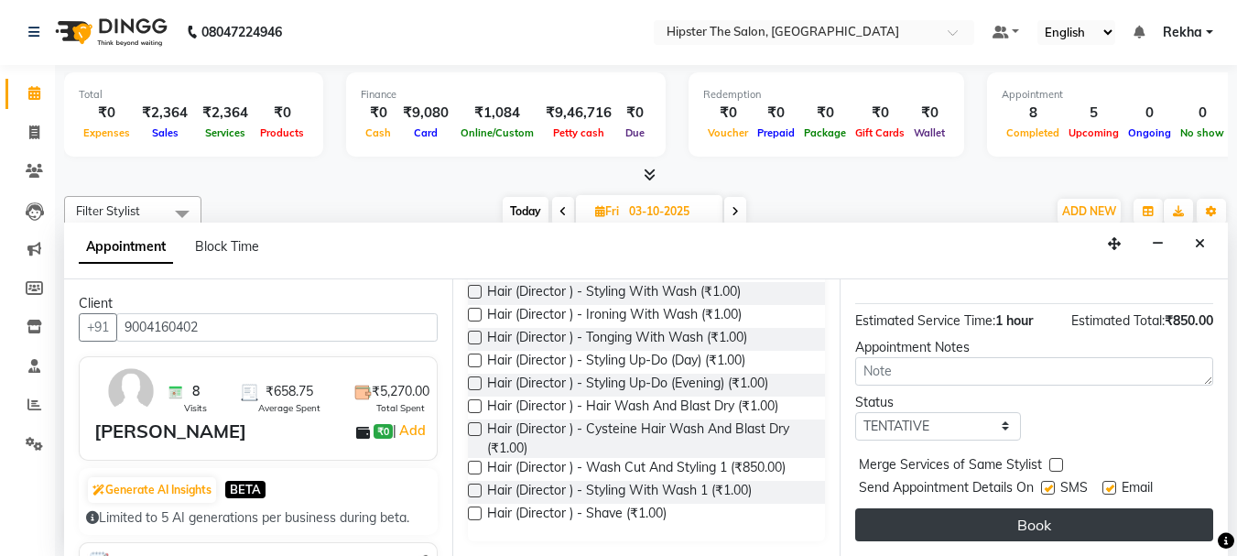
click at [1024, 508] on button "Book" at bounding box center [1034, 524] width 358 height 33
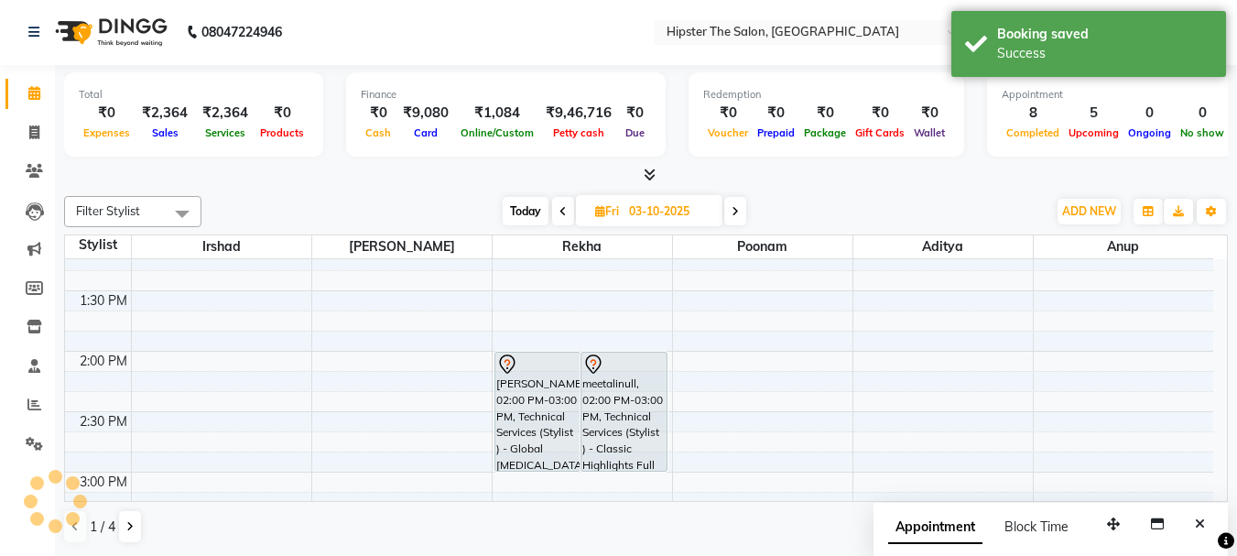
scroll to position [0, 0]
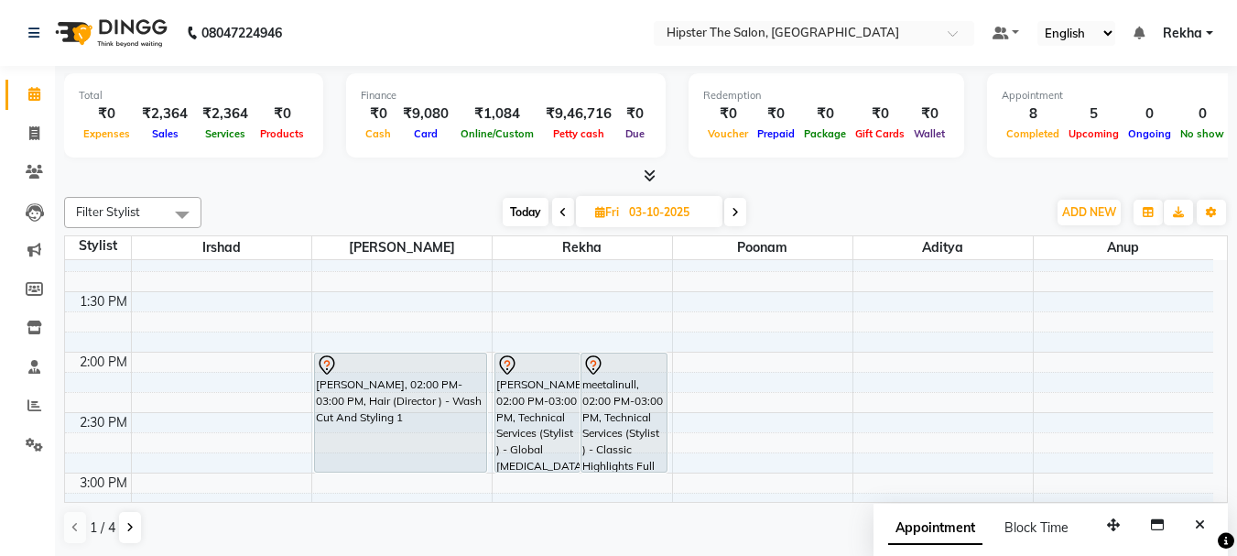
click at [560, 213] on icon at bounding box center [563, 212] width 7 height 11
type input "02-10-2025"
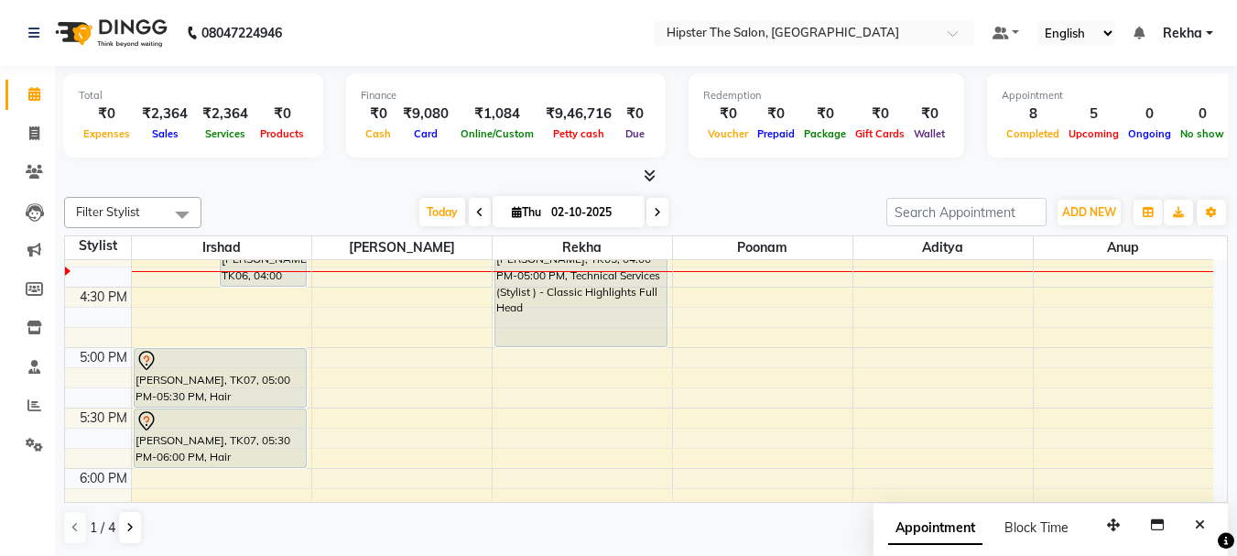
scroll to position [1023, 0]
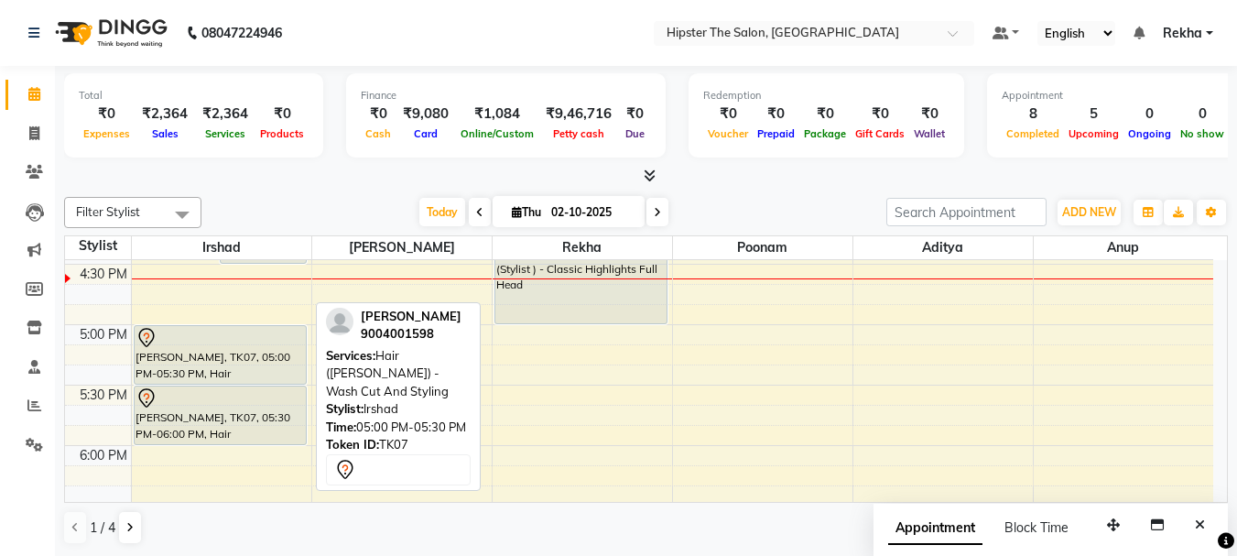
click at [212, 371] on div "hoshang, TK07, 05:00 PM-05:30 PM, Hair (Barber) - Wash Cut And Styling" at bounding box center [220, 355] width 171 height 58
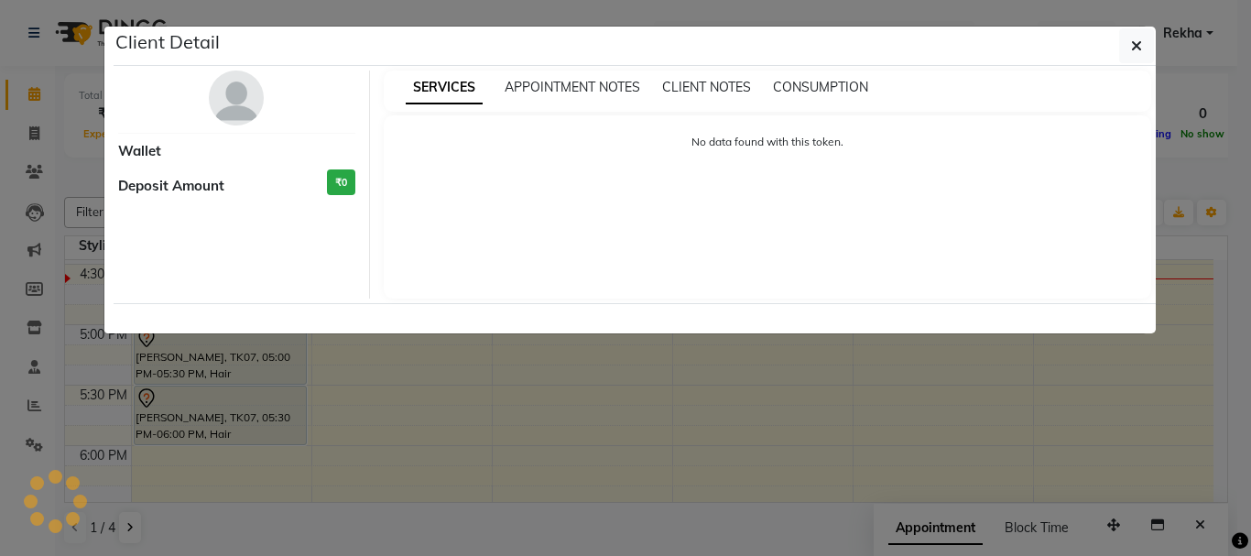
select select "7"
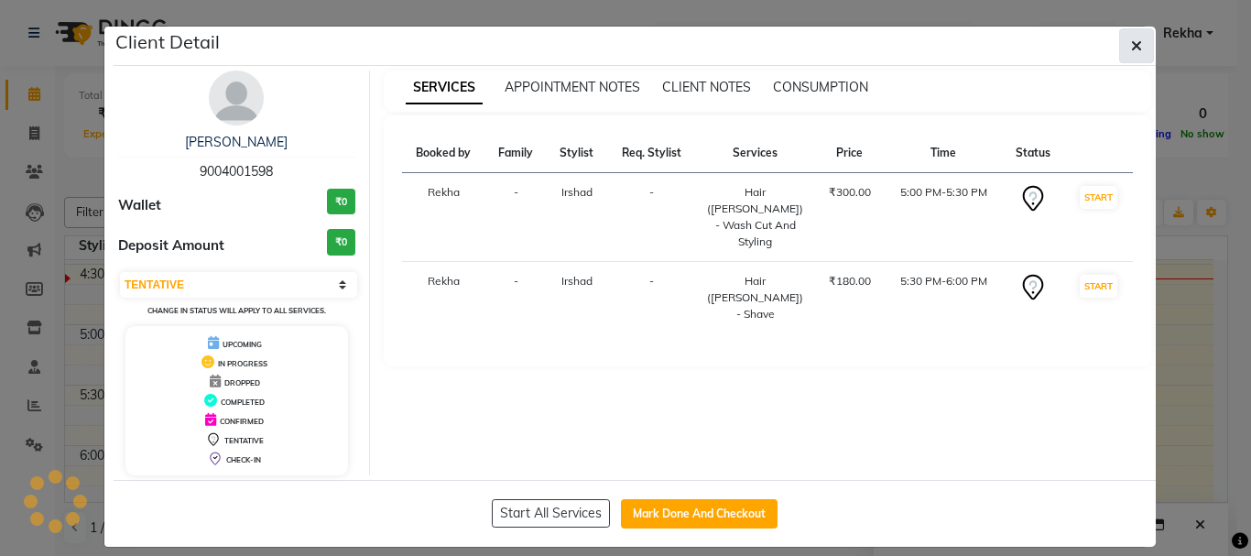
click at [1131, 37] on span "button" at bounding box center [1136, 46] width 11 height 18
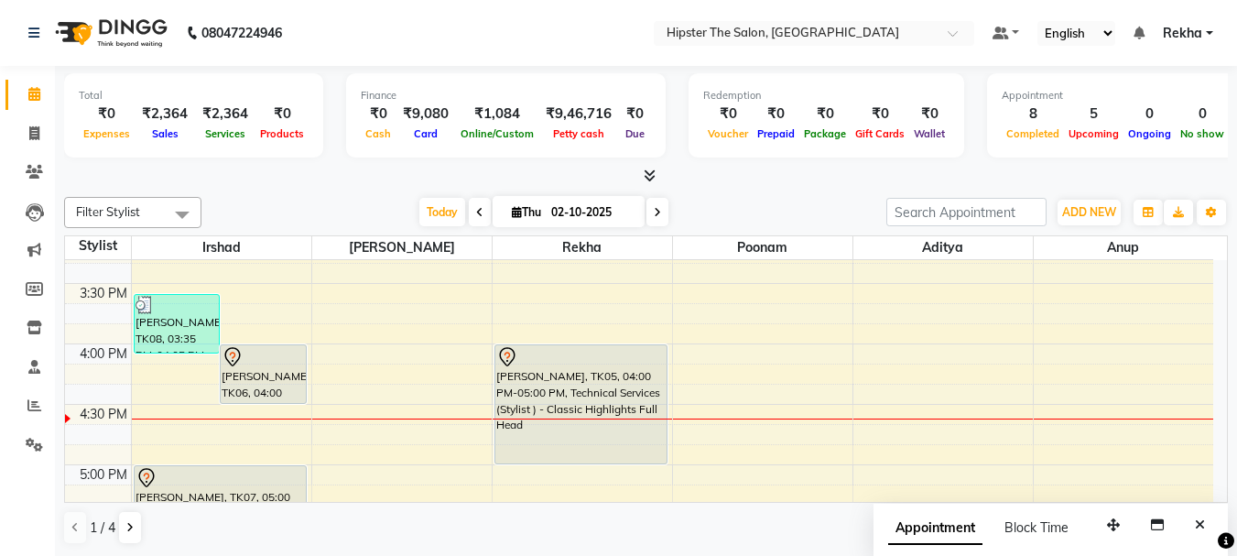
scroll to position [932, 0]
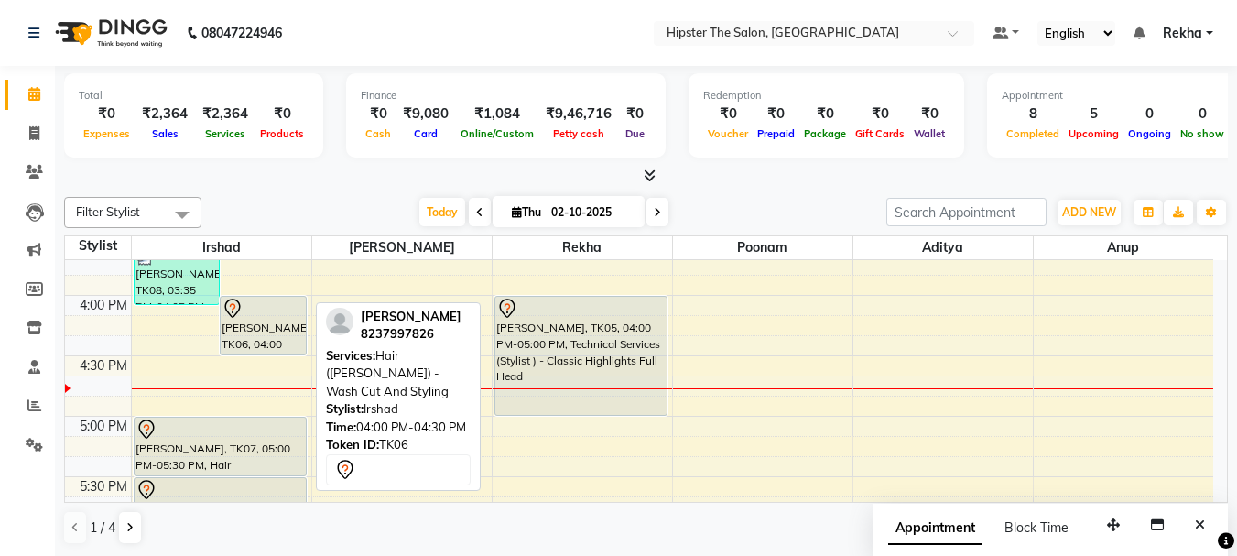
click at [264, 333] on div "rohit chheda, TK06, 04:00 PM-04:30 PM, Hair (Barber) - Wash Cut And Styling" at bounding box center [263, 326] width 85 height 58
select select "7"
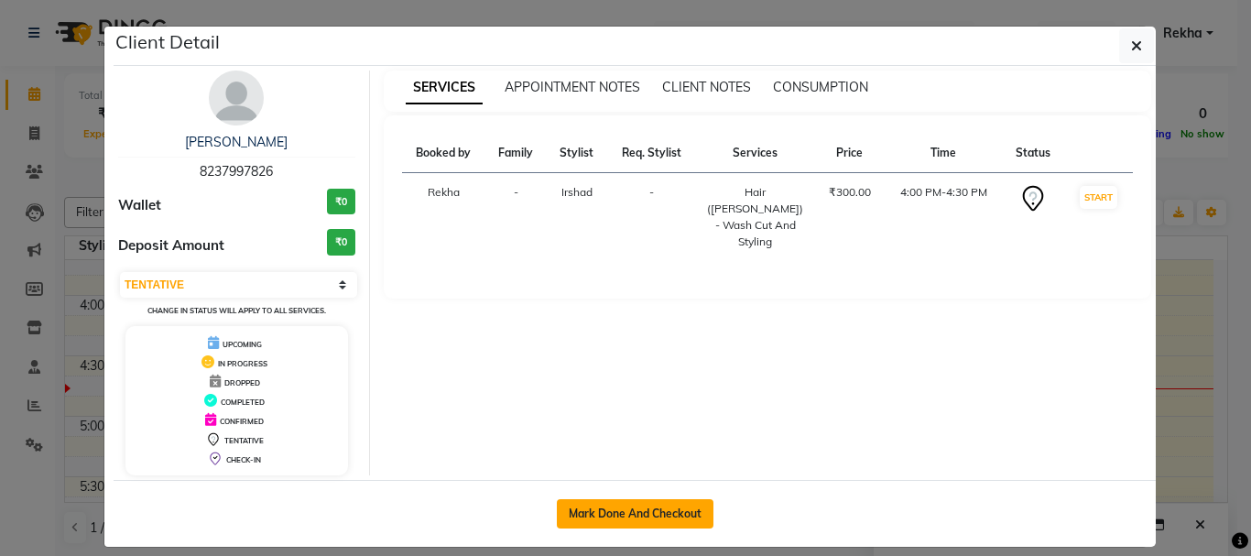
click at [627, 513] on button "Mark Done And Checkout" at bounding box center [635, 513] width 157 height 29
select select "service"
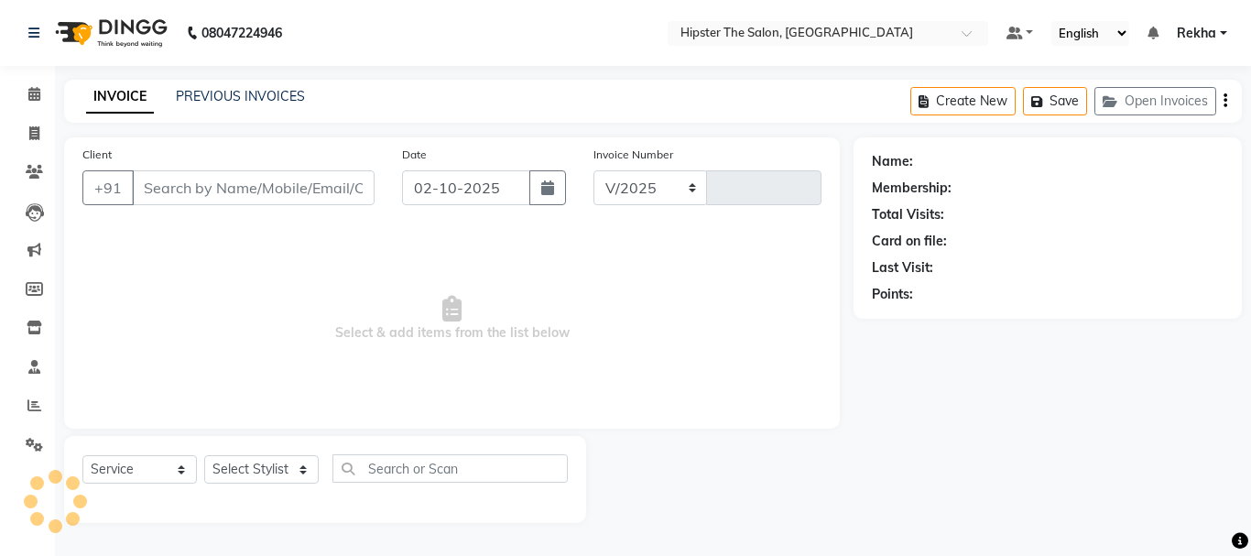
select select "5125"
type input "3075"
type input "8237997826"
select select "32387"
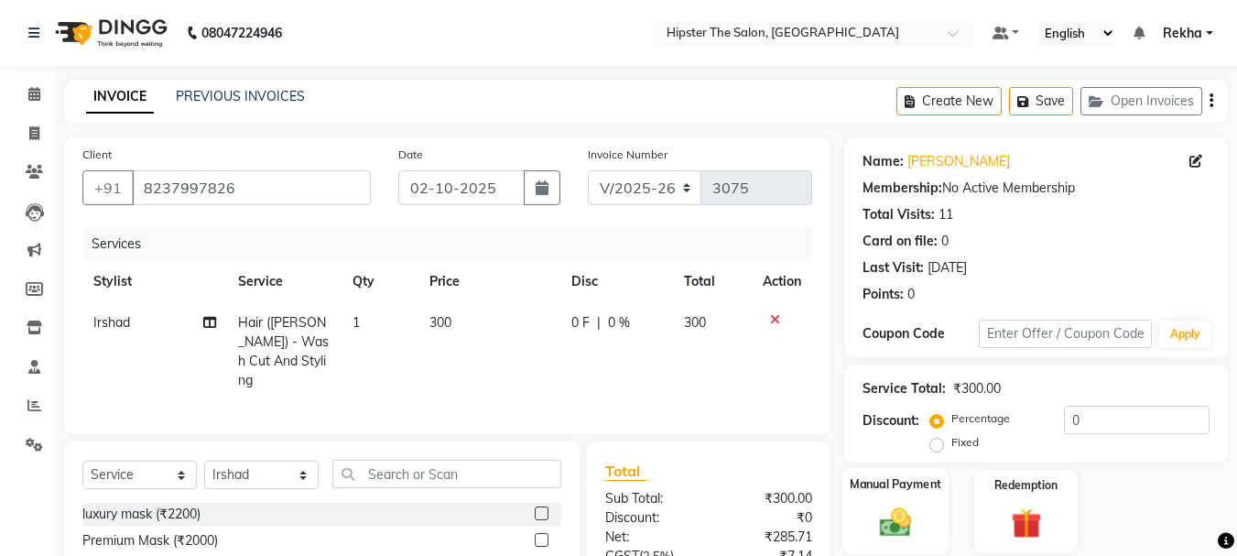
scroll to position [178, 0]
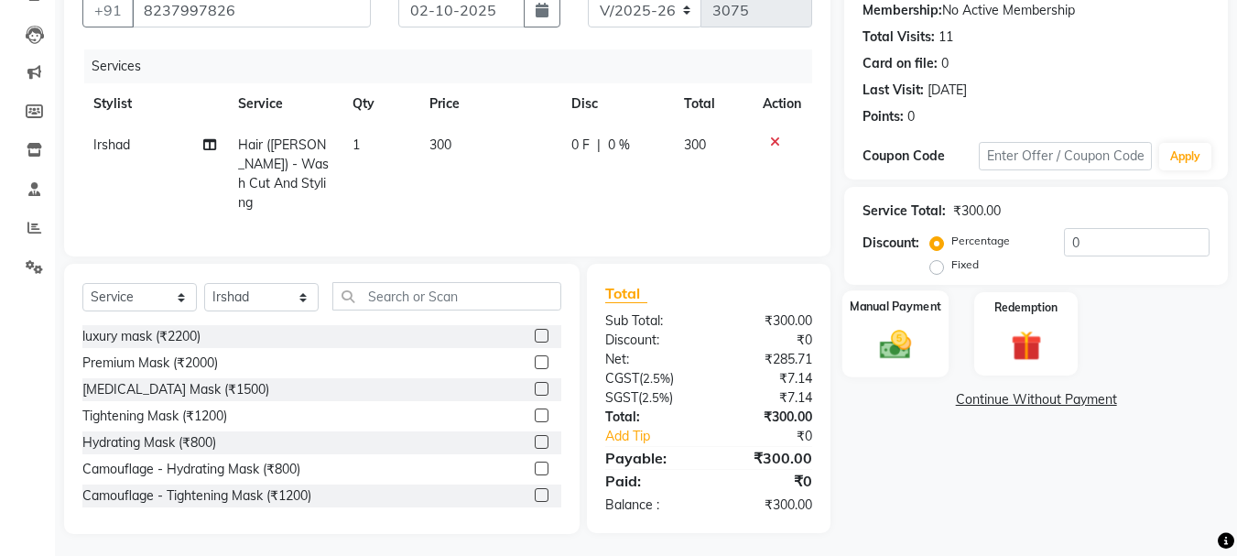
click at [899, 325] on div "Manual Payment" at bounding box center [896, 333] width 107 height 87
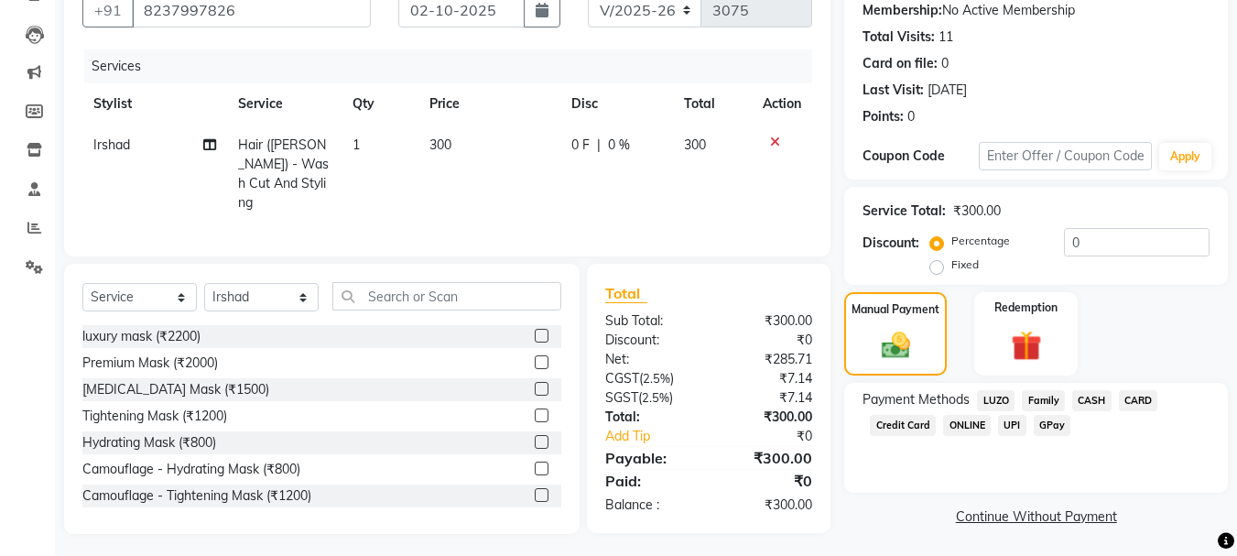
click at [1089, 400] on span "CASH" at bounding box center [1092, 400] width 39 height 21
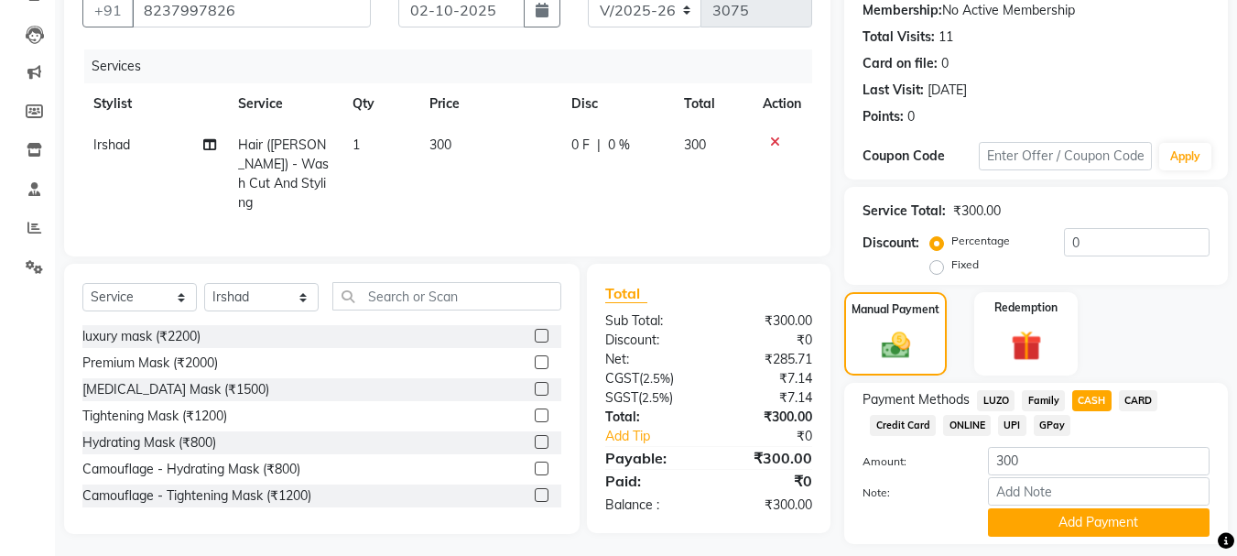
scroll to position [231, 0]
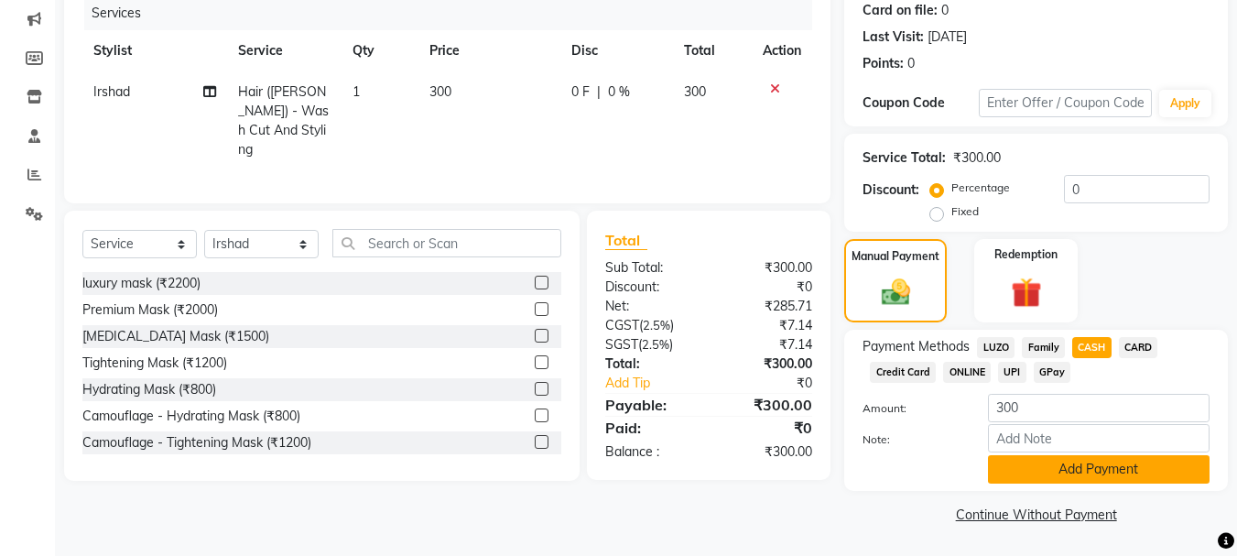
click at [1055, 471] on button "Add Payment" at bounding box center [1099, 469] width 222 height 28
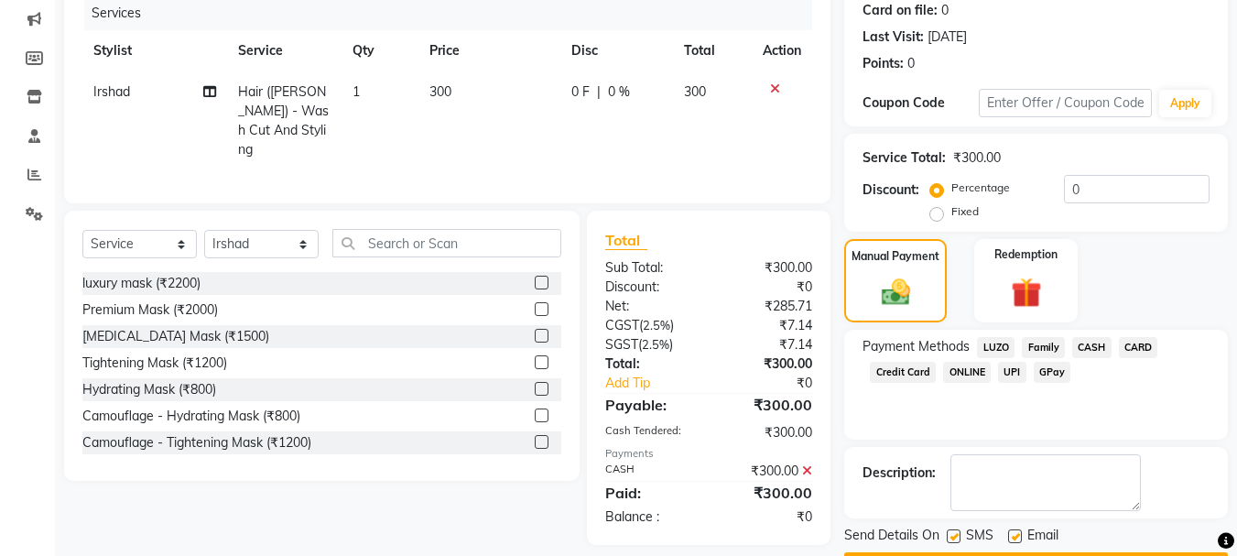
scroll to position [283, 0]
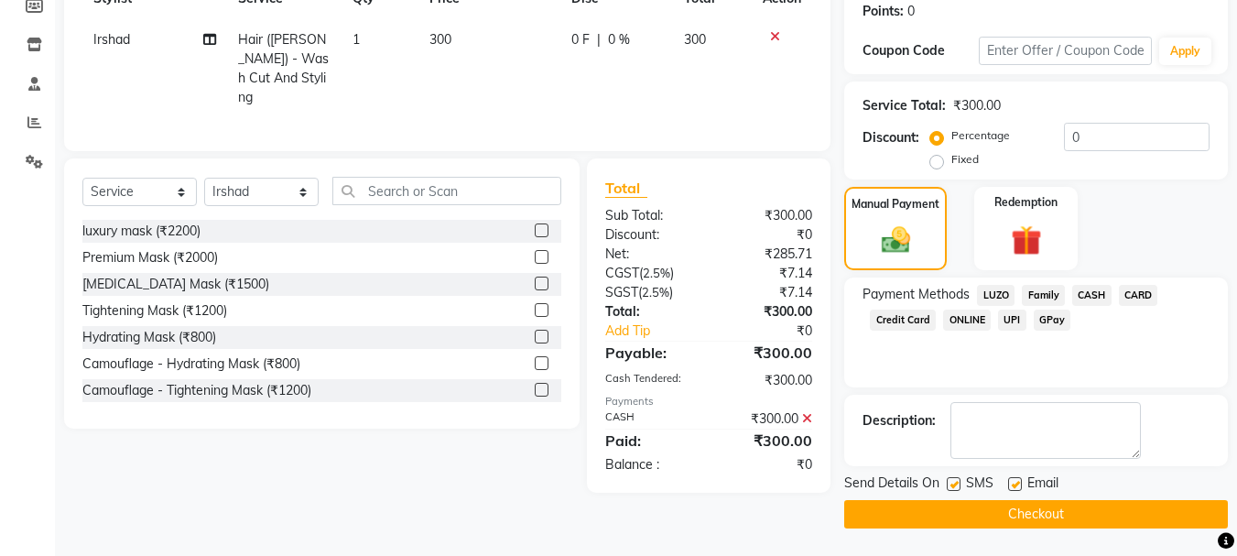
click at [1034, 507] on button "Checkout" at bounding box center [1036, 514] width 384 height 28
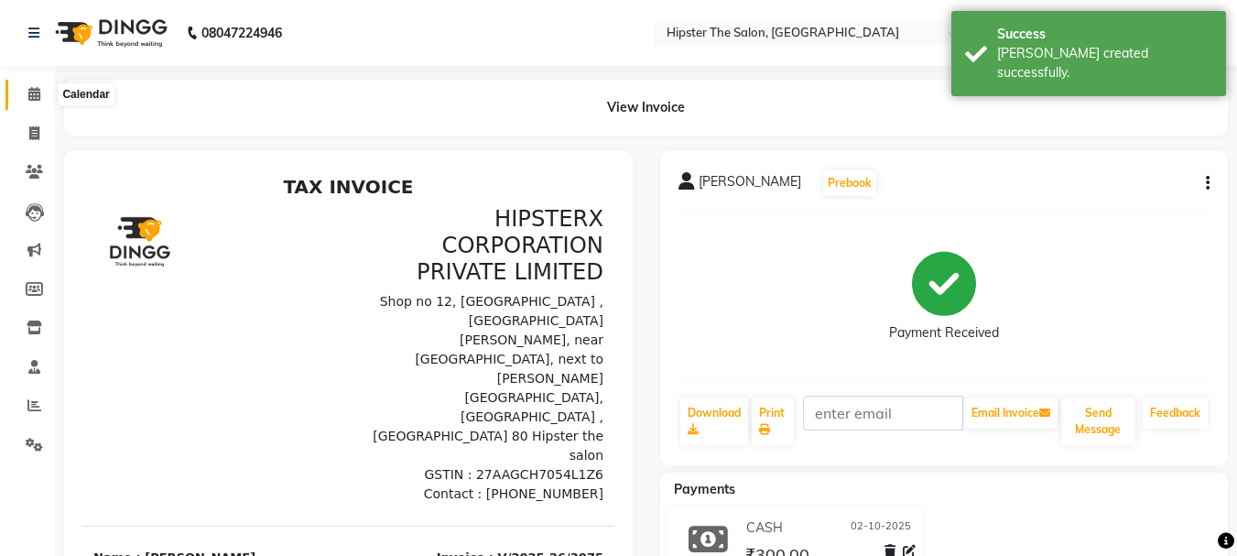
click at [36, 89] on icon at bounding box center [34, 94] width 12 height 14
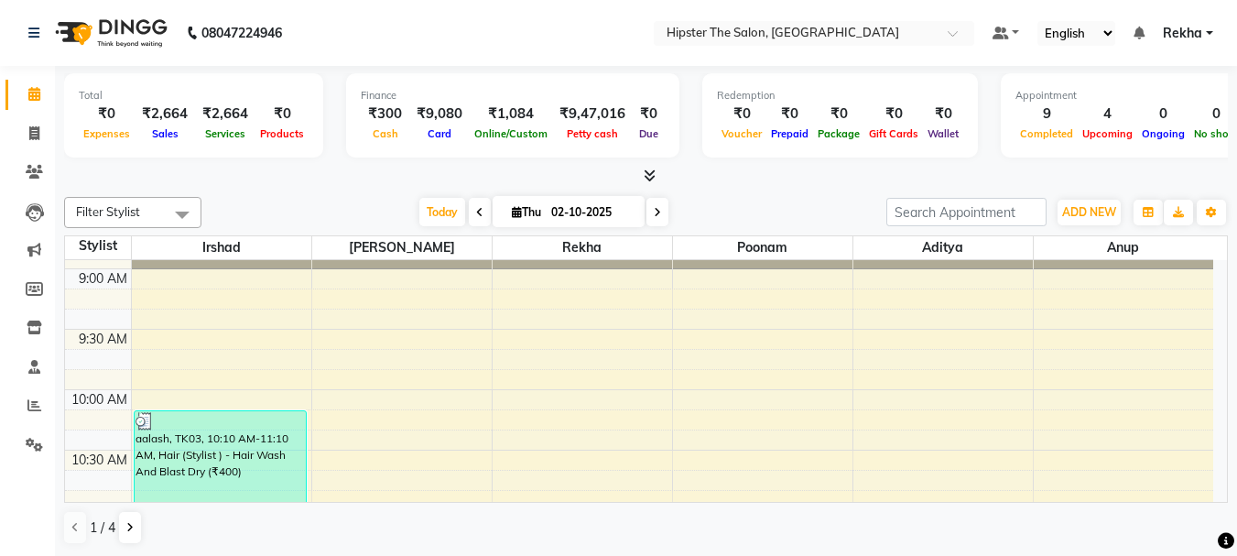
scroll to position [183, 0]
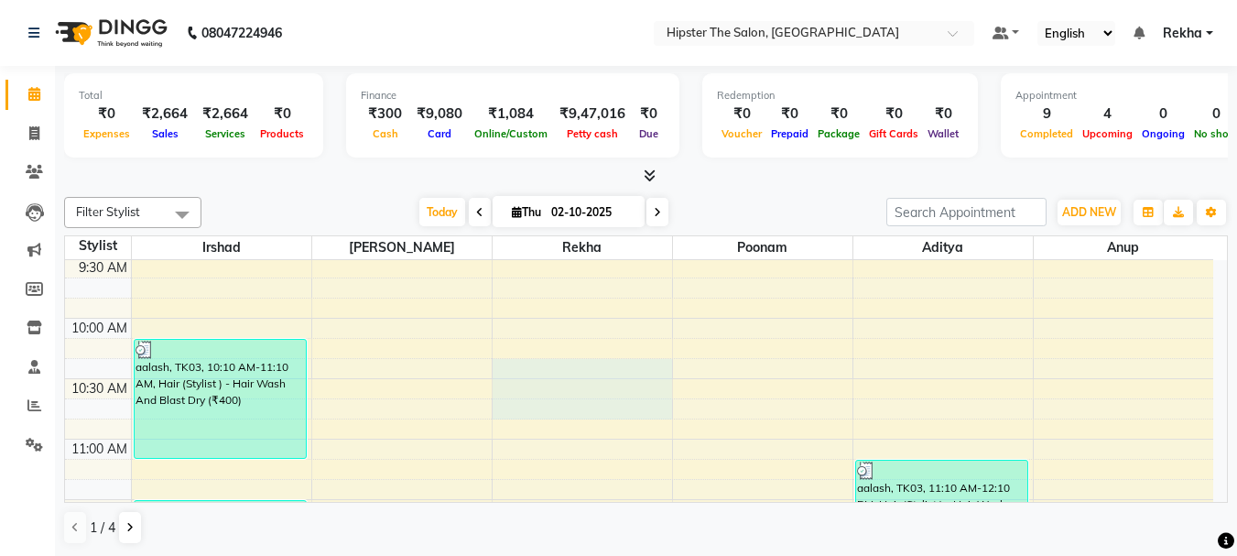
drag, startPoint x: 499, startPoint y: 404, endPoint x: 502, endPoint y: 361, distance: 43.1
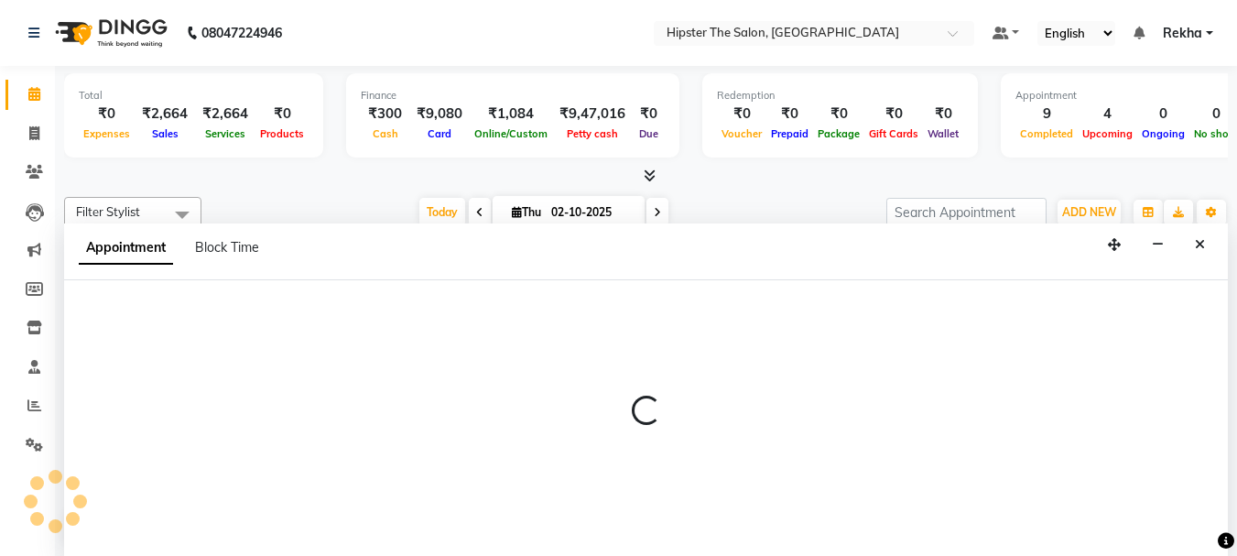
scroll to position [1, 0]
select select "32386"
select select "tentative"
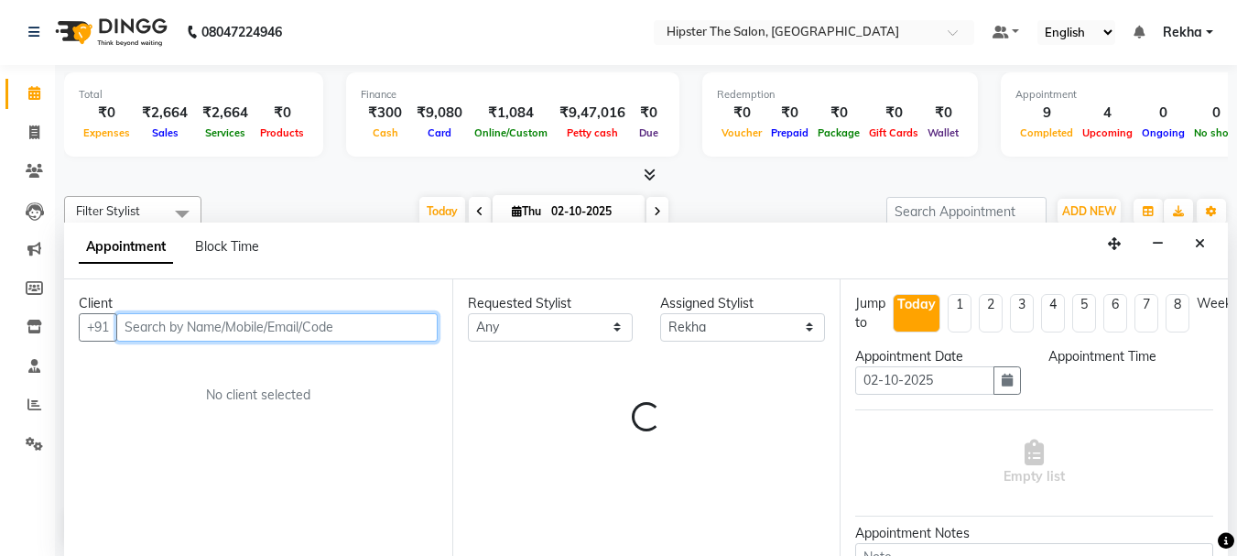
select select "615"
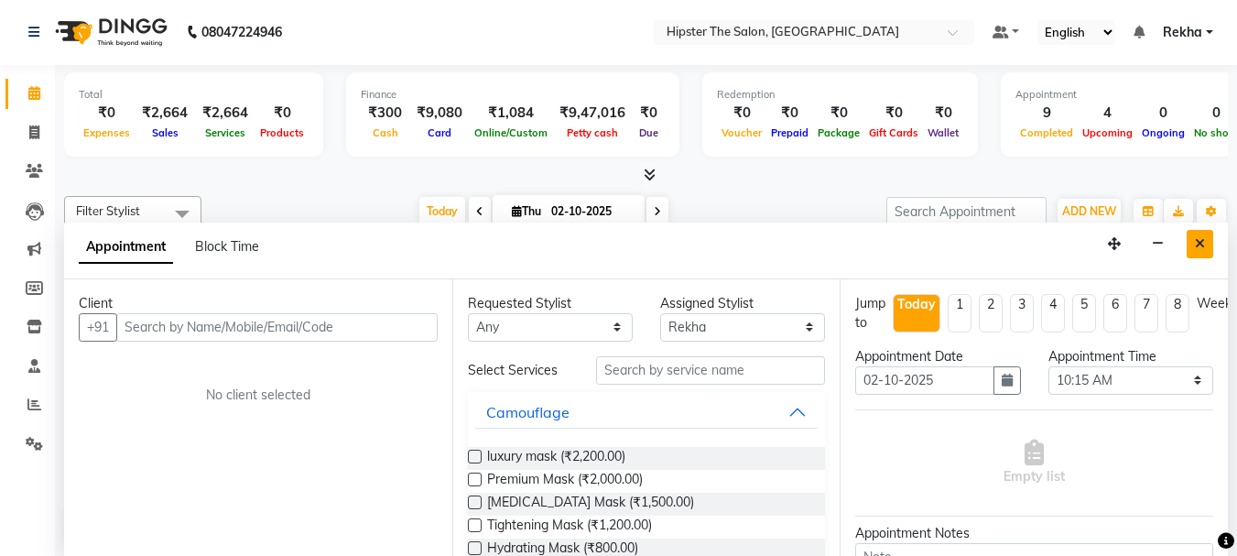
click at [1191, 245] on button "Close" at bounding box center [1200, 244] width 27 height 28
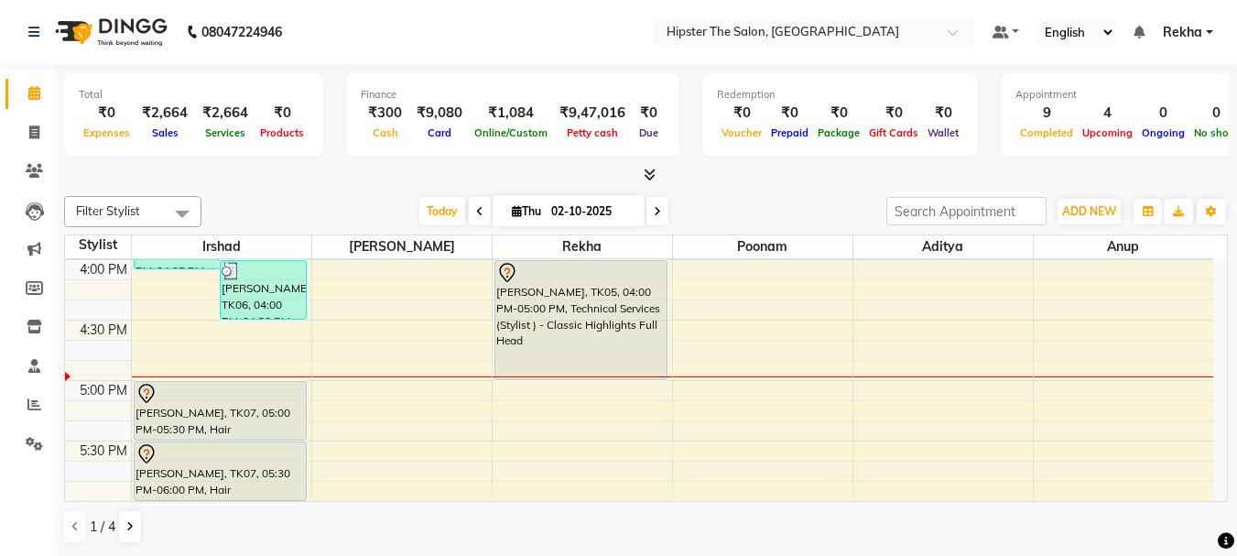
scroll to position [934, 0]
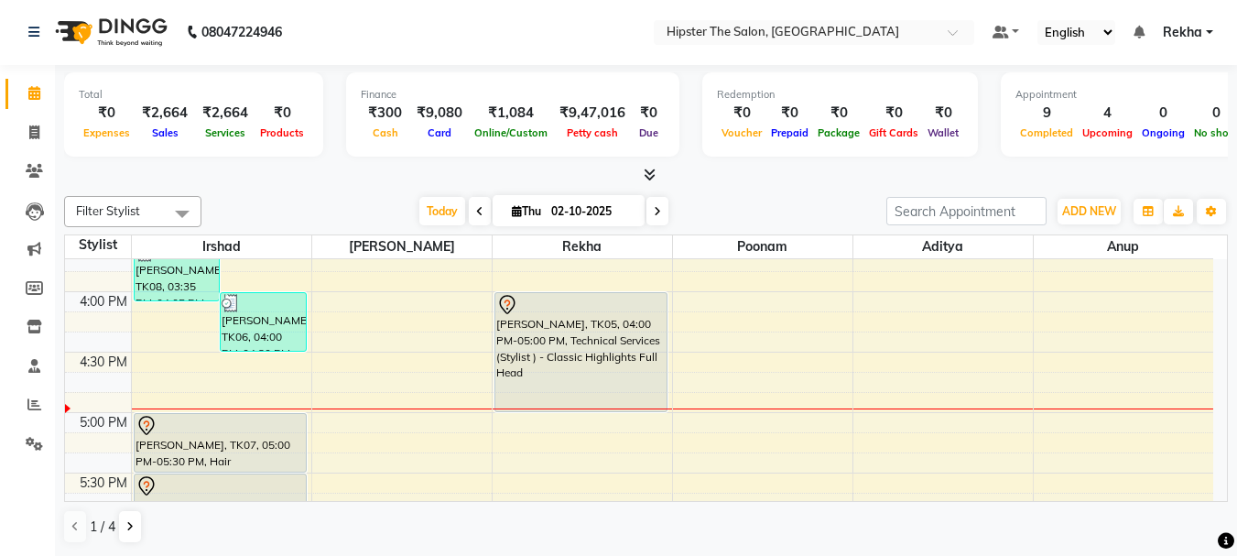
click at [389, 308] on div "8:00 AM 8:30 AM 9:00 AM 9:30 AM 10:00 AM 10:30 AM 11:00 AM 11:30 AM 12:00 PM 12…" at bounding box center [639, 231] width 1149 height 1813
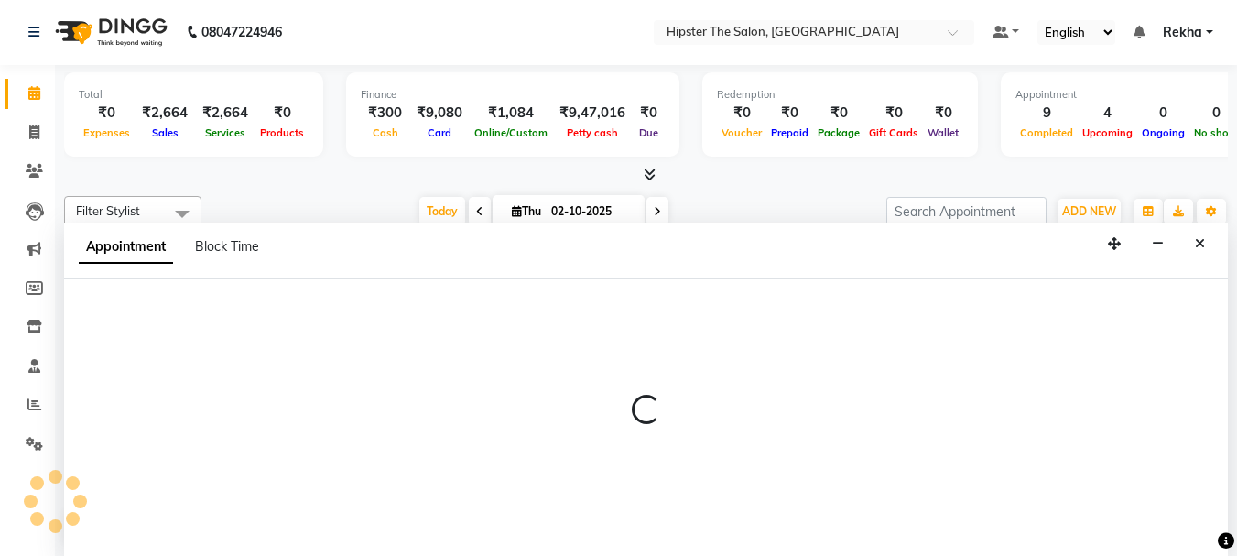
select select "32384"
select select "960"
select select "tentative"
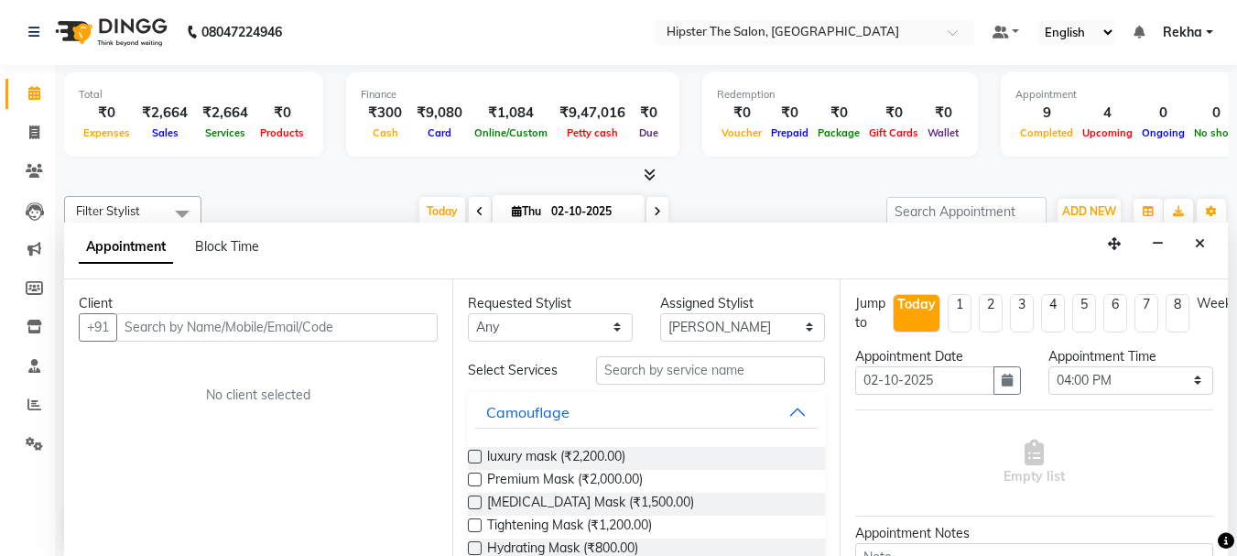
click at [1215, 241] on div "Appointment Block Time" at bounding box center [646, 251] width 1164 height 57
click at [1200, 242] on icon "Close" at bounding box center [1200, 243] width 10 height 13
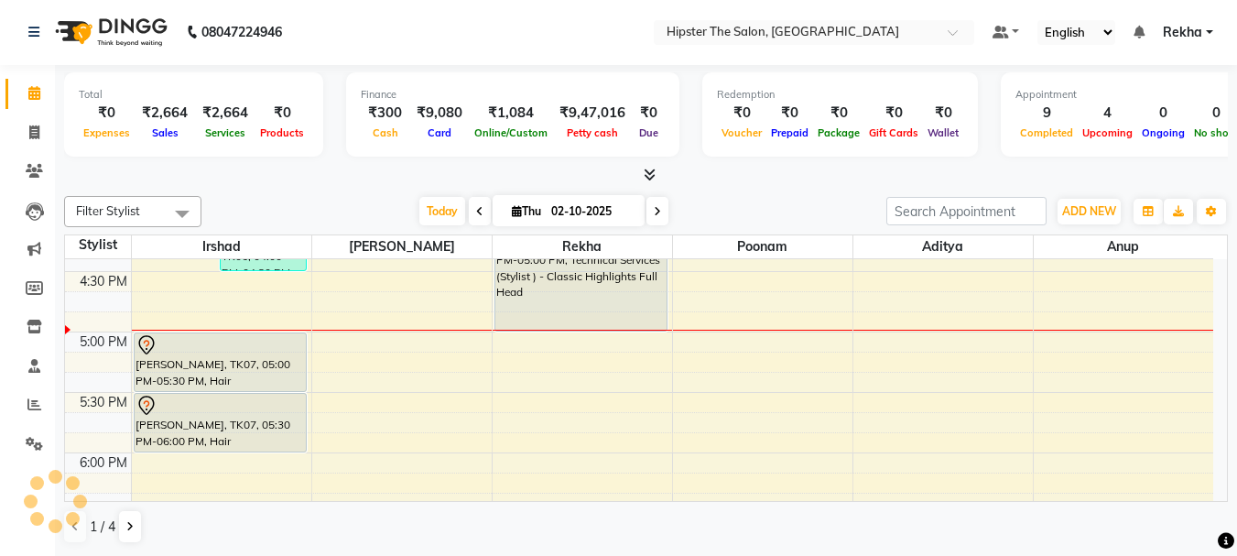
scroll to position [1019, 0]
